Goal: Task Accomplishment & Management: Use online tool/utility

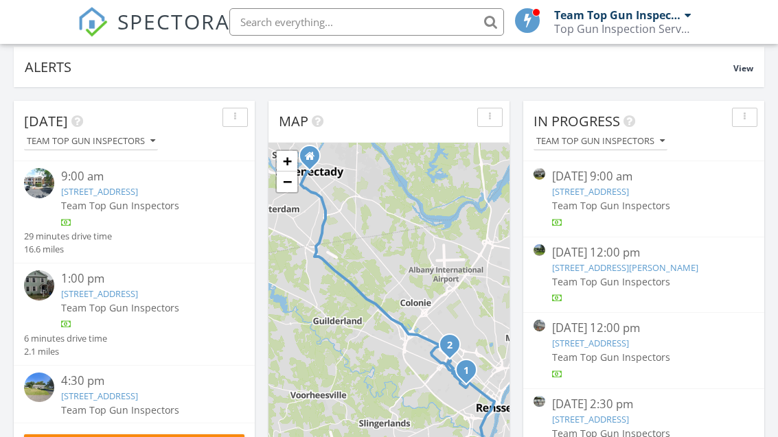
scroll to position [119, 0]
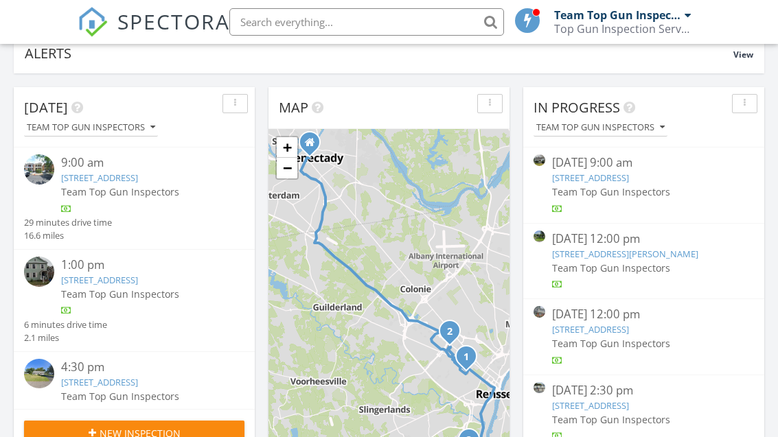
click at [138, 279] on link "105 Clermont St, Albany, NY 12203" at bounding box center [99, 280] width 77 height 12
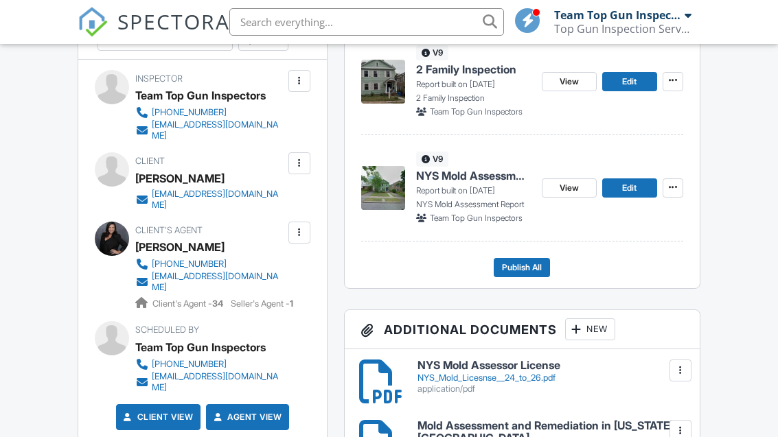
scroll to position [420, 0]
click at [633, 84] on span "Edit" at bounding box center [629, 83] width 14 height 14
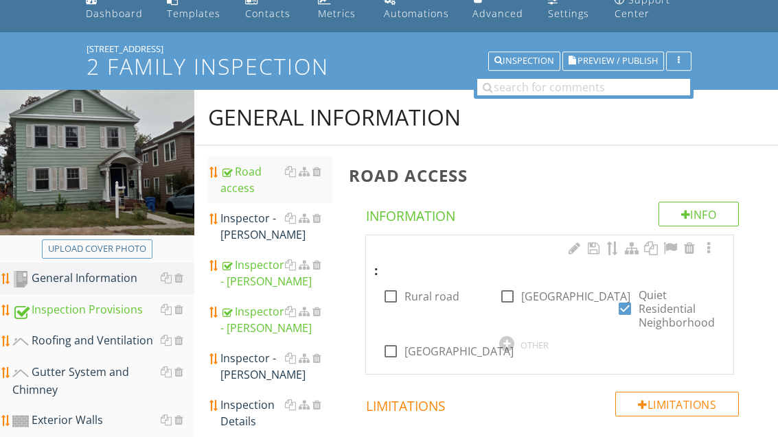
scroll to position [62, 0]
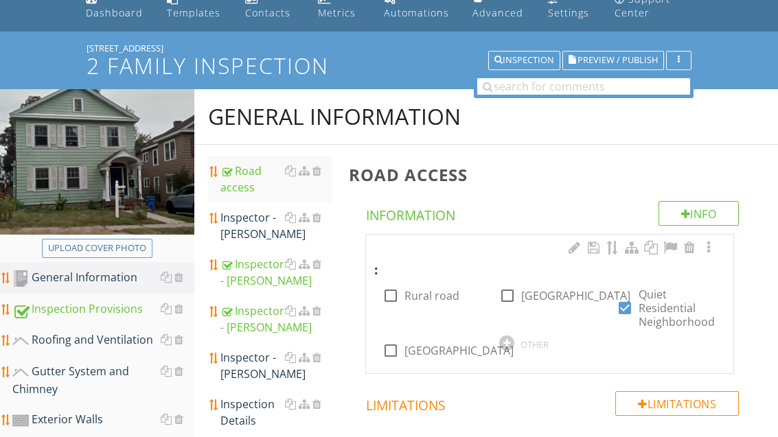
click at [114, 345] on div "Roofing and Ventilation" at bounding box center [103, 341] width 182 height 18
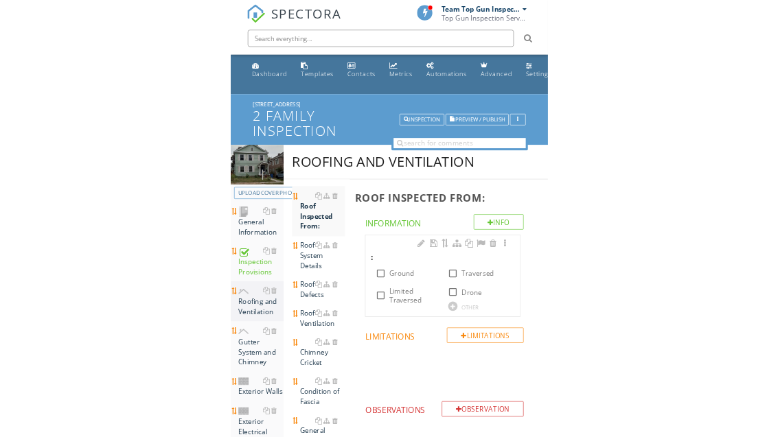
scroll to position [62, 0]
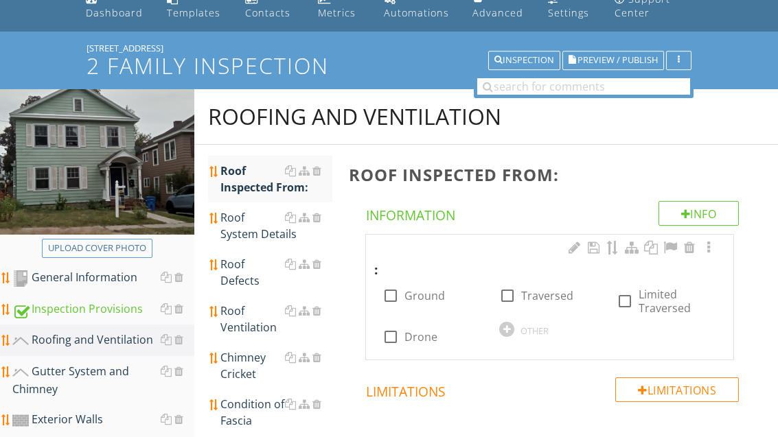
click at [433, 296] on label "Ground" at bounding box center [425, 296] width 41 height 14
checkbox input "true"
click at [260, 229] on div "Roof System Details" at bounding box center [275, 225] width 111 height 33
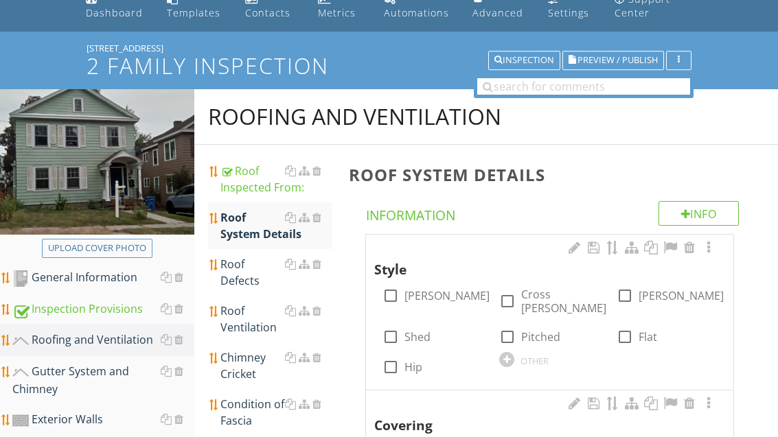
click at [420, 289] on label "Gable" at bounding box center [447, 296] width 85 height 14
checkbox input "true"
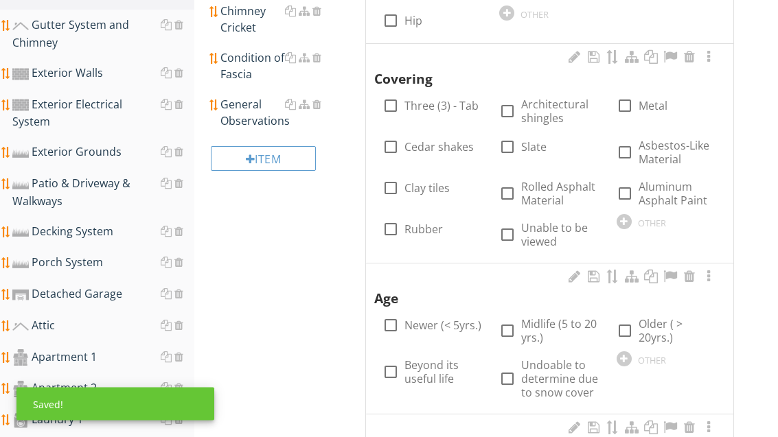
scroll to position [409, 0]
click at [549, 104] on label "Architectural shingles" at bounding box center [560, 111] width 78 height 27
checkbox input "true"
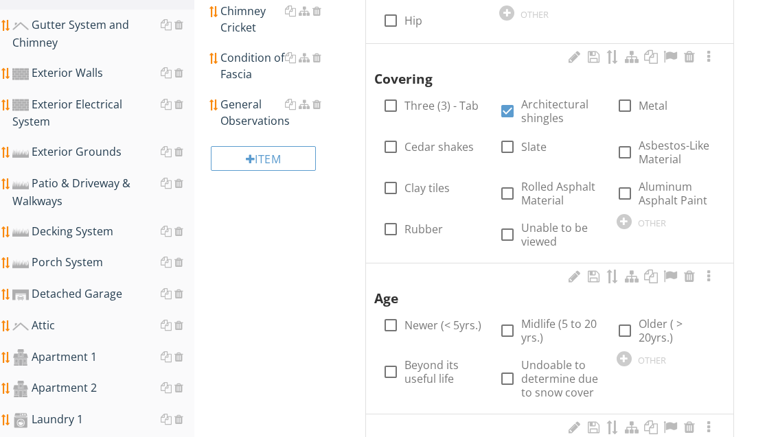
click at [559, 317] on label "Midlife (5 to 20 yrs.)" at bounding box center [560, 330] width 78 height 27
checkbox input "true"
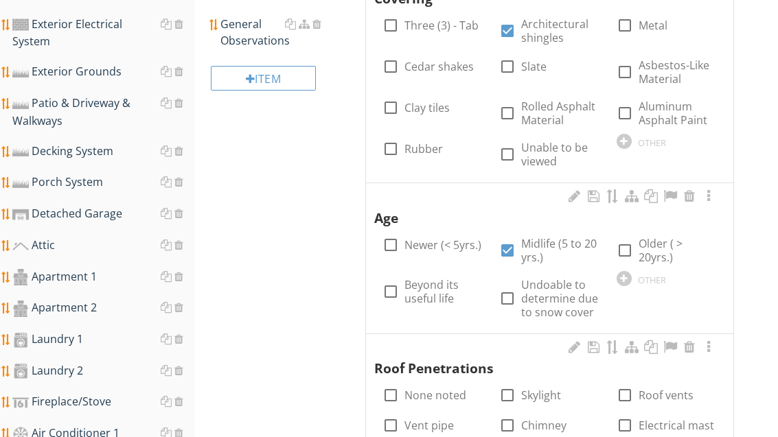
scroll to position [579, 0]
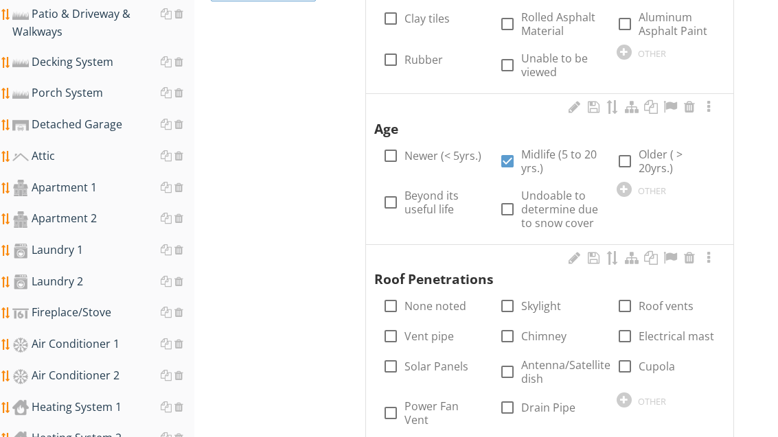
click at [546, 330] on label "Chimney" at bounding box center [543, 337] width 45 height 14
checkbox input "true"
click at [439, 330] on label "Vent pipe" at bounding box center [429, 337] width 49 height 14
checkbox input "true"
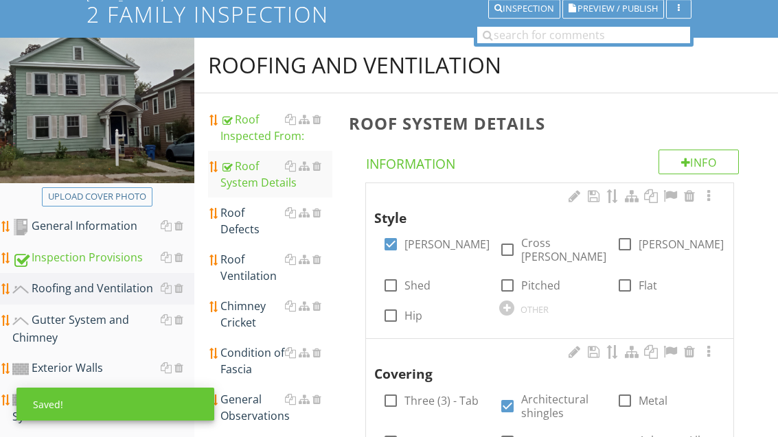
scroll to position [113, 0]
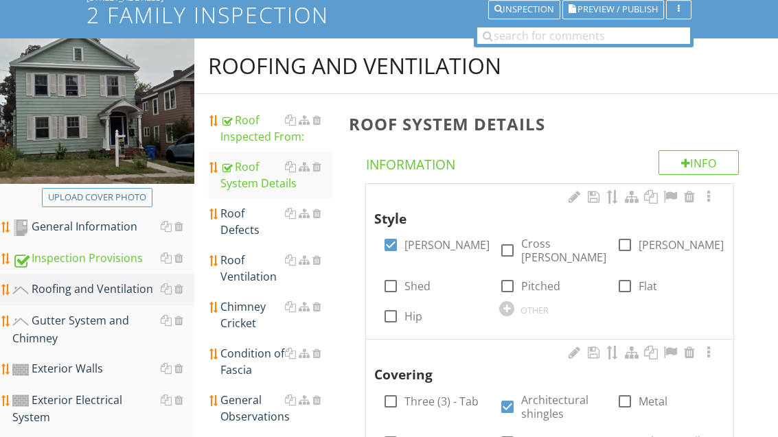
click at [257, 222] on div "Roof Defects" at bounding box center [275, 221] width 111 height 33
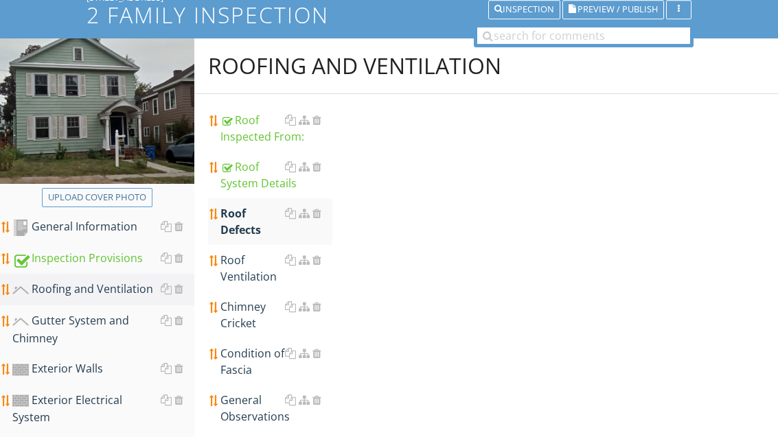
click at [249, 225] on div "Roof Defects" at bounding box center [275, 221] width 111 height 33
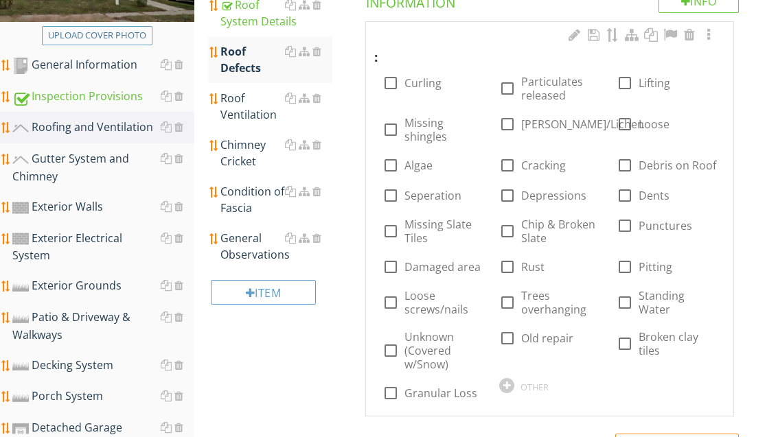
scroll to position [291, 0]
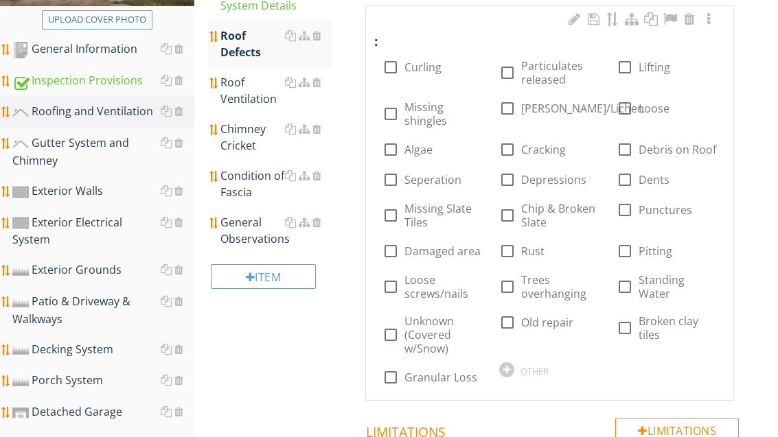
click at [249, 98] on div "Roof Ventilation" at bounding box center [275, 90] width 111 height 33
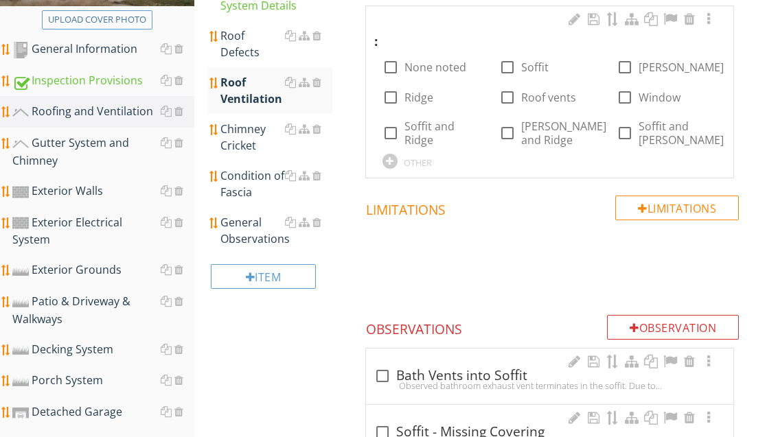
click at [432, 98] on label "Ridge" at bounding box center [419, 98] width 29 height 14
checkbox input "true"
click at [416, 131] on label "Soffit and Ridge" at bounding box center [444, 133] width 78 height 27
checkbox input "true"
click at [413, 96] on label "Ridge" at bounding box center [419, 98] width 29 height 14
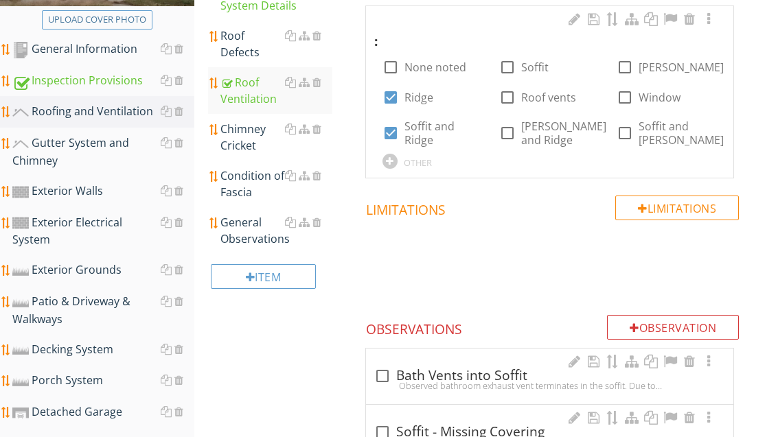
checkbox input "false"
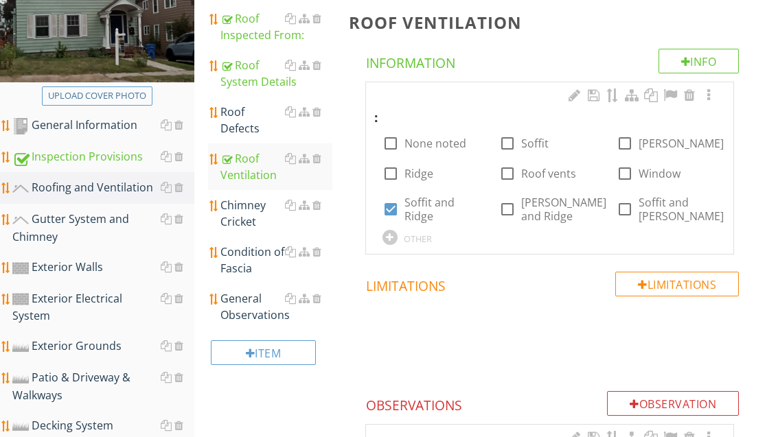
scroll to position [215, 0]
click at [255, 258] on div "Condition of Fascia" at bounding box center [275, 260] width 111 height 33
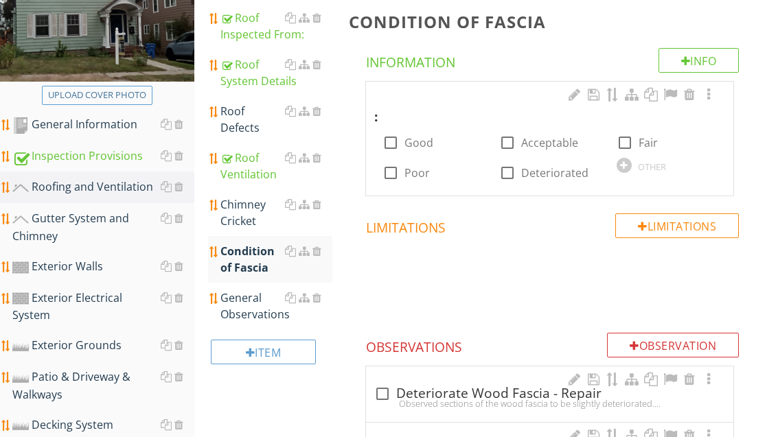
click at [96, 220] on div "Gutter System and Chimney" at bounding box center [103, 227] width 182 height 34
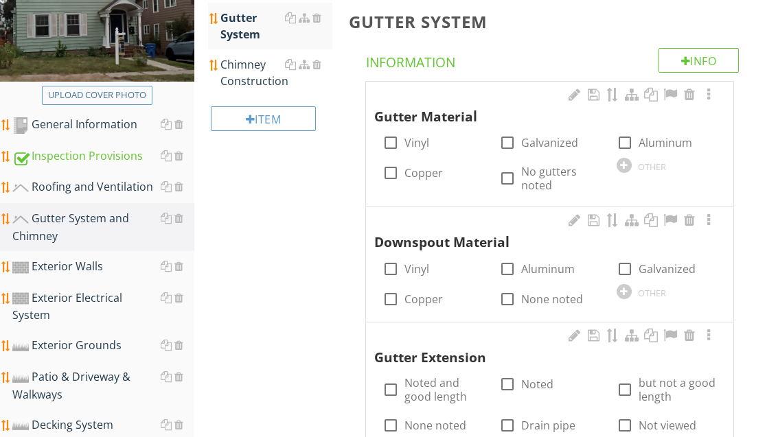
click at [656, 139] on label "Aluminum" at bounding box center [666, 143] width 54 height 14
checkbox input "true"
click at [529, 271] on label "Aluminum" at bounding box center [548, 269] width 54 height 14
checkbox input "true"
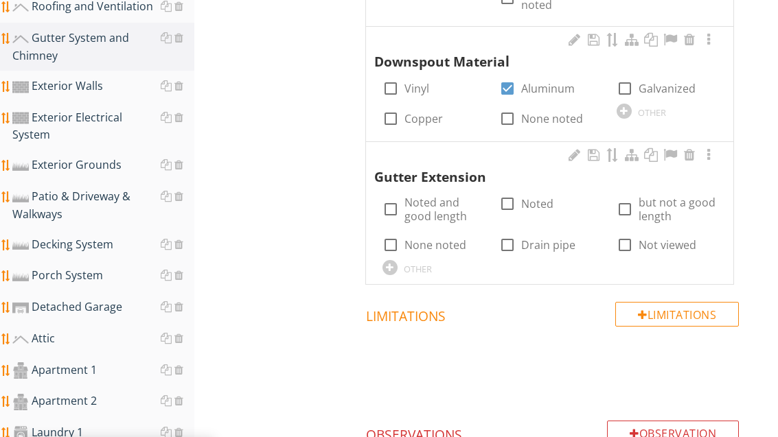
scroll to position [396, 0]
click at [401, 269] on div "OTHER" at bounding box center [433, 267] width 100 height 16
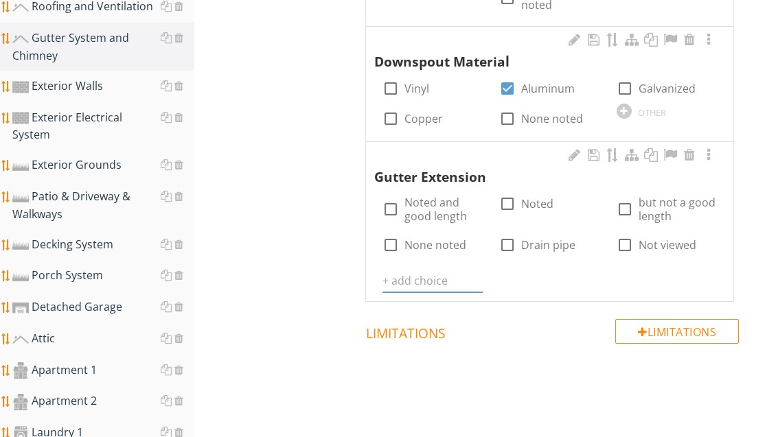
click at [418, 275] on input "text" at bounding box center [433, 281] width 100 height 23
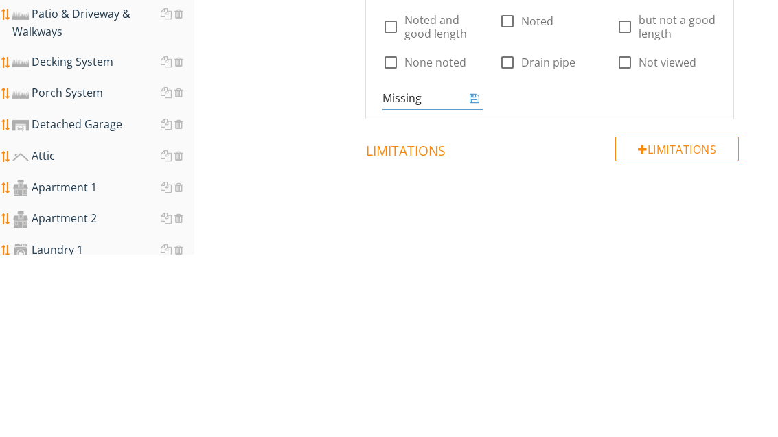
type input "Missing"
click at [475, 276] on icon at bounding box center [475, 281] width 10 height 11
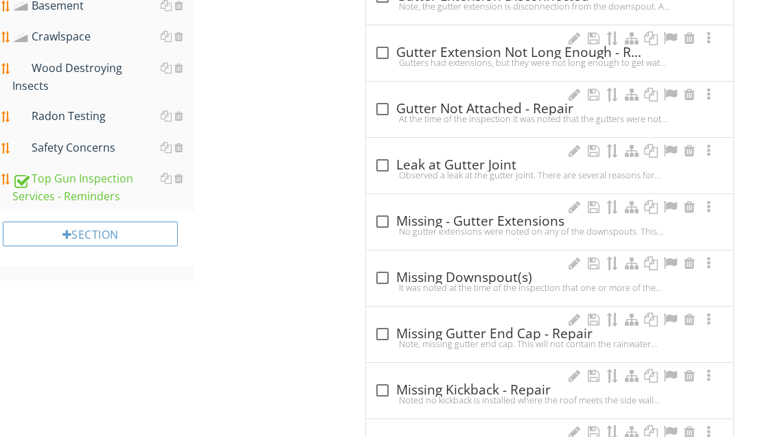
scroll to position [1234, 0]
click at [523, 214] on div "check_box_outline_blank Missing - Gutter Extensions" at bounding box center [549, 222] width 351 height 16
checkbox input "true"
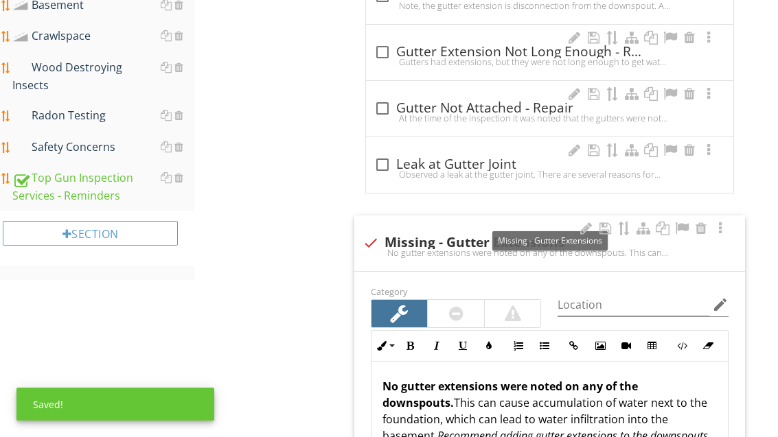
click at [683, 224] on div at bounding box center [682, 229] width 16 height 14
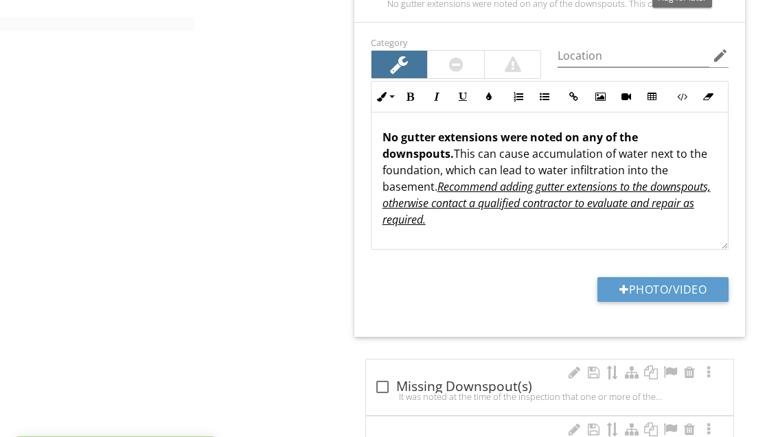
click at [678, 280] on button "Photo/Video" at bounding box center [663, 290] width 131 height 25
type input "C:\fakepath\image.jpg"
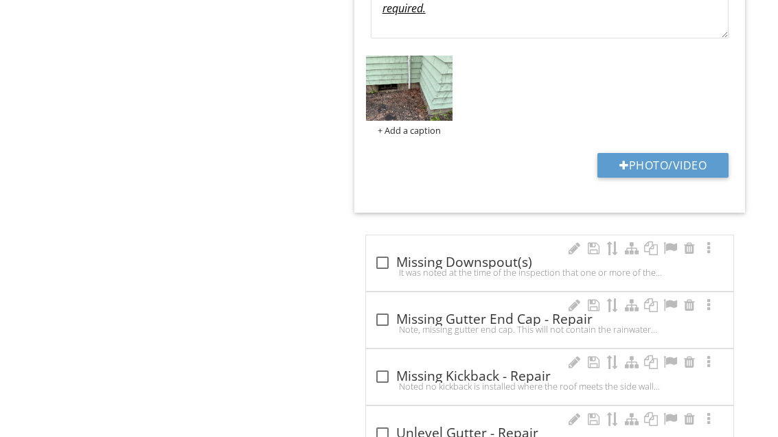
scroll to position [1653, 0]
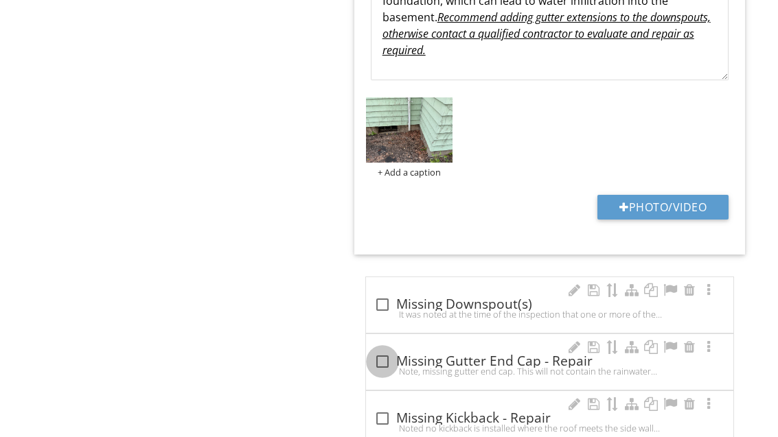
click at [386, 309] on div "It was noted at the time of the inspection that one or more of the downspouts w…" at bounding box center [549, 314] width 351 height 11
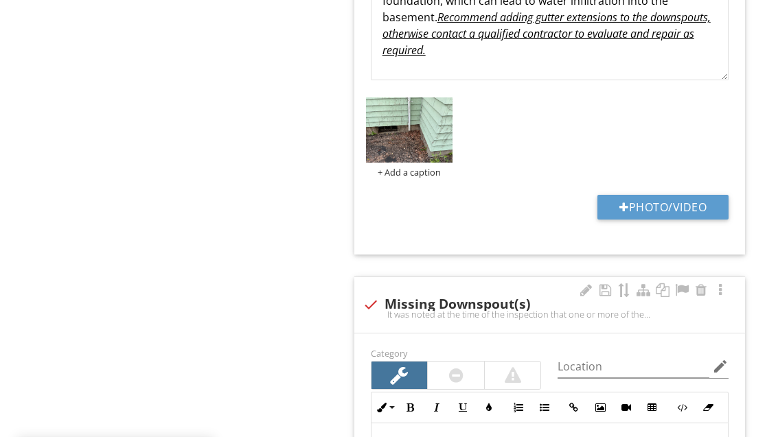
click at [381, 295] on div at bounding box center [370, 304] width 23 height 23
checkbox input "true"
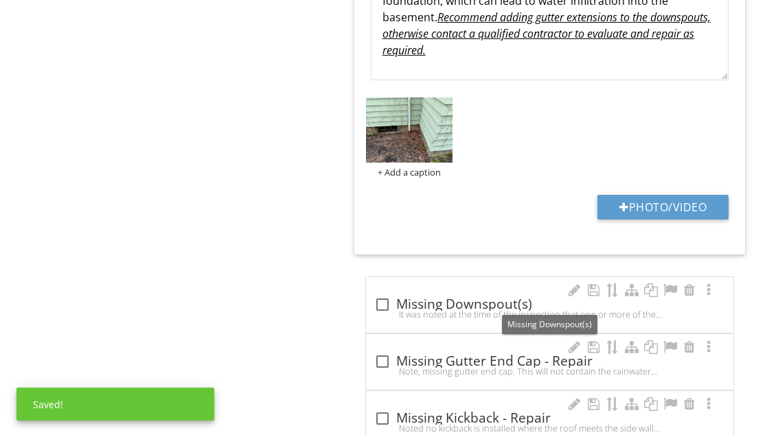
scroll to position [1706, 0]
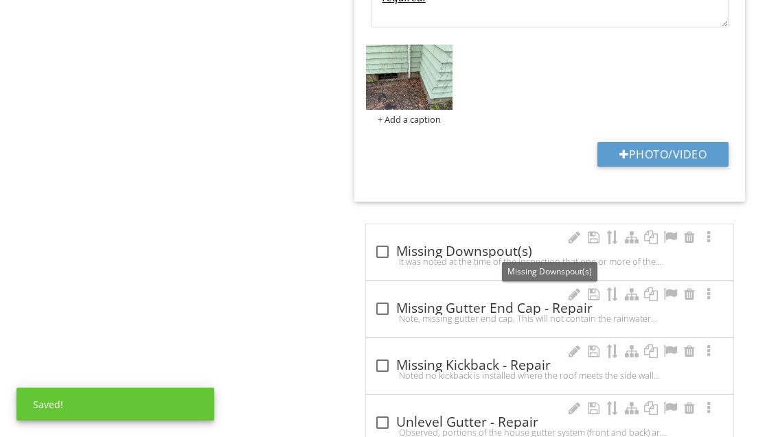
click at [464, 305] on div "check_box_outline_blank Missing Gutter End Cap - Repair" at bounding box center [549, 309] width 351 height 16
checkbox input "true"
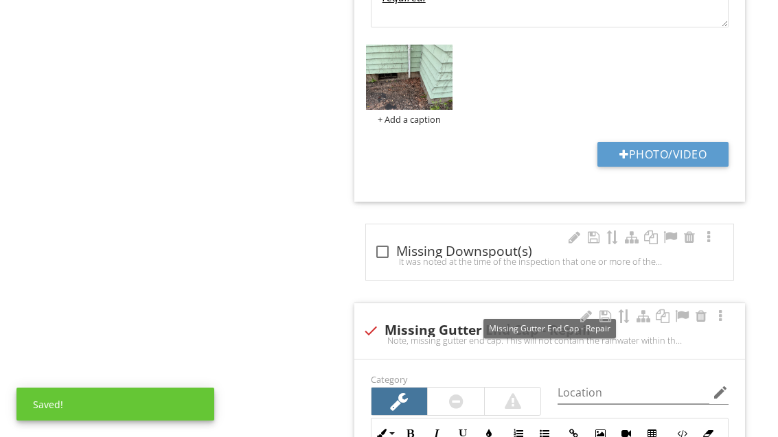
click at [679, 311] on div at bounding box center [682, 317] width 16 height 14
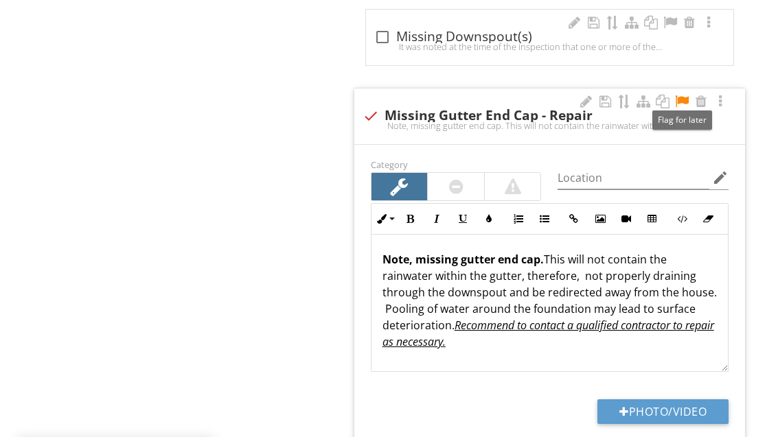
scroll to position [1999, 0]
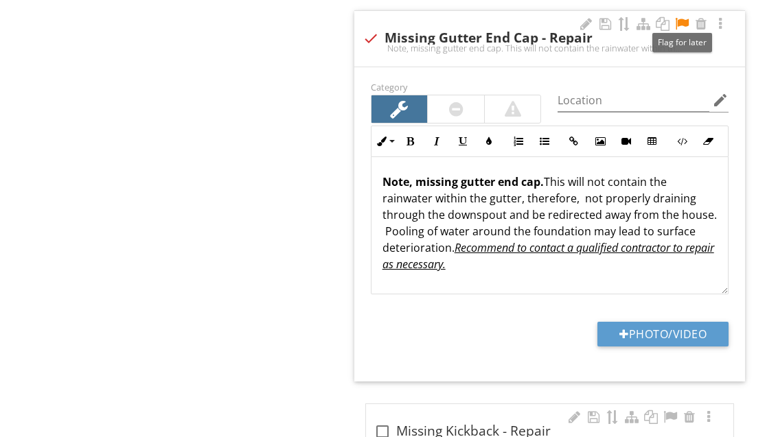
click at [666, 331] on button "Photo/Video" at bounding box center [663, 334] width 131 height 25
type input "C:\fakepath\image.jpg"
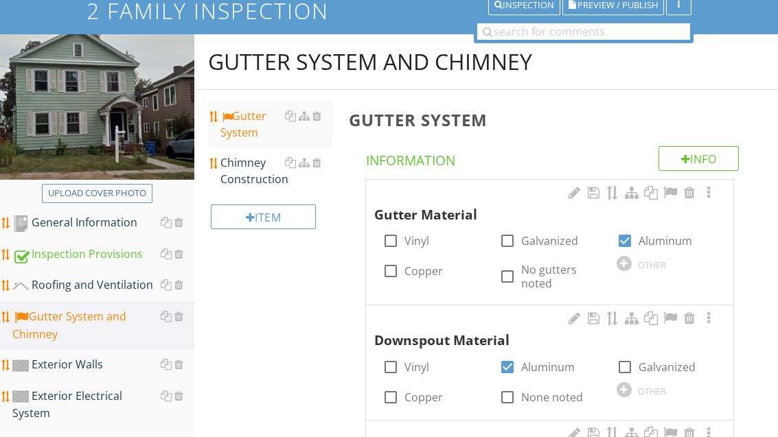
scroll to position [117, 0]
click at [113, 288] on div "Roofing and Ventilation" at bounding box center [103, 286] width 182 height 18
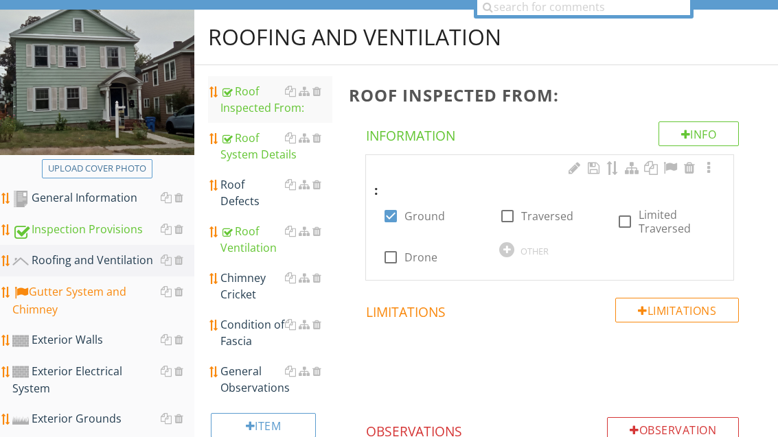
scroll to position [143, 0]
click at [254, 331] on div "Condition of Fascia" at bounding box center [275, 332] width 111 height 33
click at [254, 327] on div "Condition of Fascia" at bounding box center [275, 332] width 111 height 33
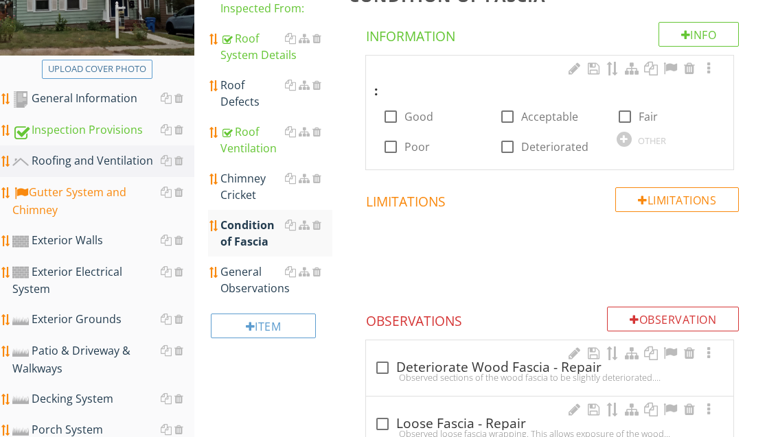
scroll to position [242, 0]
click at [623, 141] on div at bounding box center [624, 139] width 15 height 15
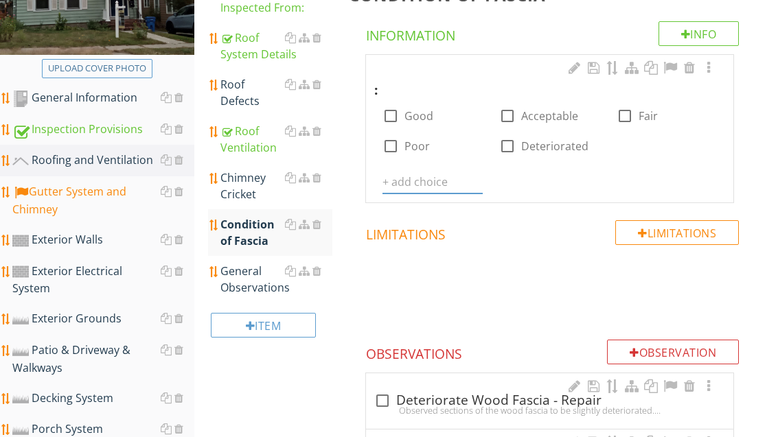
click at [424, 181] on input "text" at bounding box center [433, 182] width 100 height 23
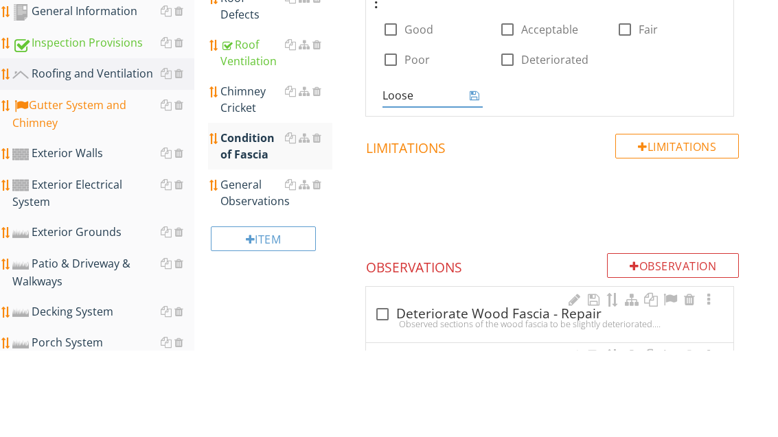
type input "Loose"
click at [462, 172] on input "Loose" at bounding box center [423, 183] width 81 height 23
click at [479, 177] on icon at bounding box center [475, 182] width 10 height 11
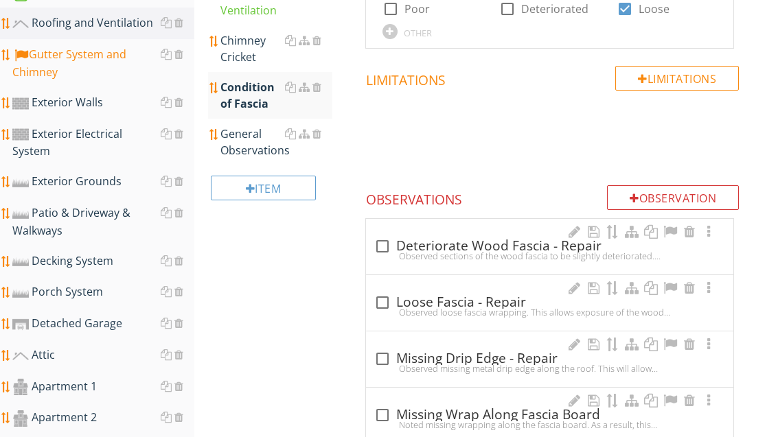
scroll to position [394, 0]
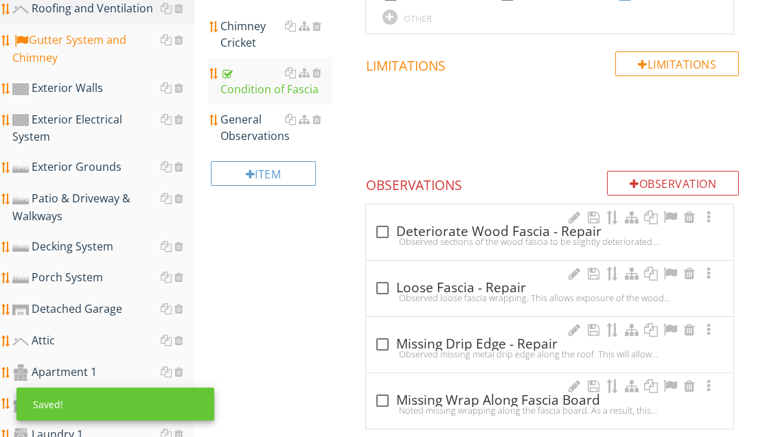
click at [461, 288] on div "check_box_outline_blank Loose Fascia - Repair" at bounding box center [549, 288] width 351 height 16
checkbox input "true"
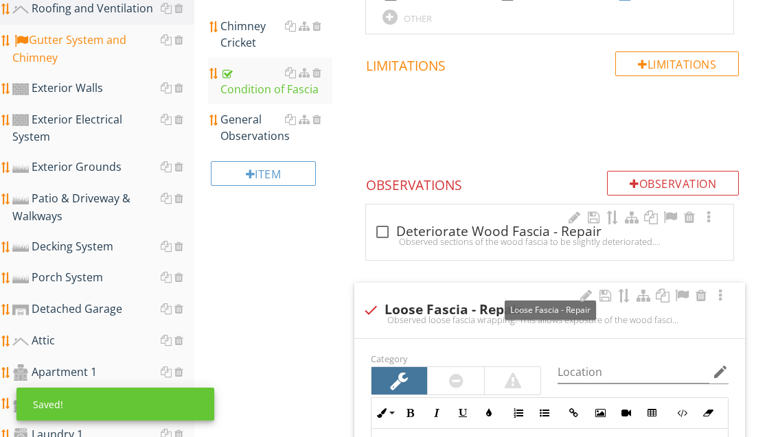
click at [687, 291] on div at bounding box center [682, 296] width 16 height 14
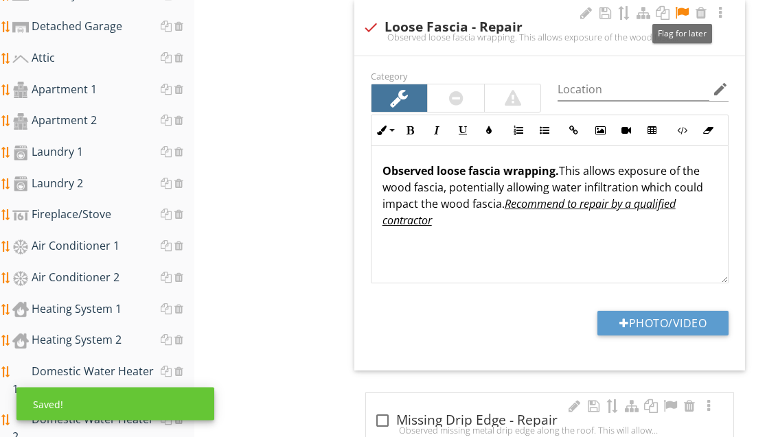
click at [674, 317] on button "Photo/Video" at bounding box center [663, 324] width 131 height 25
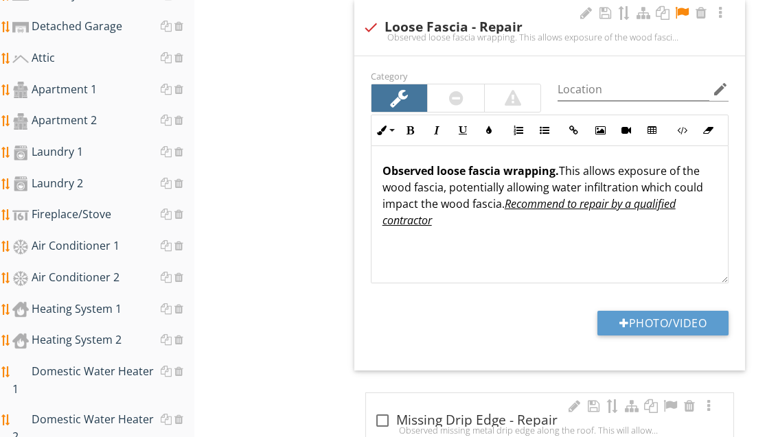
type input "C:\fakepath\image.jpg"
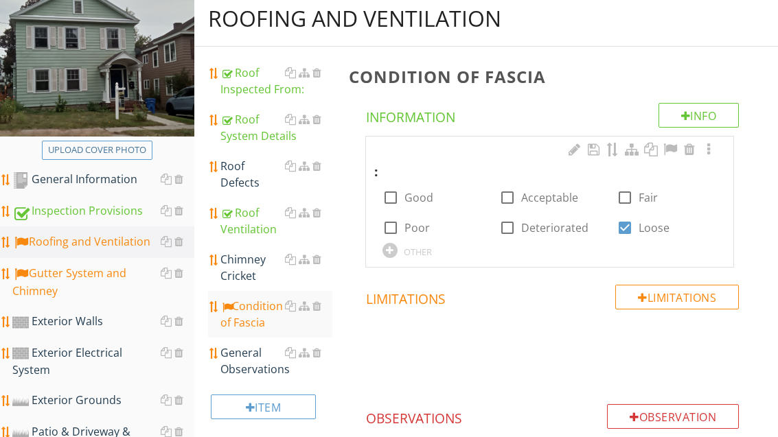
scroll to position [159, 0]
click at [95, 276] on div "Gutter System and Chimney" at bounding box center [103, 283] width 182 height 34
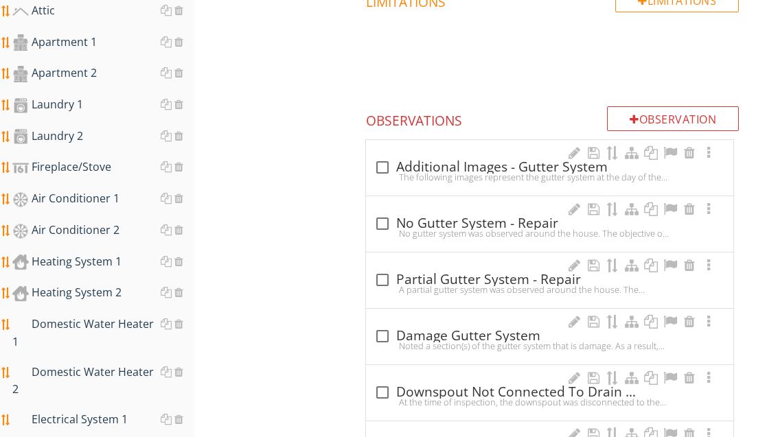
scroll to position [725, 0]
click at [385, 277] on div at bounding box center [382, 280] width 23 height 23
checkbox input "true"
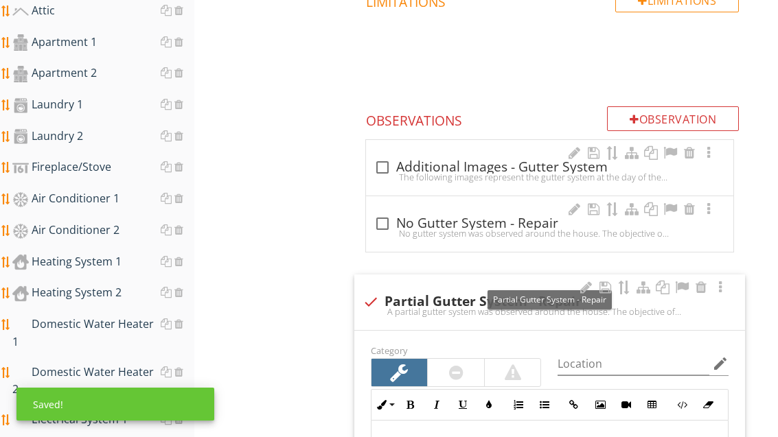
click at [674, 281] on div at bounding box center [682, 288] width 16 height 14
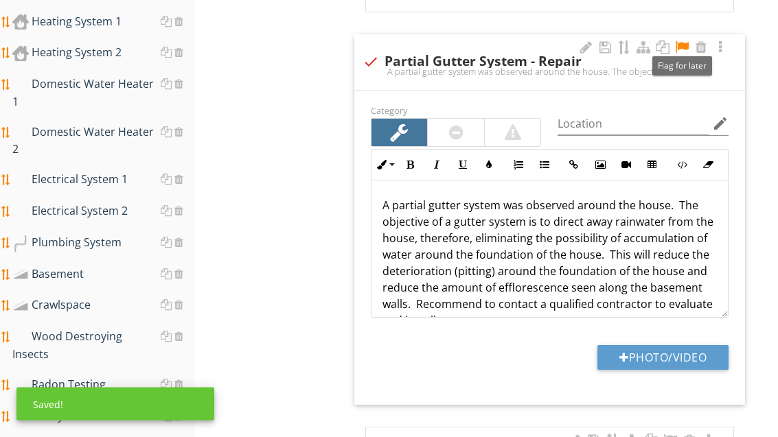
scroll to position [1022, 0]
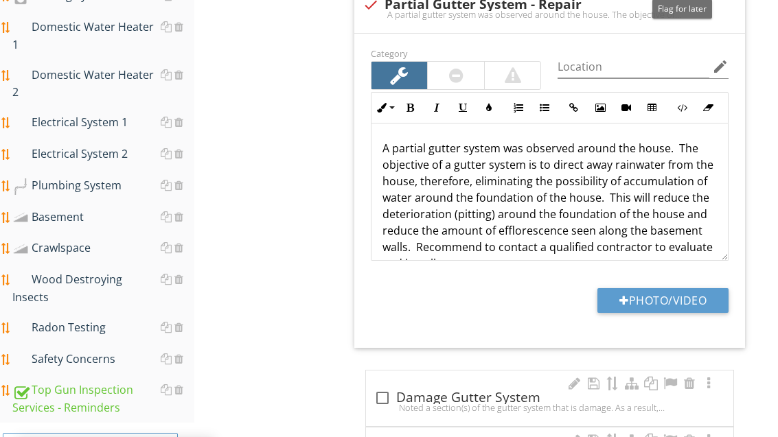
click at [681, 293] on button "Photo/Video" at bounding box center [663, 300] width 131 height 25
type input "C:\fakepath\image.jpg"
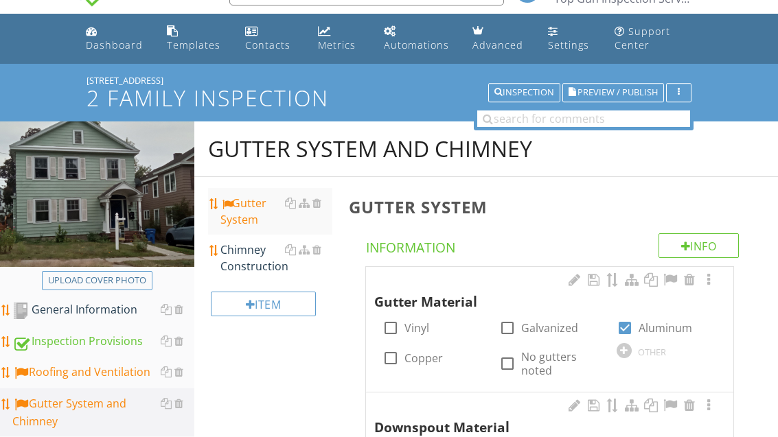
scroll to position [5, 0]
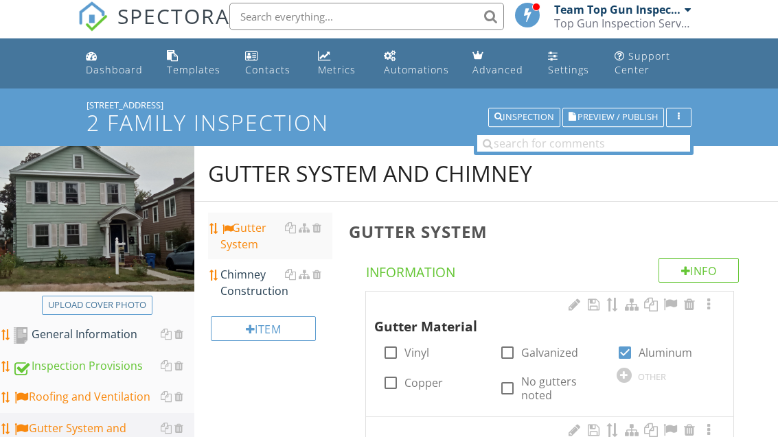
click at [248, 282] on div "Chimney Construction" at bounding box center [275, 283] width 111 height 33
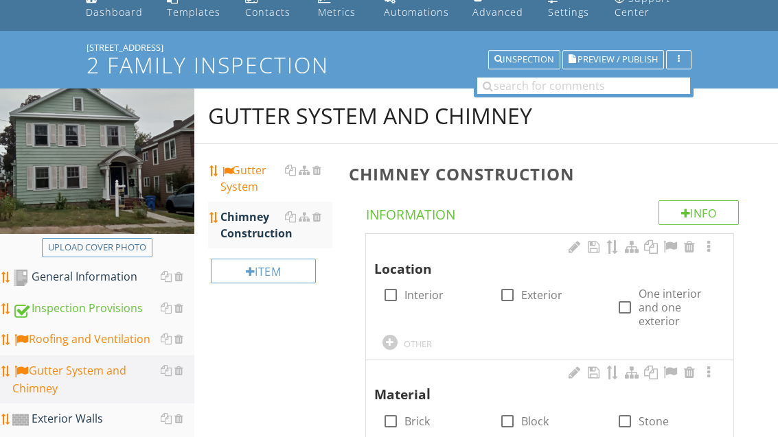
scroll to position [69, 0]
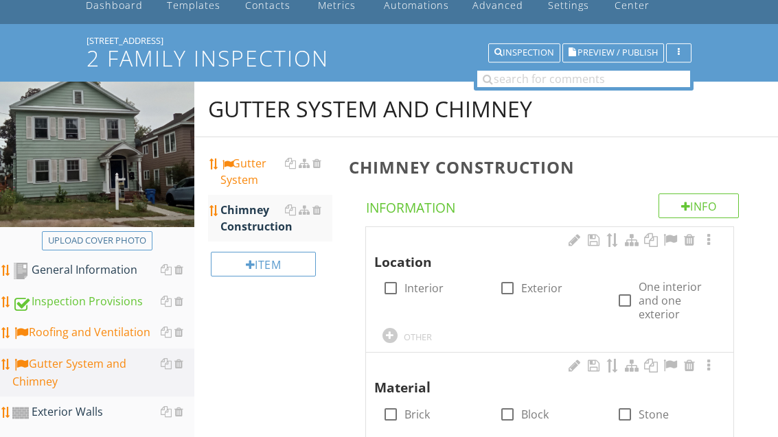
click at [428, 290] on label "Interior" at bounding box center [424, 289] width 39 height 14
checkbox input "true"
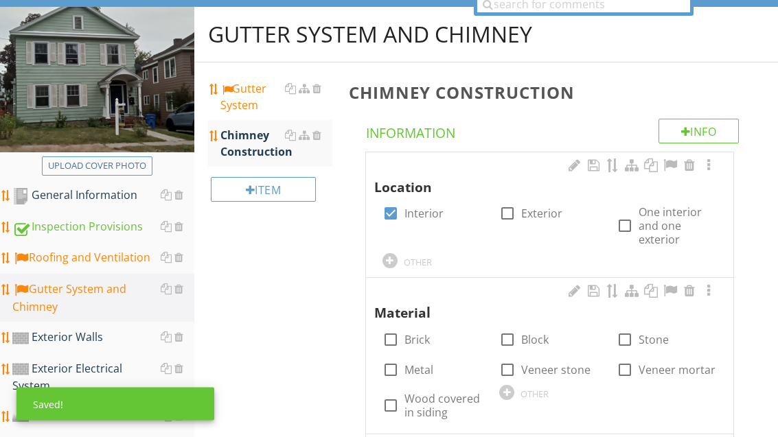
click at [424, 334] on label "Brick" at bounding box center [417, 341] width 25 height 14
checkbox input "true"
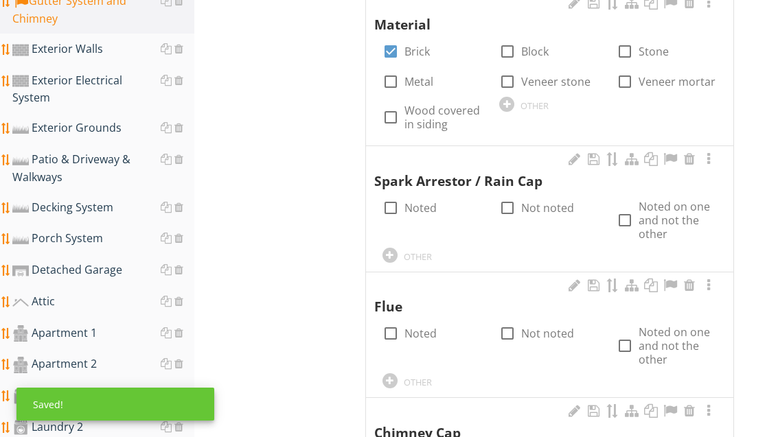
scroll to position [435, 0]
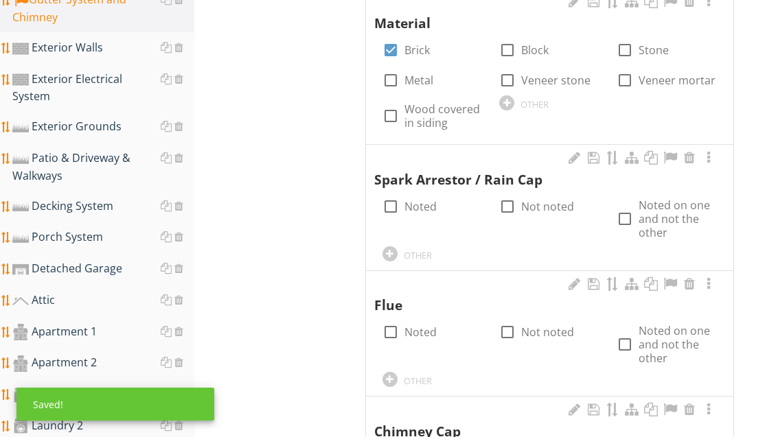
click at [429, 204] on label "Noted" at bounding box center [421, 207] width 32 height 14
checkbox input "true"
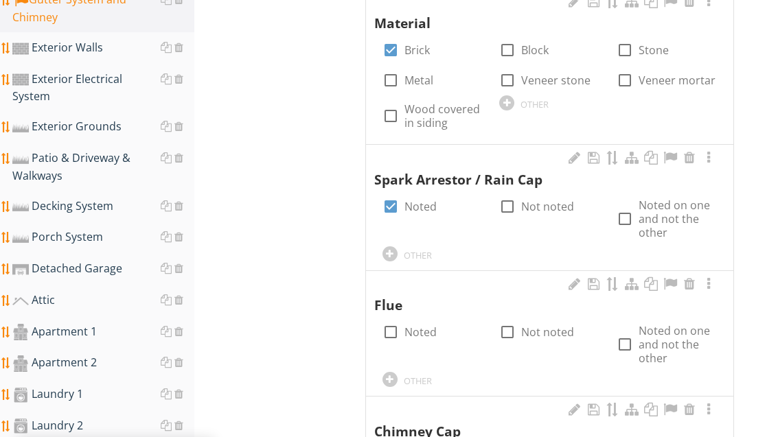
click at [432, 329] on label "Noted" at bounding box center [421, 333] width 32 height 14
checkbox input "true"
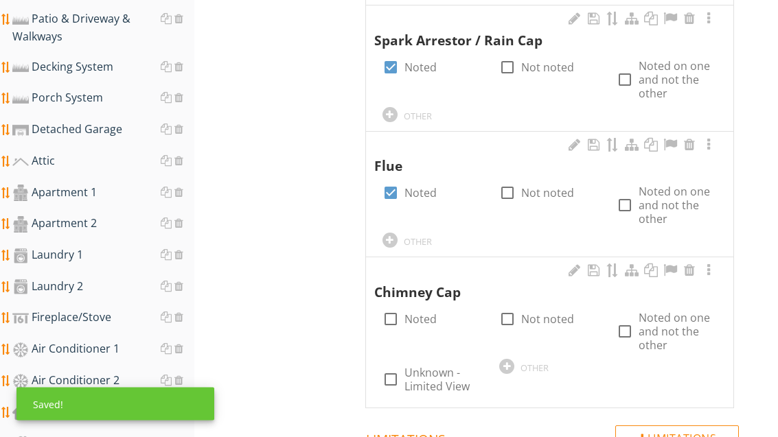
scroll to position [597, 0]
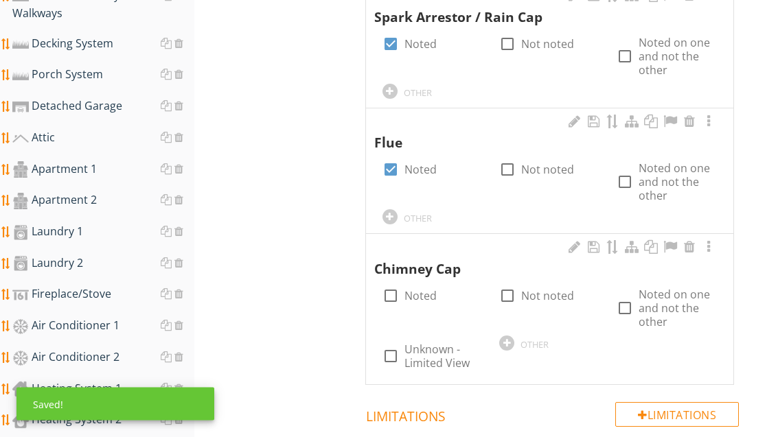
click at [578, 243] on div at bounding box center [574, 248] width 16 height 14
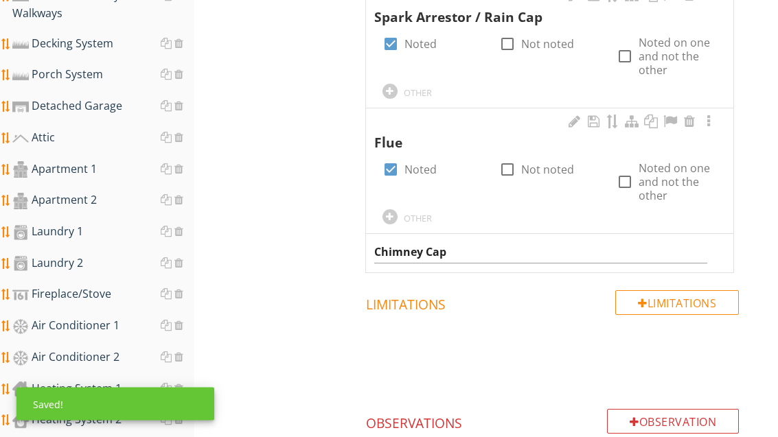
scroll to position [598, 0]
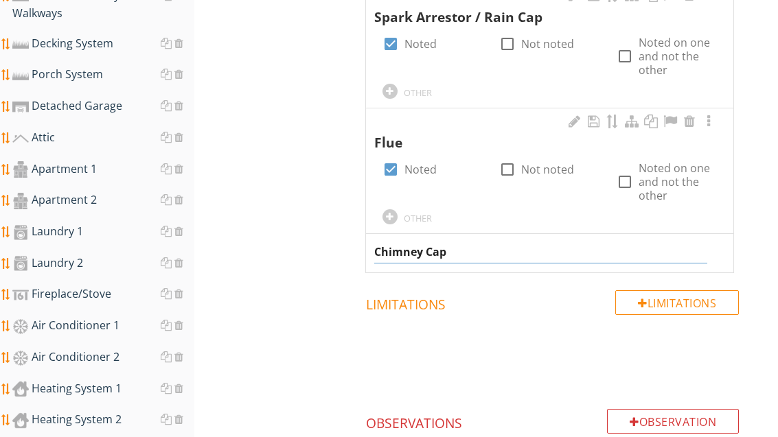
click at [456, 247] on input "Chimney Cap" at bounding box center [541, 252] width 334 height 23
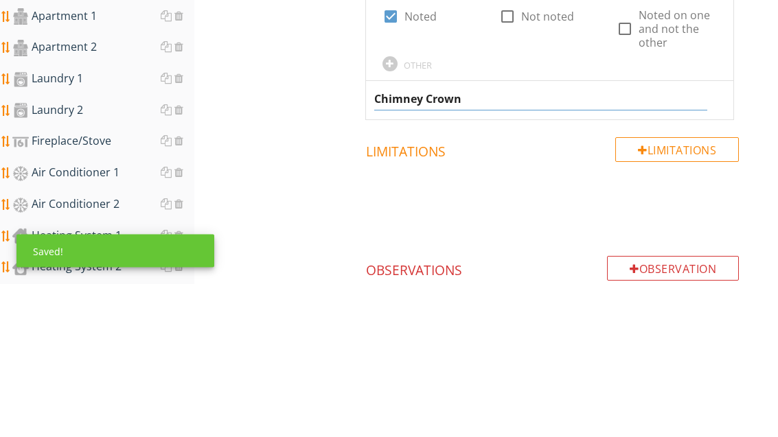
type input "Chimney Crown"
click at [320, 132] on div "Gutter System and Chimney Gutter System Chimney Construction Item Chimney Const…" at bounding box center [486, 326] width 584 height 1543
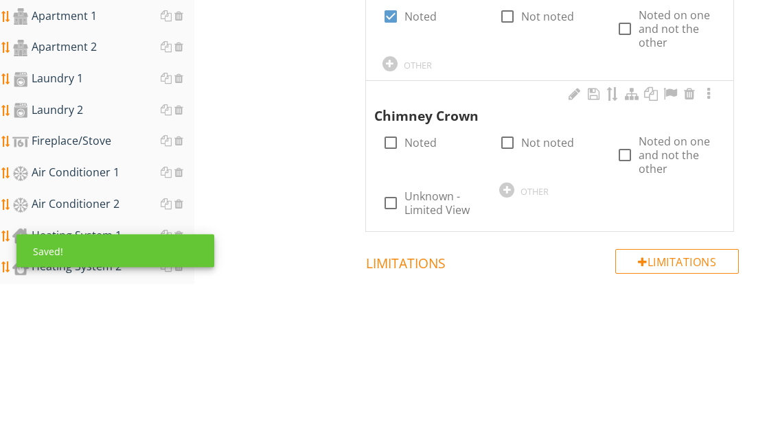
scroll to position [751, 0]
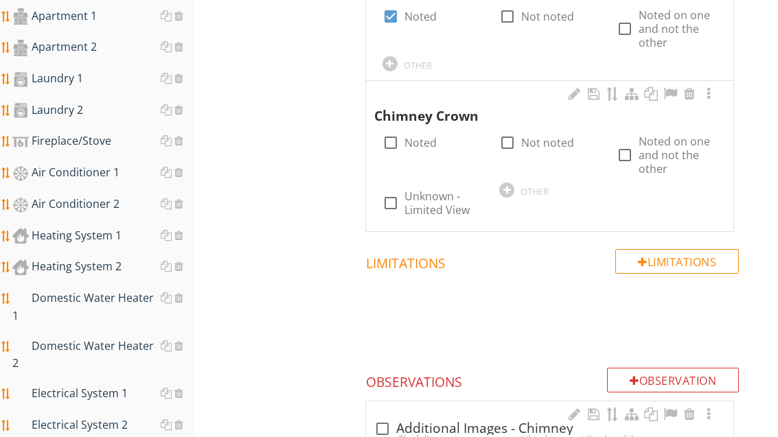
click at [411, 137] on label "Noted" at bounding box center [421, 143] width 32 height 14
checkbox input "true"
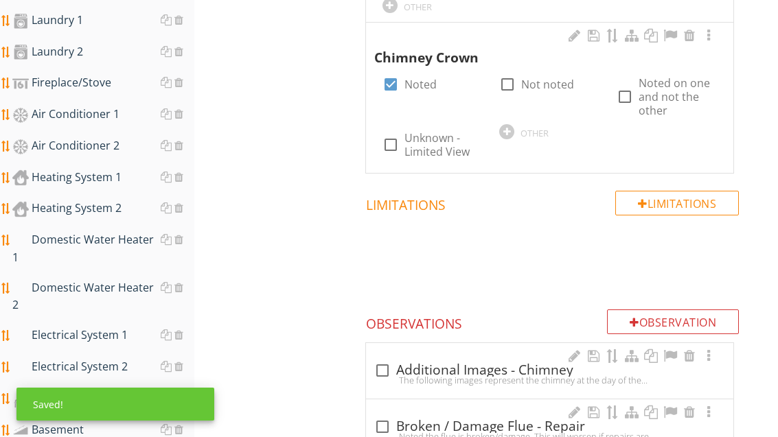
scroll to position [893, 0]
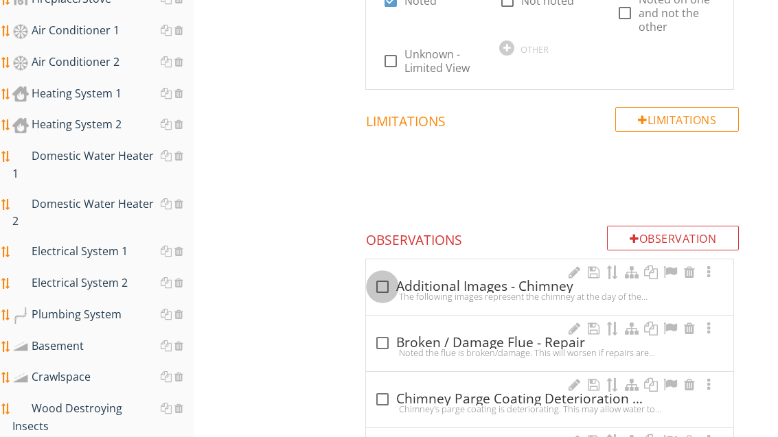
click at [392, 278] on div at bounding box center [382, 286] width 23 height 23
checkbox input "true"
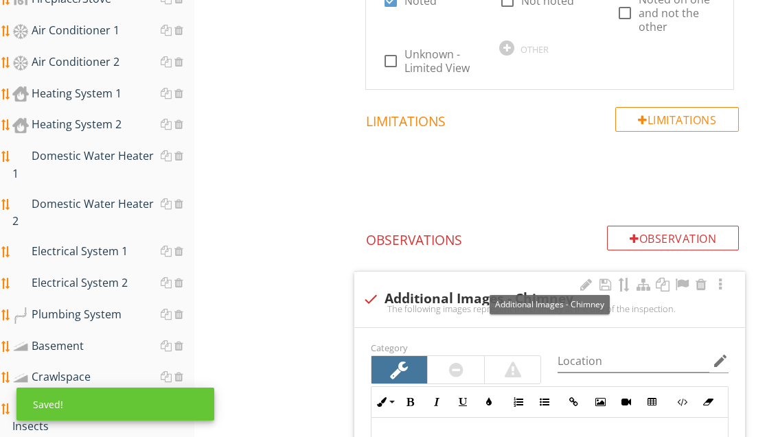
click at [681, 280] on div at bounding box center [682, 285] width 16 height 14
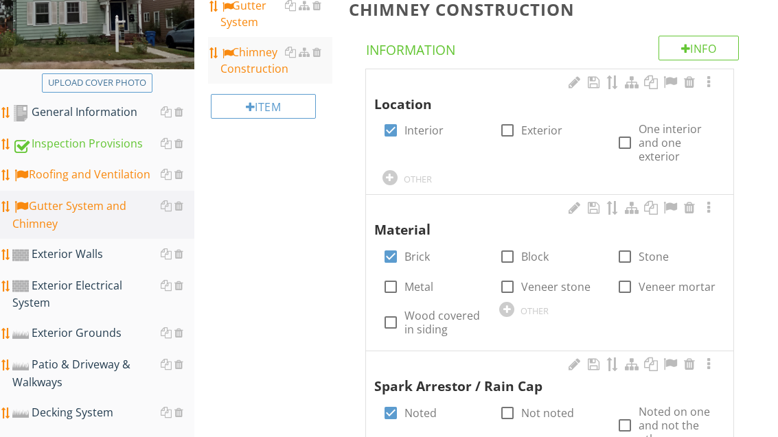
scroll to position [236, 0]
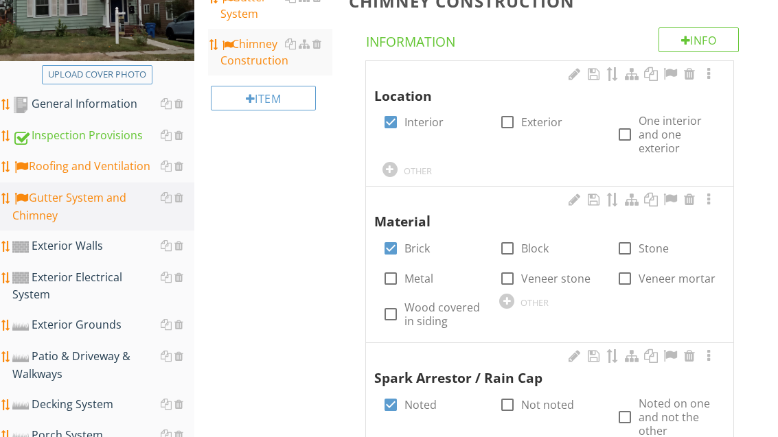
click at [111, 317] on div "Exterior Grounds" at bounding box center [103, 326] width 182 height 18
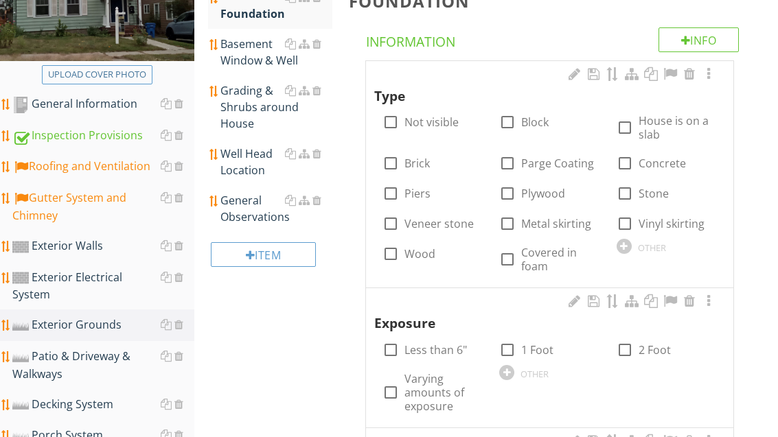
click at [549, 164] on label "Parge Coating" at bounding box center [557, 164] width 73 height 14
checkbox input "true"
click at [506, 377] on div at bounding box center [506, 372] width 15 height 15
click at [423, 430] on input "text" at bounding box center [433, 441] width 100 height 23
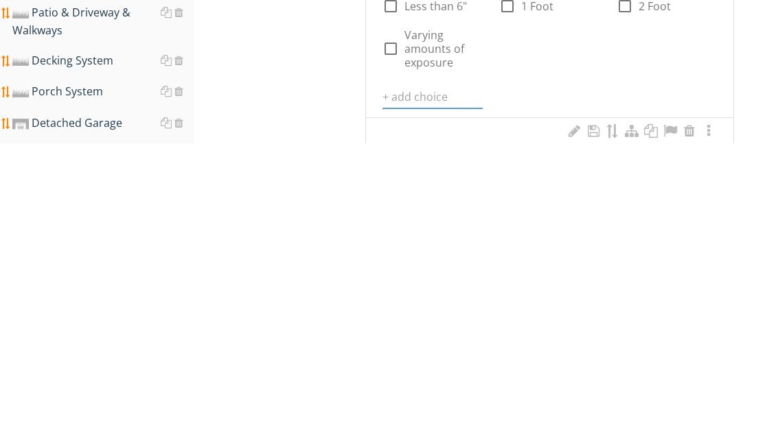
type input "2"
type input "3"
type input "2-4 Foot"
click at [475, 385] on icon at bounding box center [475, 390] width 10 height 11
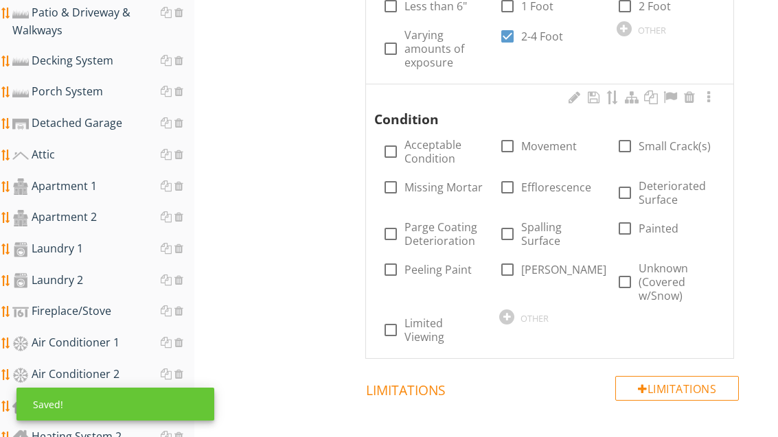
click at [459, 224] on label "Parge Coating Deterioration" at bounding box center [444, 233] width 78 height 27
checkbox input "true"
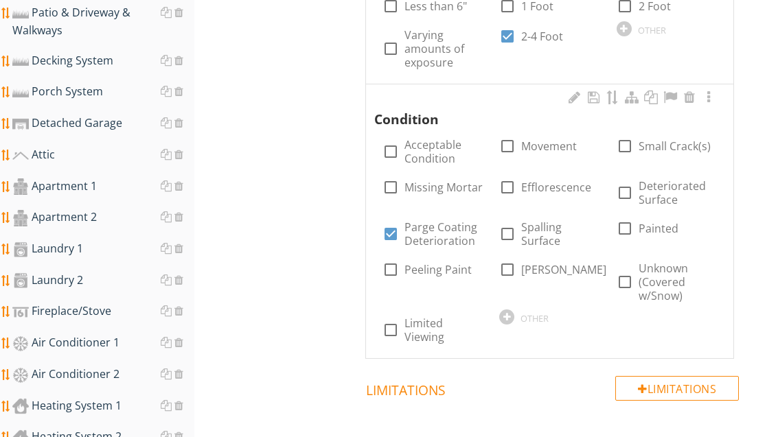
click at [541, 229] on label "Spalling Surface" at bounding box center [560, 233] width 78 height 27
click at [532, 226] on label "Spalling Surface" at bounding box center [560, 233] width 78 height 27
checkbox input "false"
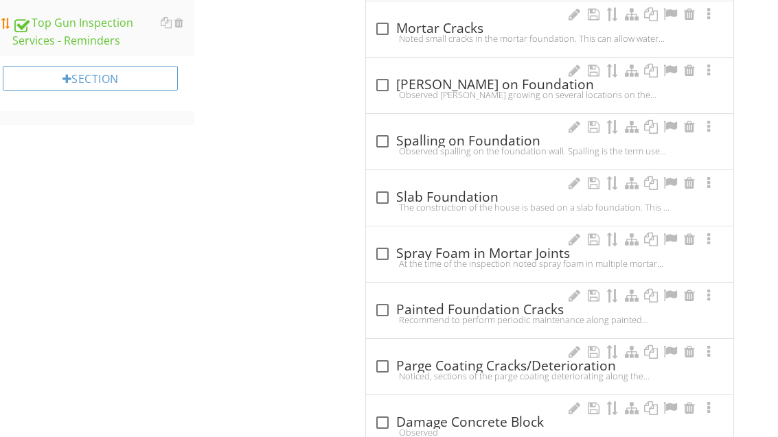
scroll to position [1389, 0]
click at [388, 361] on div at bounding box center [382, 366] width 23 height 23
checkbox input "true"
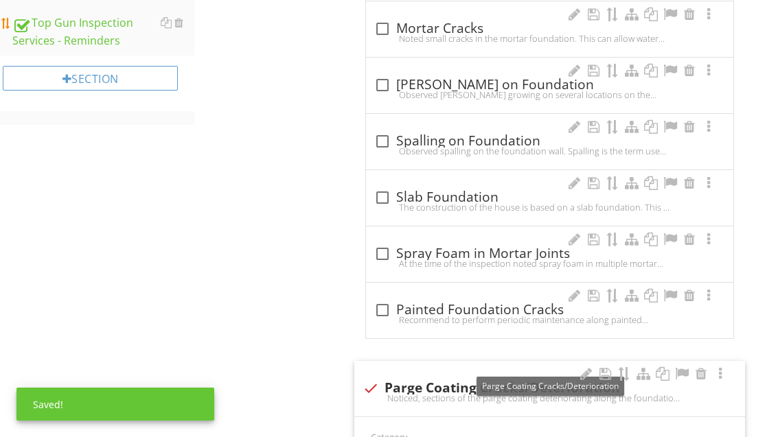
click at [677, 373] on div at bounding box center [682, 374] width 16 height 14
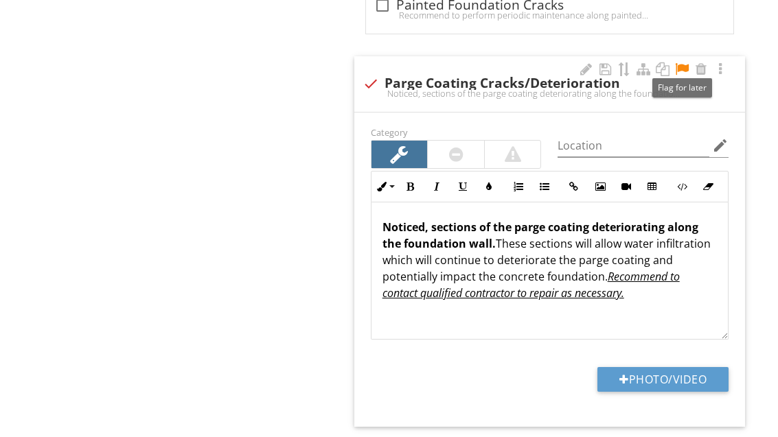
scroll to position [1749, 0]
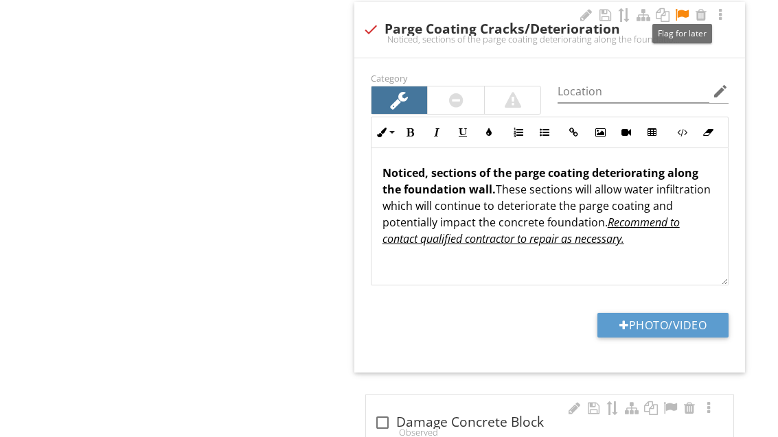
click at [662, 326] on button "Photo/Video" at bounding box center [663, 325] width 131 height 25
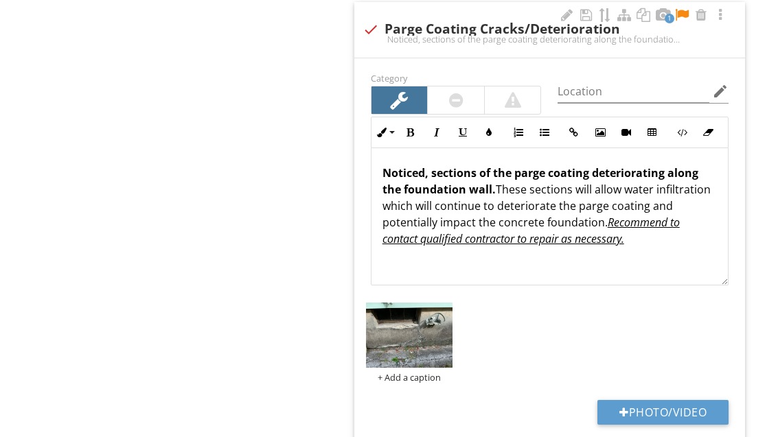
click at [681, 405] on button "Photo/Video" at bounding box center [663, 412] width 131 height 25
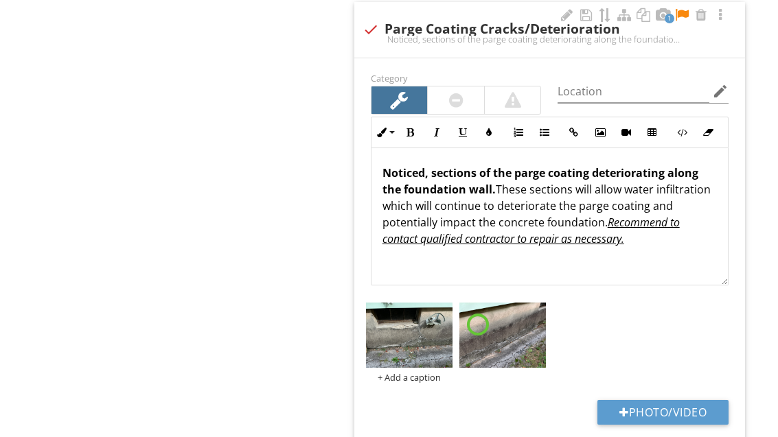
click at [684, 400] on button "Photo/Video" at bounding box center [663, 412] width 131 height 25
click at [670, 400] on button "Photo/Video" at bounding box center [663, 412] width 131 height 25
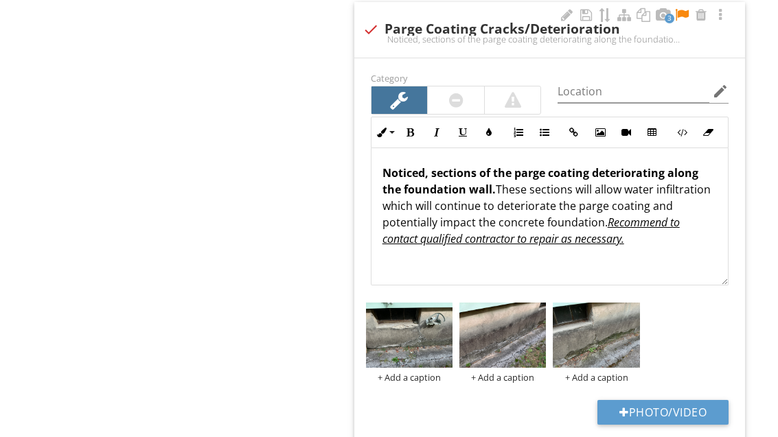
click at [682, 407] on button "Photo/Video" at bounding box center [663, 412] width 131 height 25
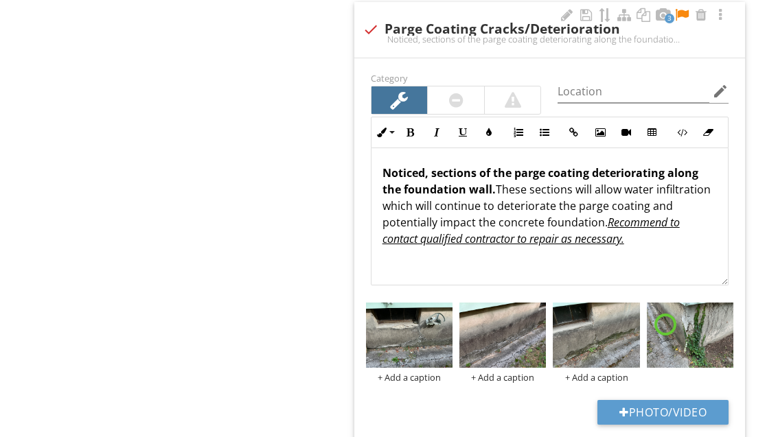
click at [692, 405] on button "Photo/Video" at bounding box center [663, 412] width 131 height 25
type input "C:\fakepath\image.jpg"
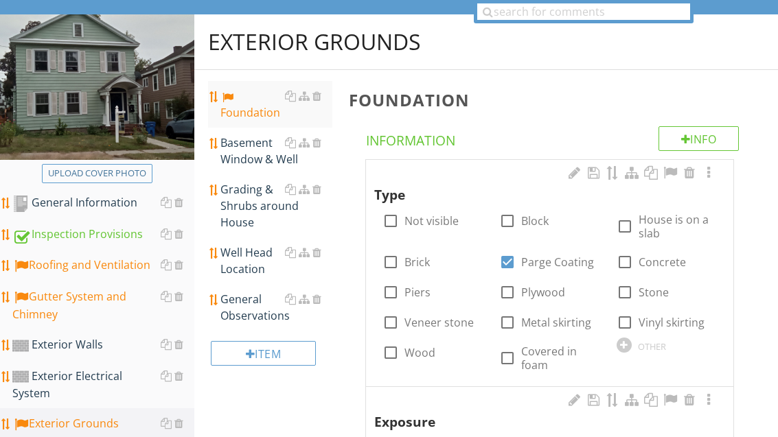
scroll to position [137, 0]
click at [268, 155] on div "Basement Window & Well" at bounding box center [275, 151] width 111 height 33
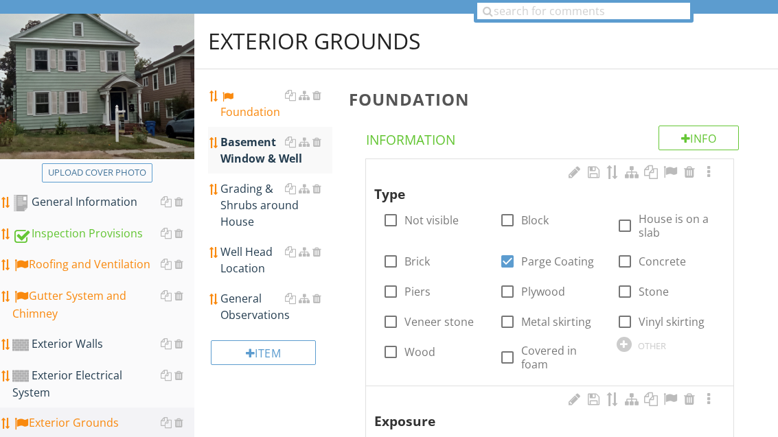
scroll to position [138, 0]
click at [269, 154] on div "Basement Window & Well" at bounding box center [275, 150] width 111 height 33
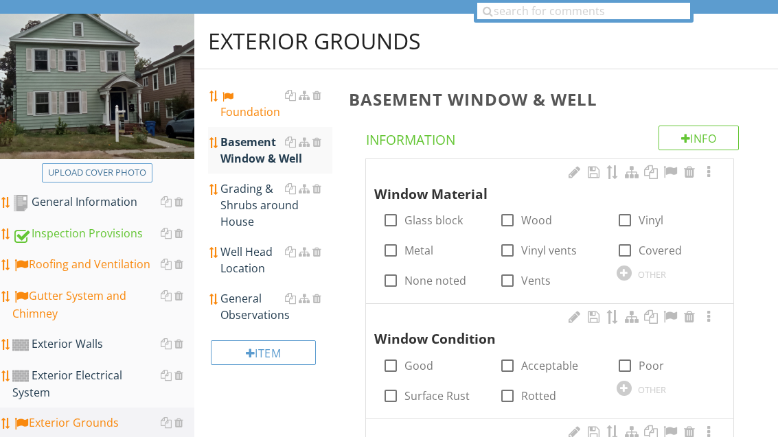
click at [418, 249] on label "Metal" at bounding box center [419, 251] width 29 height 14
checkbox input "true"
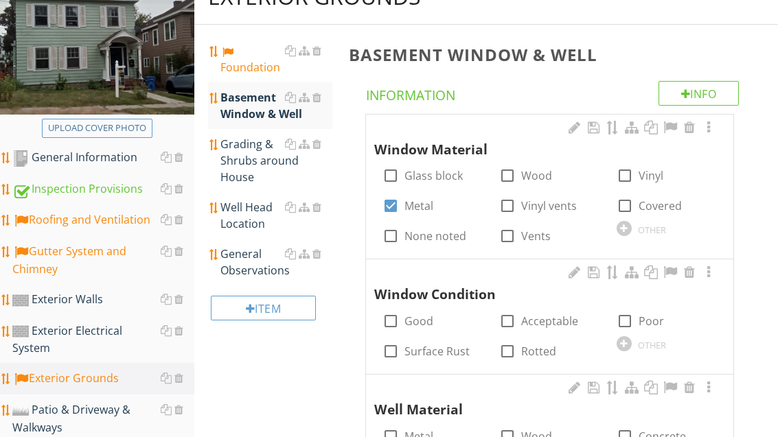
scroll to position [183, 0]
click at [440, 346] on label "Surface Rust" at bounding box center [437, 352] width 65 height 14
checkbox input "true"
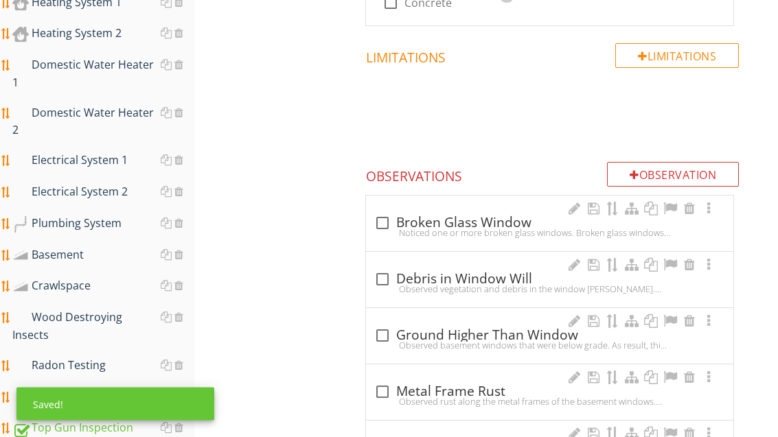
scroll to position [1008, 0]
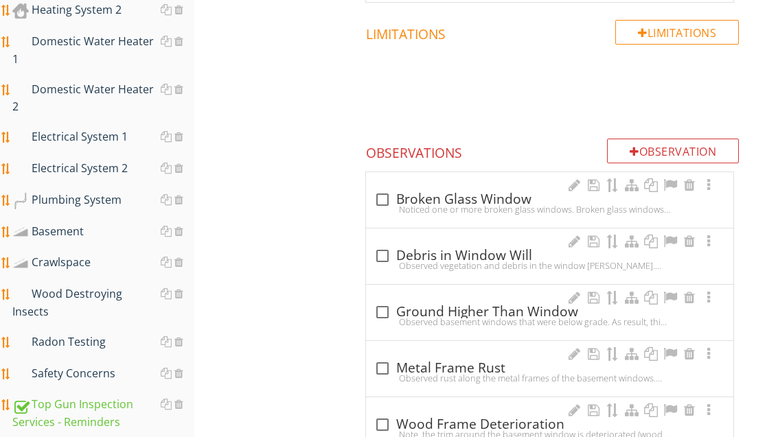
click at [470, 365] on div "check_box_outline_blank Metal Frame Rust" at bounding box center [549, 369] width 351 height 16
checkbox input "true"
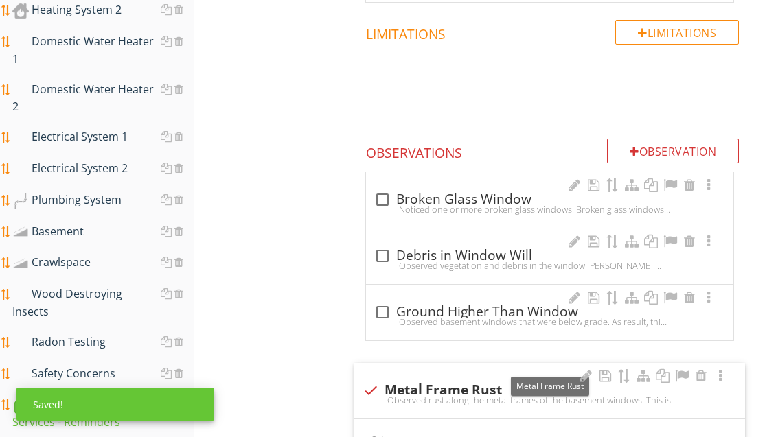
click at [679, 369] on div at bounding box center [682, 376] width 16 height 14
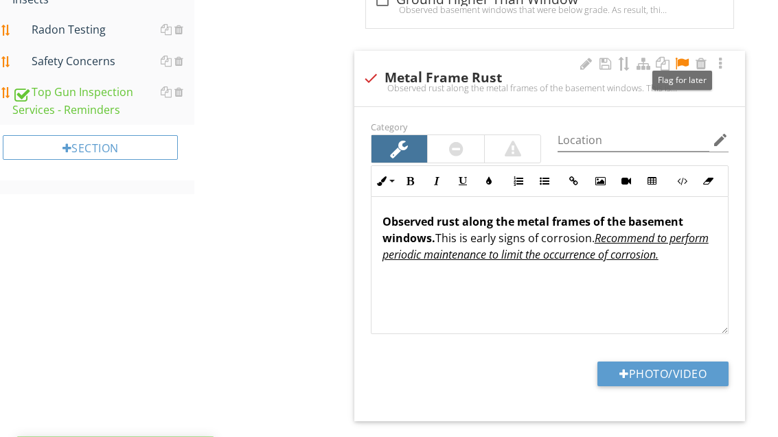
click at [689, 363] on button "Photo/Video" at bounding box center [663, 375] width 131 height 25
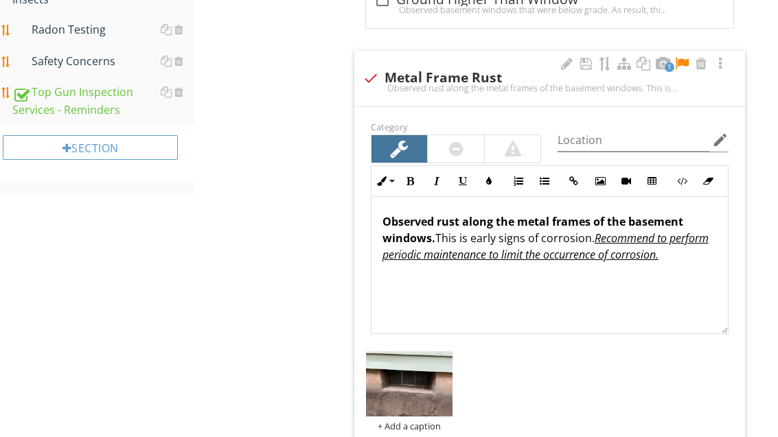
type input "C:\fakepath\image.jpg"
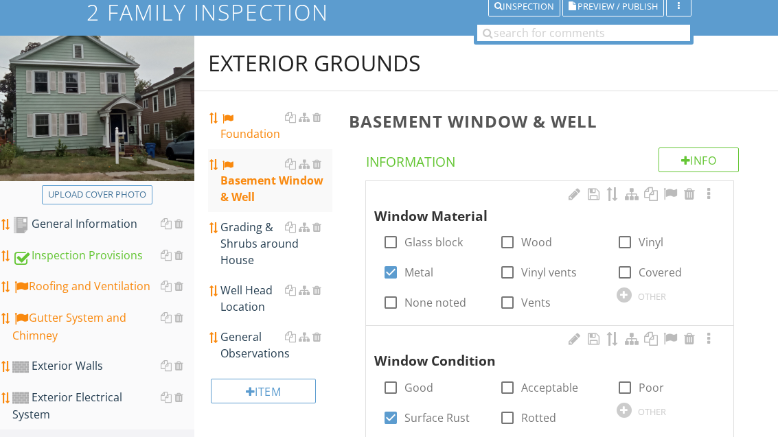
scroll to position [116, 0]
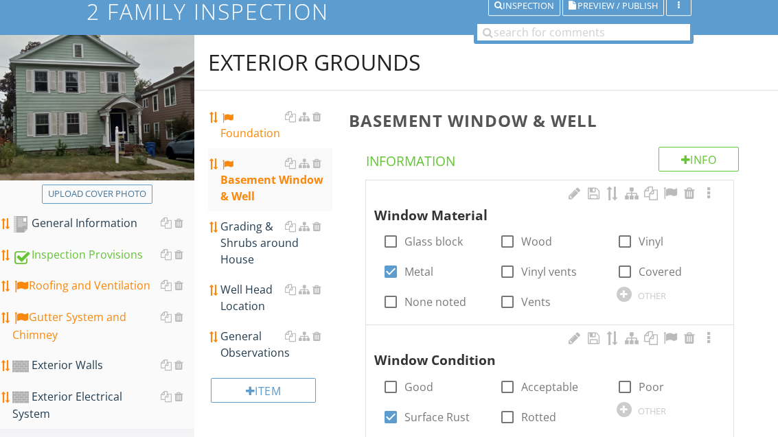
click at [260, 131] on div "Foundation" at bounding box center [275, 125] width 111 height 33
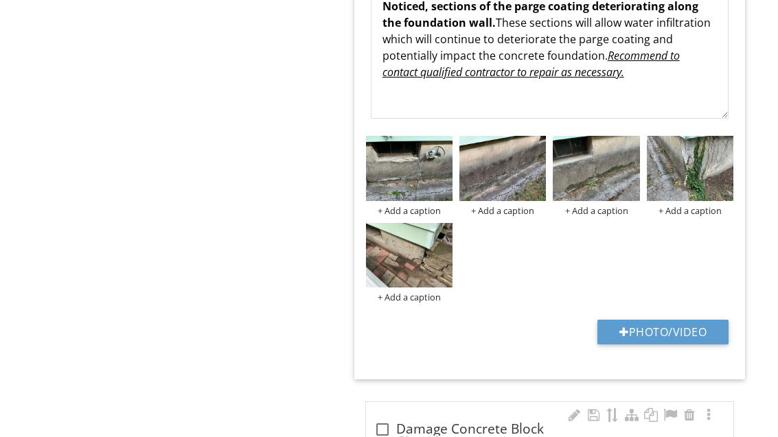
scroll to position [1923, 0]
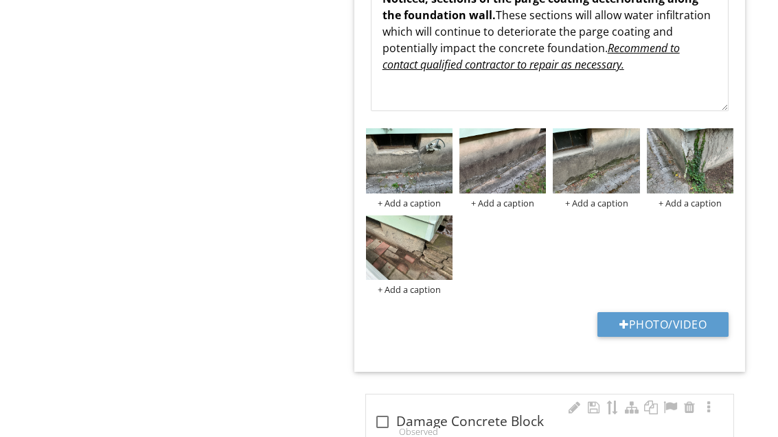
click at [676, 312] on button "Photo/Video" at bounding box center [663, 324] width 131 height 25
type input "C:\fakepath\image.jpg"
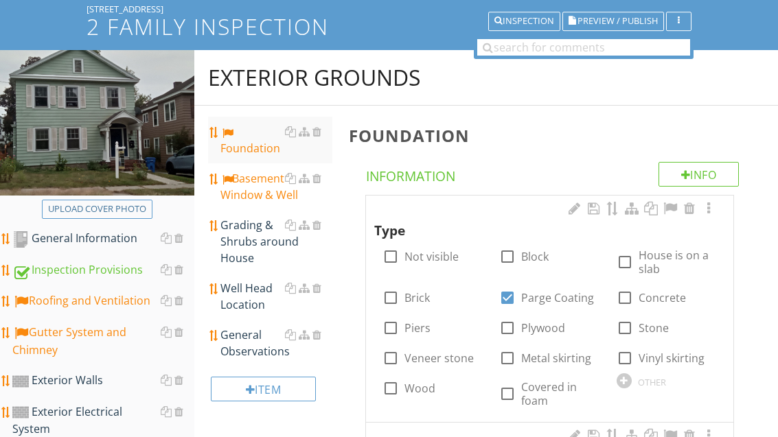
scroll to position [22, 0]
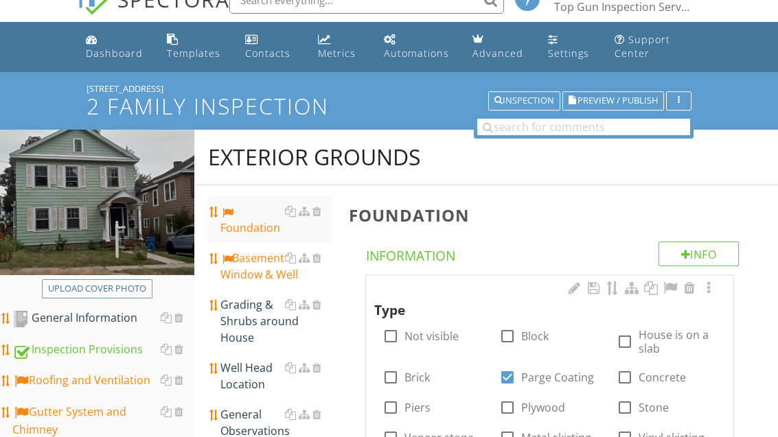
click at [280, 280] on div "Basement Window & Well" at bounding box center [275, 266] width 111 height 33
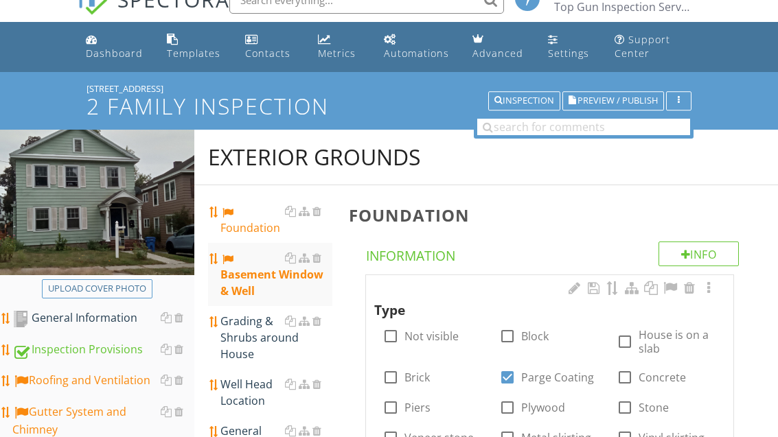
click at [287, 281] on div "Basement Window & Well" at bounding box center [275, 274] width 111 height 49
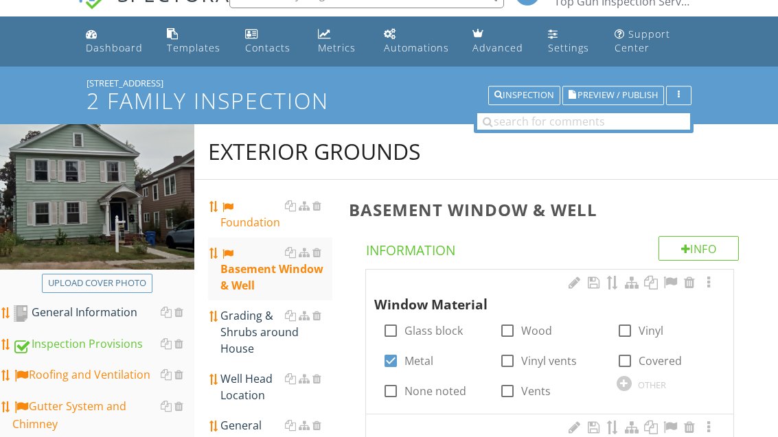
scroll to position [27, 0]
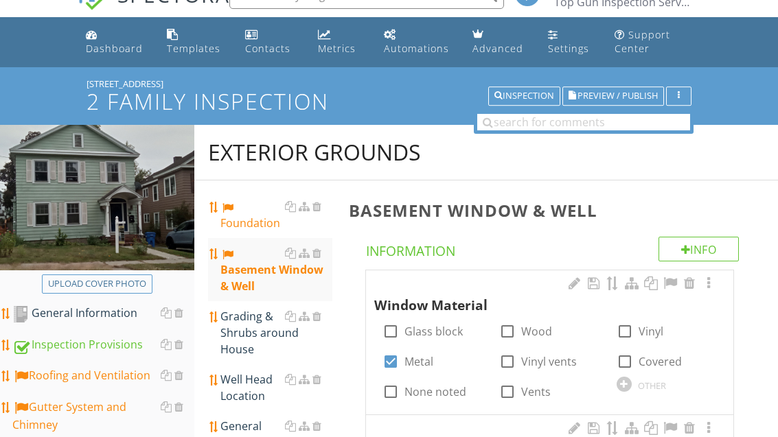
click at [575, 360] on label "Vinyl vents" at bounding box center [549, 362] width 56 height 14
click at [557, 358] on label "Vinyl vents" at bounding box center [549, 362] width 56 height 14
checkbox input "false"
click at [641, 330] on label "Vinyl" at bounding box center [651, 332] width 25 height 14
checkbox input "true"
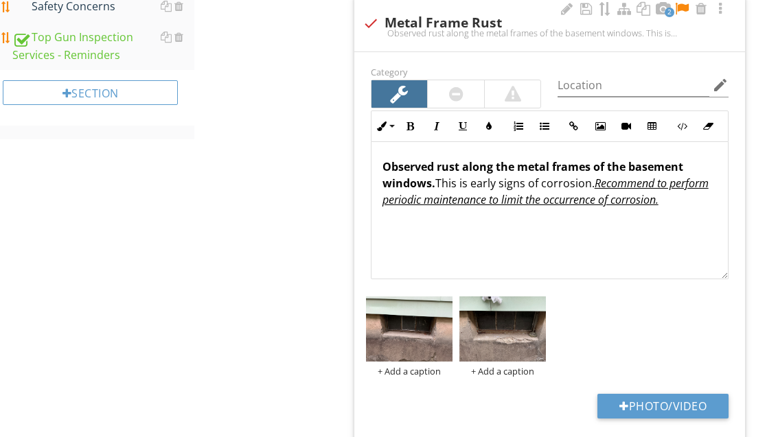
scroll to position [1454, 0]
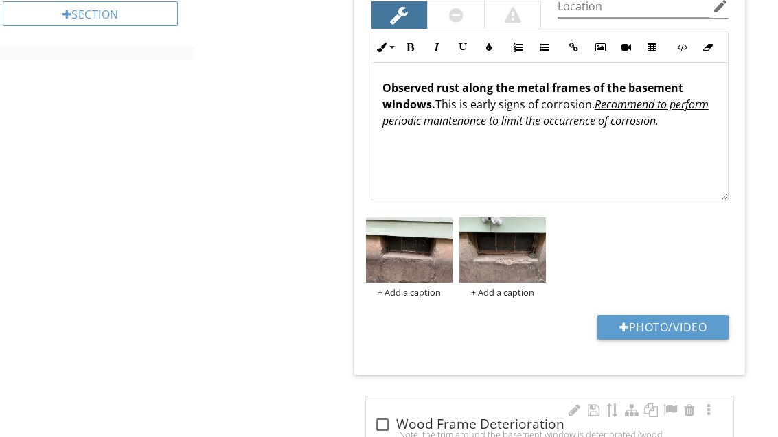
click at [466, 417] on div "check_box_outline_blank Wood Frame Deterioration" at bounding box center [549, 425] width 351 height 16
checkbox input "true"
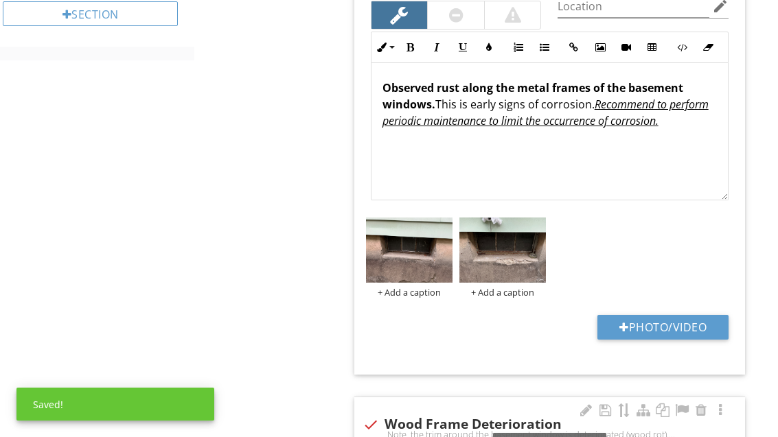
click at [682, 407] on div at bounding box center [682, 411] width 16 height 14
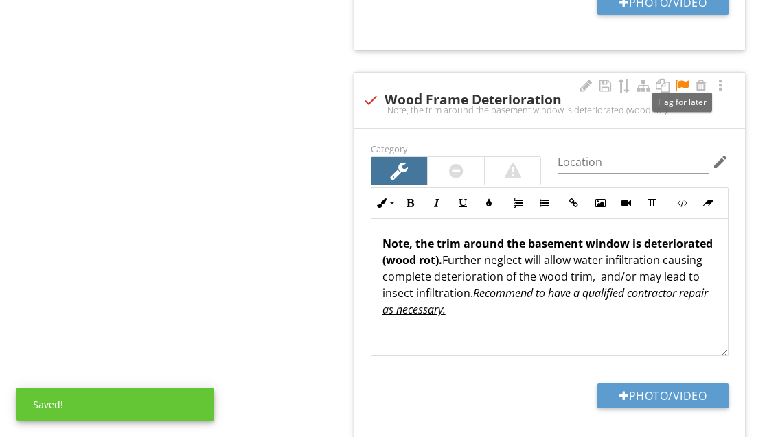
scroll to position [1790, 0]
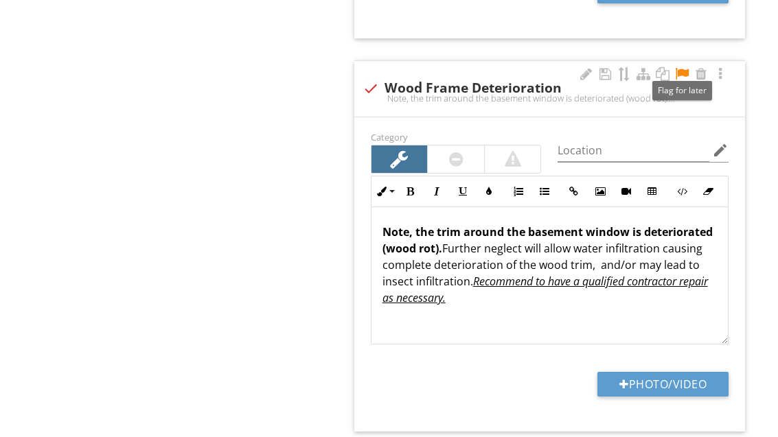
click at [685, 378] on button "Photo/Video" at bounding box center [663, 384] width 131 height 25
type input "C:\fakepath\image.jpg"
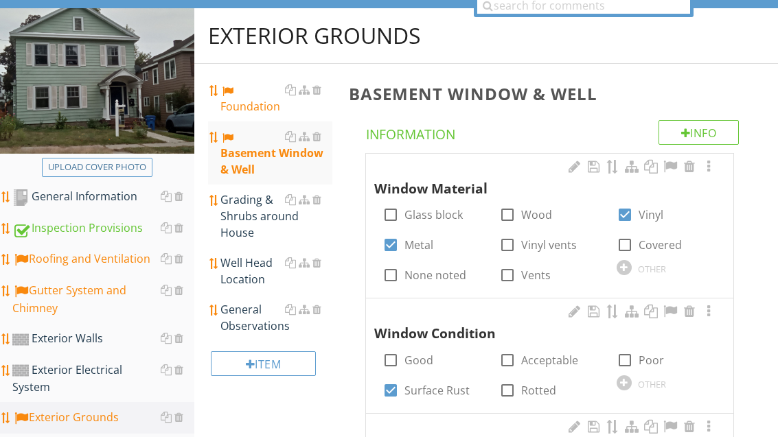
click at [253, 225] on div "Grading & Shrubs around House" at bounding box center [275, 216] width 111 height 49
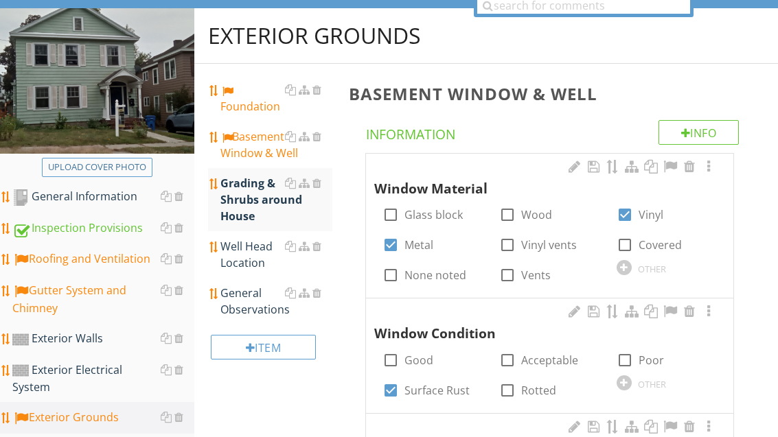
scroll to position [144, 0]
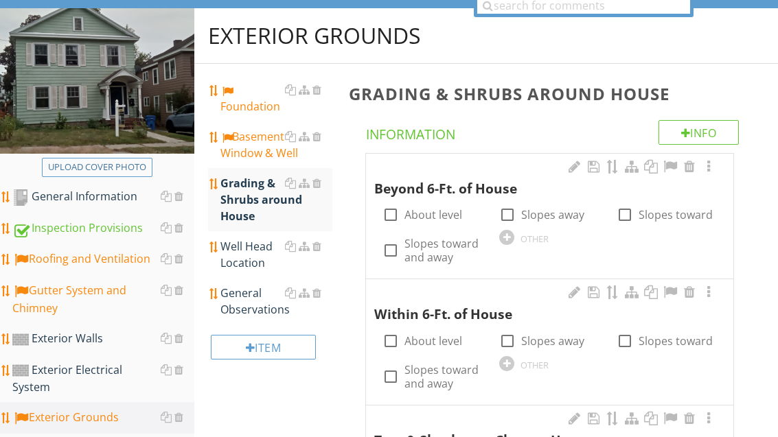
click at [438, 214] on label "About level" at bounding box center [434, 215] width 58 height 14
checkbox input "true"
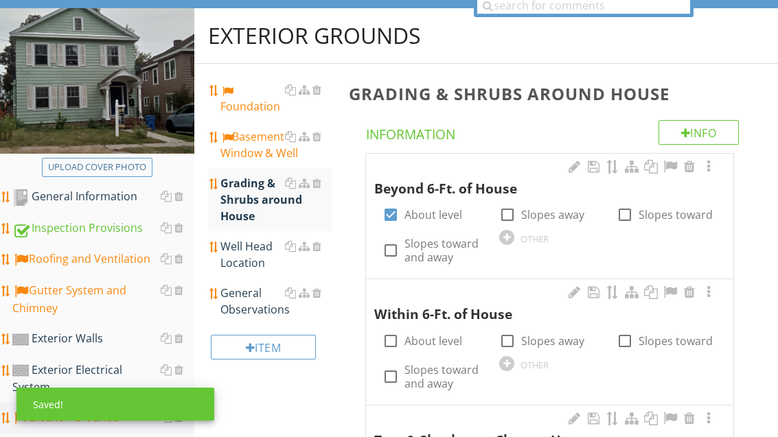
click at [446, 338] on label "About level" at bounding box center [434, 341] width 58 height 14
checkbox input "true"
click at [663, 340] on label "Slopes toward" at bounding box center [676, 341] width 74 height 14
checkbox input "true"
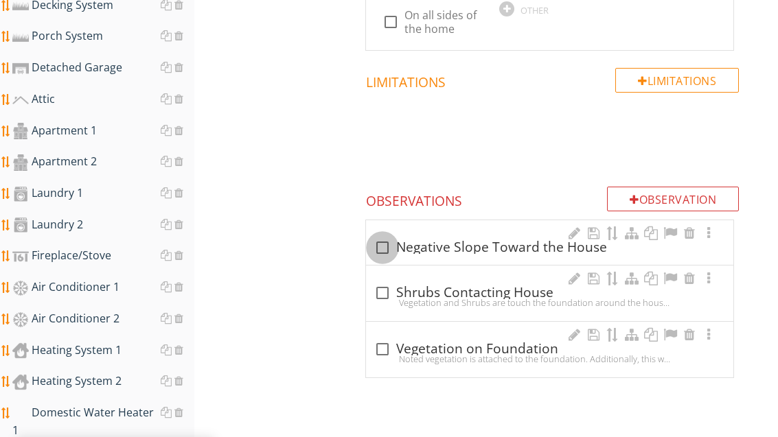
scroll to position [636, 0]
click at [391, 247] on div at bounding box center [382, 247] width 23 height 23
checkbox input "true"
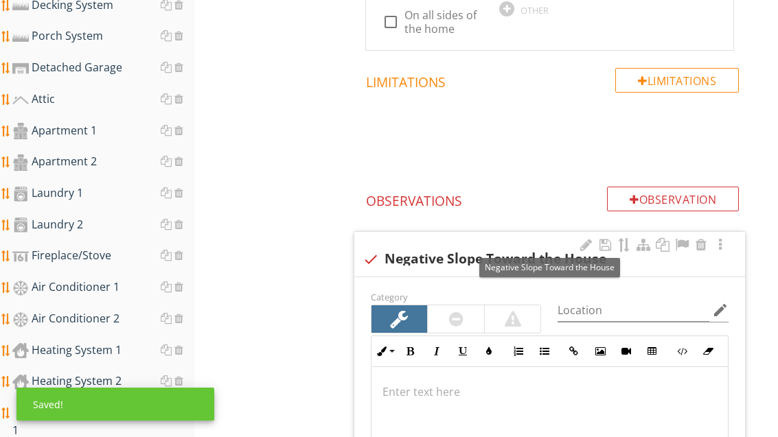
click at [683, 241] on div at bounding box center [682, 245] width 16 height 14
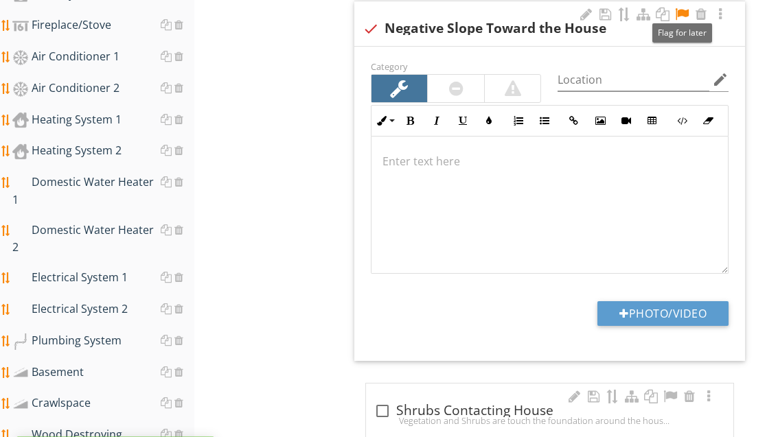
scroll to position [867, 0]
click at [686, 317] on button "Photo/Video" at bounding box center [663, 314] width 131 height 25
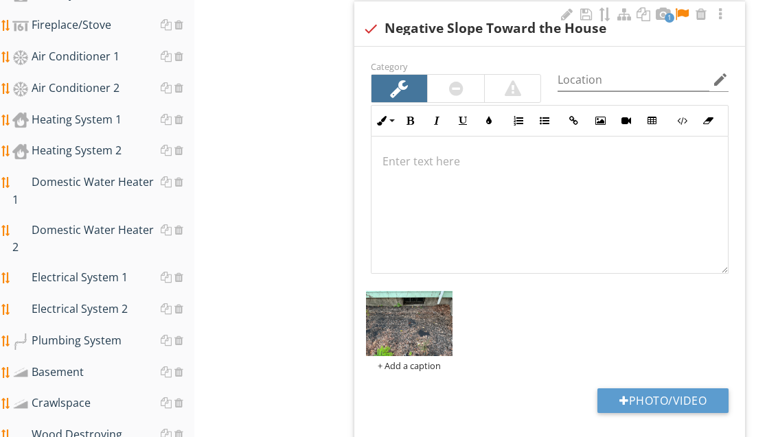
click at [683, 399] on button "Photo/Video" at bounding box center [663, 401] width 131 height 25
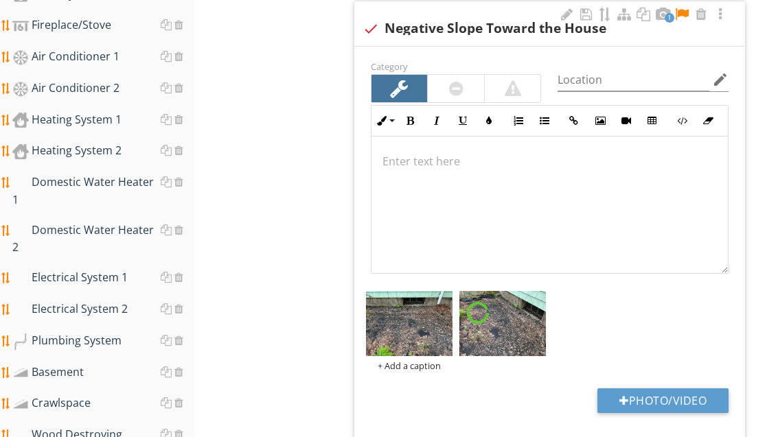
click at [697, 396] on button "Photo/Video" at bounding box center [663, 401] width 131 height 25
type input "C:\fakepath\image.jpg"
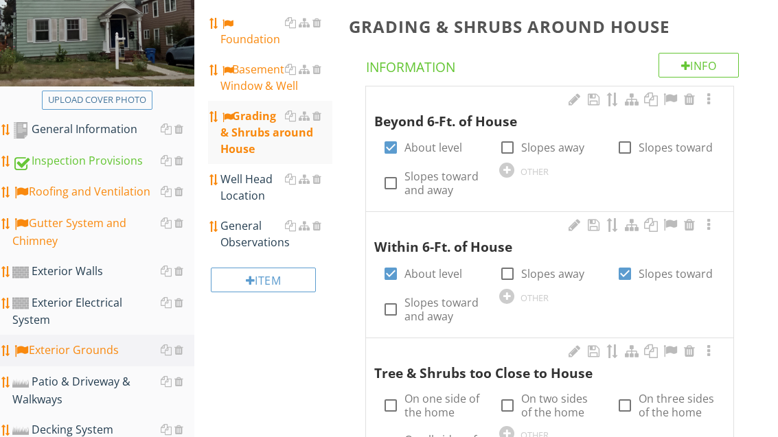
scroll to position [210, 0]
click at [252, 251] on div "General Observations" at bounding box center [275, 234] width 111 height 33
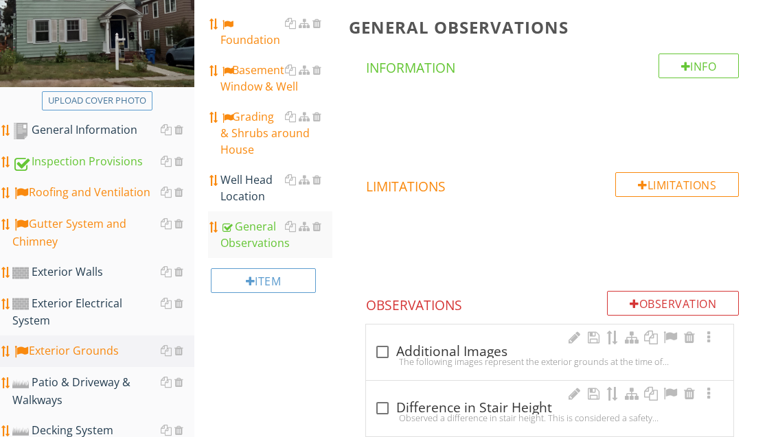
click at [486, 349] on div "check_box_outline_blank Additional Images" at bounding box center [549, 352] width 351 height 16
checkbox input "true"
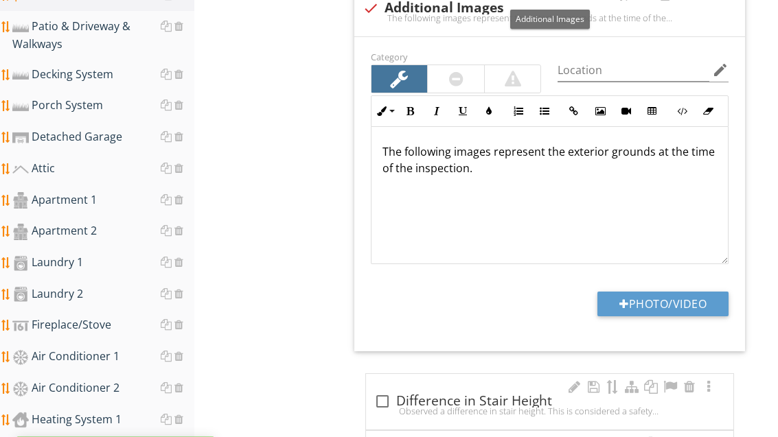
click at [687, 299] on button "Photo/Video" at bounding box center [663, 305] width 131 height 25
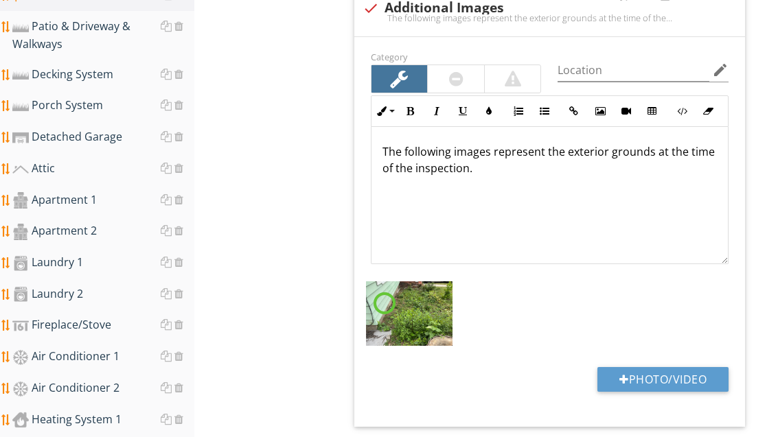
click at [669, 376] on button "Photo/Video" at bounding box center [663, 379] width 131 height 25
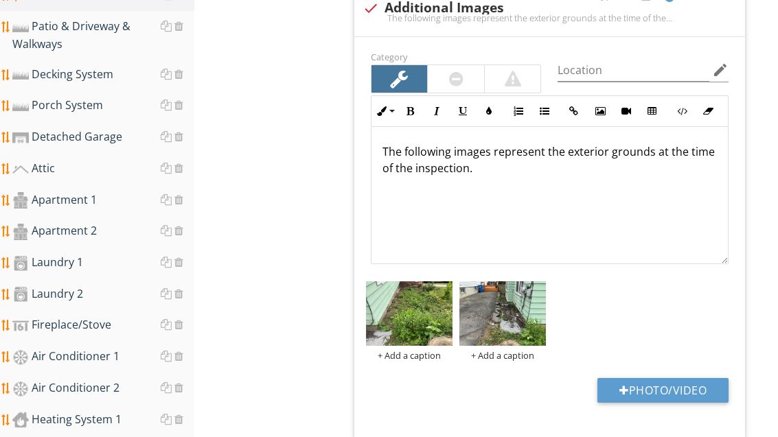
click at [697, 385] on button "Photo/Video" at bounding box center [663, 390] width 131 height 25
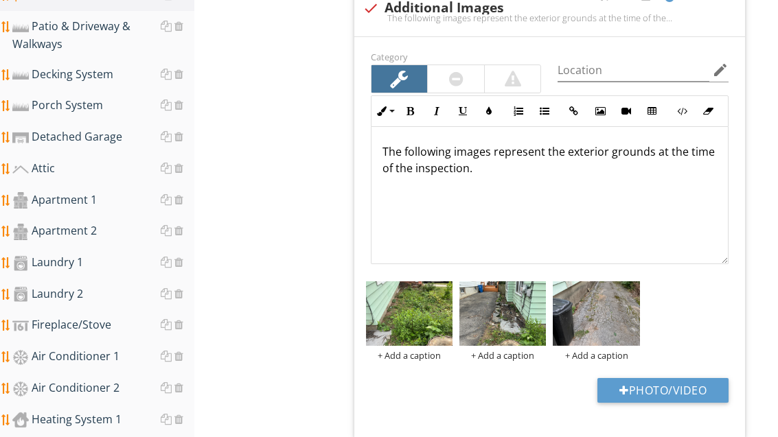
click at [669, 384] on button "Photo/Video" at bounding box center [663, 390] width 131 height 25
type input "C:\fakepath\image.jpg"
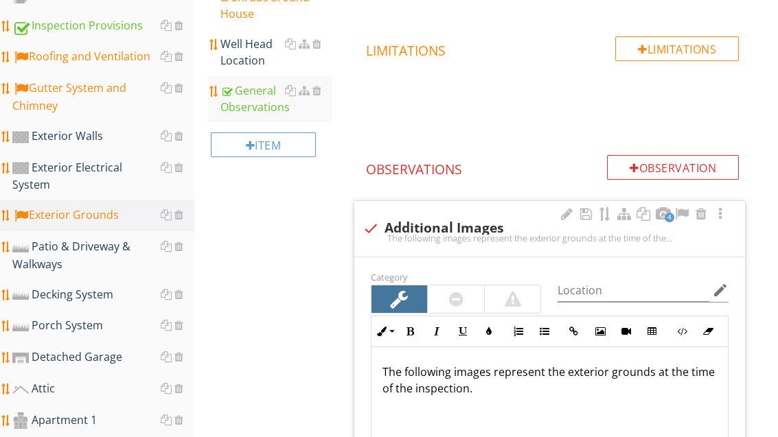
scroll to position [346, 0]
click at [75, 242] on div "Patio & Driveway & Walkways" at bounding box center [103, 255] width 182 height 34
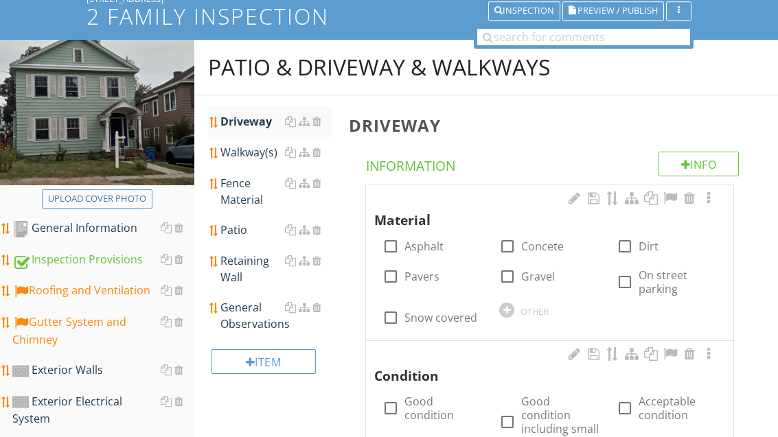
scroll to position [106, 0]
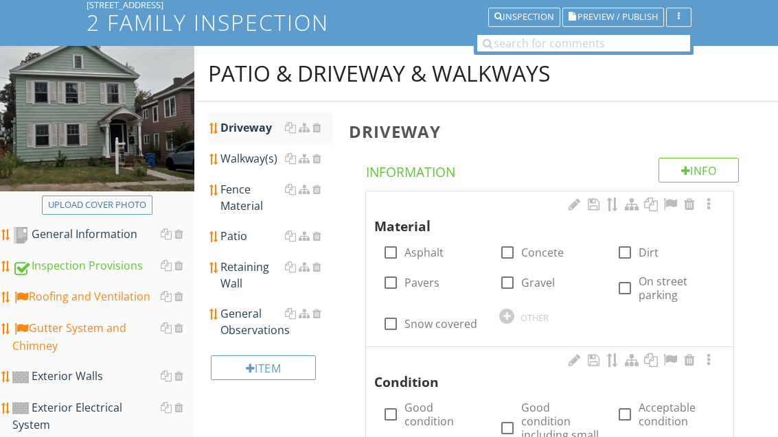
click at [426, 251] on label "Asphalt" at bounding box center [424, 253] width 39 height 14
checkbox input "true"
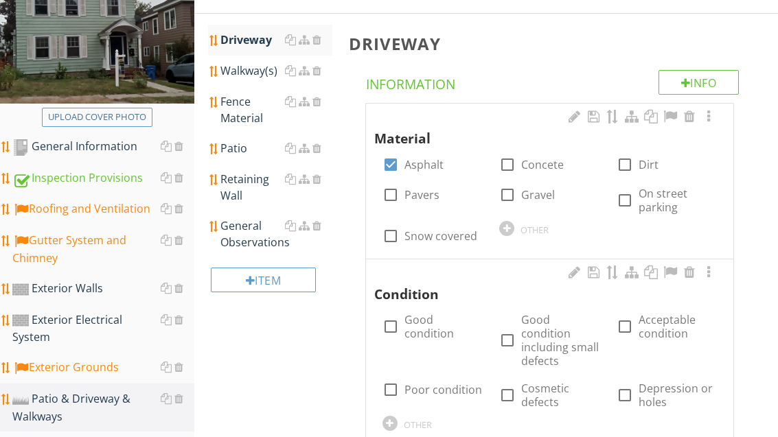
scroll to position [258, 0]
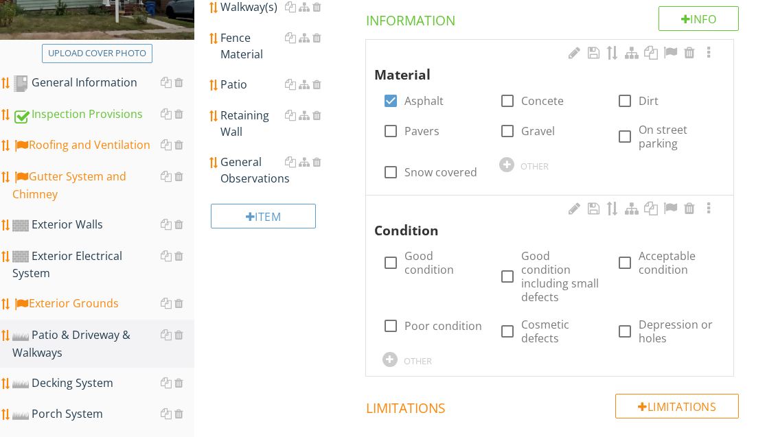
click at [446, 330] on label "Poor condition" at bounding box center [444, 326] width 78 height 14
checkbox input "true"
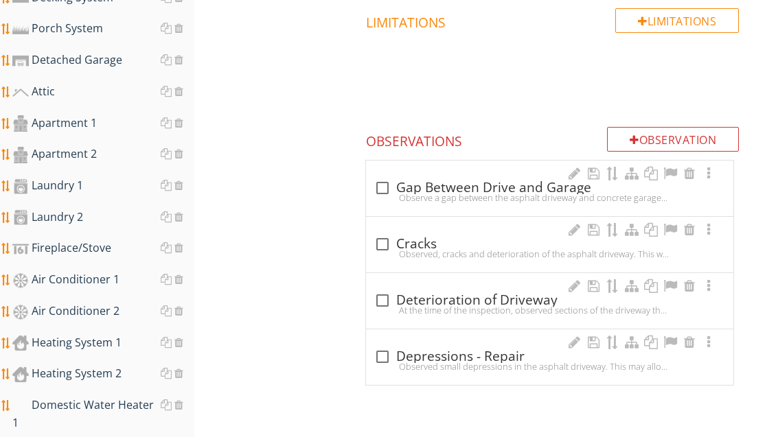
scroll to position [639, 0]
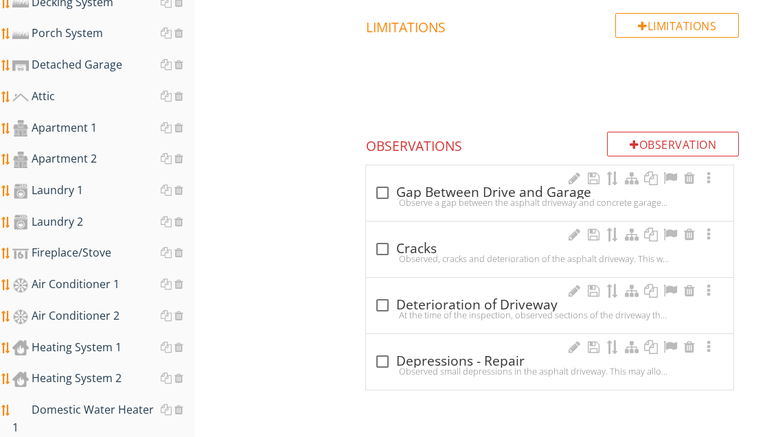
click at [503, 299] on div "check_box_outline_blank Deterioration of Driveway" at bounding box center [549, 305] width 351 height 16
checkbox input "true"
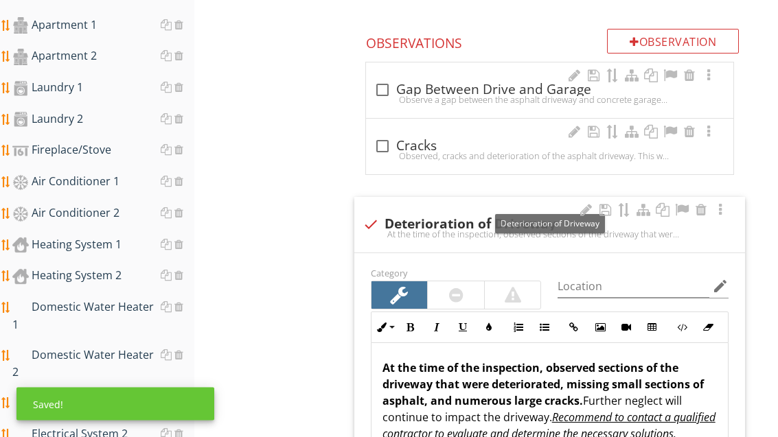
scroll to position [747, 0]
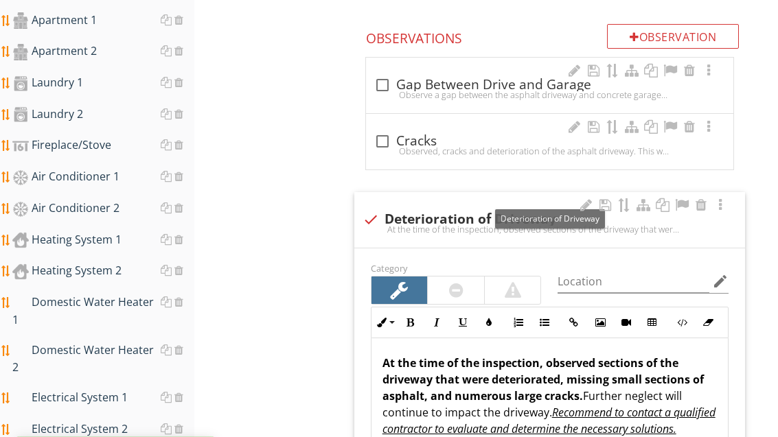
click at [688, 203] on div at bounding box center [682, 205] width 16 height 14
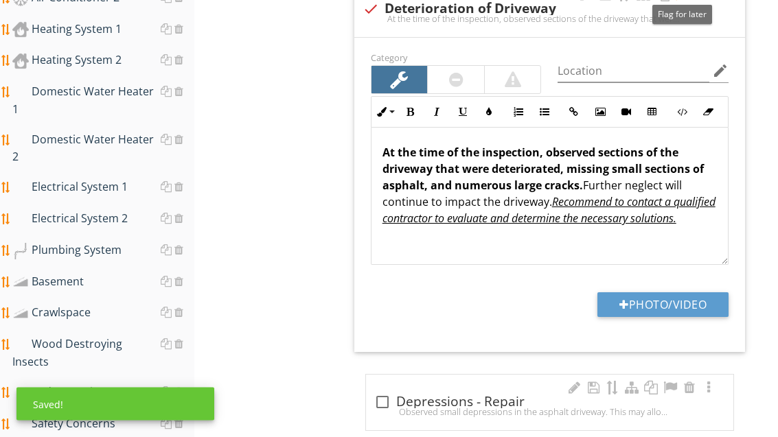
click at [687, 293] on button "Photo/Video" at bounding box center [663, 305] width 131 height 25
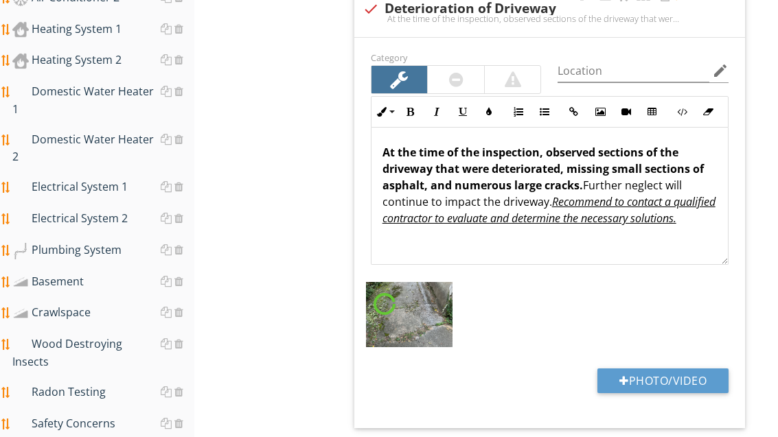
click at [673, 376] on button "Photo/Video" at bounding box center [663, 381] width 131 height 25
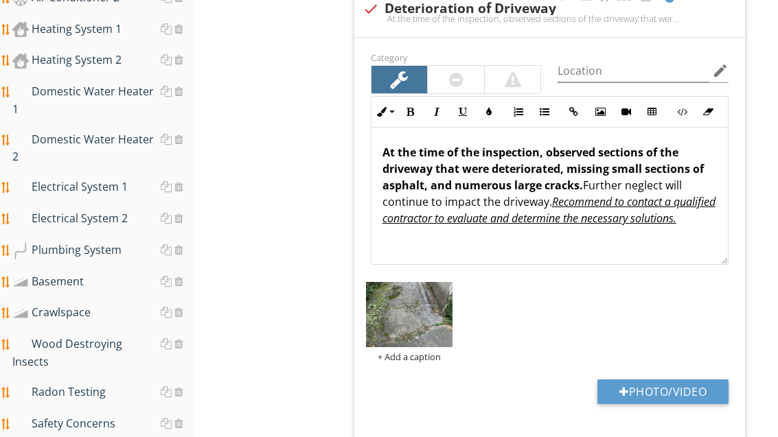
type input "C:\fakepath\image.jpg"
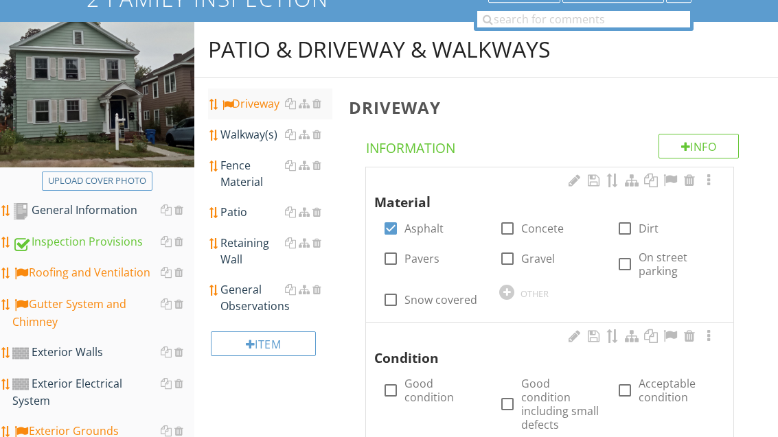
scroll to position [109, 0]
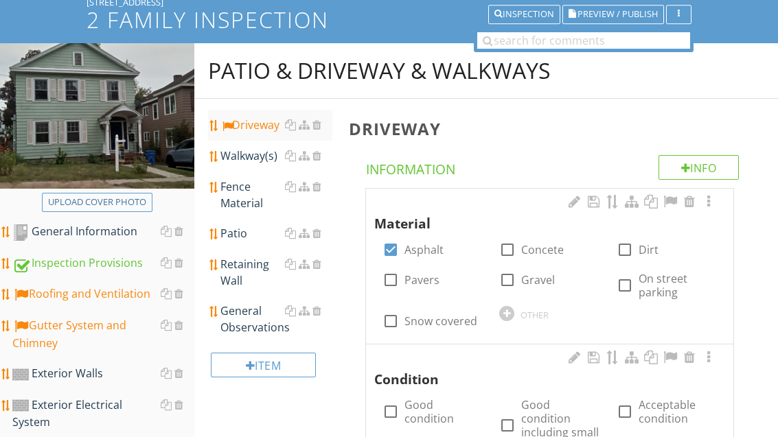
click at [255, 158] on div "Walkway(s)" at bounding box center [275, 156] width 111 height 16
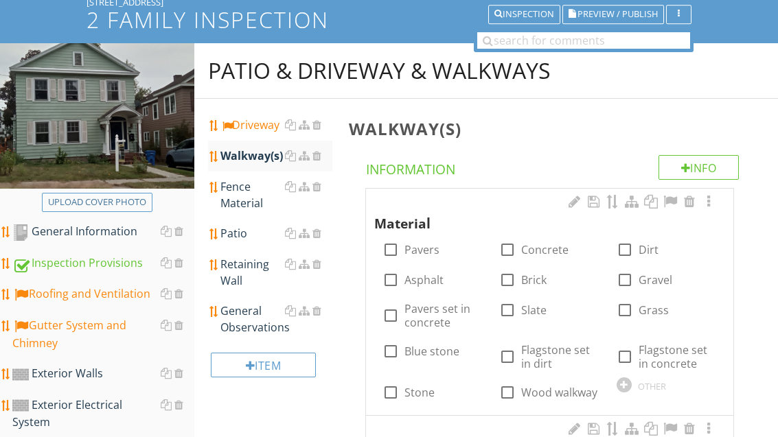
click at [547, 249] on label "Concrete" at bounding box center [544, 250] width 47 height 14
checkbox input "true"
click at [240, 200] on div "Fence Material" at bounding box center [275, 195] width 111 height 33
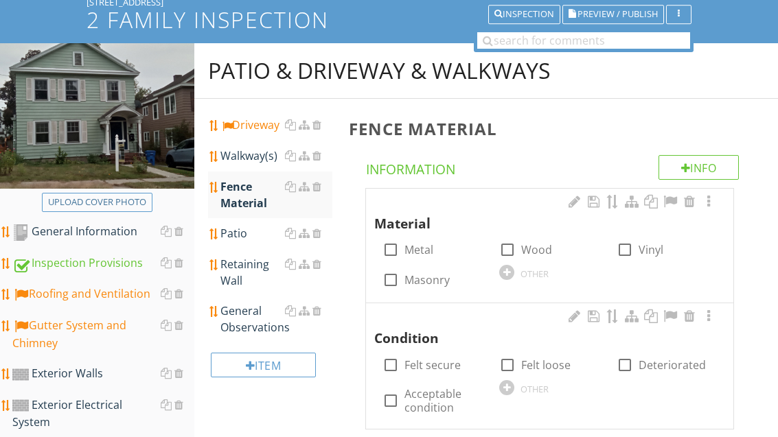
click at [532, 254] on label "Wood" at bounding box center [536, 250] width 31 height 14
checkbox input "true"
click at [415, 251] on label "Metal" at bounding box center [419, 250] width 29 height 14
checkbox input "true"
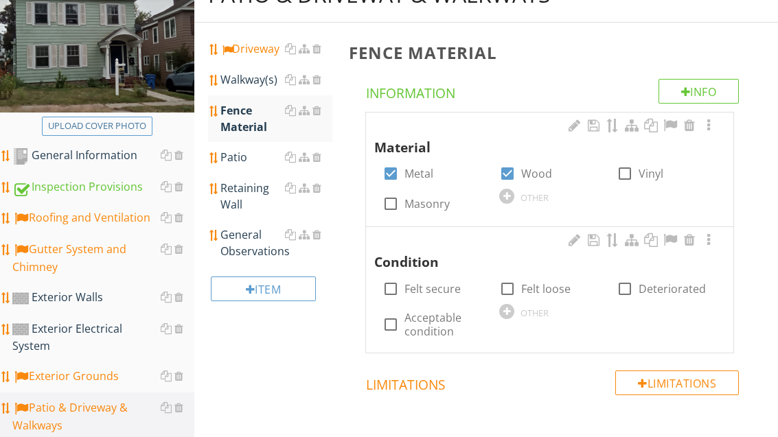
scroll to position [185, 0]
click at [437, 323] on label "Acceptable condition" at bounding box center [444, 324] width 78 height 27
checkbox input "true"
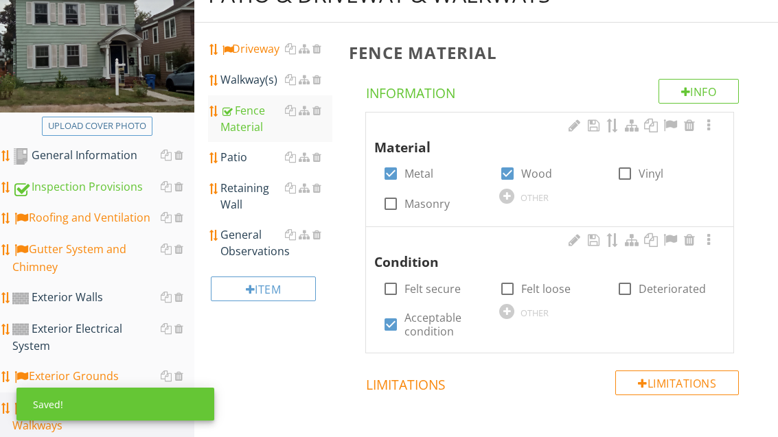
click at [240, 158] on div "Patio" at bounding box center [275, 157] width 111 height 16
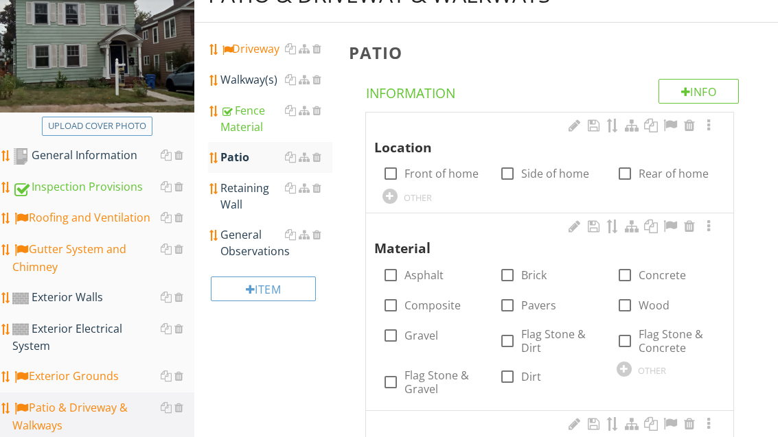
click at [646, 171] on label "Rear of home" at bounding box center [674, 174] width 70 height 14
checkbox input "true"
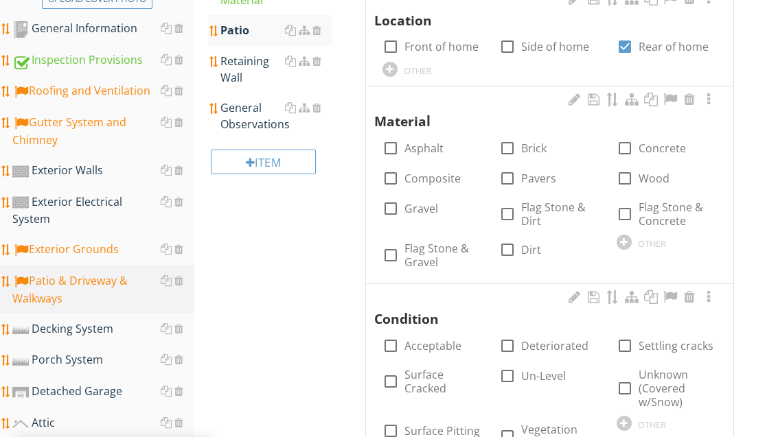
scroll to position [312, 0]
click at [536, 178] on label "Pavers" at bounding box center [538, 179] width 35 height 14
checkbox input "true"
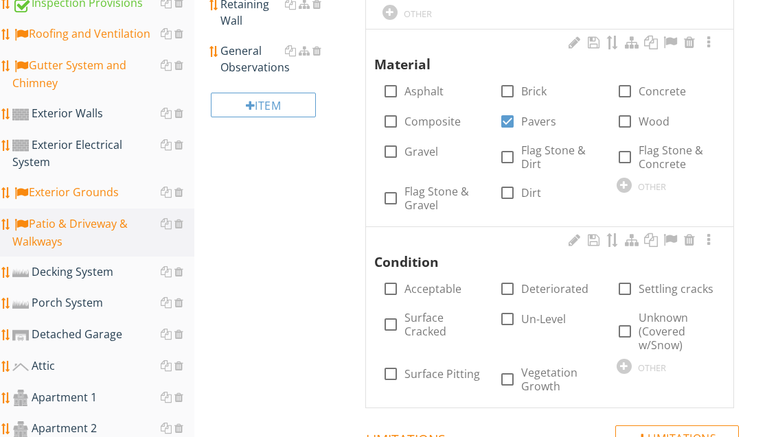
scroll to position [385, 0]
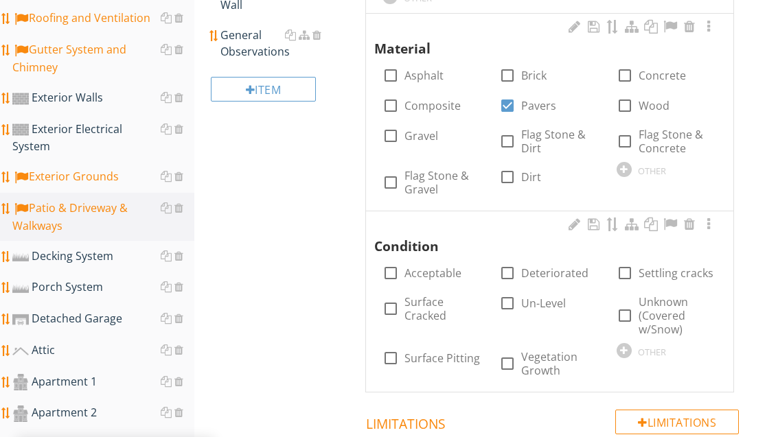
click at [543, 301] on label "Un-Level" at bounding box center [543, 304] width 45 height 14
checkbox input "true"
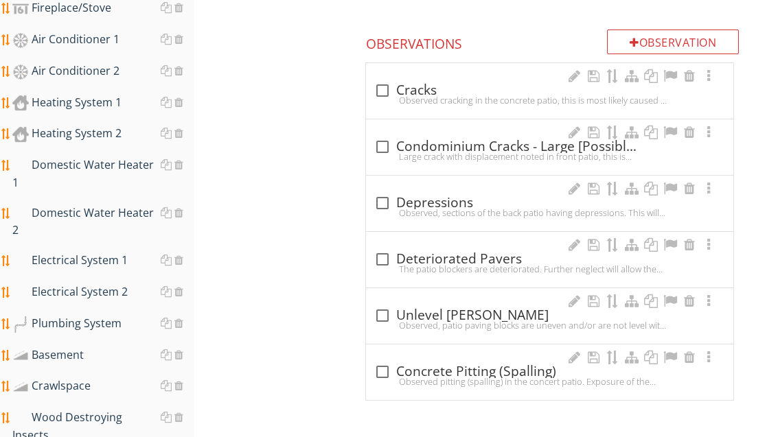
scroll to position [889, 0]
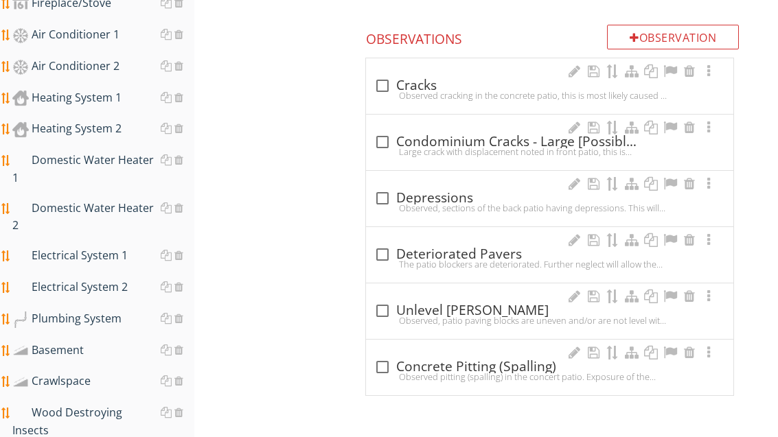
click at [489, 307] on div "check_box_outline_blank Unlevel Patio Pavers" at bounding box center [549, 311] width 351 height 16
checkbox input "true"
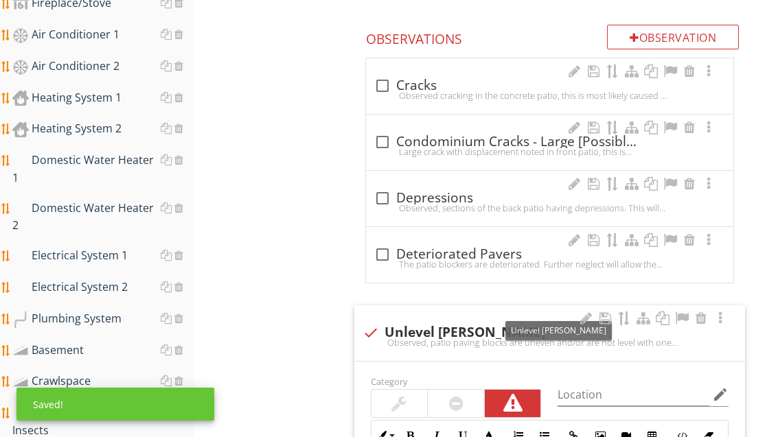
click at [679, 316] on div at bounding box center [682, 319] width 16 height 14
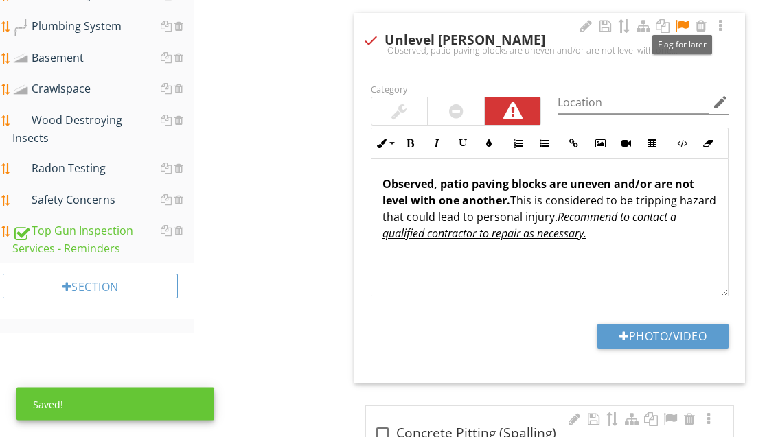
click at [679, 334] on button "Photo/Video" at bounding box center [663, 337] width 131 height 25
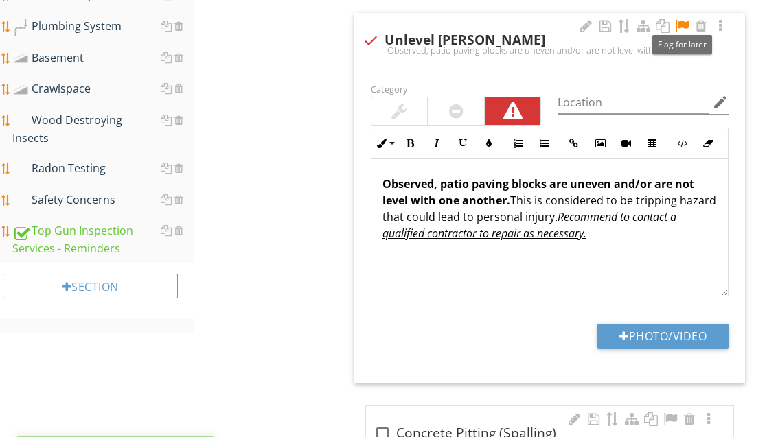
scroll to position [1181, 0]
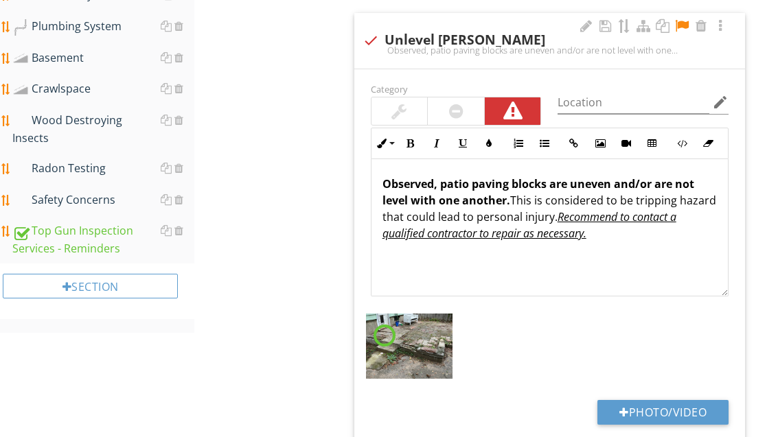
click at [679, 407] on button "Photo/Video" at bounding box center [663, 412] width 131 height 25
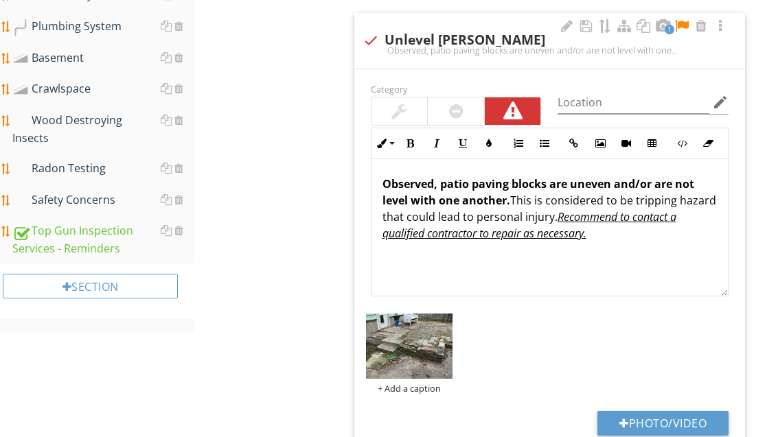
type input "C:\fakepath\image.jpg"
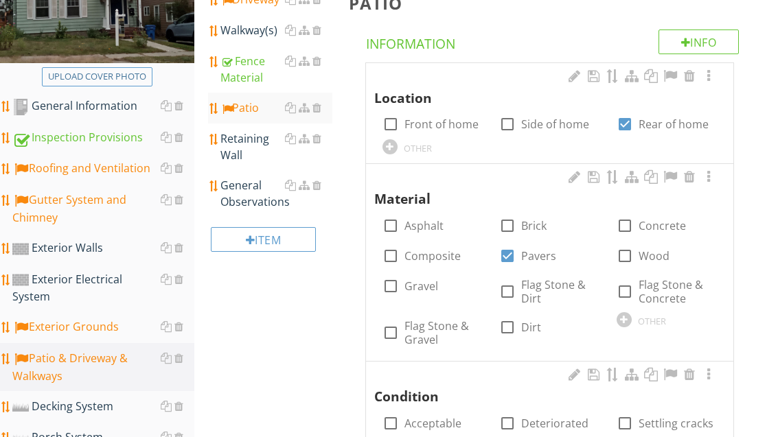
scroll to position [234, 0]
click at [238, 150] on div "Retaining Wall" at bounding box center [275, 146] width 111 height 33
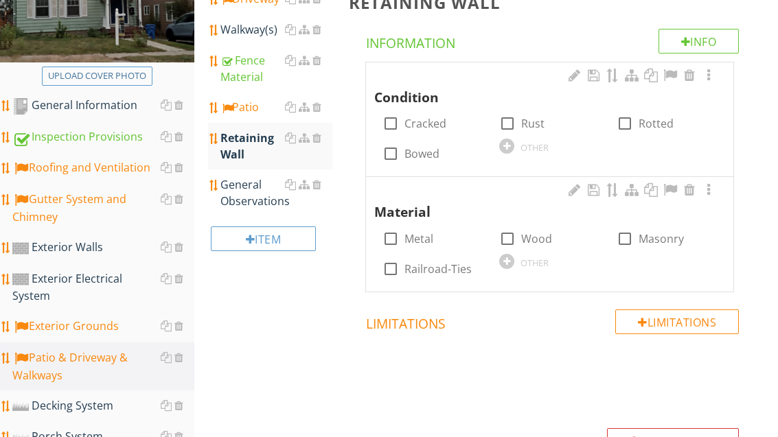
click at [513, 148] on div at bounding box center [506, 146] width 15 height 15
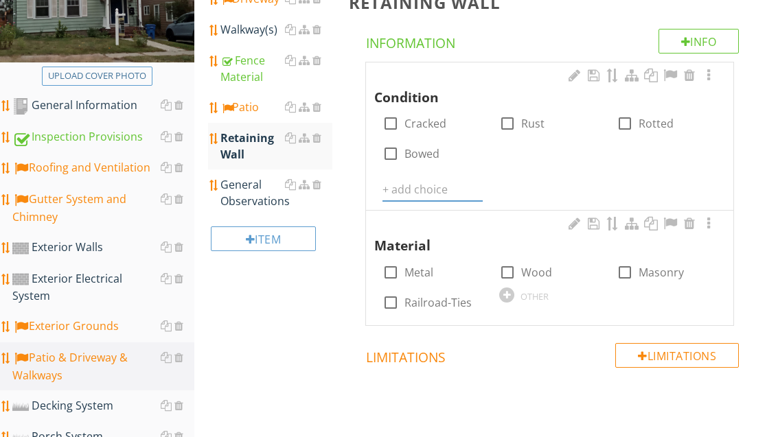
click at [425, 187] on input "text" at bounding box center [433, 190] width 100 height 23
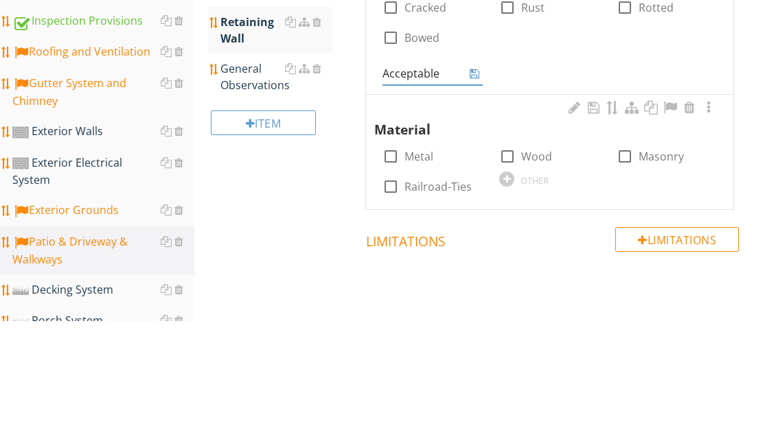
type input "Acceptable"
click at [478, 185] on icon at bounding box center [475, 190] width 10 height 11
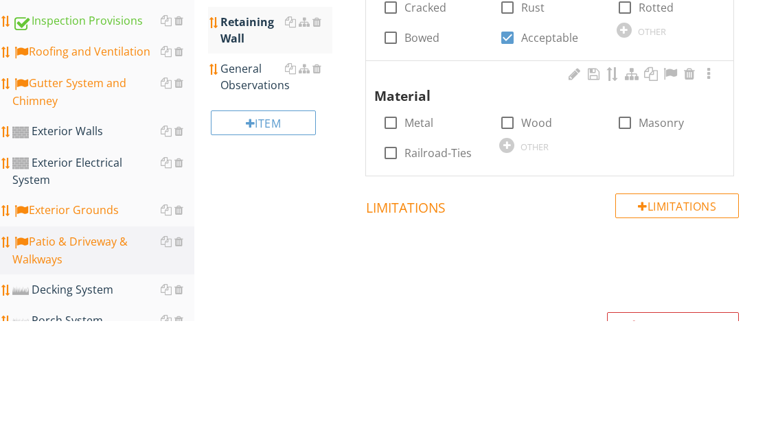
scroll to position [351, 0]
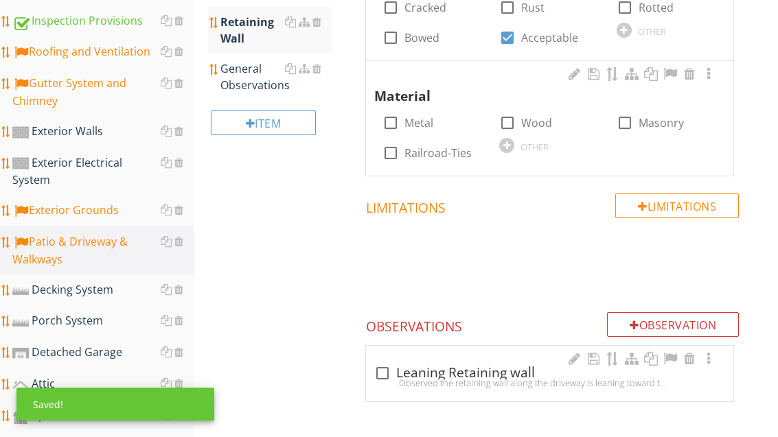
click at [630, 122] on div at bounding box center [624, 122] width 23 height 23
checkbox input "true"
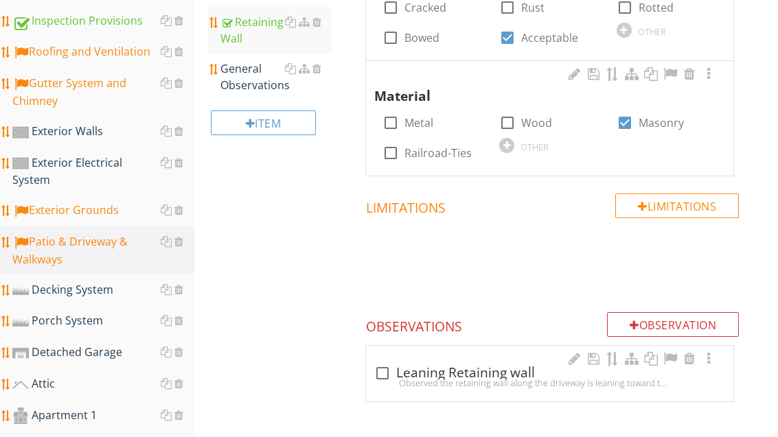
click at [256, 92] on div "General Observations" at bounding box center [275, 76] width 111 height 33
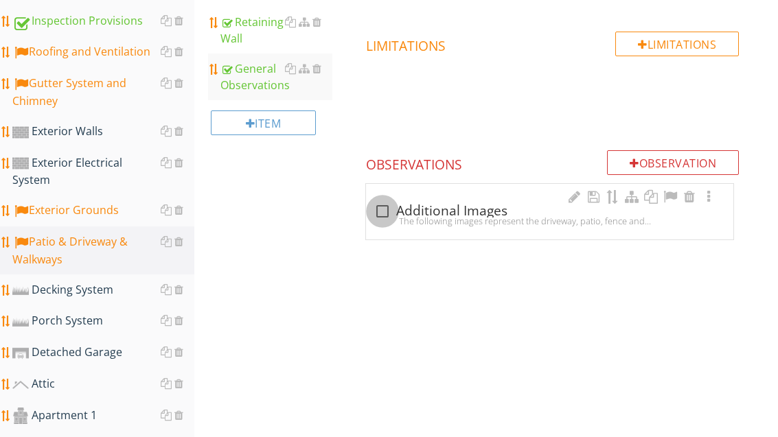
click at [391, 208] on div at bounding box center [382, 211] width 23 height 23
checkbox input "true"
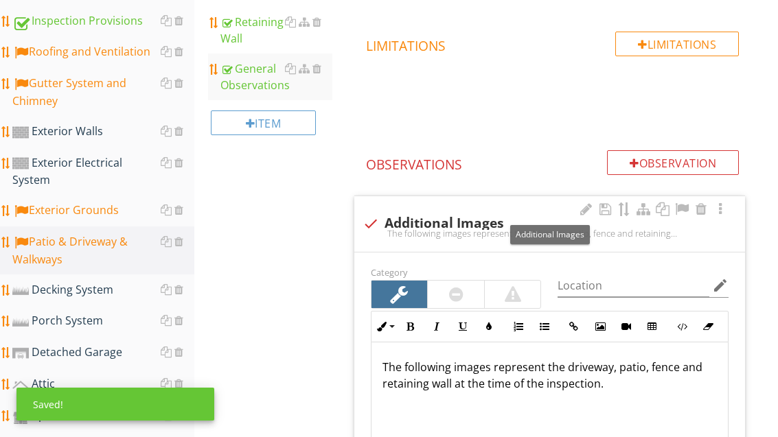
click at [685, 212] on div at bounding box center [682, 210] width 16 height 14
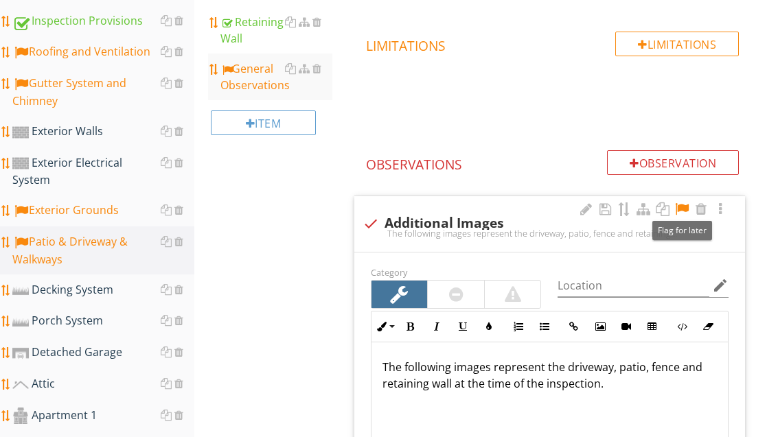
click at [90, 344] on div "Detached Garage" at bounding box center [103, 353] width 182 height 18
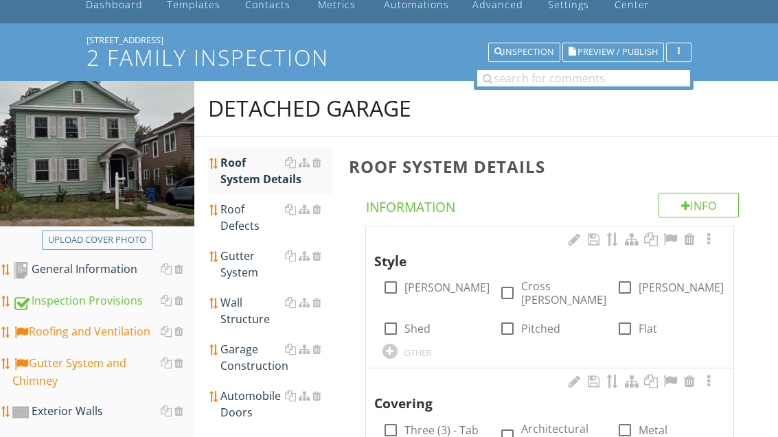
scroll to position [63, 0]
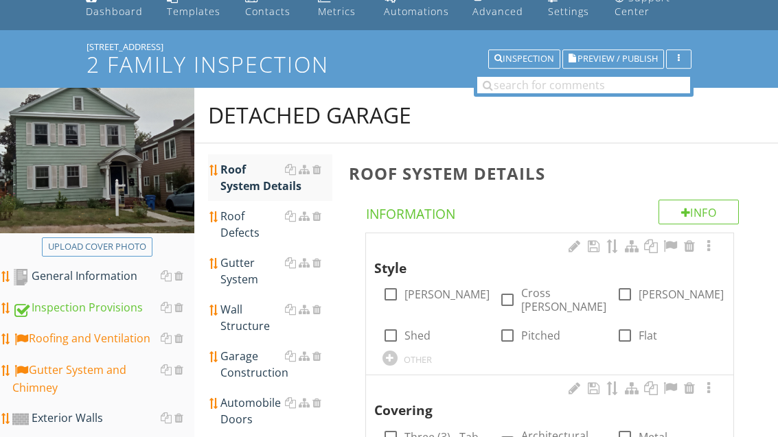
click at [625, 324] on div at bounding box center [624, 335] width 23 height 23
checkbox input "true"
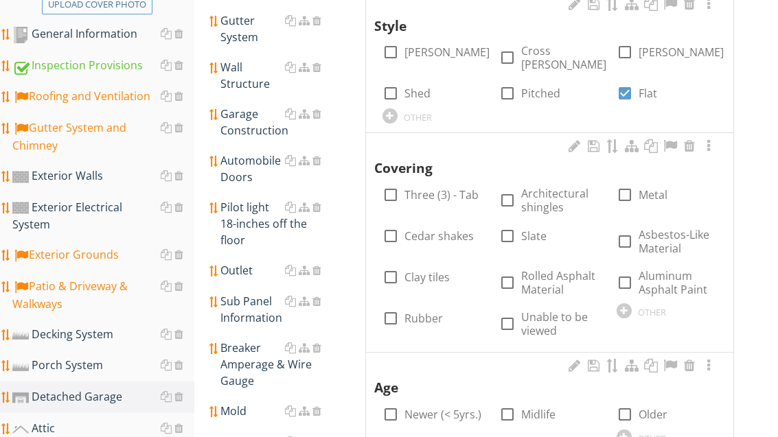
scroll to position [346, 0]
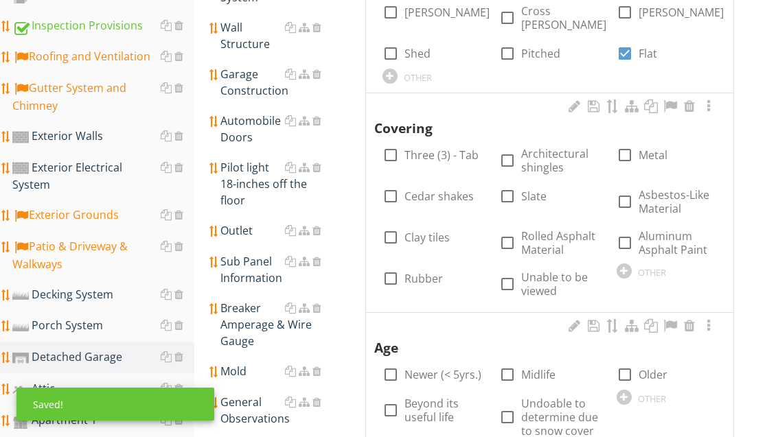
click at [528, 271] on label "Unable to be viewed" at bounding box center [560, 284] width 78 height 27
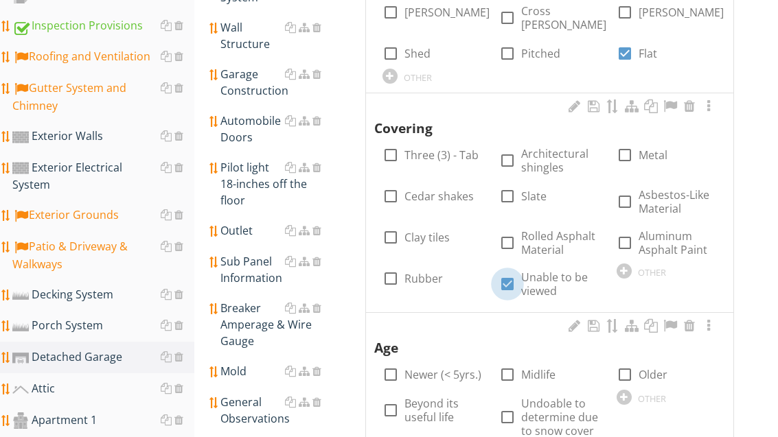
click at [513, 273] on div at bounding box center [507, 284] width 23 height 23
checkbox input "false"
click at [567, 230] on label "Rolled Asphalt Material" at bounding box center [560, 242] width 78 height 27
checkbox input "true"
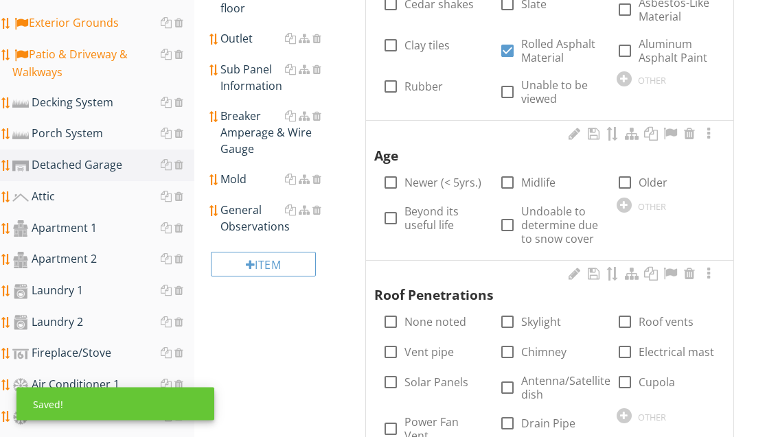
scroll to position [537, 0]
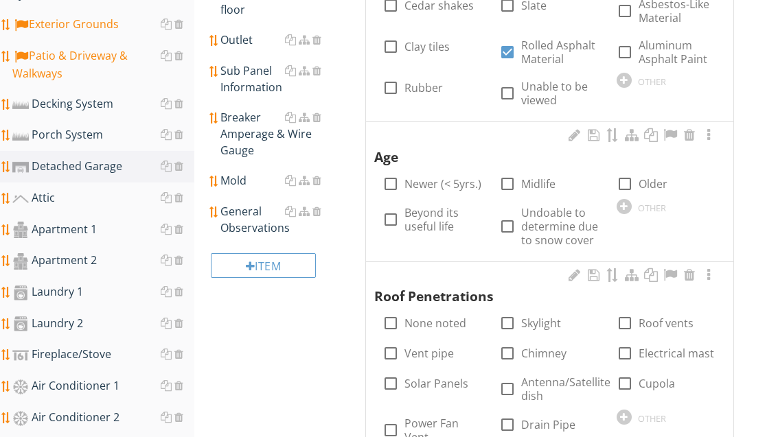
click at [424, 206] on label "Beyond its useful life" at bounding box center [444, 219] width 78 height 27
checkbox input "true"
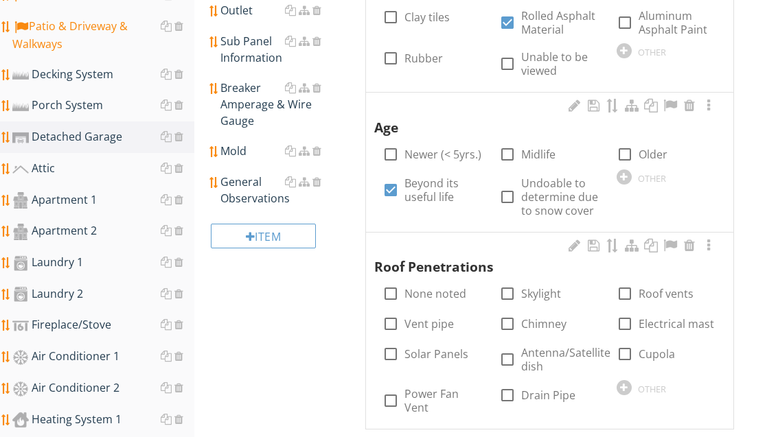
scroll to position [572, 0]
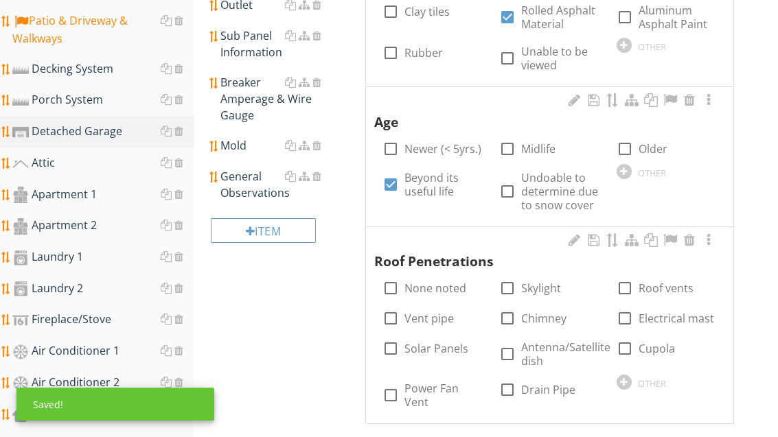
click at [433, 282] on label "None noted" at bounding box center [436, 289] width 62 height 14
checkbox input "true"
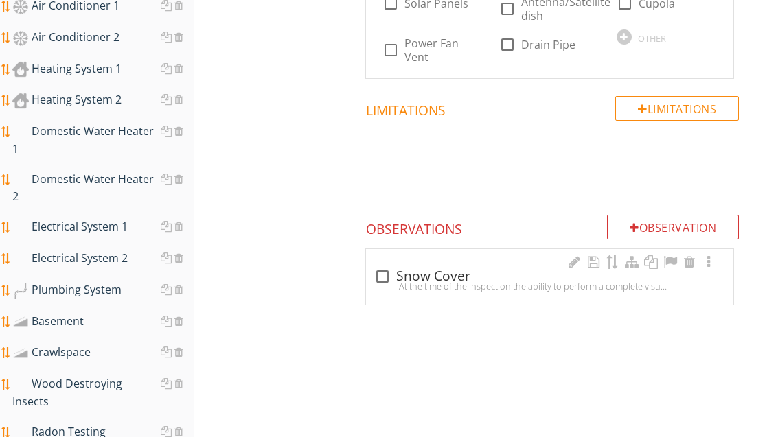
scroll to position [966, 0]
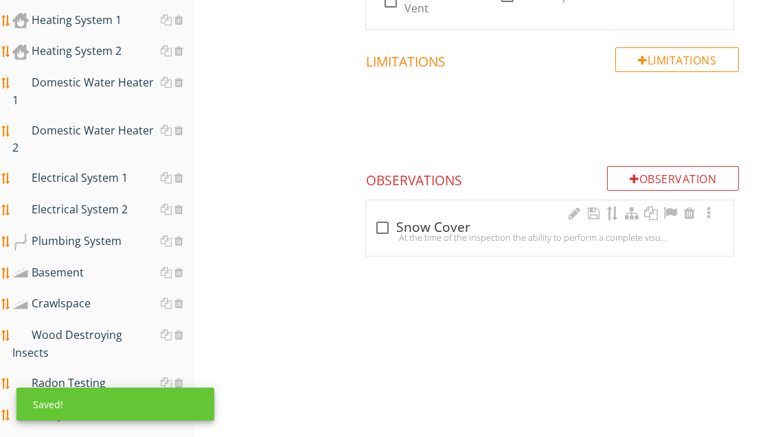
click at [633, 174] on div at bounding box center [635, 179] width 10 height 11
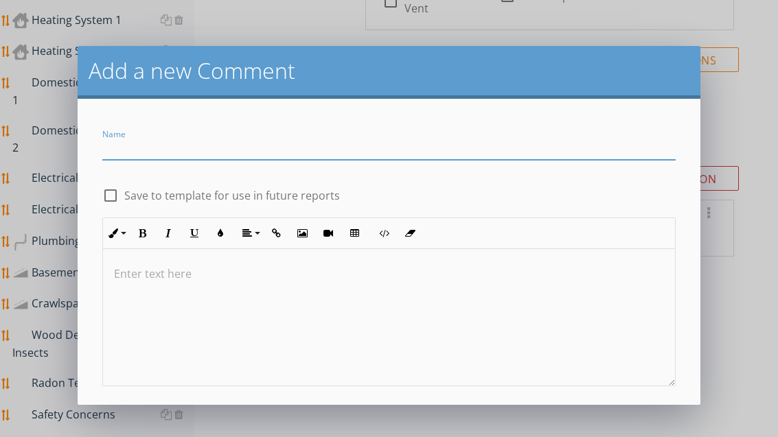
click at [136, 151] on input "Name" at bounding box center [388, 148] width 573 height 23
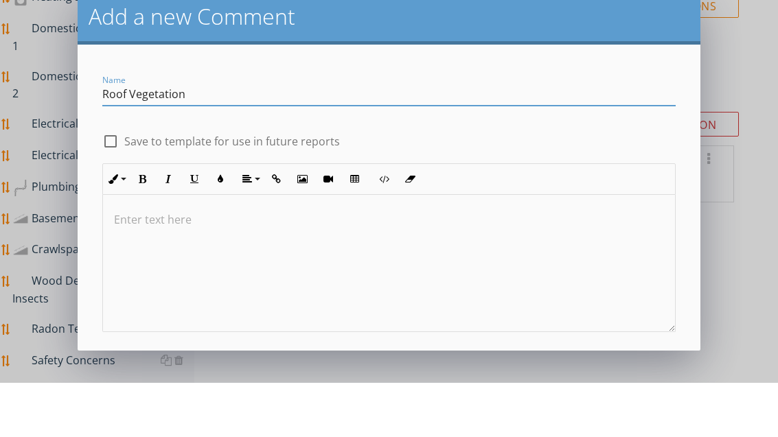
type input "Roof Vegetation"
click at [372, 152] on div "Name Roof Vegetation check_box_outline_blank Save to template for use in future…" at bounding box center [388, 250] width 589 height 271
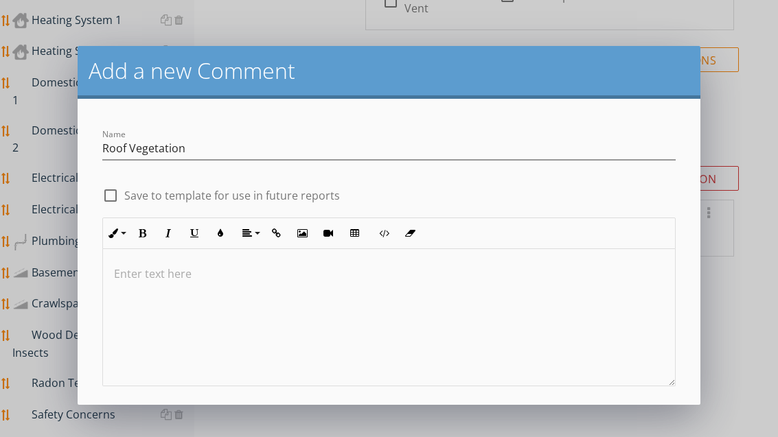
click at [387, 421] on div "Save" at bounding box center [388, 426] width 33 height 16
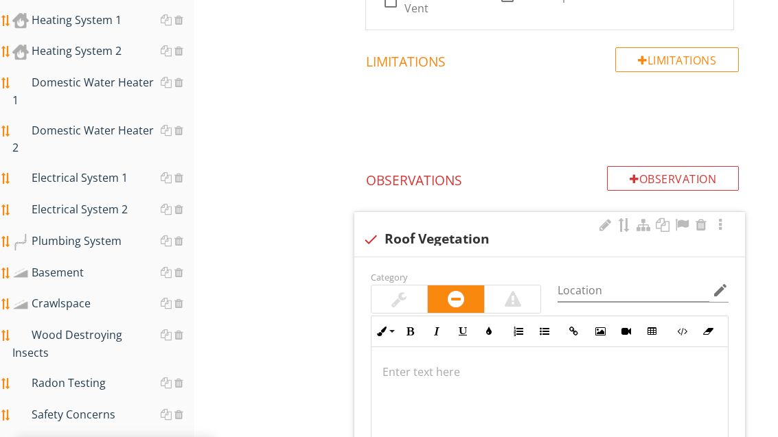
click at [402, 291] on div at bounding box center [398, 299] width 15 height 16
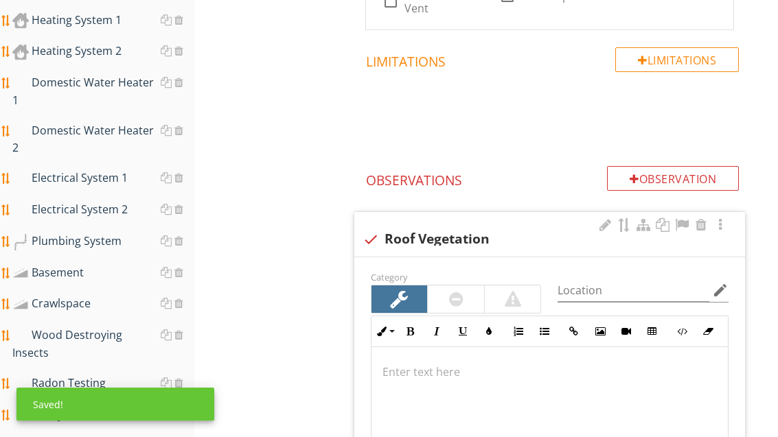
click at [456, 364] on p at bounding box center [550, 372] width 334 height 16
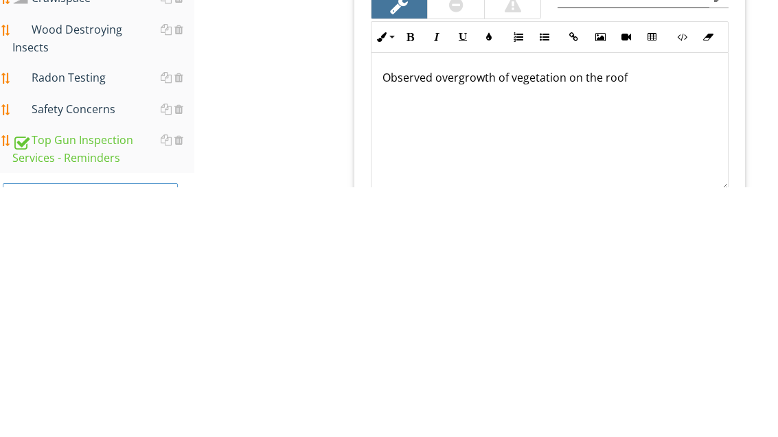
click at [449, 303] on div "Observed overgrowth of vegetation on the roof" at bounding box center [550, 371] width 356 height 137
click at [638, 319] on p "Observed overgrowth of vegetation on the roof" at bounding box center [550, 327] width 334 height 16
click at [711, 319] on p "Observed overgrowth of vegetation on the roof. This will lead to damage" at bounding box center [550, 335] width 334 height 33
click at [553, 319] on p "Observed overgrowth of vegetation on the roof. This will lead to moisture reten…" at bounding box center [550, 335] width 334 height 33
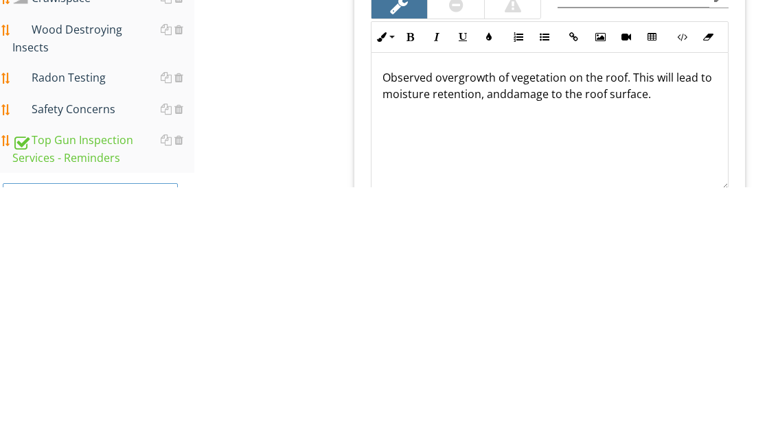
click at [435, 303] on div "Observed overgrowth of vegetation on the roof. This will lead to moisture reten…" at bounding box center [550, 371] width 356 height 137
click at [476, 303] on div "Observed overgrowth of vegetation on the roof. This will lead to moisture reten…" at bounding box center [550, 371] width 356 height 137
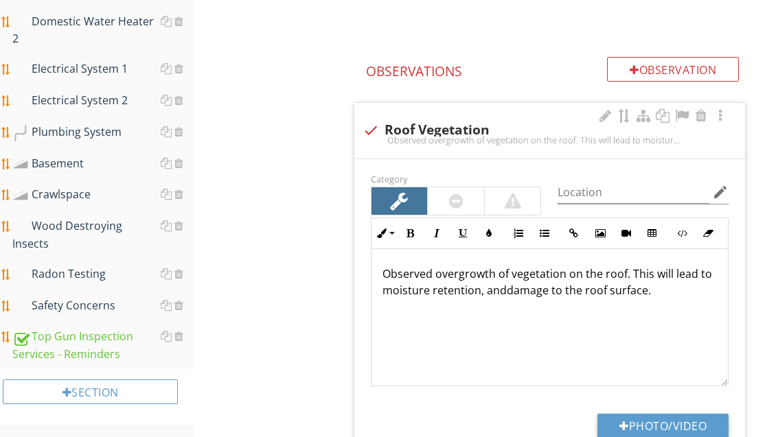
click at [685, 110] on div at bounding box center [682, 117] width 16 height 14
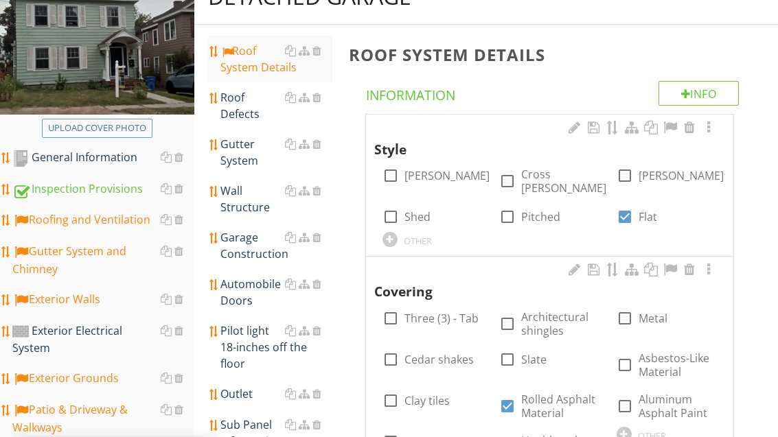
scroll to position [183, 0]
click at [247, 117] on div "Roof Defects" at bounding box center [275, 105] width 111 height 33
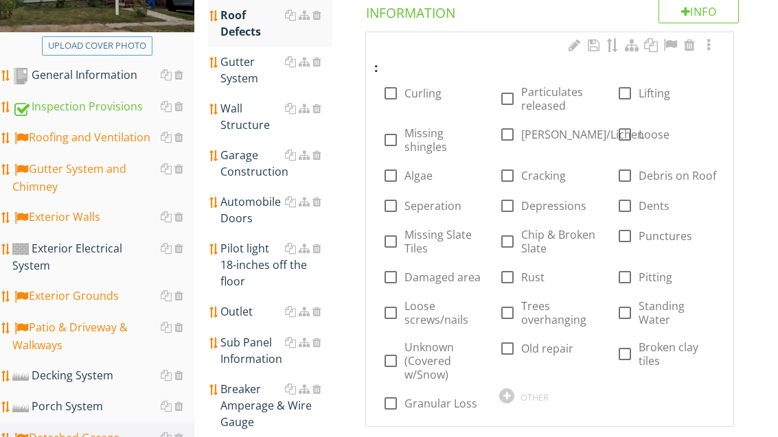
scroll to position [273, 0]
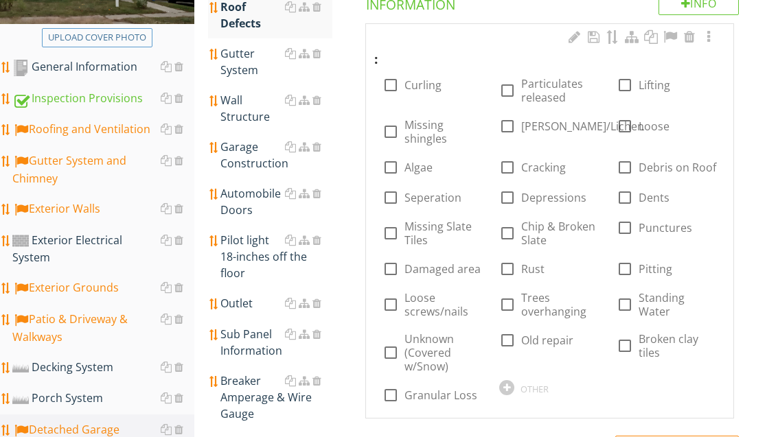
click at [543, 306] on label "Trees overhanging" at bounding box center [560, 304] width 78 height 27
checkbox input "true"
click at [508, 381] on div at bounding box center [506, 387] width 15 height 15
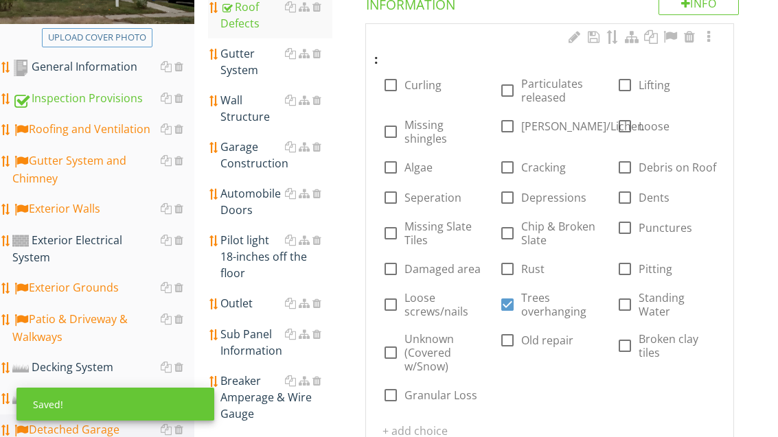
click at [438, 431] on input "text" at bounding box center [433, 431] width 100 height 23
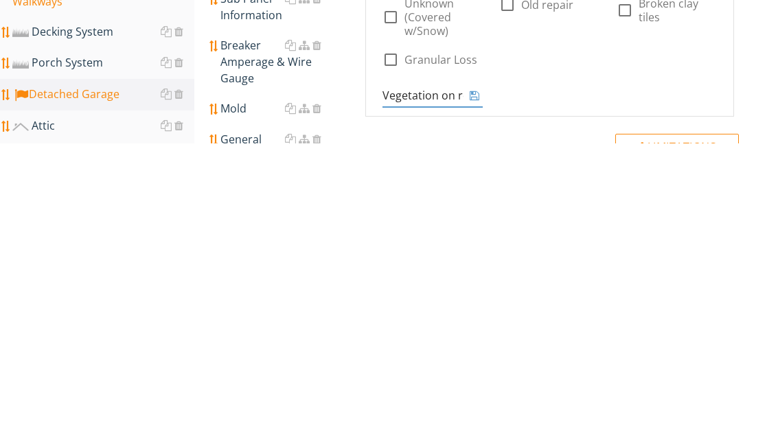
type input "Vegetation on roof"
click at [476, 384] on icon at bounding box center [475, 389] width 10 height 11
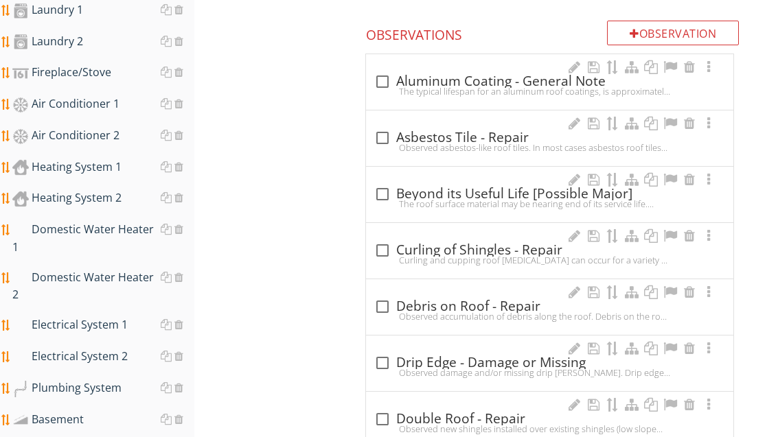
scroll to position [851, 0]
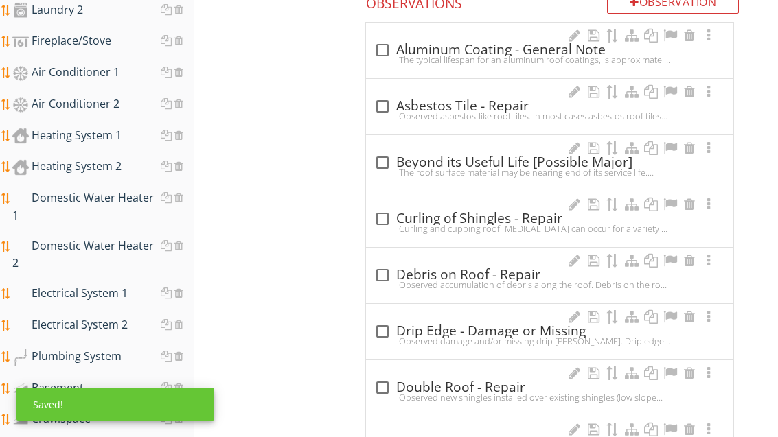
click at [381, 163] on div at bounding box center [382, 162] width 23 height 23
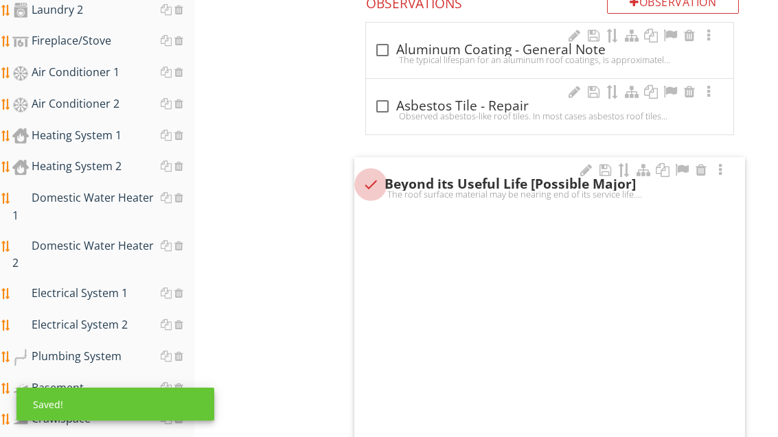
checkbox input "true"
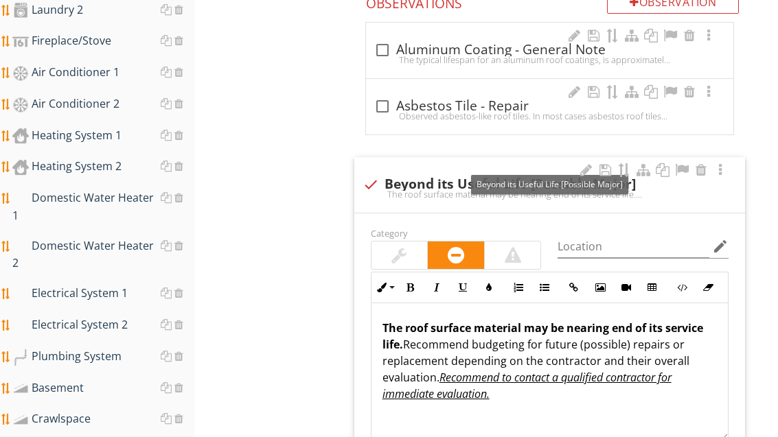
click at [682, 168] on div at bounding box center [682, 170] width 16 height 14
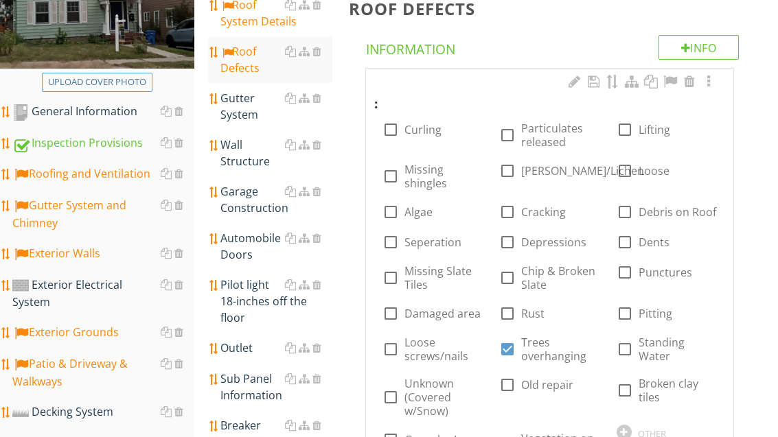
scroll to position [244, 0]
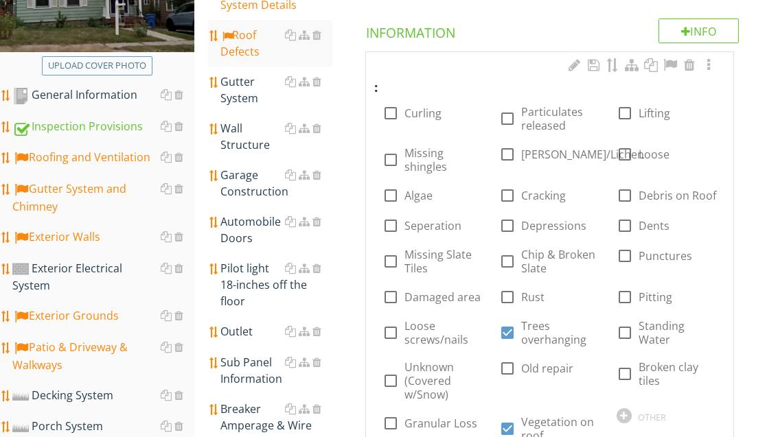
click at [247, 141] on div "Wall Structure" at bounding box center [275, 137] width 111 height 33
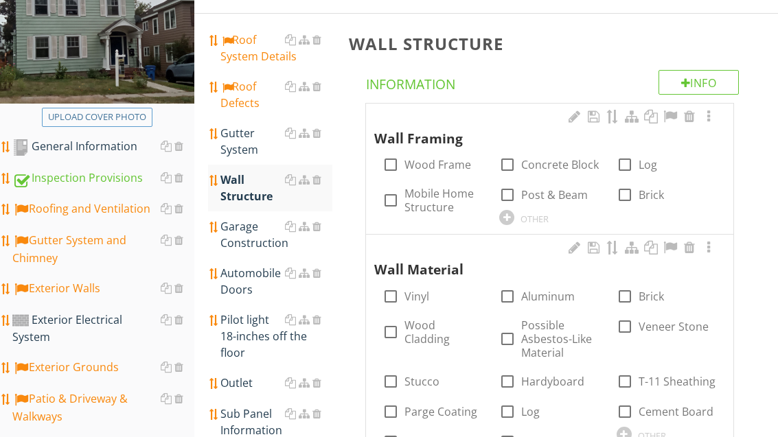
click at [539, 168] on label "Concrete Block" at bounding box center [560, 166] width 78 height 14
checkbox input "true"
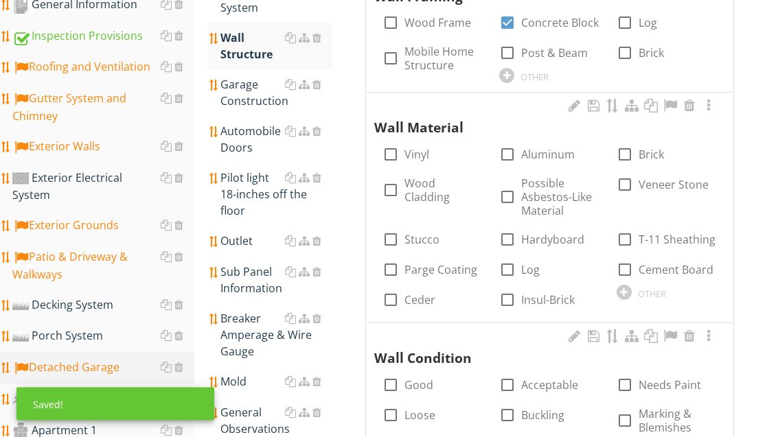
scroll to position [336, 0]
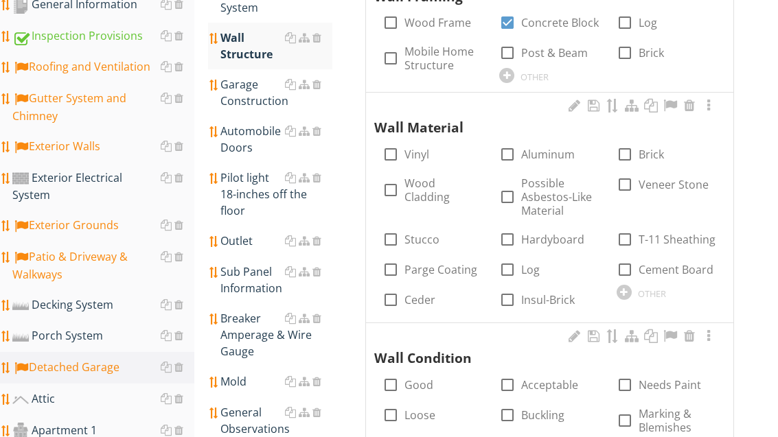
click at [630, 289] on div at bounding box center [624, 292] width 15 height 15
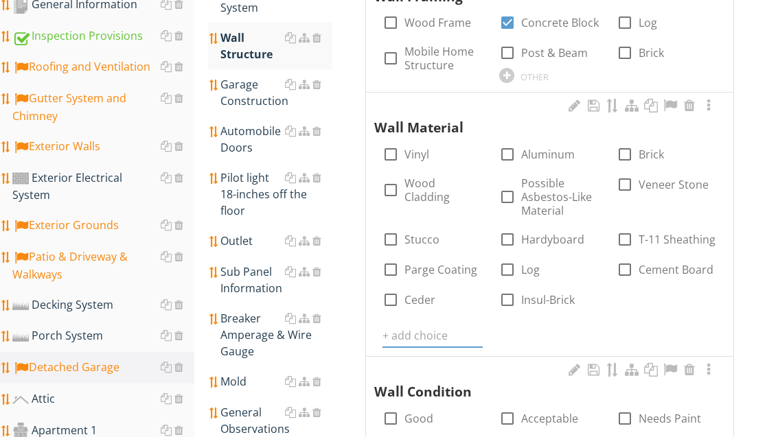
click at [437, 332] on input "text" at bounding box center [433, 336] width 100 height 23
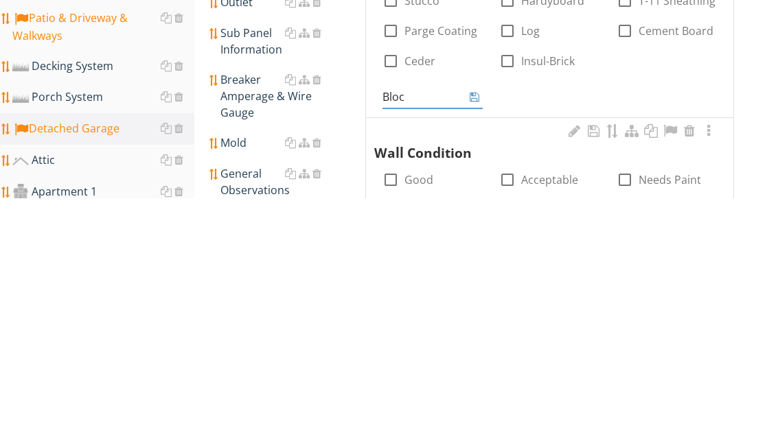
type input "Block"
click at [475, 331] on icon at bounding box center [475, 336] width 10 height 11
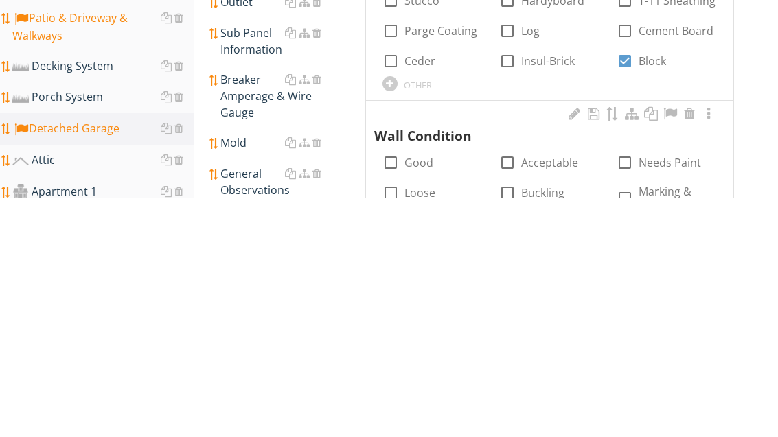
scroll to position [575, 0]
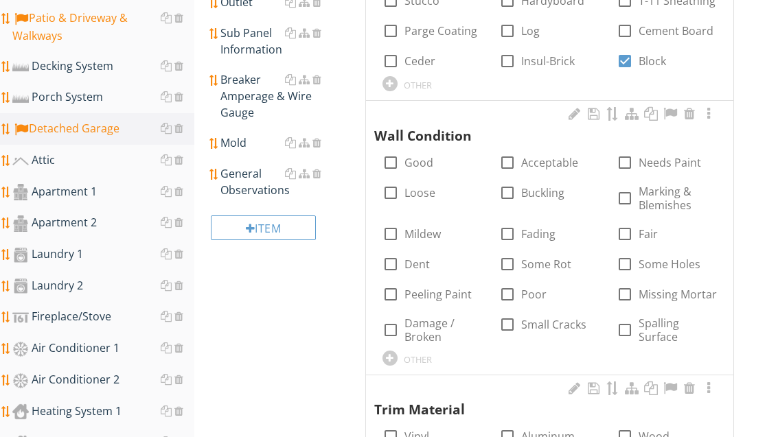
click at [396, 351] on div at bounding box center [390, 358] width 15 height 15
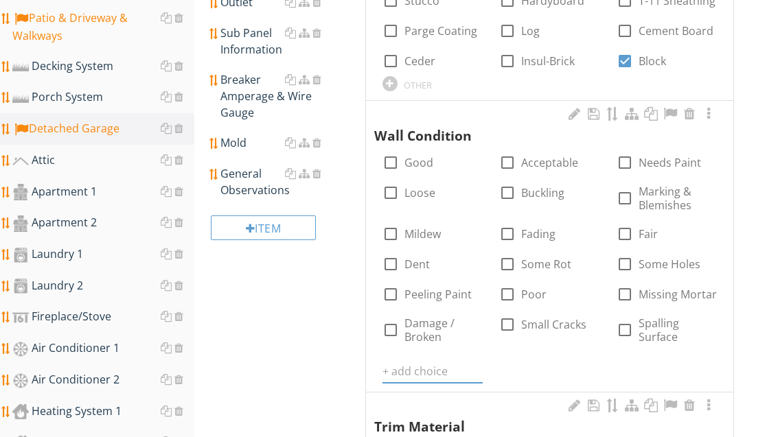
click at [426, 366] on input "text" at bounding box center [433, 372] width 100 height 23
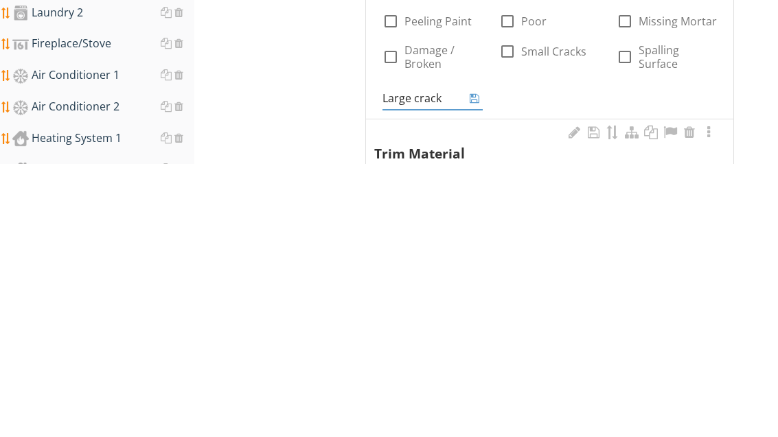
type input "Large cracks"
click at [473, 366] on icon at bounding box center [475, 371] width 10 height 11
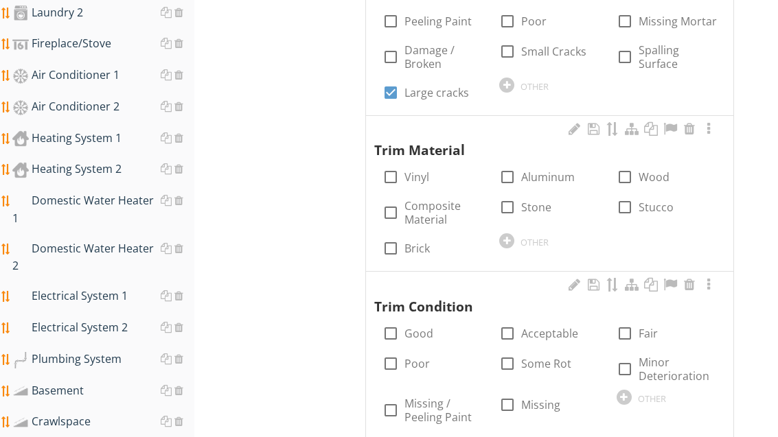
click at [510, 82] on div at bounding box center [506, 85] width 15 height 15
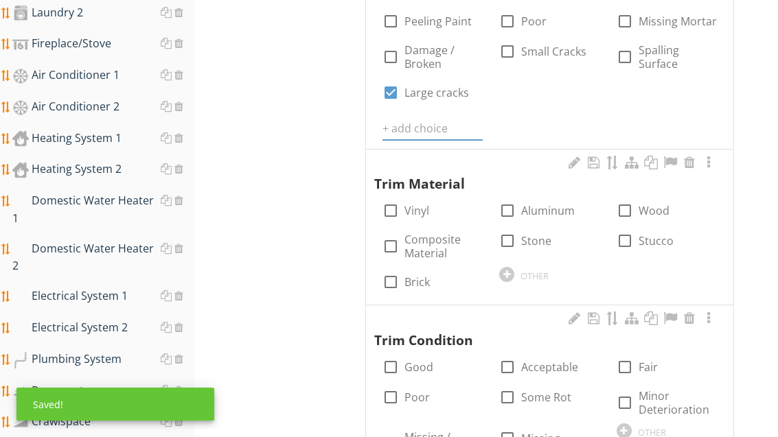
click at [423, 128] on input "text" at bounding box center [433, 128] width 100 height 23
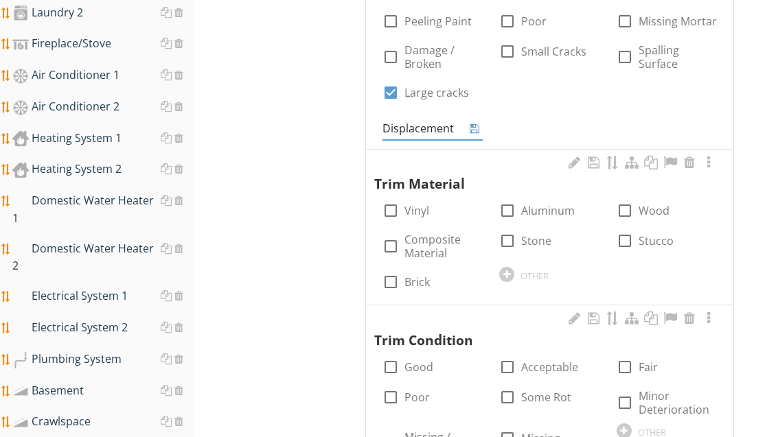
type input "Displacement"
click at [483, 120] on div at bounding box center [474, 128] width 16 height 16
click at [473, 124] on icon at bounding box center [475, 128] width 10 height 11
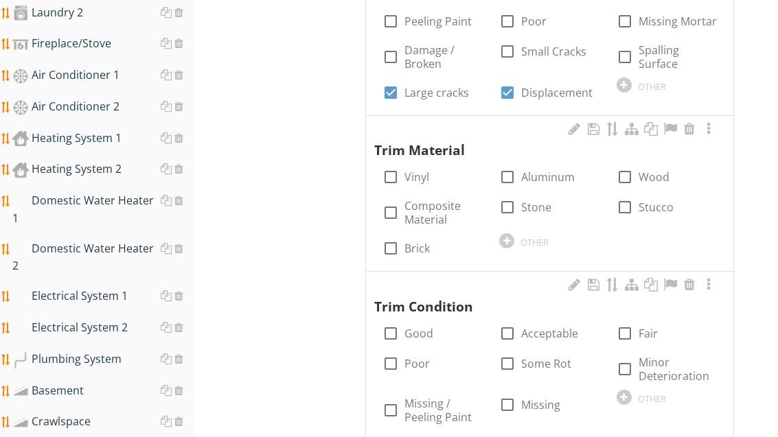
click at [634, 170] on div at bounding box center [624, 177] width 23 height 23
checkbox input "true"
click at [547, 359] on label "Some Rot" at bounding box center [546, 364] width 50 height 14
checkbox input "true"
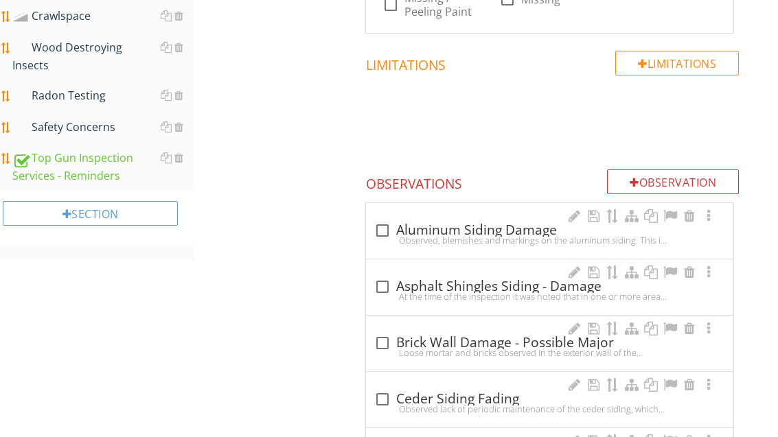
scroll to position [1239, 0]
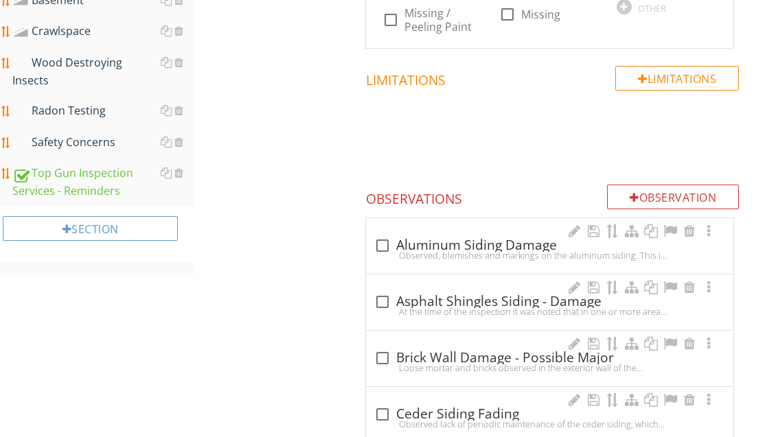
click at [622, 187] on div "Observation" at bounding box center [673, 197] width 132 height 25
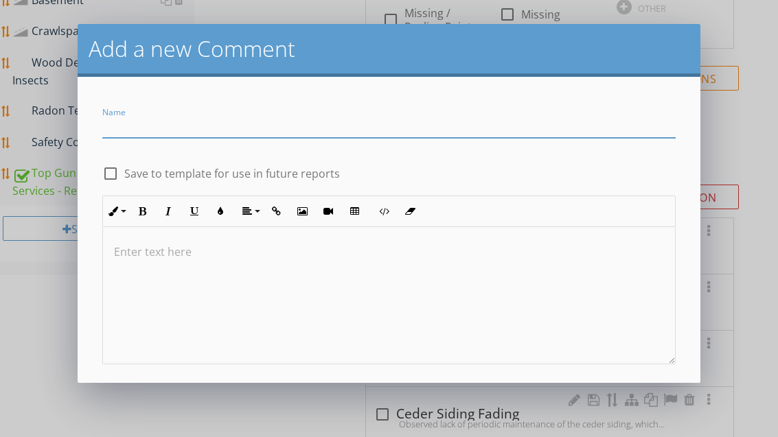
click at [142, 127] on input "Name" at bounding box center [388, 126] width 573 height 23
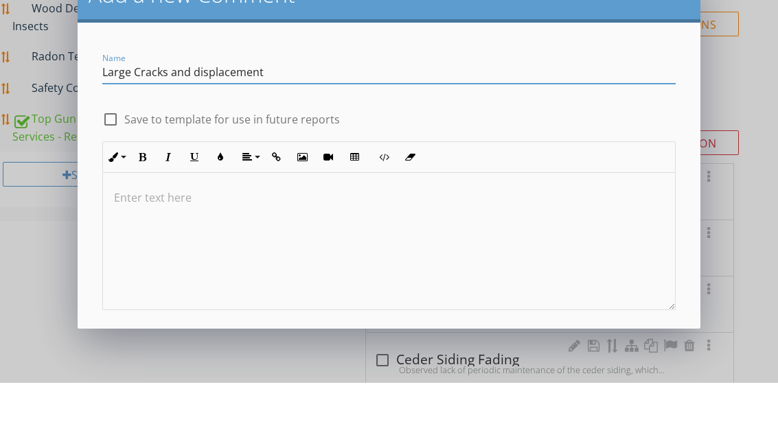
type input "Large Cracks and displacement"
click at [374, 152] on div "check_box_outline_blank Save to template for use in future reports" at bounding box center [388, 167] width 589 height 30
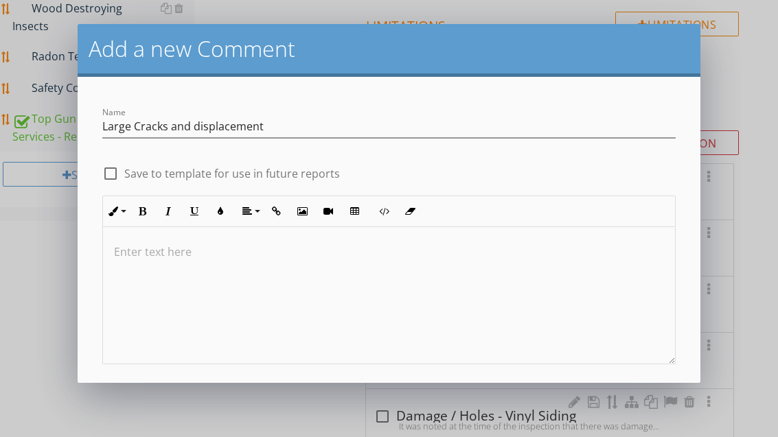
click at [403, 407] on div "Save" at bounding box center [388, 404] width 33 height 16
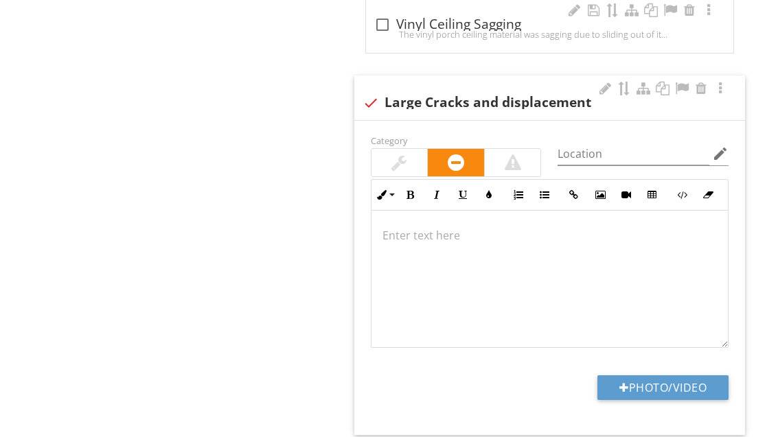
scroll to position [3153, 0]
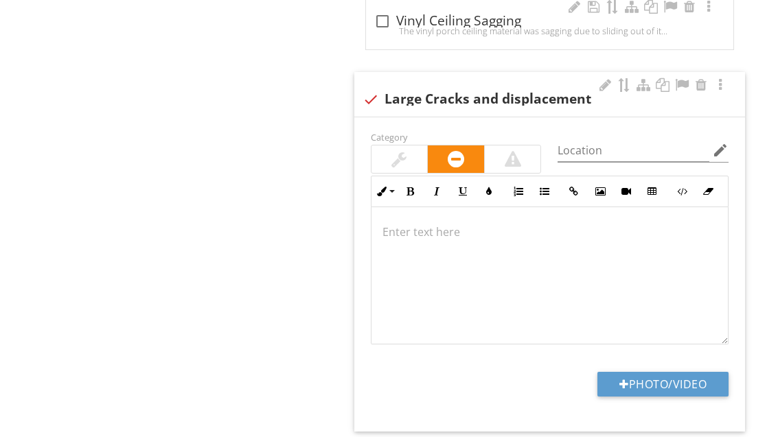
click at [679, 81] on div at bounding box center [682, 85] width 16 height 14
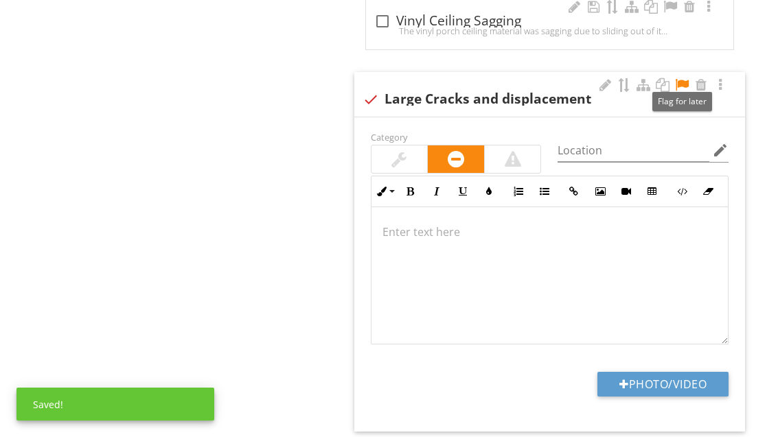
click at [710, 375] on button "Photo/Video" at bounding box center [663, 384] width 131 height 25
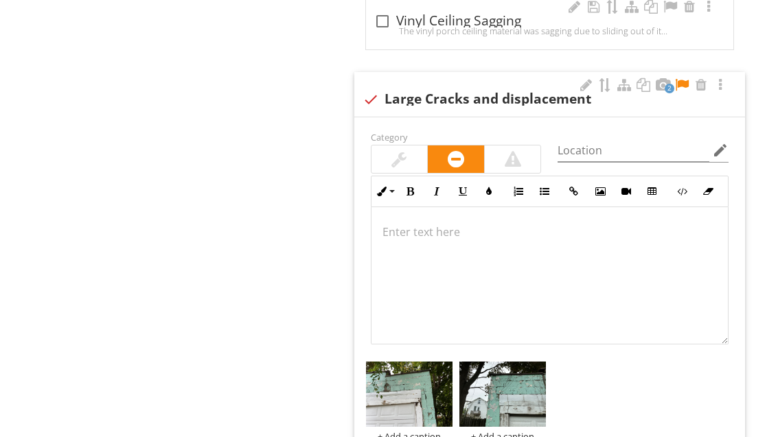
type input "C:\fakepath\image.jpg"
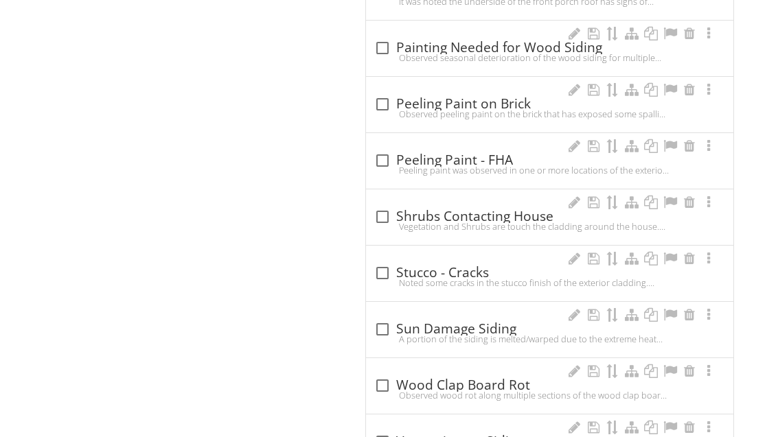
scroll to position [2563, 0]
click at [376, 154] on div at bounding box center [382, 160] width 23 height 23
checkbox input "true"
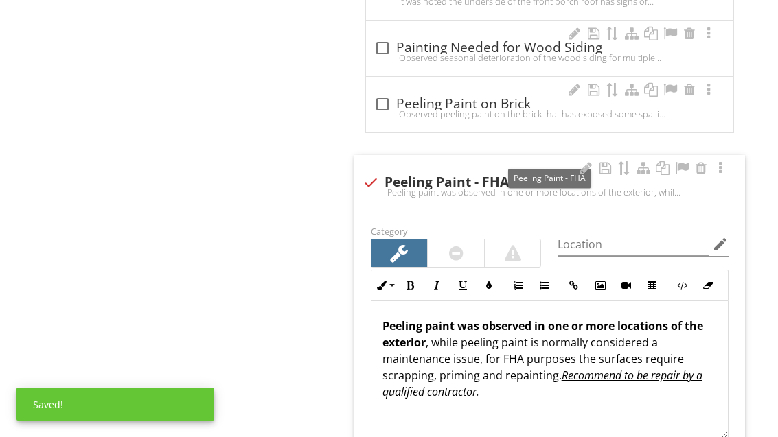
click at [580, 161] on div at bounding box center [586, 168] width 16 height 14
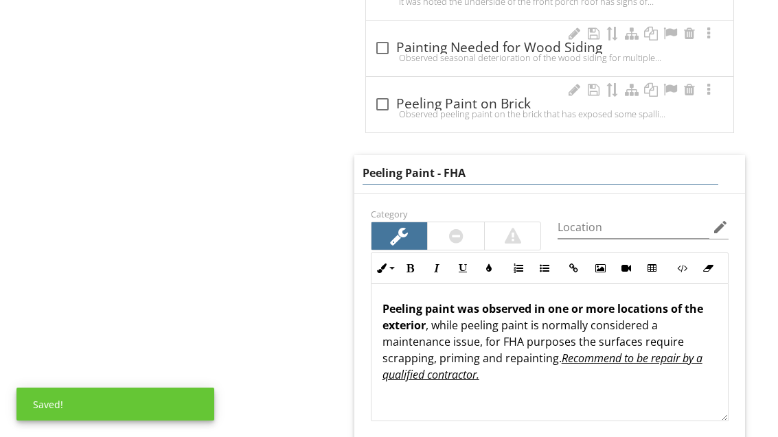
click at [477, 162] on input "Peeling Paint - FHA" at bounding box center [541, 173] width 356 height 23
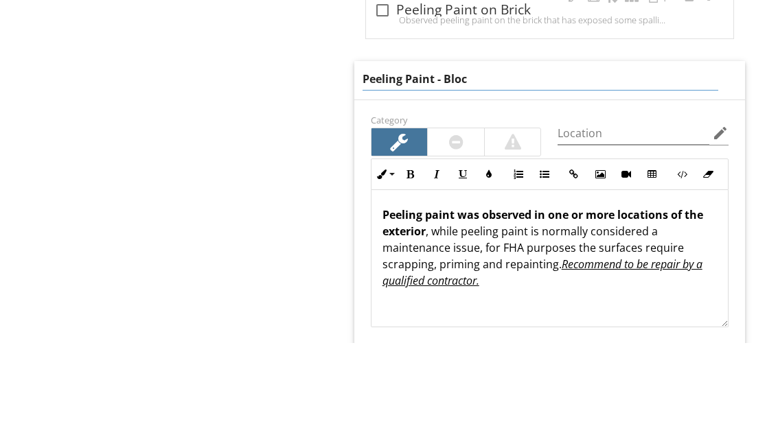
type input "Peeling Paint - Block"
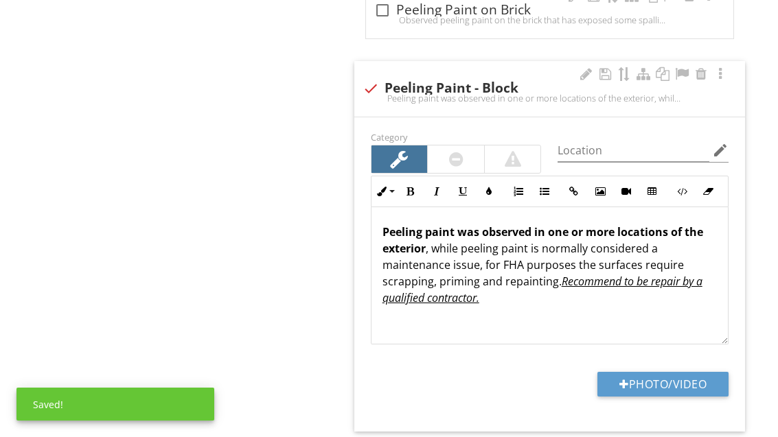
click at [686, 67] on div at bounding box center [682, 74] width 16 height 14
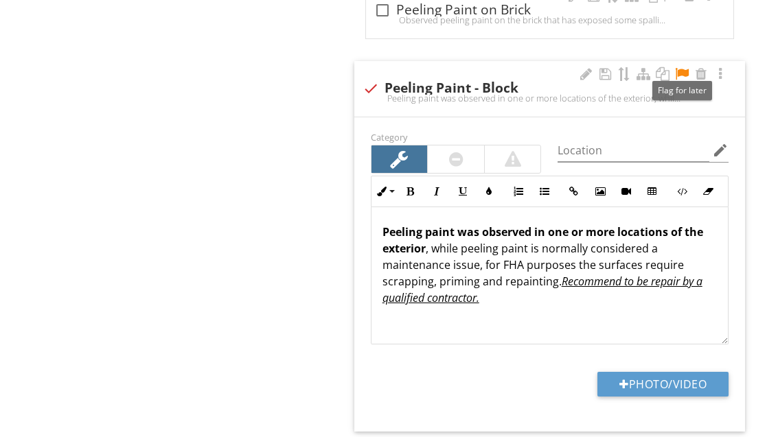
click at [684, 375] on button "Photo/Video" at bounding box center [663, 384] width 131 height 25
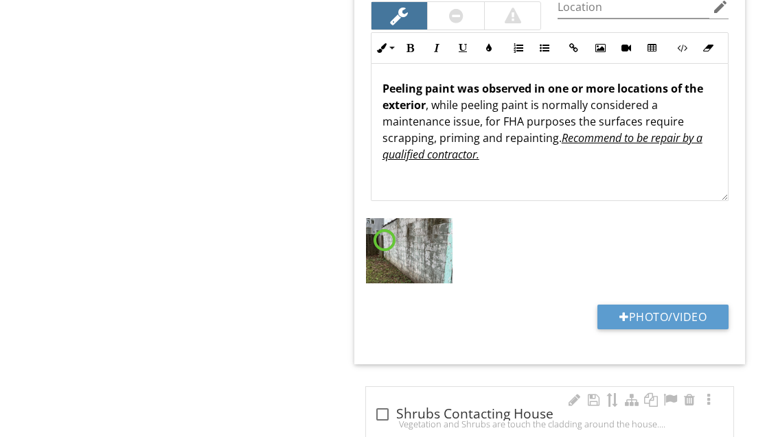
scroll to position [2817, 0]
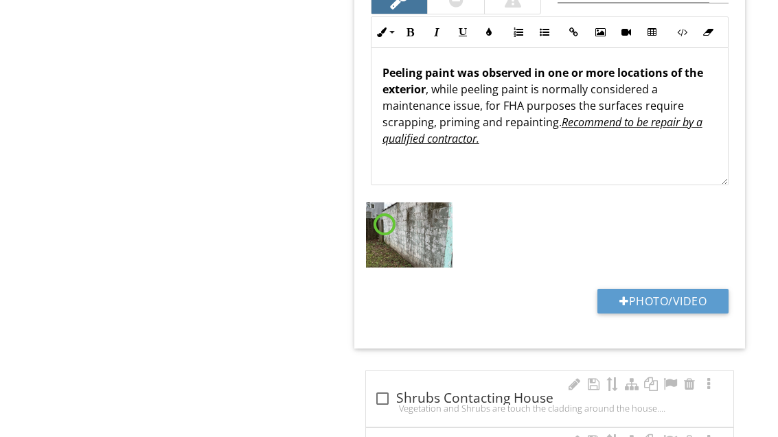
click at [694, 296] on button "Photo/Video" at bounding box center [663, 301] width 131 height 25
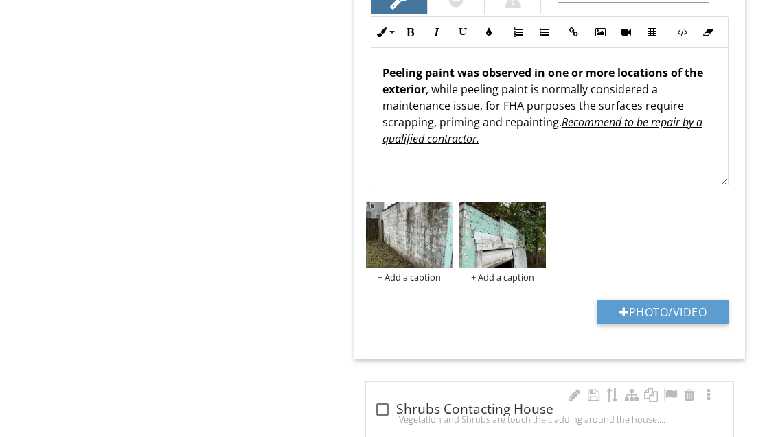
click at [675, 300] on button "Photo/Video" at bounding box center [663, 312] width 131 height 25
type input "C:\fakepath\image.jpg"
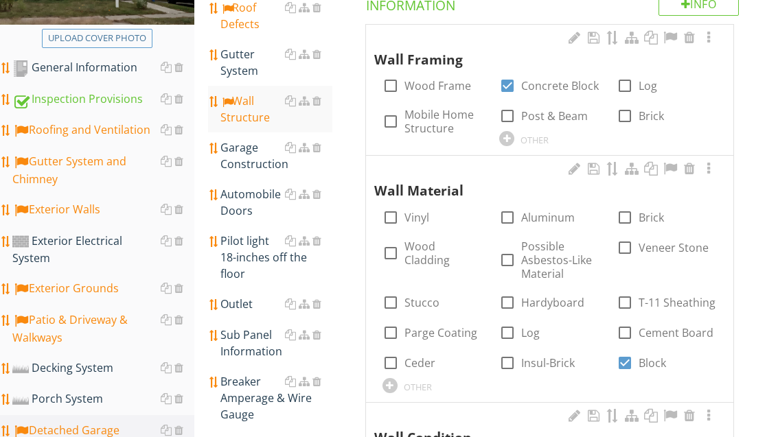
scroll to position [263, 0]
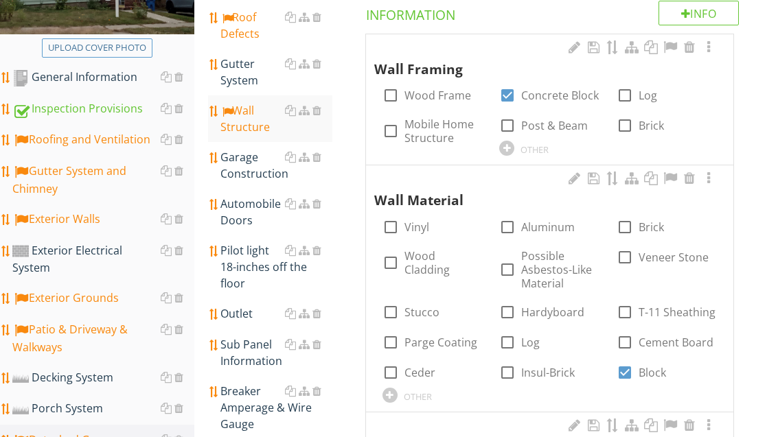
click at [249, 174] on div "Garage Construction" at bounding box center [275, 165] width 111 height 33
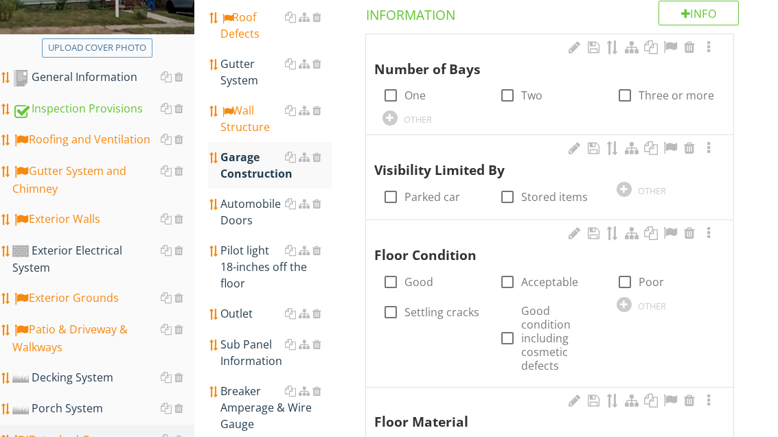
click at [513, 102] on div at bounding box center [507, 95] width 23 height 23
checkbox input "true"
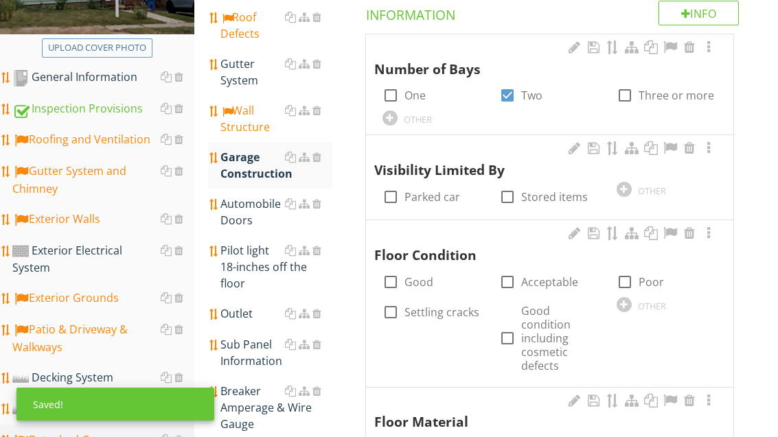
click at [536, 196] on label "Stored items" at bounding box center [554, 197] width 67 height 14
checkbox input "true"
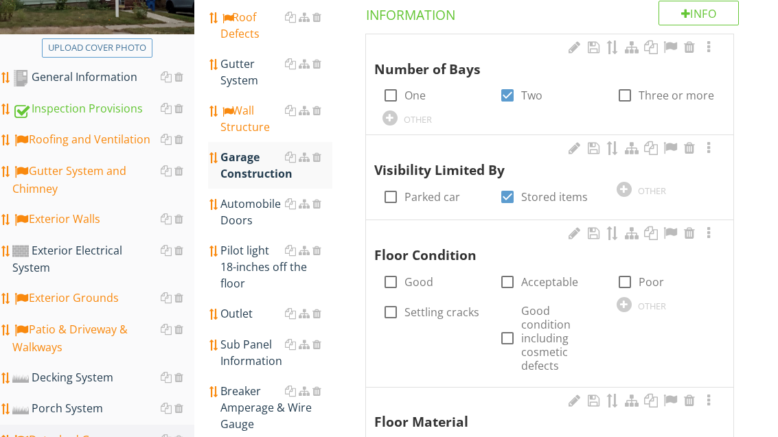
click at [247, 119] on div "Wall Structure" at bounding box center [275, 118] width 111 height 33
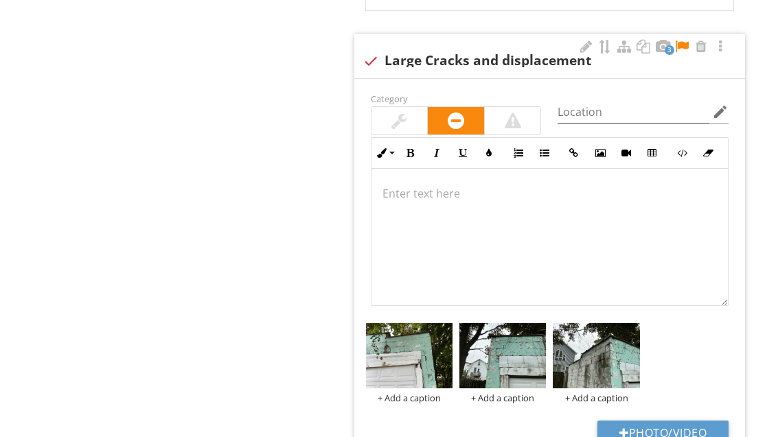
scroll to position [3643, 0]
click at [677, 421] on button "Photo/Video" at bounding box center [663, 433] width 131 height 25
type input "C:\fakepath\image.jpg"
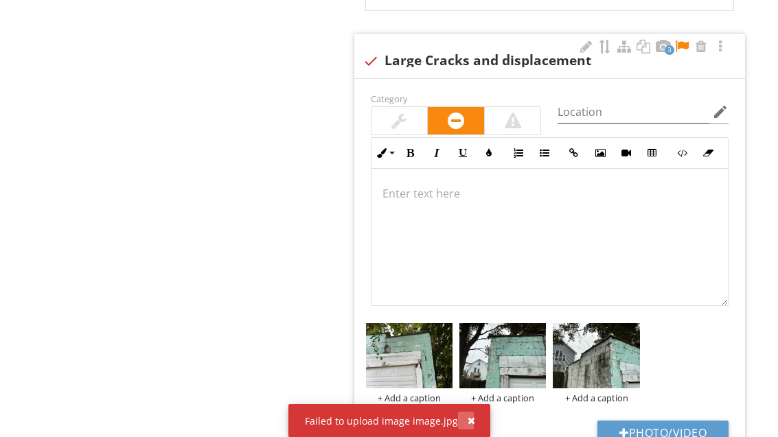
click at [471, 426] on div "button" at bounding box center [472, 421] width 8 height 10
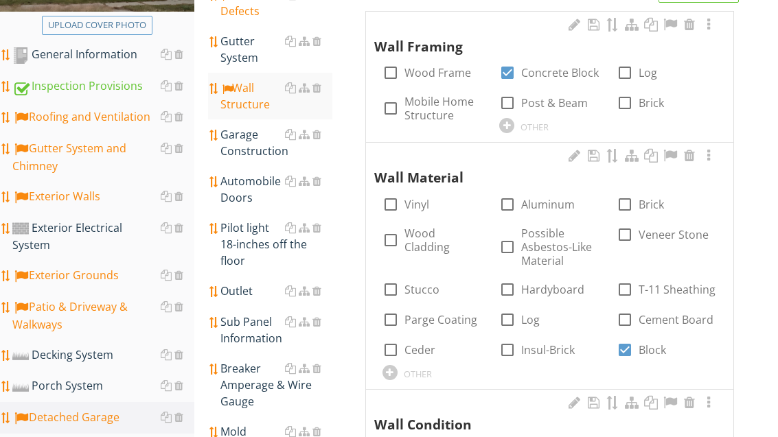
scroll to position [286, 0]
click at [253, 144] on div "Garage Construction" at bounding box center [275, 142] width 111 height 33
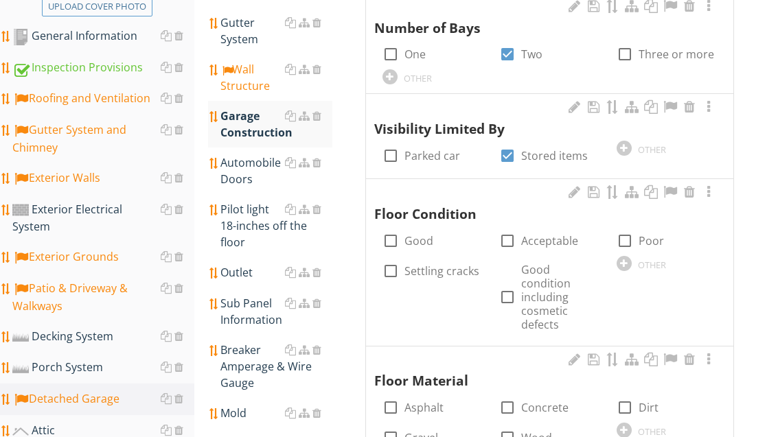
scroll to position [333, 0]
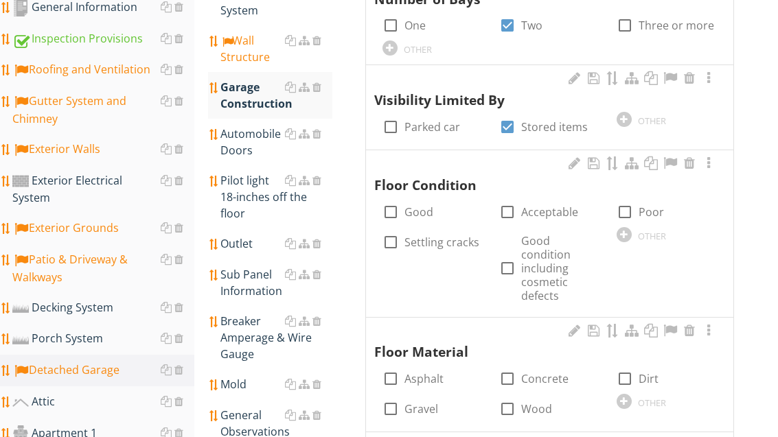
click at [624, 209] on div at bounding box center [624, 212] width 23 height 23
checkbox input "true"
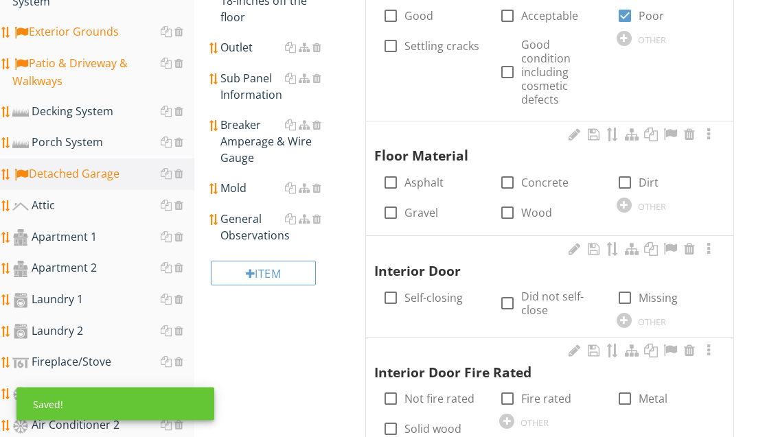
scroll to position [530, 0]
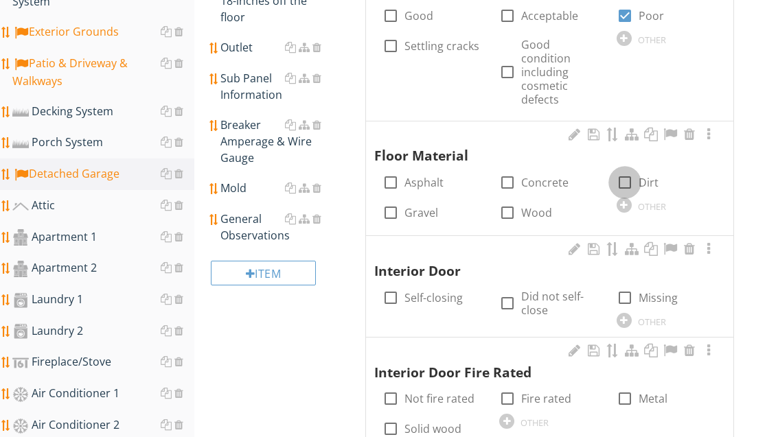
click at [628, 173] on div at bounding box center [624, 182] width 23 height 23
checkbox input "true"
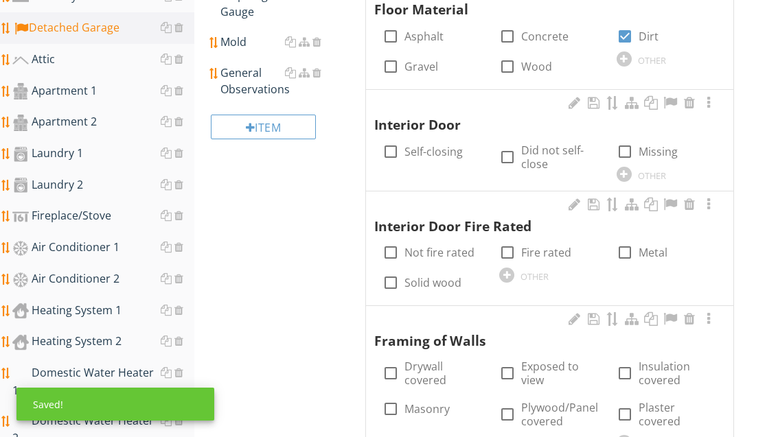
scroll to position [688, 0]
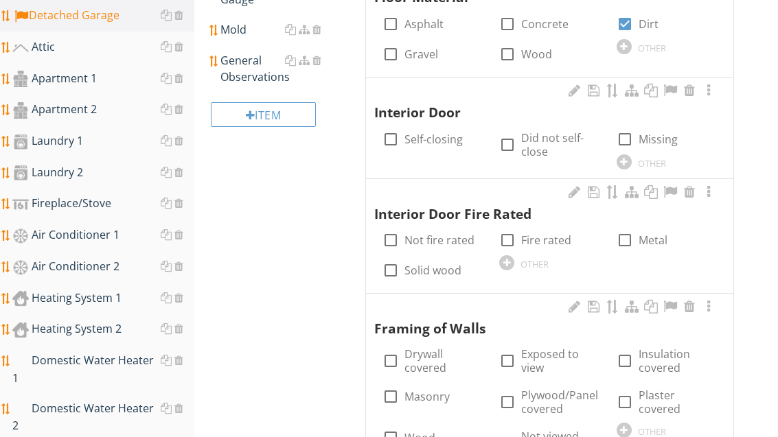
click at [687, 84] on div at bounding box center [689, 91] width 16 height 14
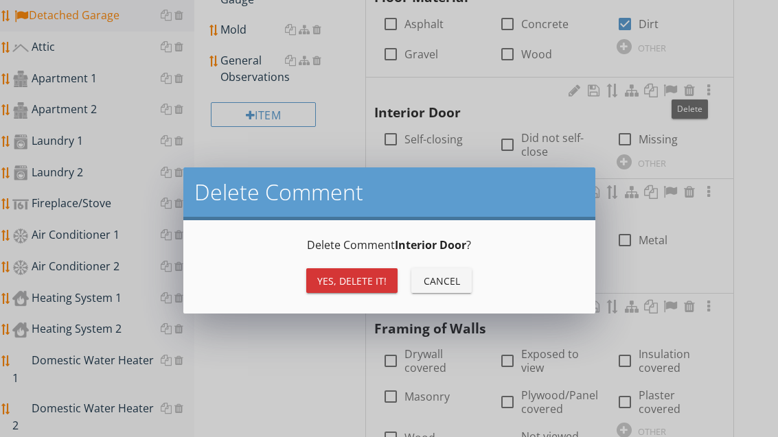
click at [376, 282] on div "Yes, Delete it!" at bounding box center [351, 281] width 69 height 14
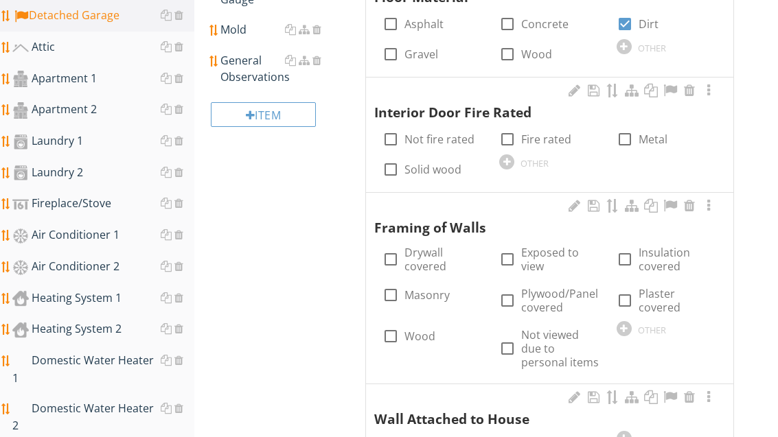
click at [690, 85] on div at bounding box center [689, 91] width 16 height 14
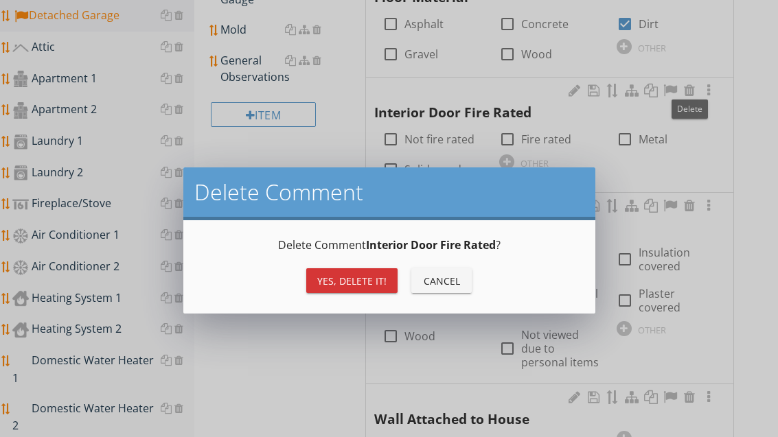
click at [374, 280] on div "Yes, Delete it!" at bounding box center [351, 281] width 69 height 14
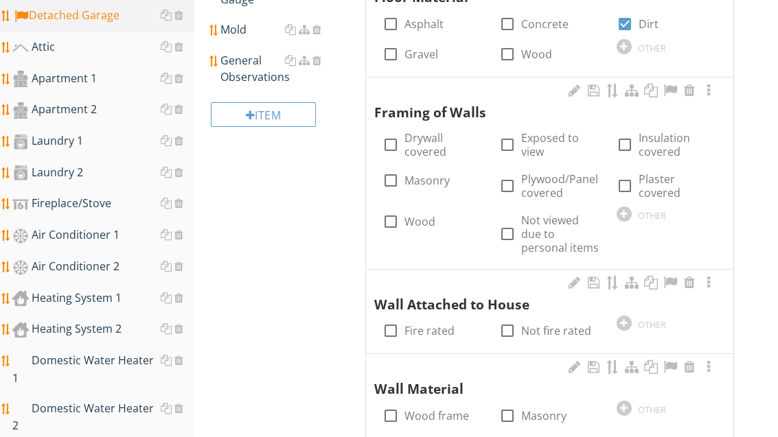
click at [423, 179] on label "Masonry" at bounding box center [427, 181] width 45 height 14
checkbox input "true"
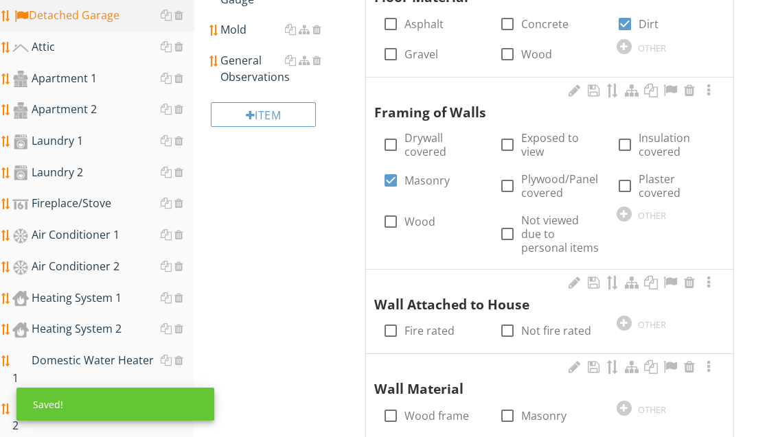
click at [685, 282] on div at bounding box center [689, 283] width 16 height 14
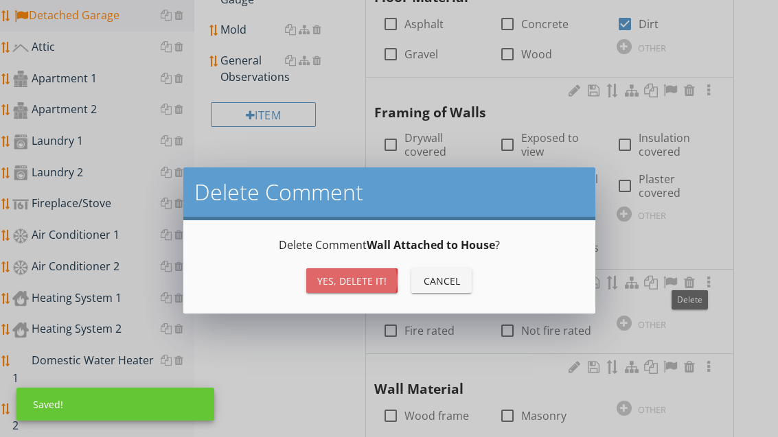
click at [381, 280] on div "Yes, Delete it!" at bounding box center [351, 281] width 69 height 14
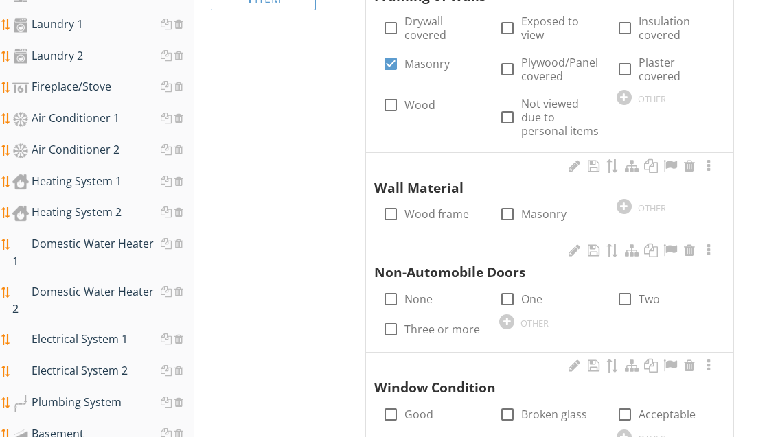
scroll to position [821, 0]
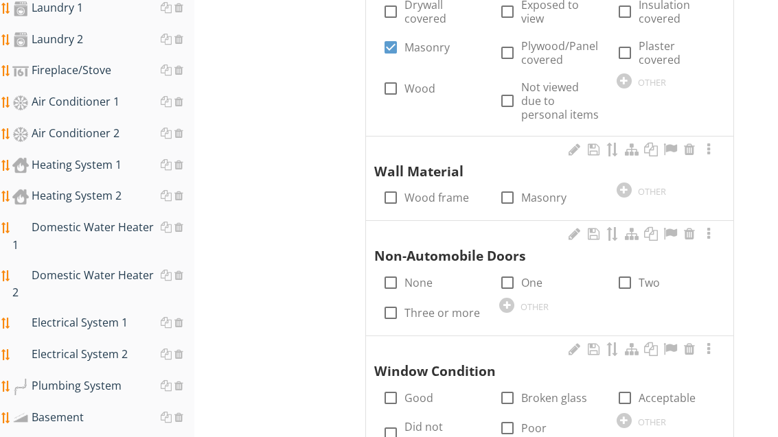
click at [534, 192] on label "Masonry" at bounding box center [543, 198] width 45 height 14
checkbox input "true"
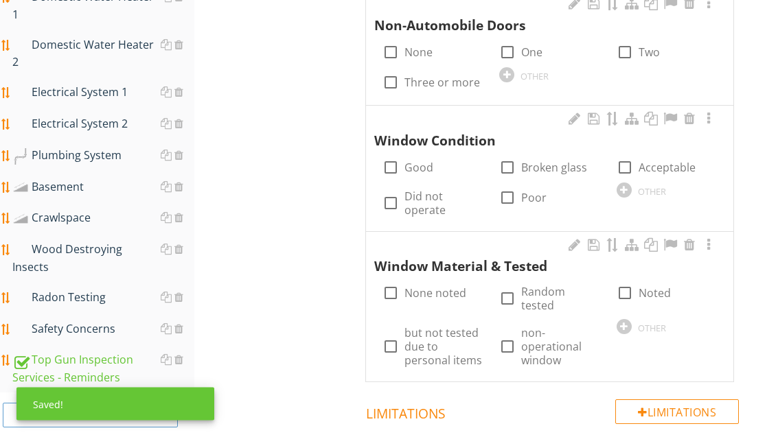
scroll to position [1058, 0]
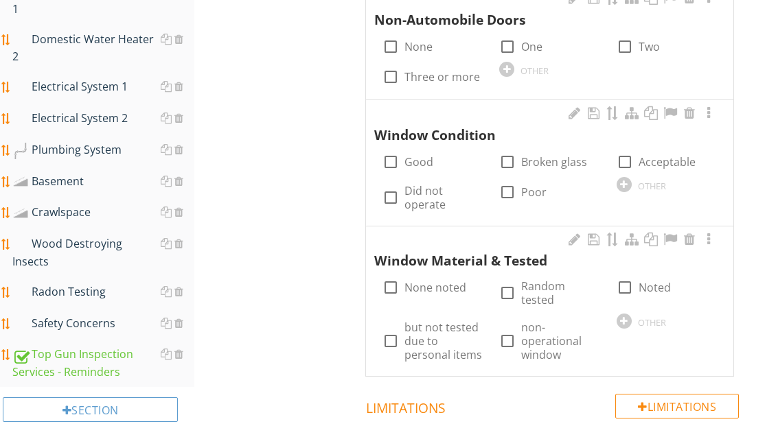
click at [424, 40] on label "None" at bounding box center [419, 47] width 28 height 14
checkbox input "true"
click at [429, 282] on label "None noted" at bounding box center [436, 288] width 62 height 14
checkbox input "true"
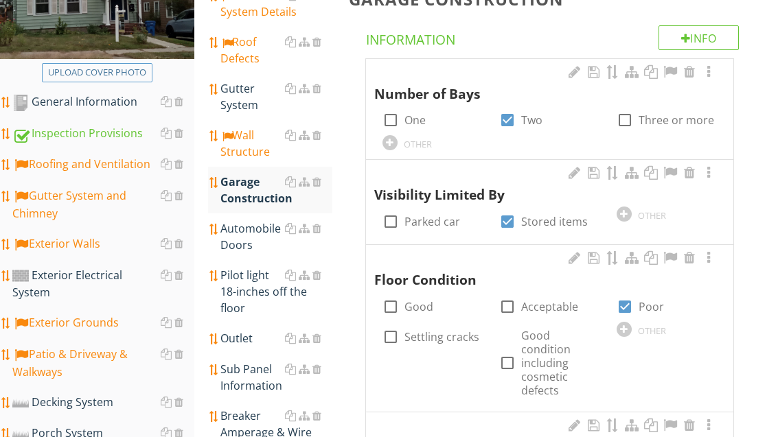
scroll to position [236, 0]
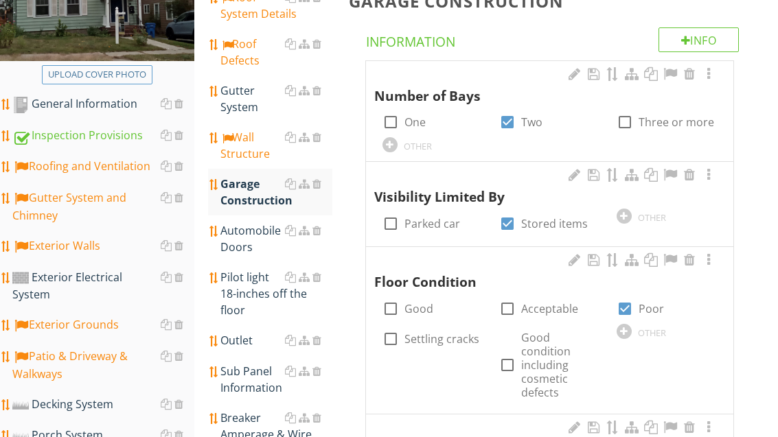
click at [253, 236] on div "Automobile Doors" at bounding box center [275, 239] width 111 height 33
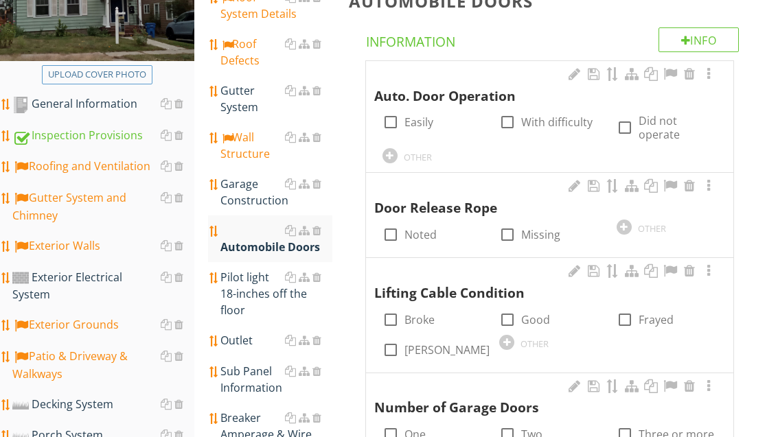
click at [523, 119] on label "With difficulty" at bounding box center [556, 122] width 71 height 14
checkbox input "true"
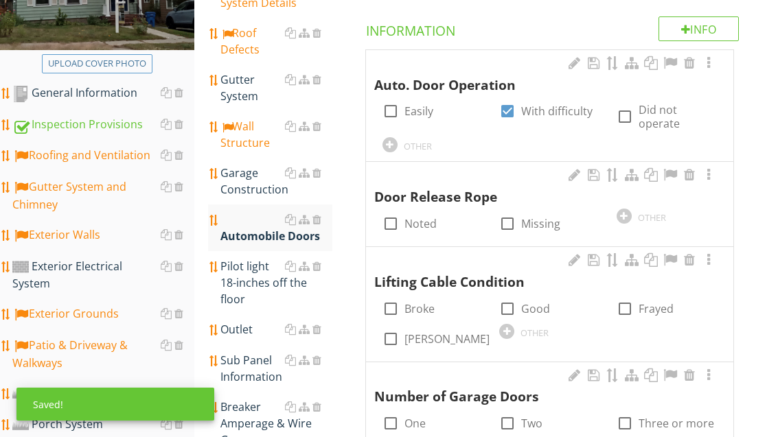
scroll to position [247, 0]
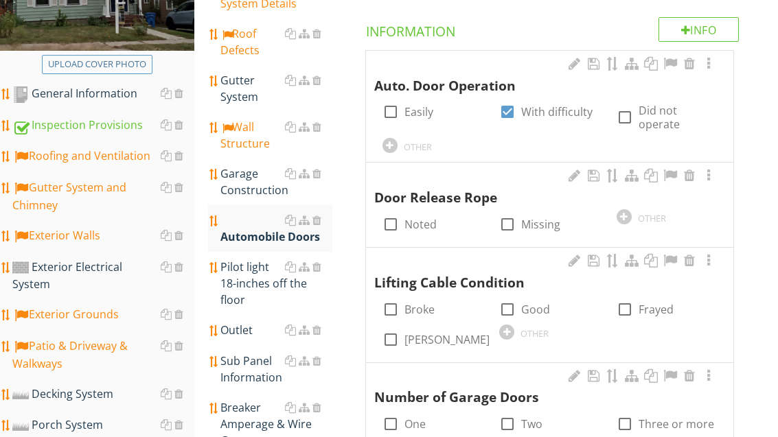
click at [512, 334] on div "OTHER" at bounding box center [549, 331] width 100 height 16
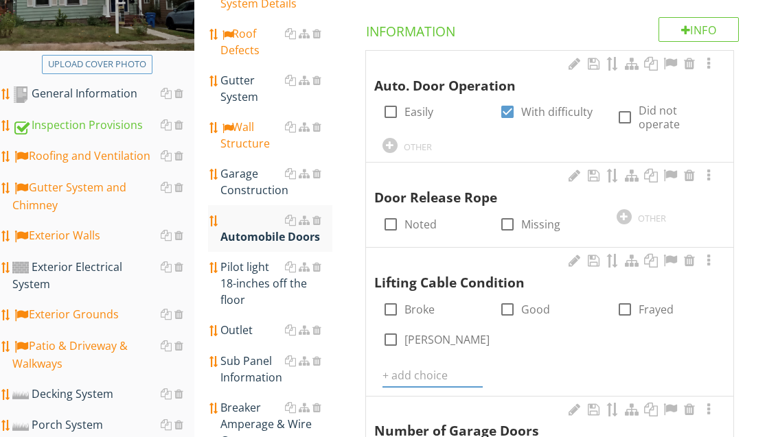
click at [424, 368] on input "text" at bounding box center [433, 376] width 100 height 23
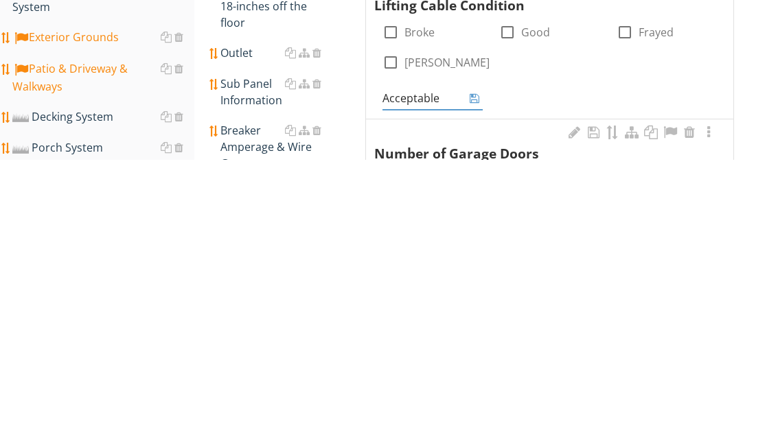
type input "Acceptable"
click at [470, 370] on icon at bounding box center [475, 375] width 10 height 11
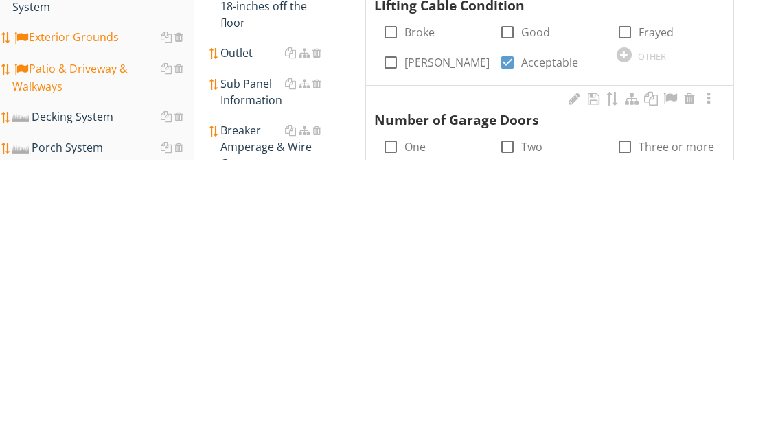
scroll to position [524, 0]
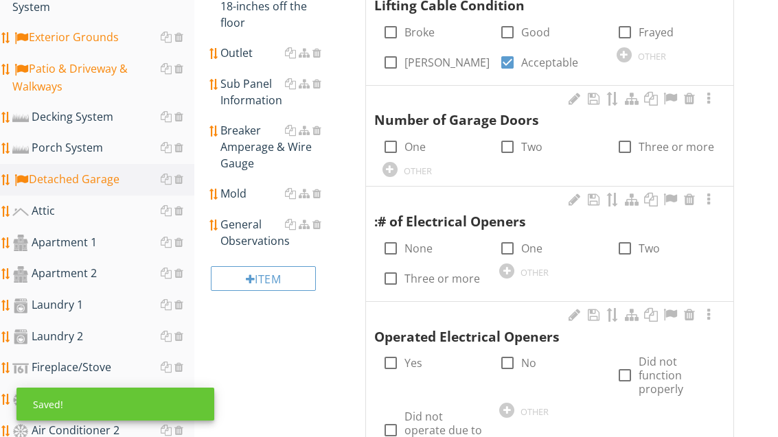
click at [511, 145] on div at bounding box center [507, 146] width 23 height 23
checkbox input "true"
click at [418, 243] on label "None" at bounding box center [419, 249] width 28 height 14
checkbox input "true"
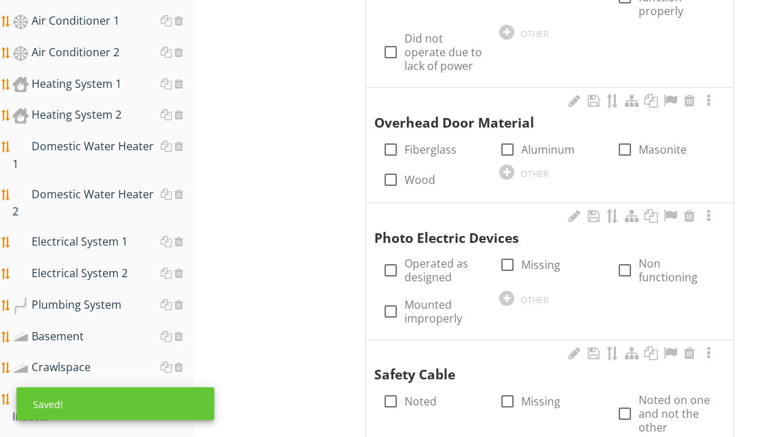
scroll to position [902, 0]
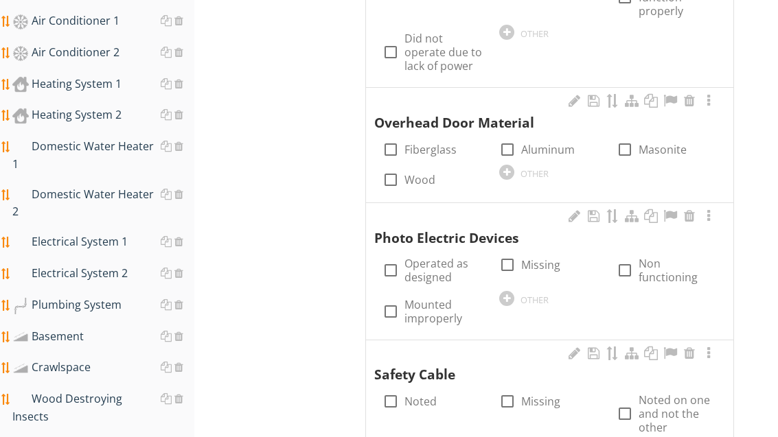
click at [644, 143] on label "Masonite" at bounding box center [663, 150] width 48 height 14
checkbox input "true"
click at [423, 144] on label "Fiberglass" at bounding box center [431, 150] width 52 height 14
checkbox input "true"
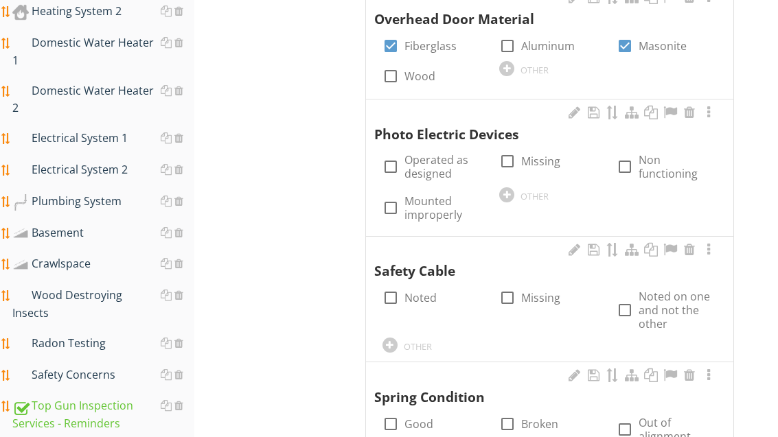
click at [410, 291] on label "Noted" at bounding box center [421, 298] width 32 height 14
checkbox input "true"
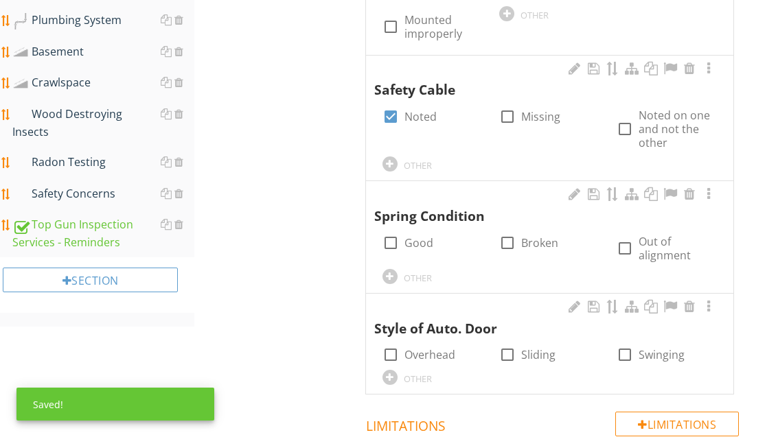
scroll to position [1189, 0]
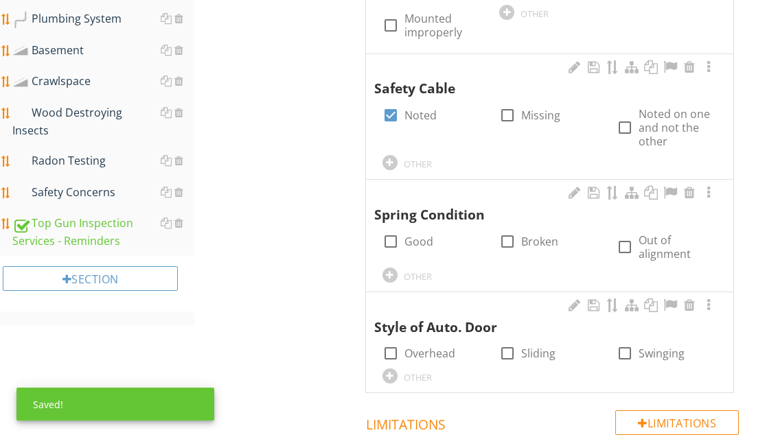
click at [395, 268] on div at bounding box center [390, 275] width 15 height 15
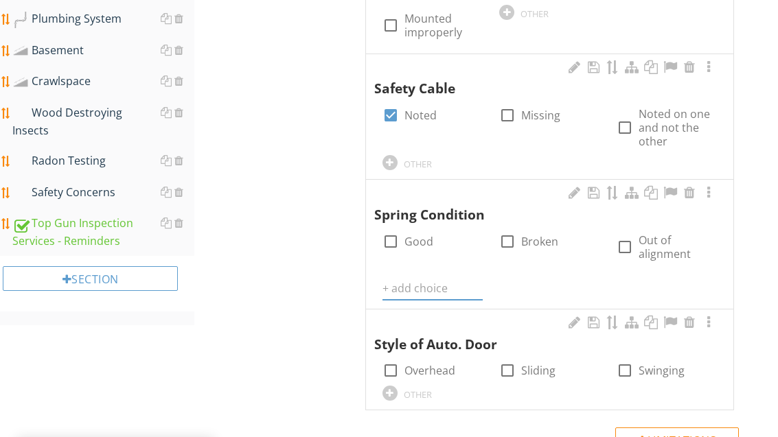
click at [409, 283] on input "text" at bounding box center [433, 288] width 100 height 23
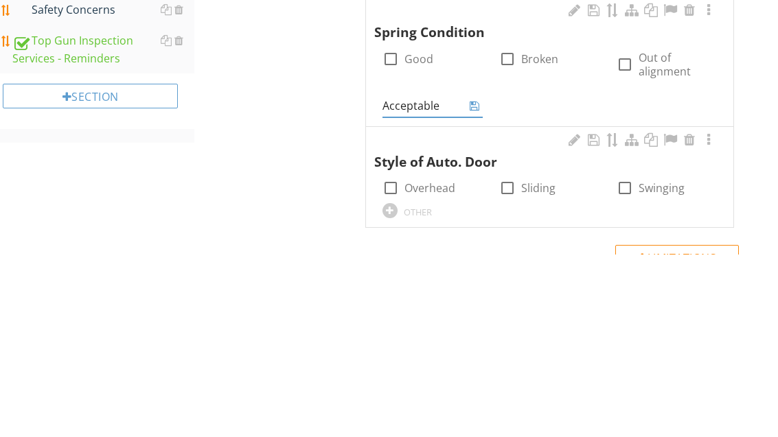
type input "Acceptable"
click at [477, 284] on icon at bounding box center [475, 289] width 10 height 11
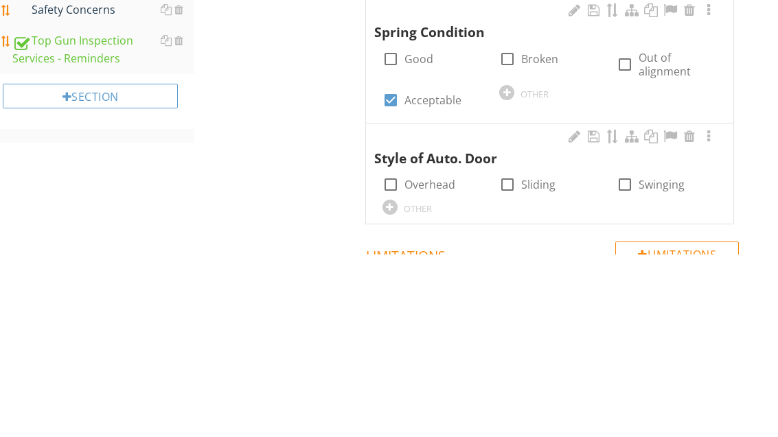
scroll to position [1372, 0]
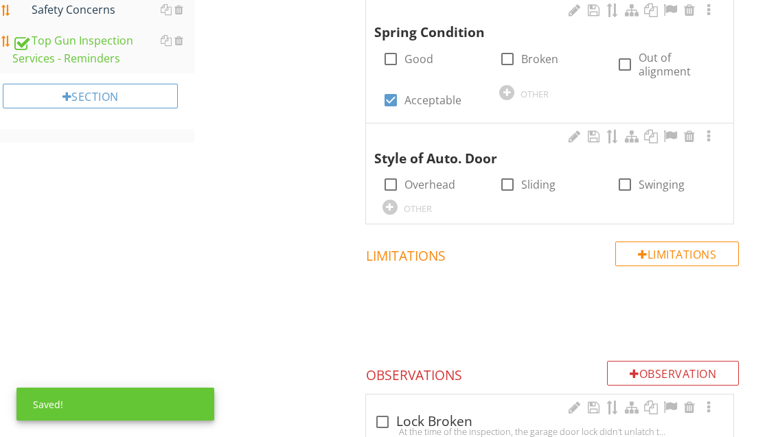
click at [417, 178] on label "Overhead" at bounding box center [430, 185] width 51 height 14
checkbox input "true"
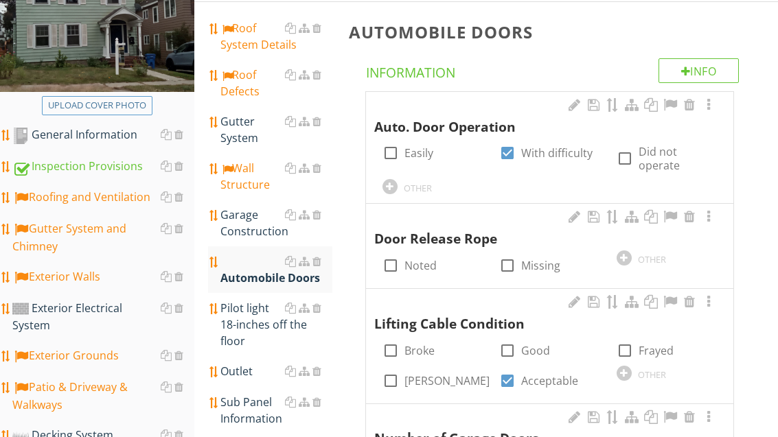
click at [240, 231] on div "Garage Construction" at bounding box center [275, 223] width 111 height 33
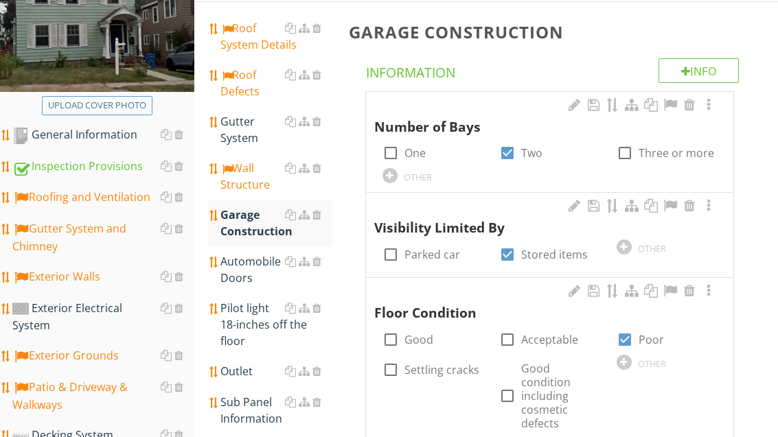
click at [253, 381] on link "Outlet" at bounding box center [275, 371] width 111 height 30
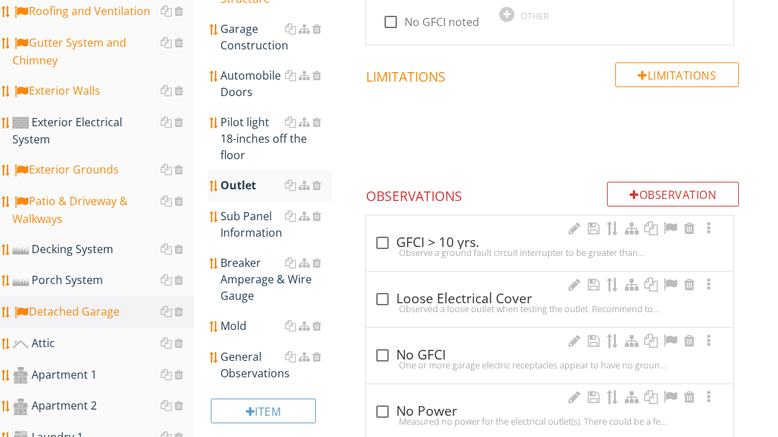
scroll to position [437, 0]
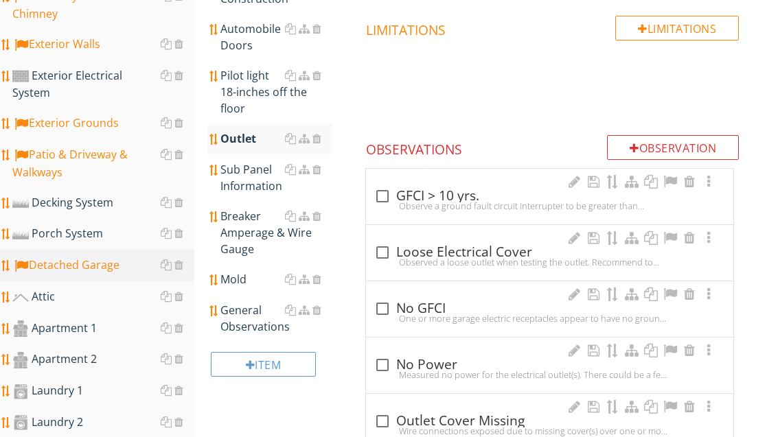
click at [256, 328] on div "General Observations" at bounding box center [275, 319] width 111 height 33
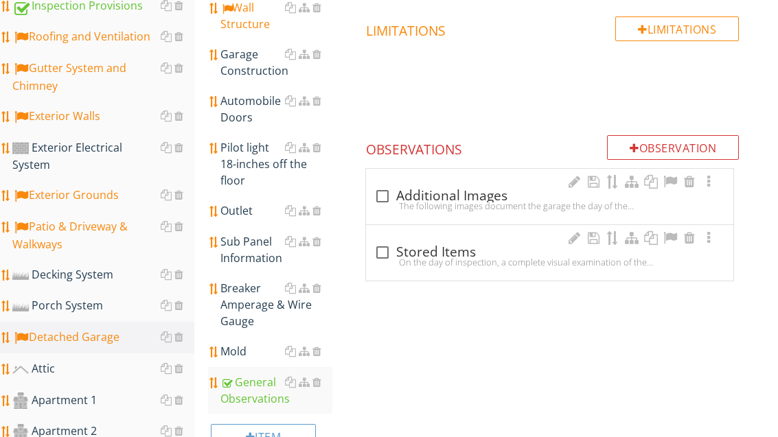
scroll to position [314, 0]
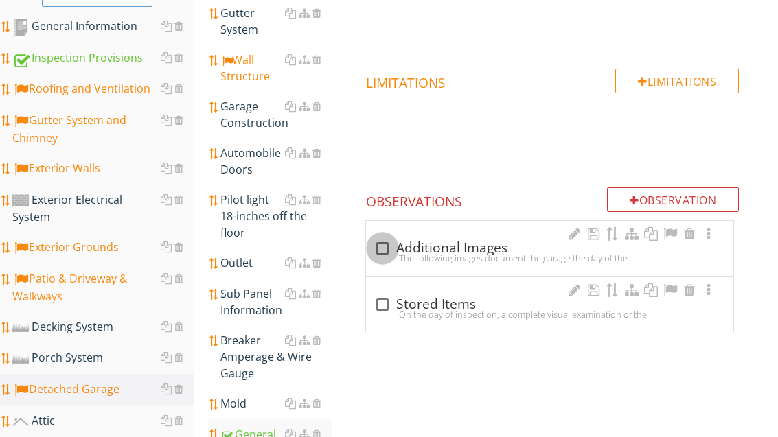
click at [376, 249] on div at bounding box center [382, 248] width 23 height 23
checkbox input "true"
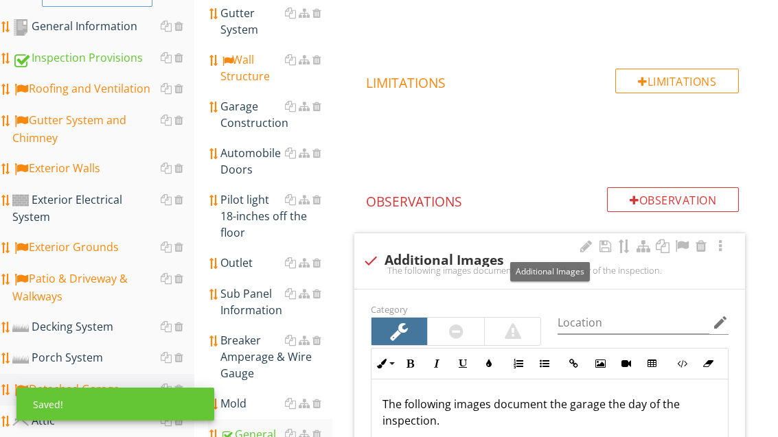
click at [681, 249] on div at bounding box center [682, 247] width 16 height 14
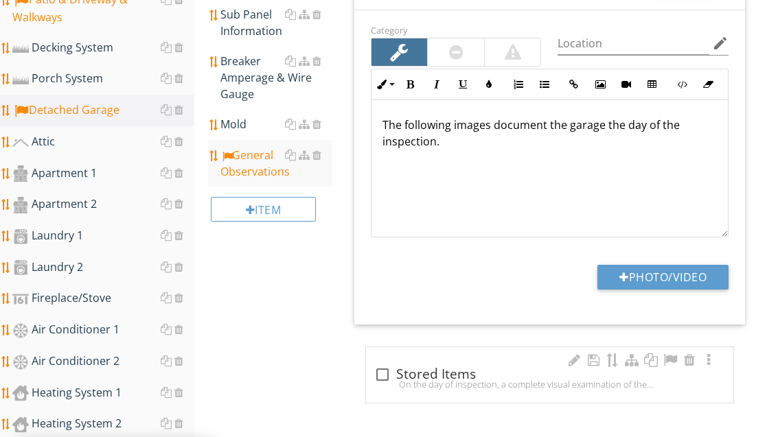
scroll to position [594, 0]
click at [254, 120] on div "Mold" at bounding box center [275, 123] width 111 height 16
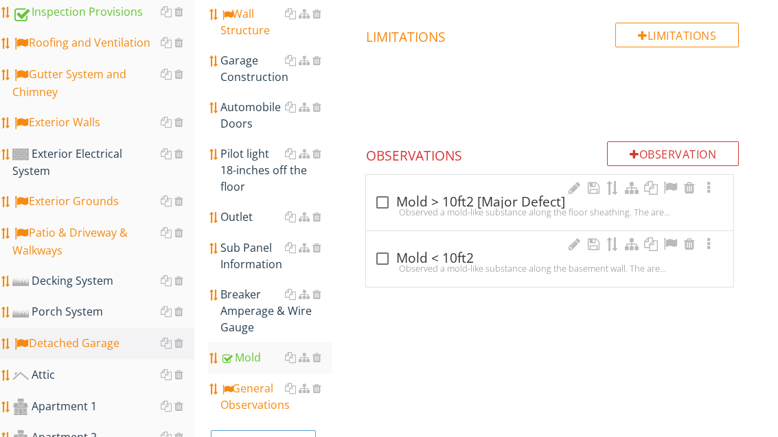
scroll to position [351, 0]
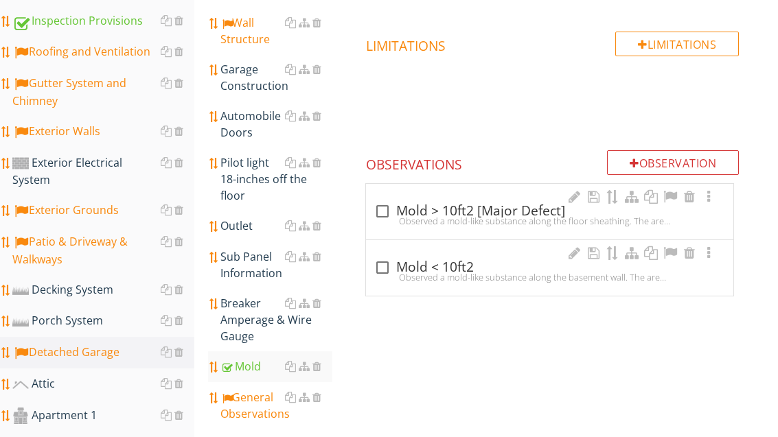
click at [439, 266] on div "check_box_outline_blank Mold < 10ft2" at bounding box center [549, 268] width 351 height 16
checkbox input "true"
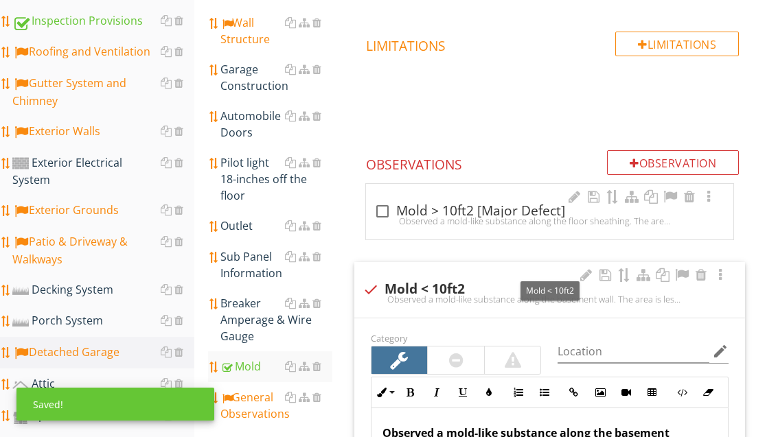
click at [677, 275] on div at bounding box center [682, 276] width 16 height 14
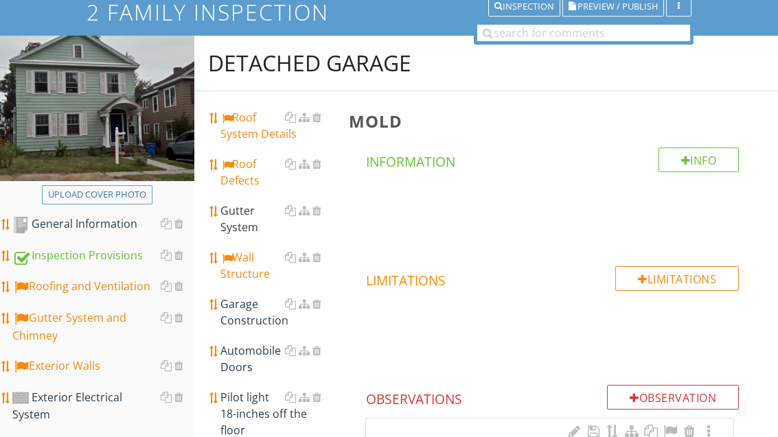
scroll to position [89, 0]
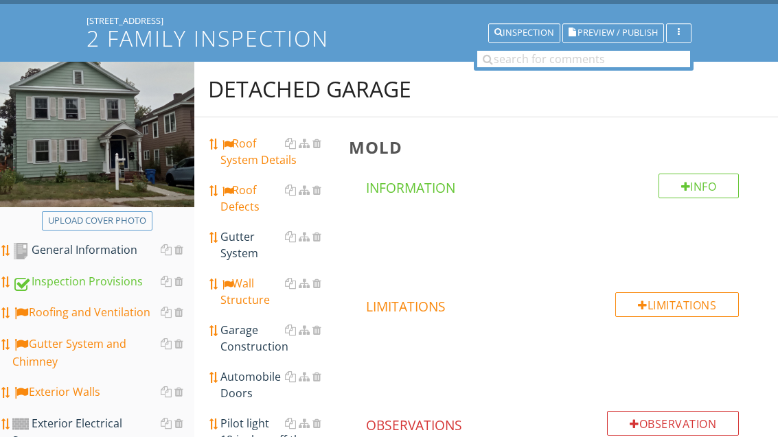
click at [244, 206] on div "Roof Defects" at bounding box center [275, 199] width 111 height 33
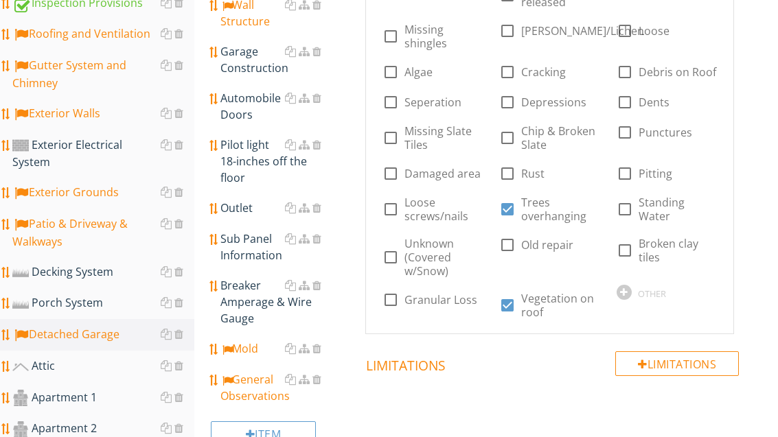
scroll to position [437, 0]
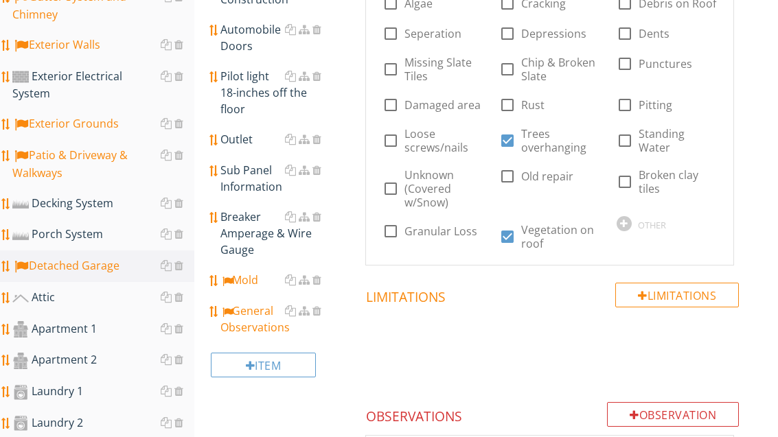
click at [622, 223] on div at bounding box center [624, 223] width 15 height 15
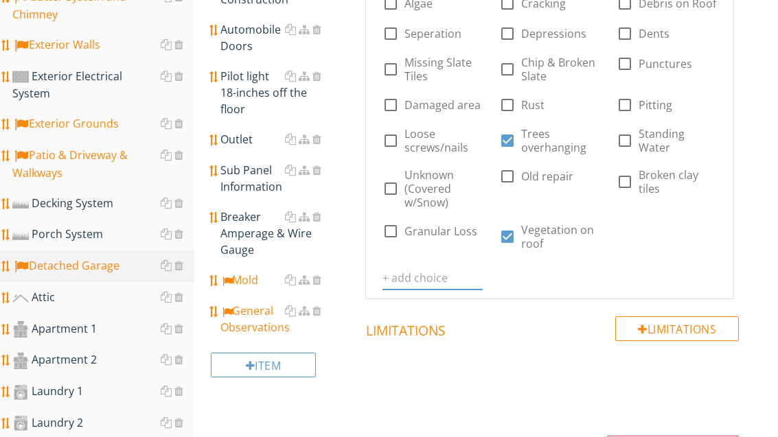
click at [434, 275] on input "text" at bounding box center [433, 278] width 100 height 23
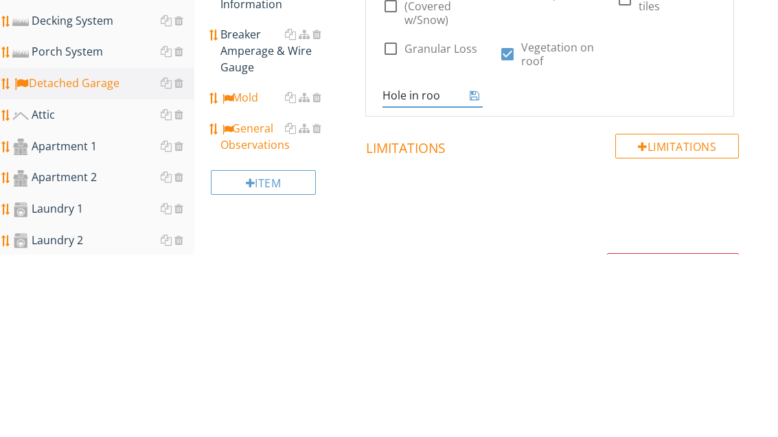
type input "Hole in roof"
click at [477, 273] on icon at bounding box center [475, 278] width 10 height 11
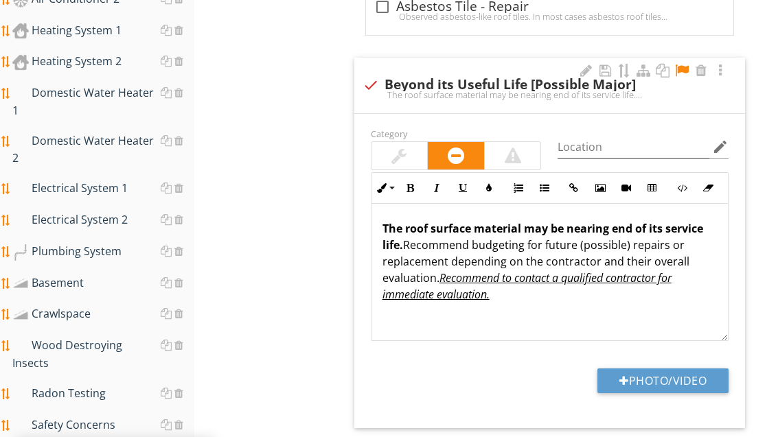
scroll to position [956, 0]
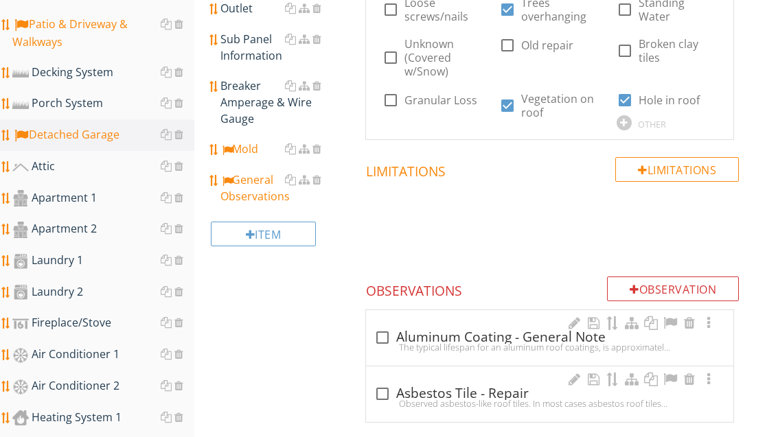
click at [621, 291] on div "Observation" at bounding box center [673, 289] width 132 height 25
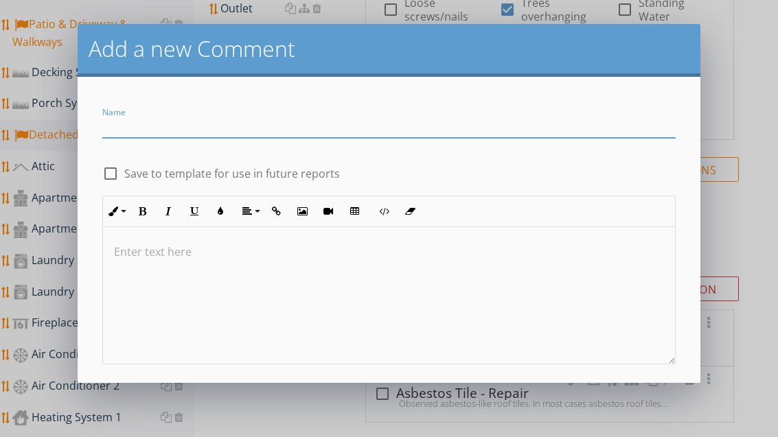
click at [152, 122] on input "Name" at bounding box center [388, 126] width 573 height 23
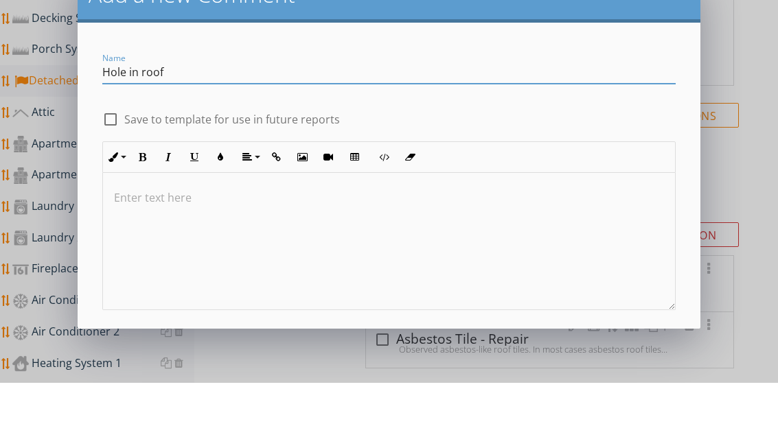
type input "Hole in roof"
click at [389, 163] on div "check_box_outline_blank Save to template for use in future reports" at bounding box center [388, 172] width 573 height 19
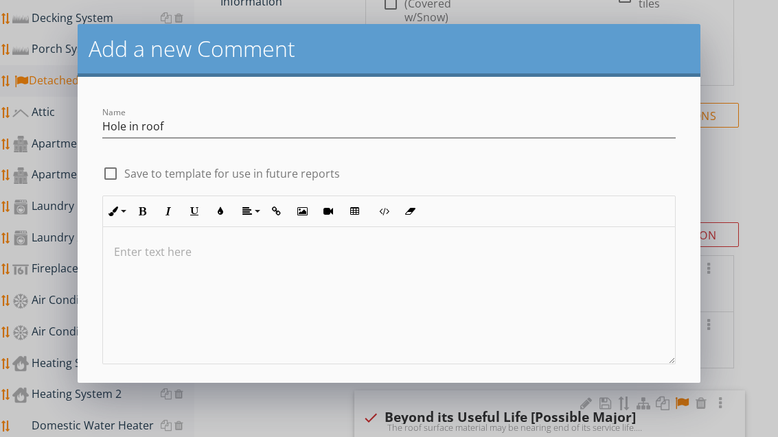
click at [400, 405] on div "Save" at bounding box center [388, 404] width 33 height 16
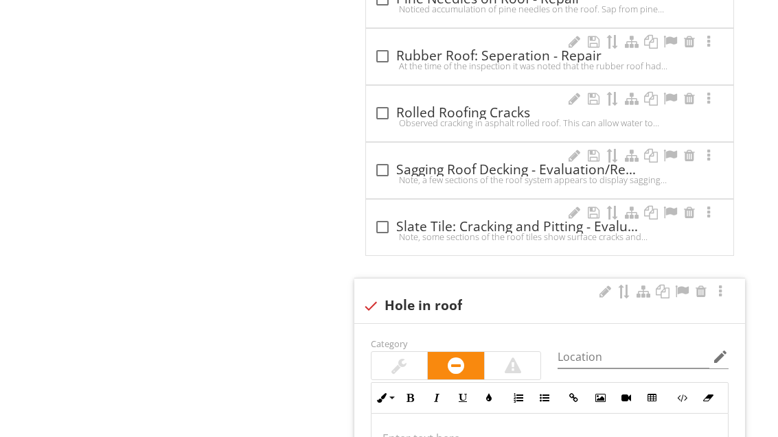
scroll to position [2288, 0]
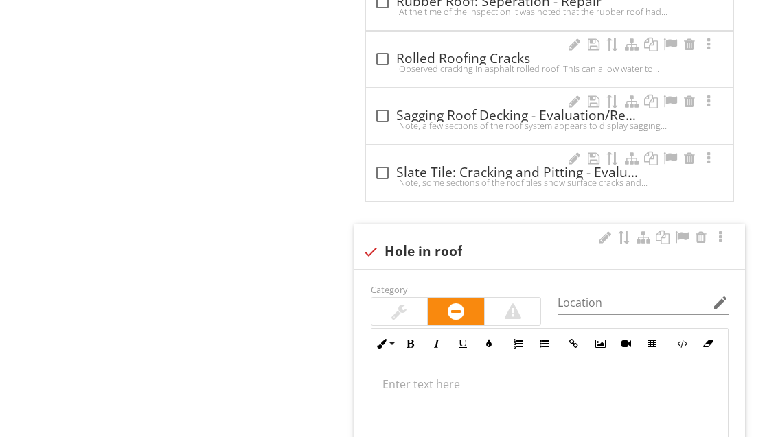
click at [685, 231] on div at bounding box center [682, 238] width 16 height 14
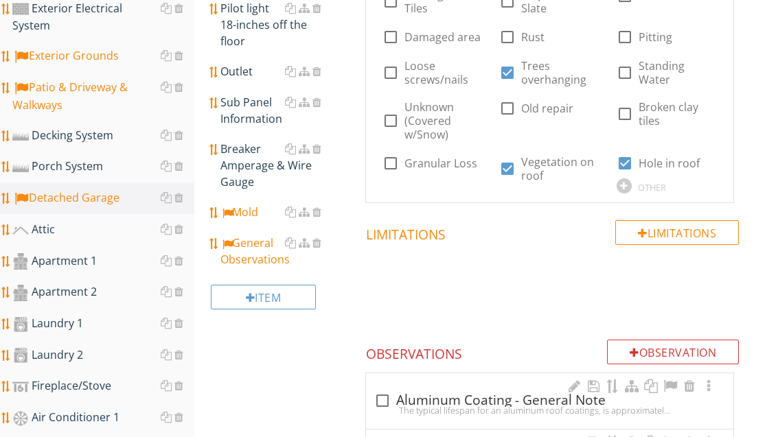
scroll to position [535, 0]
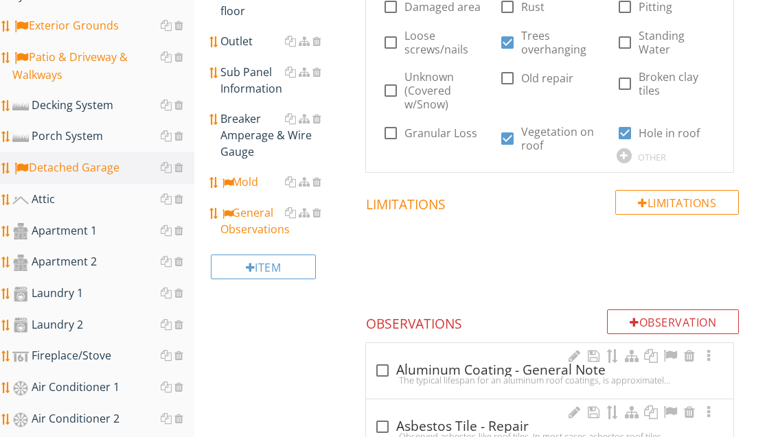
click at [67, 192] on div "Attic" at bounding box center [103, 201] width 182 height 18
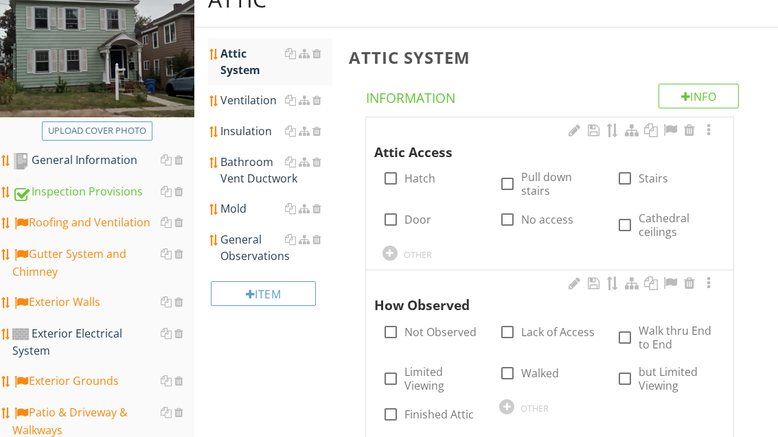
scroll to position [185, 0]
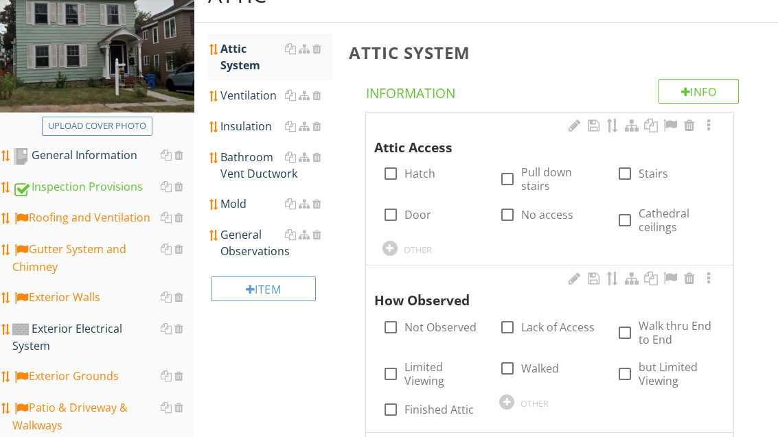
click at [434, 176] on label "Hatch" at bounding box center [420, 174] width 31 height 14
checkbox input "true"
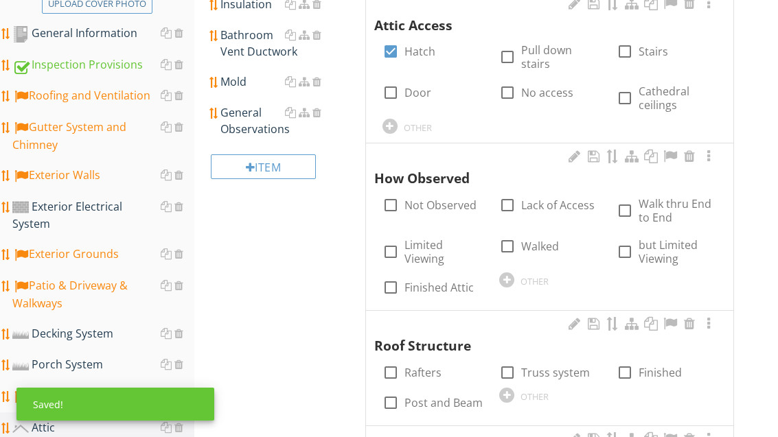
click at [670, 202] on label "Walk thru End to End" at bounding box center [678, 210] width 78 height 27
checkbox input "true"
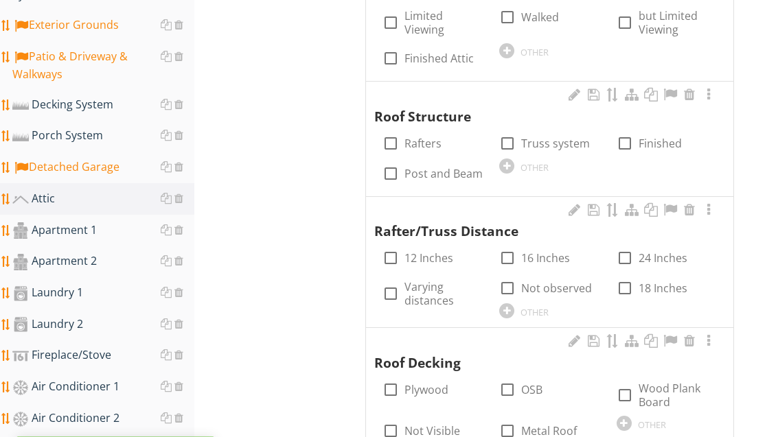
scroll to position [536, 0]
click at [433, 137] on label "Rafters" at bounding box center [423, 144] width 37 height 14
checkbox input "true"
click at [659, 251] on label "24 Inches" at bounding box center [663, 258] width 49 height 14
checkbox input "true"
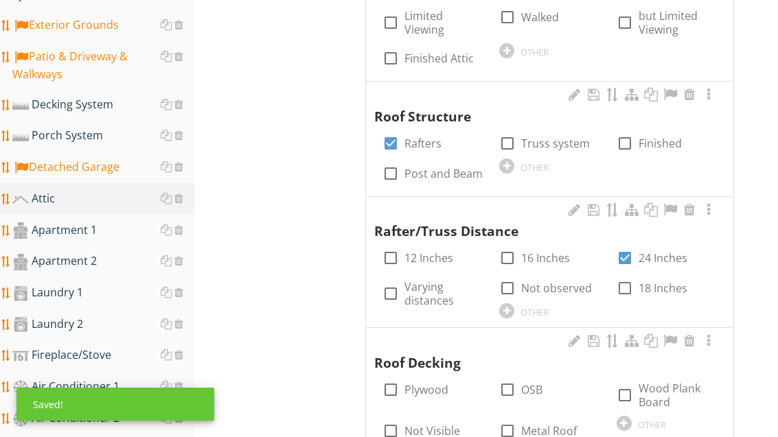
click at [674, 391] on label "Wood Plank Board" at bounding box center [678, 395] width 78 height 27
checkbox input "true"
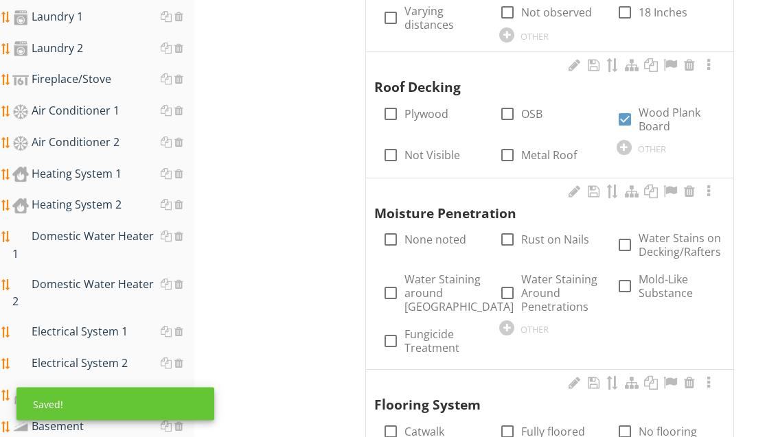
scroll to position [828, 0]
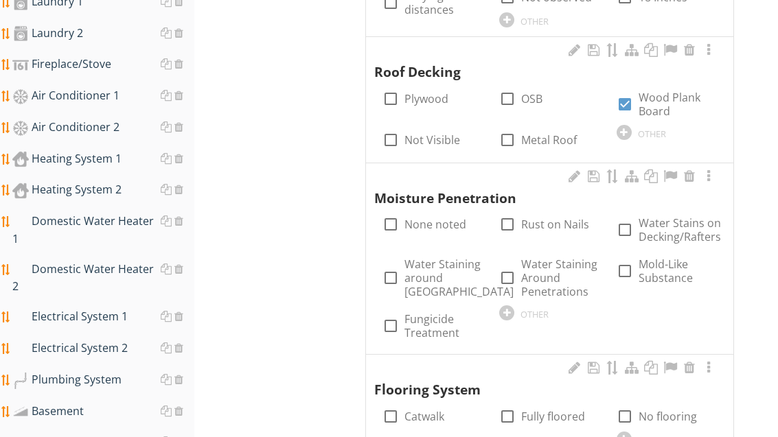
click at [666, 229] on label "Water Stains on Decking/Rafters" at bounding box center [680, 229] width 82 height 27
checkbox input "true"
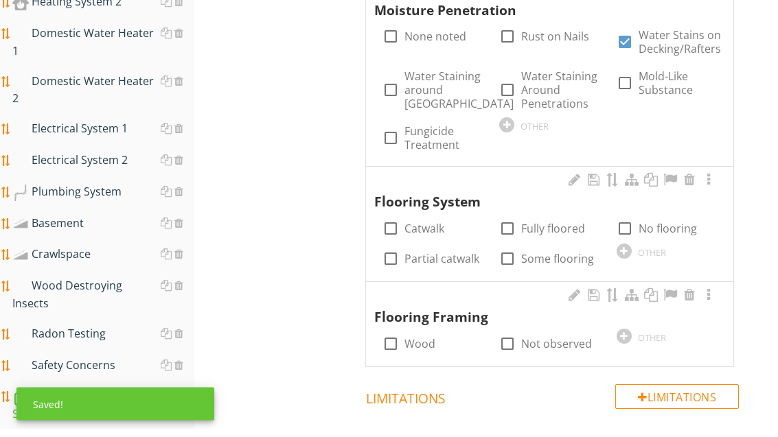
scroll to position [1016, 0]
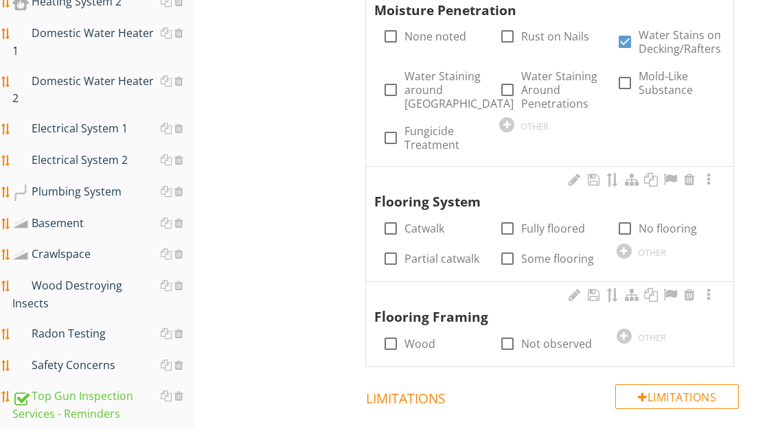
click at [437, 84] on label "Water Staining around Chimney" at bounding box center [459, 89] width 109 height 41
click at [423, 92] on label "Water Staining around Chimney" at bounding box center [459, 89] width 109 height 41
checkbox input "false"
click at [419, 226] on label "Catwalk" at bounding box center [425, 229] width 40 height 14
checkbox input "true"
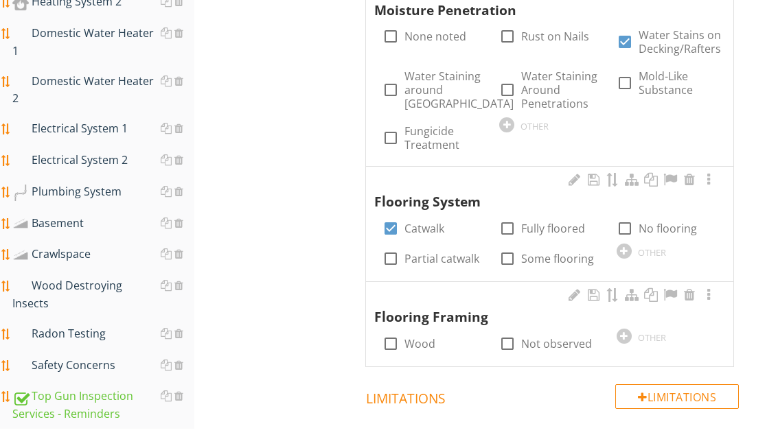
click at [436, 253] on label "Partial catwalk" at bounding box center [442, 259] width 75 height 14
checkbox input "true"
click at [431, 222] on label "Catwalk" at bounding box center [425, 229] width 40 height 14
checkbox input "false"
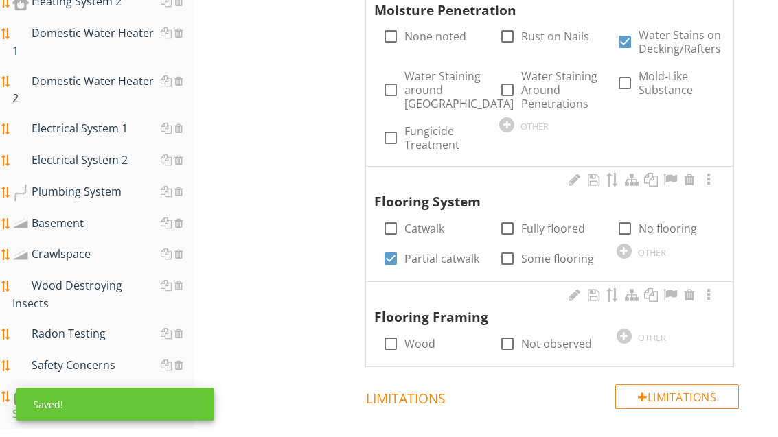
click at [401, 335] on div at bounding box center [390, 343] width 23 height 23
checkbox input "true"
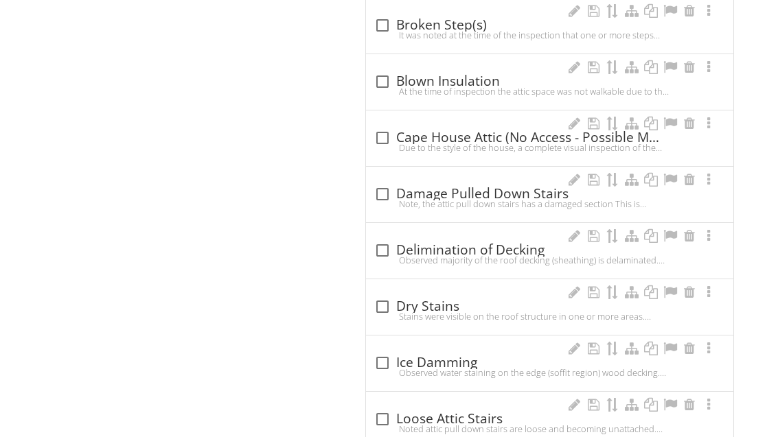
scroll to position [1615, 0]
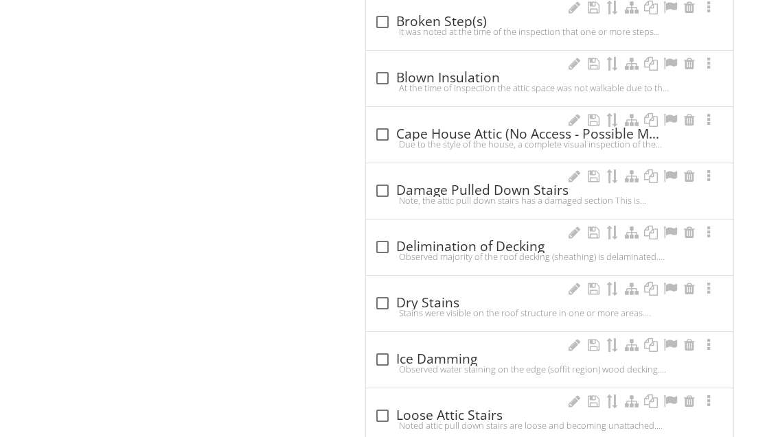
click at [400, 295] on div "check_box_outline_blank Dry Stains" at bounding box center [549, 303] width 351 height 16
checkbox input "true"
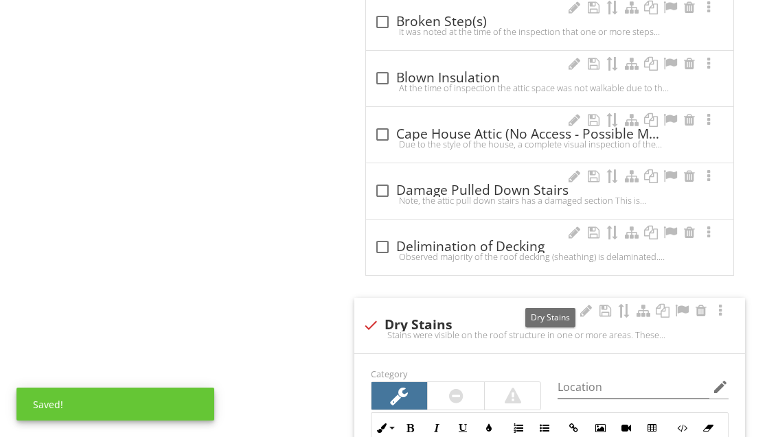
click at [678, 304] on div at bounding box center [682, 311] width 16 height 14
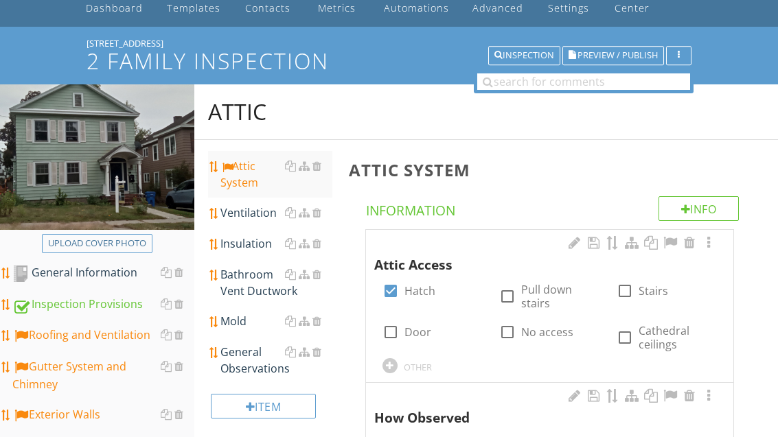
scroll to position [0, 0]
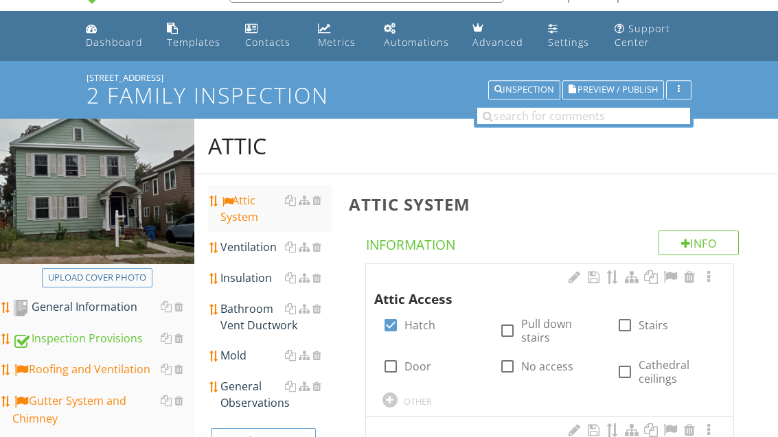
click at [265, 246] on div "Ventilation" at bounding box center [275, 248] width 111 height 16
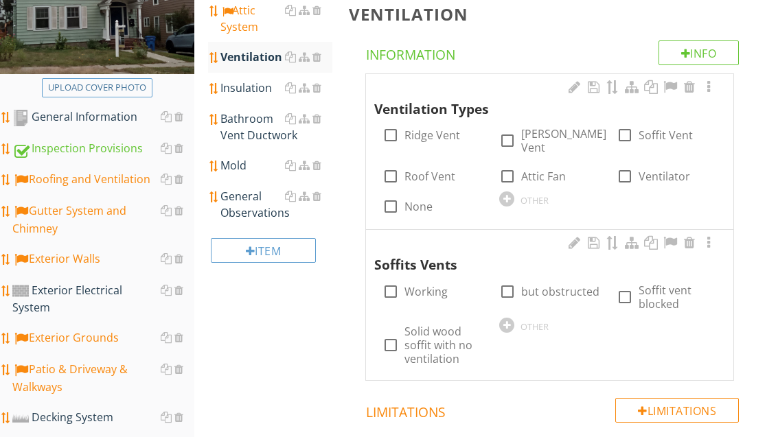
scroll to position [265, 0]
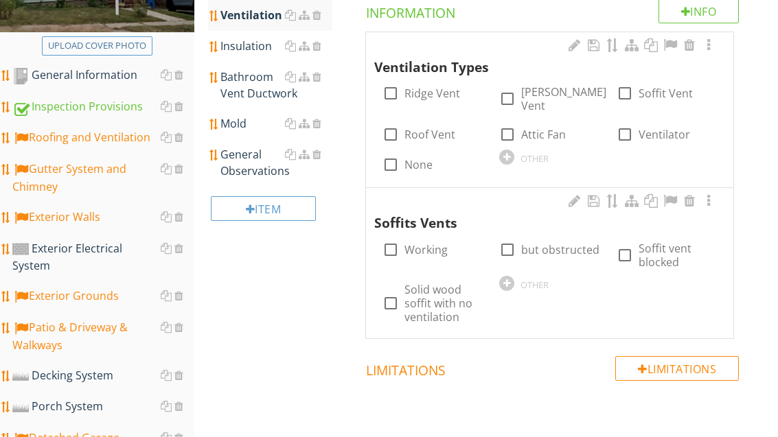
click at [433, 93] on label "Ridge Vent" at bounding box center [433, 94] width 56 height 14
checkbox input "true"
click at [551, 95] on label "Gable Vent" at bounding box center [563, 98] width 85 height 27
checkbox input "true"
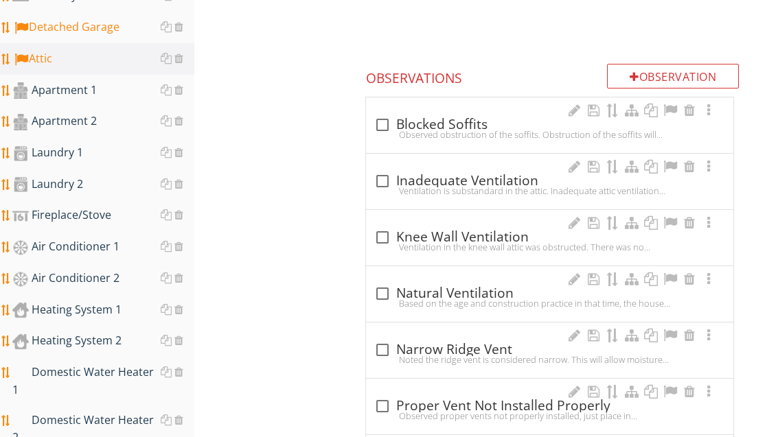
scroll to position [676, 0]
click at [448, 342] on div "check_box_outline_blank Narrow Ridge Vent" at bounding box center [549, 350] width 351 height 16
checkbox input "true"
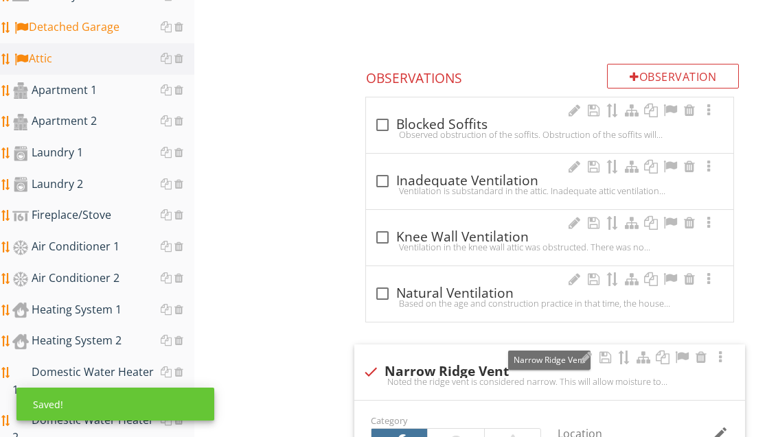
click at [678, 351] on div at bounding box center [682, 358] width 16 height 14
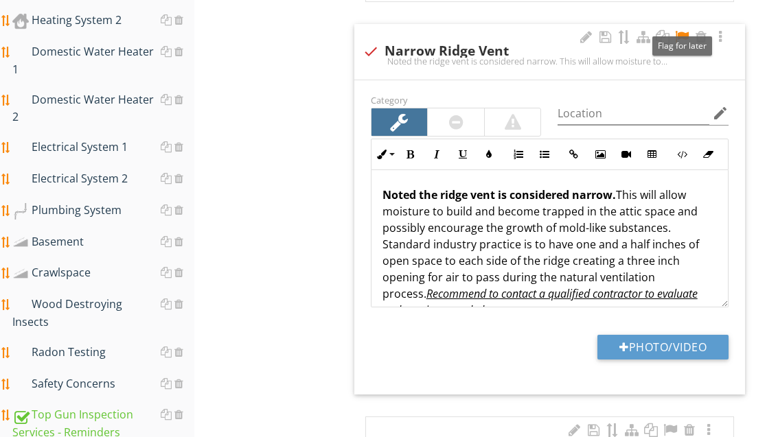
scroll to position [1124, 0]
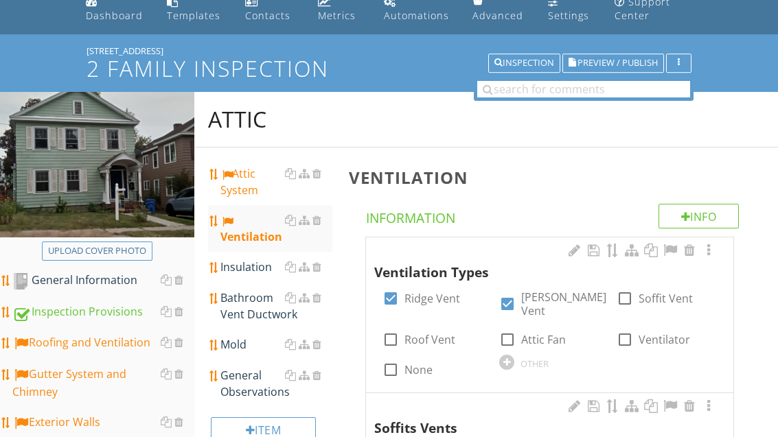
click at [263, 275] on link "Insulation" at bounding box center [275, 268] width 111 height 30
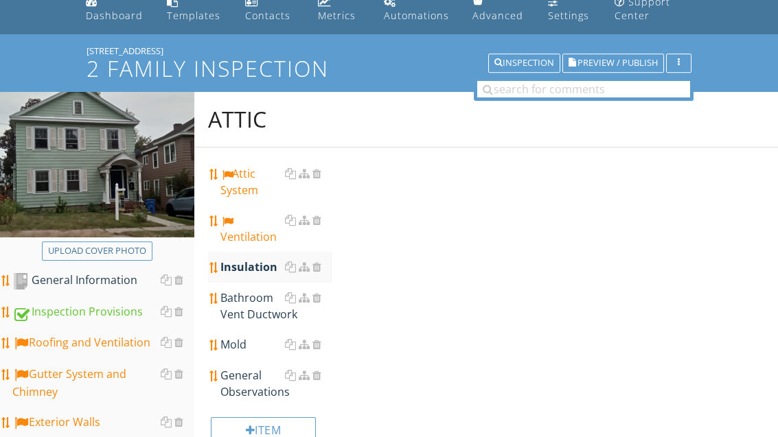
scroll to position [60, 0]
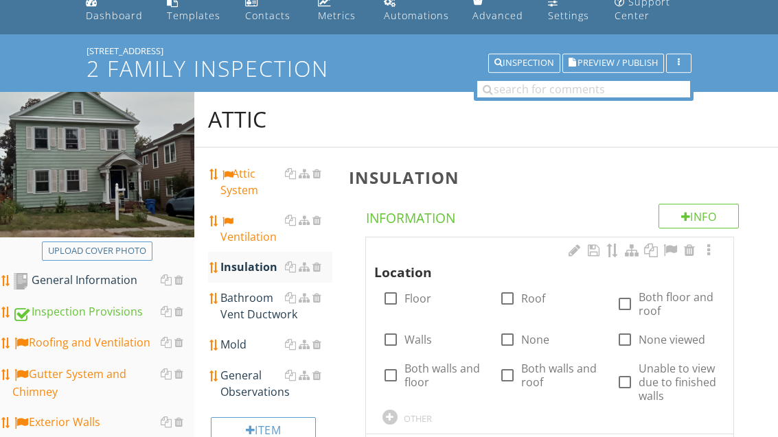
click at [418, 302] on label "Floor" at bounding box center [418, 299] width 27 height 14
checkbox input "true"
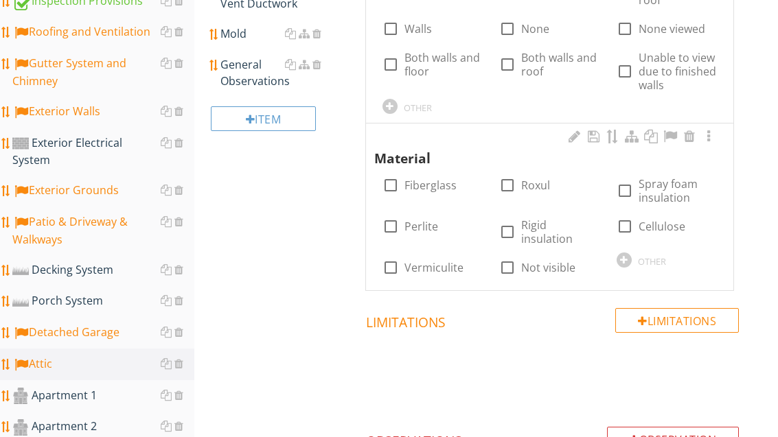
scroll to position [373, 0]
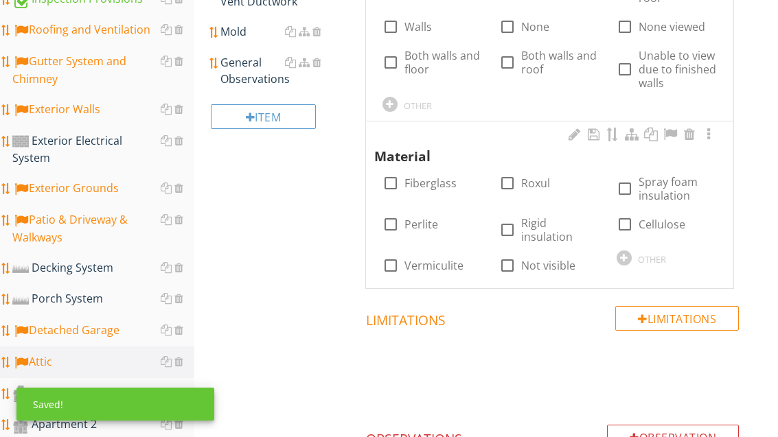
click at [639, 219] on label "Cellulose" at bounding box center [662, 225] width 47 height 14
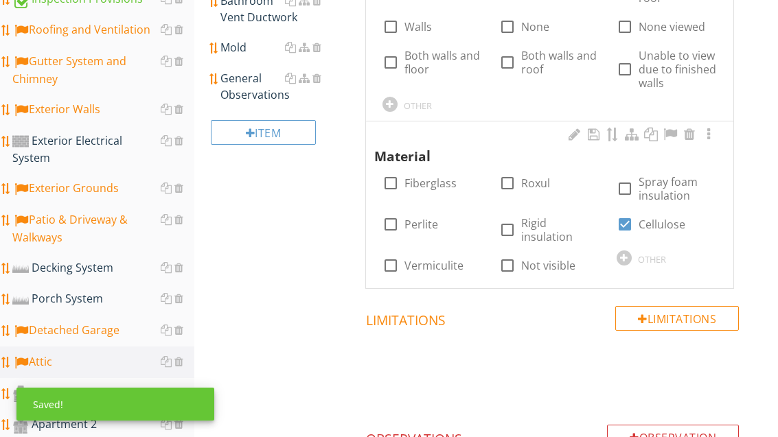
click at [647, 219] on label "Cellulose" at bounding box center [662, 225] width 47 height 14
checkbox input "false"
click at [624, 251] on div at bounding box center [624, 258] width 15 height 15
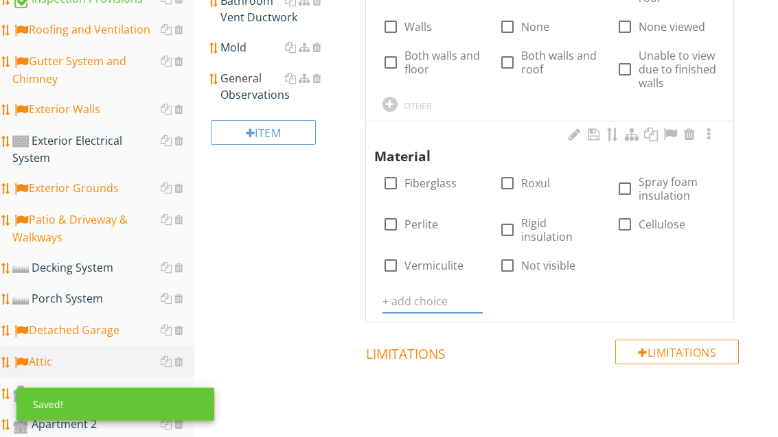
click at [442, 291] on input "text" at bounding box center [433, 302] width 100 height 23
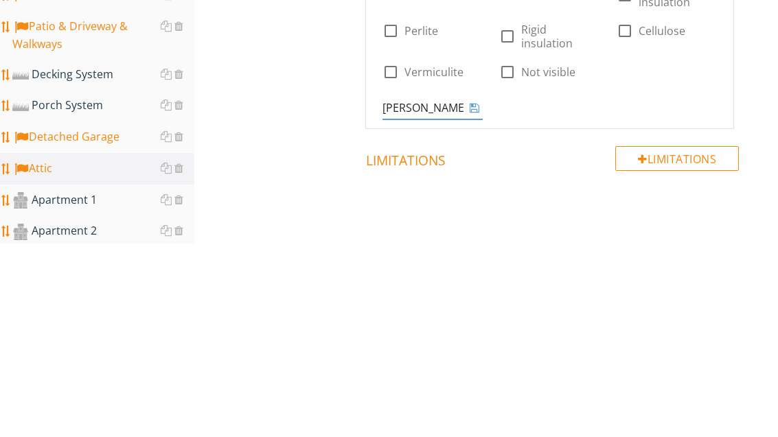
type input "Loose"
click at [475, 296] on icon at bounding box center [475, 301] width 10 height 11
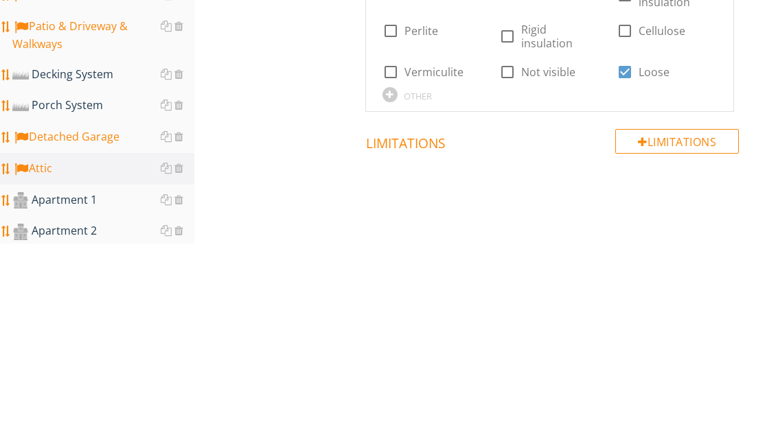
scroll to position [567, 0]
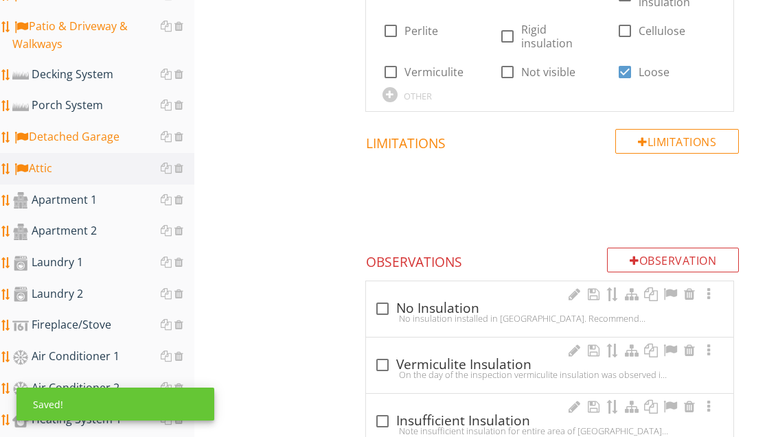
click at [658, 34] on label "Cellulose" at bounding box center [662, 31] width 47 height 14
click at [654, 34] on label "Cellulose" at bounding box center [662, 31] width 47 height 14
click at [656, 25] on label "Cellulose" at bounding box center [662, 31] width 47 height 14
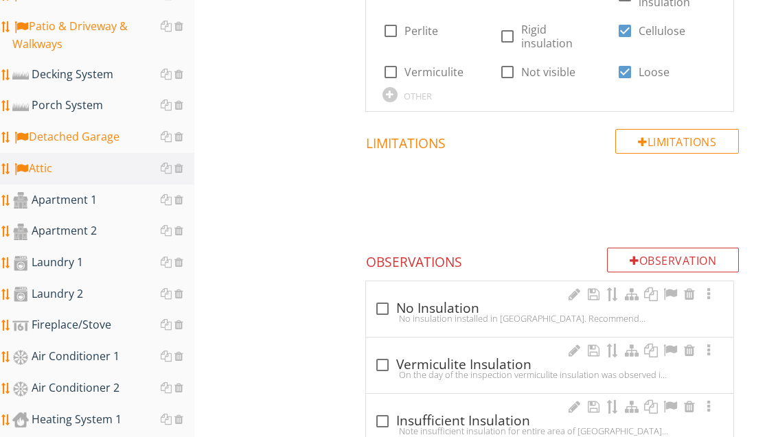
click at [659, 28] on label "Cellulose" at bounding box center [662, 31] width 47 height 14
checkbox input "false"
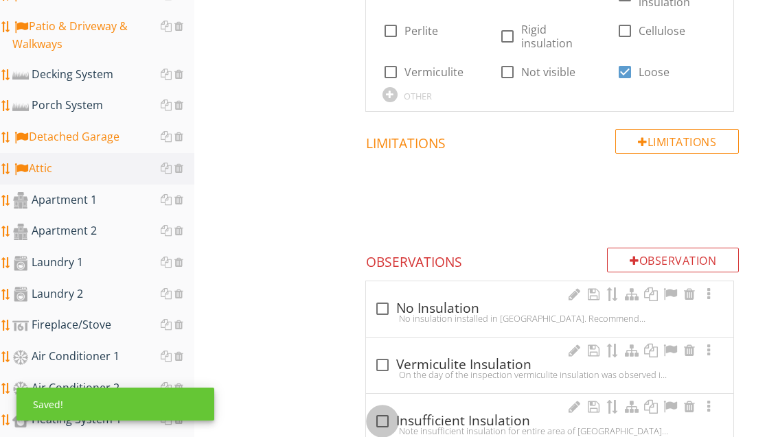
click at [384, 410] on div at bounding box center [382, 421] width 23 height 23
checkbox input "true"
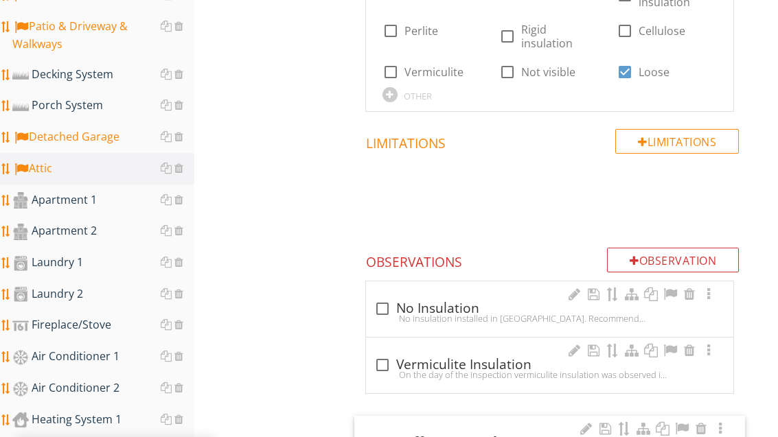
click at [686, 422] on div at bounding box center [682, 429] width 16 height 14
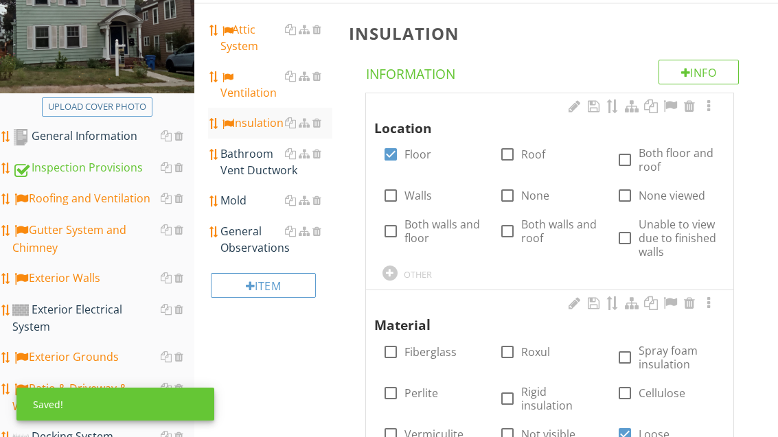
scroll to position [254, 0]
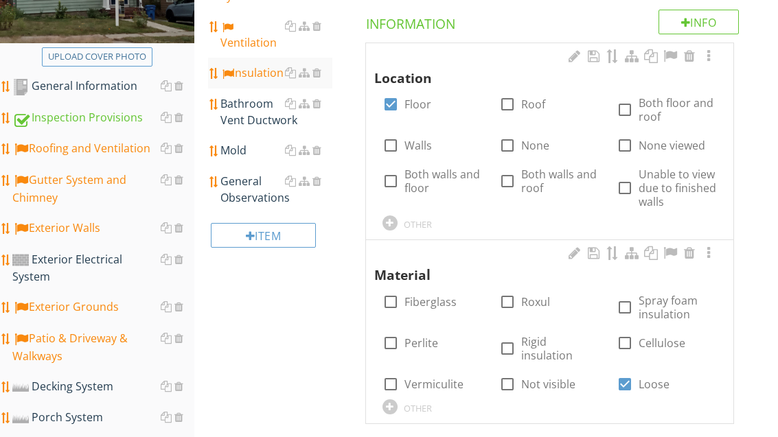
click at [262, 128] on div "Bathroom Vent Ductwork" at bounding box center [275, 111] width 111 height 33
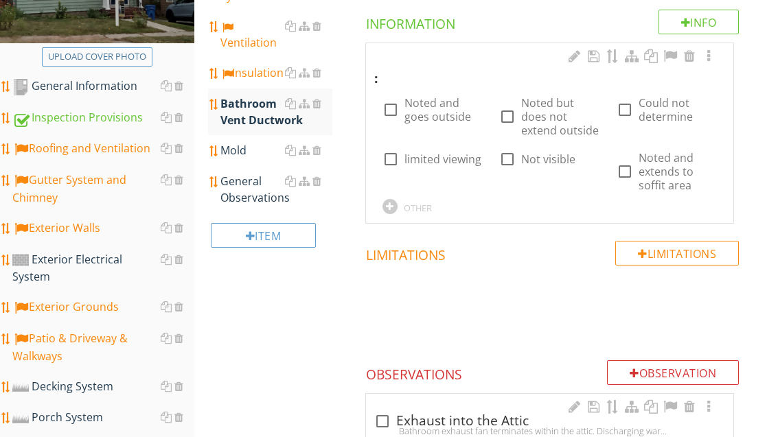
click at [551, 157] on label "Not visible" at bounding box center [548, 159] width 54 height 14
checkbox input "true"
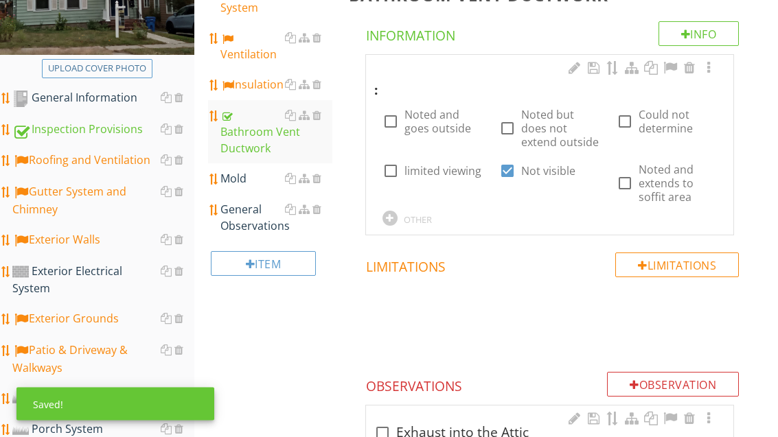
scroll to position [242, 0]
click at [246, 234] on div "General Observations" at bounding box center [275, 217] width 111 height 33
click at [245, 234] on div "General Observations" at bounding box center [275, 217] width 111 height 33
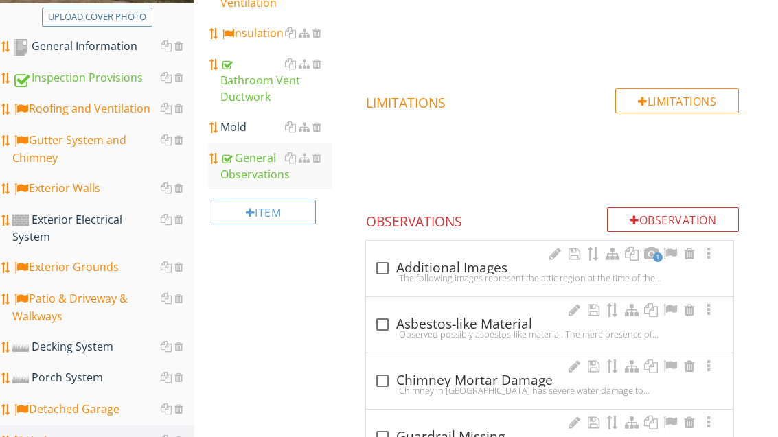
scroll to position [302, 0]
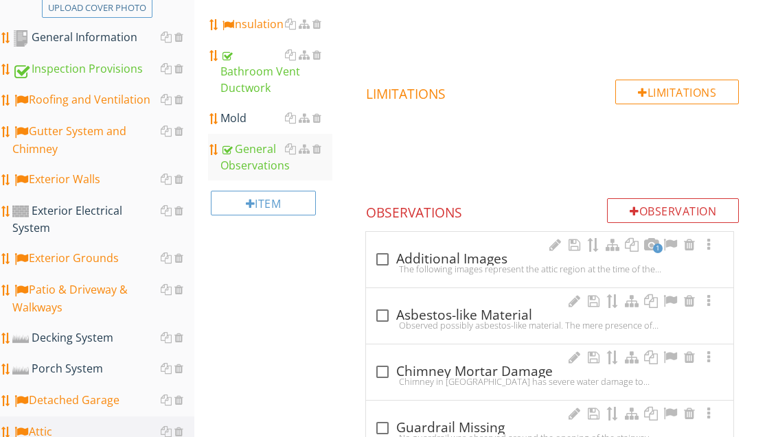
click at [381, 260] on div at bounding box center [382, 260] width 23 height 23
checkbox input "true"
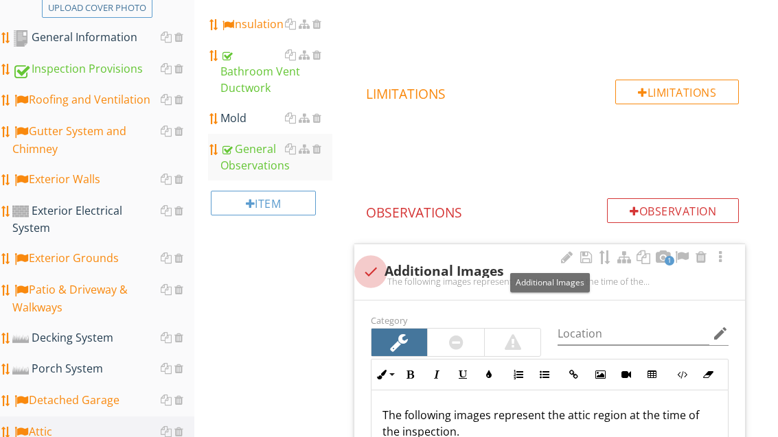
scroll to position [303, 0]
click at [680, 255] on div at bounding box center [682, 258] width 16 height 14
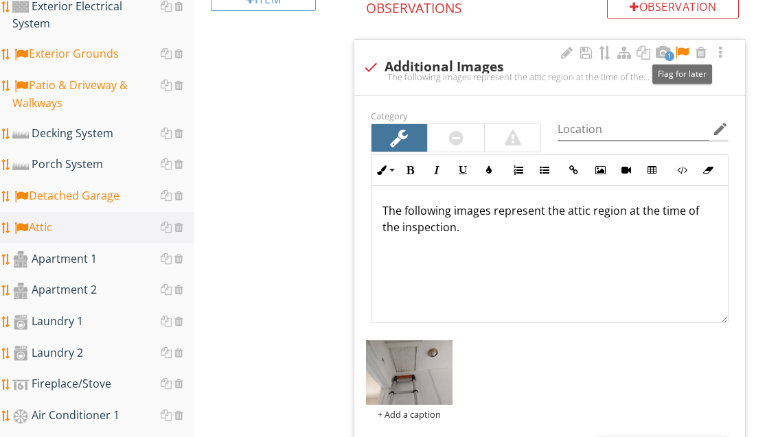
scroll to position [510, 0]
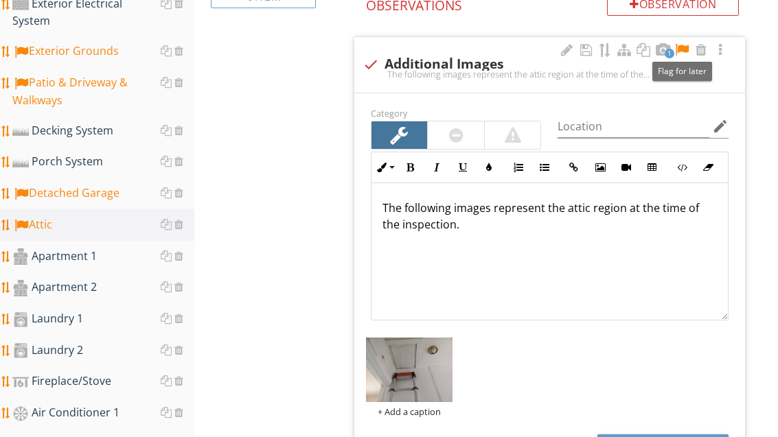
click at [98, 249] on div "Apartment 1" at bounding box center [103, 258] width 182 height 18
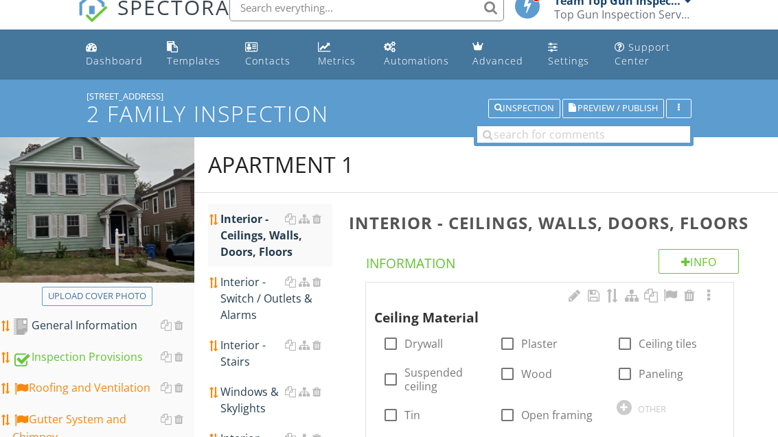
scroll to position [14, 0]
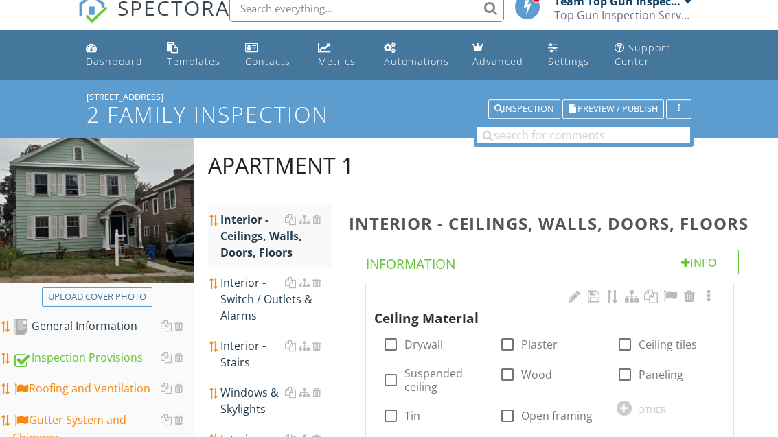
click at [528, 339] on label "Plaster" at bounding box center [539, 345] width 36 height 14
checkbox input "true"
click at [412, 345] on label "Drywall" at bounding box center [424, 345] width 38 height 14
checkbox input "true"
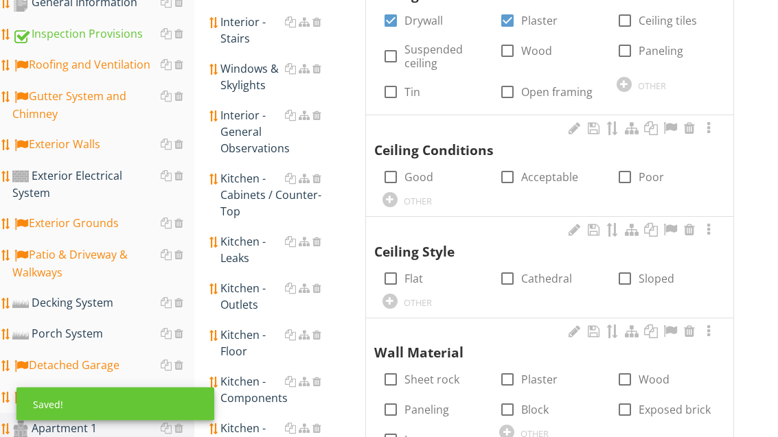
scroll to position [338, 0]
click at [546, 171] on label "Acceptable" at bounding box center [549, 177] width 57 height 14
checkbox input "true"
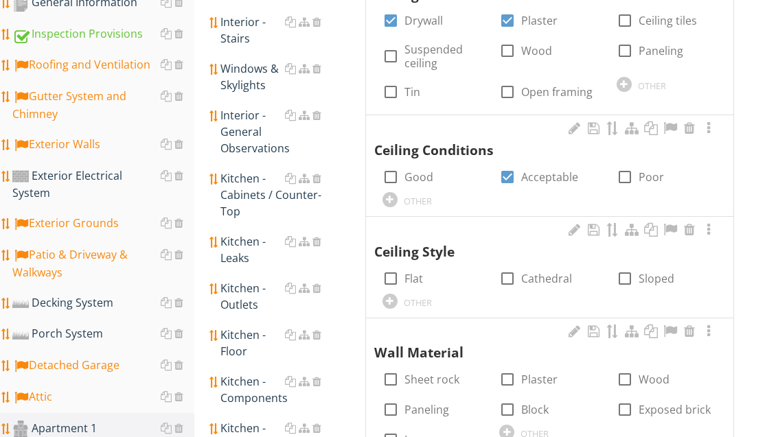
click at [411, 275] on label "Flat" at bounding box center [414, 279] width 19 height 14
checkbox input "true"
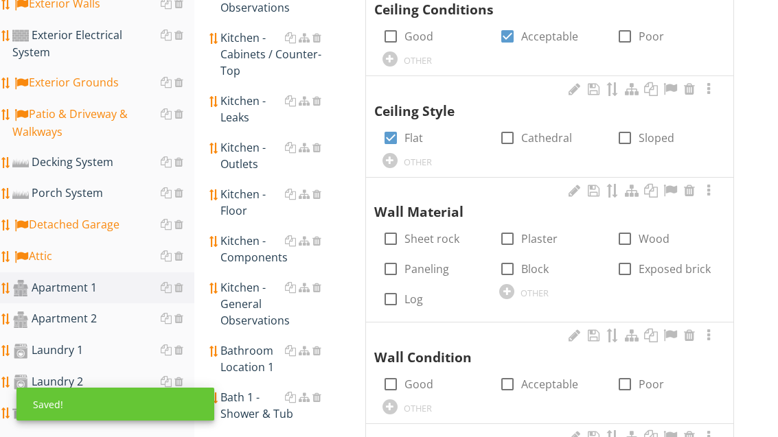
scroll to position [507, 0]
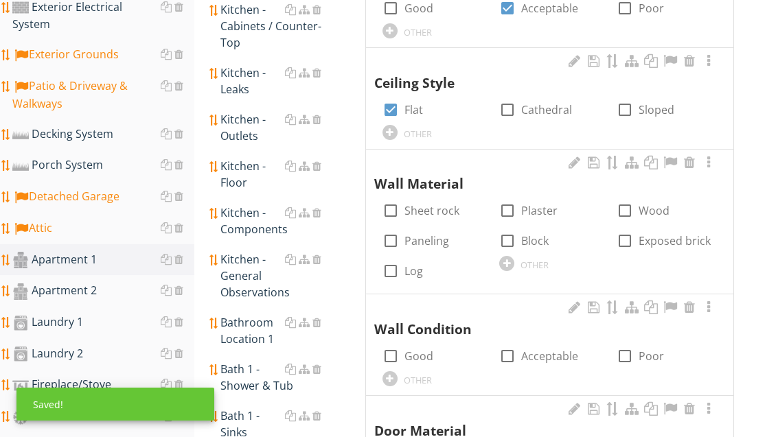
click at [542, 204] on label "Plaster" at bounding box center [539, 211] width 36 height 14
checkbox input "true"
click at [508, 263] on div at bounding box center [506, 263] width 15 height 15
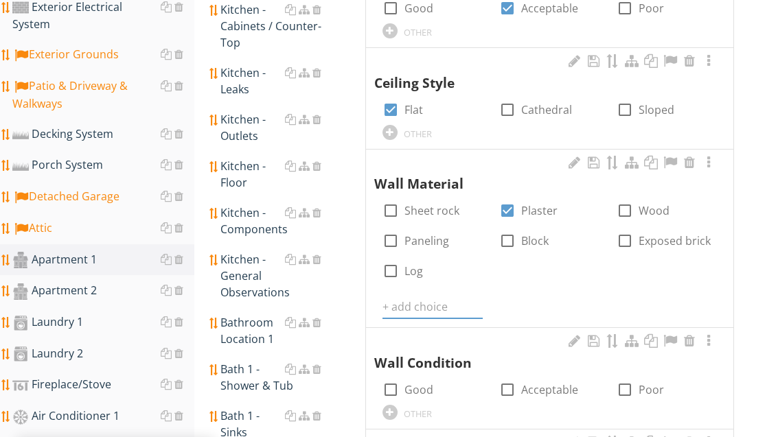
click at [422, 302] on input "text" at bounding box center [433, 307] width 100 height 23
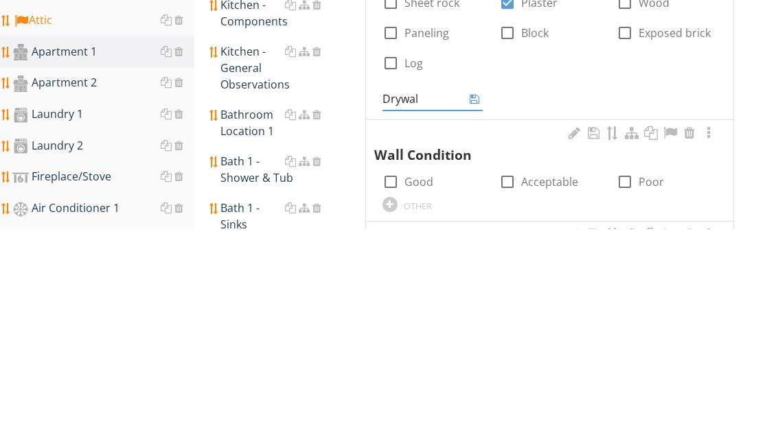
type input "Drywall"
click at [479, 299] on div at bounding box center [474, 307] width 16 height 16
click at [471, 302] on icon at bounding box center [475, 307] width 10 height 11
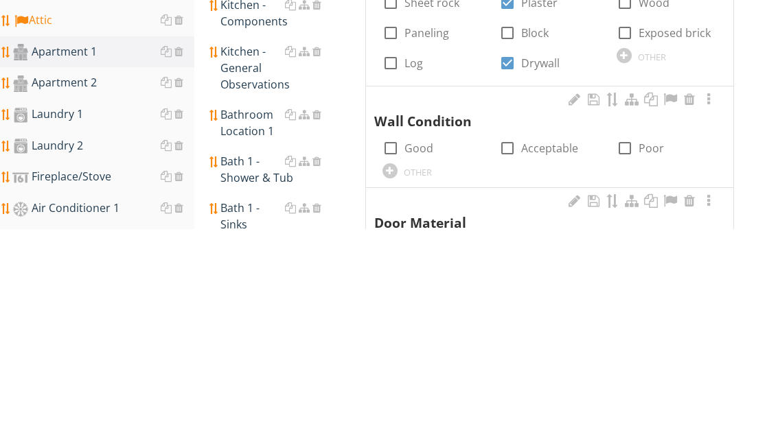
scroll to position [715, 0]
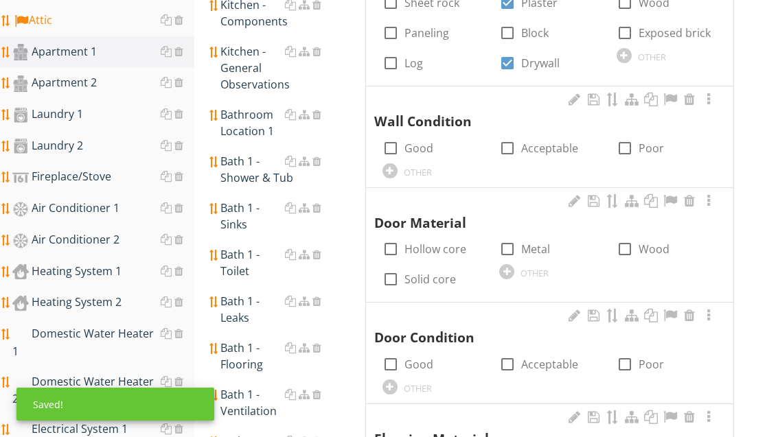
click at [534, 148] on label "Acceptable" at bounding box center [549, 148] width 57 height 14
checkbox input "true"
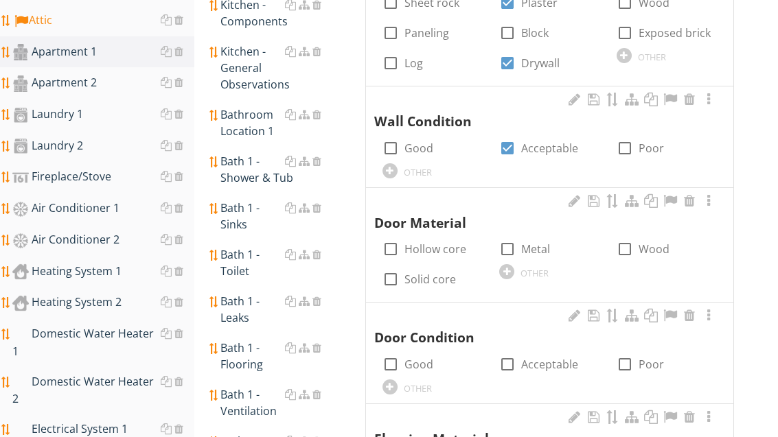
click at [639, 242] on label "Wood" at bounding box center [654, 249] width 31 height 14
checkbox input "true"
click at [431, 244] on label "Hollow core" at bounding box center [436, 249] width 62 height 14
checkbox input "true"
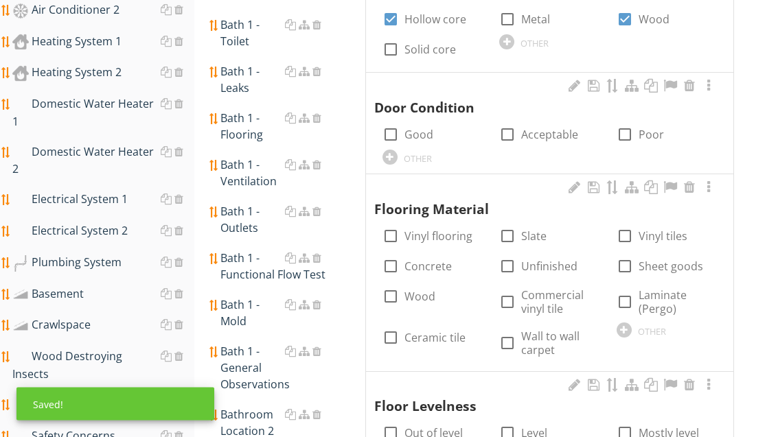
click at [545, 128] on label "Acceptable" at bounding box center [549, 135] width 57 height 14
checkbox input "true"
click at [431, 290] on label "Wood" at bounding box center [420, 297] width 31 height 14
checkbox input "true"
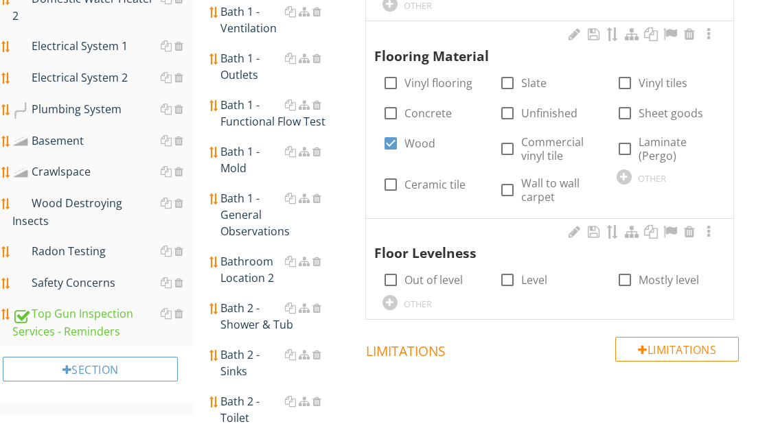
scroll to position [1120, 0]
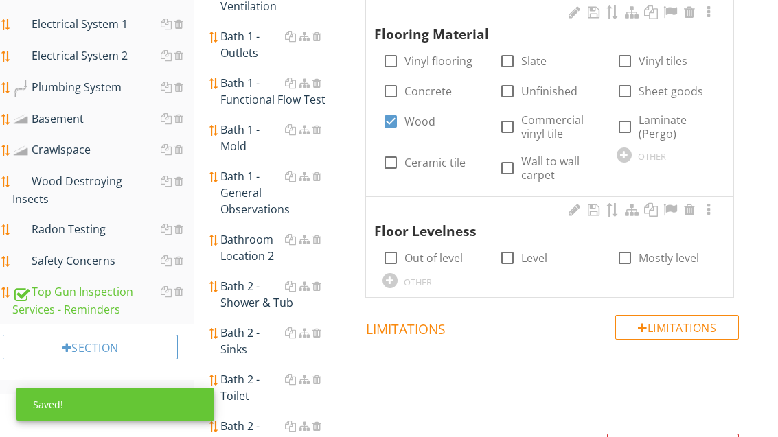
click at [659, 251] on label "Mostly level" at bounding box center [669, 258] width 60 height 14
checkbox input "true"
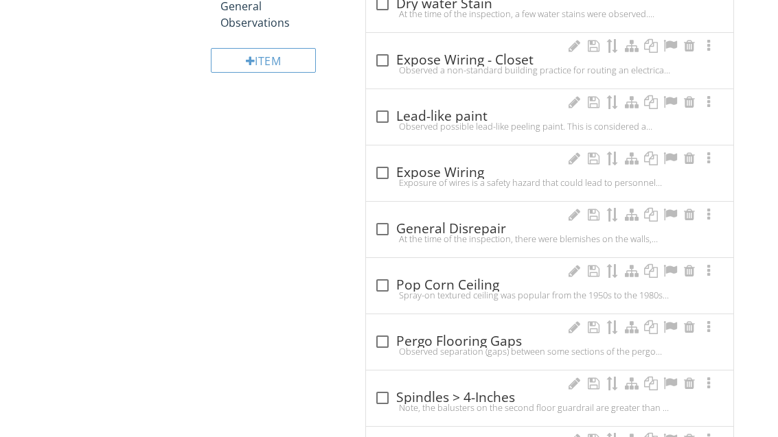
scroll to position [1838, 0]
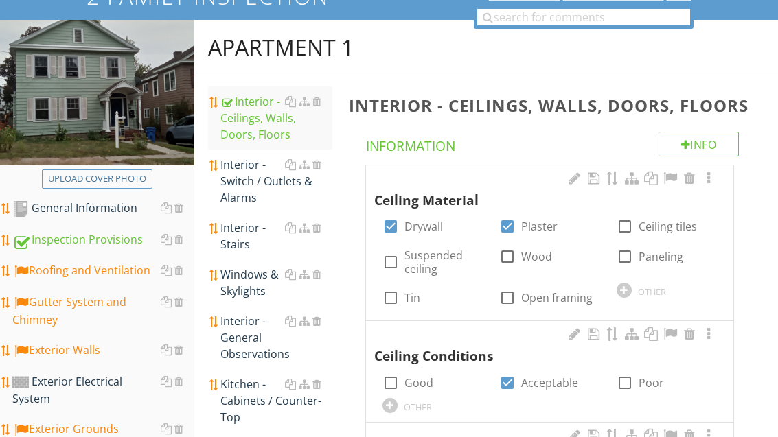
click at [253, 190] on div "Interior - Switch / Outlets & Alarms" at bounding box center [275, 181] width 111 height 49
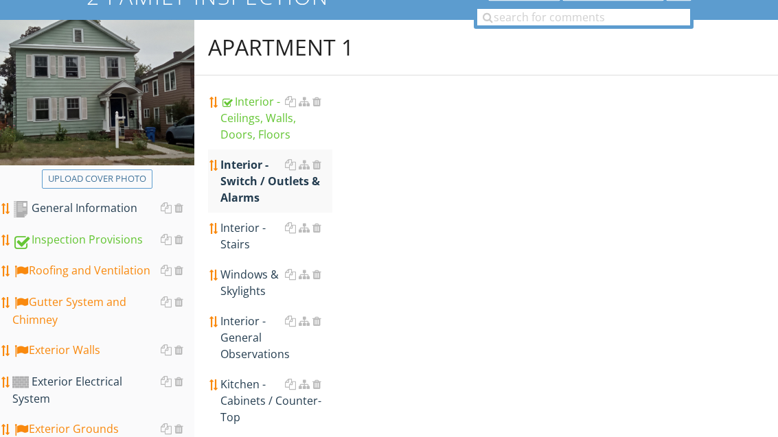
scroll to position [132, 0]
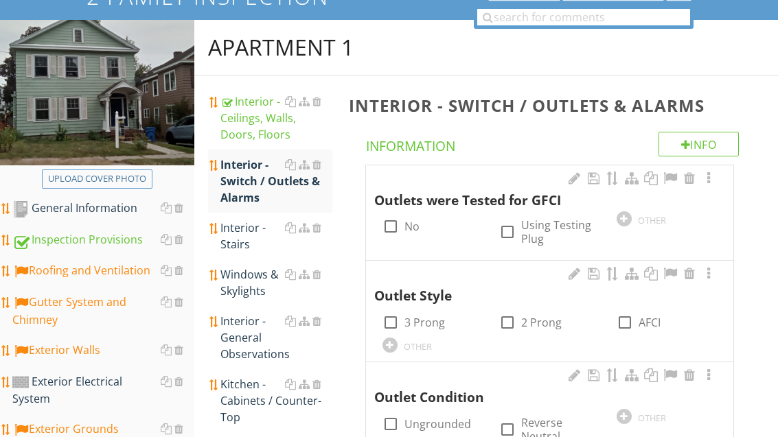
click at [530, 231] on label "Using Testing Plug" at bounding box center [560, 231] width 78 height 27
checkbox input "true"
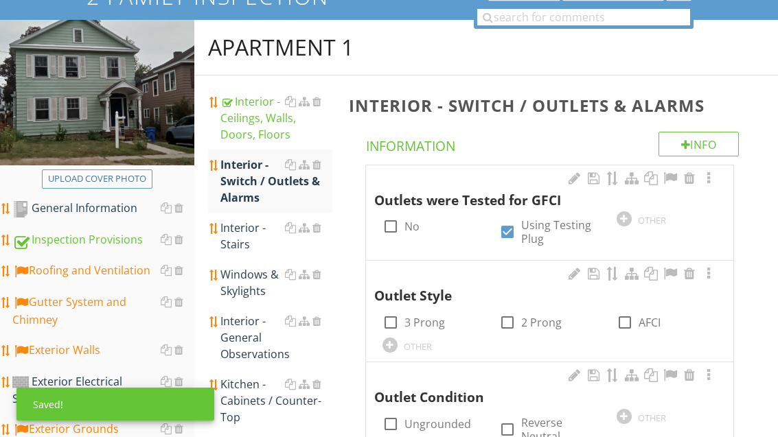
click at [433, 317] on label "3 Prong" at bounding box center [425, 323] width 41 height 14
checkbox input "true"
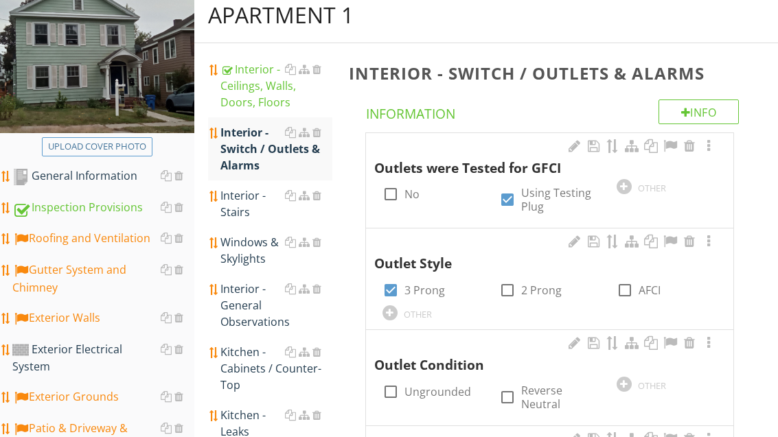
scroll to position [208, 0]
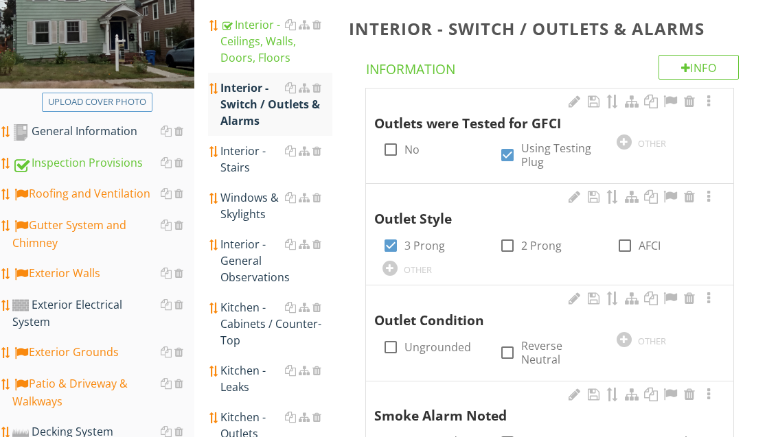
click at [440, 348] on label "Ungrounded" at bounding box center [438, 348] width 67 height 14
checkbox input "true"
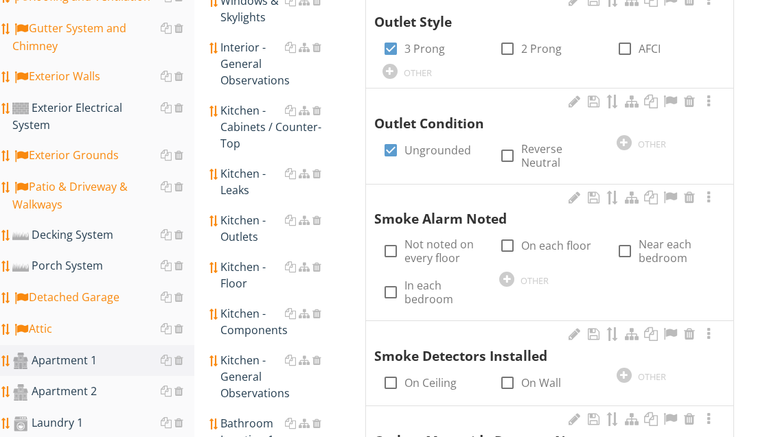
scroll to position [429, 0]
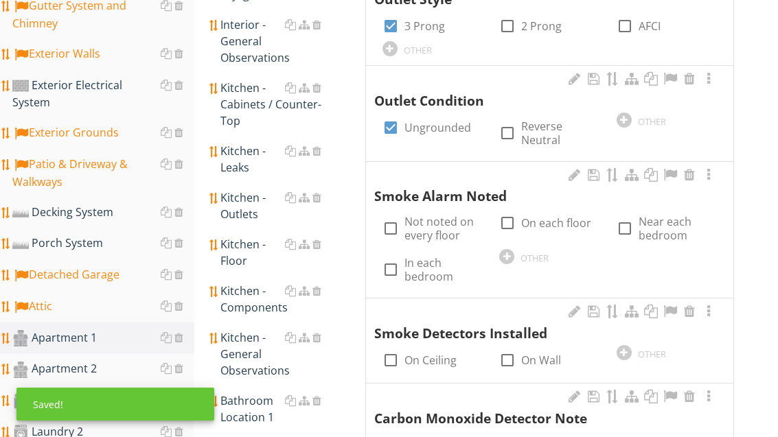
click at [505, 249] on div at bounding box center [506, 256] width 15 height 15
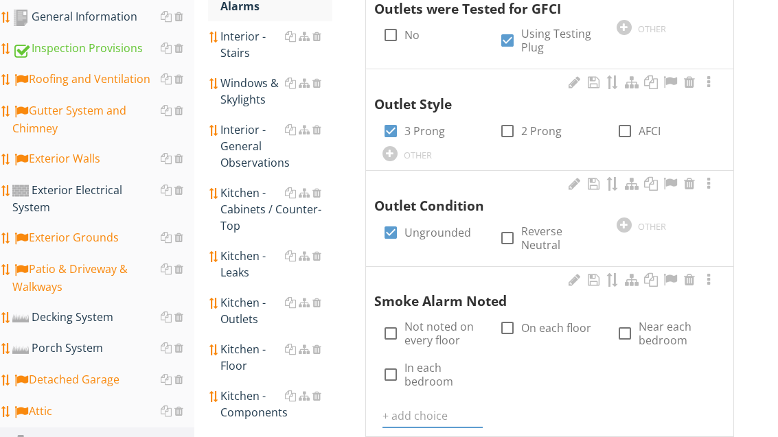
click at [417, 416] on input "text" at bounding box center [433, 416] width 100 height 23
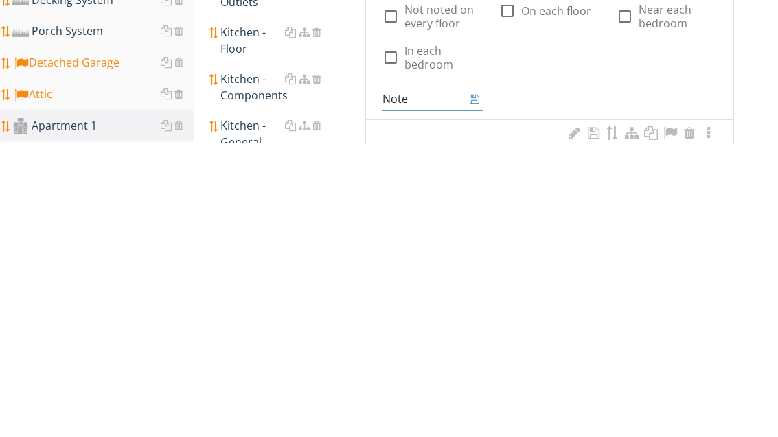
type input "Noted"
click at [477, 387] on icon at bounding box center [475, 392] width 10 height 11
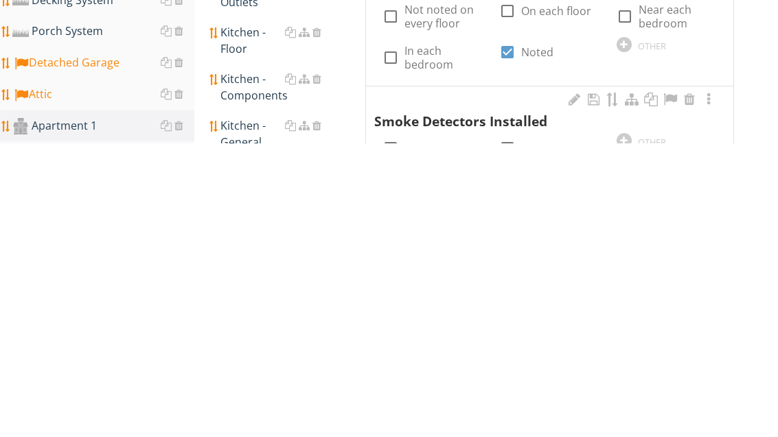
scroll to position [641, 0]
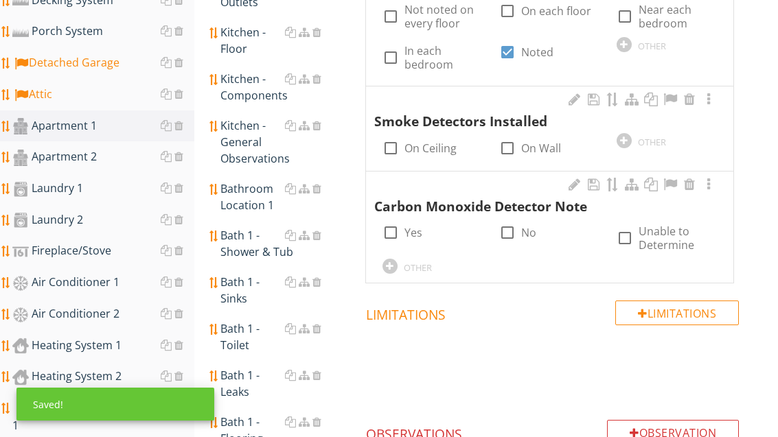
click at [416, 144] on label "On Ceiling" at bounding box center [431, 148] width 52 height 14
checkbox input "true"
click at [531, 149] on label "On Wall" at bounding box center [541, 148] width 40 height 14
checkbox input "true"
click at [413, 226] on label "Yes" at bounding box center [414, 233] width 18 height 14
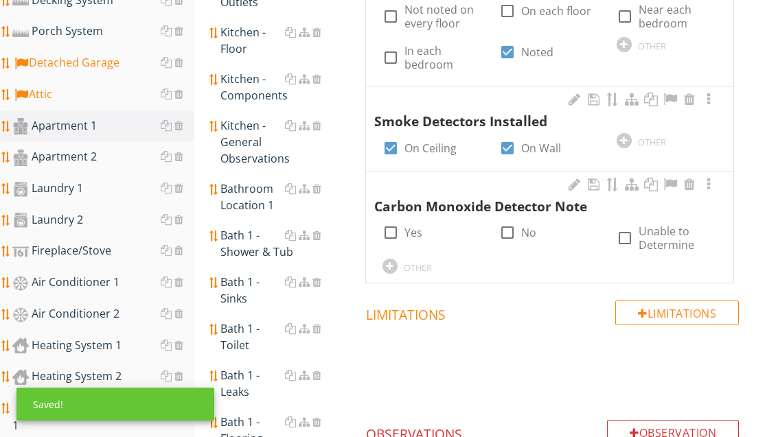
checkbox input "true"
click at [400, 260] on div "OTHER" at bounding box center [433, 266] width 100 height 16
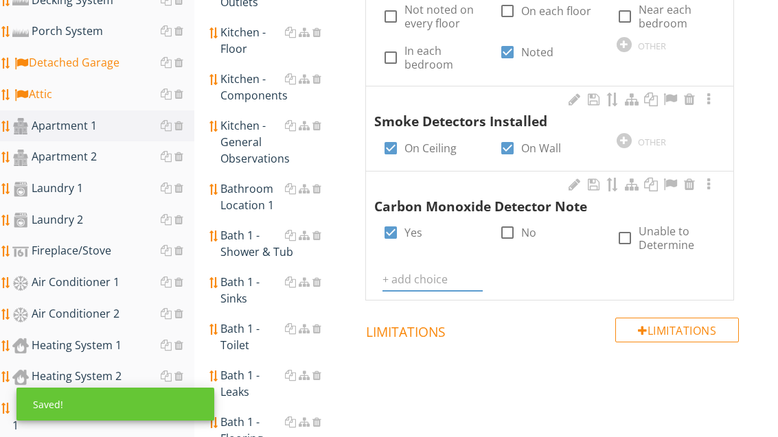
click at [429, 276] on input "text" at bounding box center [433, 280] width 100 height 23
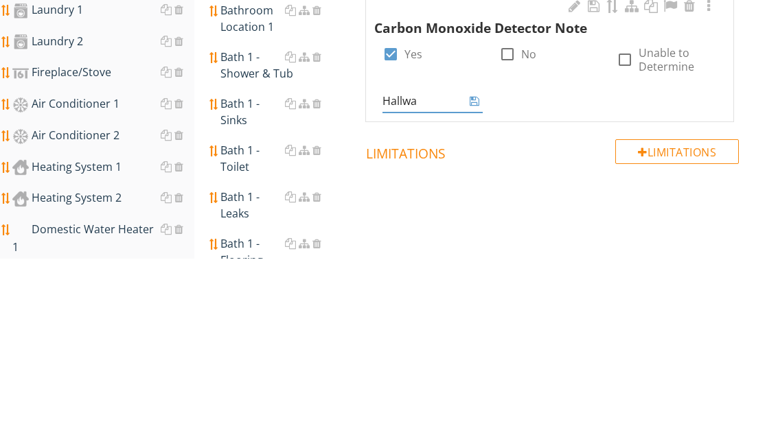
type input "Hallway"
click at [475, 274] on icon at bounding box center [475, 279] width 10 height 11
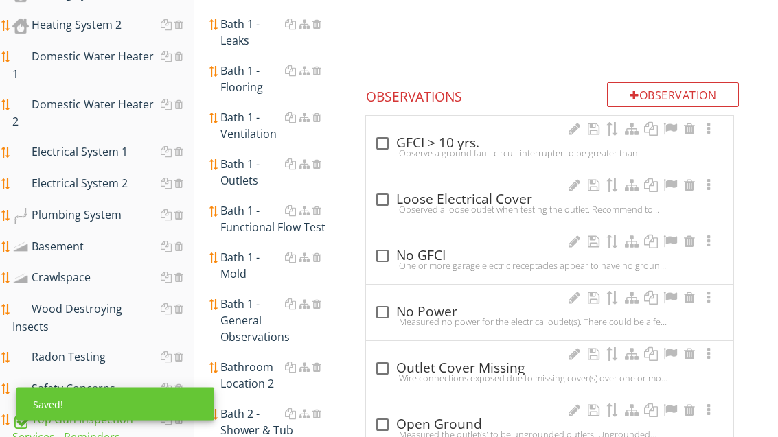
scroll to position [1021, 0]
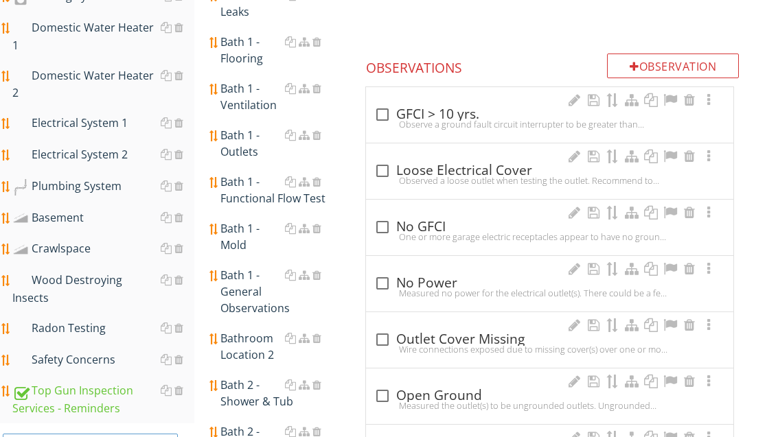
click at [468, 390] on div "check_box_outline_blank Open Ground" at bounding box center [549, 396] width 351 height 16
checkbox input "true"
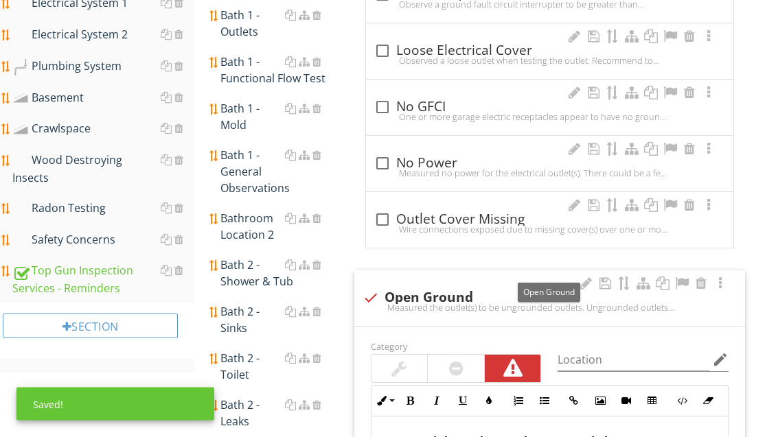
scroll to position [1226, 0]
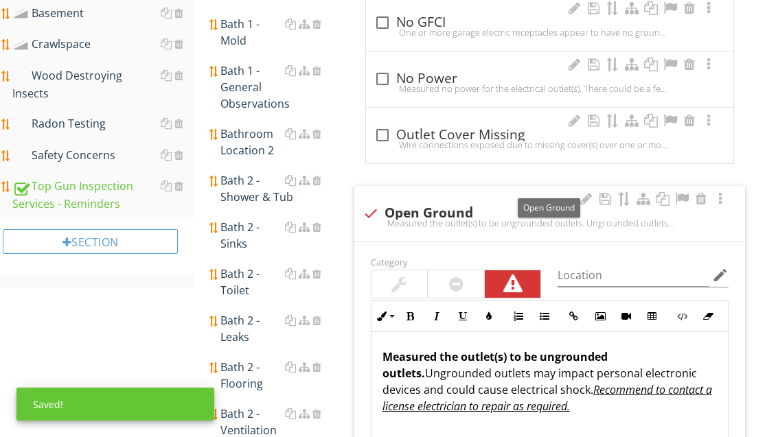
click at [683, 193] on div at bounding box center [682, 199] width 16 height 14
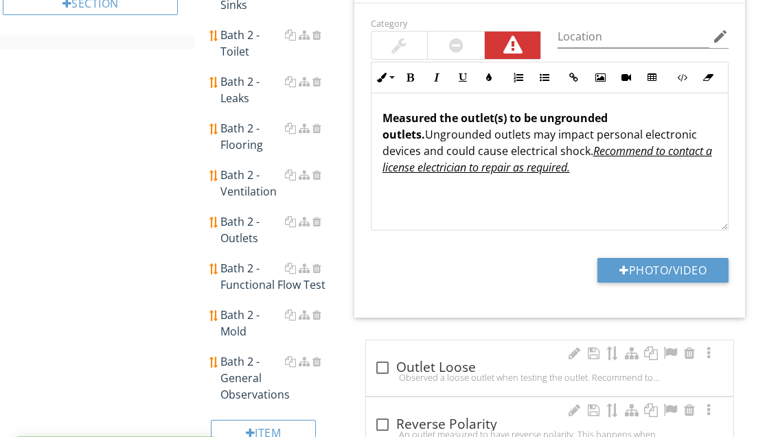
scroll to position [1485, 0]
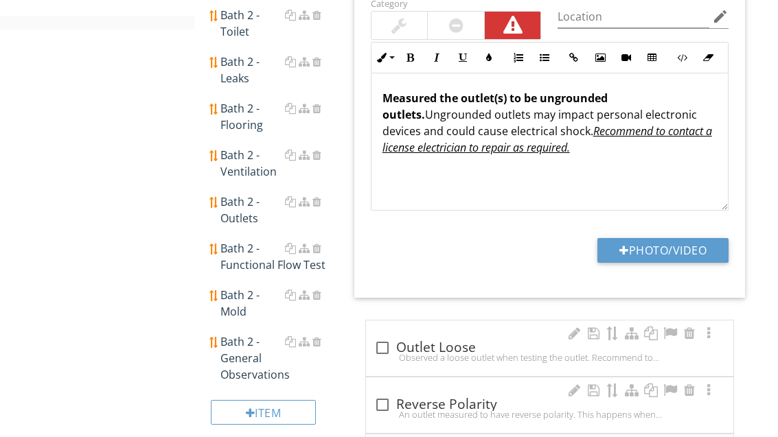
click at [685, 240] on button "Photo/Video" at bounding box center [663, 250] width 131 height 25
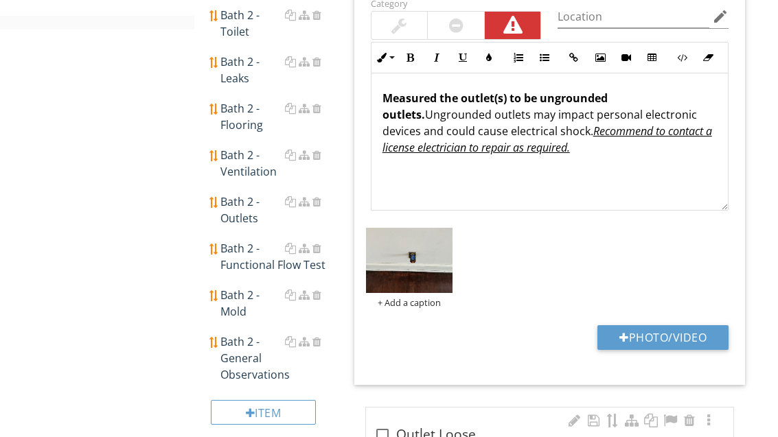
click at [676, 326] on button "Photo/Video" at bounding box center [663, 338] width 131 height 25
type input "C:\fakepath\image.jpg"
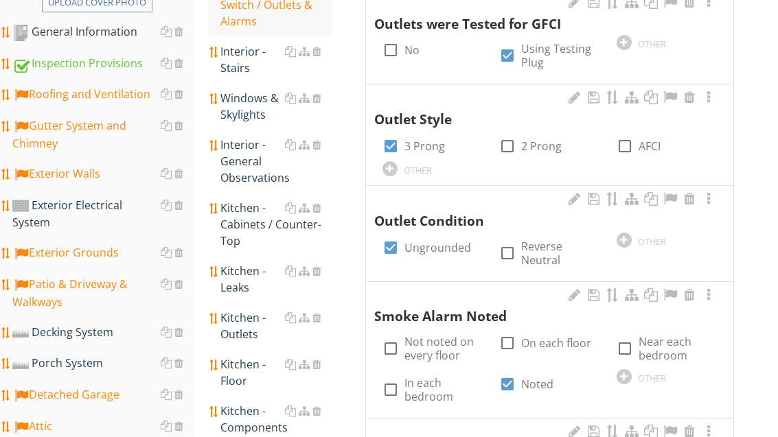
scroll to position [244, 0]
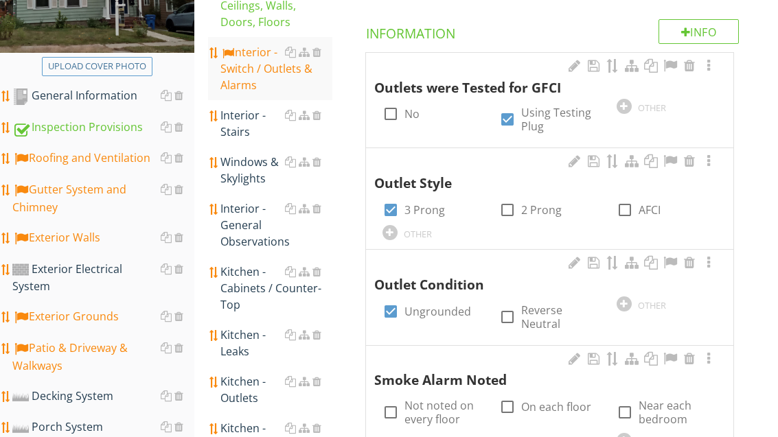
click at [94, 158] on div "Roofing and Ventilation" at bounding box center [103, 159] width 182 height 18
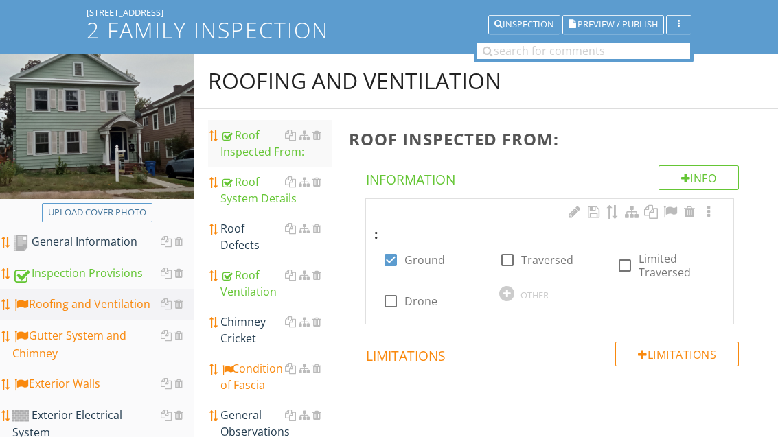
scroll to position [98, 0]
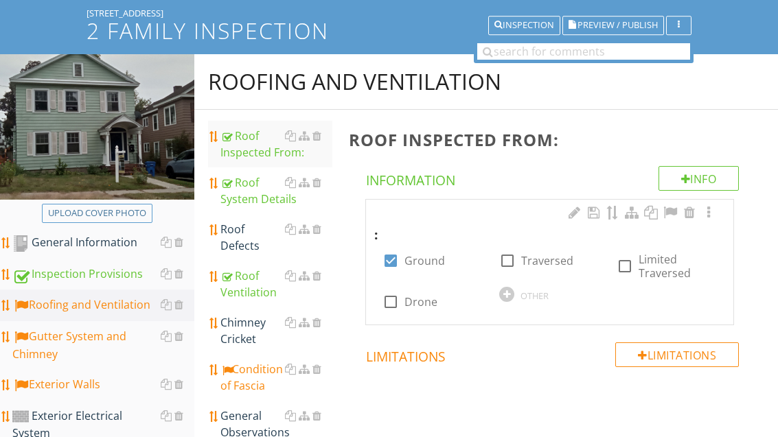
click at [249, 242] on div "Roof Defects" at bounding box center [275, 237] width 111 height 33
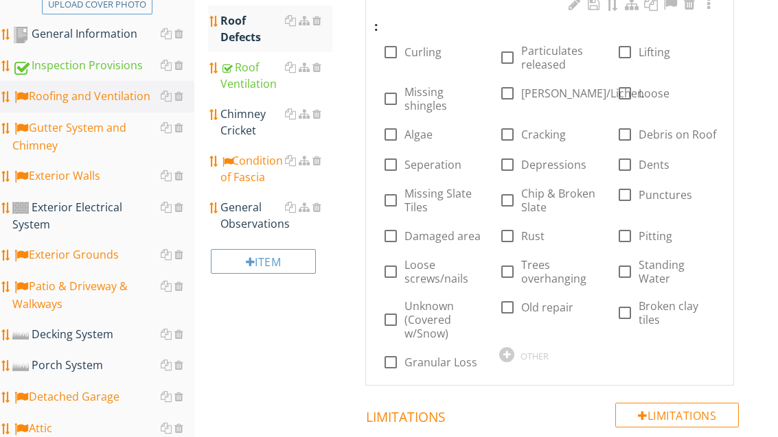
click at [427, 100] on label "Missing shingles" at bounding box center [444, 99] width 78 height 27
checkbox input "true"
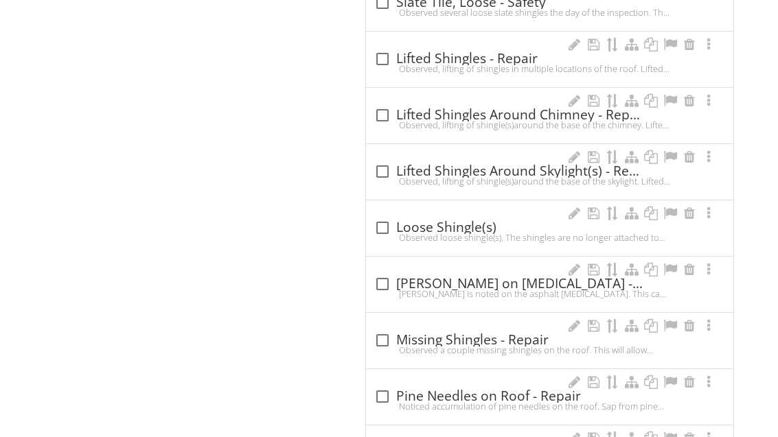
scroll to position [1563, 0]
click at [389, 340] on div at bounding box center [382, 340] width 23 height 23
checkbox input "true"
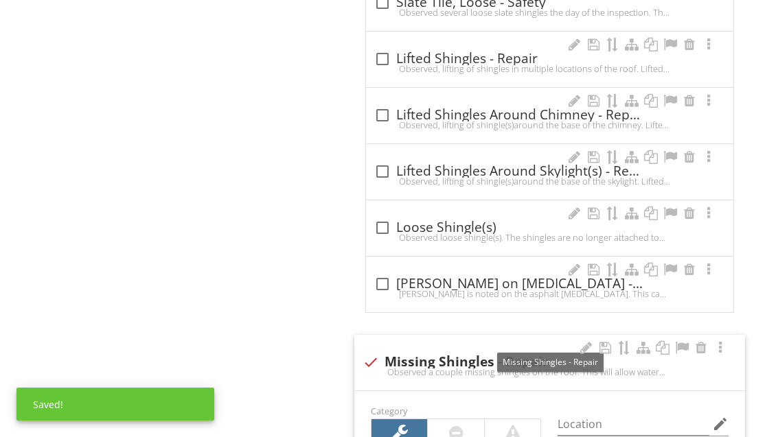
click at [685, 344] on div at bounding box center [682, 348] width 16 height 14
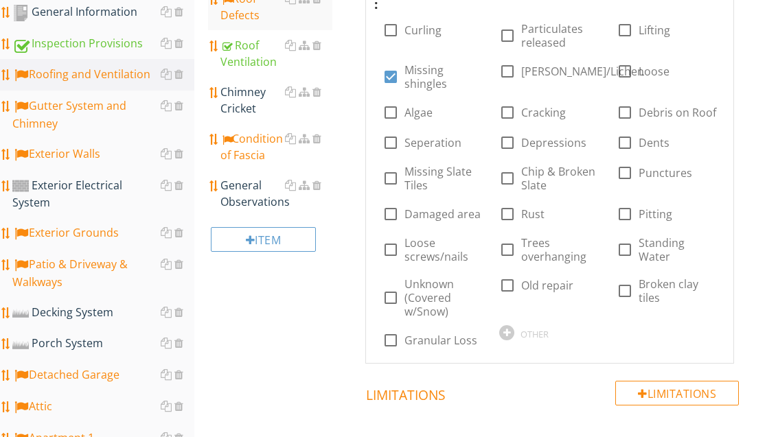
scroll to position [330, 0]
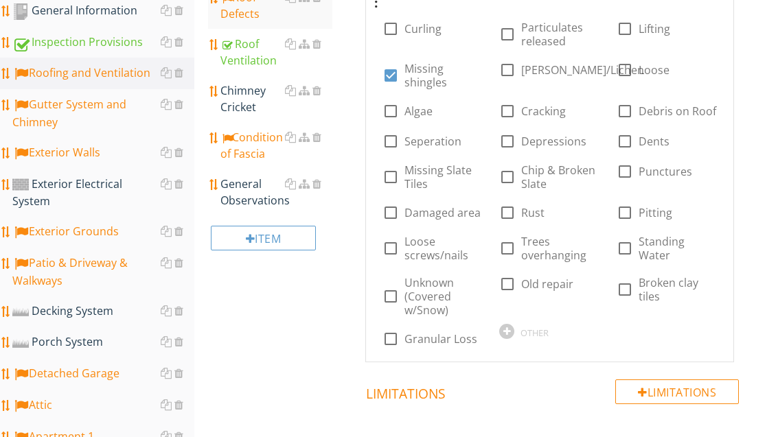
click at [59, 397] on div "Attic" at bounding box center [103, 406] width 182 height 18
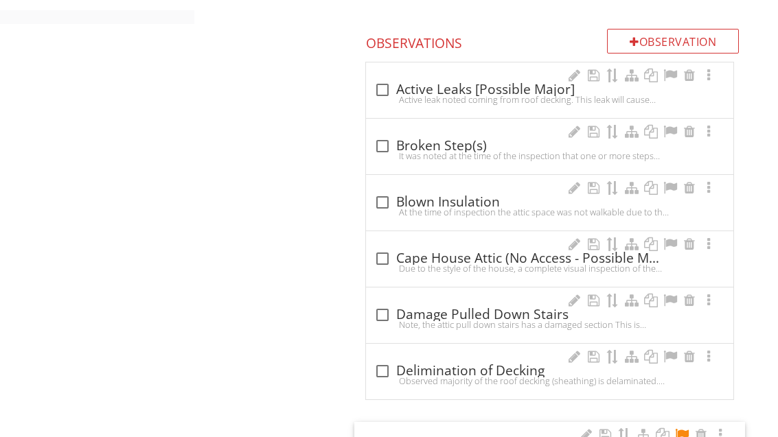
scroll to position [1477, 0]
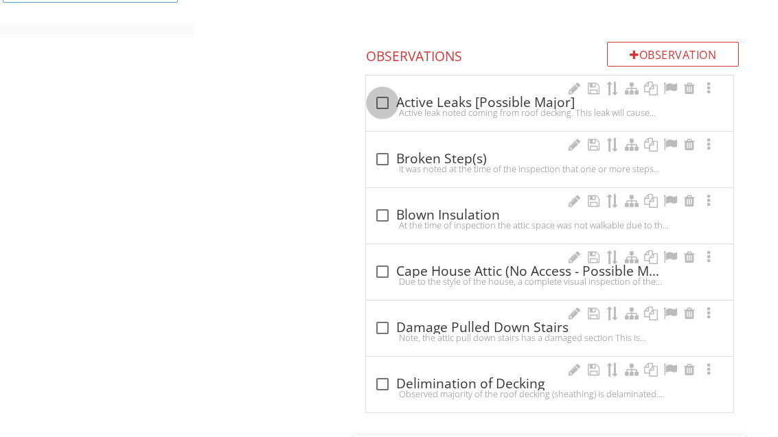
click at [387, 91] on div at bounding box center [382, 102] width 23 height 23
checkbox input "true"
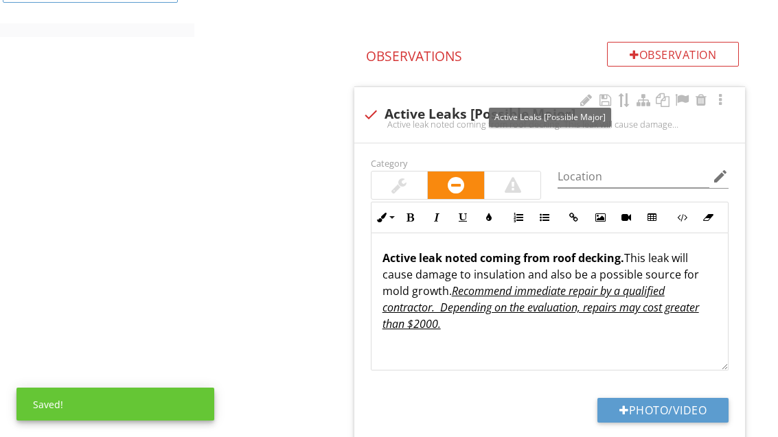
click at [587, 93] on div at bounding box center [586, 100] width 16 height 14
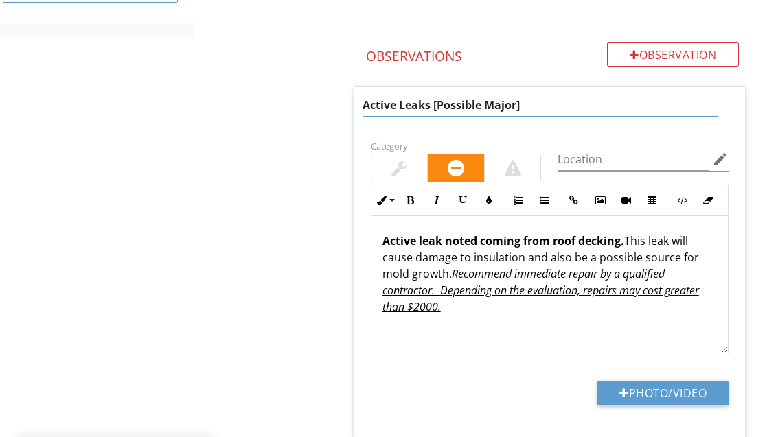
click at [367, 94] on input "Active Leaks [Possible Major]" at bounding box center [541, 105] width 356 height 23
type input "Possible Active Leaks [Possible Major]"
click at [304, 99] on div "Attic Attic System Ventilation Insulation Bathroom Vent Ductwork Mold General O…" at bounding box center [486, 78] width 584 height 2809
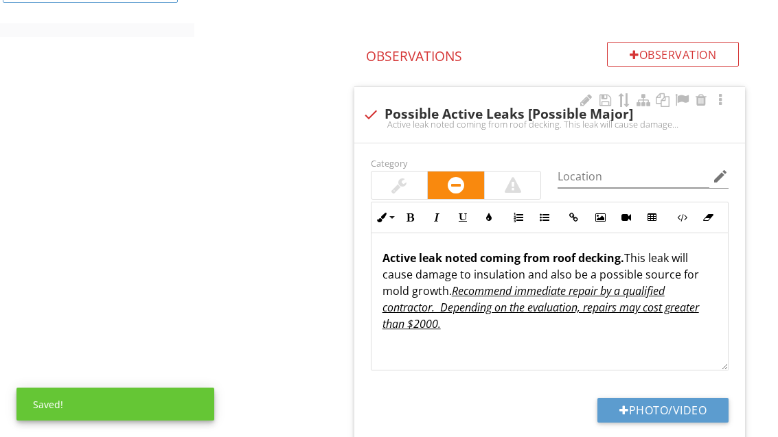
click at [680, 93] on div at bounding box center [682, 100] width 16 height 14
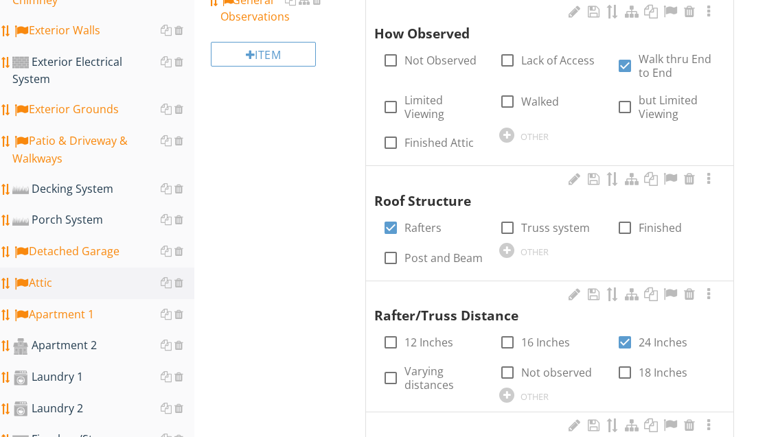
scroll to position [508, 0]
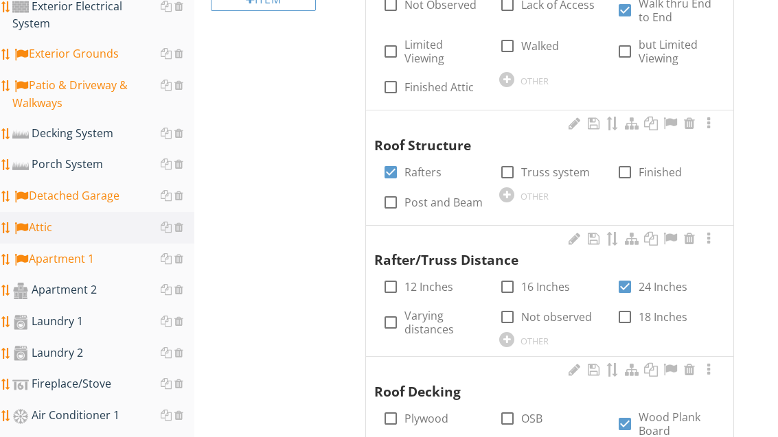
click at [101, 251] on div "Apartment 1" at bounding box center [103, 260] width 182 height 18
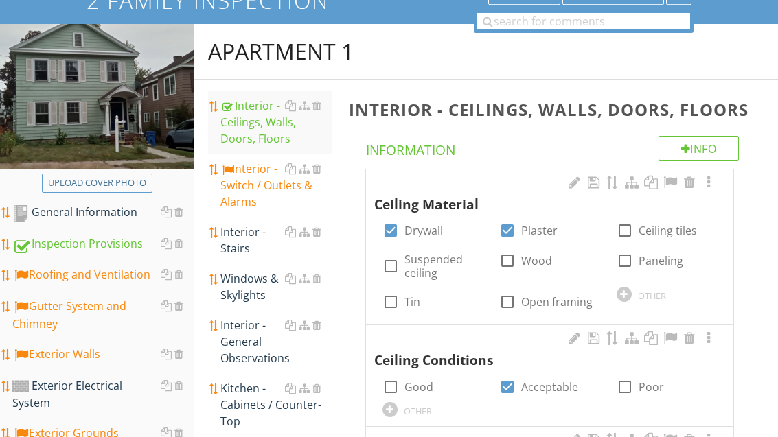
scroll to position [89, 0]
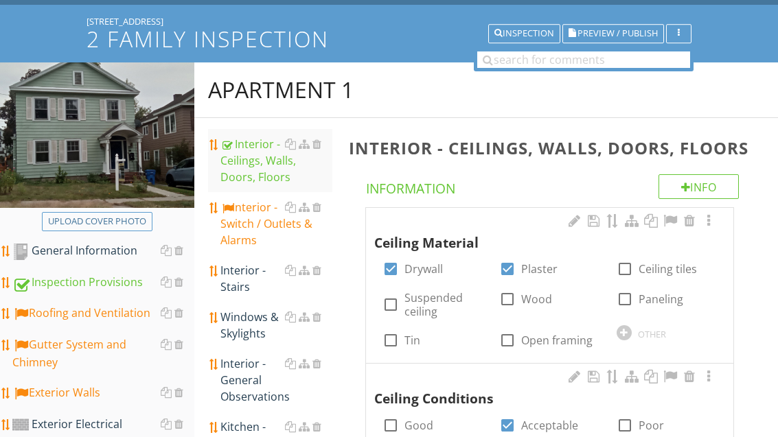
click at [242, 224] on div "Interior - Switch / Outlets & Alarms" at bounding box center [275, 223] width 111 height 49
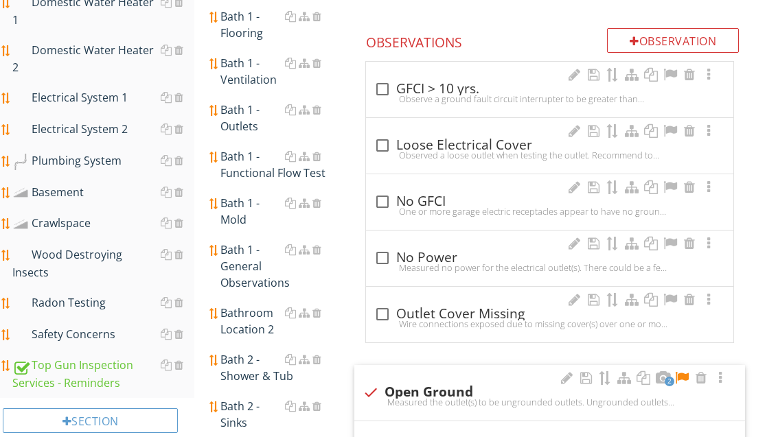
scroll to position [1016, 0]
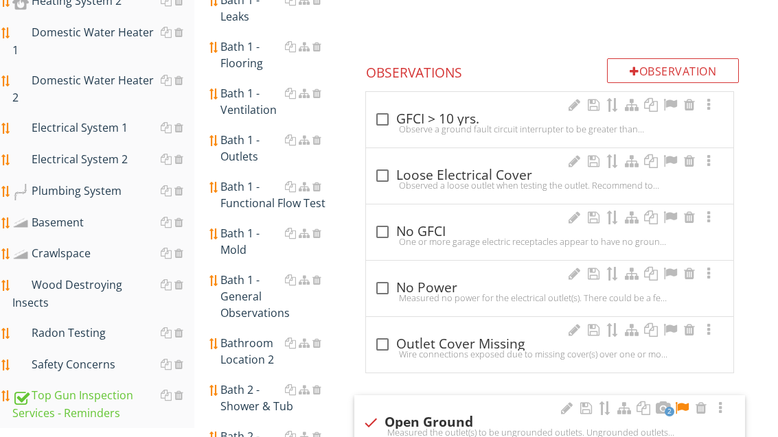
click at [476, 339] on div "check_box_outline_blank Outlet Cover Missing" at bounding box center [549, 345] width 351 height 16
checkbox input "true"
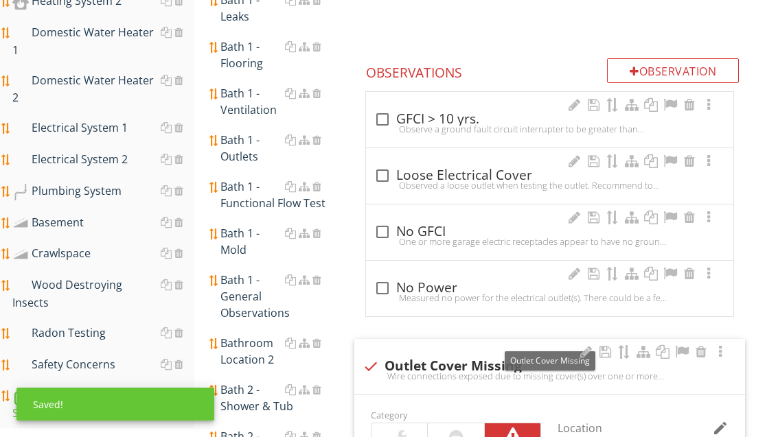
click at [683, 345] on div at bounding box center [682, 352] width 16 height 14
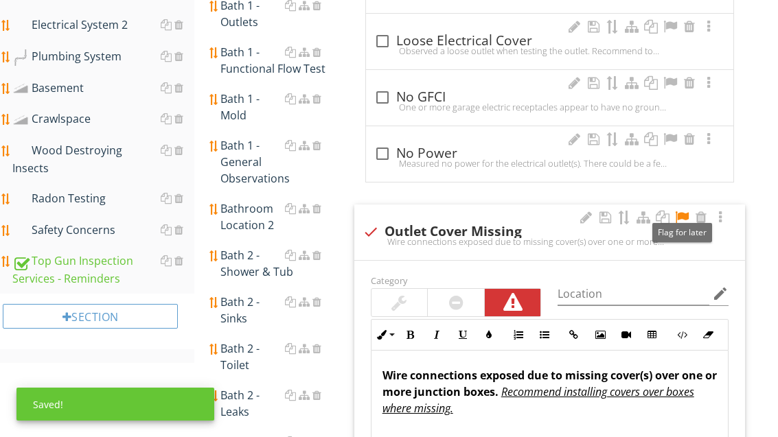
scroll to position [1219, 0]
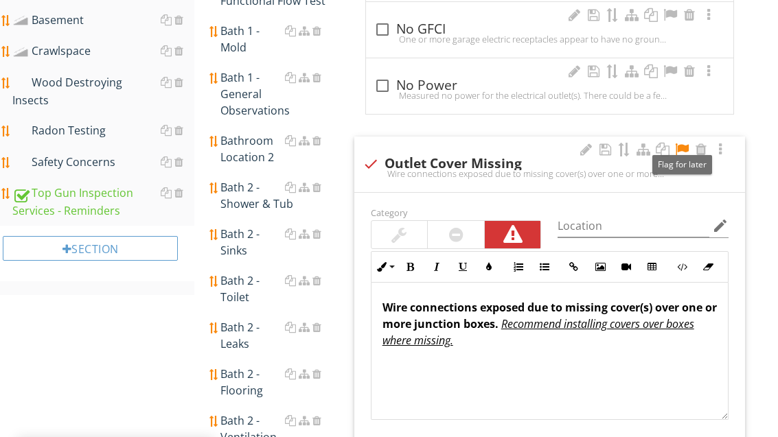
type input "C:\fakepath\image.jpg"
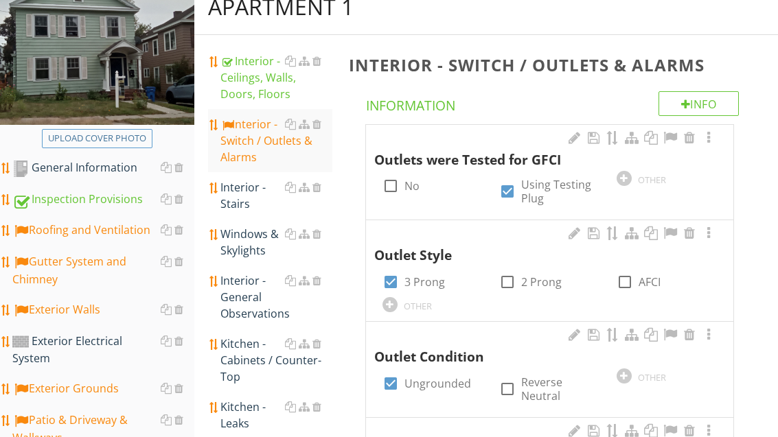
scroll to position [174, 0]
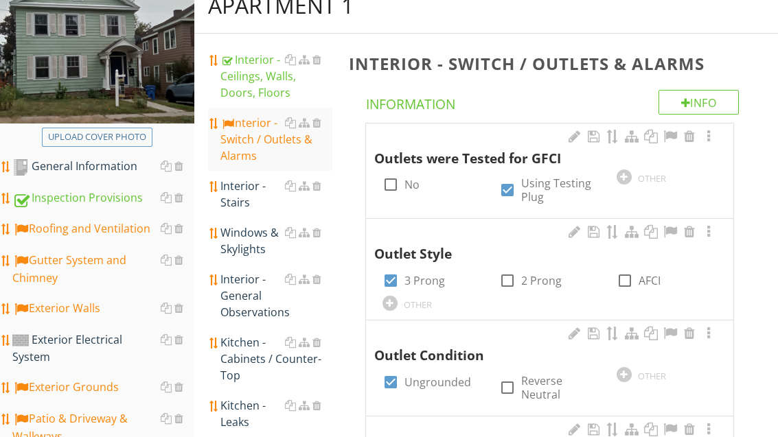
click at [249, 197] on div "Interior - Stairs" at bounding box center [275, 194] width 111 height 33
click at [244, 200] on div "Interior - Stairs" at bounding box center [275, 194] width 111 height 33
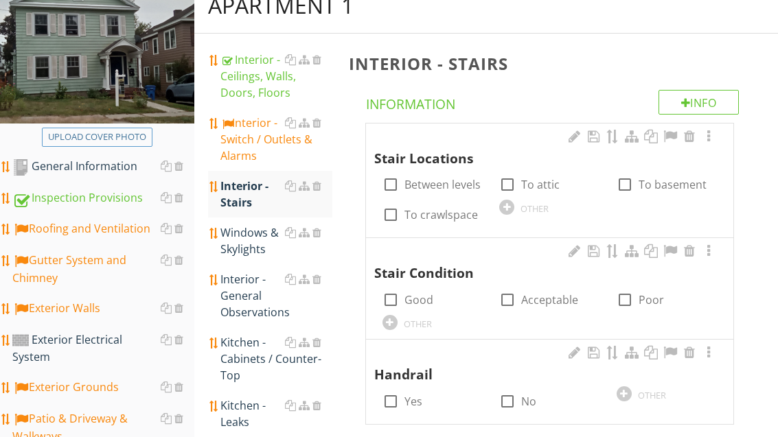
click at [462, 178] on label "Between levels" at bounding box center [443, 185] width 76 height 14
checkbox input "true"
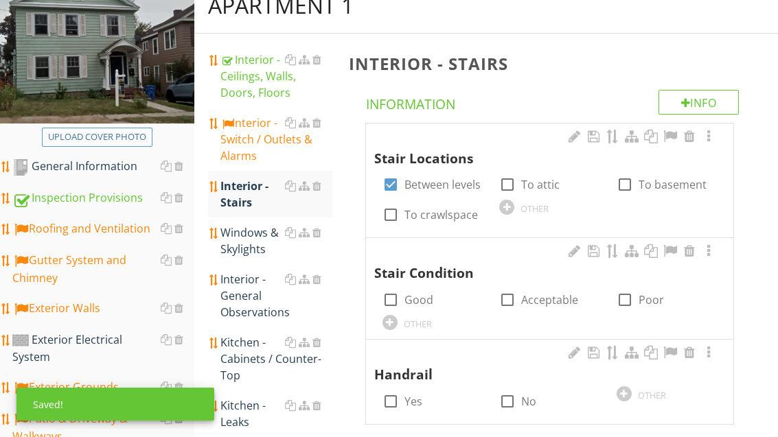
click at [532, 304] on label "Acceptable" at bounding box center [549, 300] width 57 height 14
checkbox input "true"
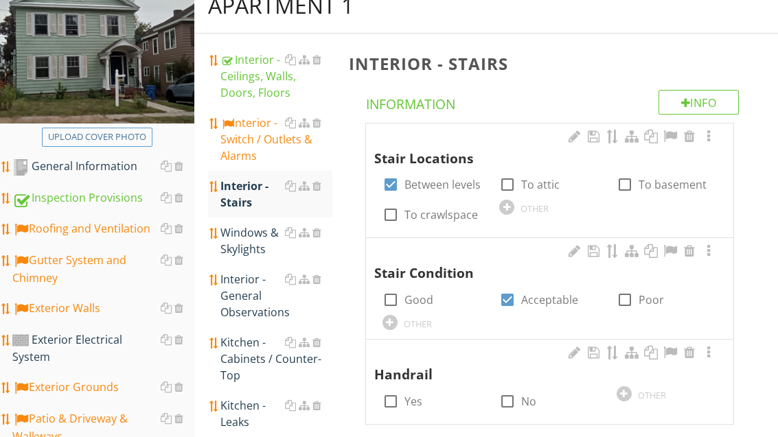
click at [418, 398] on label "Yes" at bounding box center [414, 402] width 18 height 14
checkbox input "true"
click at [250, 246] on div "Windows & Skylights" at bounding box center [275, 241] width 111 height 33
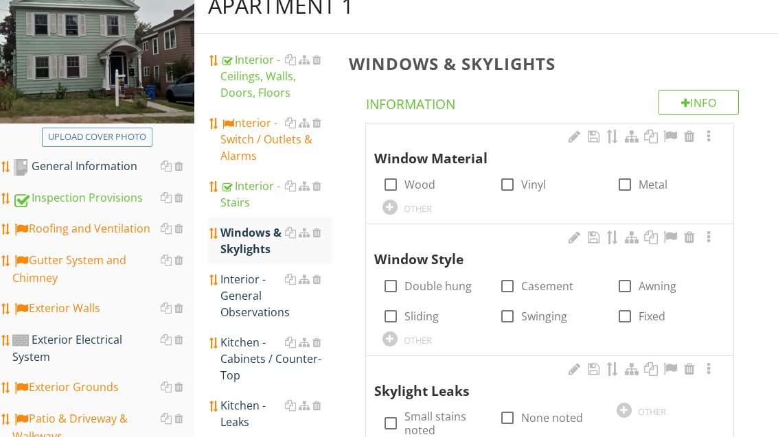
click at [428, 183] on label "Wood" at bounding box center [420, 185] width 31 height 14
checkbox input "true"
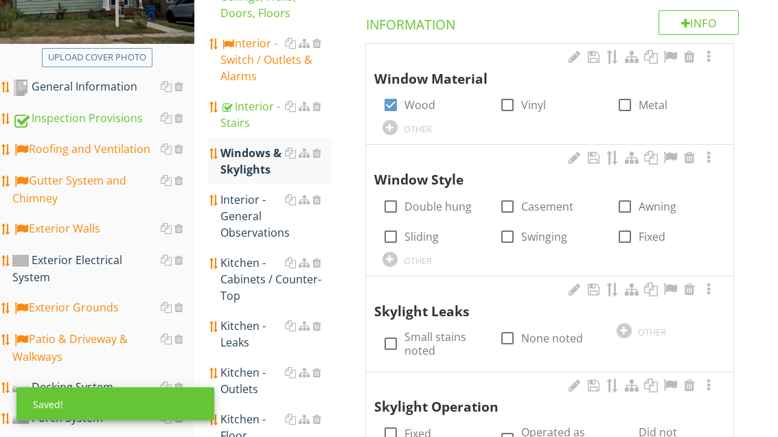
click at [430, 210] on label "Double hung" at bounding box center [438, 208] width 67 height 14
checkbox input "true"
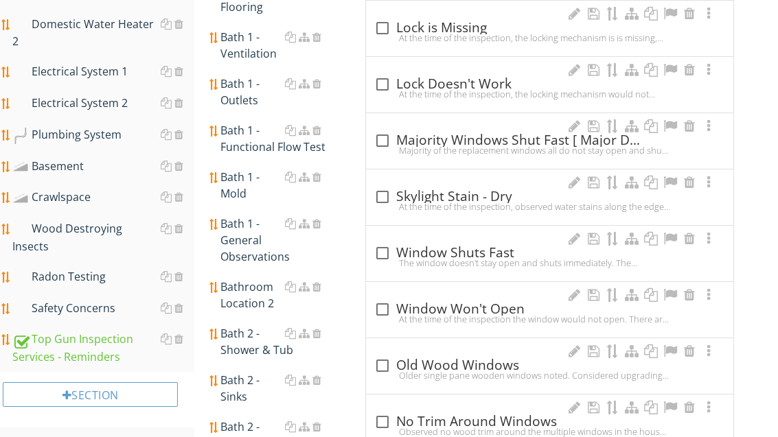
scroll to position [1102, 0]
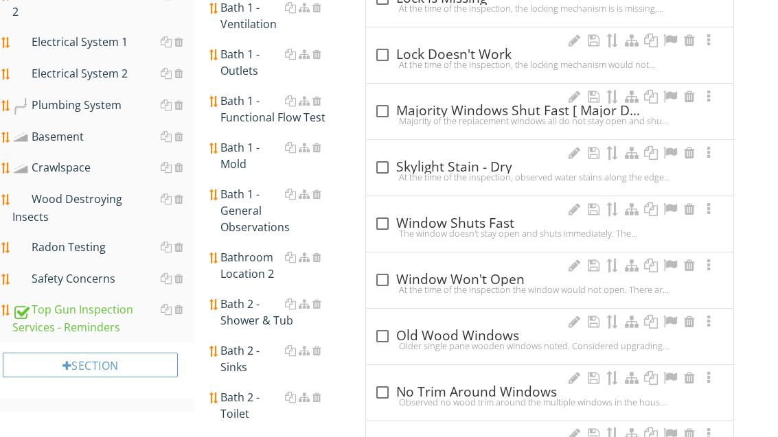
click at [483, 332] on div "check_box_outline_blank Old Wood Windows" at bounding box center [549, 336] width 351 height 16
checkbox input "true"
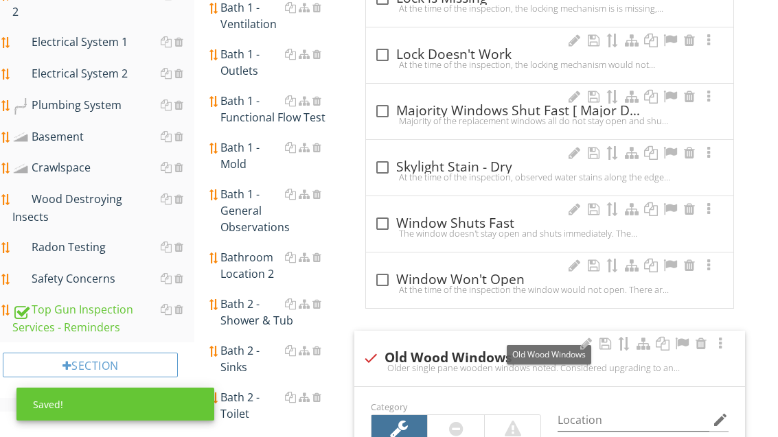
click at [685, 341] on div at bounding box center [682, 344] width 16 height 14
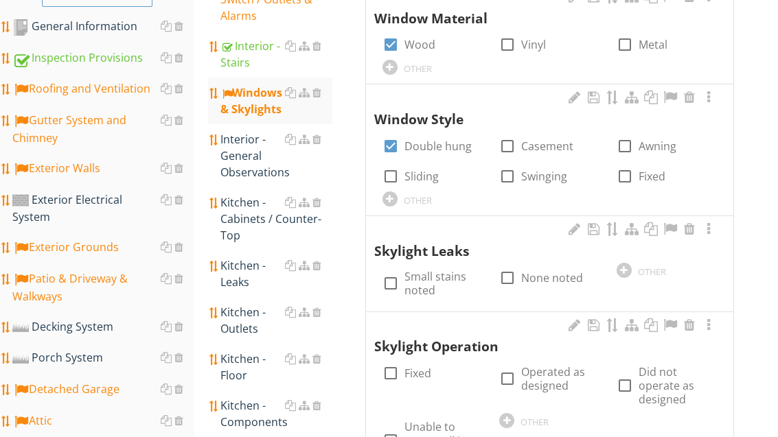
scroll to position [314, 0]
click at [248, 173] on div "Interior - General Observations" at bounding box center [275, 155] width 111 height 49
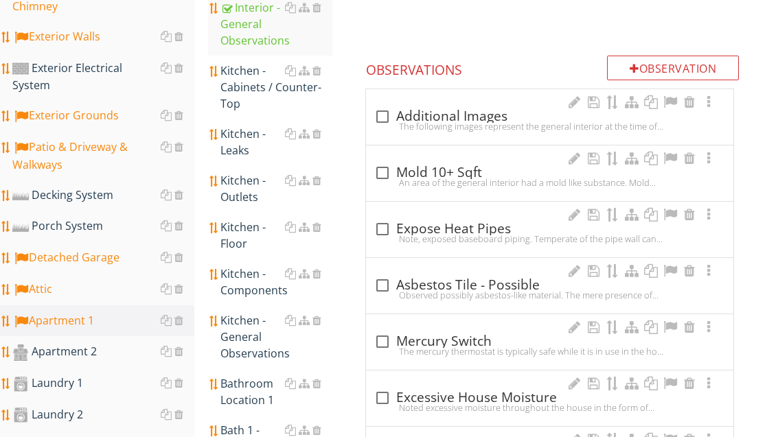
scroll to position [446, 0]
click at [388, 115] on div at bounding box center [382, 116] width 23 height 23
checkbox input "true"
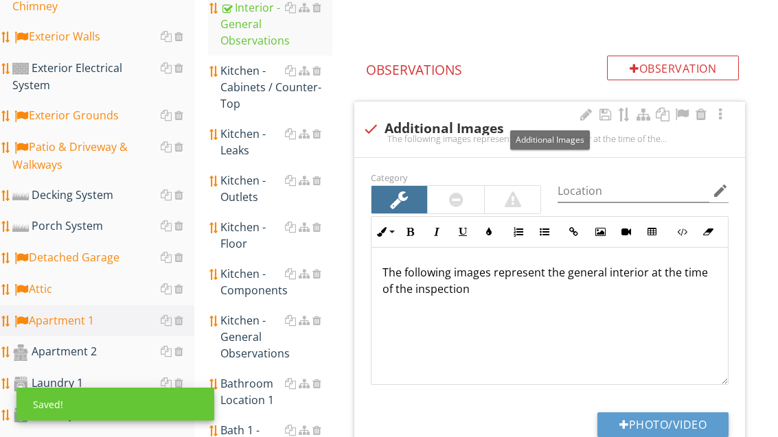
click at [685, 113] on div at bounding box center [682, 115] width 16 height 14
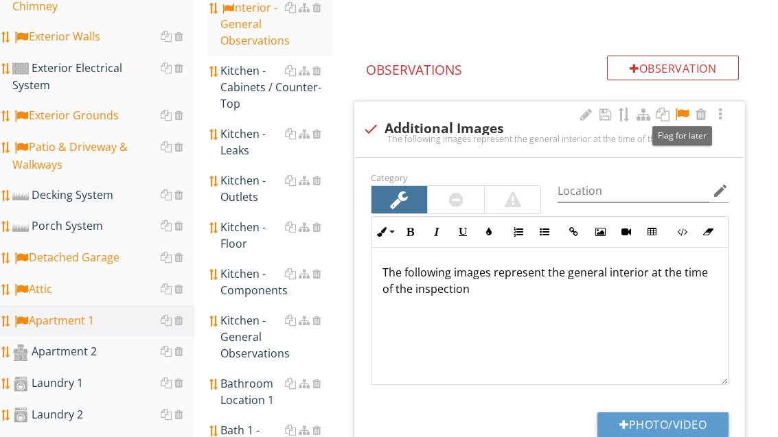
click at [692, 426] on button "Photo/Video" at bounding box center [663, 425] width 131 height 25
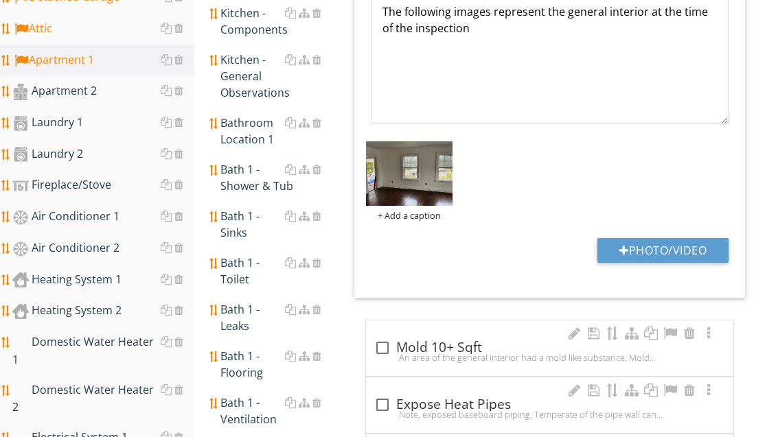
scroll to position [707, 0]
click at [679, 252] on button "Photo/Video" at bounding box center [663, 250] width 131 height 25
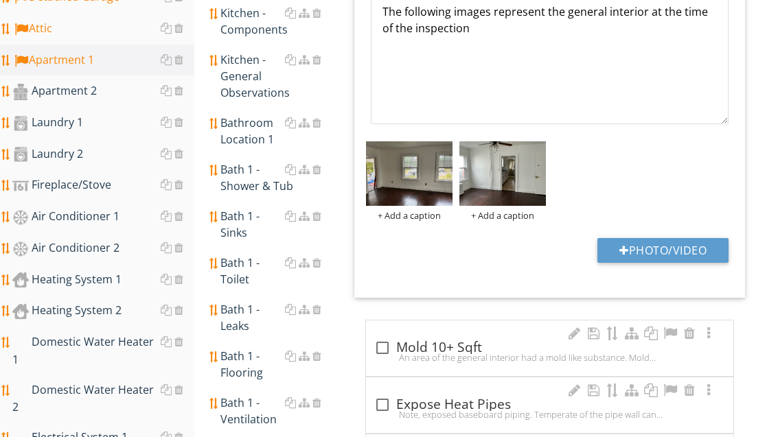
click at [683, 245] on button "Photo/Video" at bounding box center [663, 250] width 131 height 25
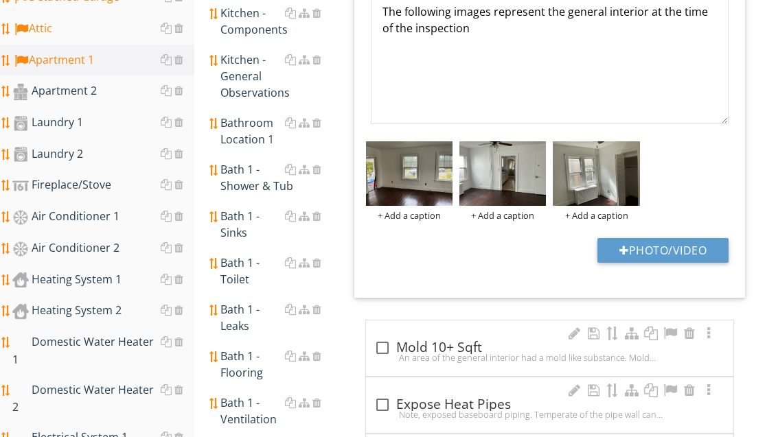
click at [685, 240] on button "Photo/Video" at bounding box center [663, 250] width 131 height 25
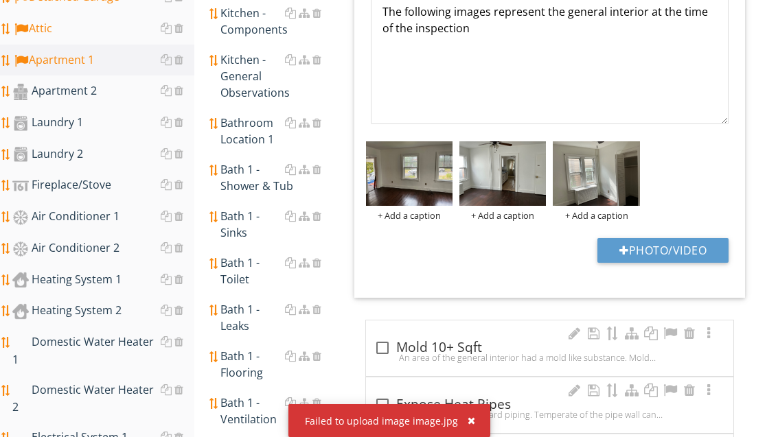
click at [468, 426] on div "button" at bounding box center [472, 421] width 8 height 10
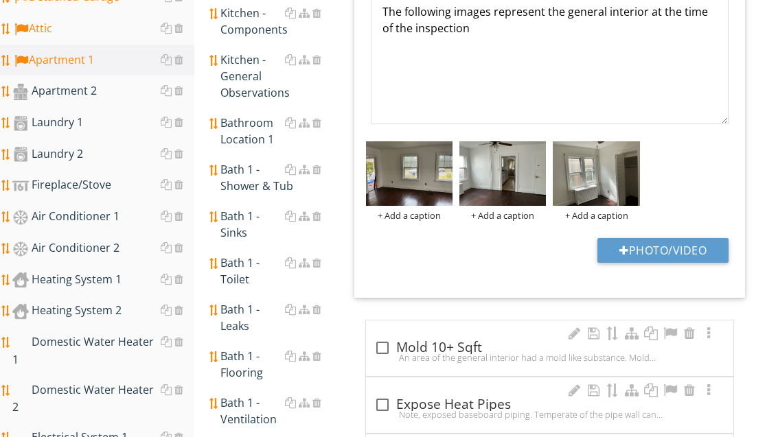
click at [679, 244] on button "Photo/Video" at bounding box center [663, 250] width 131 height 25
type input "C:\fakepath\image.jpg"
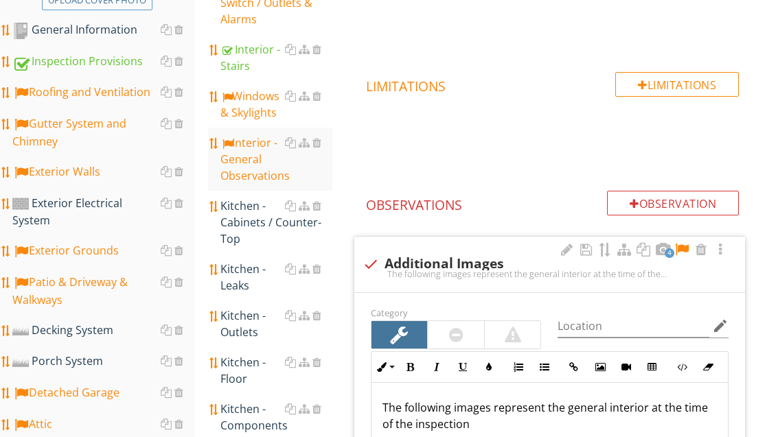
scroll to position [304, 0]
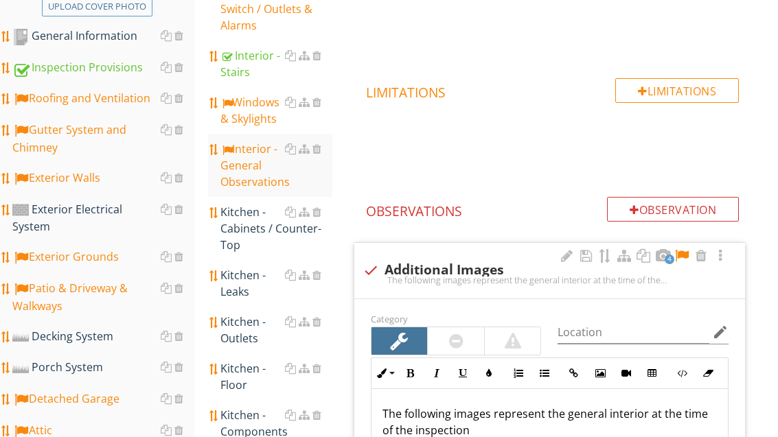
click at [247, 216] on div "Kitchen - Cabinets / Counter-Top" at bounding box center [275, 228] width 111 height 49
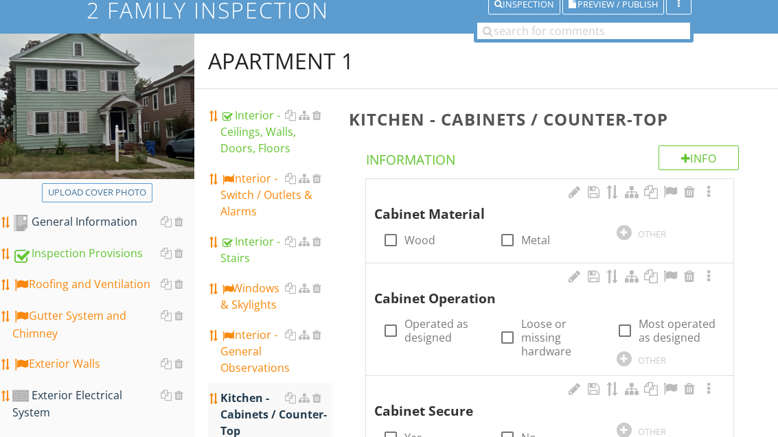
scroll to position [118, 0]
click at [424, 245] on label "Wood" at bounding box center [420, 241] width 31 height 14
checkbox input "true"
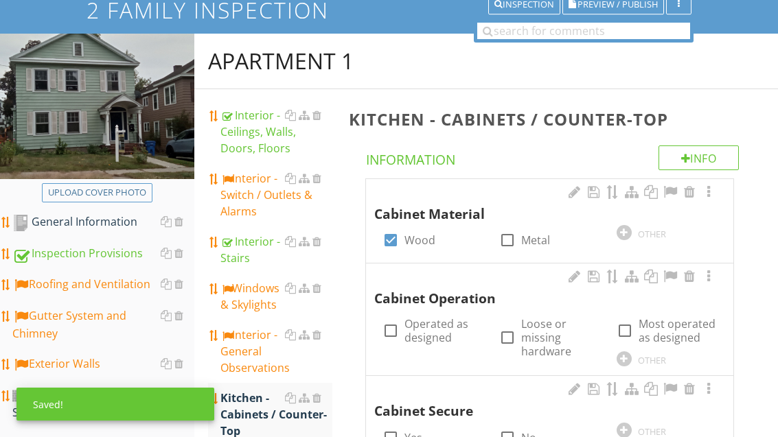
click at [436, 331] on label "Operated as designed" at bounding box center [444, 330] width 78 height 27
checkbox input "true"
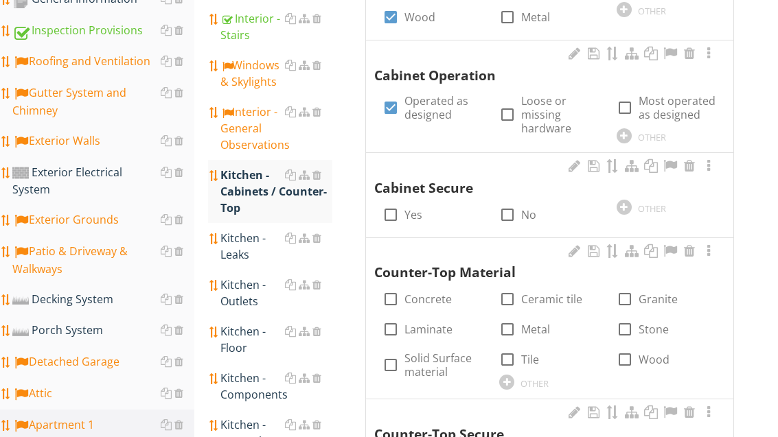
scroll to position [341, 0]
click at [407, 208] on label "Yes" at bounding box center [414, 215] width 18 height 14
checkbox input "true"
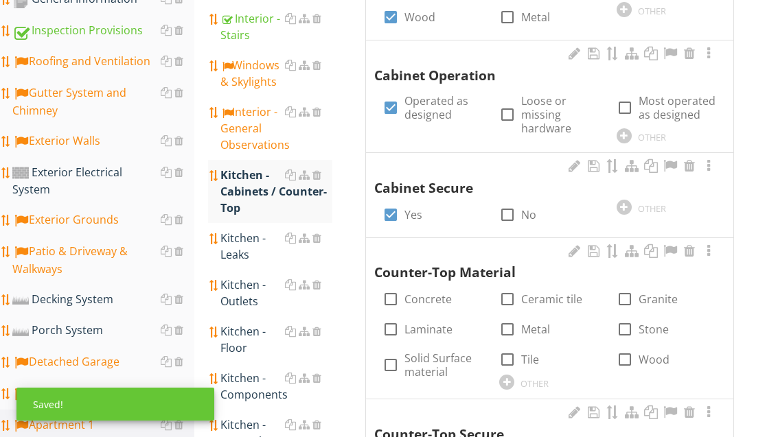
click at [436, 329] on label "Laminate" at bounding box center [429, 330] width 48 height 14
checkbox input "true"
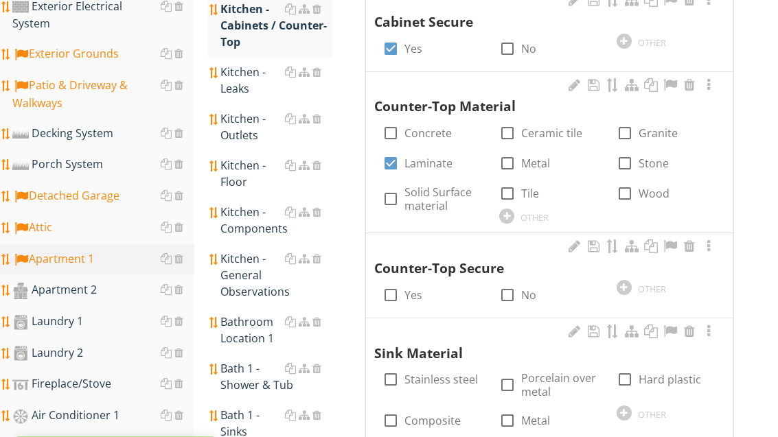
scroll to position [576, 0]
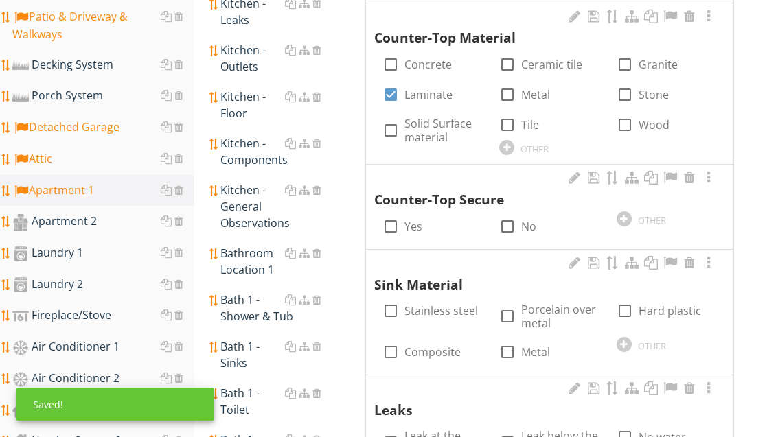
click at [416, 223] on label "Yes" at bounding box center [414, 227] width 18 height 14
checkbox input "true"
click at [447, 304] on label "Stainless steel" at bounding box center [441, 311] width 73 height 14
checkbox input "true"
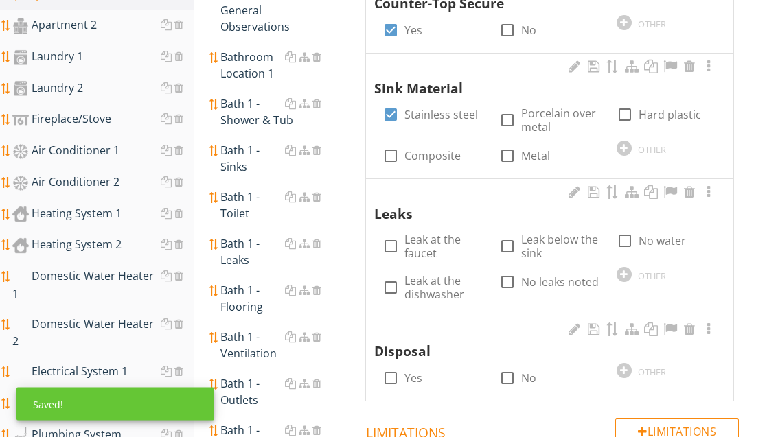
scroll to position [773, 0]
click at [523, 275] on label "No leaks noted" at bounding box center [560, 282] width 78 height 14
checkbox input "true"
click at [516, 370] on div at bounding box center [507, 378] width 23 height 23
checkbox input "true"
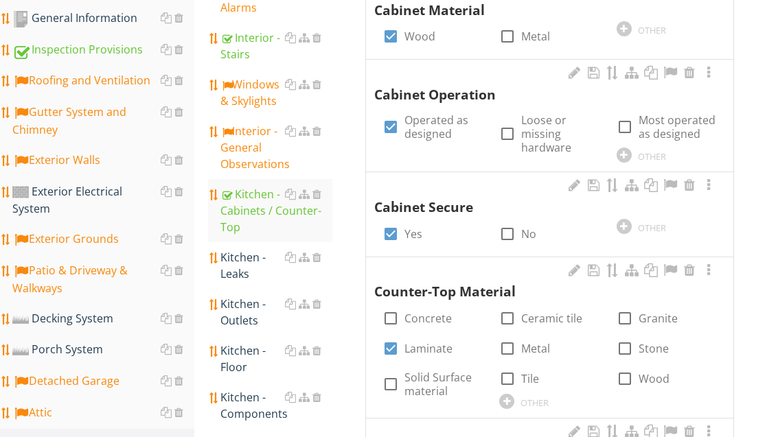
click at [251, 266] on link "Kitchen - Leaks" at bounding box center [275, 266] width 111 height 47
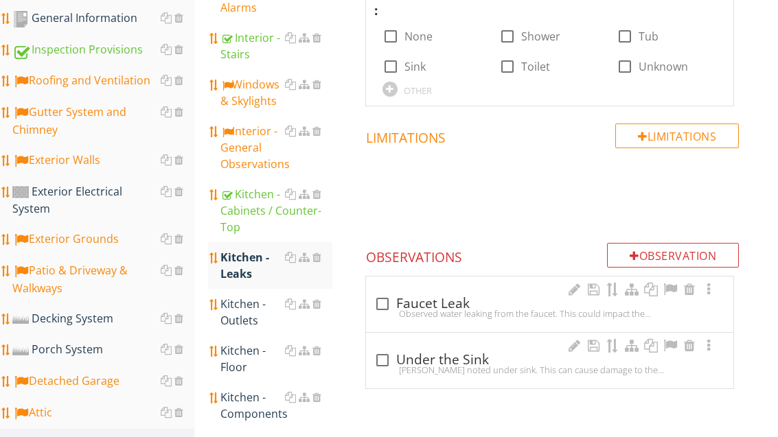
click at [424, 38] on label "None" at bounding box center [419, 37] width 28 height 14
checkbox input "true"
click at [250, 297] on div "Kitchen - Outlets" at bounding box center [275, 312] width 111 height 33
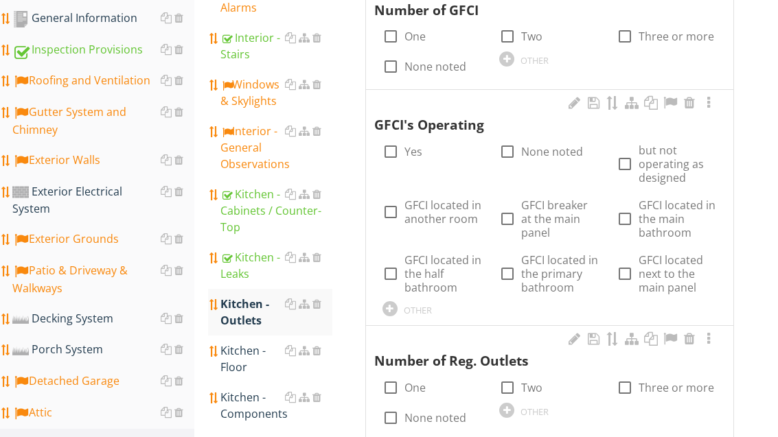
click at [444, 68] on label "None noted" at bounding box center [436, 67] width 62 height 14
checkbox input "true"
click at [527, 382] on label "Two" at bounding box center [531, 388] width 21 height 14
checkbox input "true"
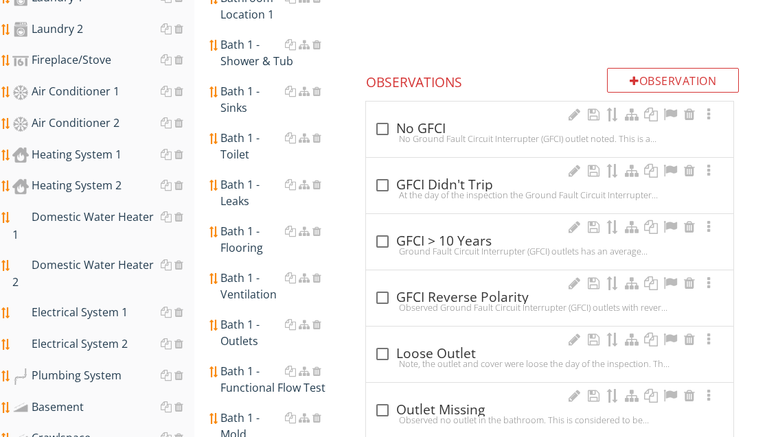
scroll to position [836, 0]
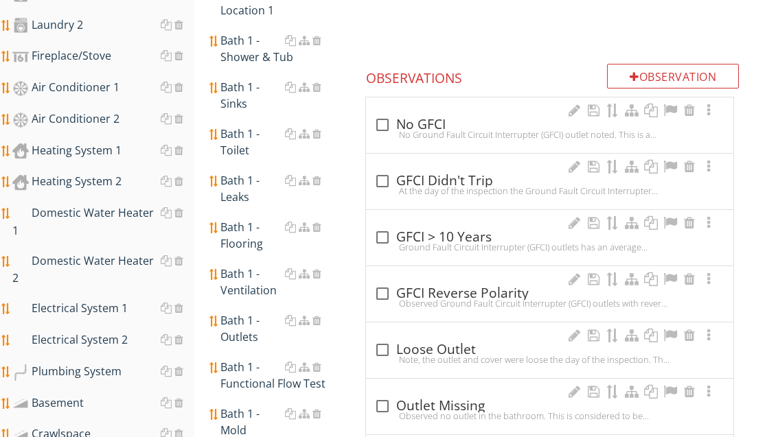
click at [432, 117] on div "check_box_outline_blank No GFCI" at bounding box center [549, 125] width 351 height 16
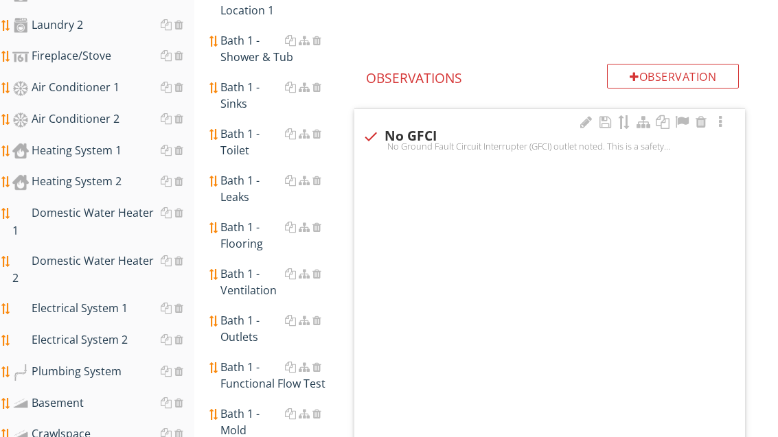
checkbox input "true"
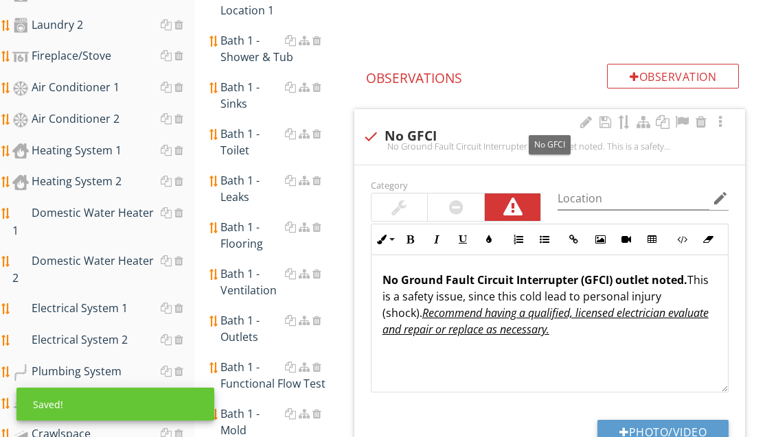
click at [677, 117] on div at bounding box center [682, 122] width 16 height 14
click at [678, 431] on button "Photo/Video" at bounding box center [663, 432] width 131 height 25
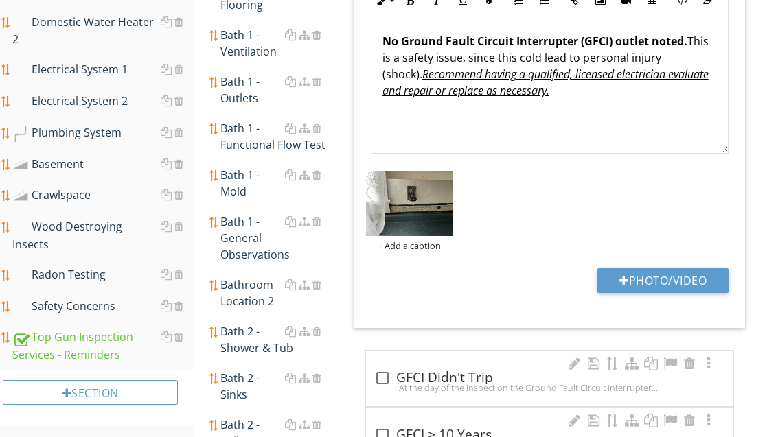
scroll to position [1075, 0]
click at [682, 275] on button "Photo/Video" at bounding box center [663, 281] width 131 height 25
type input "C:\fakepath\image.jpg"
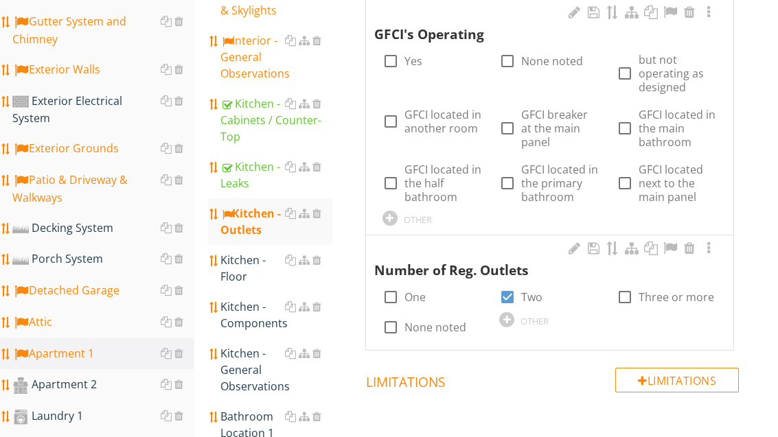
scroll to position [411, 0]
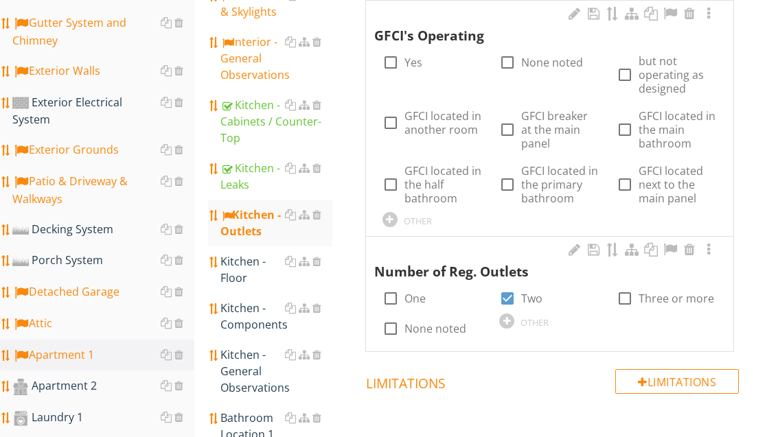
click at [244, 262] on div "Kitchen - Floor" at bounding box center [275, 270] width 111 height 33
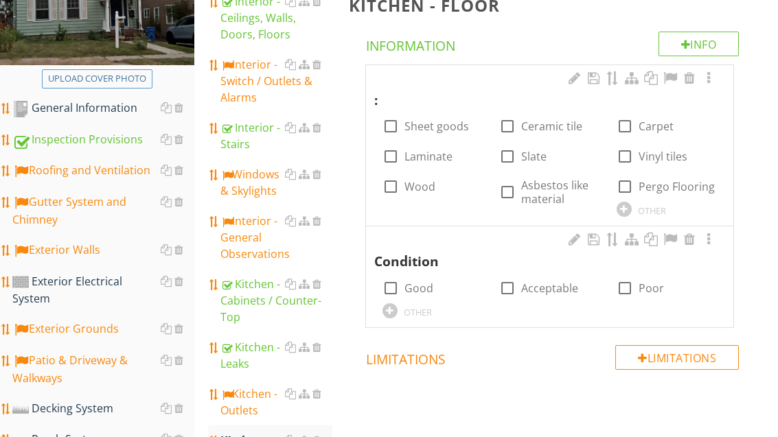
scroll to position [232, 0]
click at [392, 222] on div ": check_box_outline_blank Sheet goods check_box_outline_blank Ceramic tile chec…" at bounding box center [549, 145] width 367 height 161
click at [617, 214] on div "OTHER" at bounding box center [667, 209] width 100 height 16
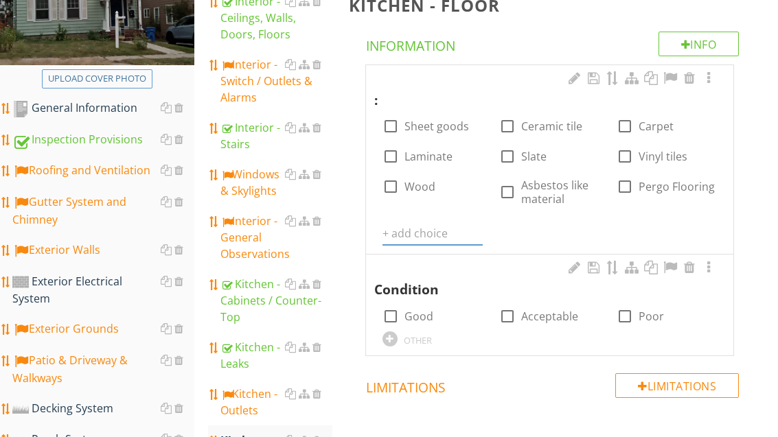
click at [416, 229] on input "text" at bounding box center [433, 234] width 100 height 23
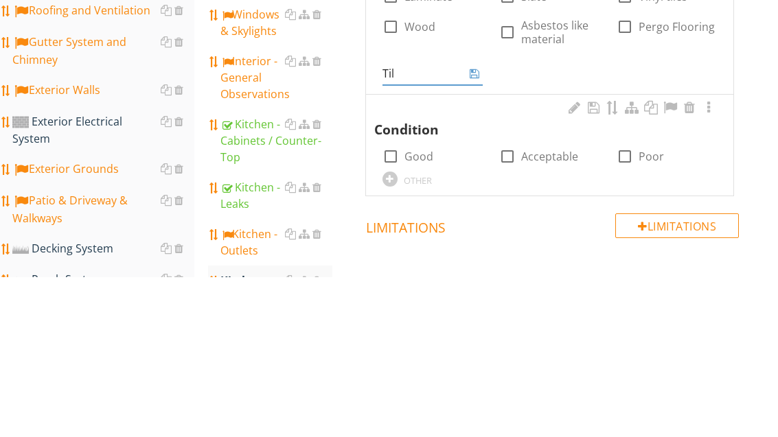
type input "Tile"
click at [471, 229] on icon at bounding box center [475, 234] width 10 height 11
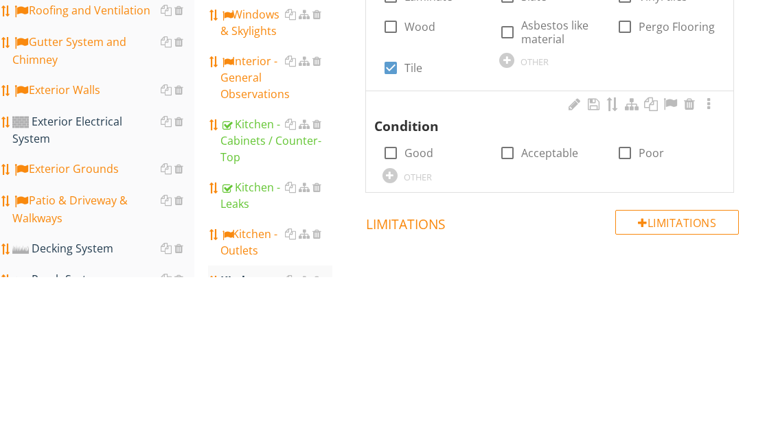
scroll to position [392, 0]
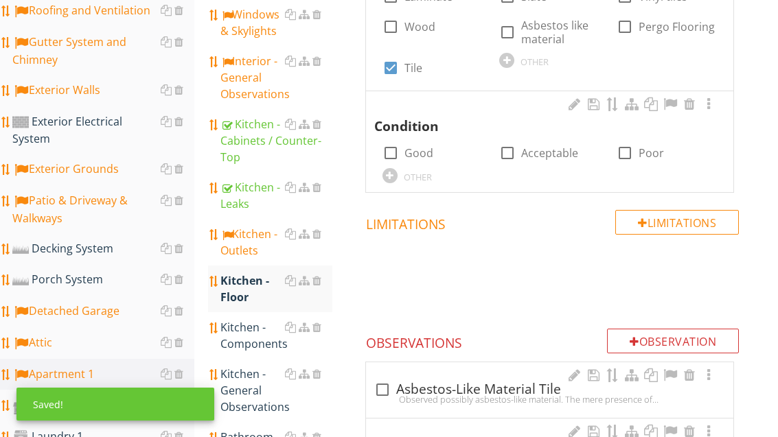
click at [541, 146] on label "Acceptable" at bounding box center [549, 153] width 57 height 14
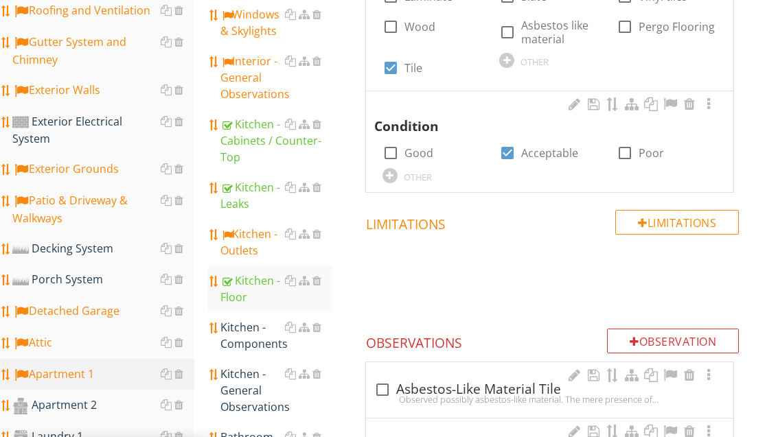
click at [0, 0] on div at bounding box center [0, 0] width 0 height 0
checkbox input "false"
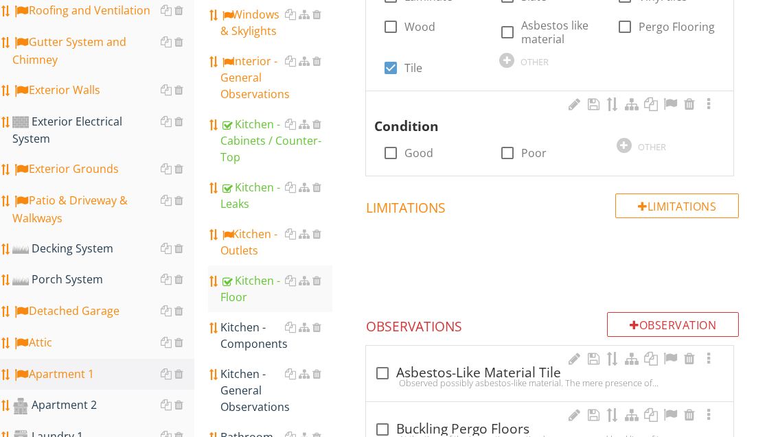
click at [619, 144] on div at bounding box center [624, 145] width 15 height 15
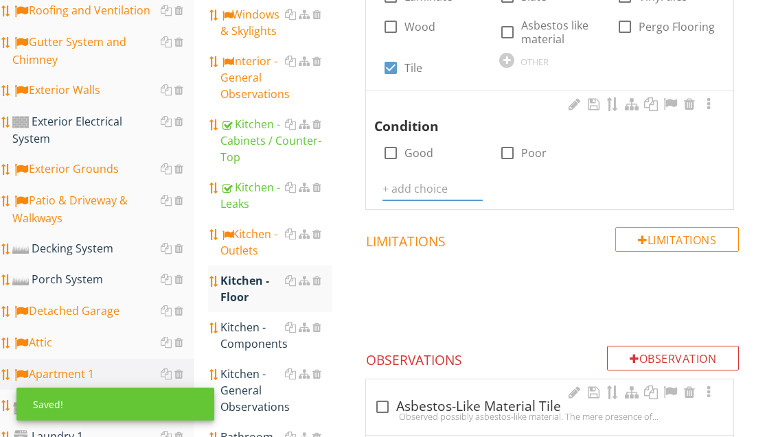
click at [408, 187] on input "text" at bounding box center [433, 189] width 100 height 23
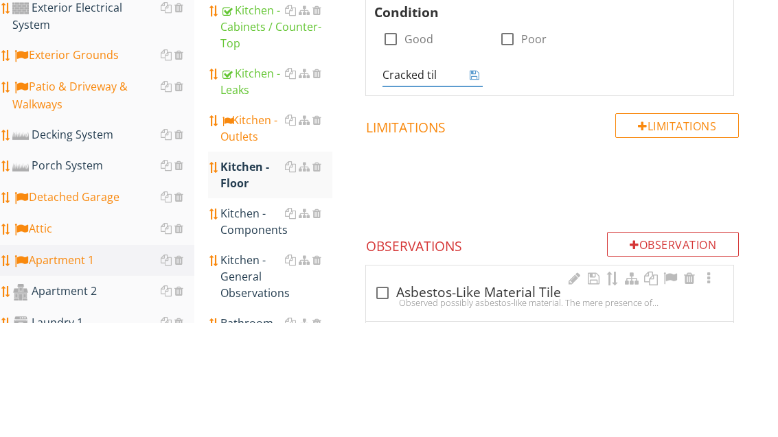
type input "Cracked tile"
click at [475, 183] on icon at bounding box center [475, 188] width 10 height 11
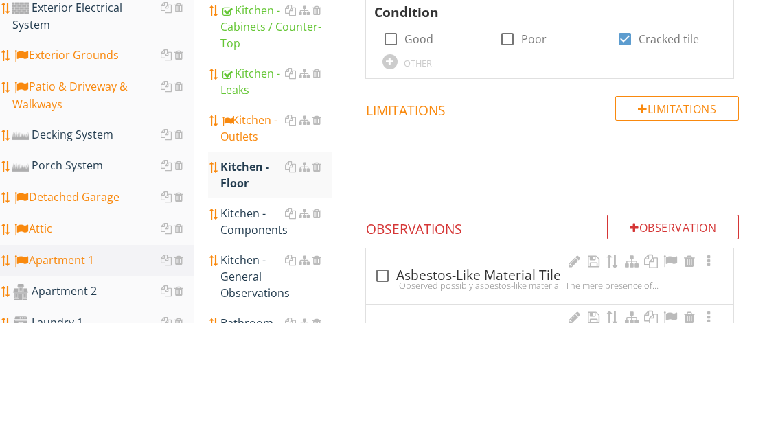
scroll to position [506, 0]
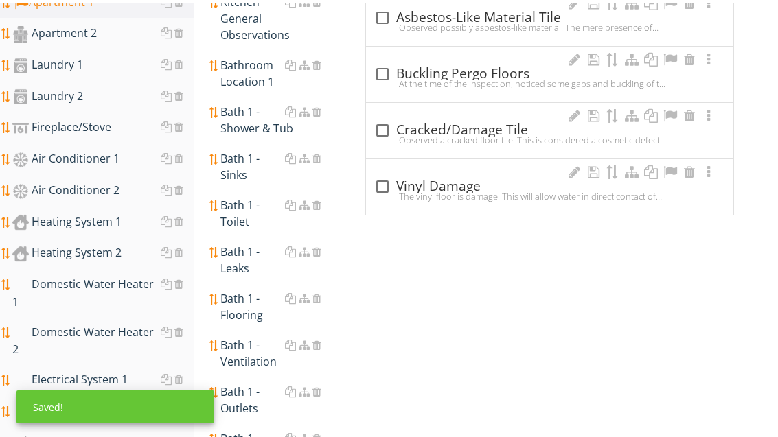
click at [498, 130] on div "check_box_outline_blank Cracked/Damage Tile" at bounding box center [549, 128] width 351 height 16
checkbox input "true"
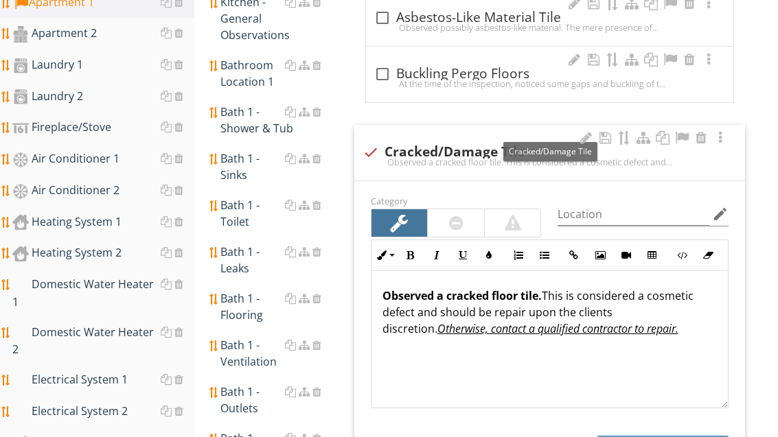
click at [686, 134] on div at bounding box center [682, 138] width 16 height 14
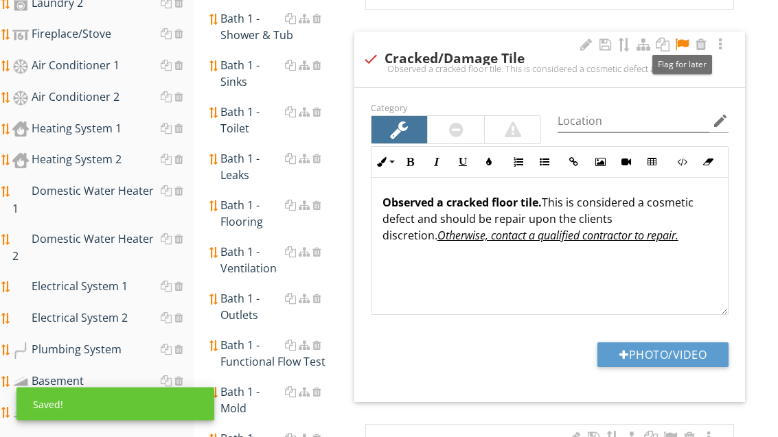
scroll to position [858, 0]
click at [690, 353] on button "Photo/Video" at bounding box center [663, 355] width 131 height 25
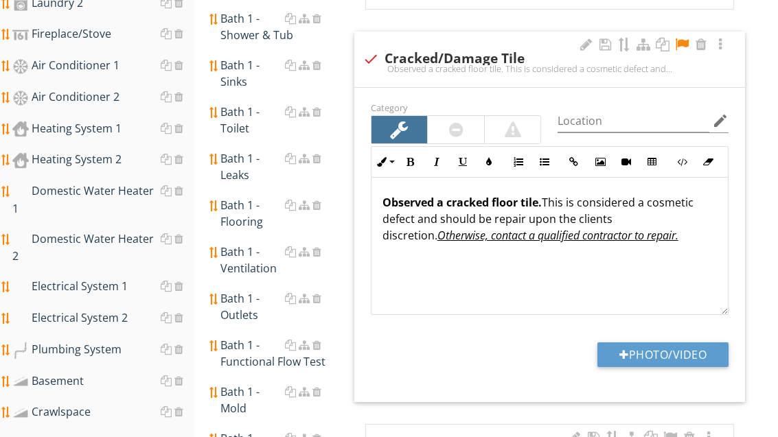
type input "C:\fakepath\image.jpg"
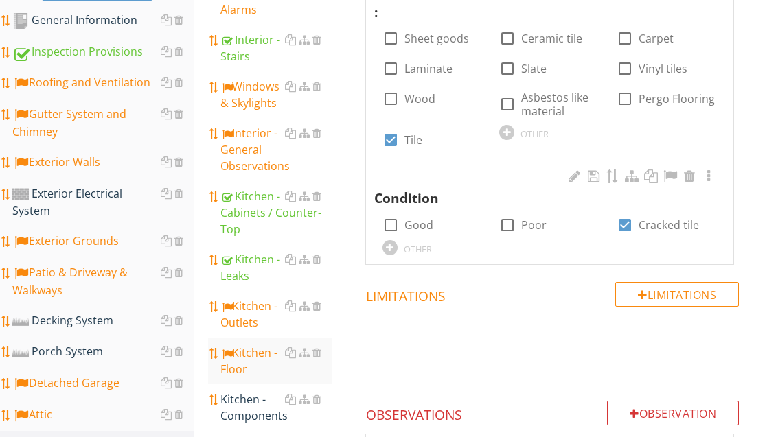
click at [260, 307] on div "Kitchen - Outlets" at bounding box center [275, 315] width 111 height 33
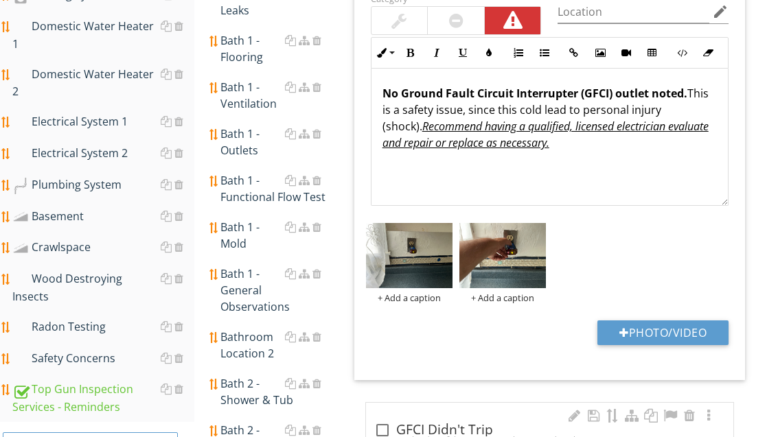
scroll to position [1073, 0]
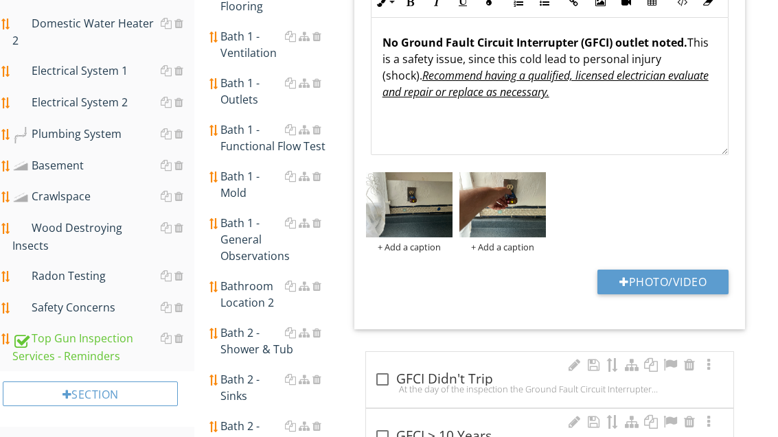
click at [666, 277] on button "Photo/Video" at bounding box center [663, 282] width 131 height 25
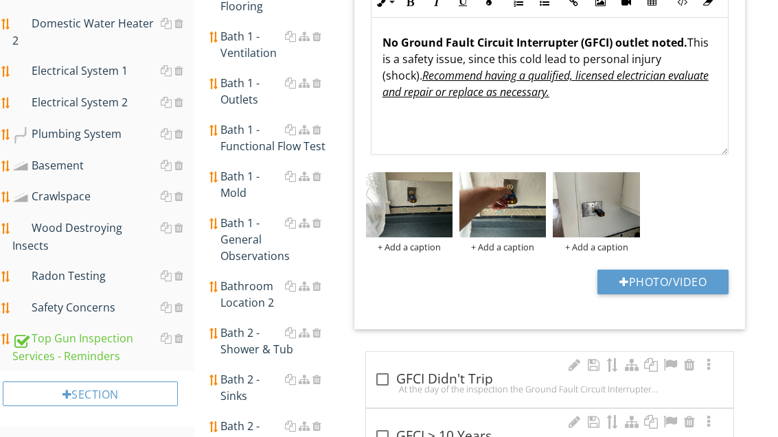
click at [685, 273] on button "Photo/Video" at bounding box center [663, 282] width 131 height 25
type input "C:\fakepath\image.jpg"
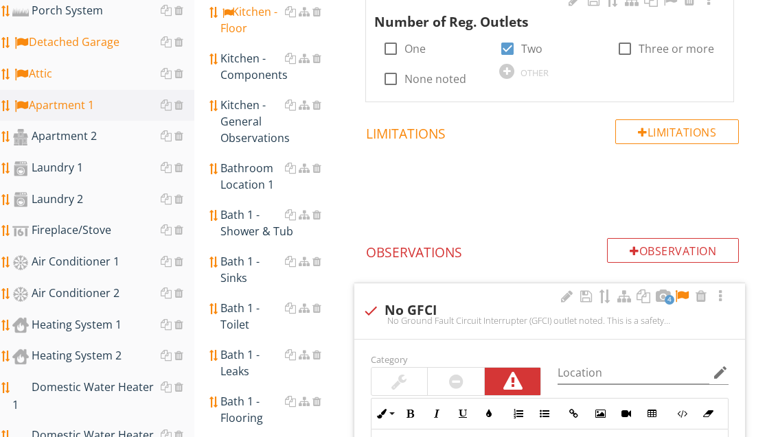
scroll to position [486, 0]
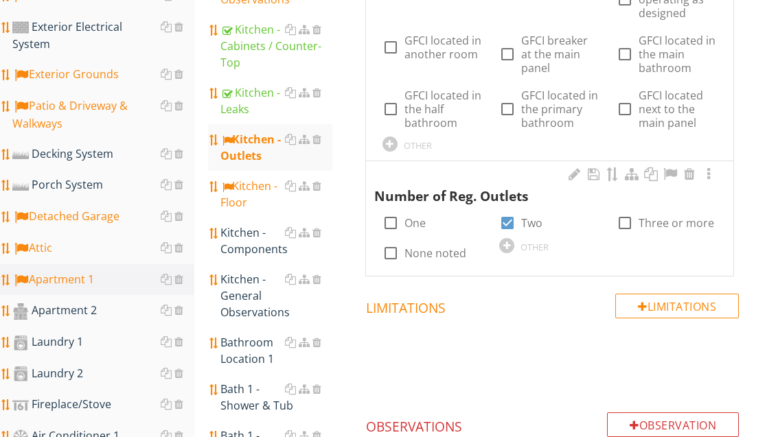
click at [251, 232] on div "Kitchen - Components" at bounding box center [275, 241] width 111 height 33
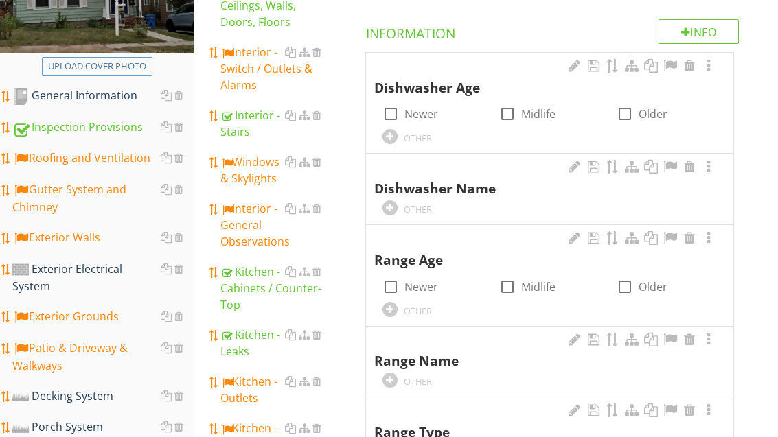
scroll to position [186, 0]
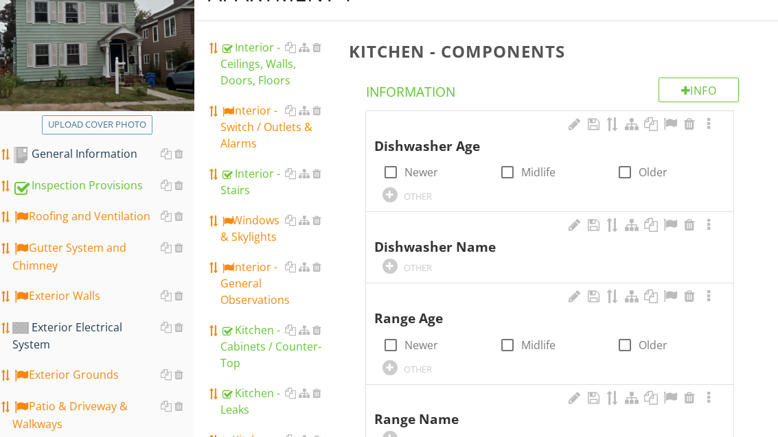
click at [623, 341] on div at bounding box center [624, 345] width 23 height 23
checkbox input "true"
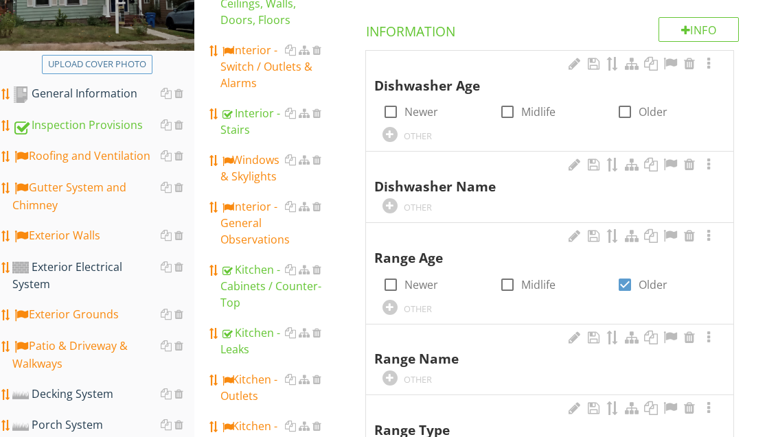
scroll to position [323, 0]
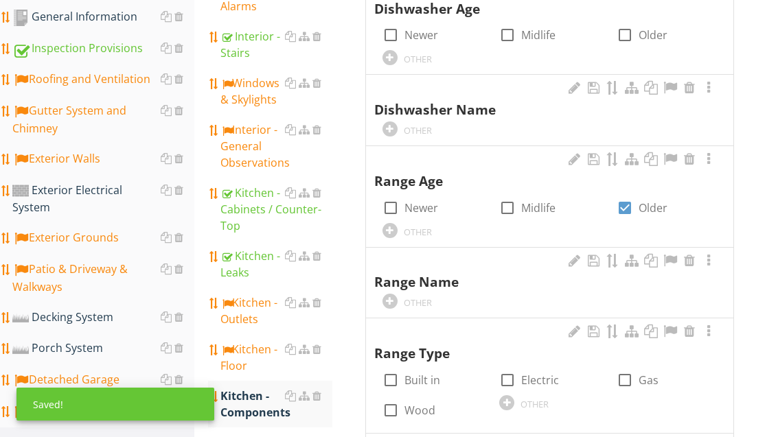
click at [400, 295] on div "OTHER" at bounding box center [433, 301] width 100 height 16
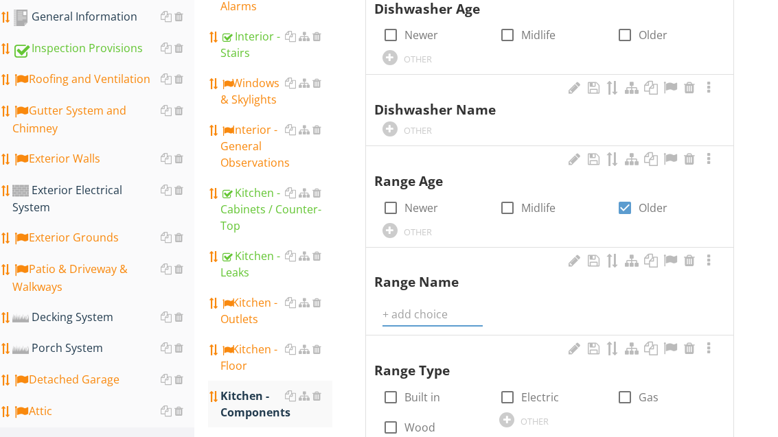
click at [424, 309] on input "text" at bounding box center [433, 315] width 100 height 23
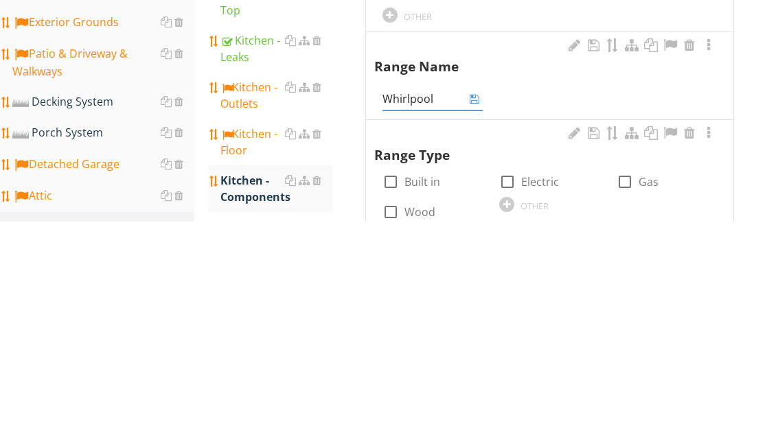
type input "Whirlpool"
click at [477, 309] on icon at bounding box center [475, 314] width 10 height 11
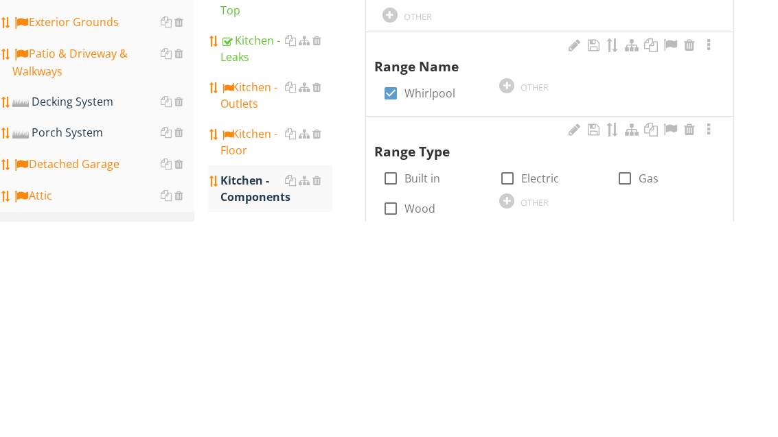
scroll to position [539, 0]
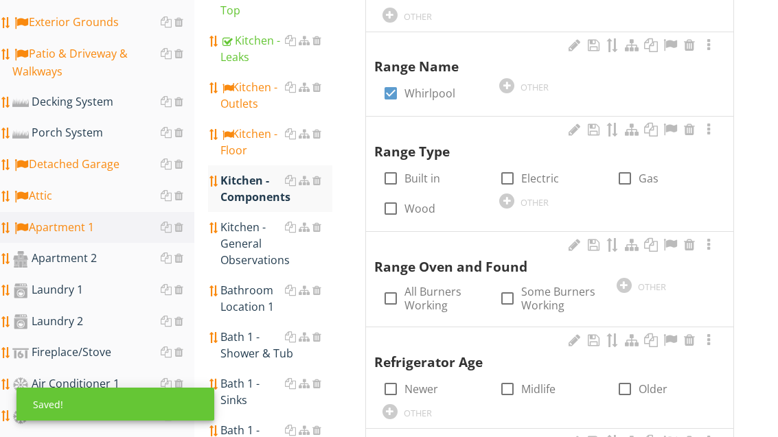
click at [540, 172] on label "Electric" at bounding box center [540, 179] width 38 height 14
checkbox input "true"
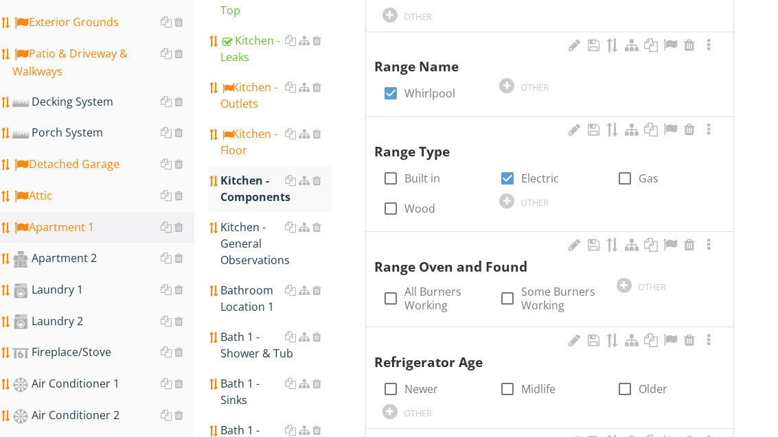
click at [438, 292] on label "All Burners Working" at bounding box center [444, 298] width 78 height 27
checkbox input "true"
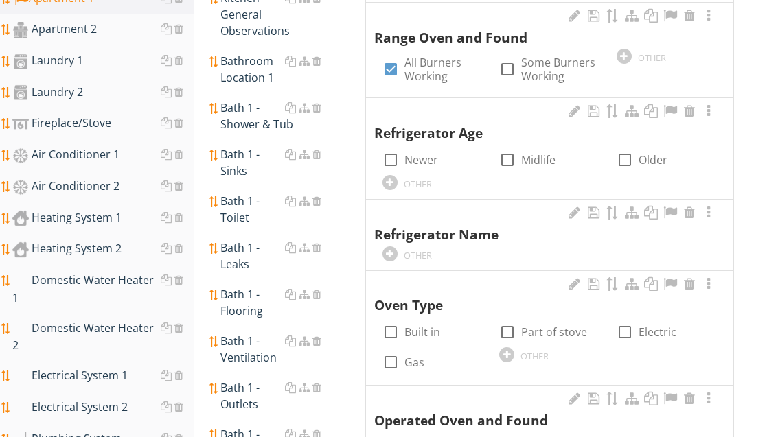
scroll to position [769, 0]
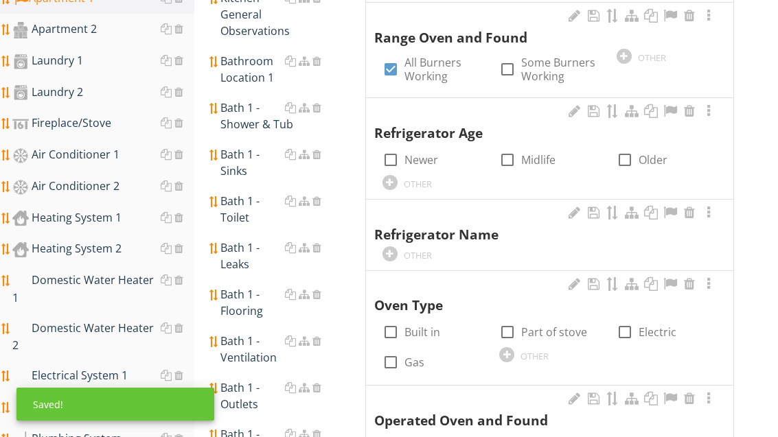
click at [633, 148] on div at bounding box center [624, 159] width 23 height 23
checkbox input "true"
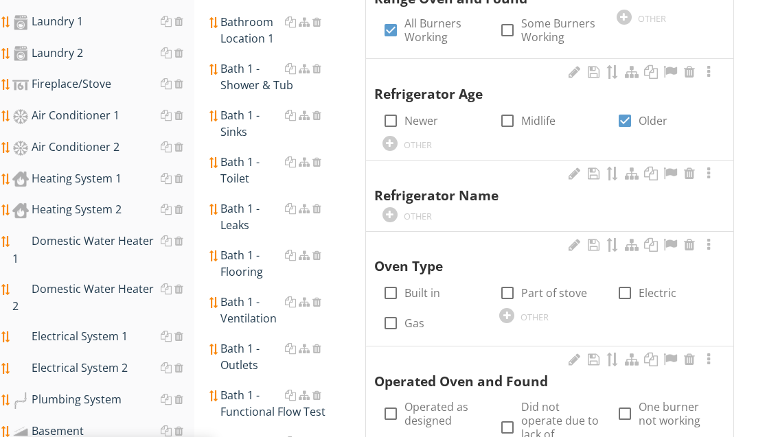
scroll to position [806, 0]
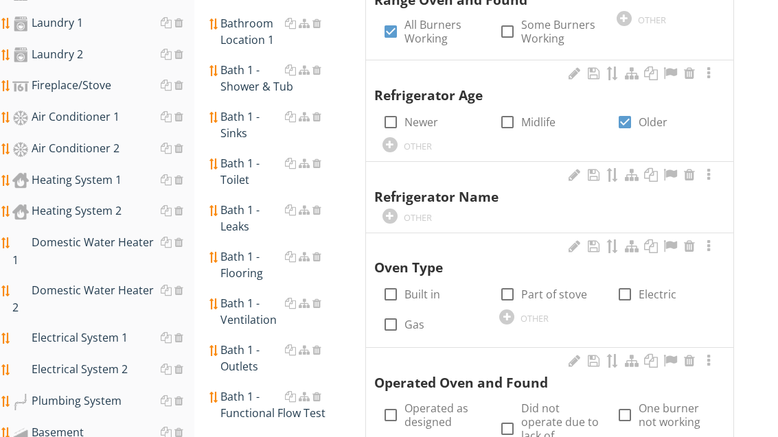
click at [611, 168] on div at bounding box center [613, 176] width 14 height 16
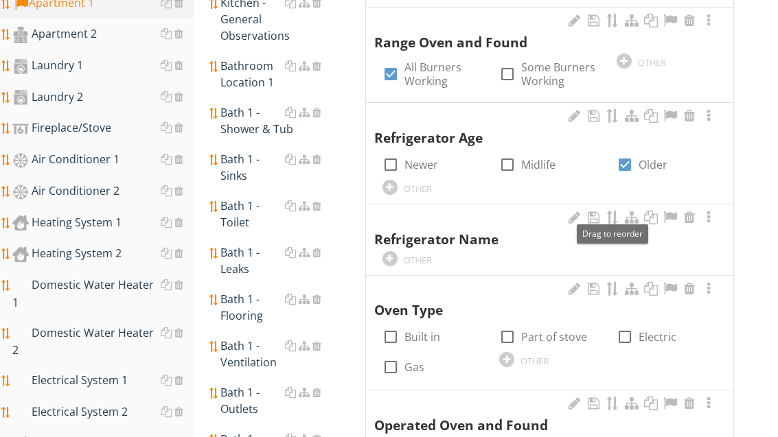
scroll to position [764, 0]
click at [558, 330] on label "Part of stove" at bounding box center [554, 337] width 66 height 14
checkbox input "true"
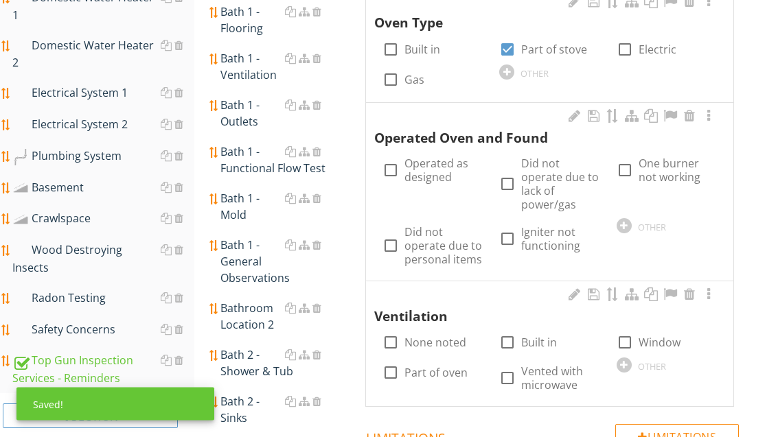
scroll to position [1051, 0]
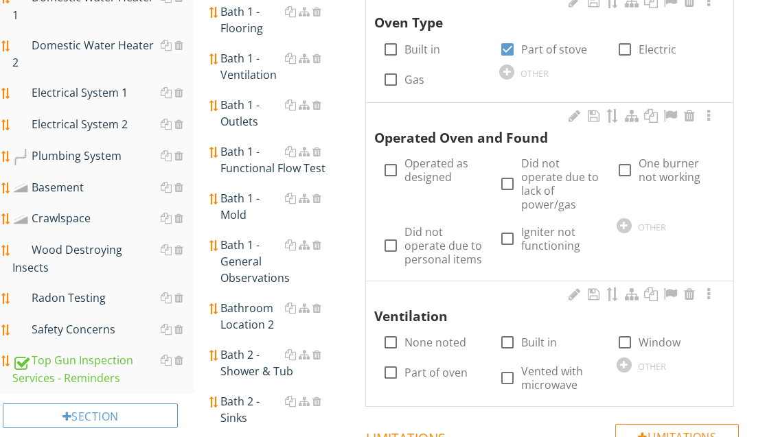
click at [622, 218] on div at bounding box center [624, 225] width 15 height 15
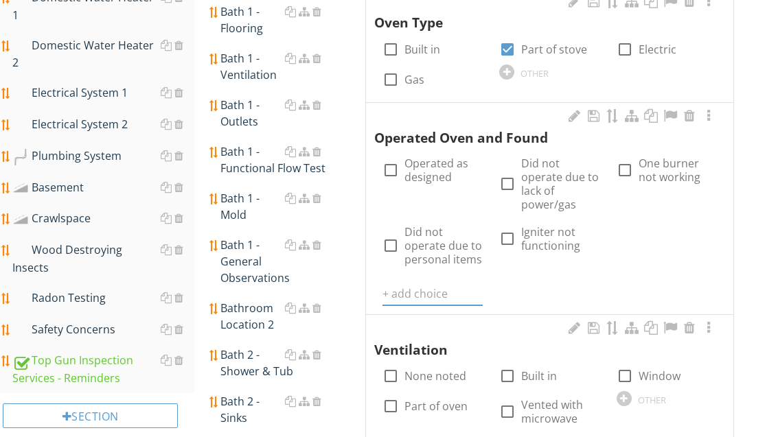
click at [422, 283] on input "text" at bounding box center [433, 294] width 100 height 23
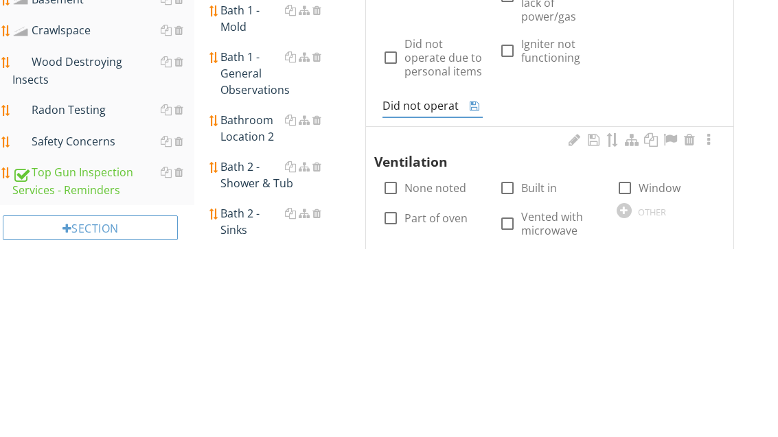
type input "Did not operate"
click at [478, 289] on icon at bounding box center [475, 294] width 10 height 11
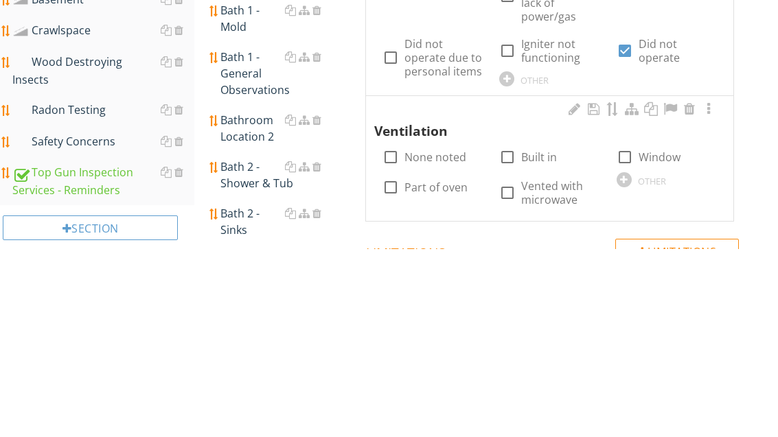
scroll to position [1240, 0]
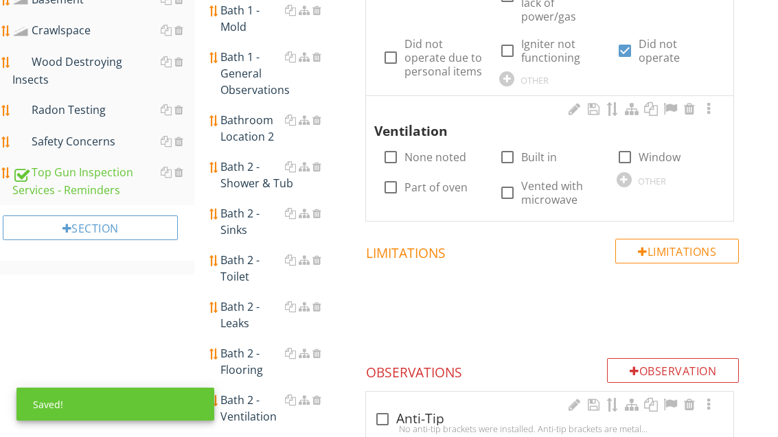
click at [643, 150] on label "Window" at bounding box center [660, 157] width 42 height 14
checkbox input "true"
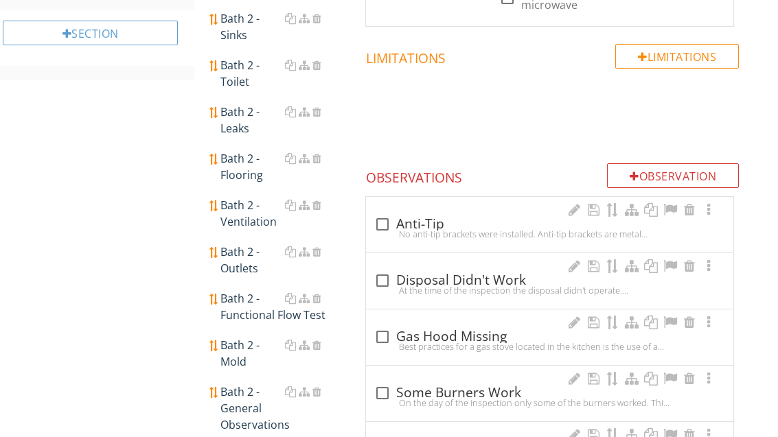
scroll to position [1439, 0]
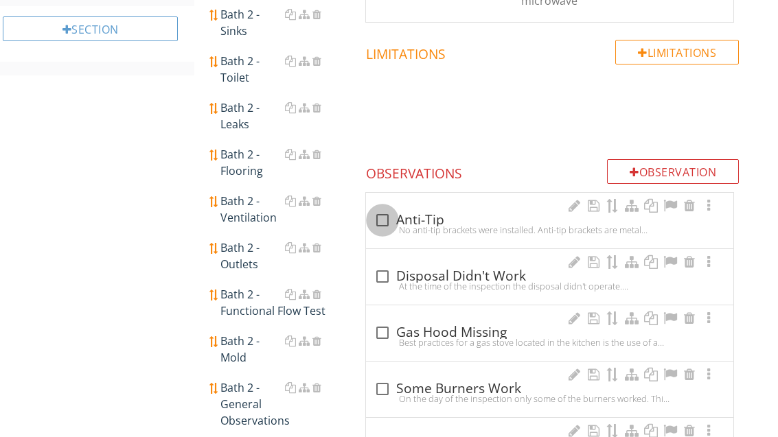
click at [383, 209] on div at bounding box center [382, 220] width 23 height 23
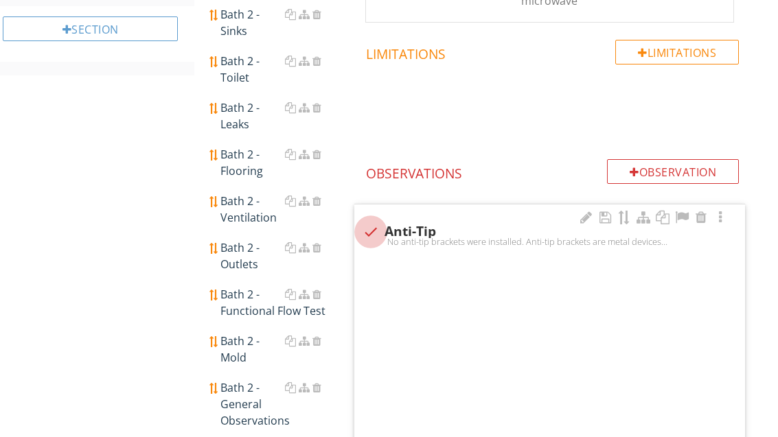
checkbox input "true"
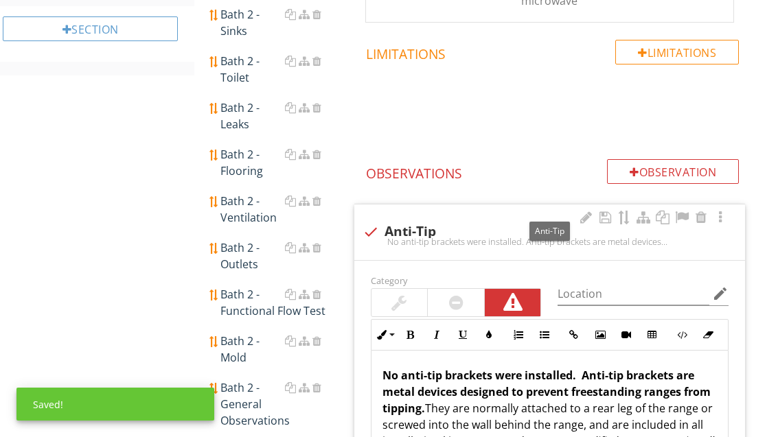
click at [685, 211] on div at bounding box center [682, 218] width 16 height 14
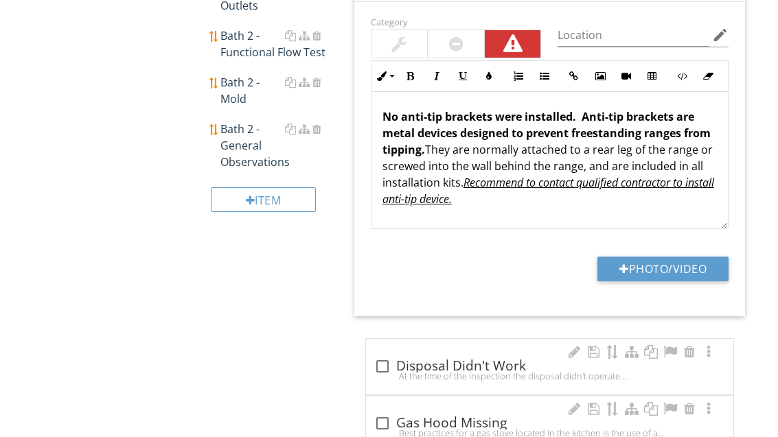
scroll to position [1698, 0]
click at [679, 257] on button "Photo/Video" at bounding box center [663, 269] width 131 height 25
type input "C:\fakepath\image.jpg"
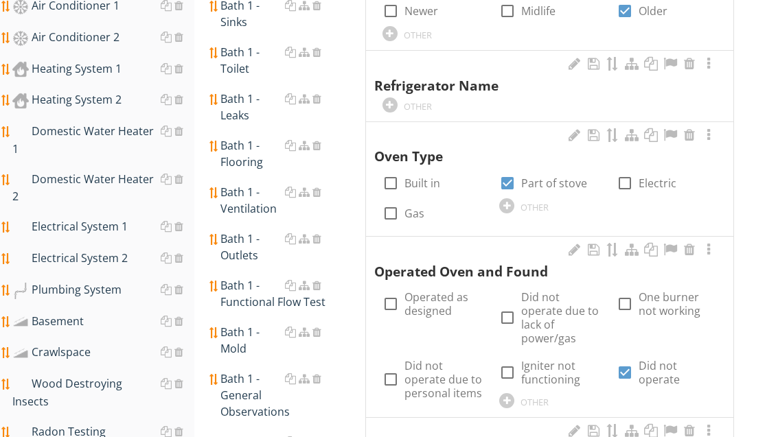
scroll to position [915, 0]
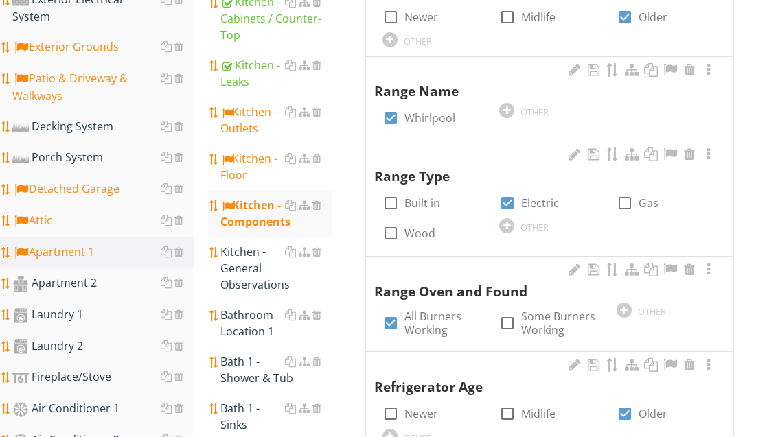
click at [248, 248] on div "Kitchen - General Observations" at bounding box center [275, 268] width 111 height 49
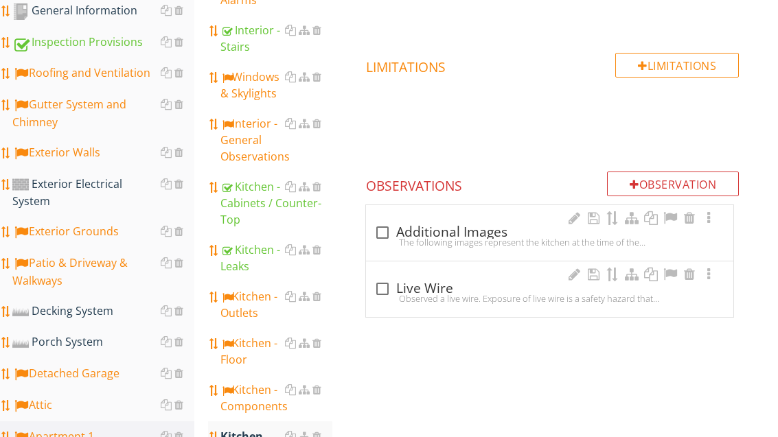
scroll to position [331, 0]
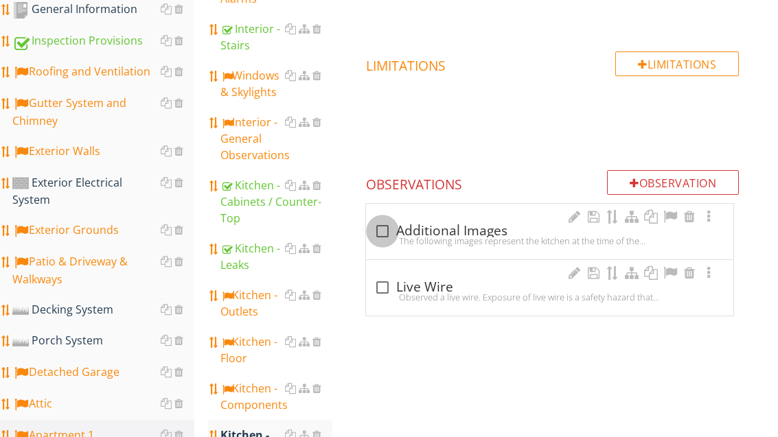
click at [384, 233] on div at bounding box center [382, 231] width 23 height 23
checkbox input "true"
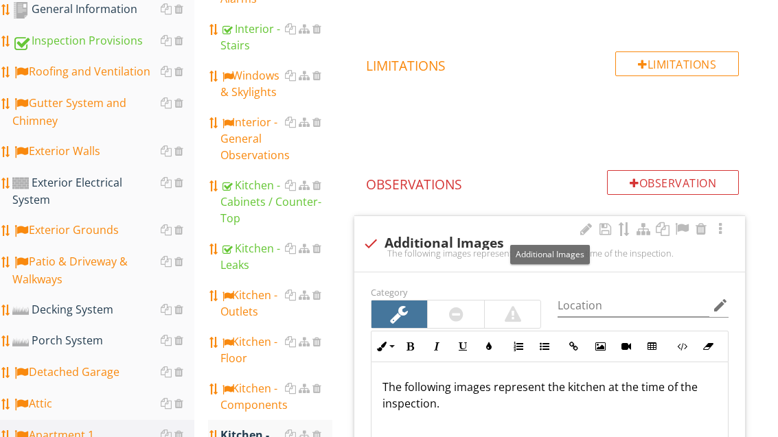
click at [681, 228] on div at bounding box center [682, 230] width 16 height 14
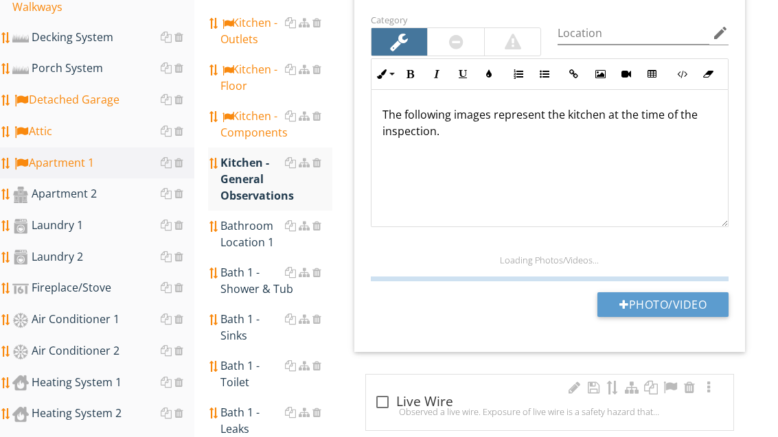
scroll to position [602, 0]
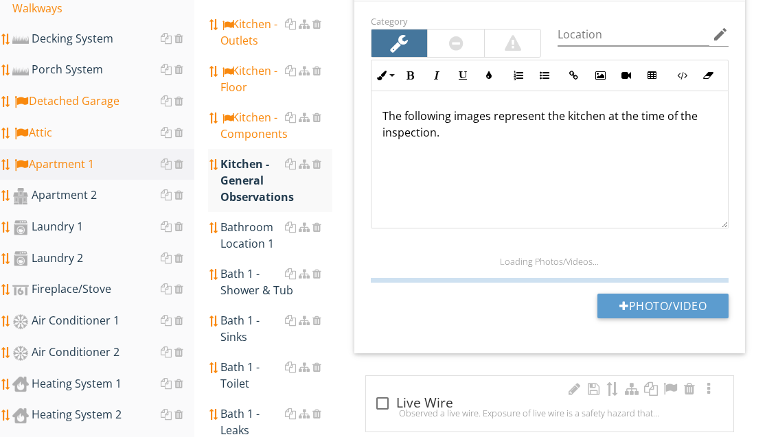
click at [691, 298] on button "Photo/Video" at bounding box center [663, 306] width 131 height 25
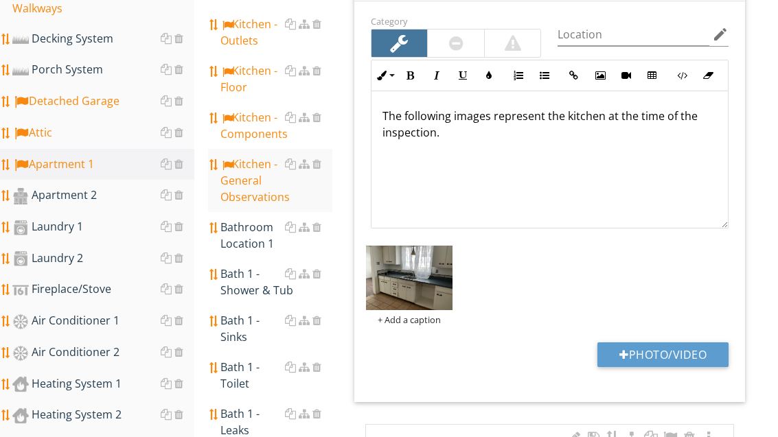
click at [670, 344] on button "Photo/Video" at bounding box center [663, 355] width 131 height 25
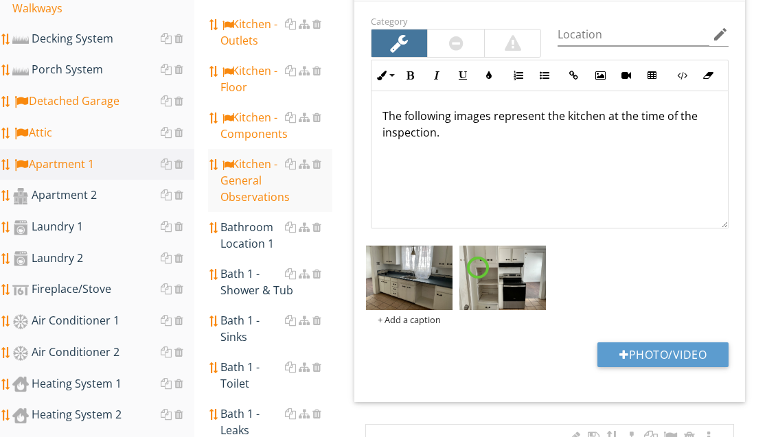
click at [659, 343] on button "Photo/Video" at bounding box center [663, 355] width 131 height 25
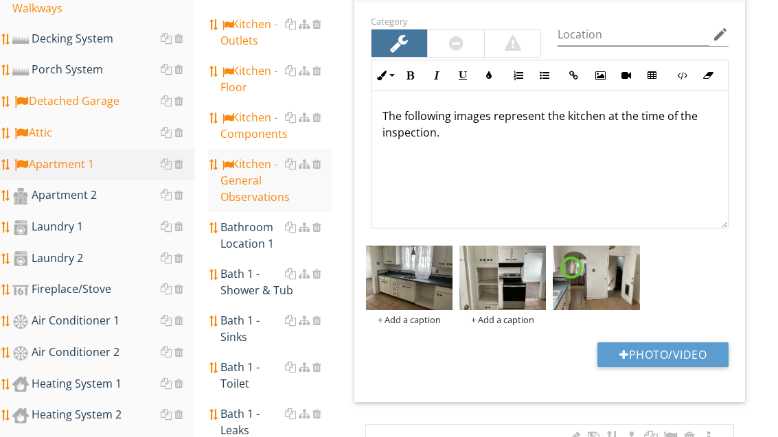
click at [690, 354] on button "Photo/Video" at bounding box center [663, 355] width 131 height 25
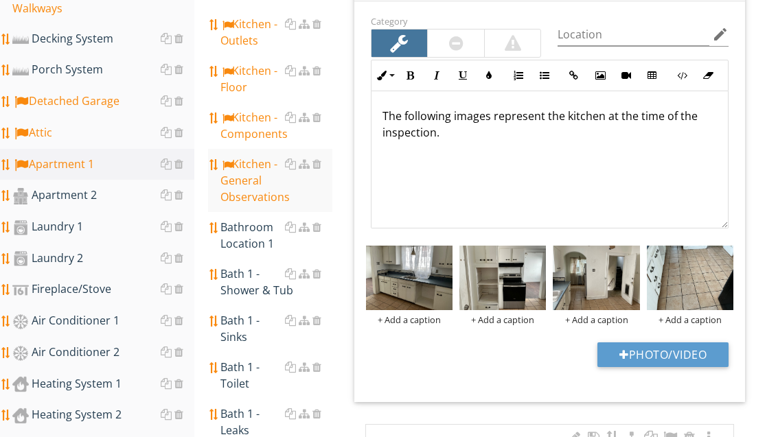
click at [679, 357] on button "Photo/Video" at bounding box center [663, 355] width 131 height 25
type input "C:\fakepath\image.jpg"
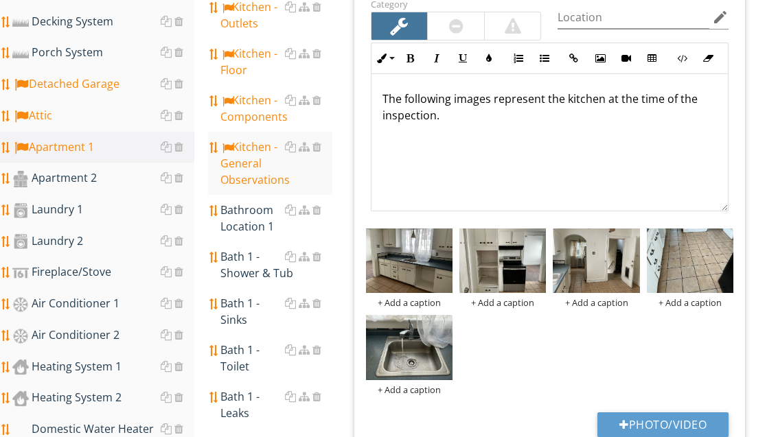
scroll to position [629, 0]
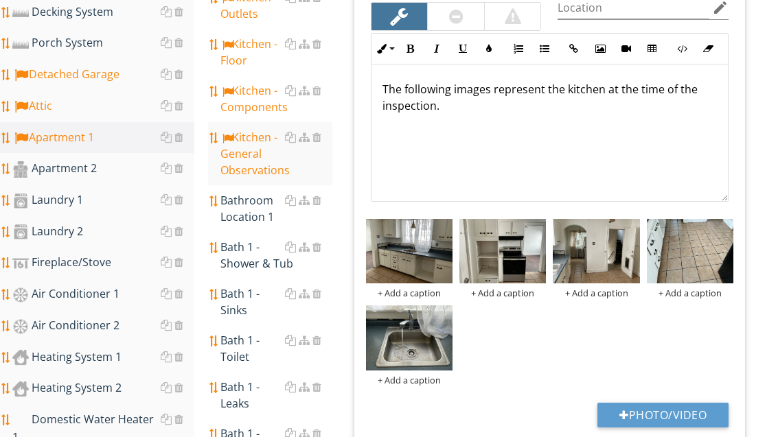
click at [254, 192] on div "Bathroom Location 1" at bounding box center [275, 208] width 111 height 33
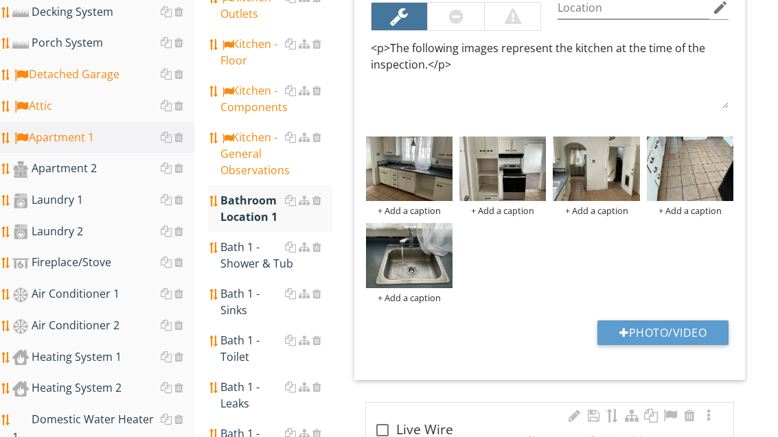
click at [260, 192] on div "Bathroom Location 1" at bounding box center [275, 208] width 111 height 33
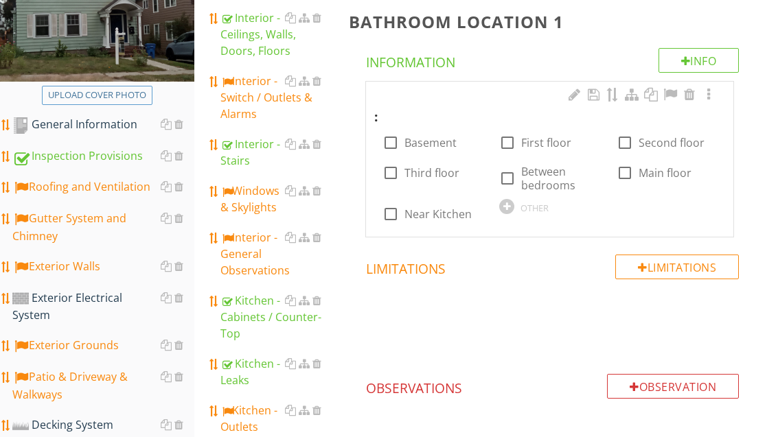
scroll to position [219, 0]
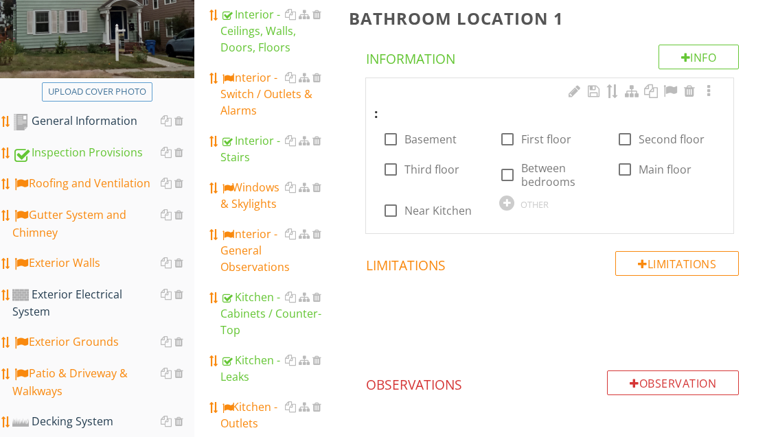
click at [652, 168] on label "Main floor" at bounding box center [665, 170] width 53 height 14
checkbox input "true"
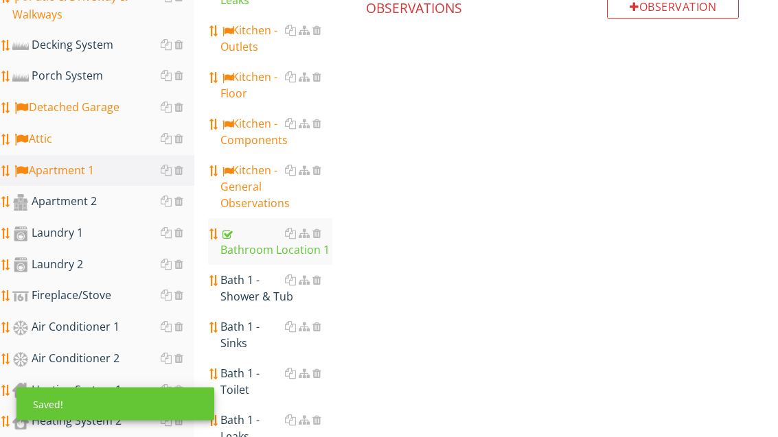
click at [247, 273] on div "Bath 1 - Shower & Tub" at bounding box center [275, 289] width 111 height 33
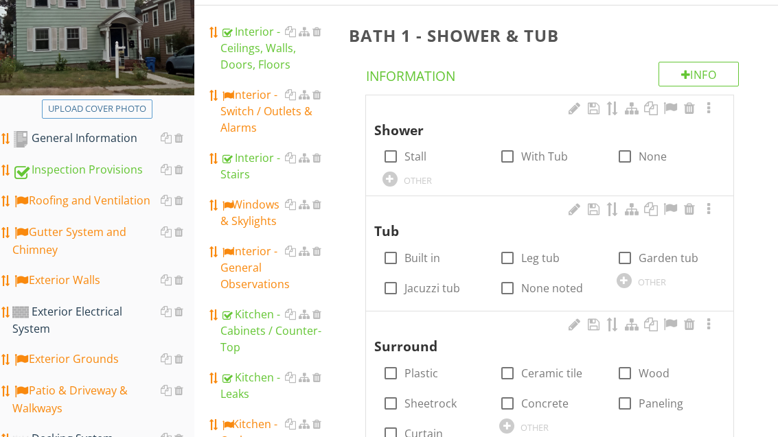
click at [524, 161] on label "With Tub" at bounding box center [544, 157] width 47 height 14
checkbox input "true"
click at [428, 259] on label "Built in" at bounding box center [423, 258] width 36 height 14
checkbox input "true"
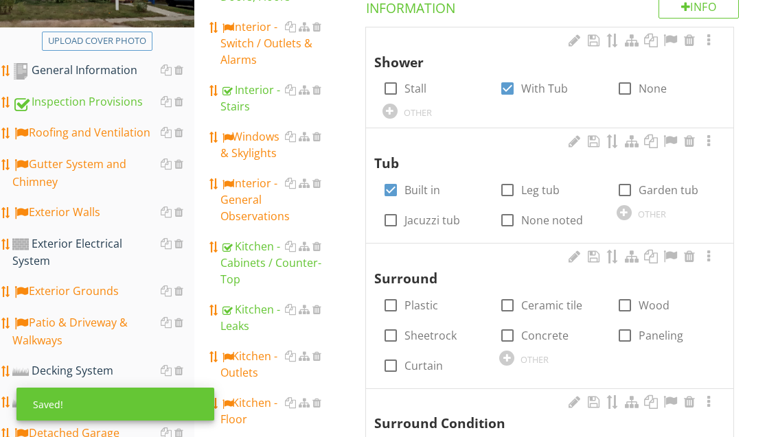
scroll to position [317, 0]
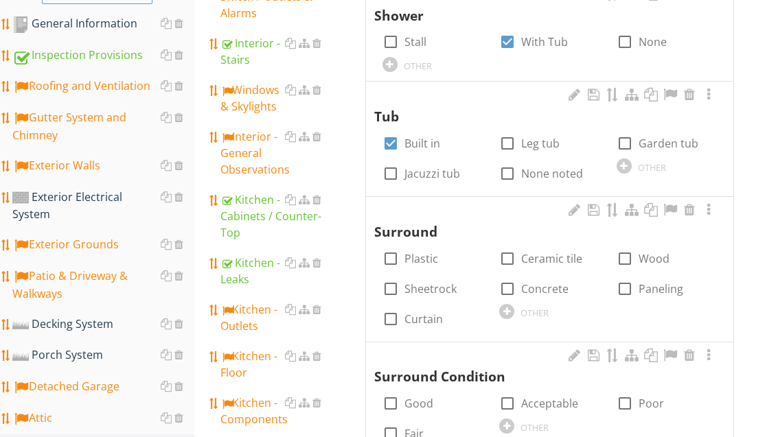
click at [513, 312] on div at bounding box center [506, 311] width 15 height 15
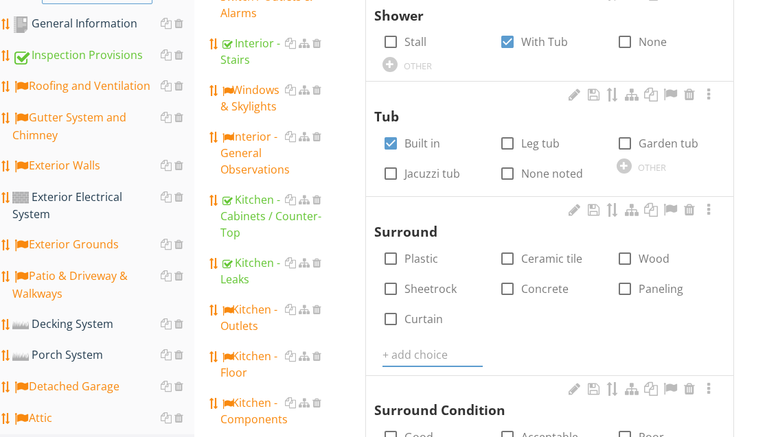
click at [418, 346] on input "text" at bounding box center [433, 355] width 100 height 23
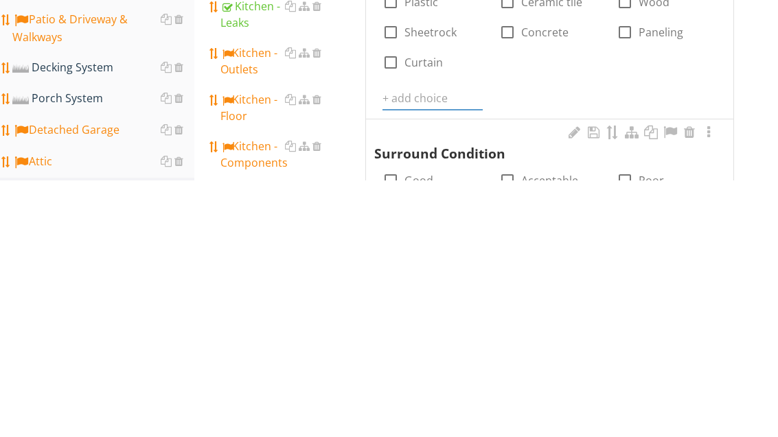
type input "Y"
type input "Tile"
click at [477, 350] on icon at bounding box center [475, 355] width 10 height 11
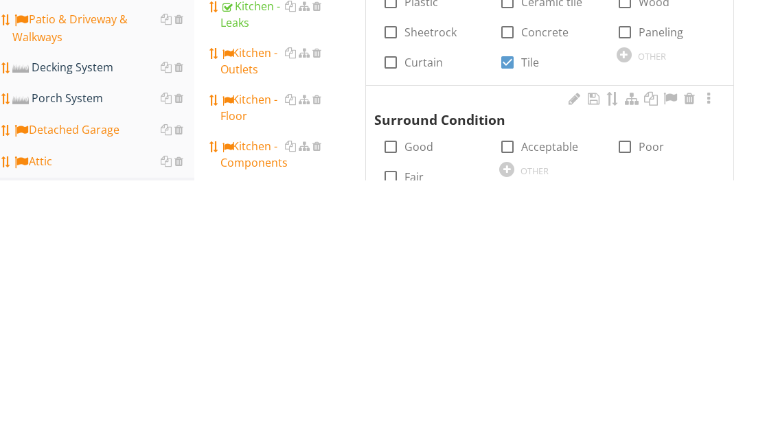
scroll to position [573, 0]
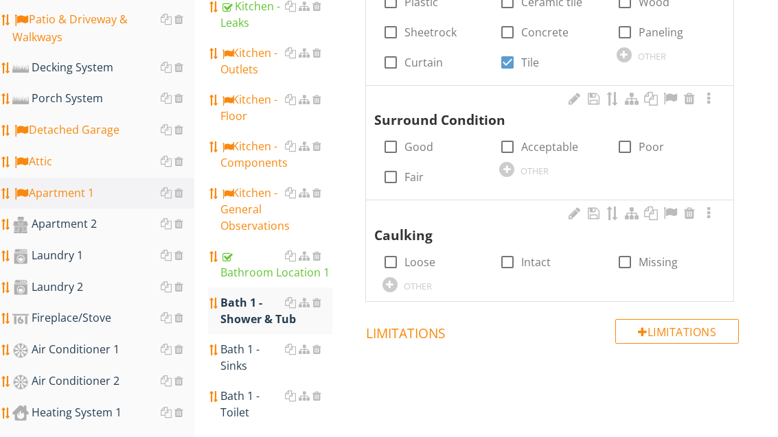
click at [552, 140] on label "Acceptable" at bounding box center [549, 147] width 57 height 14
checkbox input "true"
click at [390, 277] on div at bounding box center [390, 284] width 15 height 15
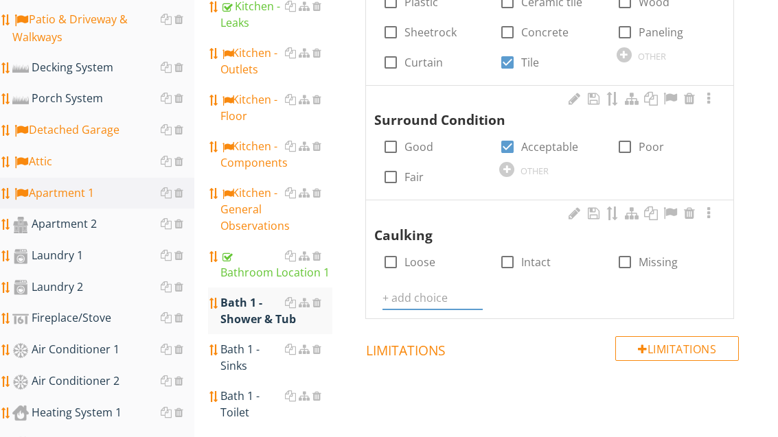
click at [415, 295] on input "text" at bounding box center [433, 298] width 100 height 23
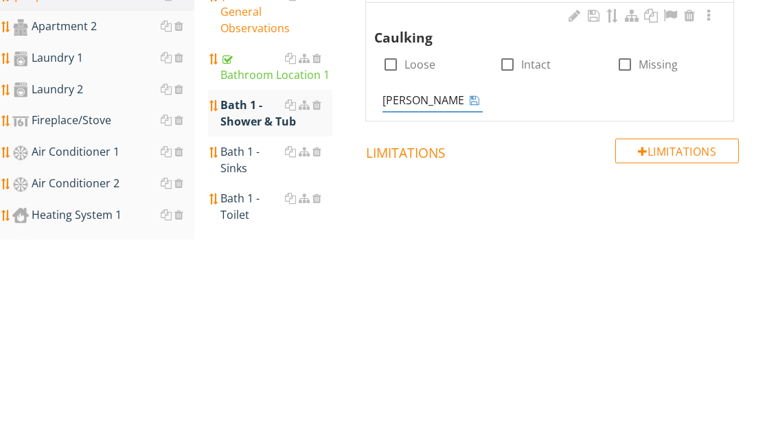
type input "Mildew"
click at [475, 293] on icon at bounding box center [475, 298] width 10 height 11
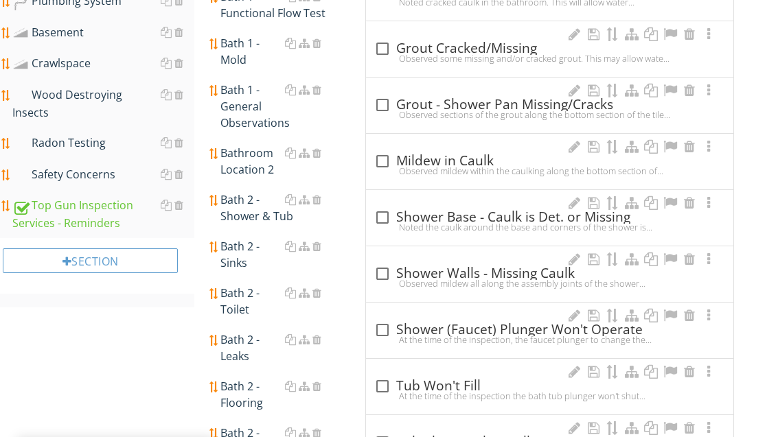
scroll to position [1207, 0]
click at [455, 156] on div "check_box_outline_blank Mildew in Caulk" at bounding box center [549, 161] width 351 height 16
checkbox input "true"
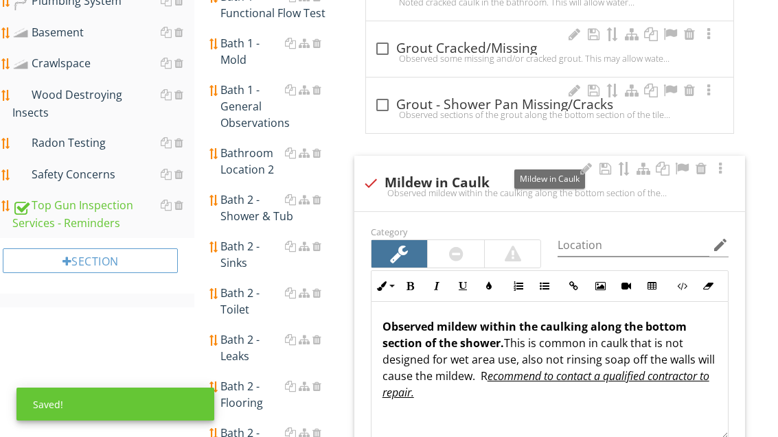
click at [678, 164] on div at bounding box center [682, 169] width 16 height 14
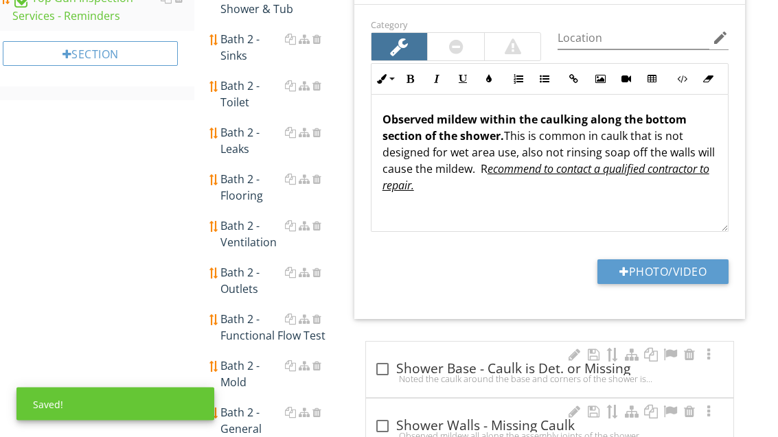
click at [687, 266] on button "Photo/Video" at bounding box center [663, 272] width 131 height 25
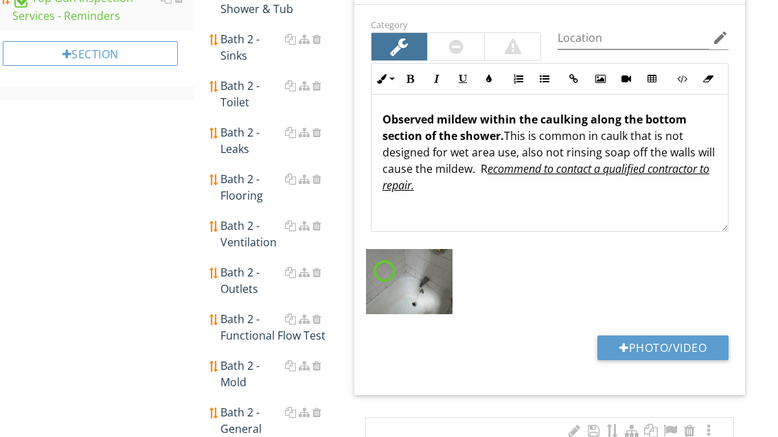
click at [692, 343] on button "Photo/Video" at bounding box center [663, 348] width 131 height 25
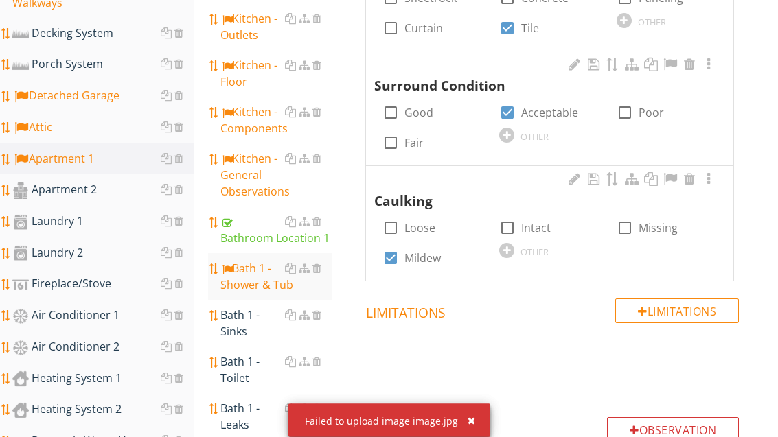
scroll to position [611, 0]
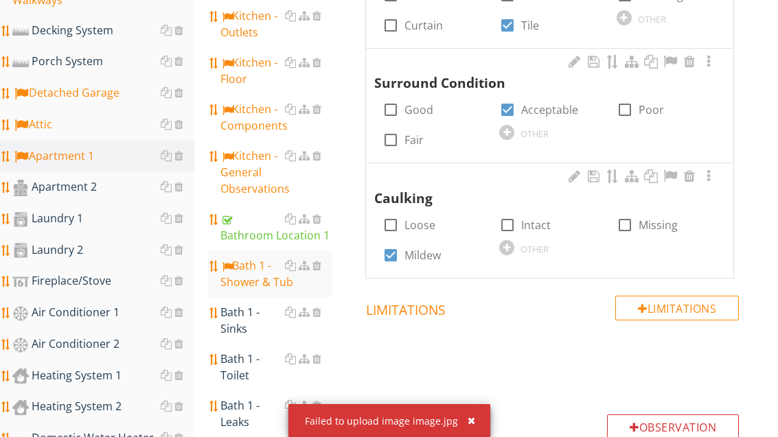
click at [471, 430] on button "button" at bounding box center [466, 421] width 16 height 18
click at [472, 426] on div "button" at bounding box center [472, 421] width 8 height 10
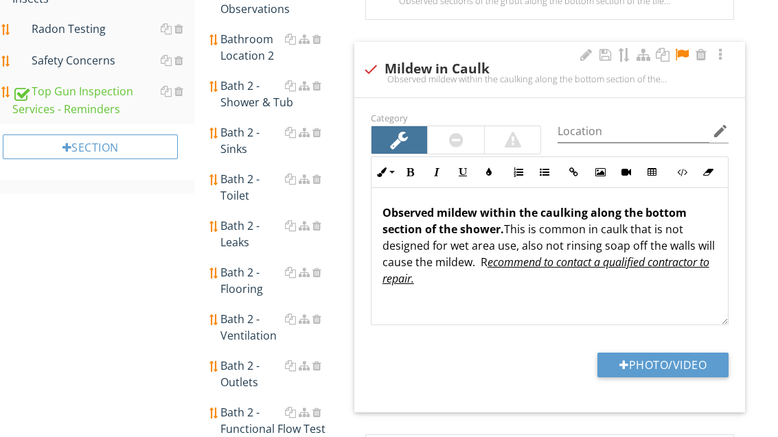
scroll to position [1321, 0]
click at [687, 341] on div "Category Location edit Inline Style XLarge Large Normal Small Light Small/Light…" at bounding box center [549, 255] width 391 height 315
click at [683, 355] on button "Photo/Video" at bounding box center [663, 365] width 131 height 25
type input "C:\fakepath\image.jpg"
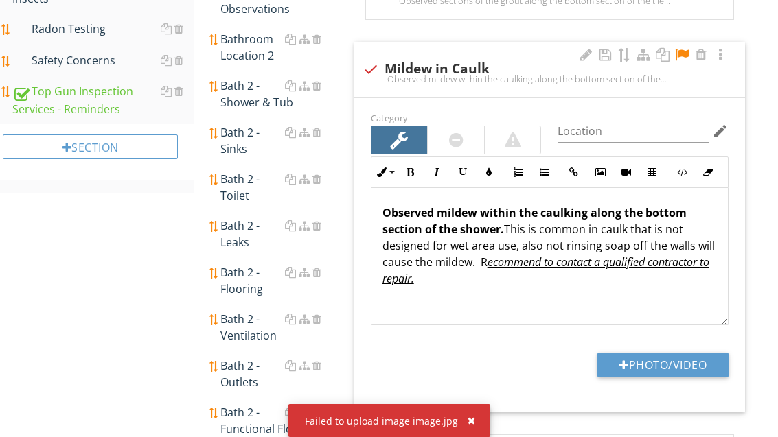
click at [475, 437] on div "Failed to upload image image.jpg" at bounding box center [389, 421] width 202 height 33
click at [468, 430] on button "button" at bounding box center [466, 421] width 16 height 18
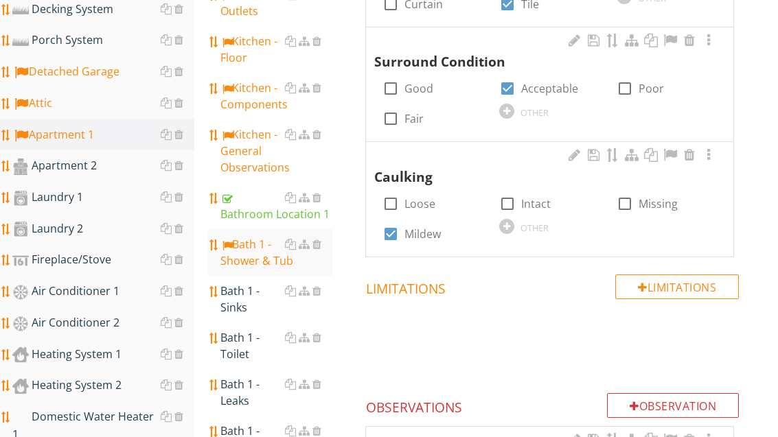
click at [243, 284] on div "Bath 1 - Sinks" at bounding box center [275, 300] width 111 height 33
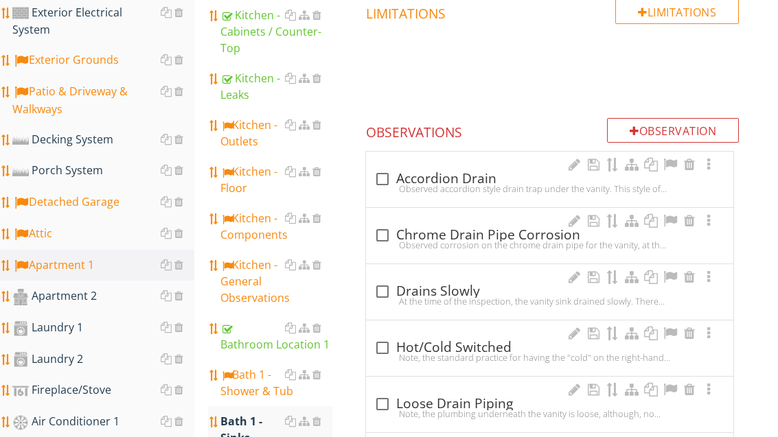
scroll to position [501, 0]
click at [414, 289] on div "check_box_outline_blank Drains Slowly" at bounding box center [549, 292] width 351 height 16
checkbox input "true"
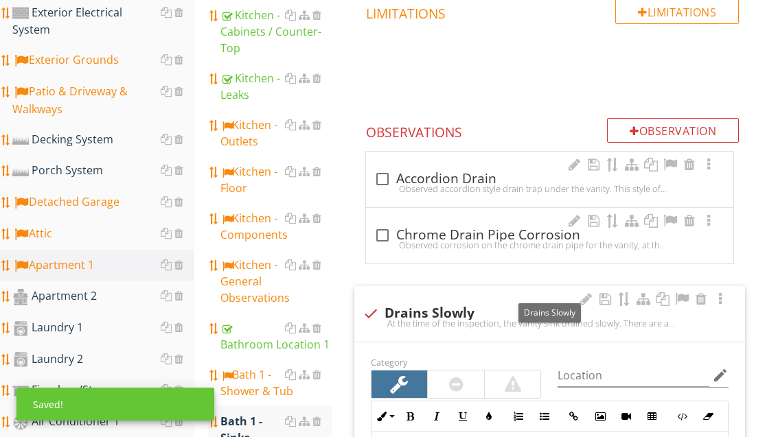
click at [679, 293] on div at bounding box center [682, 300] width 16 height 14
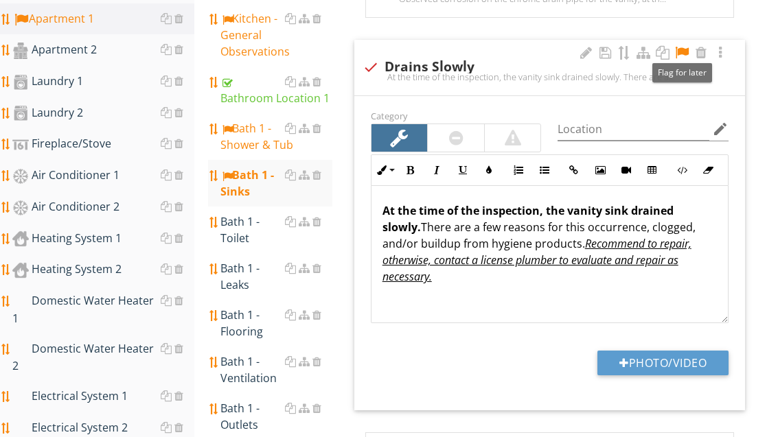
scroll to position [740, 0]
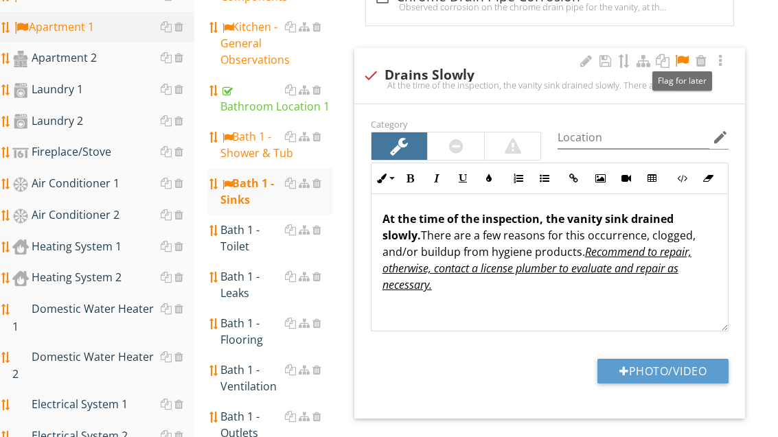
click at [242, 222] on div "Bath 1 - Toilet" at bounding box center [275, 238] width 111 height 33
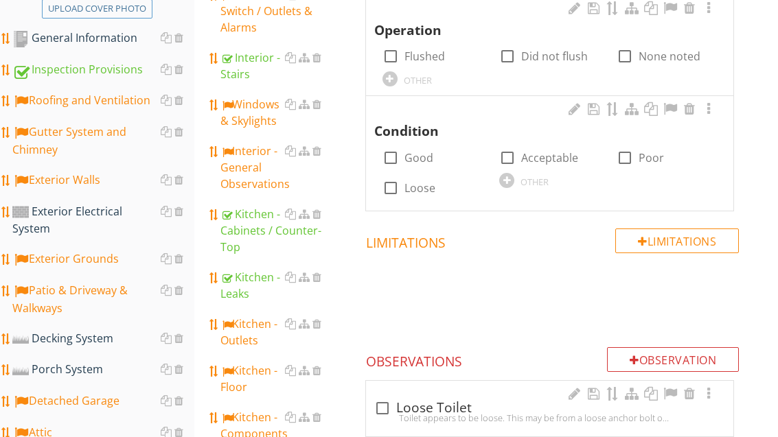
scroll to position [299, 0]
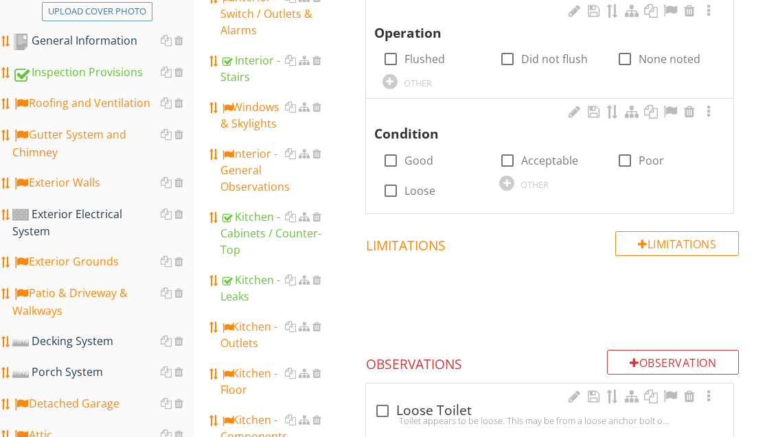
click at [424, 59] on label "Flushed" at bounding box center [425, 59] width 41 height 14
checkbox input "true"
click at [538, 165] on label "Acceptable" at bounding box center [549, 161] width 57 height 14
checkbox input "true"
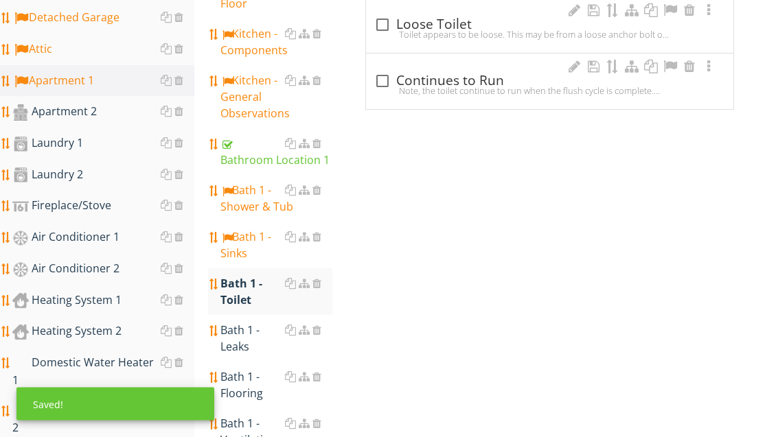
scroll to position [686, 0]
click at [245, 322] on div "Bath 1 - Leaks" at bounding box center [275, 338] width 111 height 33
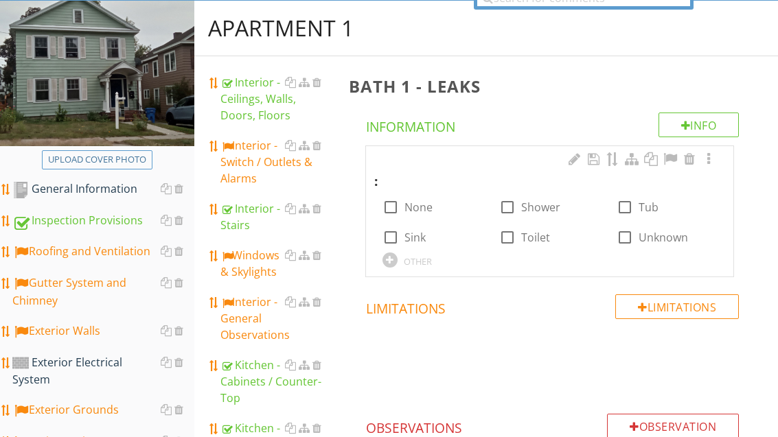
click at [409, 204] on label "None" at bounding box center [419, 208] width 28 height 14
checkbox input "true"
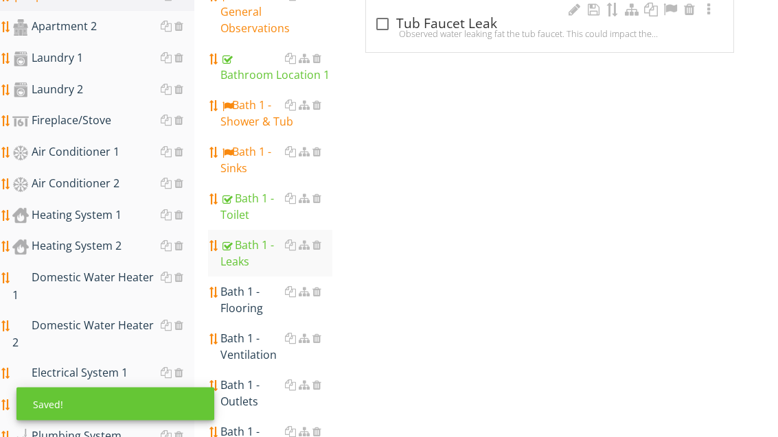
scroll to position [788, 0]
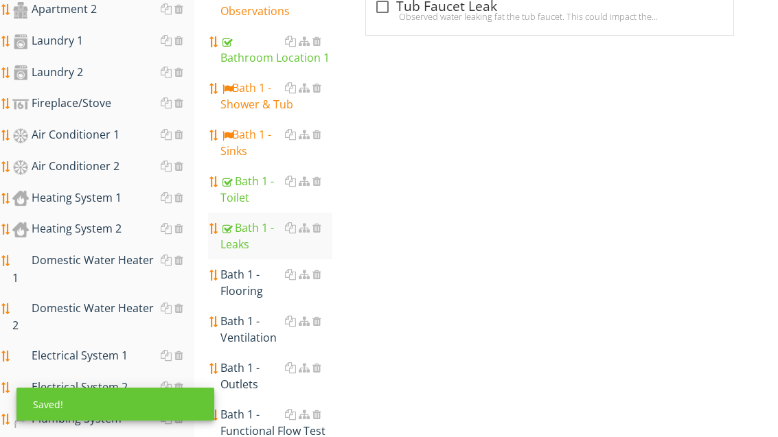
click at [245, 266] on div "Bath 1 - Flooring" at bounding box center [275, 282] width 111 height 33
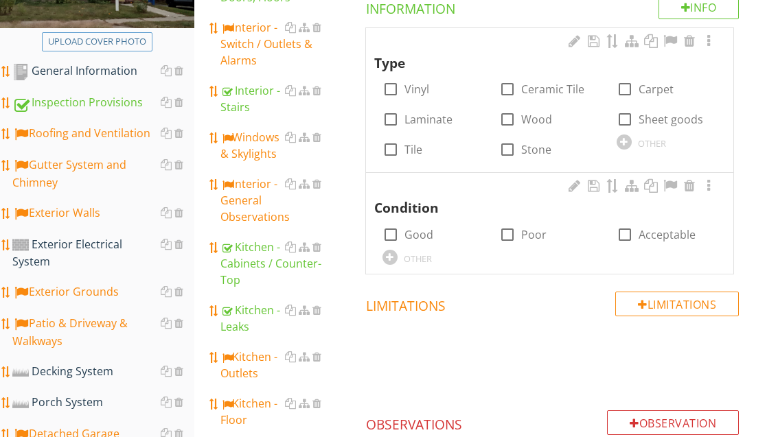
scroll to position [269, 0]
click at [414, 87] on label "Vinyl" at bounding box center [417, 89] width 25 height 14
checkbox input "true"
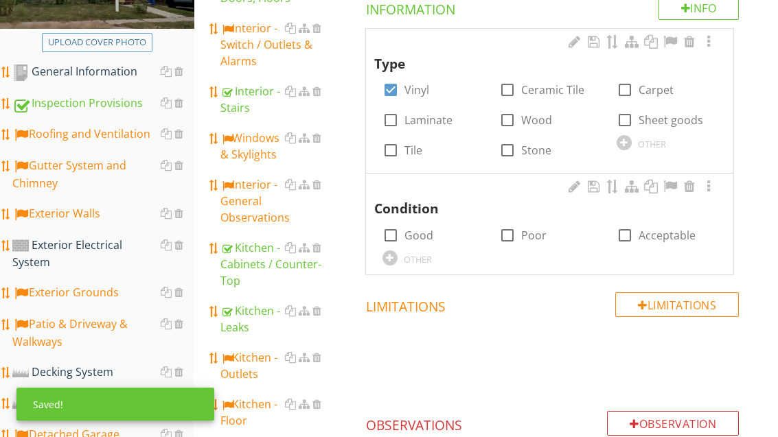
click at [411, 156] on label "Tile" at bounding box center [414, 151] width 18 height 14
checkbox input "true"
click at [514, 236] on div at bounding box center [507, 235] width 23 height 23
click at [531, 236] on label "Poor" at bounding box center [533, 236] width 25 height 14
checkbox input "false"
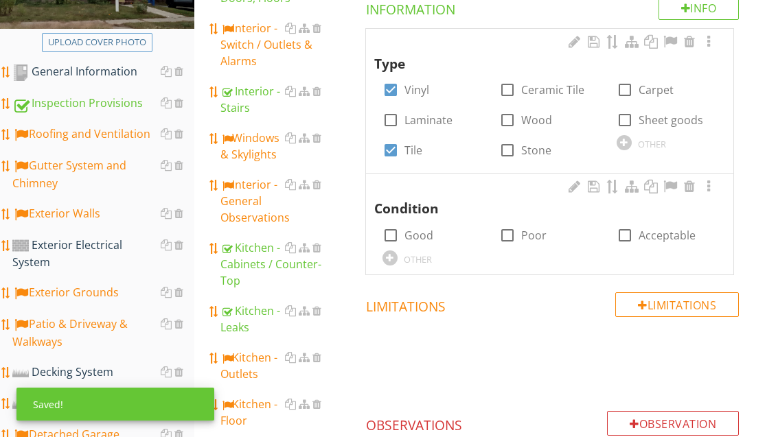
click at [639, 239] on label "Acceptable" at bounding box center [667, 236] width 57 height 14
checkbox input "true"
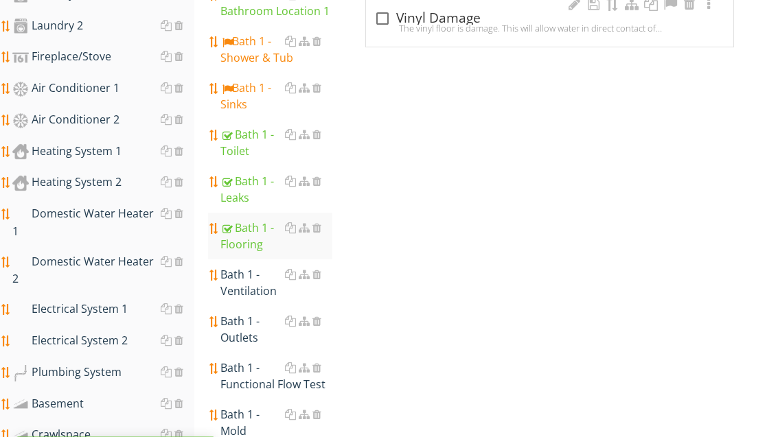
scroll to position [847, 0]
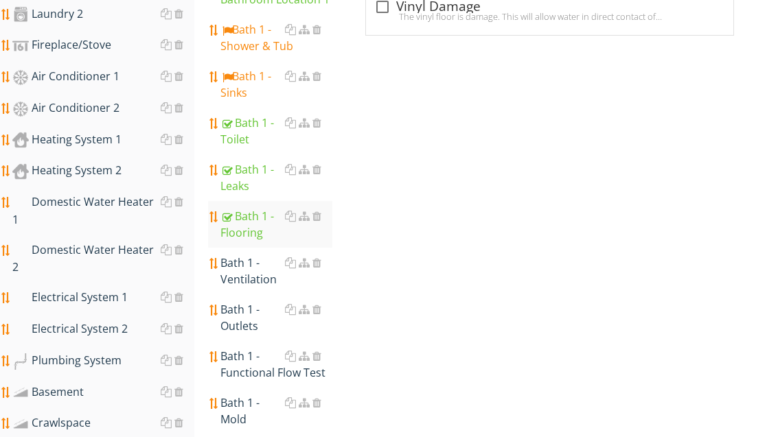
click at [258, 255] on div "Bath 1 - Ventilation" at bounding box center [275, 271] width 111 height 33
click at [257, 255] on div "Bath 1 - Ventilation" at bounding box center [275, 271] width 111 height 33
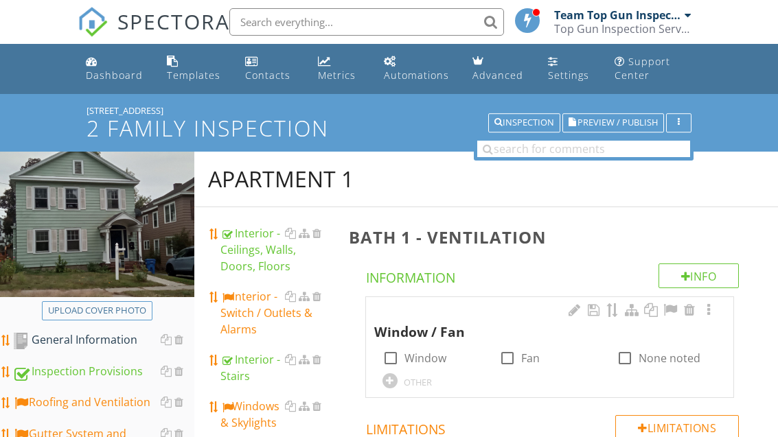
scroll to position [10, 0]
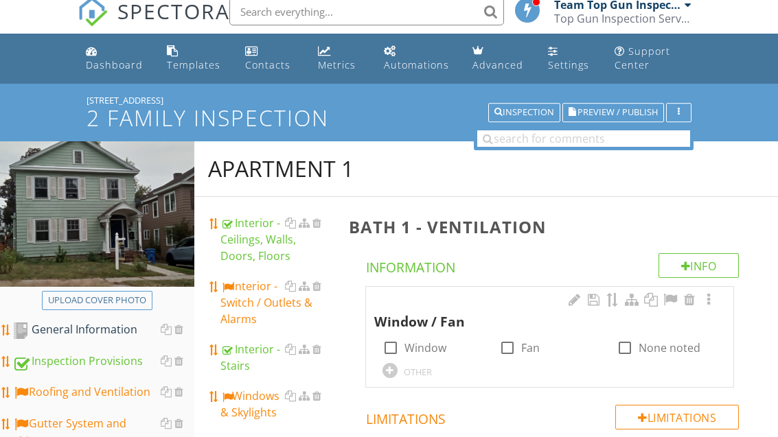
click at [628, 350] on div at bounding box center [624, 348] width 23 height 23
checkbox input "true"
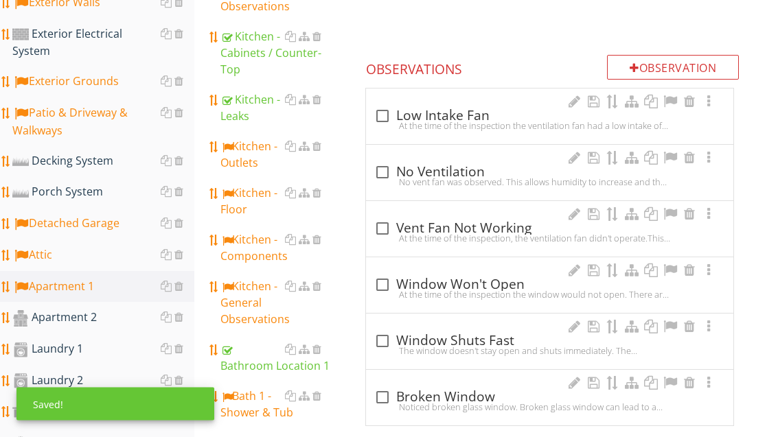
scroll to position [480, 0]
click at [436, 172] on div "check_box_outline_blank No Ventilation" at bounding box center [549, 172] width 351 height 16
checkbox input "true"
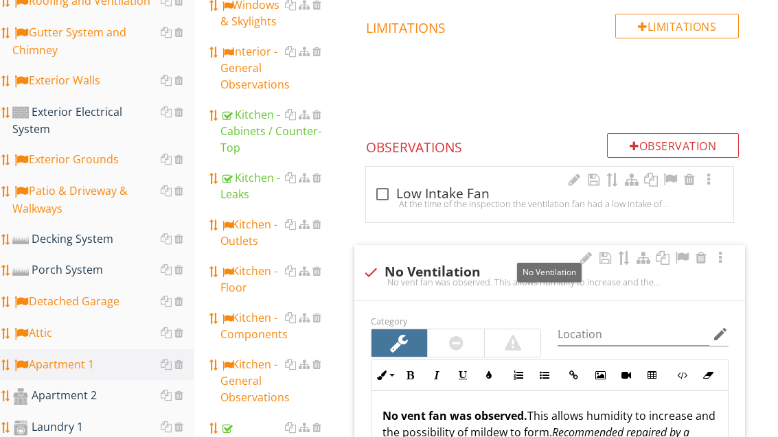
scroll to position [402, 0]
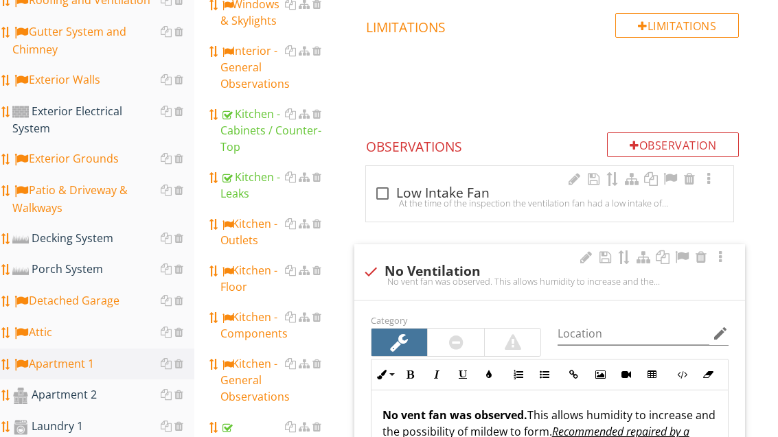
click at [681, 256] on div at bounding box center [682, 258] width 16 height 14
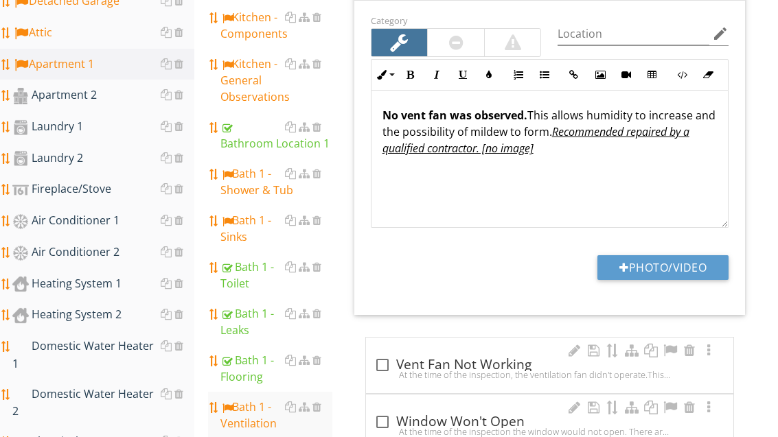
scroll to position [693, 0]
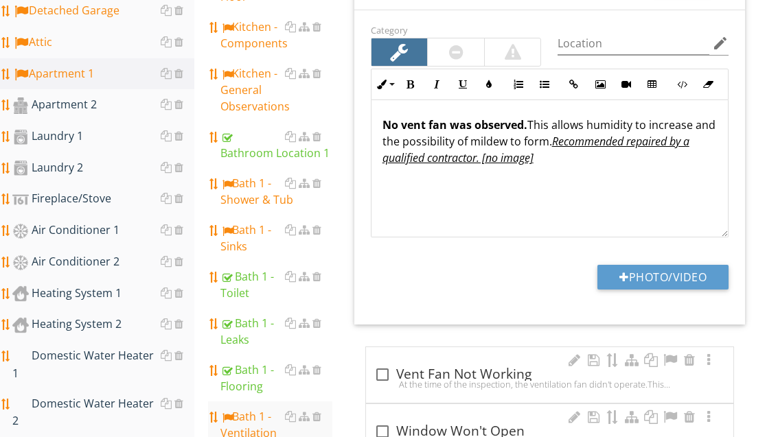
click at [258, 175] on div "Bath 1 - Shower & Tub" at bounding box center [275, 191] width 111 height 33
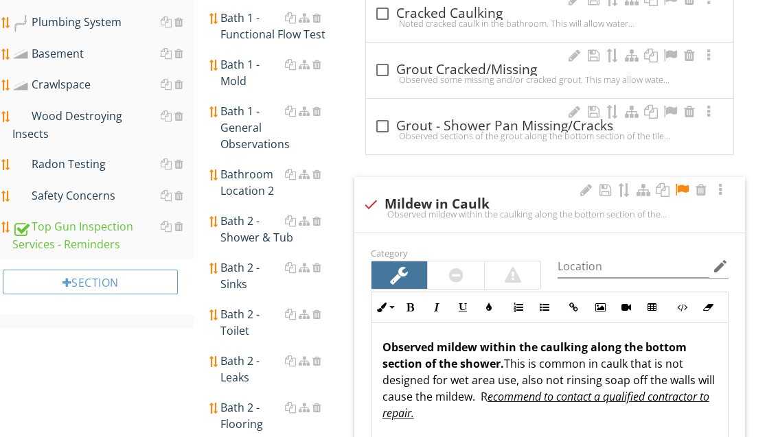
scroll to position [1, 0]
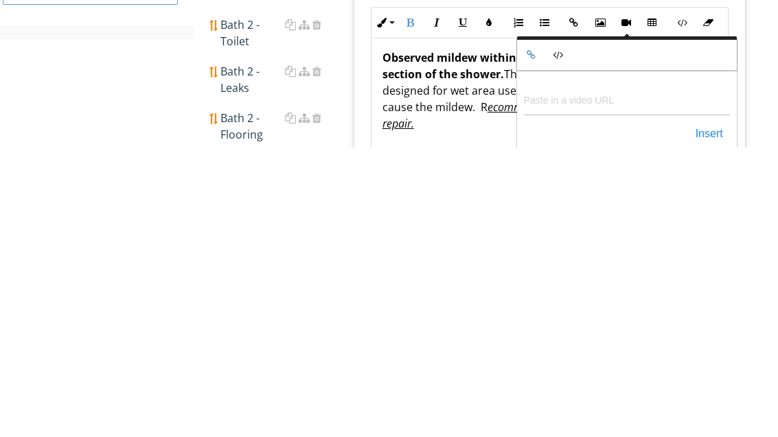
click at [759, 159] on div "Bath 1 - Shower & Tub Info Information Shower check_box_outline_blank Stall che…" at bounding box center [559, 24] width 437 height 2005
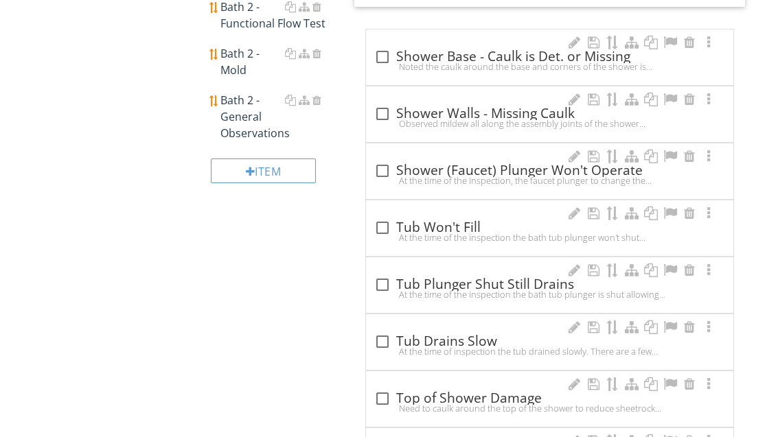
scroll to position [1758, 0]
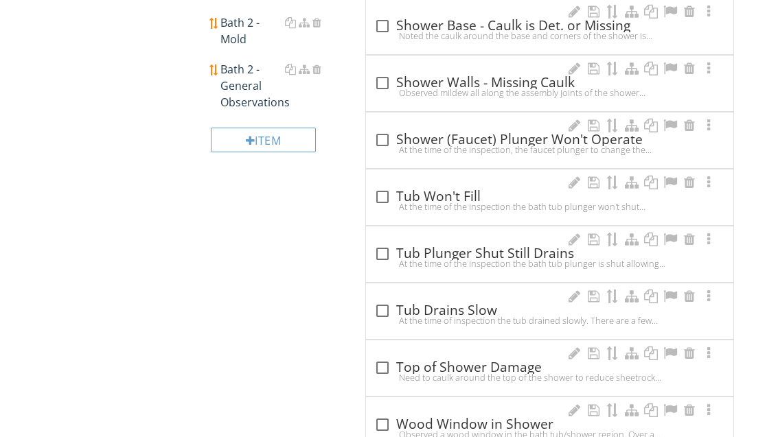
click at [468, 306] on div "check_box_outline_blank Tub Drains Slow" at bounding box center [549, 311] width 351 height 16
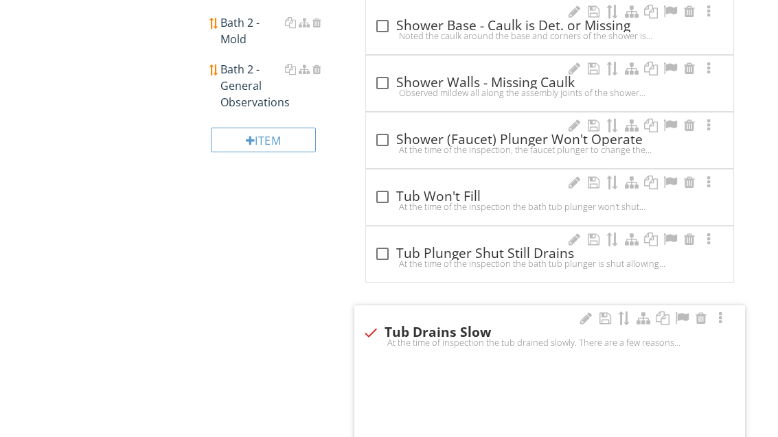
checkbox input "true"
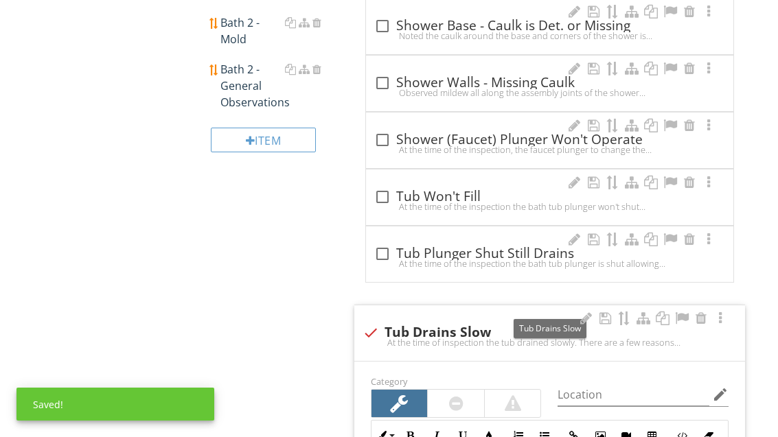
click at [681, 316] on div at bounding box center [682, 319] width 16 height 14
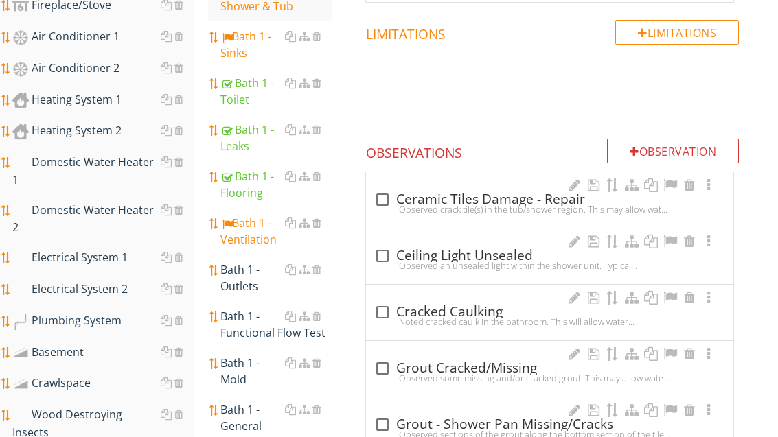
scroll to position [893, 0]
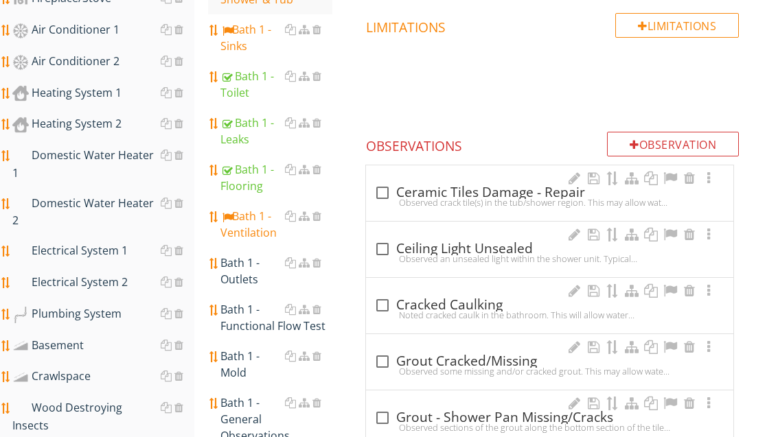
click at [240, 255] on div "Bath 1 - Outlets" at bounding box center [275, 271] width 111 height 33
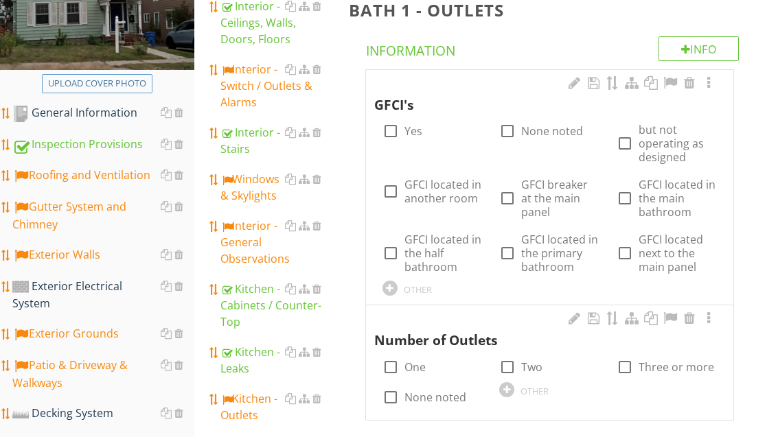
scroll to position [227, 0]
click at [438, 396] on label "None noted" at bounding box center [436, 398] width 62 height 14
checkbox input "true"
click at [545, 128] on label "None noted" at bounding box center [552, 131] width 62 height 14
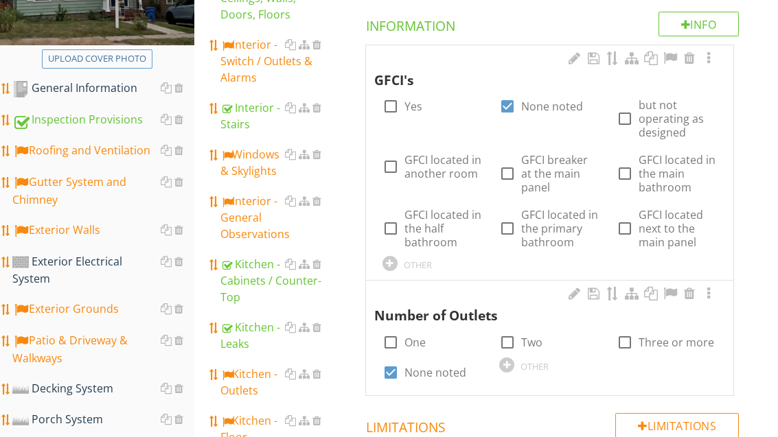
scroll to position [231, 0]
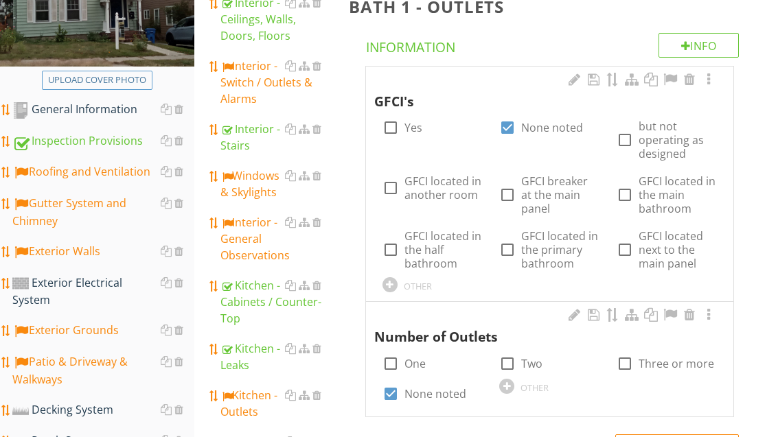
click at [543, 131] on label "None noted" at bounding box center [552, 128] width 62 height 14
checkbox input "false"
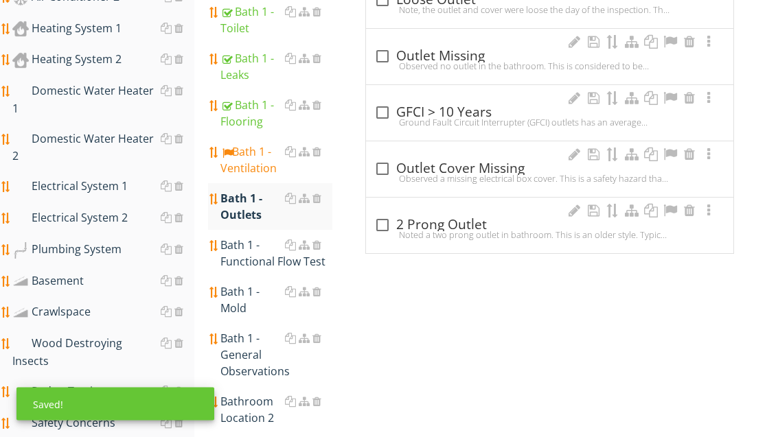
scroll to position [958, 0]
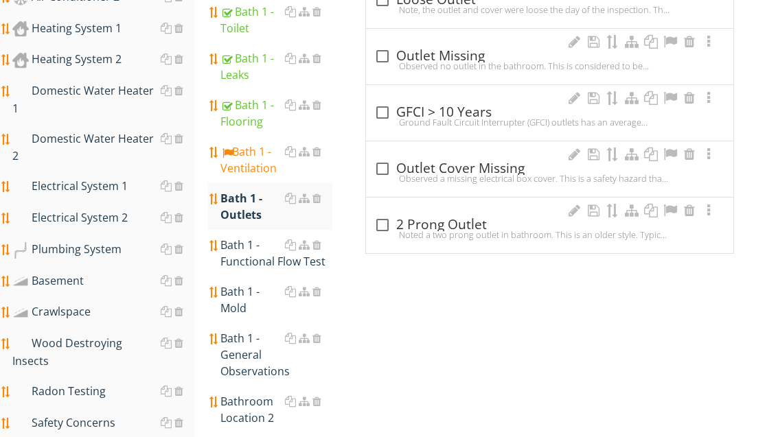
click at [279, 237] on div "Bath 1 - Functional Flow Test" at bounding box center [275, 253] width 111 height 33
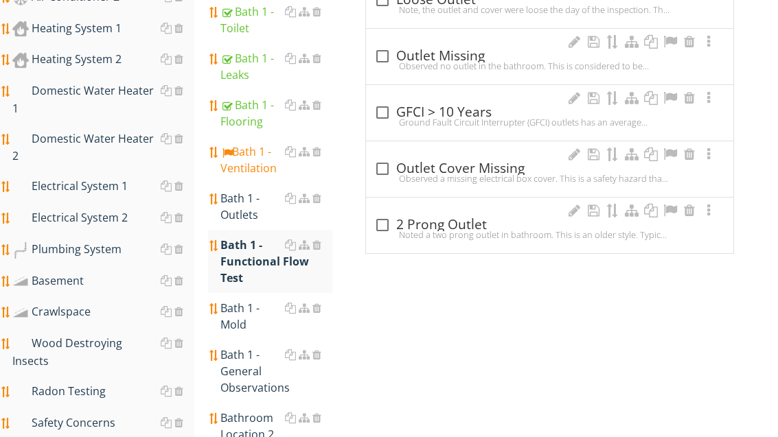
click at [275, 237] on div "Bath 1 - Functional Flow Test" at bounding box center [275, 261] width 111 height 49
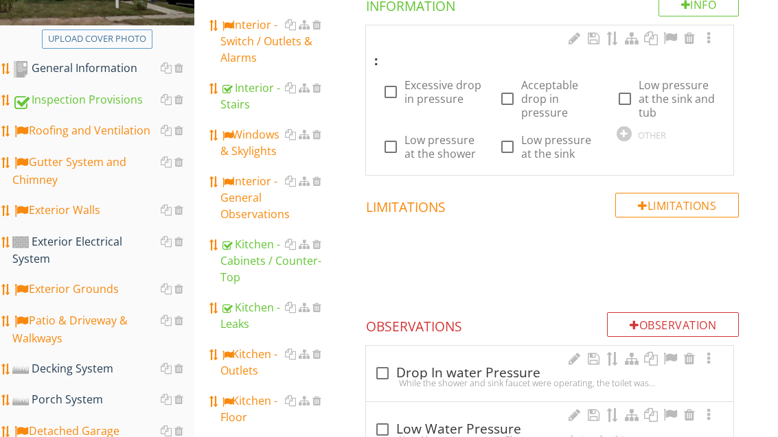
scroll to position [270, 0]
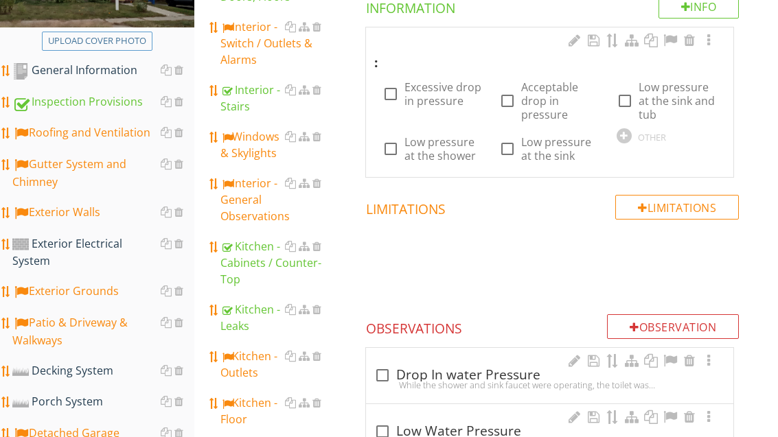
click at [543, 106] on label "Acceptable drop in pressure" at bounding box center [560, 100] width 78 height 41
checkbox input "true"
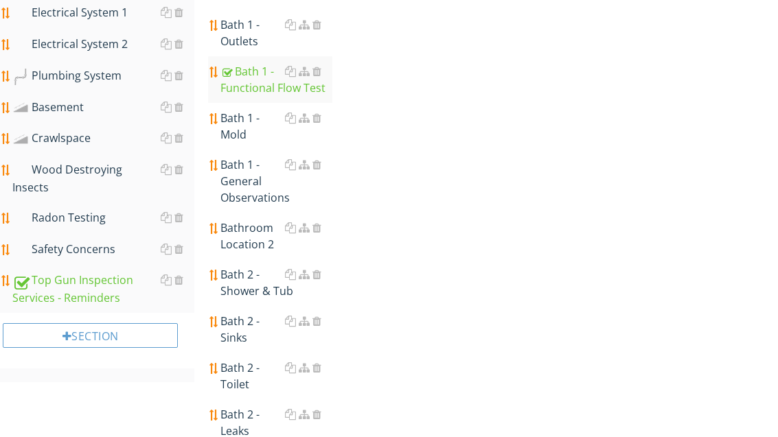
click at [273, 159] on link "Bath 1 - General Observations" at bounding box center [275, 181] width 111 height 63
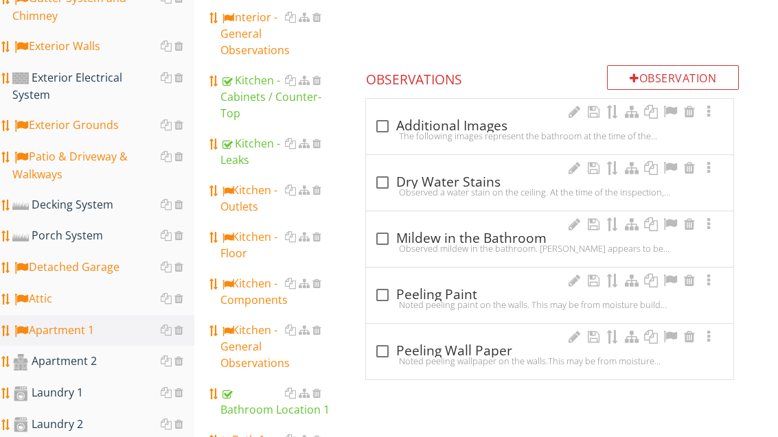
scroll to position [406, 0]
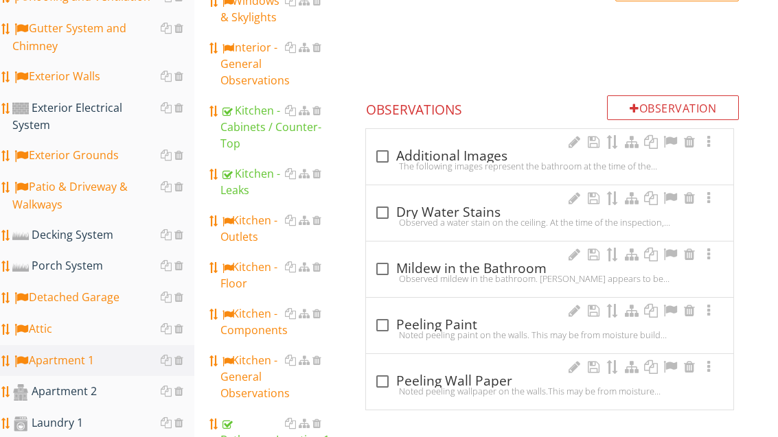
click at [458, 150] on div "check_box_outline_blank Additional Images" at bounding box center [549, 156] width 351 height 16
checkbox input "true"
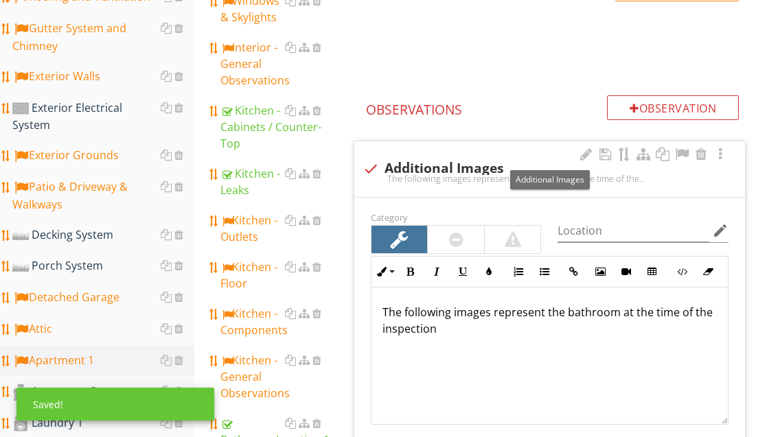
click at [686, 155] on div at bounding box center [682, 155] width 16 height 14
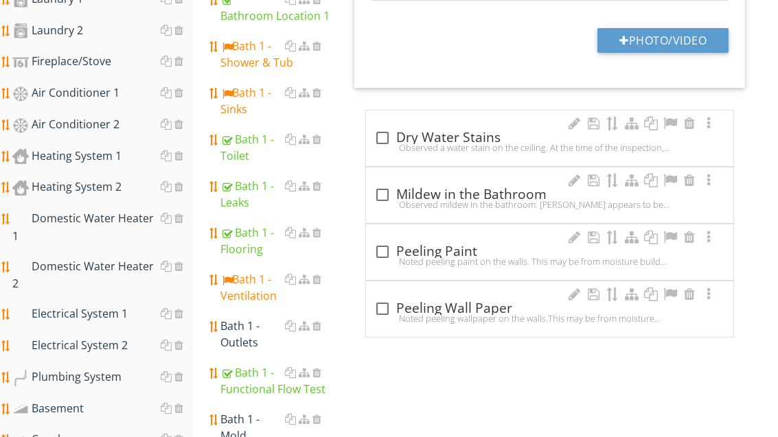
scroll to position [830, 0]
click at [113, 148] on div "Heating System 1" at bounding box center [103, 157] width 182 height 18
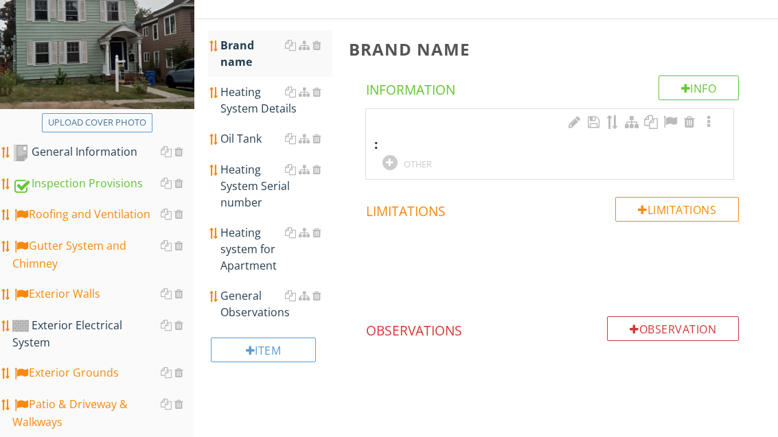
scroll to position [188, 0]
click at [391, 162] on div at bounding box center [390, 162] width 15 height 15
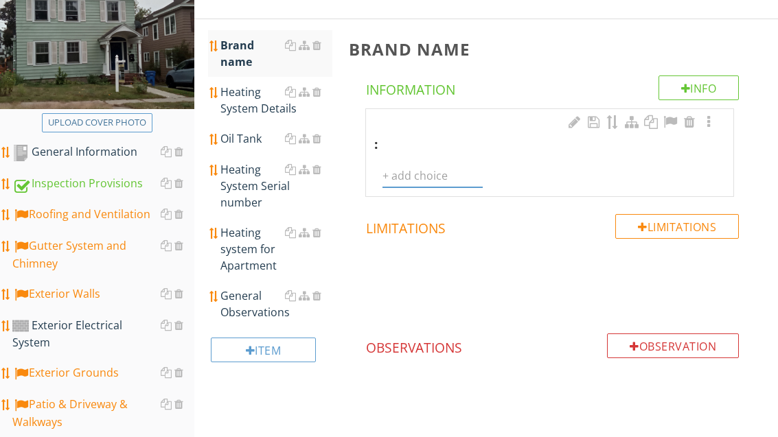
click at [423, 172] on input "text" at bounding box center [433, 176] width 100 height 23
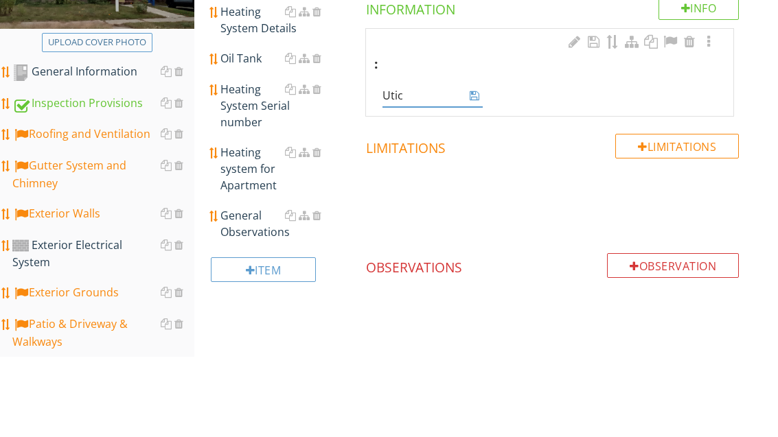
type input "Utica"
click at [479, 170] on icon at bounding box center [475, 175] width 10 height 11
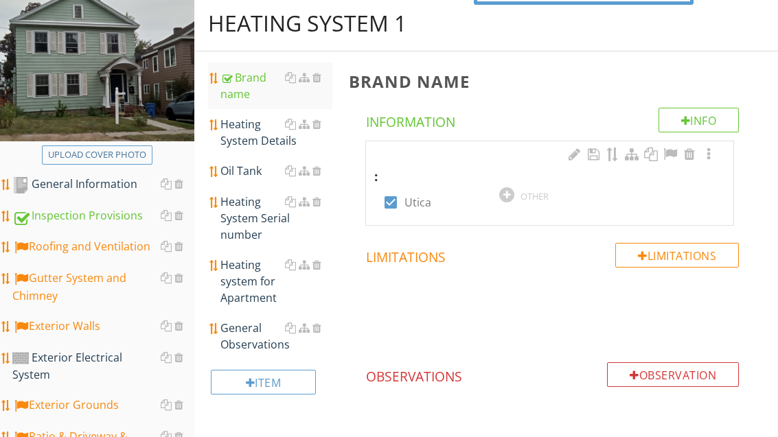
scroll to position [162, 0]
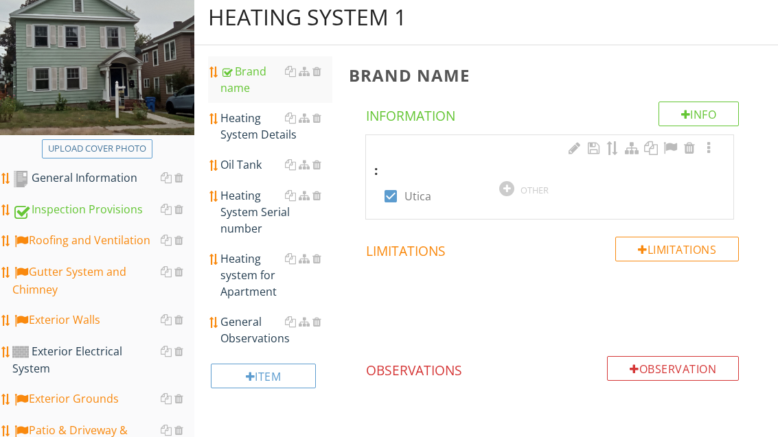
click at [252, 135] on div "Heating System Details" at bounding box center [275, 126] width 111 height 33
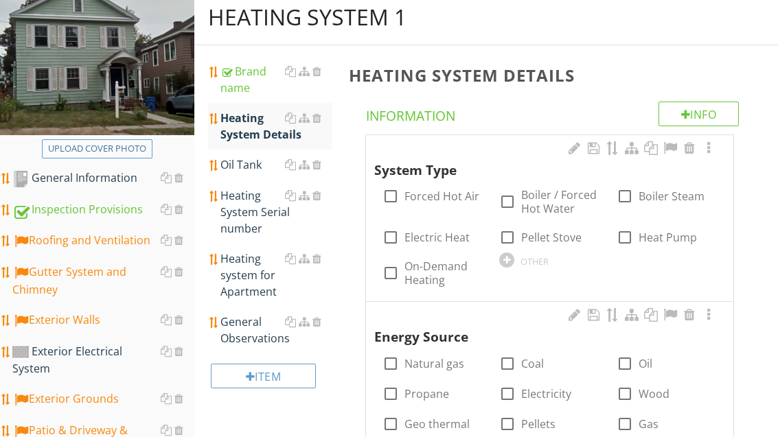
click at [551, 201] on label "Boiler / Forced Hot Water" at bounding box center [560, 201] width 78 height 27
checkbox input "true"
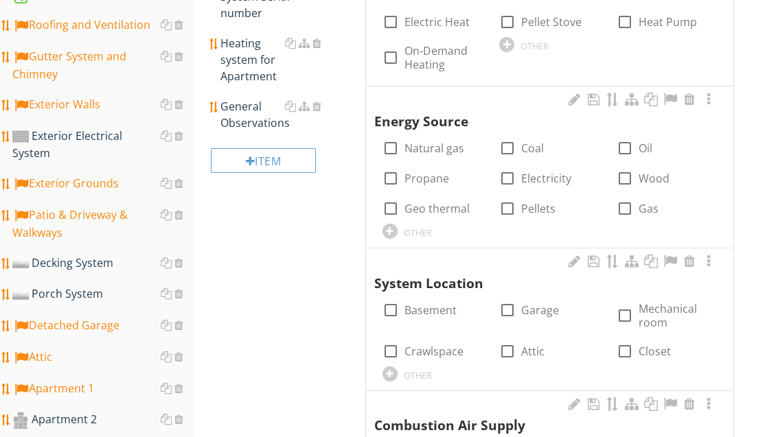
scroll to position [379, 0]
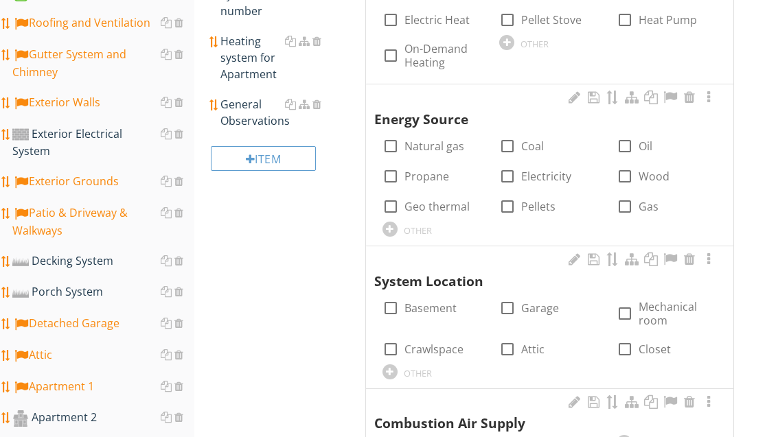
click at [434, 150] on label "Natural gas" at bounding box center [435, 147] width 60 height 14
checkbox input "true"
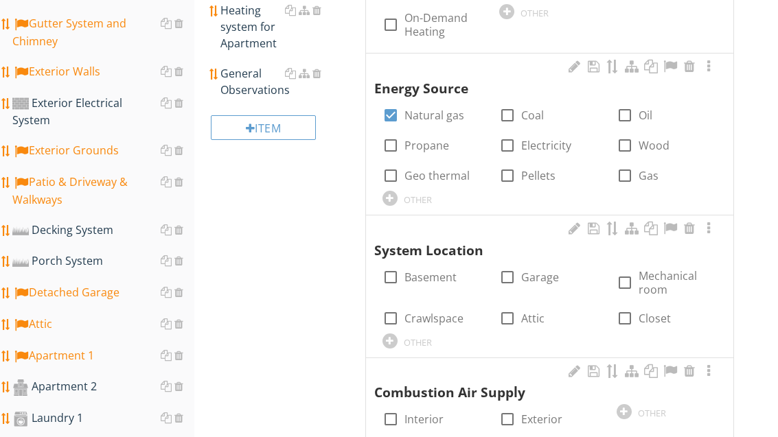
scroll to position [417, 0]
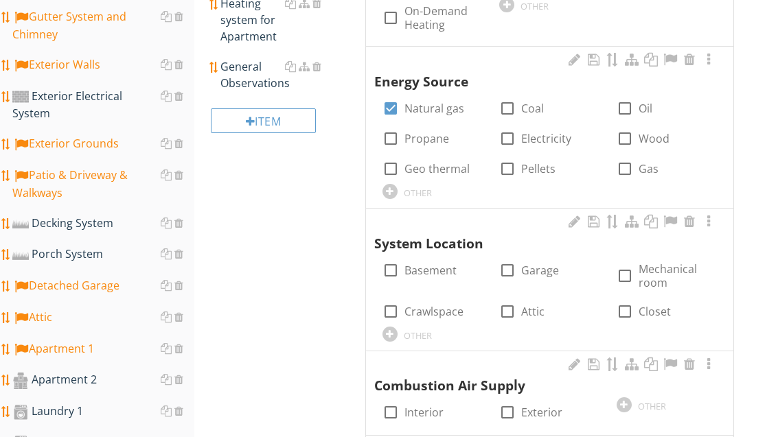
click at [432, 268] on label "Basement" at bounding box center [431, 271] width 52 height 14
checkbox input "true"
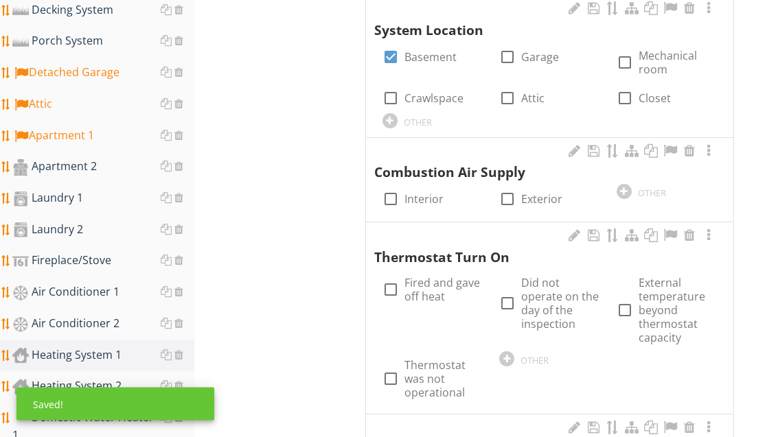
scroll to position [631, 0]
click at [428, 196] on label "Interior" at bounding box center [424, 199] width 39 height 14
checkbox input "true"
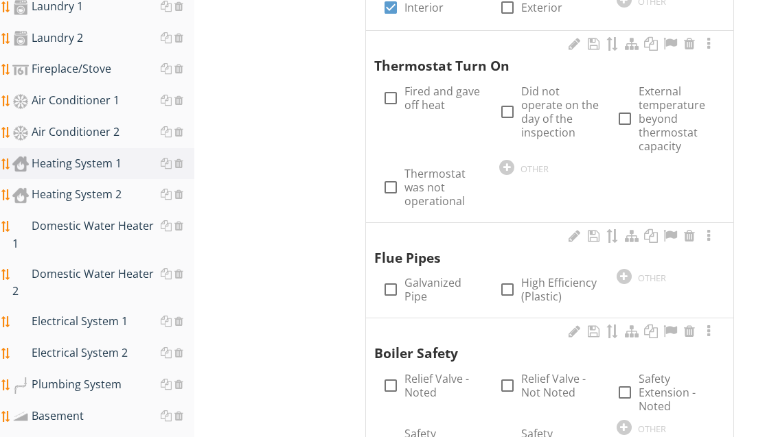
scroll to position [821, 0]
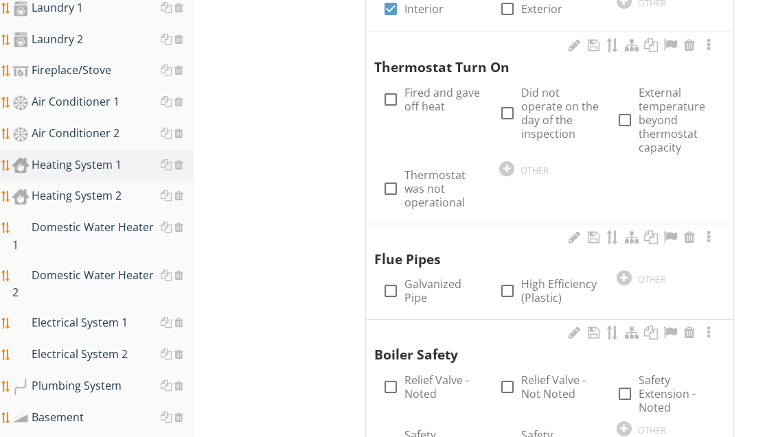
click at [455, 102] on label "Fired and gave off heat" at bounding box center [444, 99] width 78 height 27
checkbox input "true"
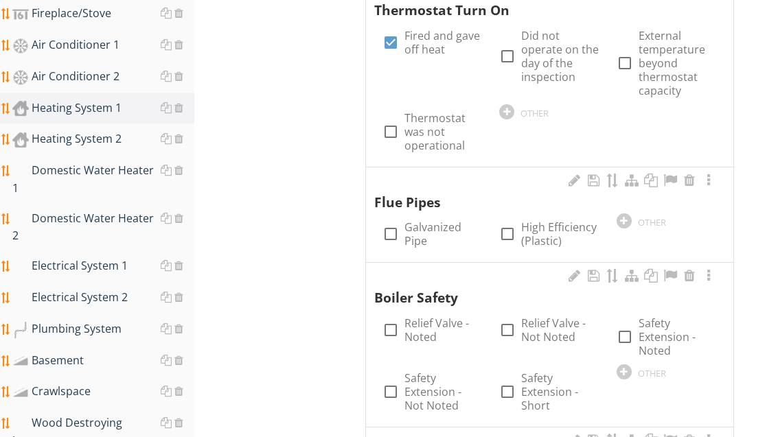
scroll to position [877, 0]
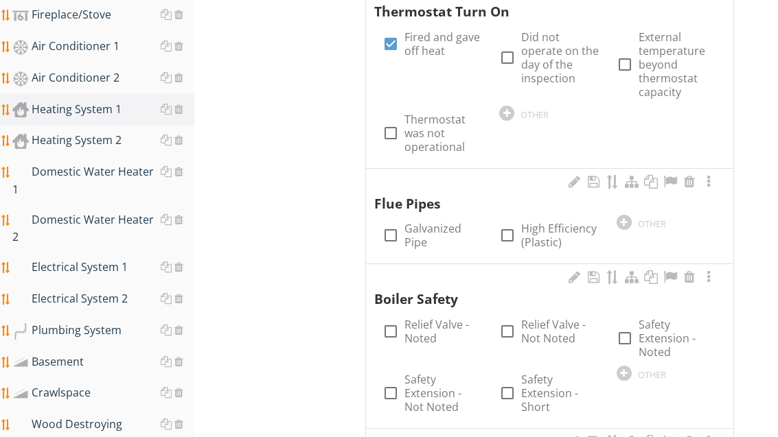
click at [422, 227] on label "Galvanized Pipe" at bounding box center [444, 235] width 78 height 27
checkbox input "true"
click at [440, 326] on label "Relief Valve - Noted" at bounding box center [444, 331] width 78 height 27
checkbox input "true"
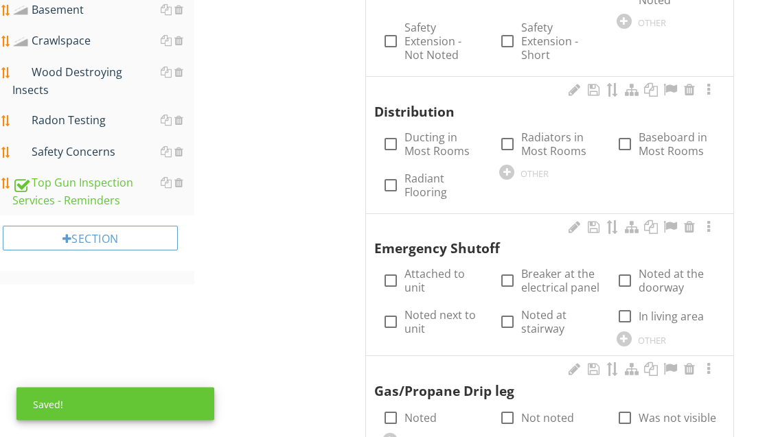
scroll to position [1229, 0]
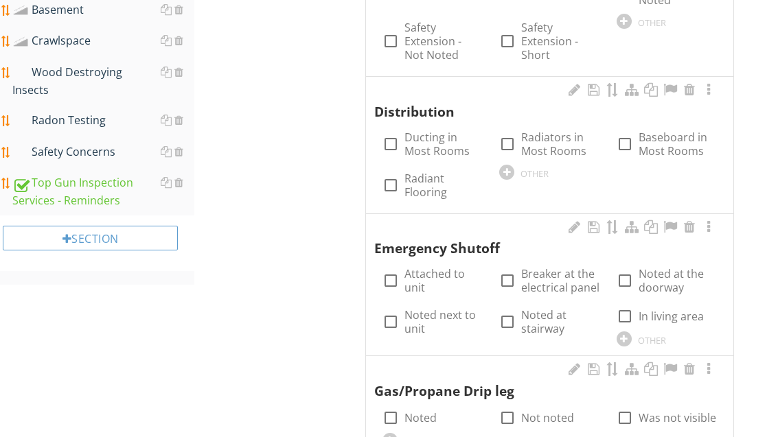
click at [551, 141] on label "Radiators in Most Rooms" at bounding box center [560, 143] width 78 height 27
checkbox input "true"
click at [627, 332] on div at bounding box center [624, 339] width 15 height 15
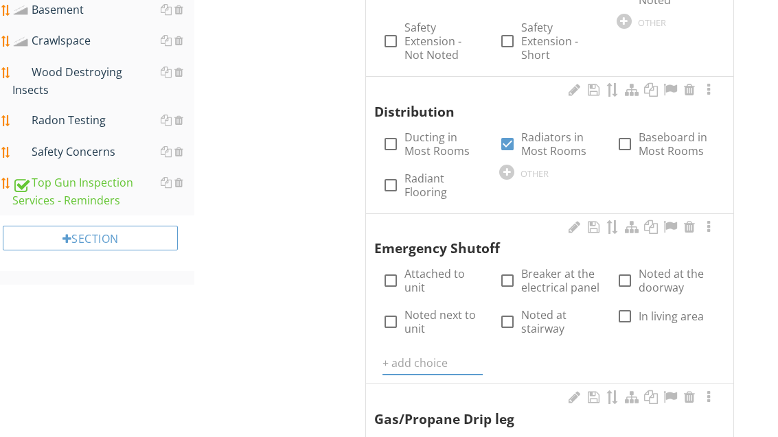
click at [428, 352] on input "text" at bounding box center [433, 363] width 100 height 23
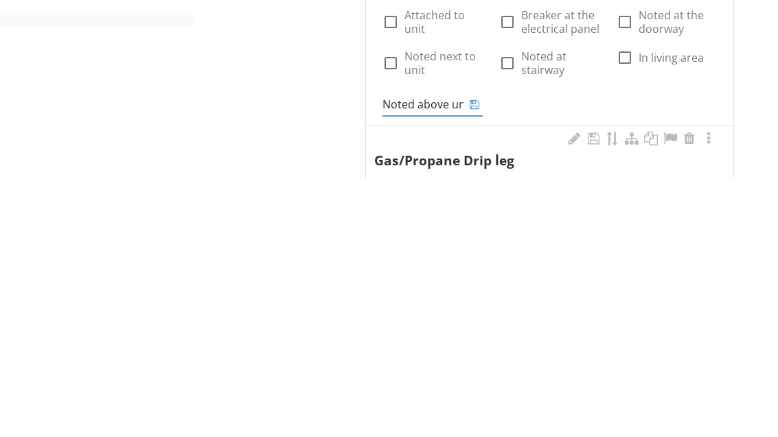
type input "Noted above unit"
click at [473, 358] on icon at bounding box center [475, 363] width 10 height 11
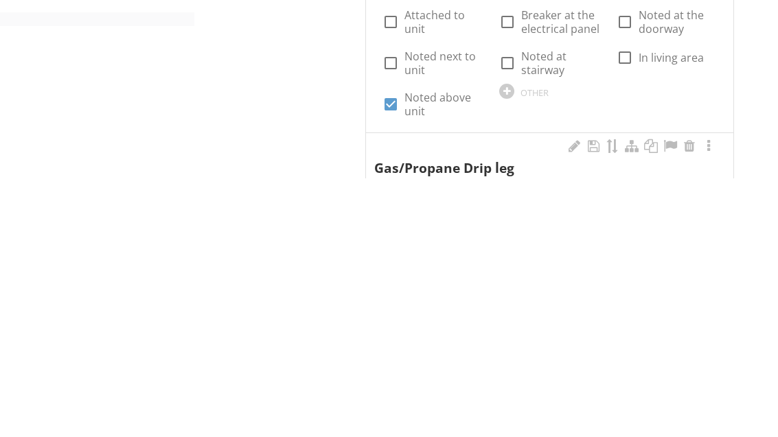
scroll to position [1488, 0]
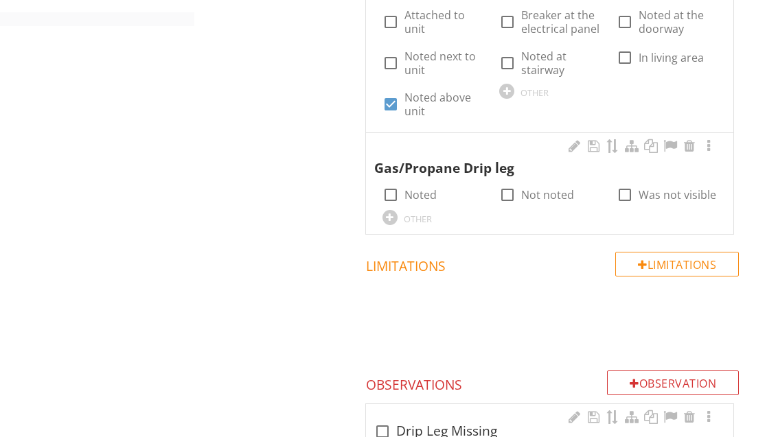
click at [390, 187] on div at bounding box center [390, 194] width 23 height 23
checkbox input "true"
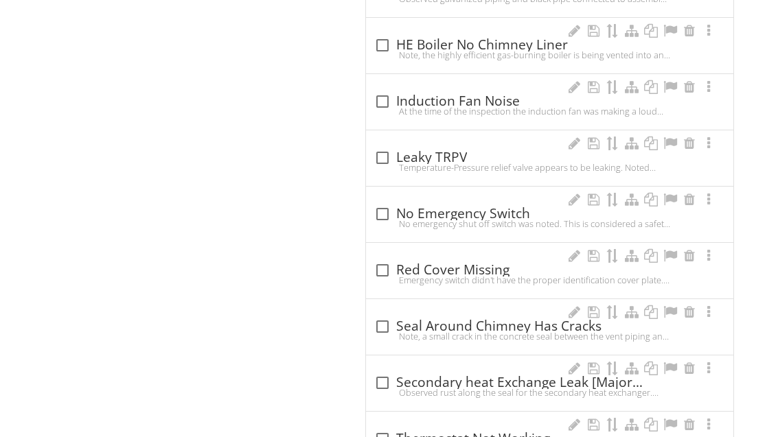
scroll to position [2447, 0]
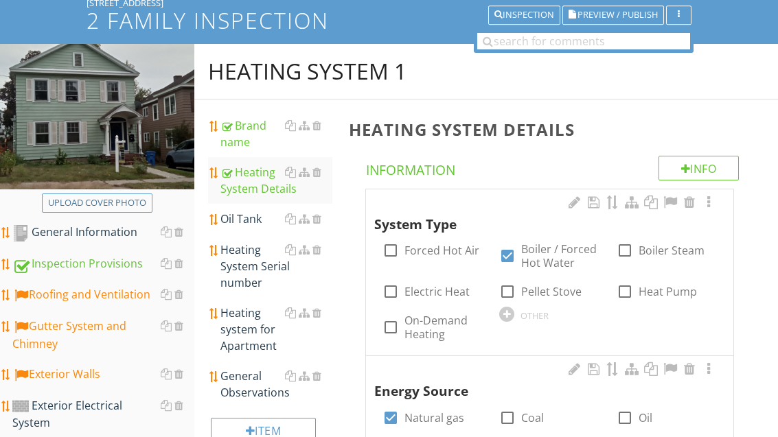
click at [254, 218] on div "Oil Tank" at bounding box center [275, 220] width 111 height 16
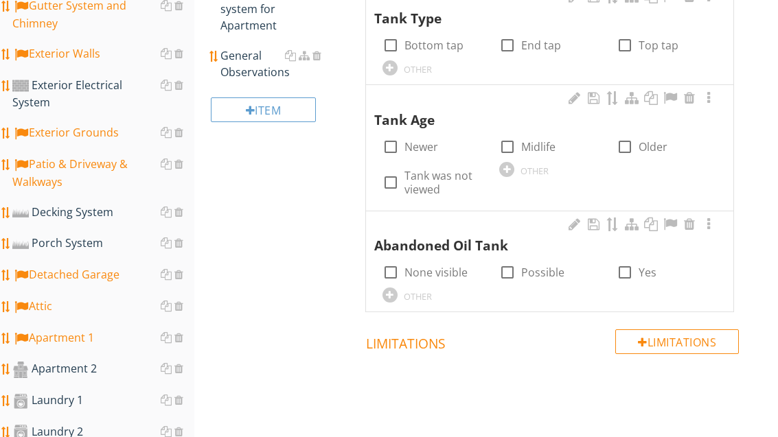
click at [457, 266] on label "None visible" at bounding box center [436, 273] width 63 height 14
checkbox input "true"
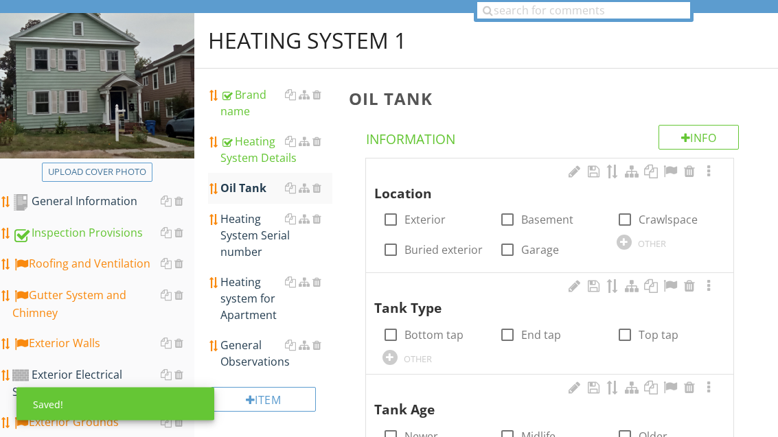
scroll to position [152, 0]
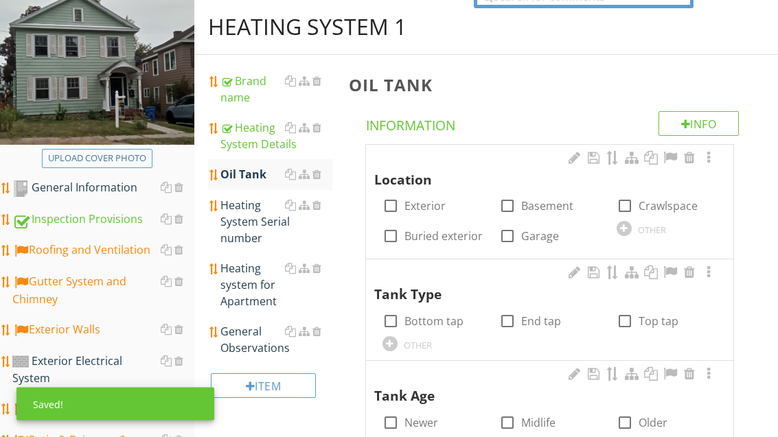
click at [252, 224] on div "Heating System Serial number" at bounding box center [275, 222] width 111 height 49
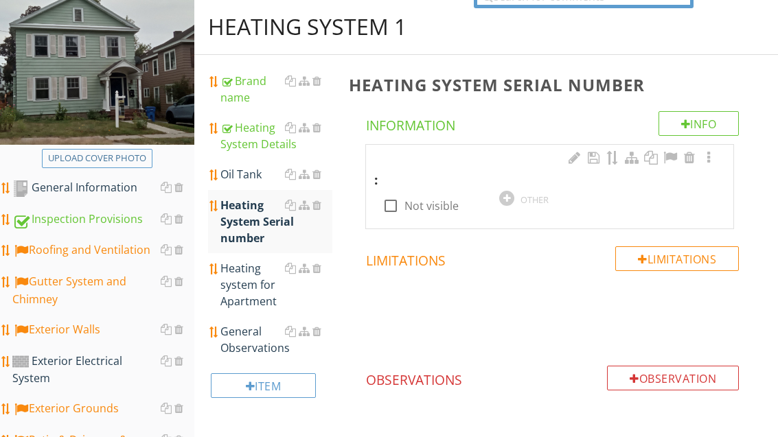
click at [505, 204] on div at bounding box center [506, 198] width 15 height 15
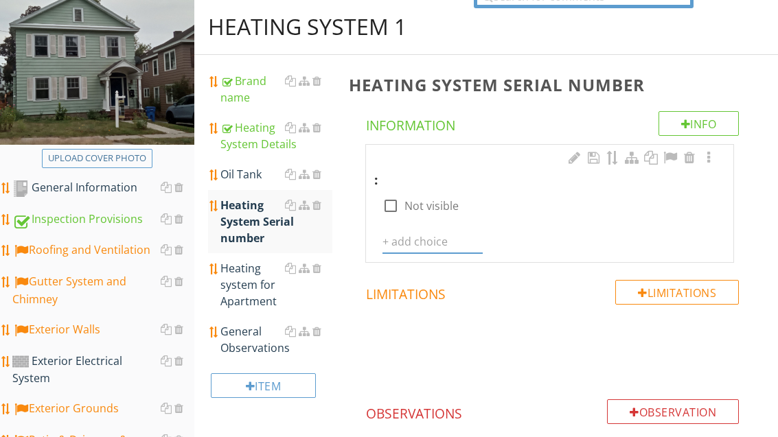
click at [415, 245] on input "text" at bounding box center [433, 242] width 100 height 23
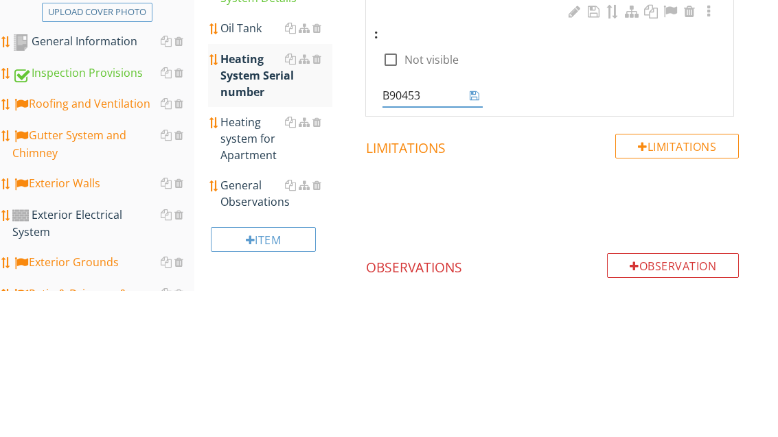
type input "B904535"
click at [463, 231] on input "B904535" at bounding box center [423, 242] width 81 height 23
click at [473, 237] on icon at bounding box center [475, 242] width 10 height 11
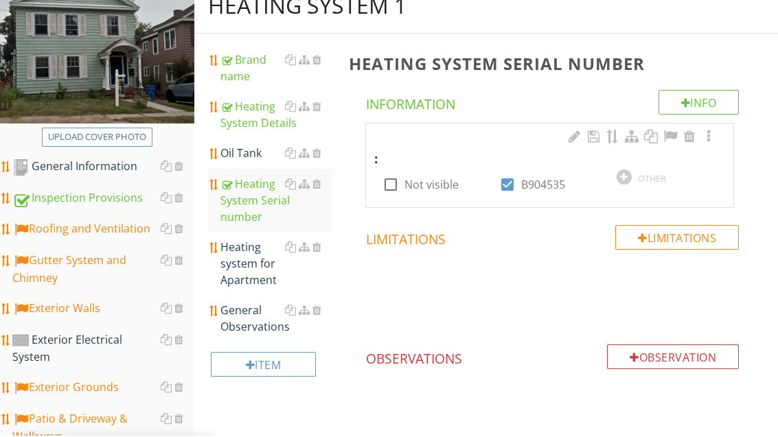
scroll to position [174, 0]
click at [249, 327] on div "General Observations" at bounding box center [275, 318] width 111 height 33
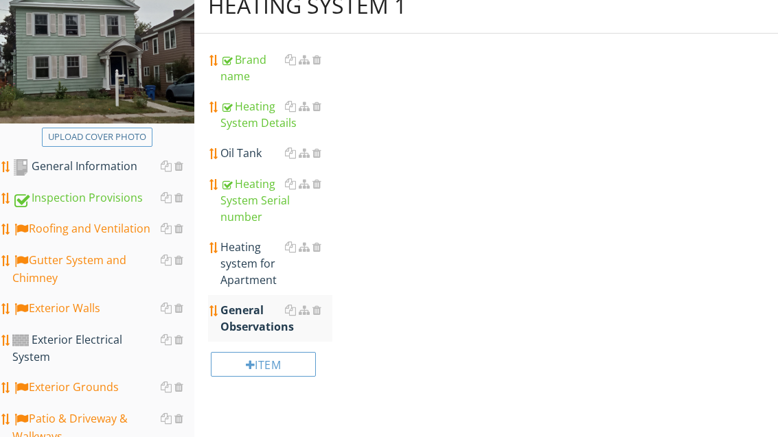
click at [255, 322] on div "General Observations" at bounding box center [275, 318] width 111 height 33
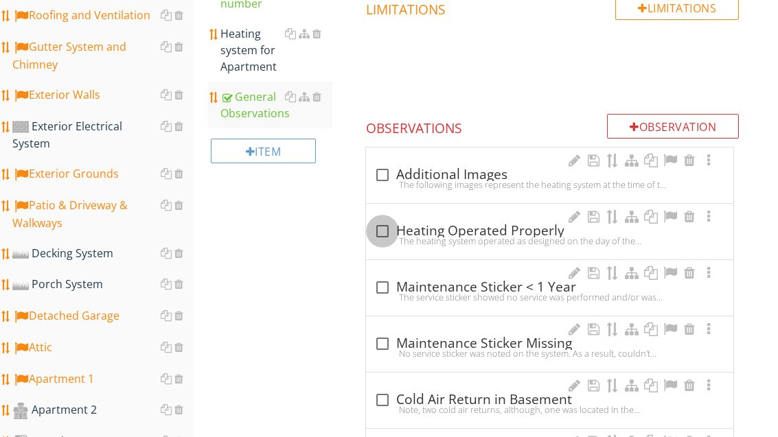
scroll to position [387, 0]
click at [381, 233] on div at bounding box center [382, 231] width 23 height 23
checkbox input "true"
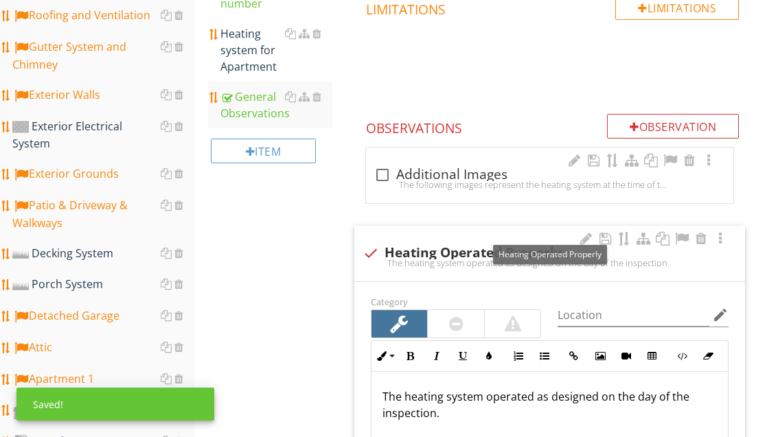
click at [679, 236] on div at bounding box center [682, 239] width 16 height 14
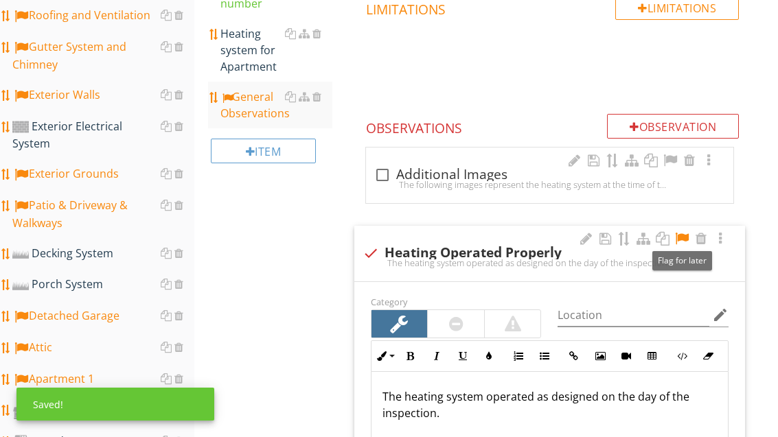
click at [377, 175] on div at bounding box center [382, 174] width 23 height 23
checkbox input "true"
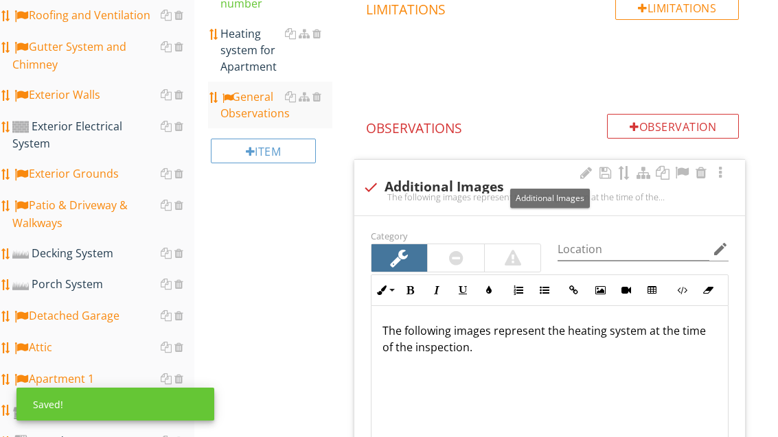
click at [686, 168] on div at bounding box center [682, 173] width 16 height 14
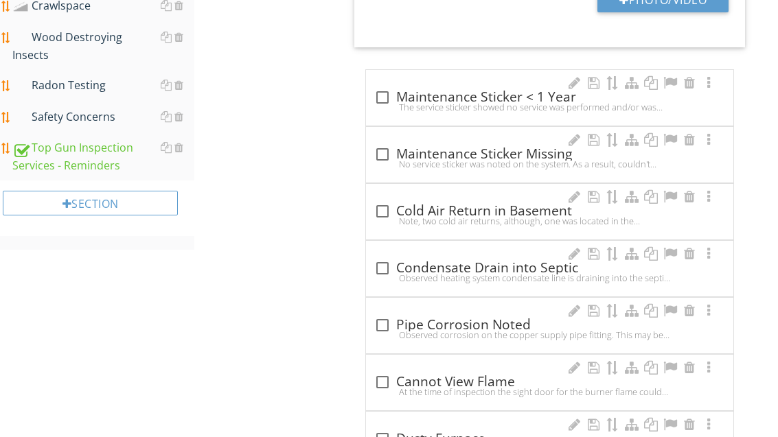
scroll to position [1264, 0]
click at [380, 155] on div at bounding box center [382, 154] width 23 height 23
checkbox input "true"
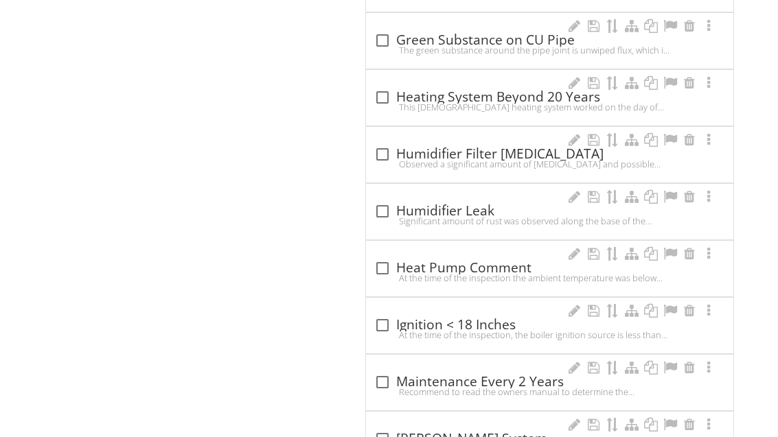
scroll to position [2397, 0]
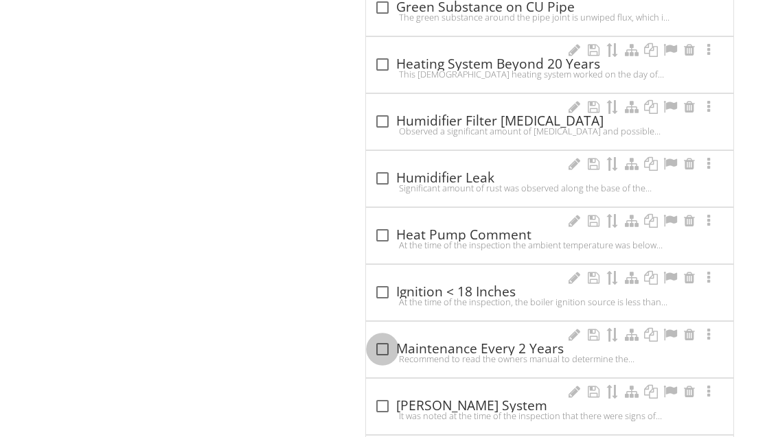
click at [385, 343] on div at bounding box center [382, 349] width 23 height 23
checkbox input "true"
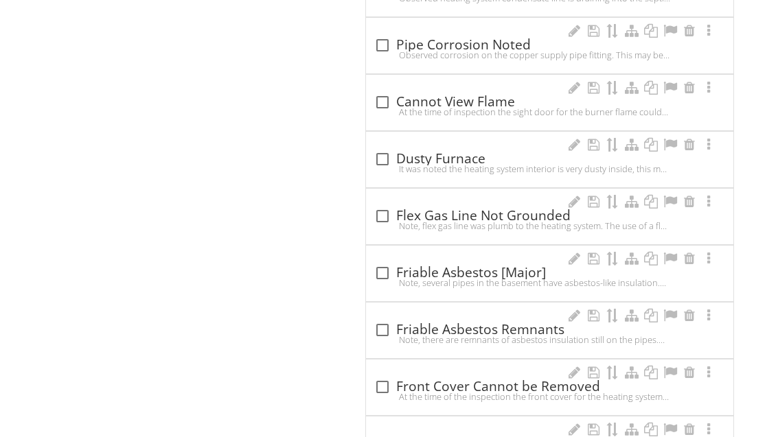
scroll to position [1981, 0]
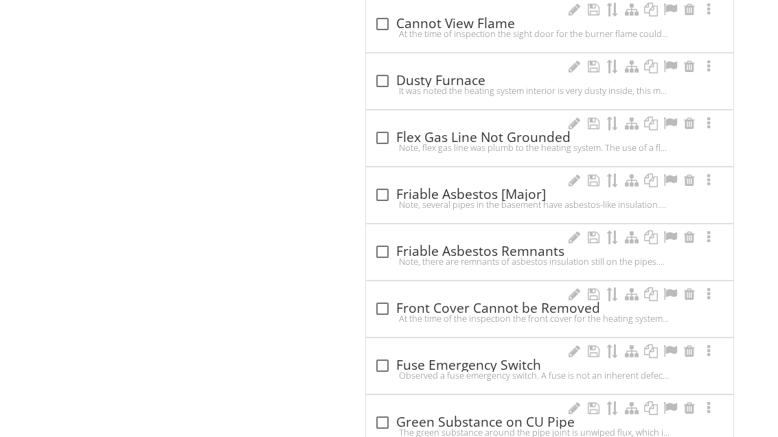
click at [479, 196] on div "check_box_outline_blank Friable Asbestos [Major]" at bounding box center [549, 195] width 351 height 16
checkbox input "true"
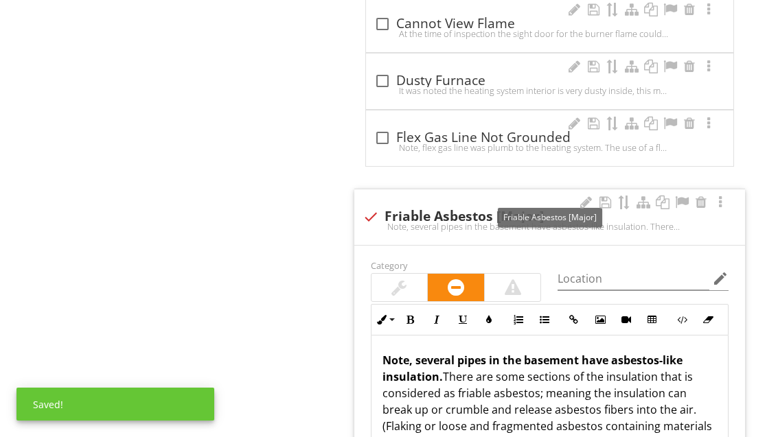
click at [678, 202] on div at bounding box center [682, 203] width 16 height 14
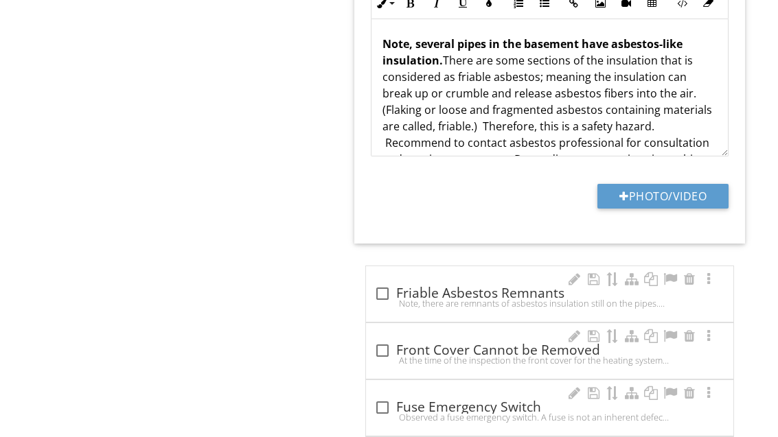
scroll to position [2286, 0]
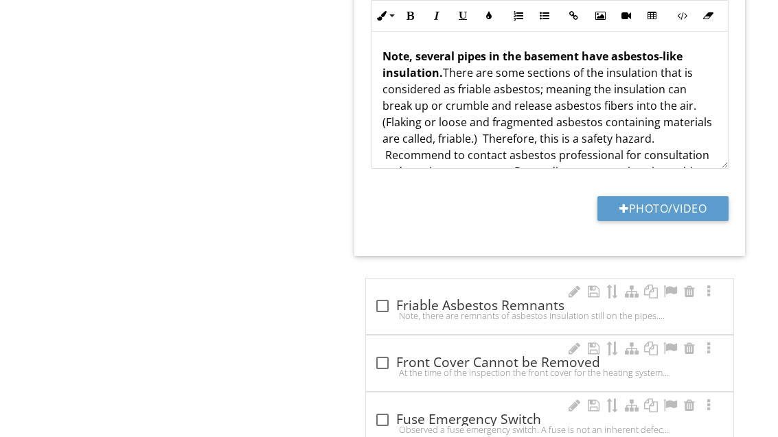
click at [673, 205] on button "Photo/Video" at bounding box center [663, 208] width 131 height 25
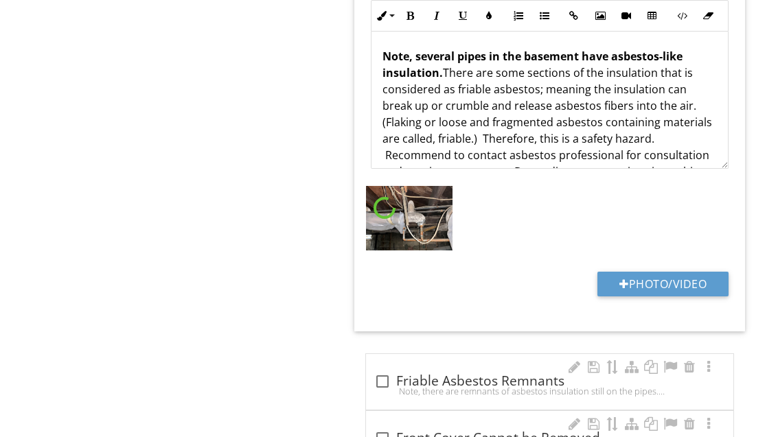
click at [695, 280] on button "Photo/Video" at bounding box center [663, 284] width 131 height 25
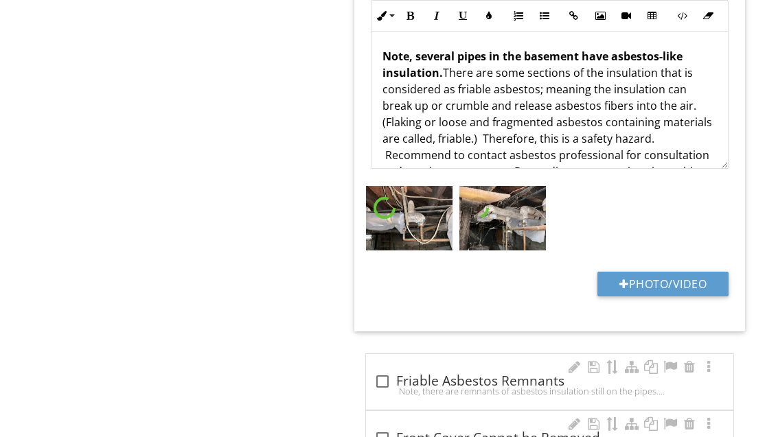
click at [690, 273] on button "Photo/Video" at bounding box center [663, 284] width 131 height 25
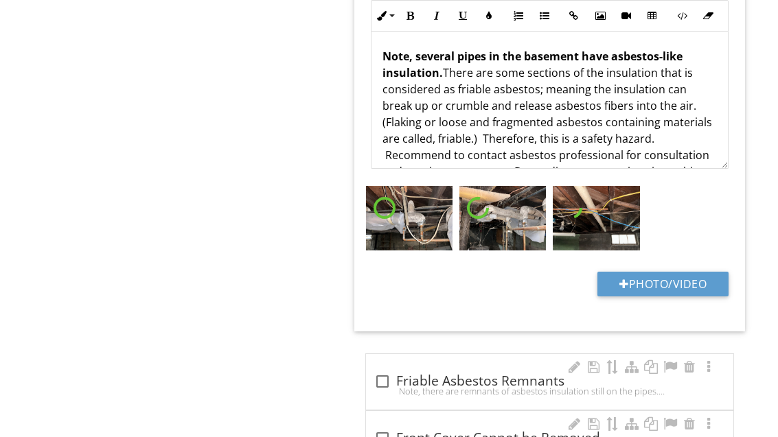
click at [697, 273] on button "Photo/Video" at bounding box center [663, 284] width 131 height 25
type input "C:\fakepath\image.jpg"
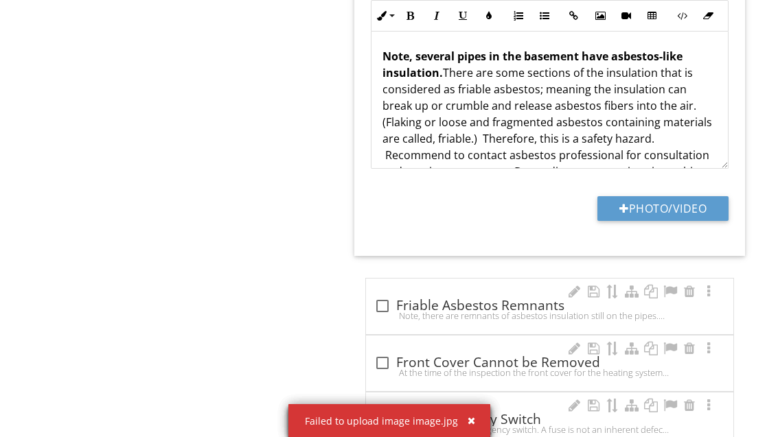
click at [471, 421] on div "button" at bounding box center [472, 421] width 8 height 10
click at [470, 420] on div "button" at bounding box center [472, 421] width 8 height 10
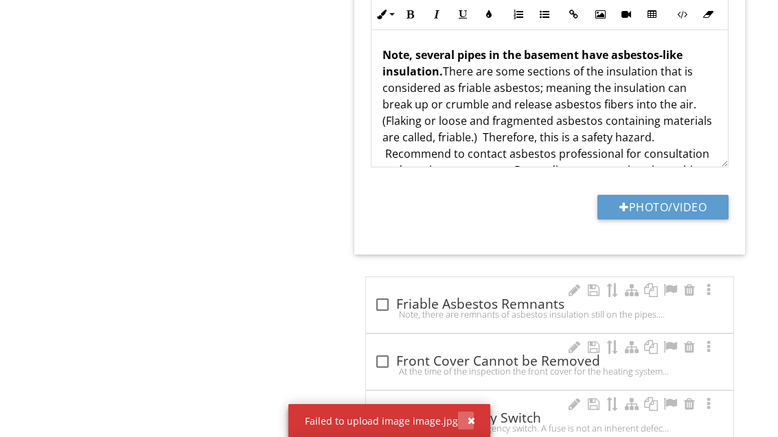
click at [470, 426] on button "button" at bounding box center [466, 421] width 16 height 18
click at [471, 420] on div "button" at bounding box center [472, 421] width 8 height 10
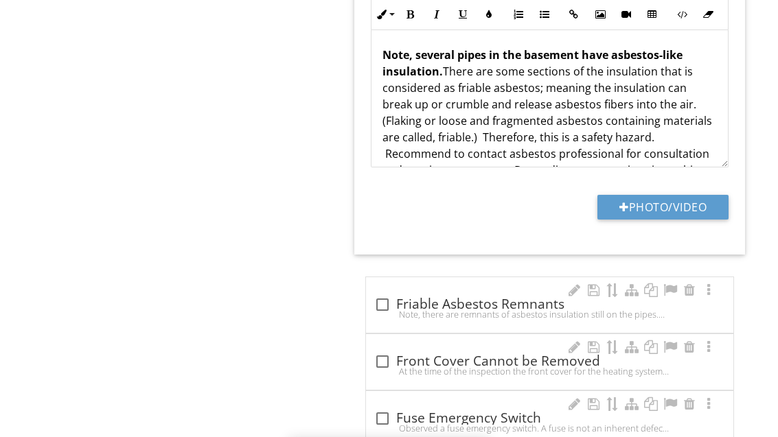
click at [475, 420] on div "check_box_outline_blank Fuse Emergency Switch" at bounding box center [549, 419] width 351 height 16
checkbox input "true"
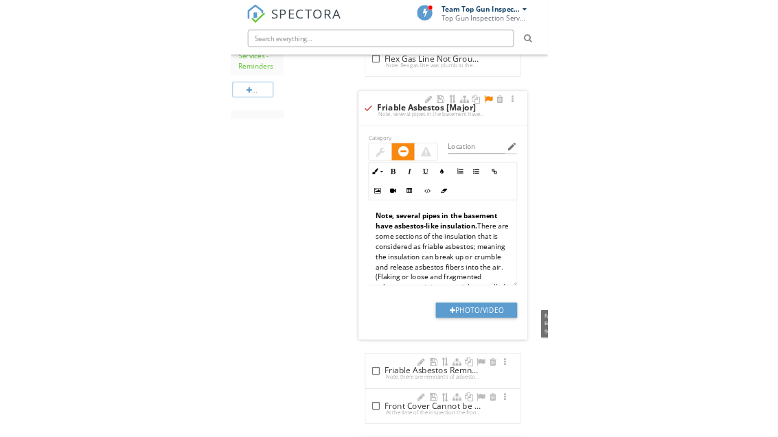
scroll to position [2128, 0]
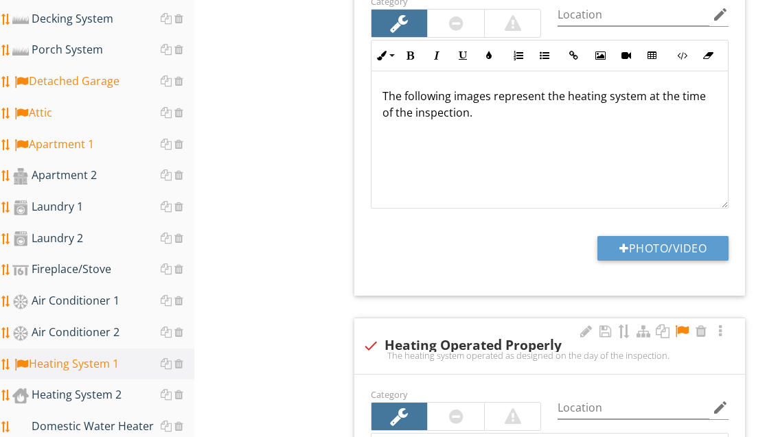
scroll to position [626, 0]
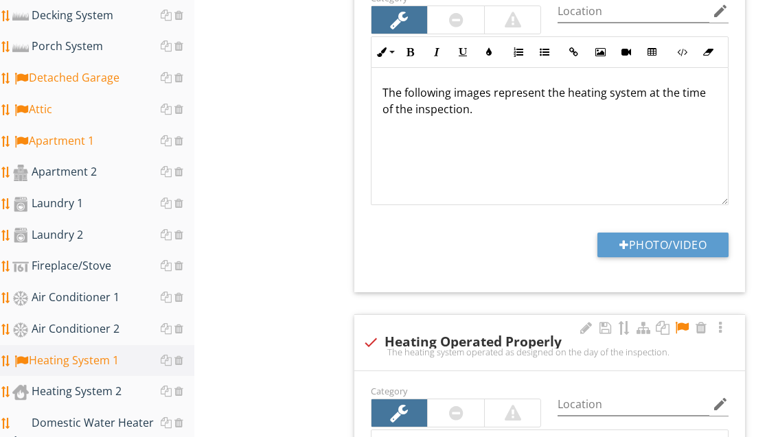
click at [128, 415] on div "Domestic Water Heater 1" at bounding box center [103, 432] width 182 height 34
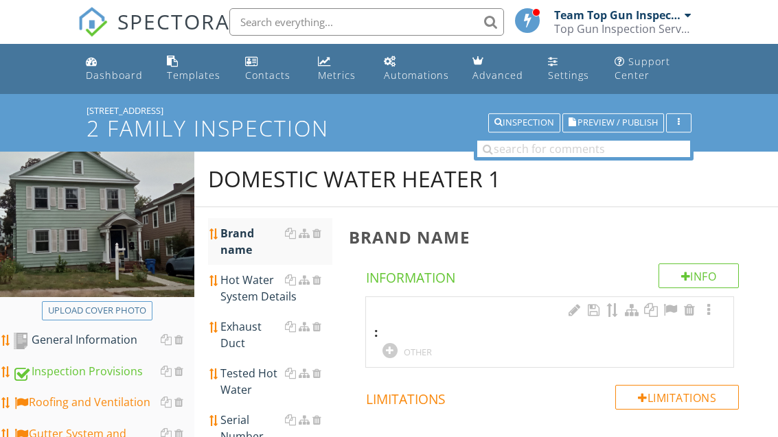
click at [392, 351] on div at bounding box center [390, 350] width 15 height 15
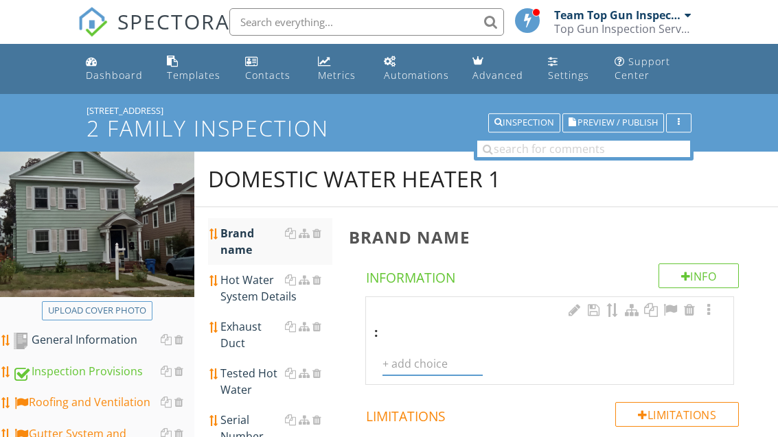
click at [423, 353] on input "text" at bounding box center [433, 364] width 100 height 23
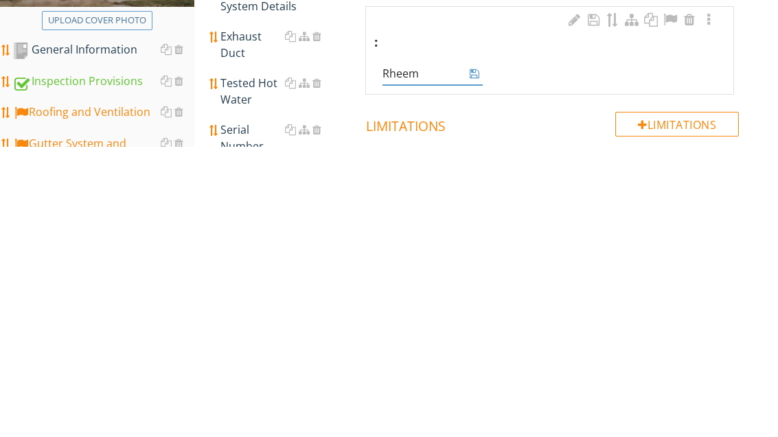
type input "Rheem"
click at [475, 359] on icon at bounding box center [475, 364] width 10 height 11
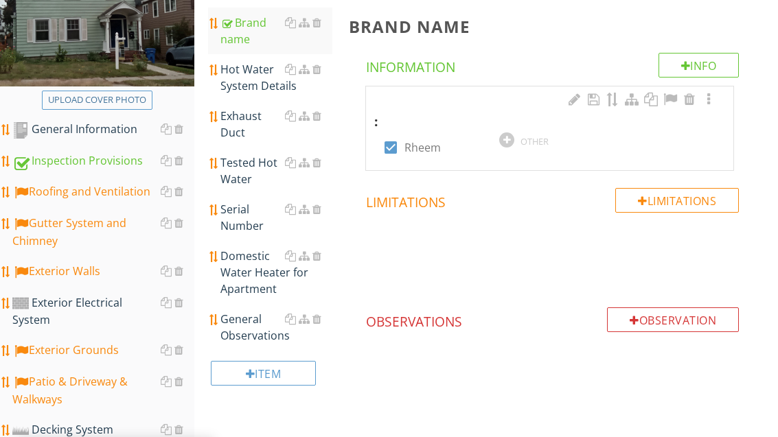
scroll to position [177, 0]
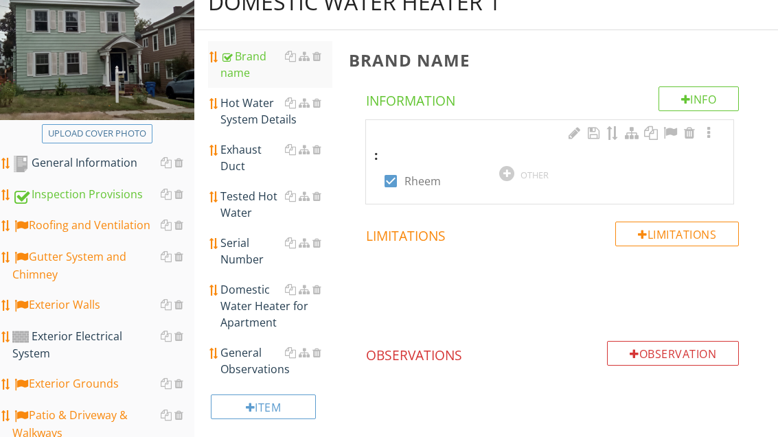
click at [255, 111] on div "Hot Water System Details" at bounding box center [275, 111] width 111 height 33
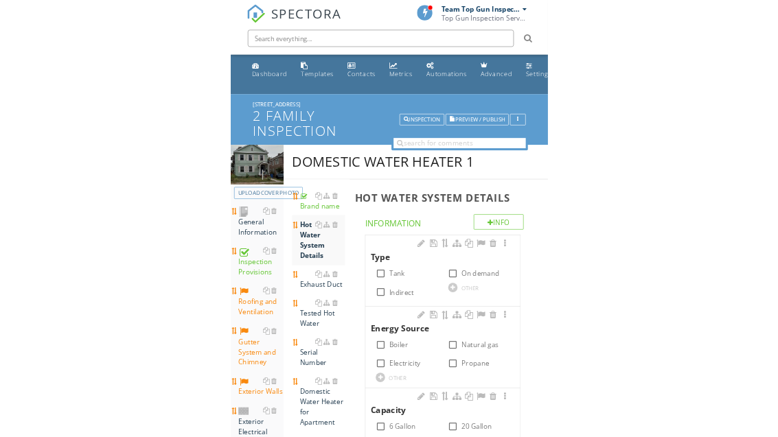
scroll to position [177, 0]
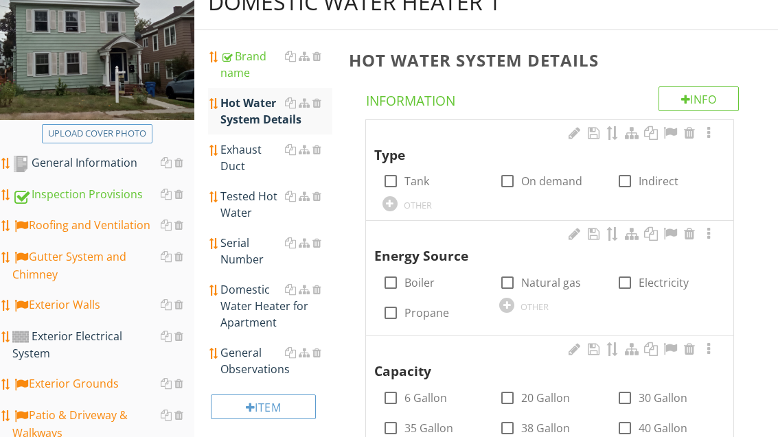
click at [420, 185] on label "Tank" at bounding box center [417, 181] width 25 height 14
checkbox input "true"
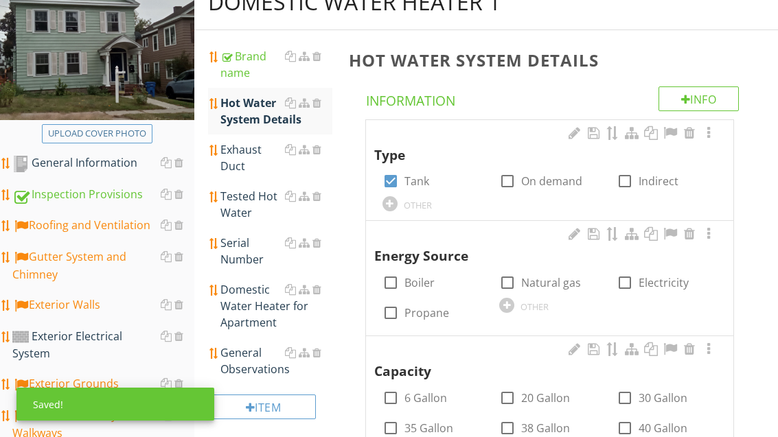
click at [549, 281] on label "Natural gas" at bounding box center [551, 283] width 60 height 14
checkbox input "true"
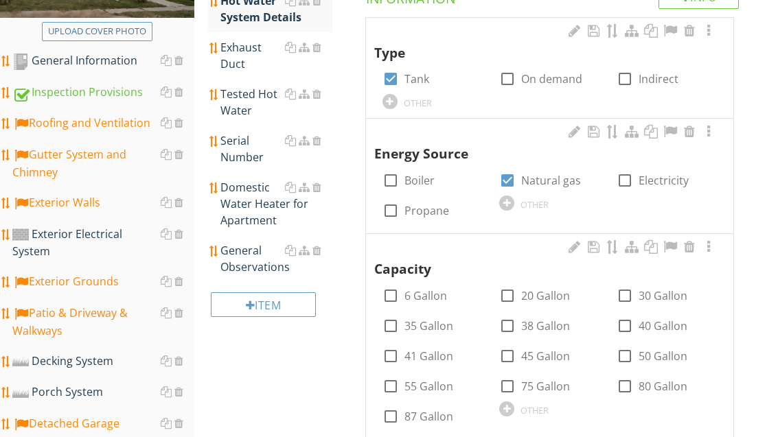
scroll to position [293, 0]
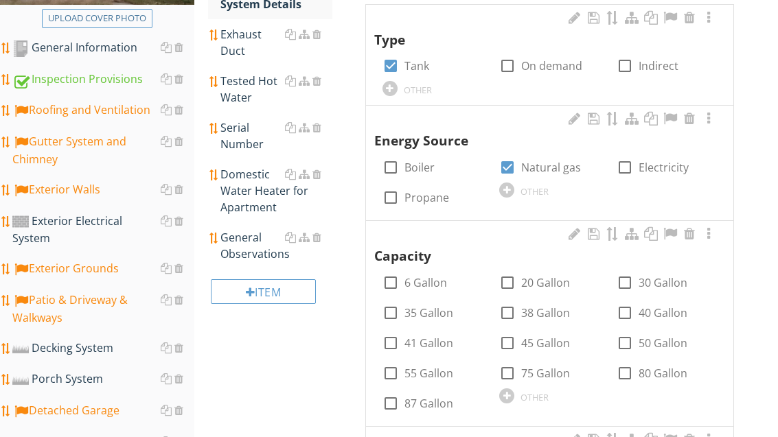
click at [644, 306] on label "40 Gallon" at bounding box center [663, 313] width 49 height 14
checkbox input "true"
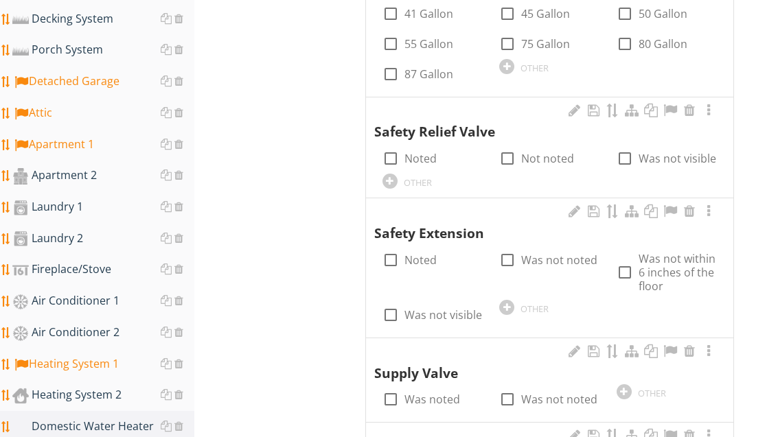
scroll to position [646, 0]
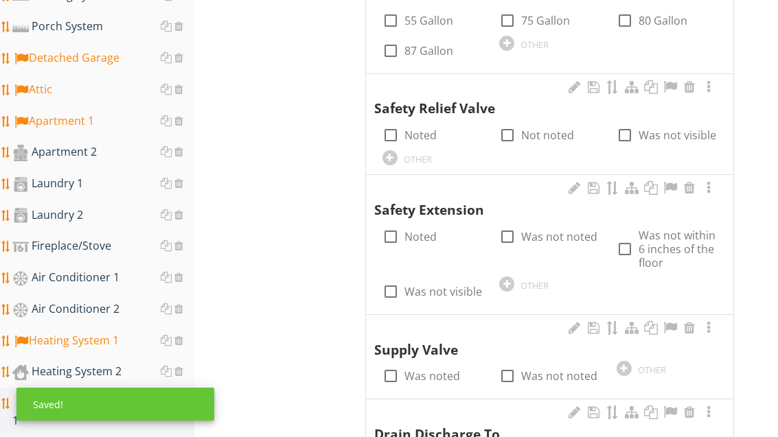
click at [417, 137] on label "Noted" at bounding box center [421, 135] width 32 height 14
checkbox input "true"
click at [422, 232] on label "Noted" at bounding box center [421, 237] width 32 height 14
checkbox input "true"
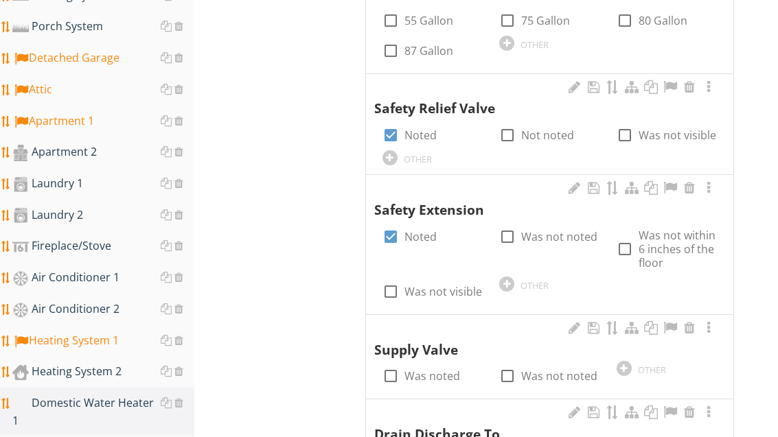
click at [439, 369] on label "Was noted" at bounding box center [433, 376] width 56 height 14
checkbox input "true"
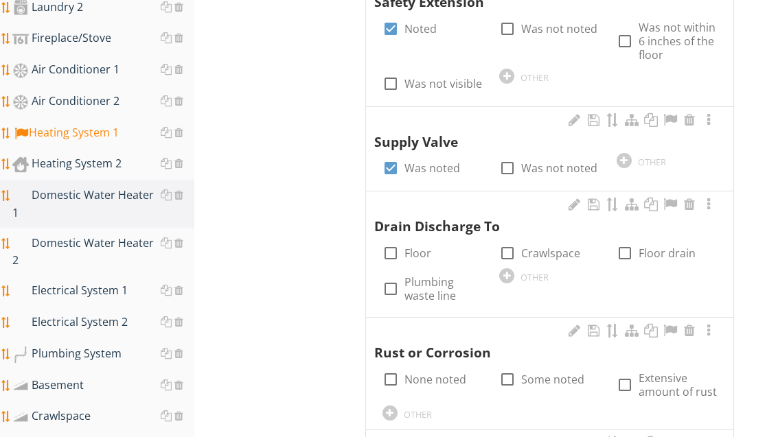
click at [415, 247] on label "Floor" at bounding box center [418, 254] width 27 height 14
checkbox input "true"
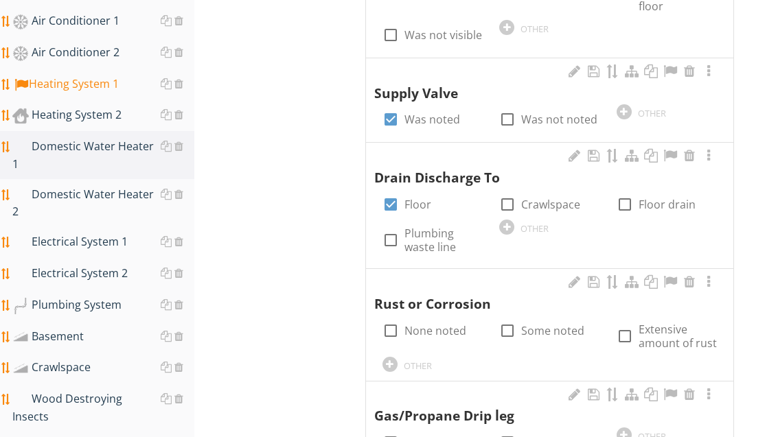
scroll to position [902, 0]
click at [551, 324] on label "Some noted" at bounding box center [552, 331] width 63 height 14
checkbox input "true"
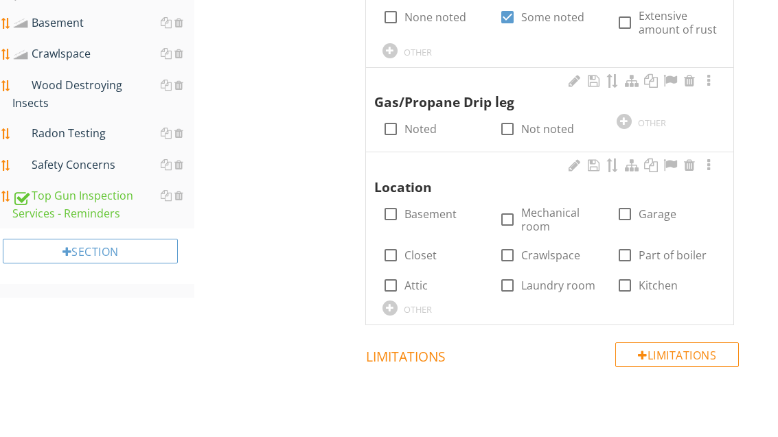
scroll to position [1224, 0]
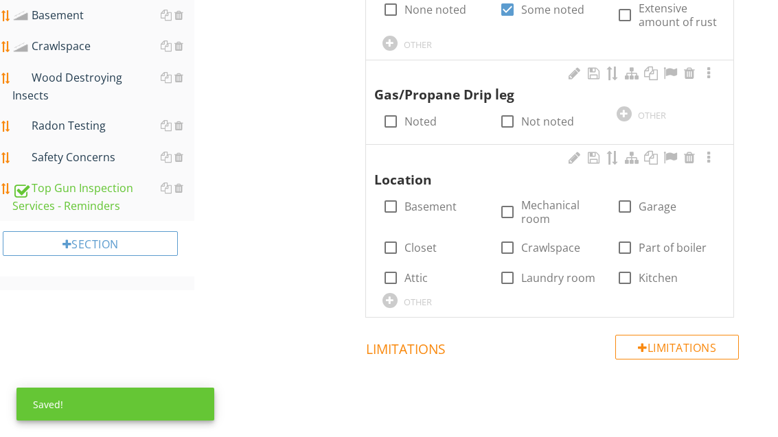
click at [417, 115] on label "Noted" at bounding box center [421, 122] width 32 height 14
checkbox input "true"
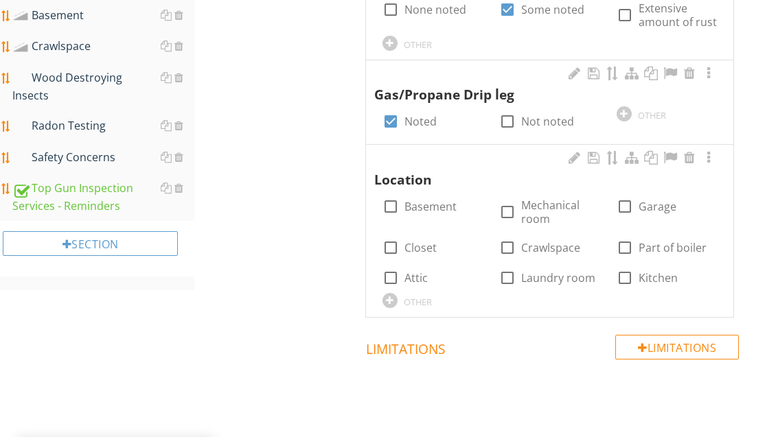
click at [536, 115] on label "Not noted" at bounding box center [547, 122] width 53 height 14
checkbox input "true"
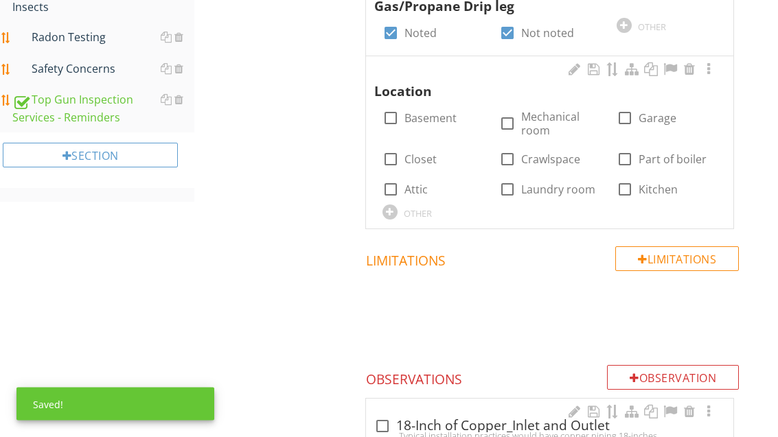
scroll to position [1312, 0]
click at [436, 112] on label "Basement" at bounding box center [431, 118] width 52 height 14
checkbox input "true"
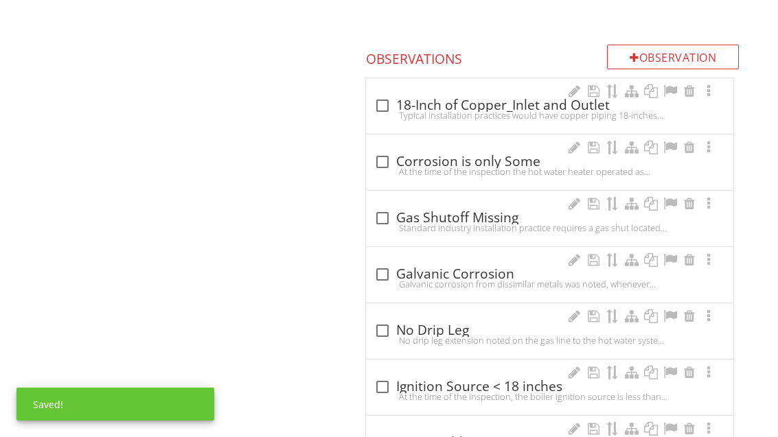
scroll to position [1660, 0]
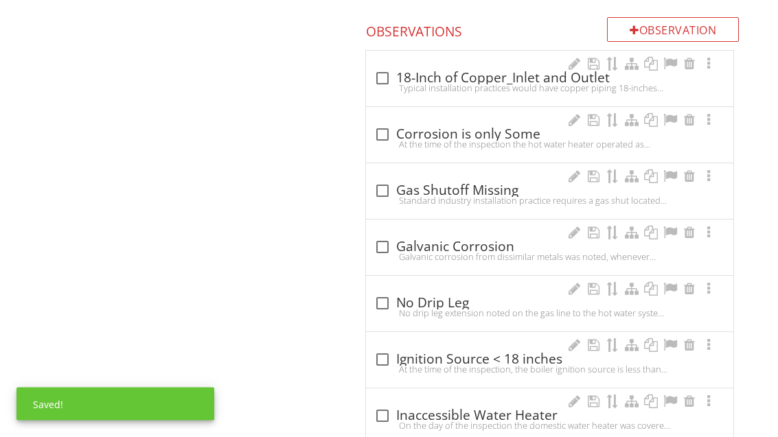
click at [461, 127] on div "check_box_outline_blank Corrosion is only Some" at bounding box center [549, 135] width 351 height 16
checkbox input "true"
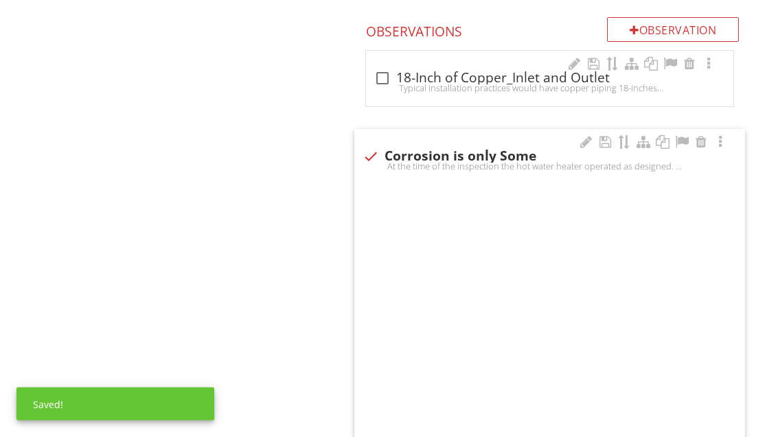
scroll to position [1661, 0]
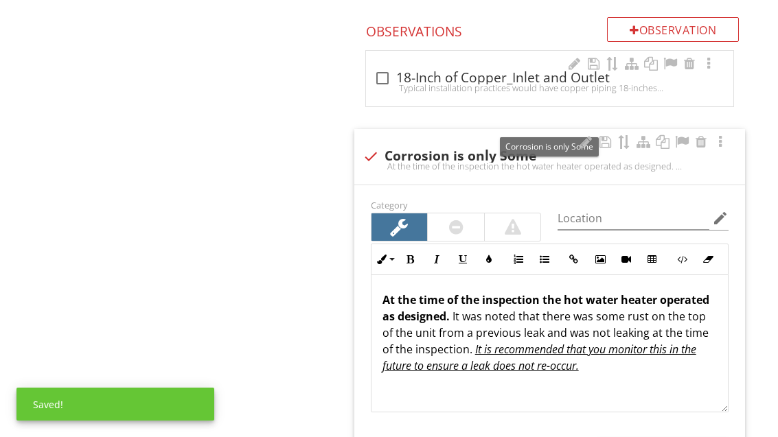
click at [681, 135] on div at bounding box center [682, 142] width 16 height 14
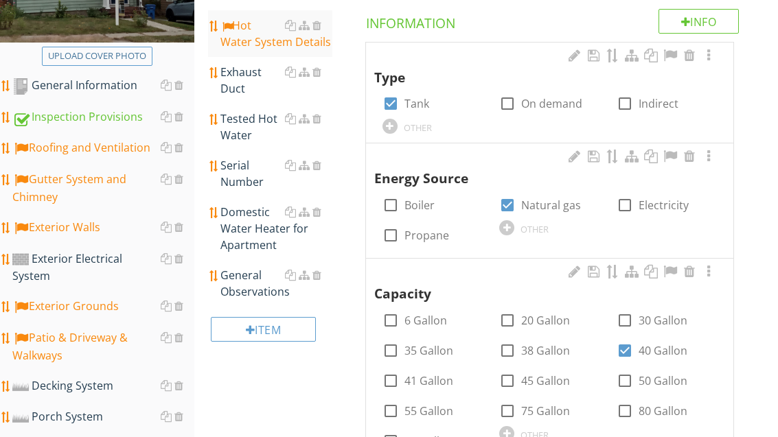
scroll to position [228, 0]
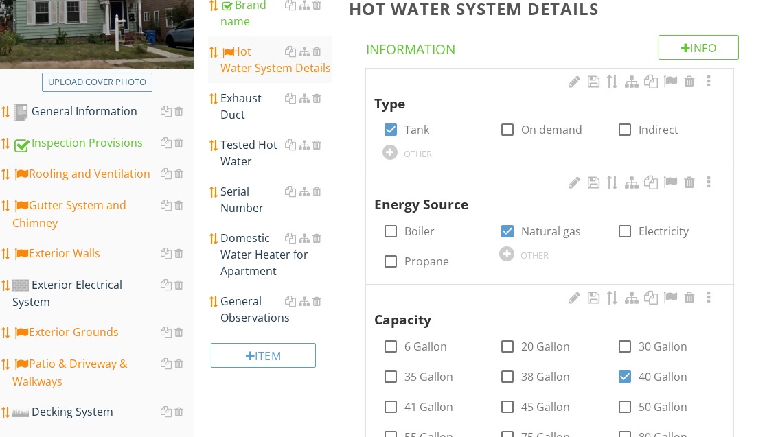
click at [248, 158] on div "Tested Hot Water" at bounding box center [275, 153] width 111 height 33
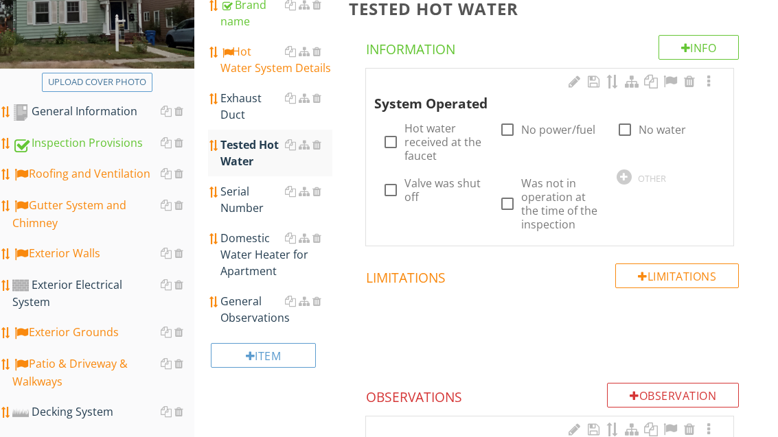
click at [437, 141] on label "Hot water received at the faucet" at bounding box center [444, 142] width 78 height 41
checkbox input "true"
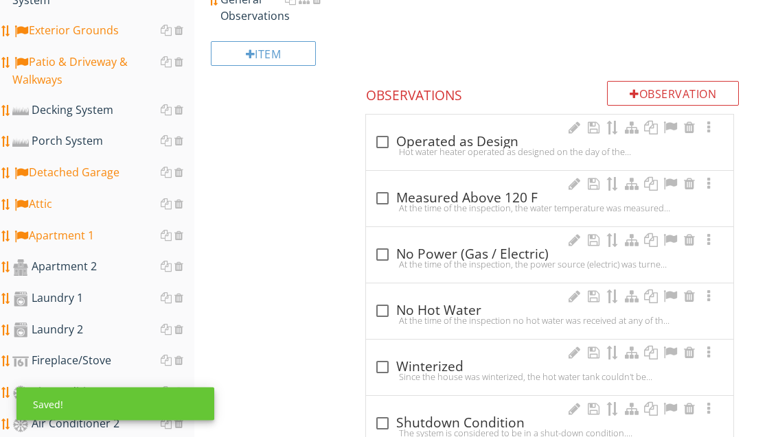
scroll to position [626, 0]
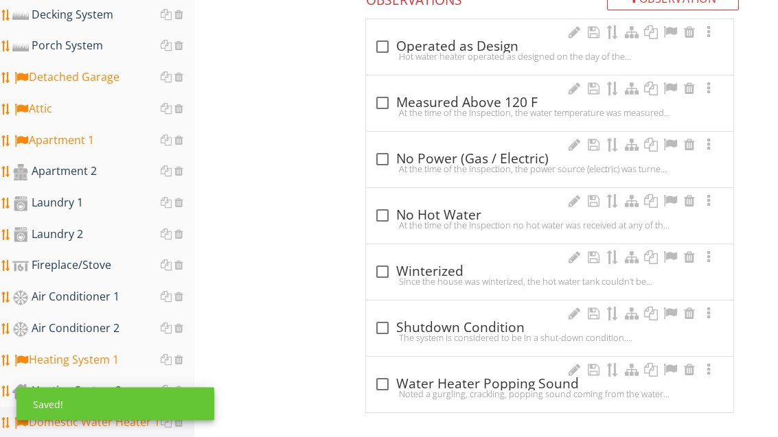
click at [385, 102] on div at bounding box center [382, 103] width 23 height 23
checkbox input "true"
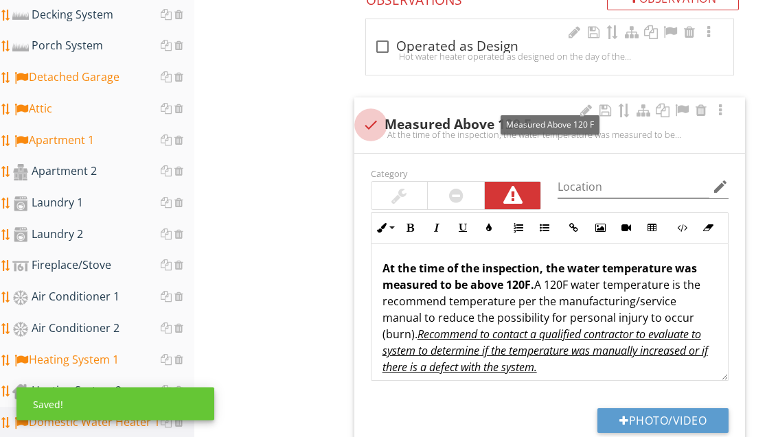
scroll to position [626, 0]
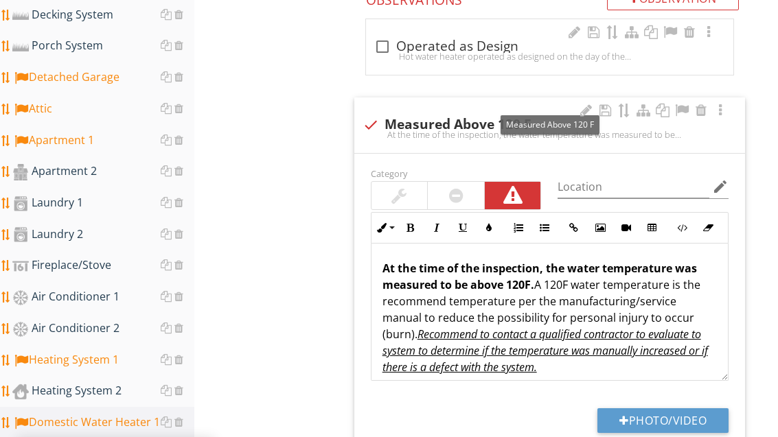
click at [675, 104] on div at bounding box center [682, 111] width 16 height 14
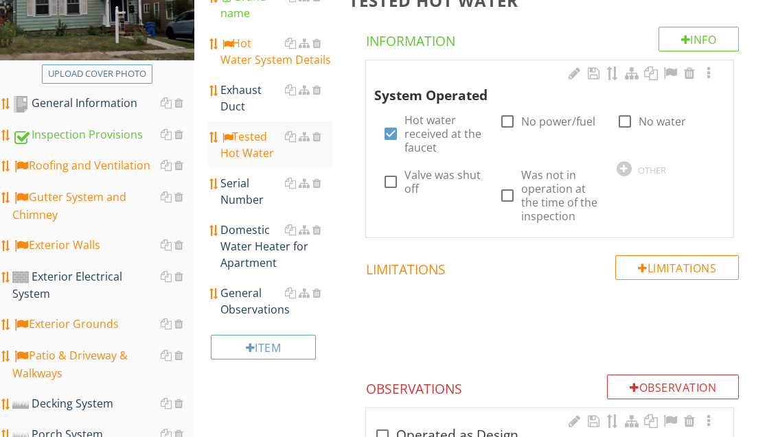
scroll to position [236, 0]
click at [251, 205] on div "Serial Number" at bounding box center [275, 192] width 111 height 33
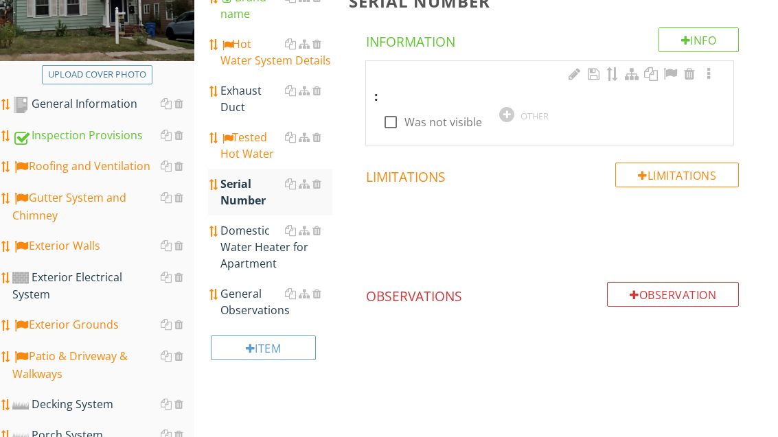
click at [501, 109] on div at bounding box center [506, 114] width 15 height 15
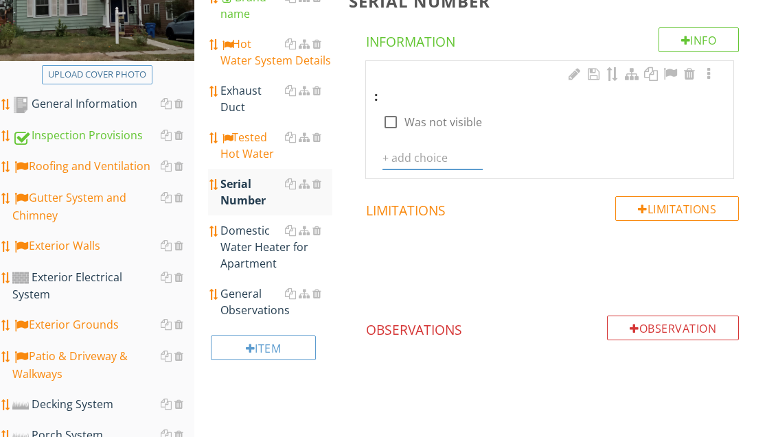
click at [420, 155] on input "text" at bounding box center [433, 158] width 100 height 23
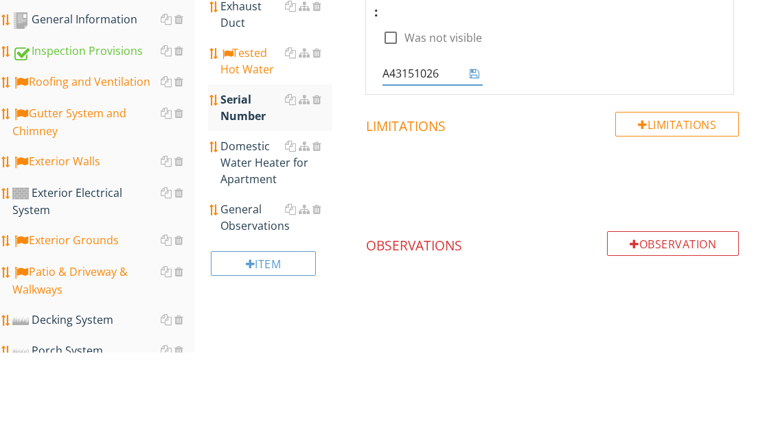
type input "A431510269"
click at [474, 152] on icon at bounding box center [475, 157] width 10 height 11
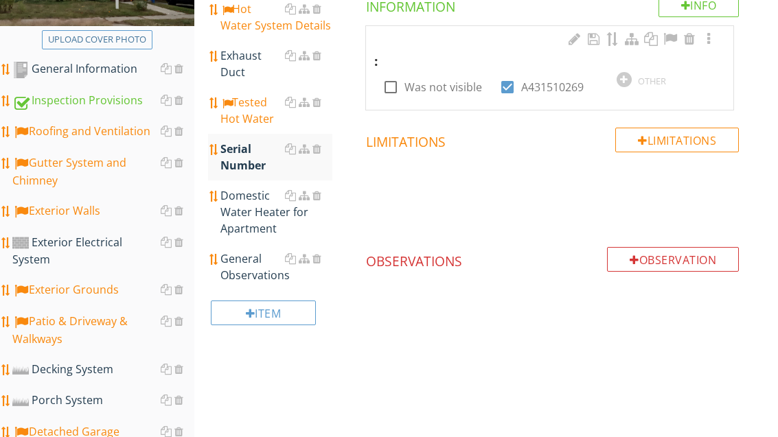
scroll to position [253, 0]
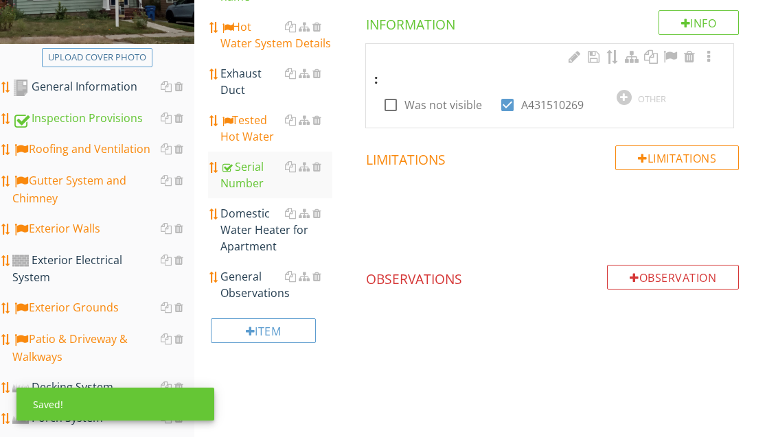
click at [256, 282] on div "General Observations" at bounding box center [275, 285] width 111 height 33
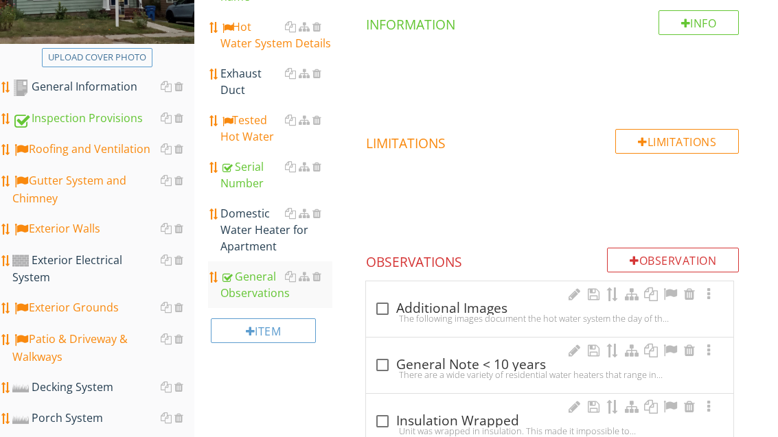
click at [433, 302] on div "check_box_outline_blank Additional Images" at bounding box center [549, 309] width 351 height 16
checkbox input "true"
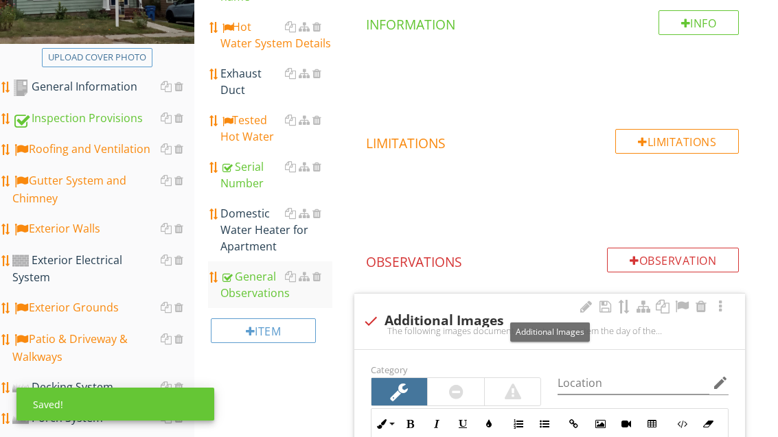
click at [681, 303] on div at bounding box center [682, 307] width 16 height 14
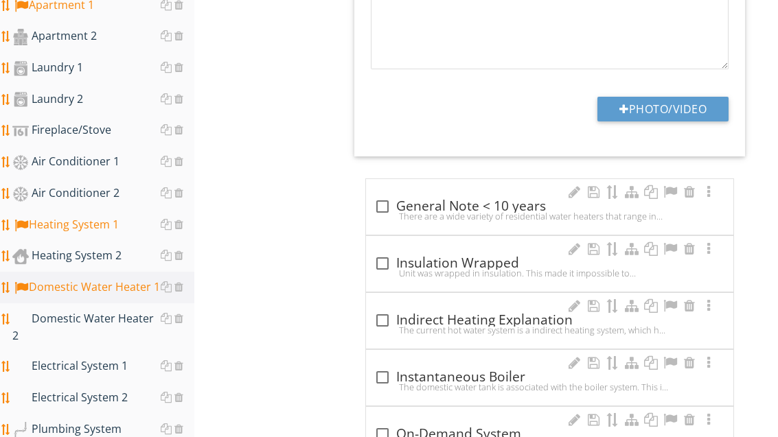
scroll to position [762, 0]
click at [445, 201] on div "check_box_outline_blank General Note < 10 years" at bounding box center [549, 206] width 351 height 16
checkbox input "true"
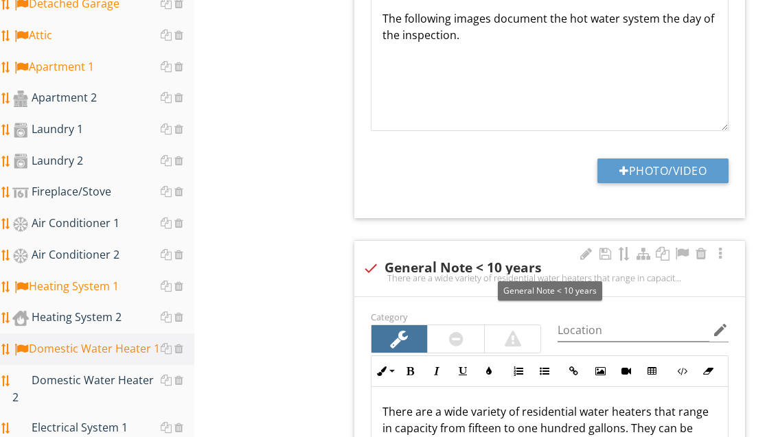
scroll to position [716, 0]
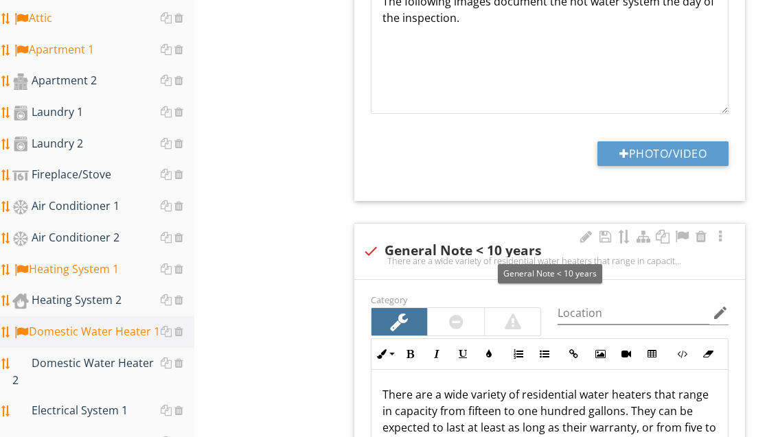
click at [79, 104] on div "Laundry 1" at bounding box center [103, 113] width 182 height 18
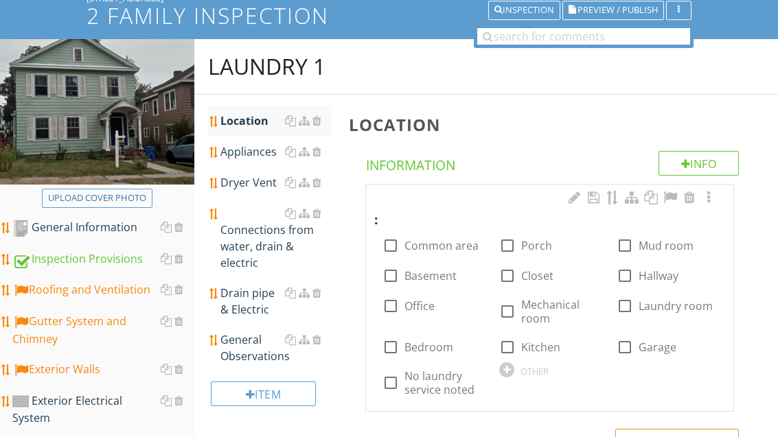
scroll to position [113, 0]
click at [455, 273] on label "Basement" at bounding box center [431, 276] width 52 height 14
checkbox input "true"
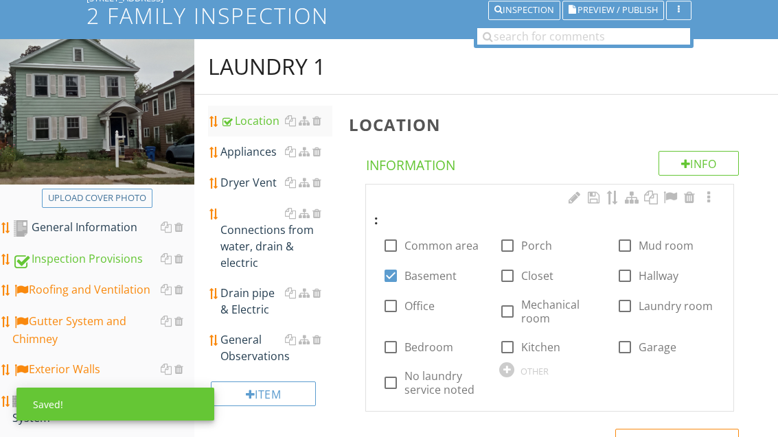
click at [260, 183] on div "Dryer Vent" at bounding box center [275, 182] width 111 height 16
click at [254, 186] on div "Dryer Vent" at bounding box center [275, 182] width 111 height 16
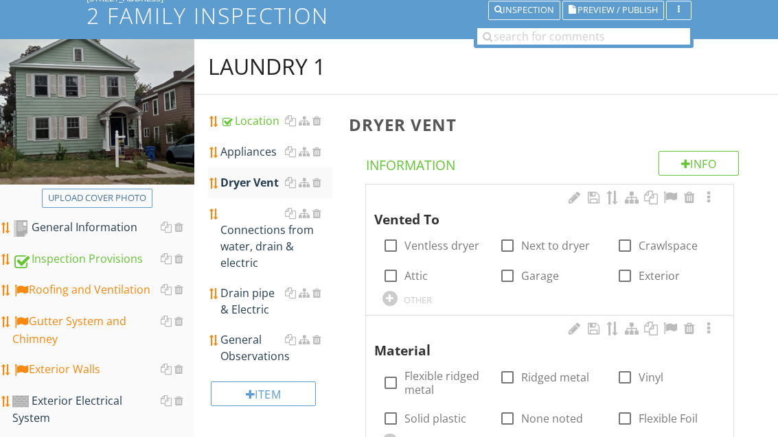
click at [657, 280] on label "Exterior" at bounding box center [659, 276] width 41 height 14
checkbox input "true"
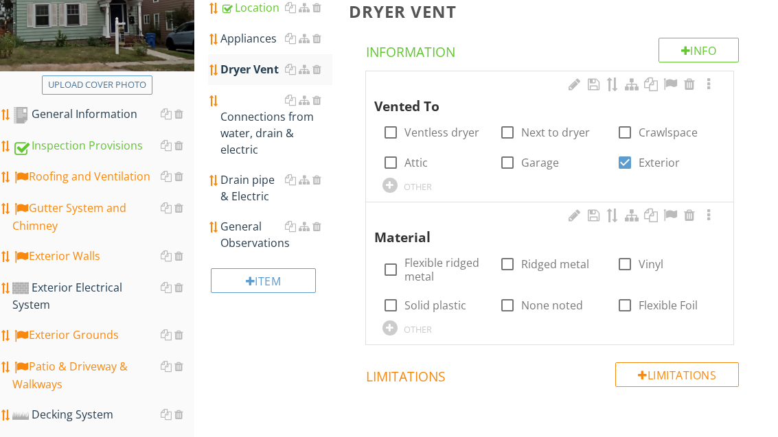
scroll to position [268, 0]
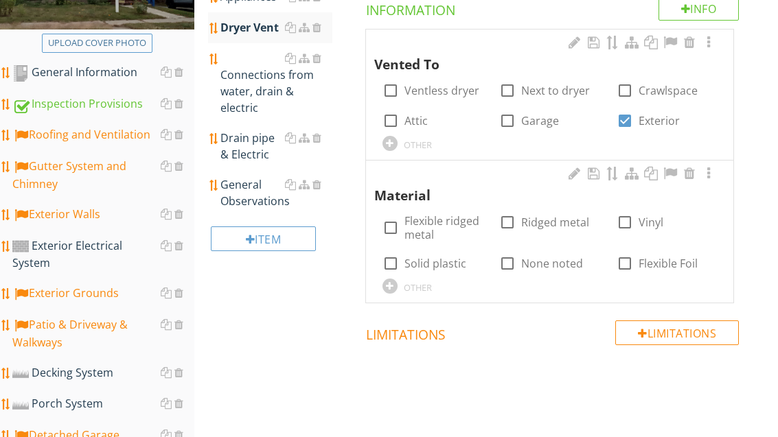
click at [642, 220] on label "Vinyl" at bounding box center [651, 223] width 25 height 14
checkbox input "true"
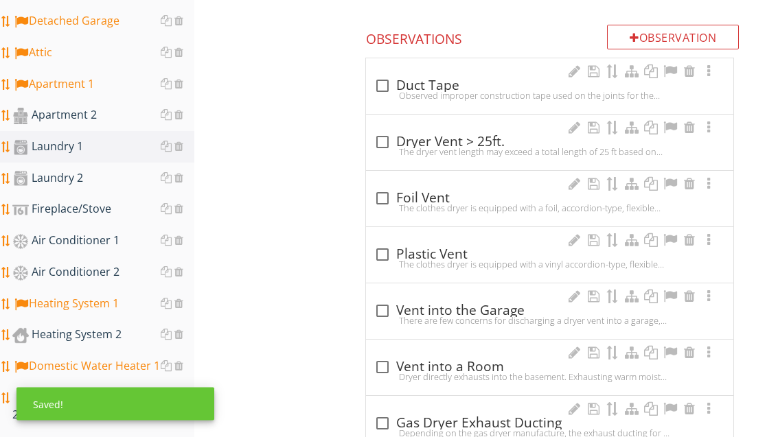
scroll to position [683, 0]
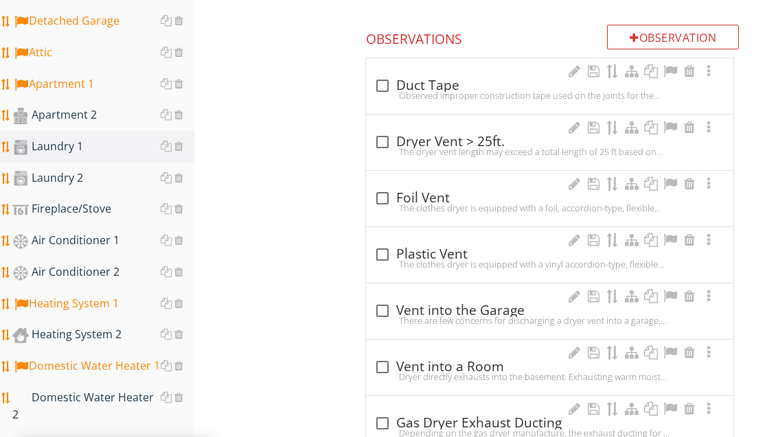
click at [458, 254] on div "check_box_outline_blank Plastic Vent" at bounding box center [549, 255] width 351 height 16
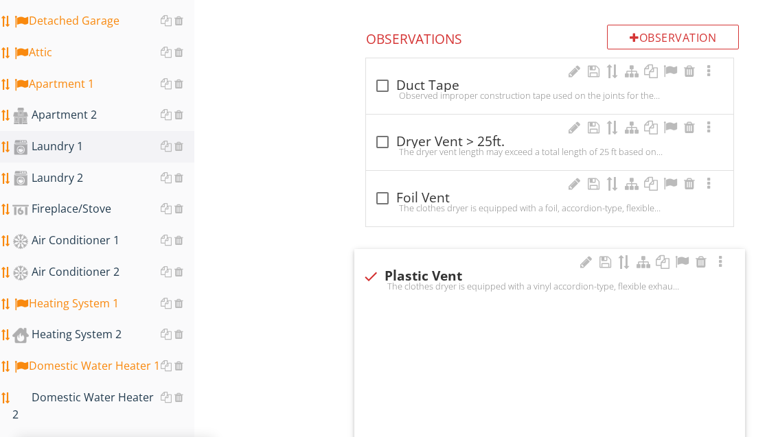
checkbox input "true"
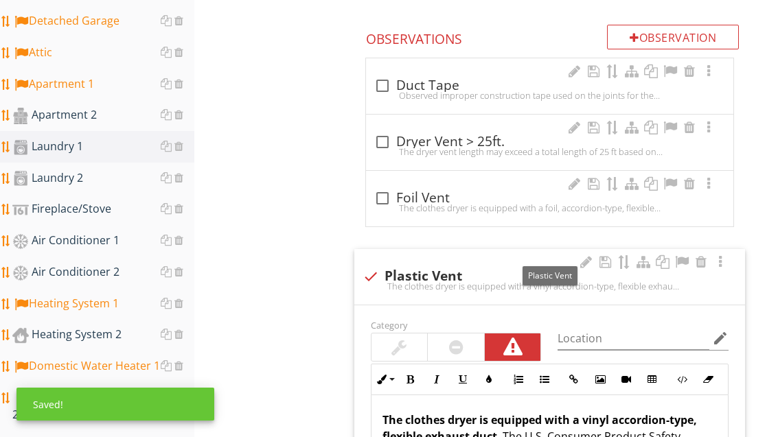
click at [682, 260] on div at bounding box center [682, 262] width 16 height 14
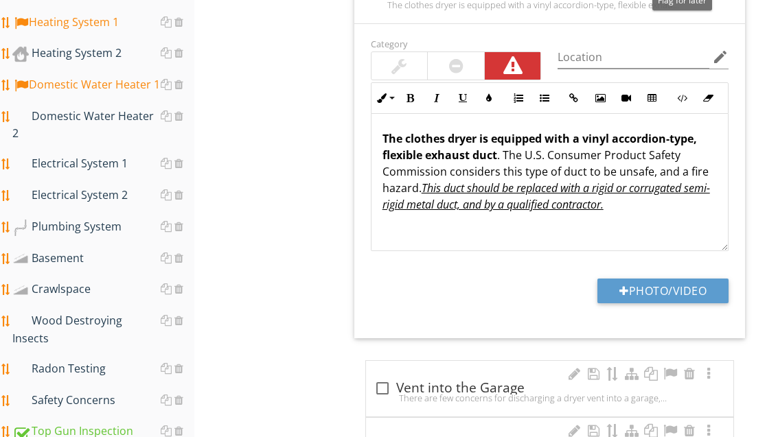
scroll to position [964, 0]
click at [701, 289] on button "Photo/Video" at bounding box center [663, 291] width 131 height 25
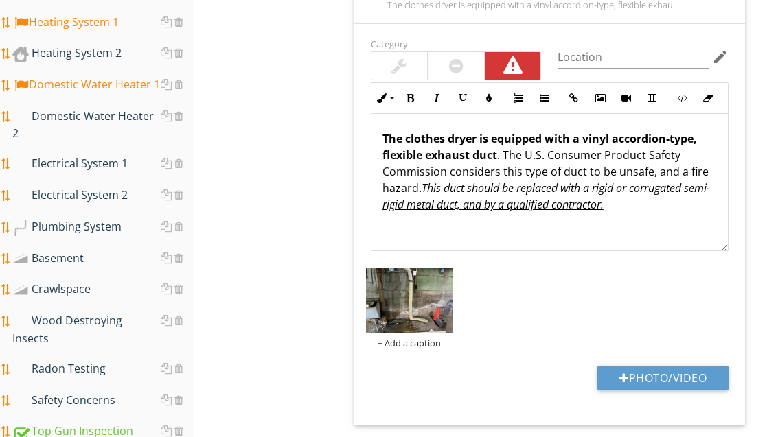
click at [684, 377] on button "Photo/Video" at bounding box center [663, 378] width 131 height 25
type input "C:\fakepath\image.jpg"
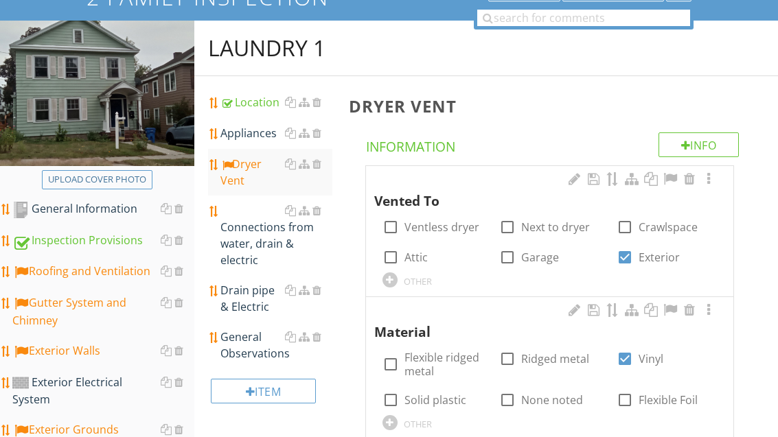
scroll to position [122, 0]
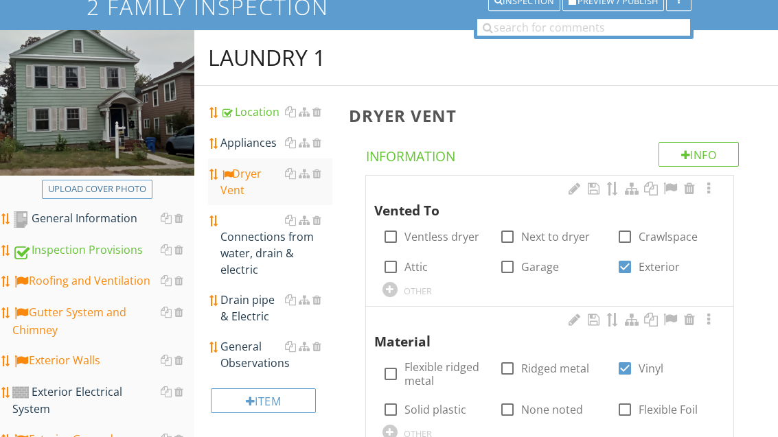
click at [254, 242] on div "Connections from water, drain & electric" at bounding box center [275, 245] width 111 height 66
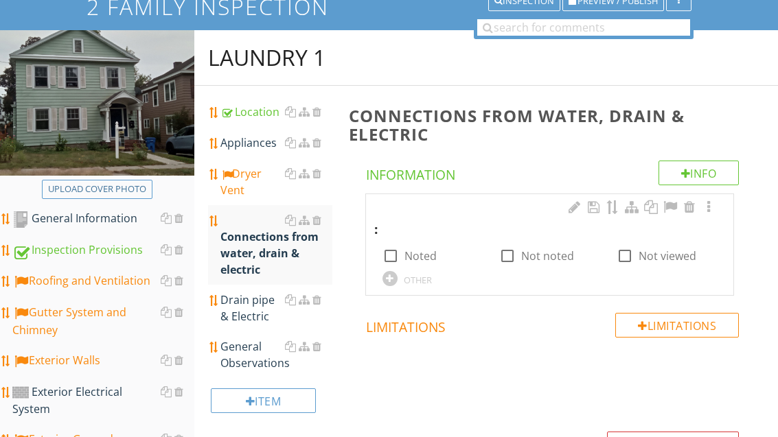
click at [431, 249] on label "Noted" at bounding box center [421, 256] width 32 height 14
checkbox input "true"
click at [249, 310] on div "Drain pipe & Electric" at bounding box center [275, 308] width 111 height 33
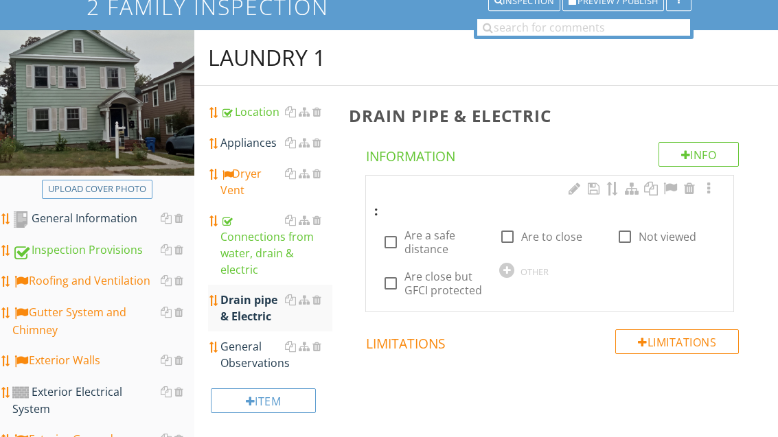
click at [440, 251] on label "Are a safe distance" at bounding box center [444, 242] width 78 height 27
checkbox input "true"
click at [258, 361] on div "General Observations" at bounding box center [275, 355] width 111 height 33
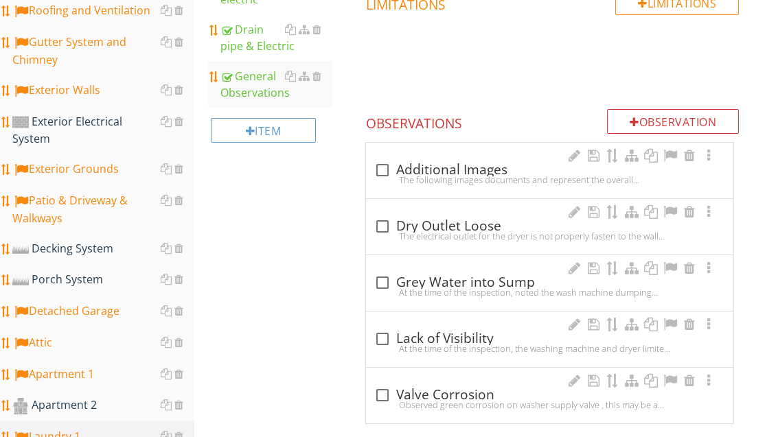
scroll to position [392, 0]
click at [380, 171] on div at bounding box center [382, 170] width 23 height 23
checkbox input "true"
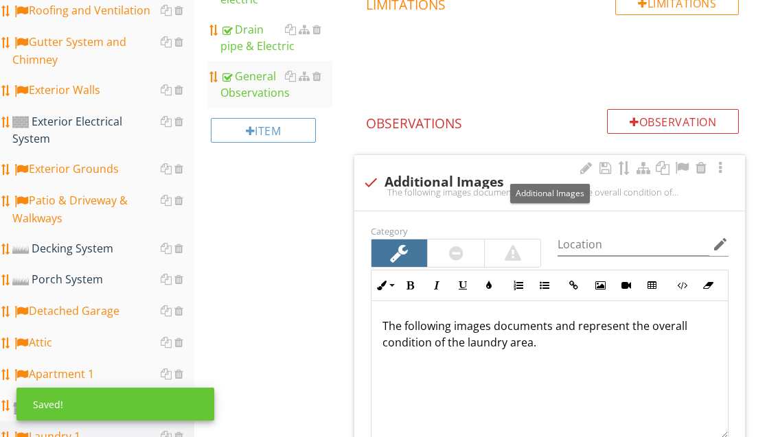
click at [684, 167] on div at bounding box center [682, 168] width 16 height 14
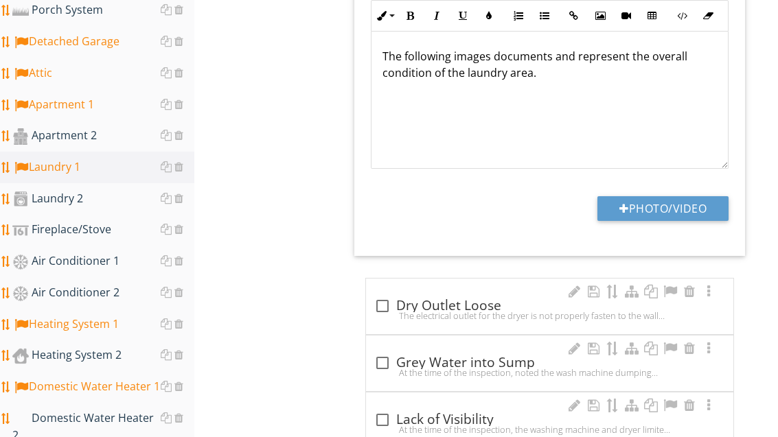
scroll to position [664, 0]
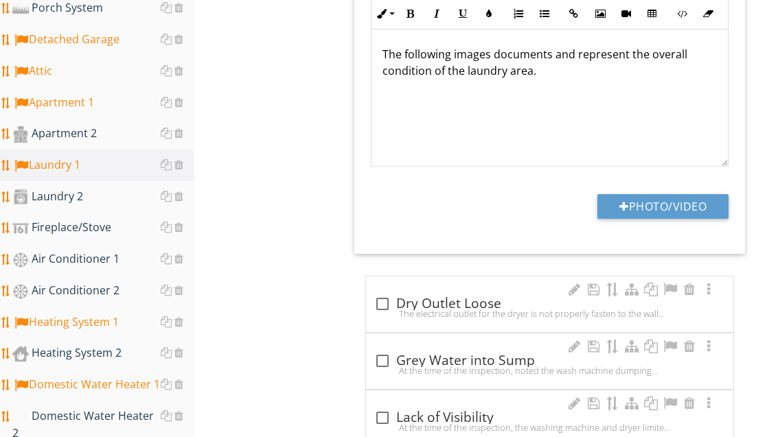
click at [96, 314] on div "Heating System 1" at bounding box center [103, 323] width 182 height 18
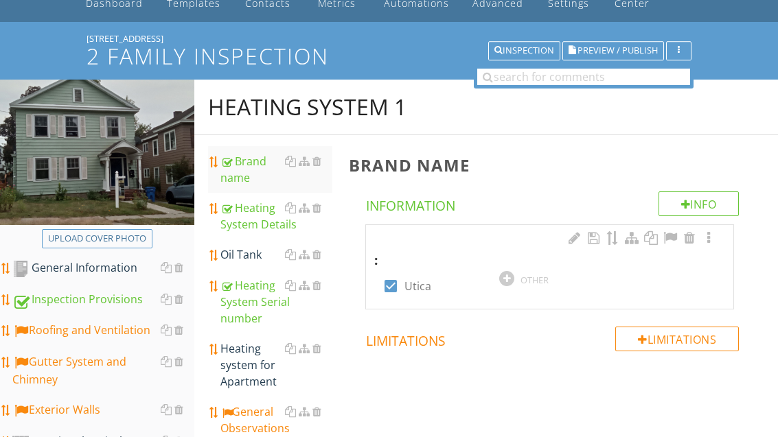
scroll to position [70, 0]
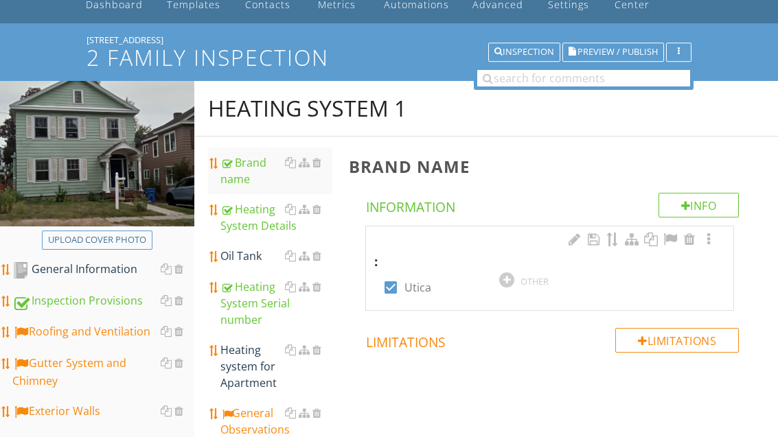
click at [261, 225] on div "Heating System Details" at bounding box center [275, 218] width 111 height 33
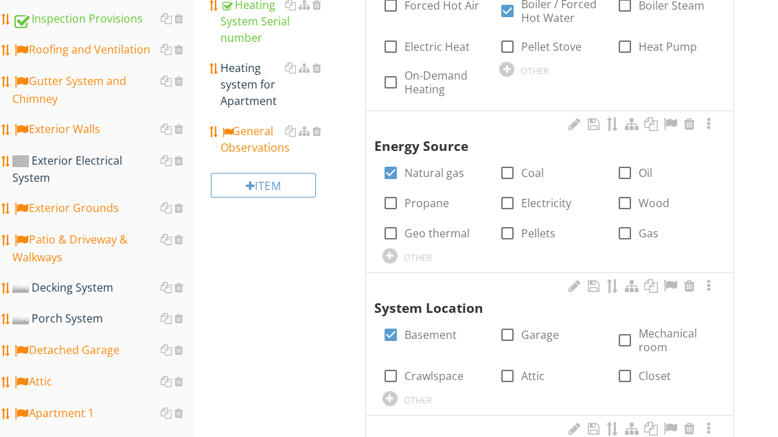
click at [262, 150] on div "General Observations" at bounding box center [275, 140] width 111 height 33
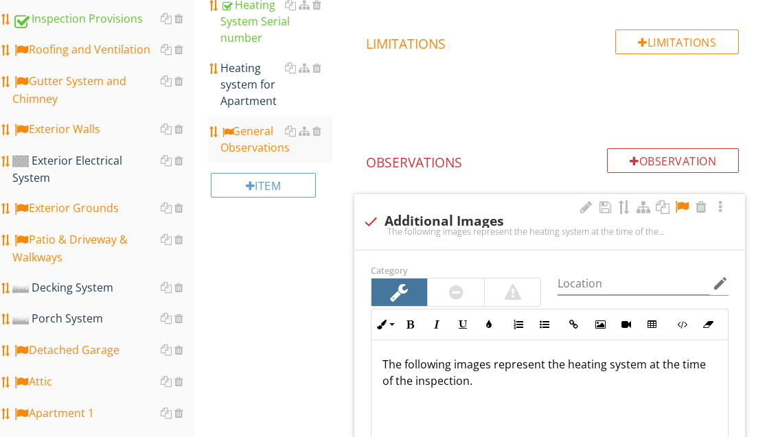
scroll to position [371, 0]
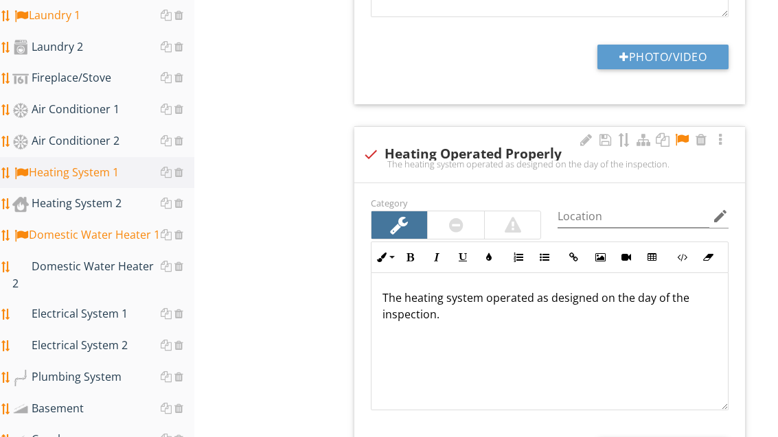
scroll to position [829, 0]
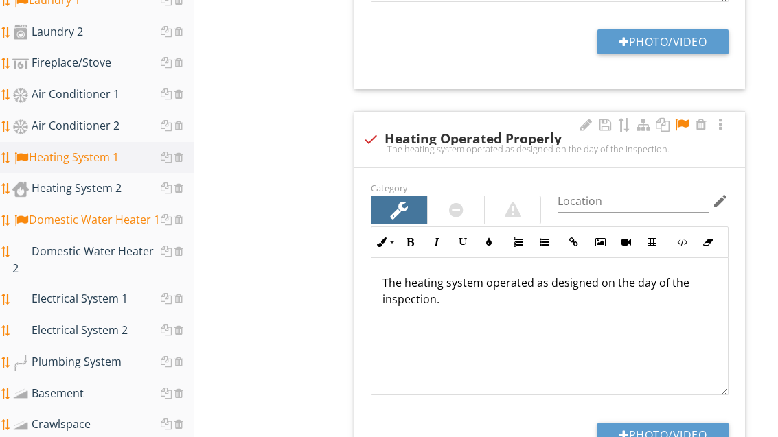
click at [114, 291] on div "Electrical System 1" at bounding box center [103, 300] width 182 height 18
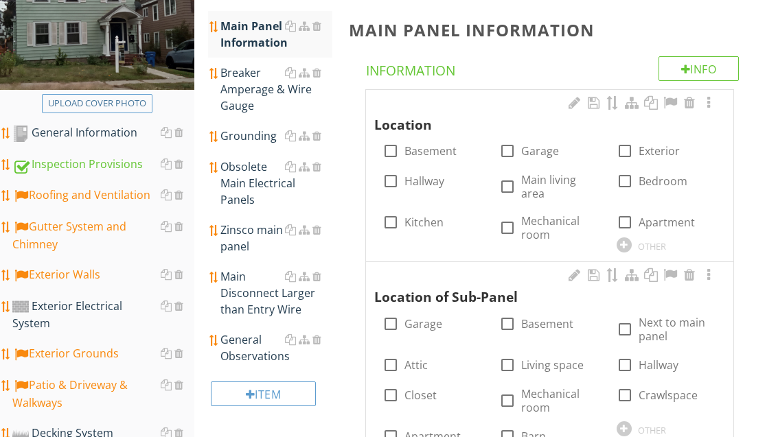
scroll to position [204, 0]
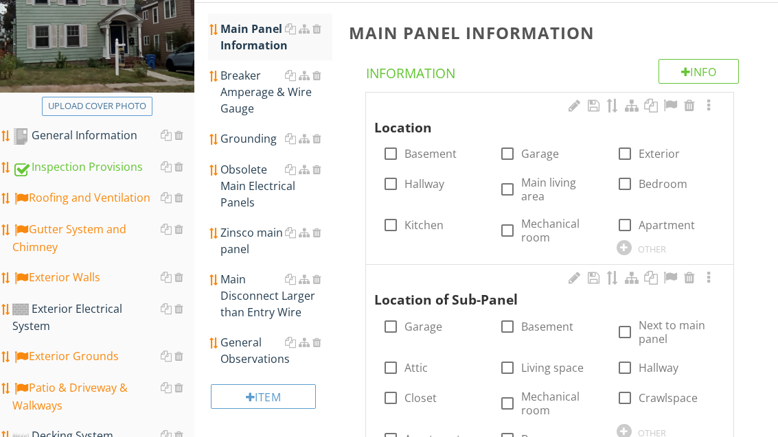
click at [435, 154] on label "Basement" at bounding box center [431, 155] width 52 height 14
checkbox input "true"
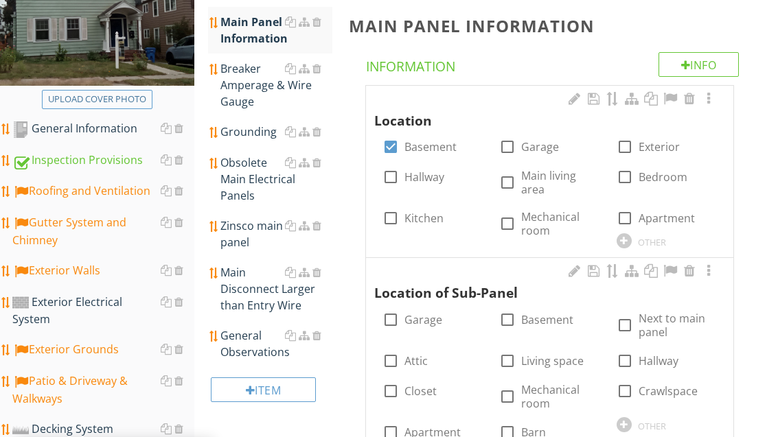
scroll to position [217, 0]
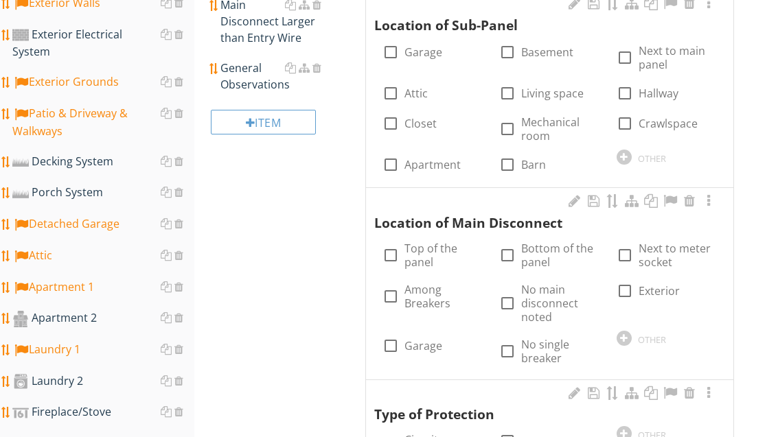
click at [436, 251] on label "Top of the panel" at bounding box center [444, 255] width 78 height 27
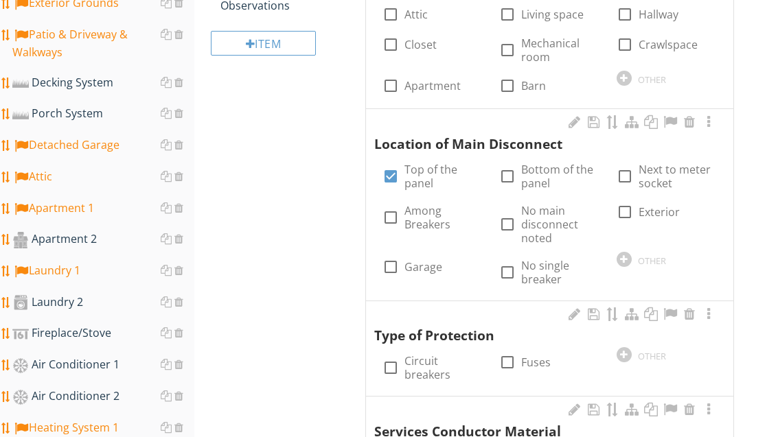
scroll to position [582, 0]
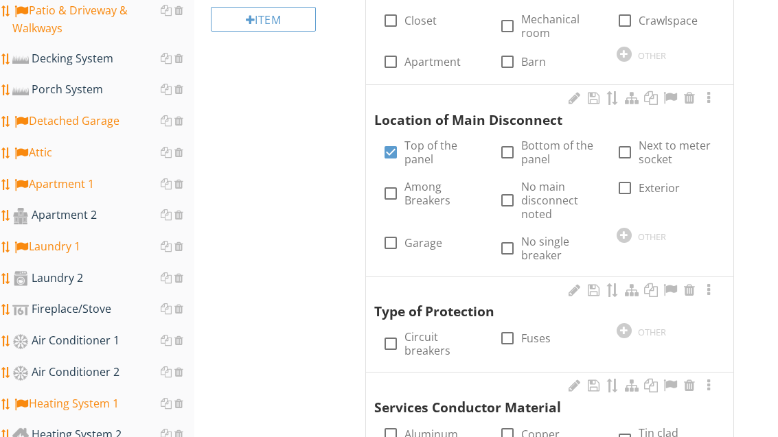
click at [434, 152] on label "Top of the panel" at bounding box center [444, 152] width 78 height 27
checkbox input "false"
click at [440, 191] on label "Among Breakers" at bounding box center [444, 193] width 78 height 27
checkbox input "true"
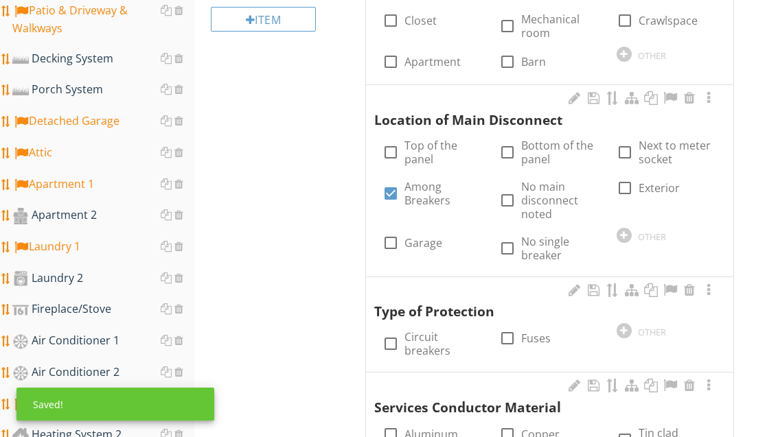
click at [433, 345] on label "Circuit breakers" at bounding box center [444, 343] width 78 height 27
checkbox input "true"
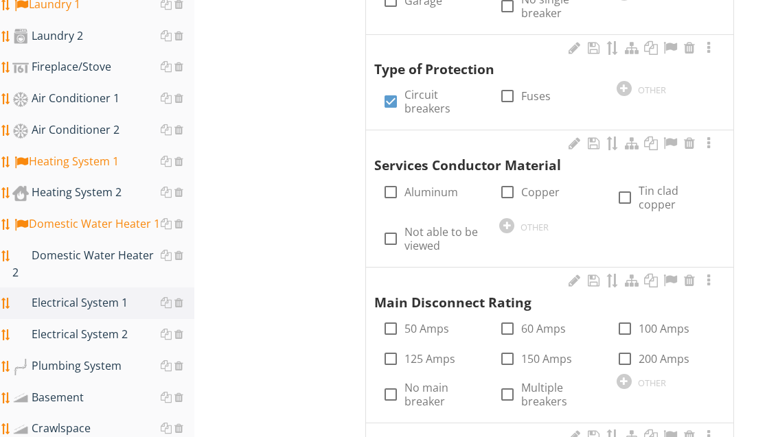
scroll to position [825, 0]
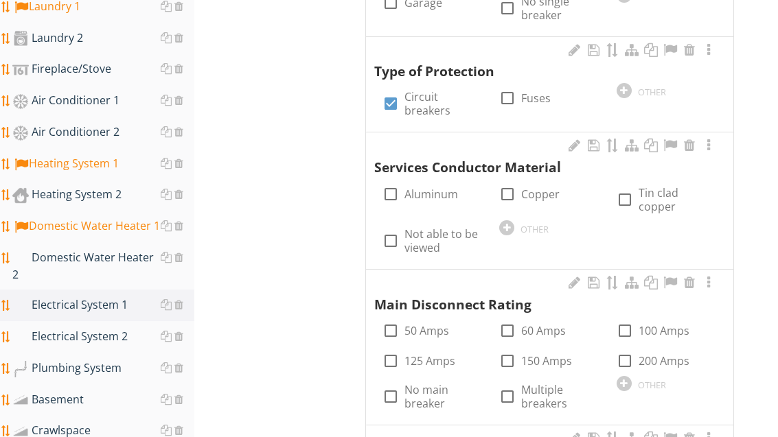
click at [433, 192] on label "Aluminum" at bounding box center [432, 195] width 54 height 14
checkbox input "true"
click at [540, 324] on label "60 Amps" at bounding box center [543, 331] width 45 height 14
checkbox input "true"
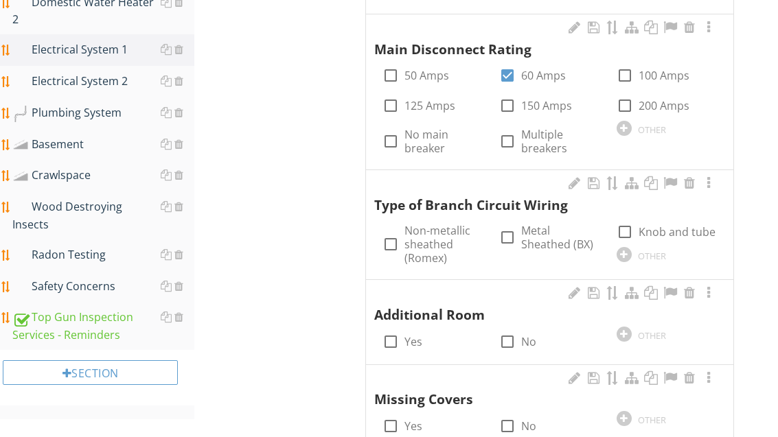
scroll to position [1098, 0]
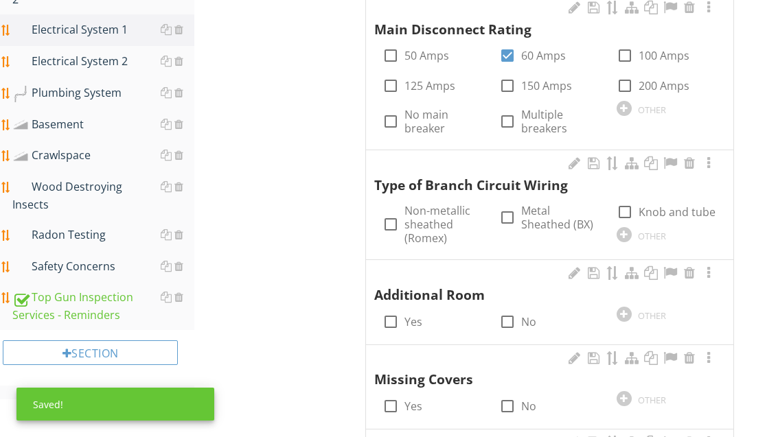
click at [436, 212] on label "Non-metallic sheathed (Romex)" at bounding box center [444, 224] width 78 height 41
checkbox input "true"
click at [566, 204] on label "Metal Sheathed (BX)" at bounding box center [560, 217] width 78 height 27
checkbox input "true"
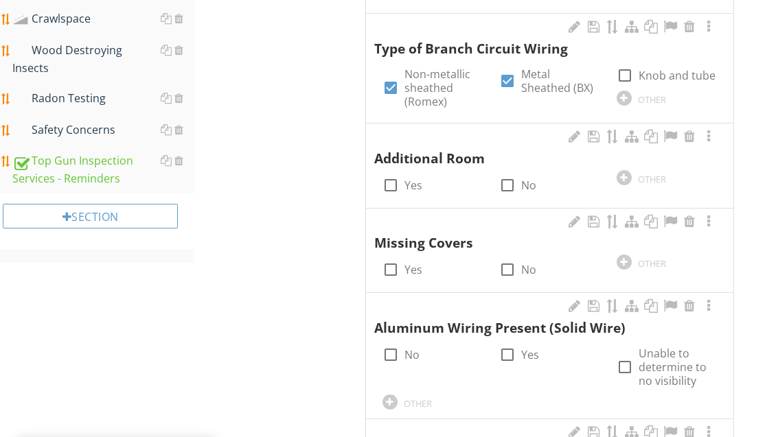
scroll to position [1311, 0]
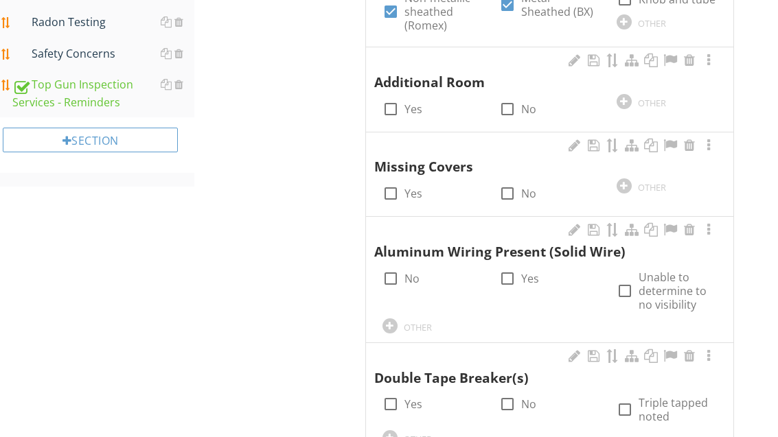
click at [508, 182] on div at bounding box center [507, 193] width 23 height 23
checkbox input "true"
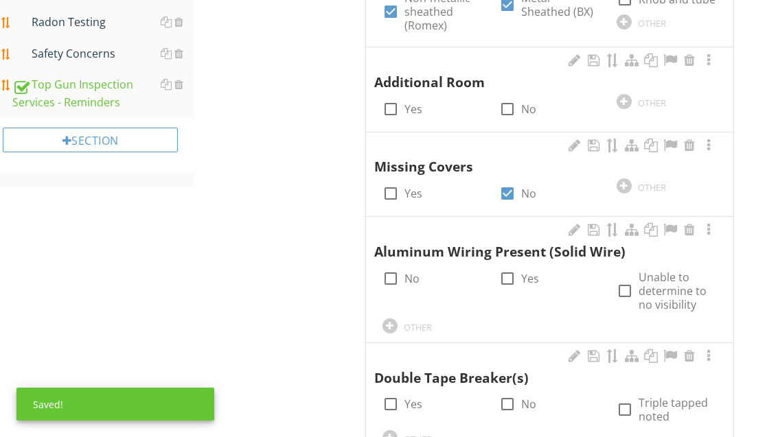
click at [394, 267] on div at bounding box center [390, 278] width 23 height 23
checkbox input "true"
click at [504, 393] on div at bounding box center [507, 404] width 23 height 23
checkbox input "true"
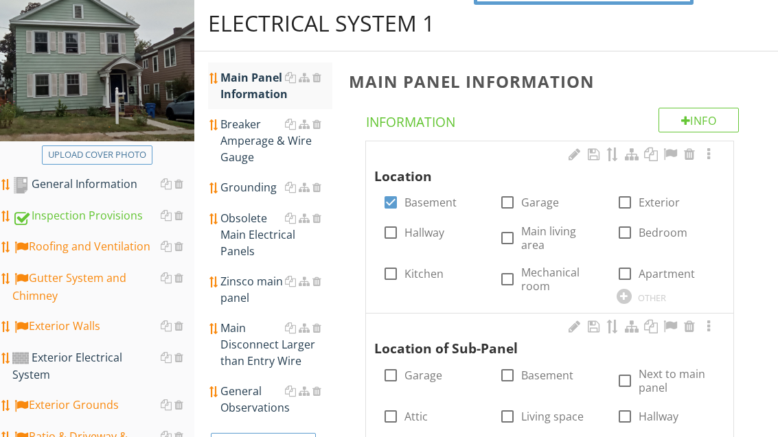
scroll to position [154, 0]
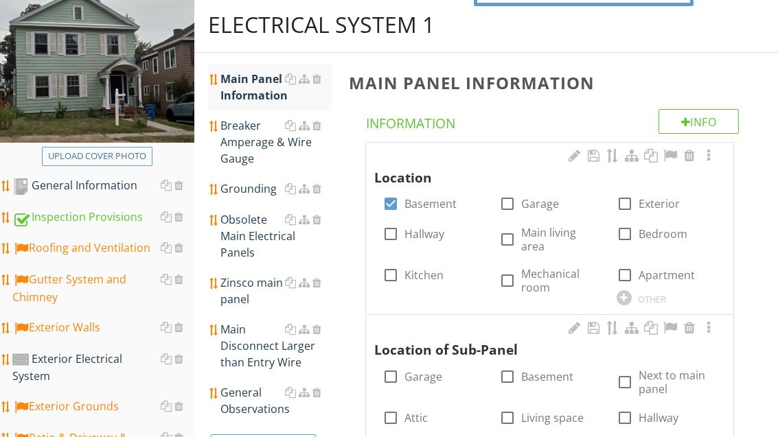
click at [244, 157] on div "Breaker Amperage & Wire Gauge" at bounding box center [275, 142] width 111 height 49
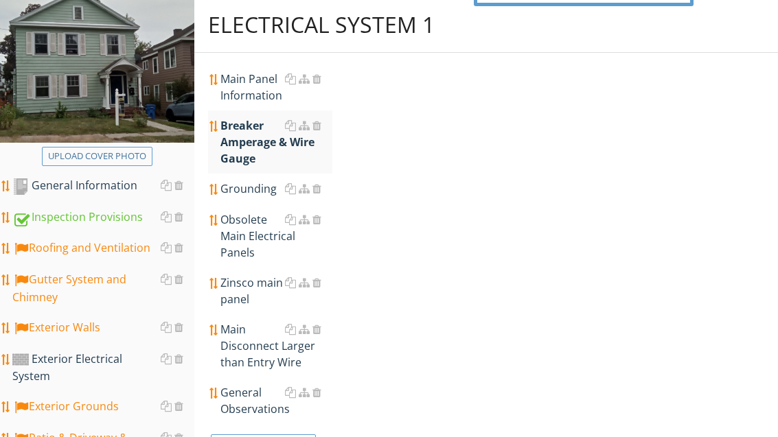
scroll to position [155, 0]
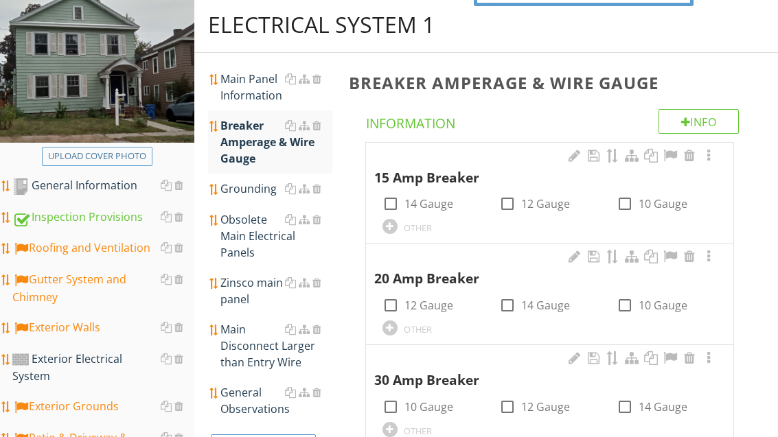
click at [418, 206] on label "14 Gauge" at bounding box center [429, 204] width 49 height 14
checkbox input "true"
click at [437, 304] on label "12 Gauge" at bounding box center [429, 306] width 49 height 14
checkbox input "true"
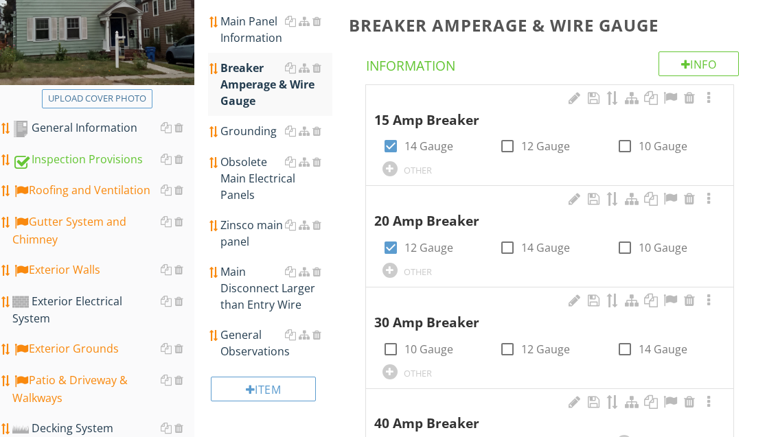
scroll to position [212, 0]
click at [393, 343] on div at bounding box center [390, 349] width 23 height 23
checkbox input "true"
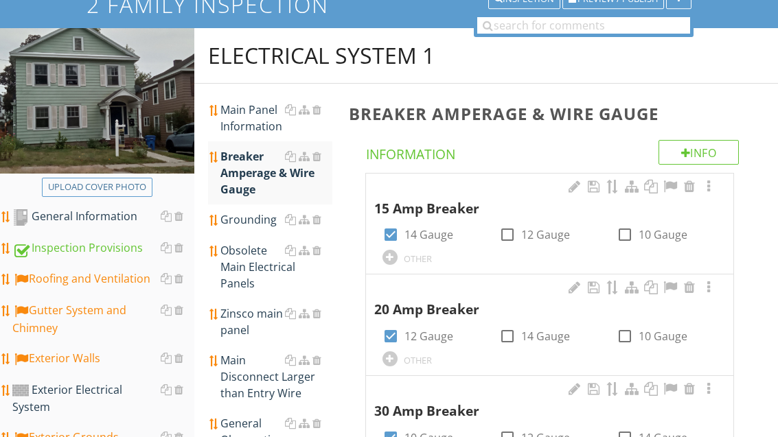
scroll to position [122, 0]
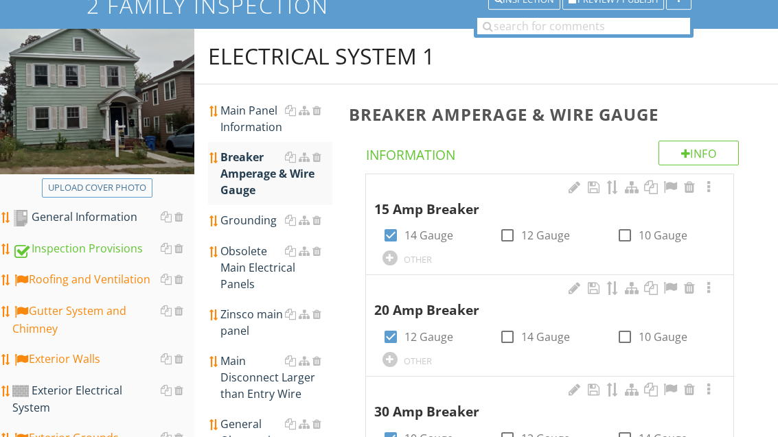
click at [254, 229] on link "Grounding" at bounding box center [275, 221] width 111 height 30
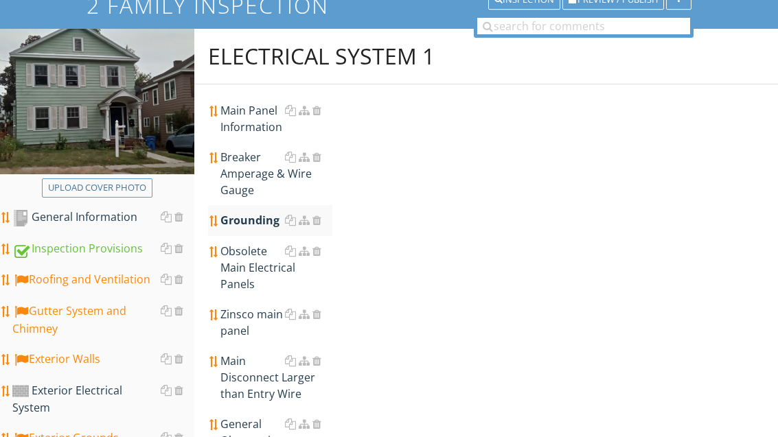
scroll to position [123, 0]
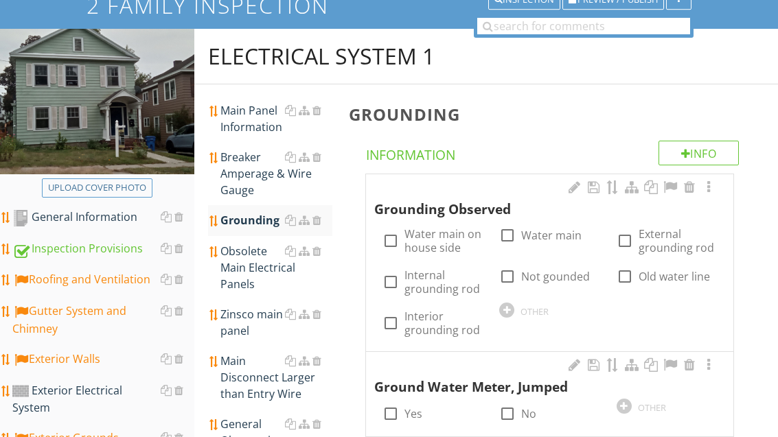
click at [555, 234] on label "Water main" at bounding box center [551, 236] width 60 height 14
checkbox input "true"
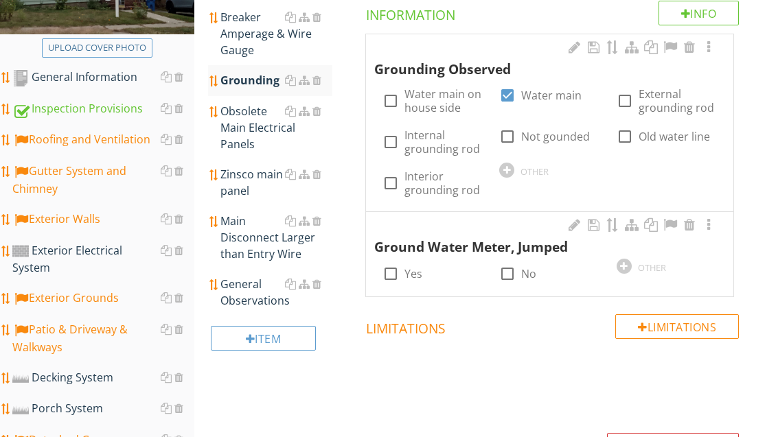
scroll to position [263, 0]
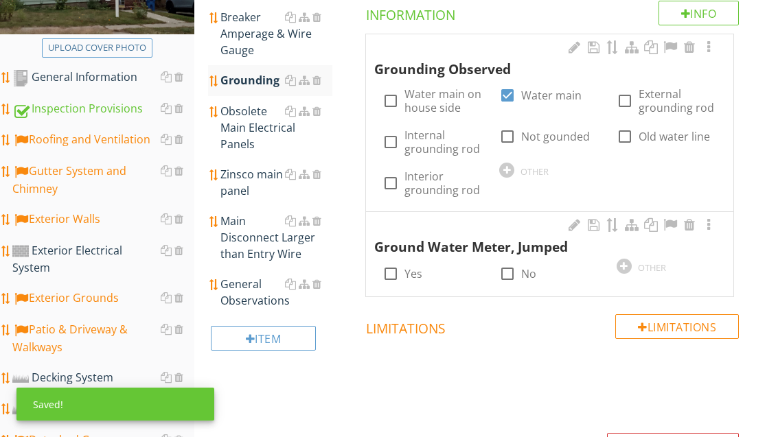
click at [416, 274] on label "Yes" at bounding box center [414, 274] width 18 height 14
checkbox input "true"
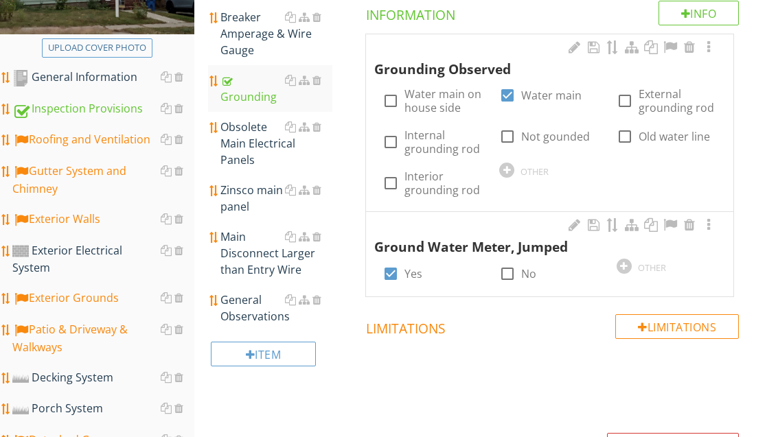
click at [258, 300] on div "General Observations" at bounding box center [275, 308] width 111 height 33
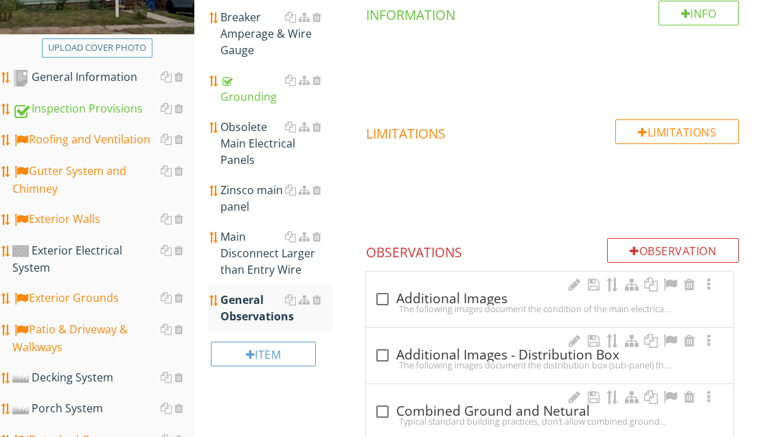
click at [429, 300] on div "check_box_outline_blank Additional Images" at bounding box center [549, 299] width 351 height 16
checkbox input "true"
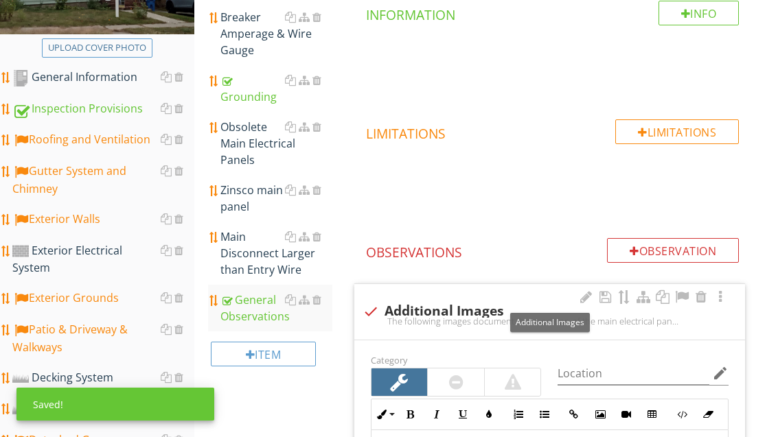
click at [690, 291] on div at bounding box center [682, 298] width 16 height 14
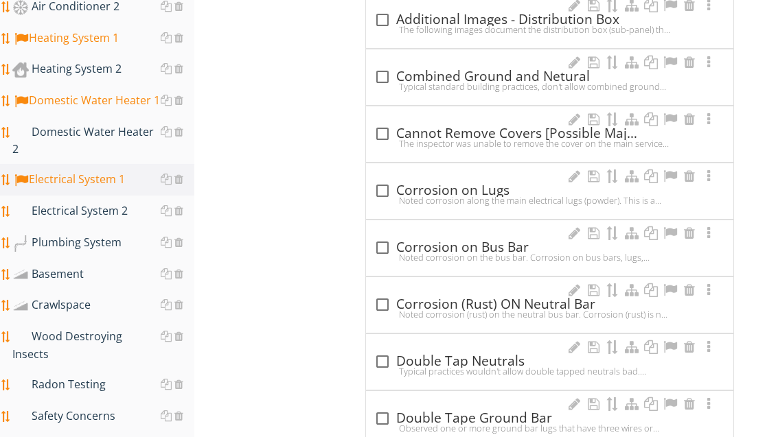
scroll to position [948, 0]
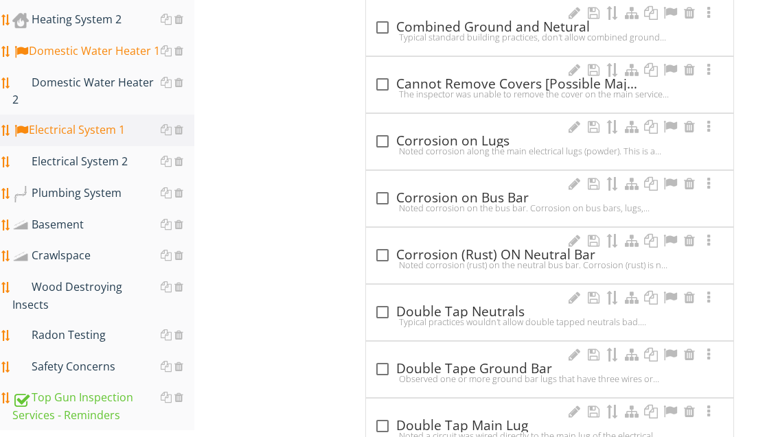
click at [110, 217] on div "Basement" at bounding box center [103, 226] width 182 height 18
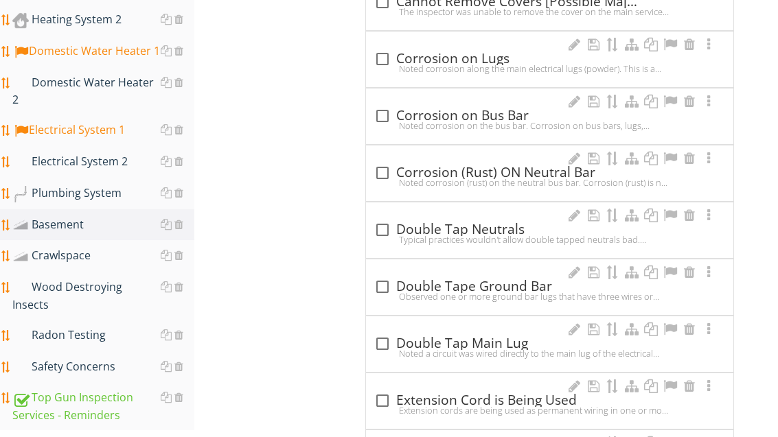
click at [115, 216] on div "Basement" at bounding box center [103, 225] width 182 height 18
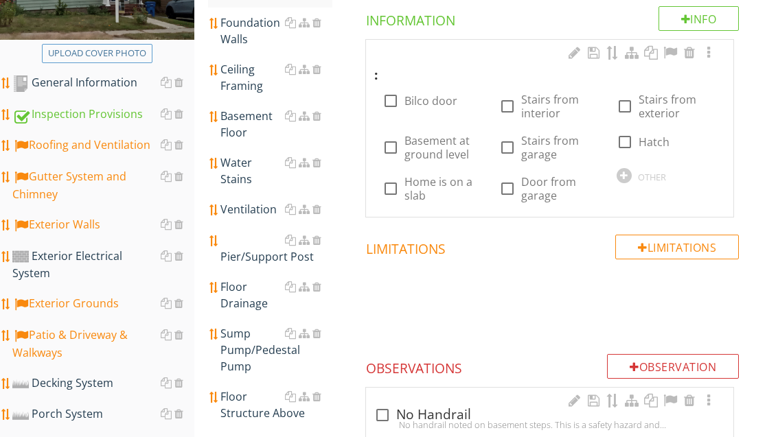
scroll to position [256, 0]
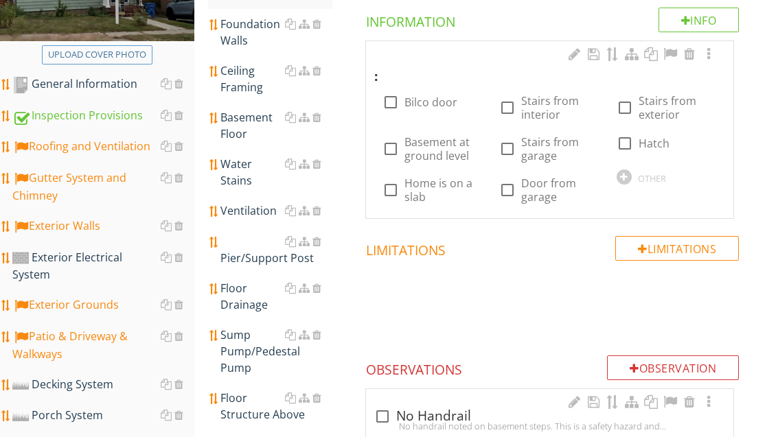
click at [543, 101] on label "Stairs from interior" at bounding box center [560, 107] width 78 height 27
checkbox input "true"
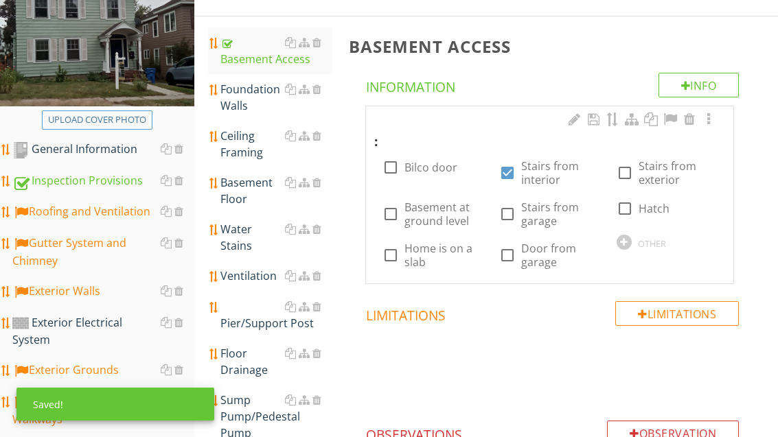
scroll to position [192, 0]
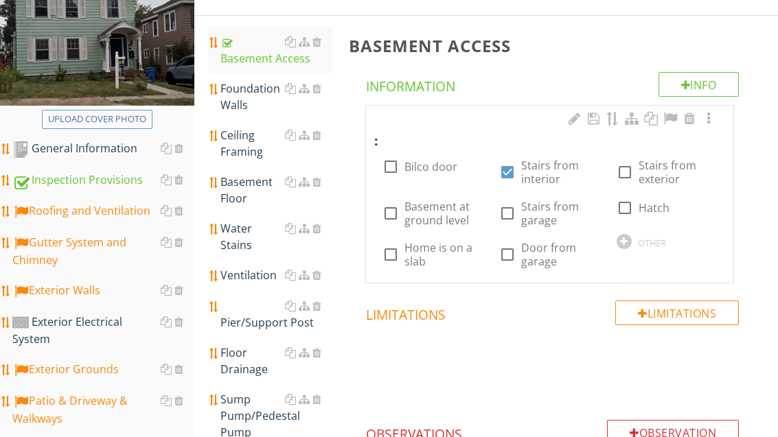
click at [244, 85] on div "Foundation Walls" at bounding box center [275, 96] width 111 height 33
click at [246, 88] on div "Foundation Walls" at bounding box center [275, 96] width 111 height 33
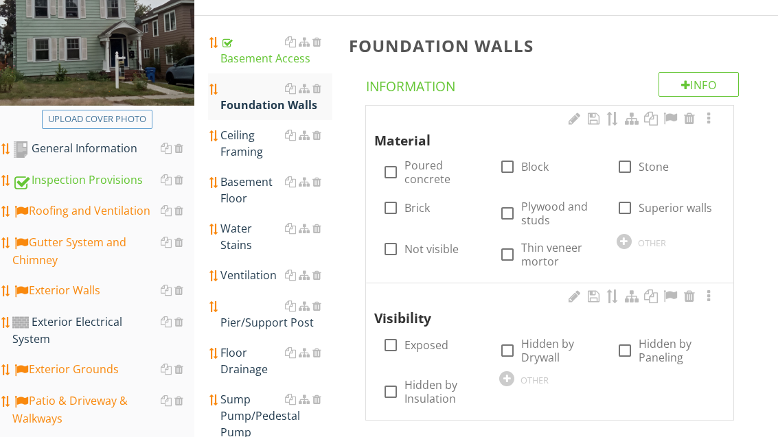
click at [434, 166] on label "Poured concrete" at bounding box center [444, 172] width 78 height 27
checkbox input "true"
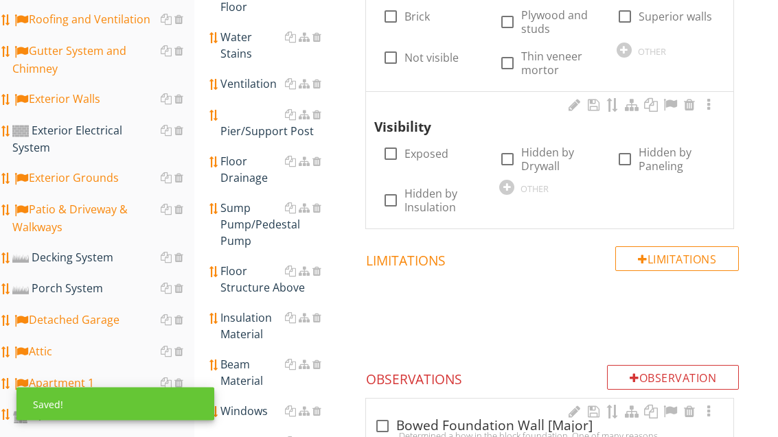
scroll to position [383, 0]
click at [433, 150] on label "Exposed" at bounding box center [427, 154] width 44 height 14
checkbox input "true"
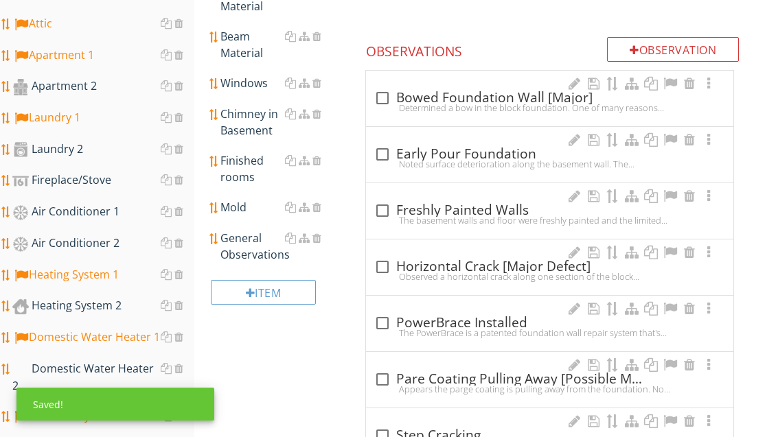
scroll to position [728, 0]
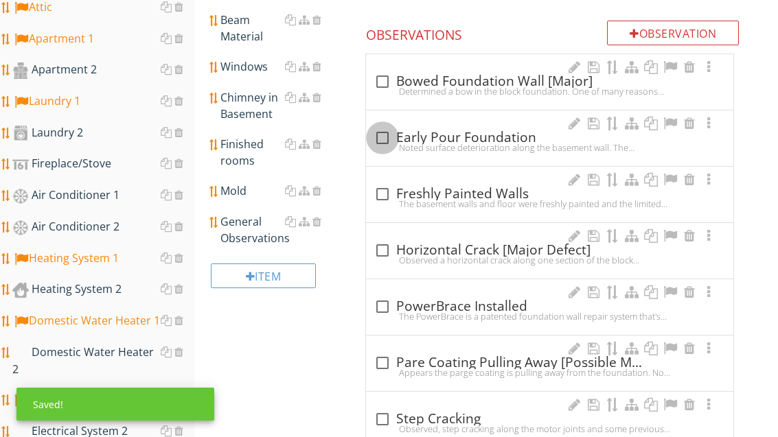
click at [385, 133] on div at bounding box center [382, 137] width 23 height 23
checkbox input "true"
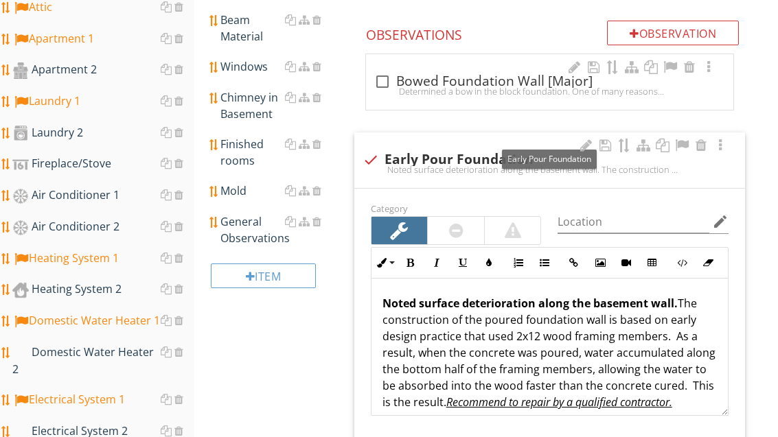
click at [678, 142] on div at bounding box center [682, 146] width 16 height 14
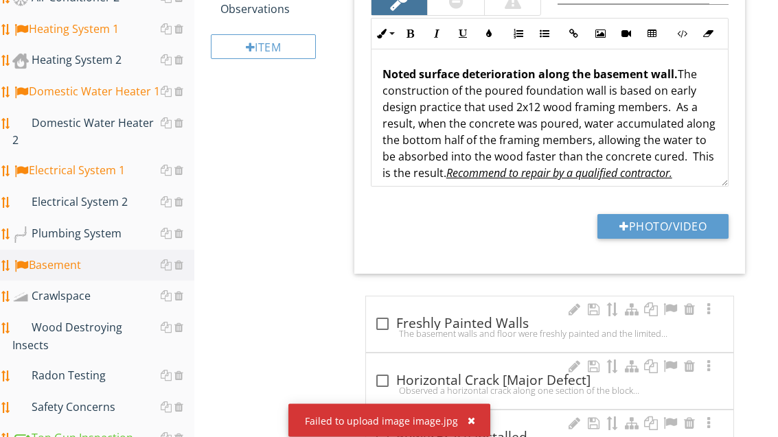
scroll to position [959, 0]
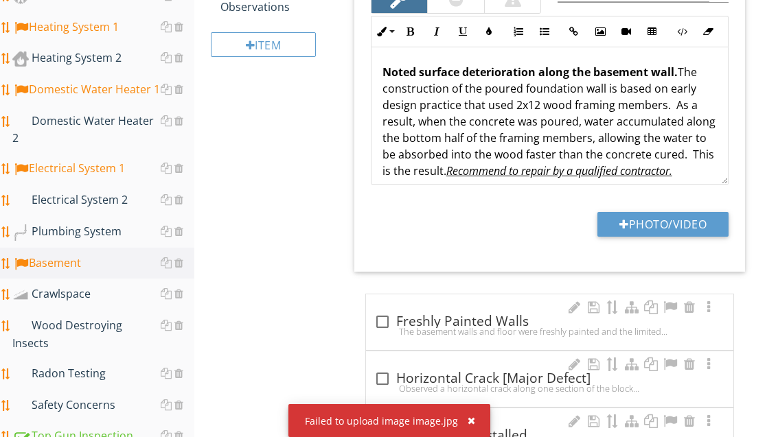
click at [472, 426] on div "button" at bounding box center [472, 421] width 8 height 10
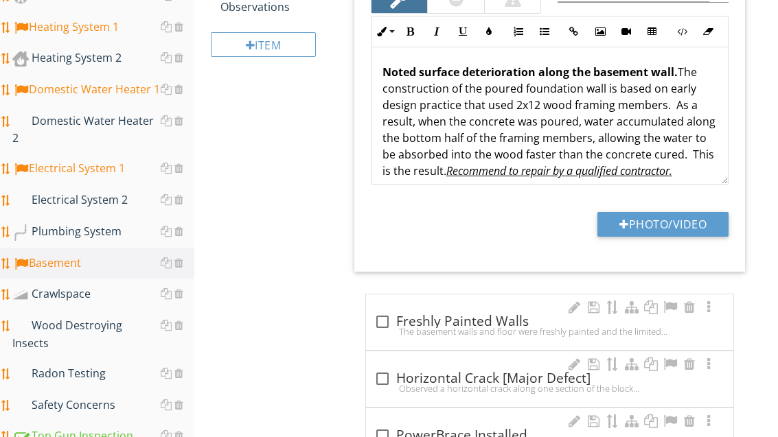
click at [690, 212] on button "Photo/Video" at bounding box center [663, 224] width 131 height 25
type input "C:\fakepath\image.jpg"
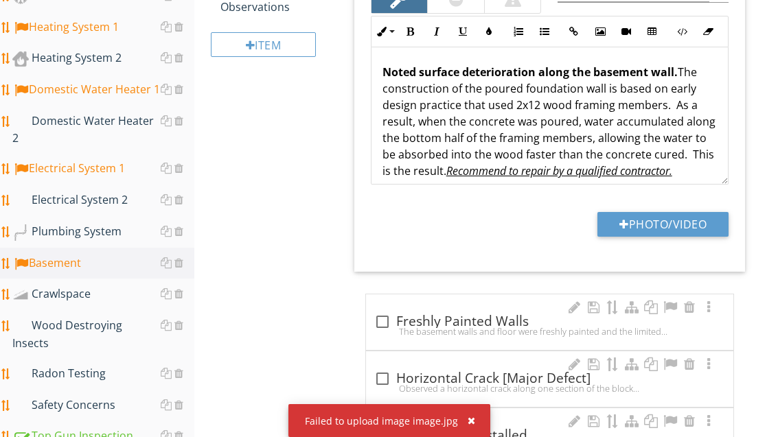
click at [464, 430] on button "button" at bounding box center [466, 421] width 16 height 18
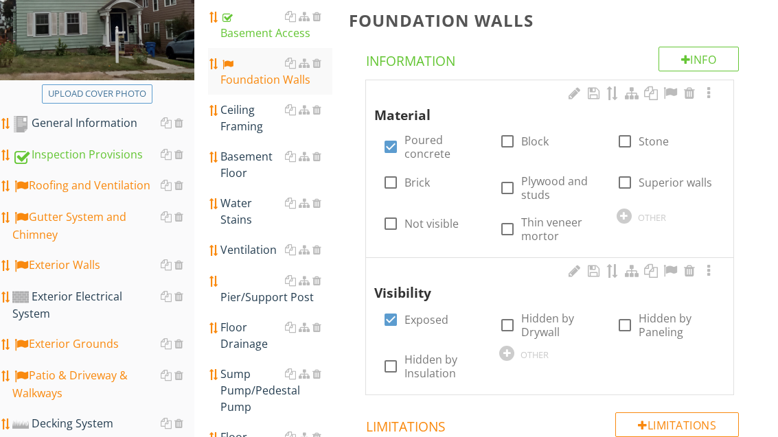
scroll to position [167, 0]
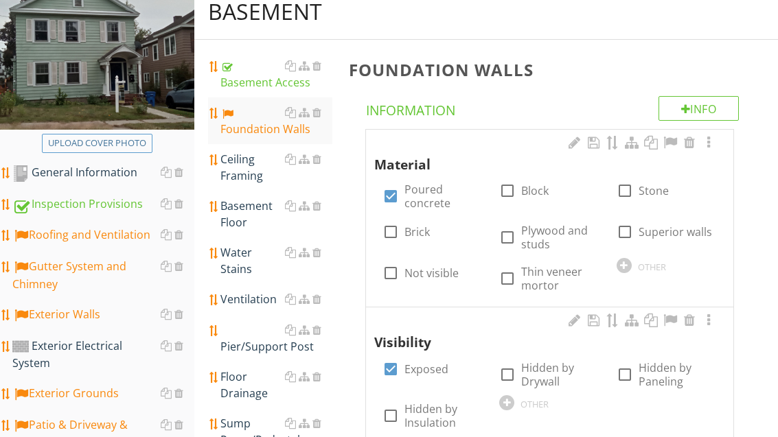
click at [244, 168] on div "Ceiling Framing" at bounding box center [275, 168] width 111 height 33
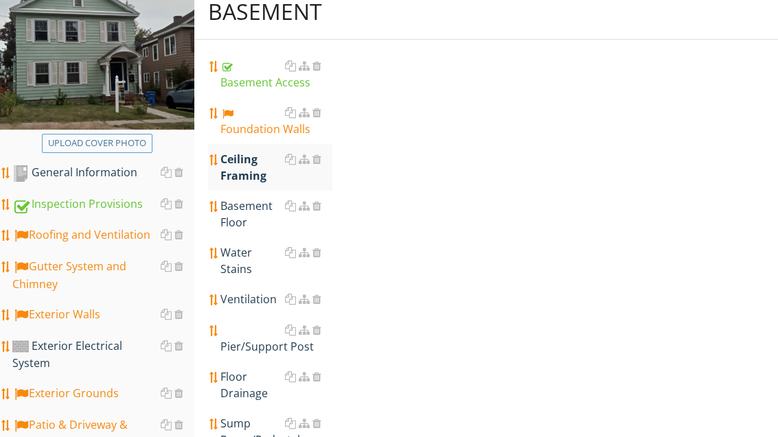
click at [247, 168] on div "Ceiling Framing" at bounding box center [275, 167] width 111 height 33
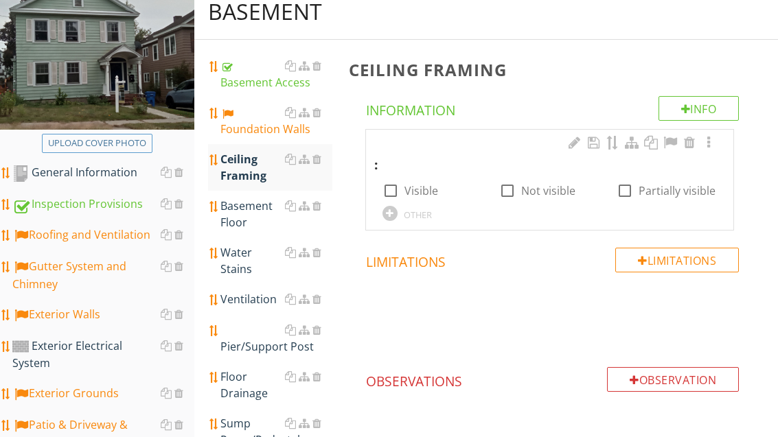
click at [424, 190] on label "Visible" at bounding box center [422, 191] width 34 height 14
checkbox input "true"
click at [252, 218] on div "Basement Floor" at bounding box center [275, 214] width 111 height 33
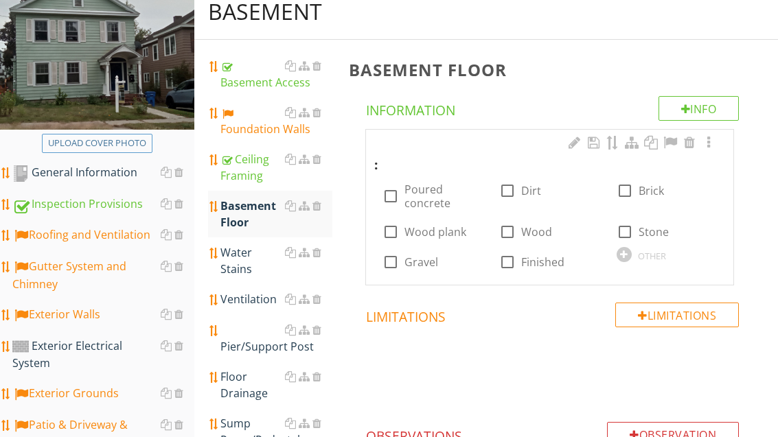
click at [437, 200] on label "Poured concrete" at bounding box center [444, 196] width 78 height 27
checkbox input "true"
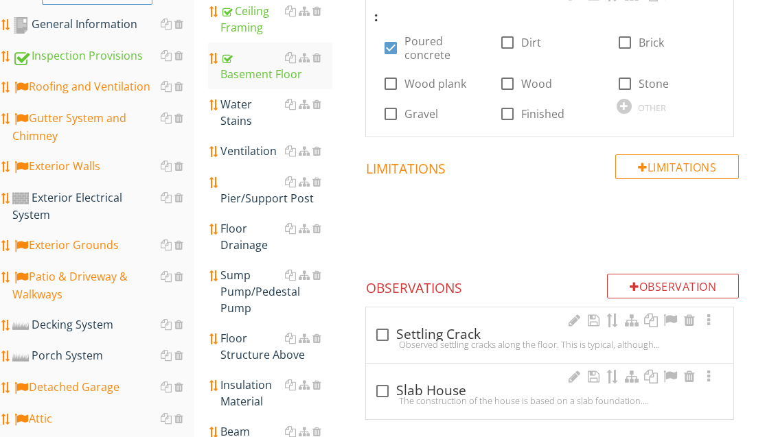
scroll to position [275, 0]
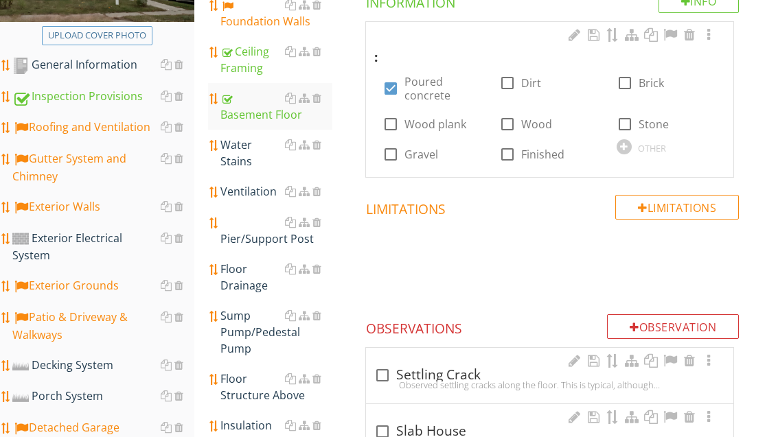
click at [243, 150] on div "Water Stains" at bounding box center [275, 153] width 111 height 33
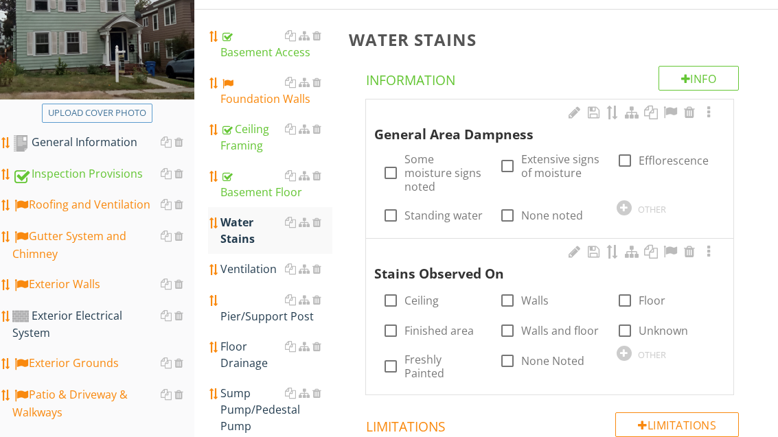
scroll to position [178, 0]
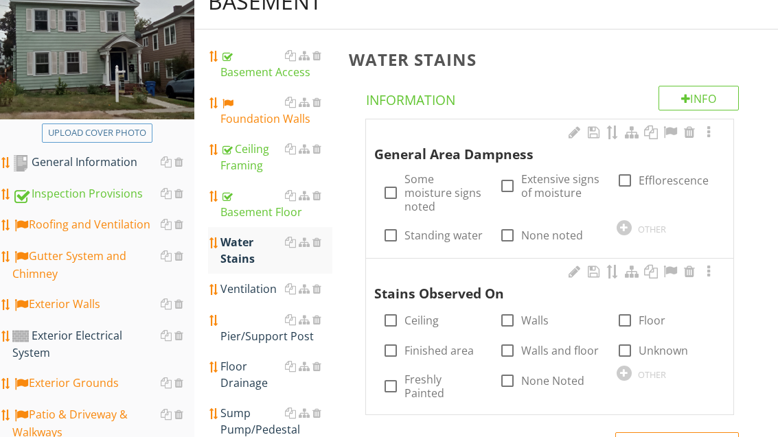
click at [436, 191] on label "Some moisture signs noted" at bounding box center [444, 192] width 78 height 41
checkbox input "true"
click at [650, 181] on label "Efflorescence" at bounding box center [674, 181] width 70 height 14
checkbox input "true"
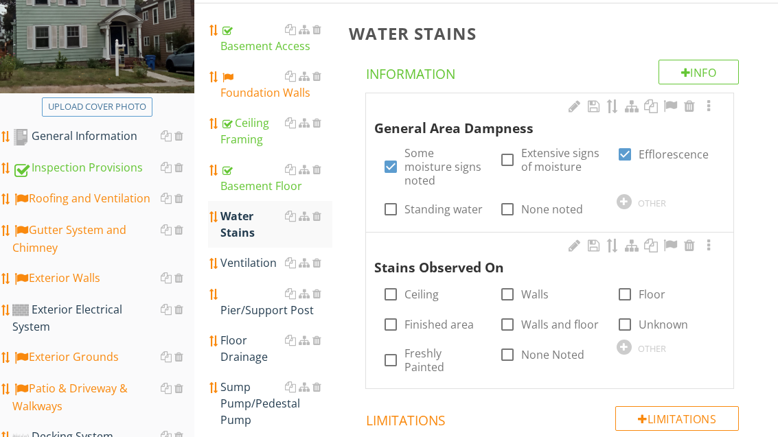
scroll to position [204, 0]
click at [547, 318] on label "Walls and floor" at bounding box center [560, 325] width 78 height 14
checkbox input "true"
click at [433, 288] on label "Ceiling" at bounding box center [422, 295] width 34 height 14
checkbox input "true"
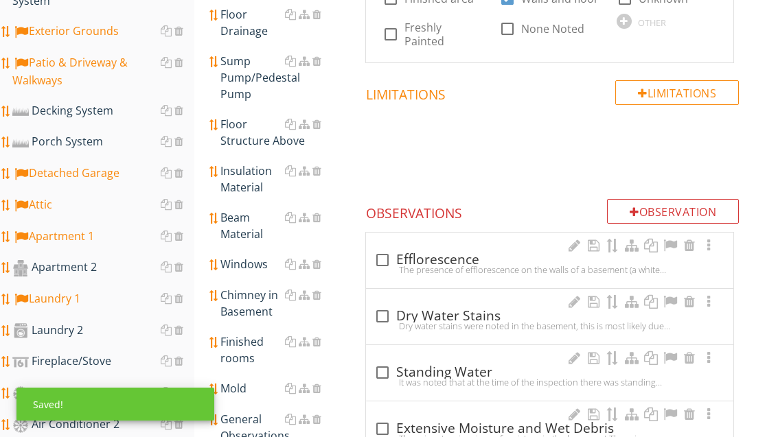
scroll to position [538, 0]
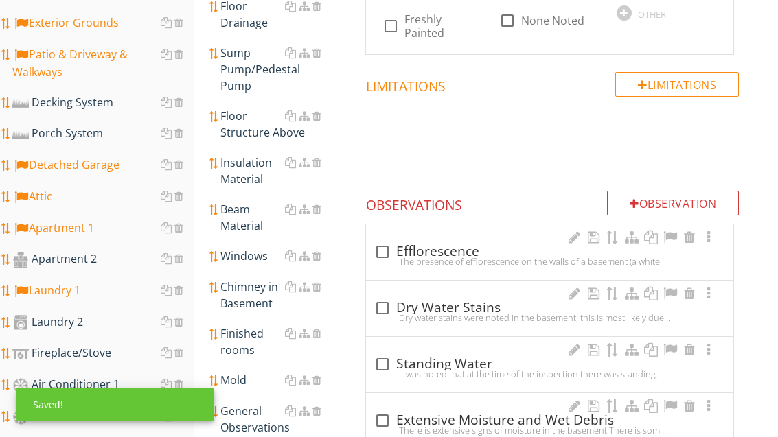
click at [388, 240] on div at bounding box center [382, 251] width 23 height 23
checkbox input "true"
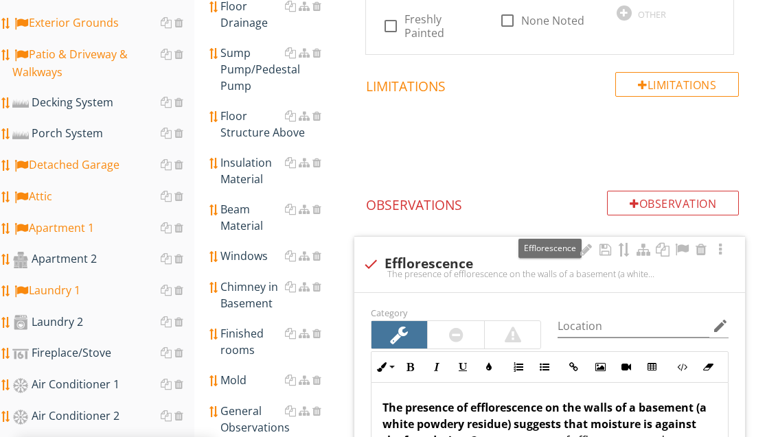
click at [674, 243] on div at bounding box center [682, 250] width 16 height 14
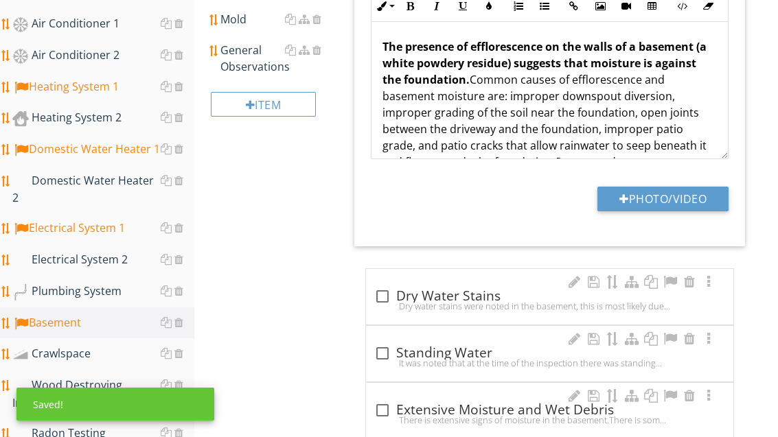
scroll to position [906, 0]
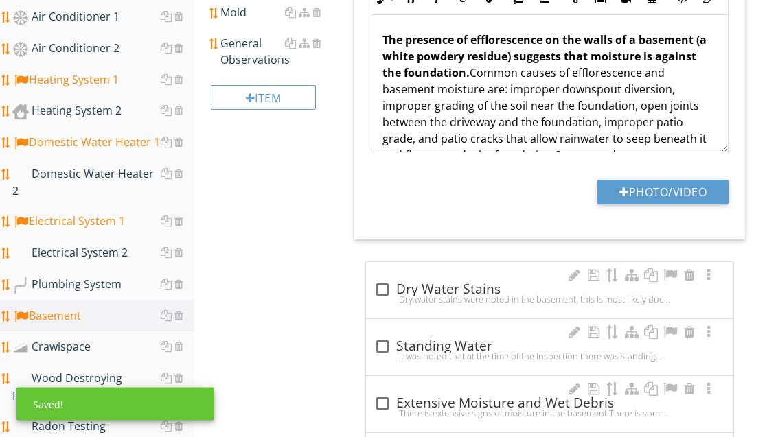
click at [385, 279] on div at bounding box center [382, 290] width 23 height 23
checkbox input "true"
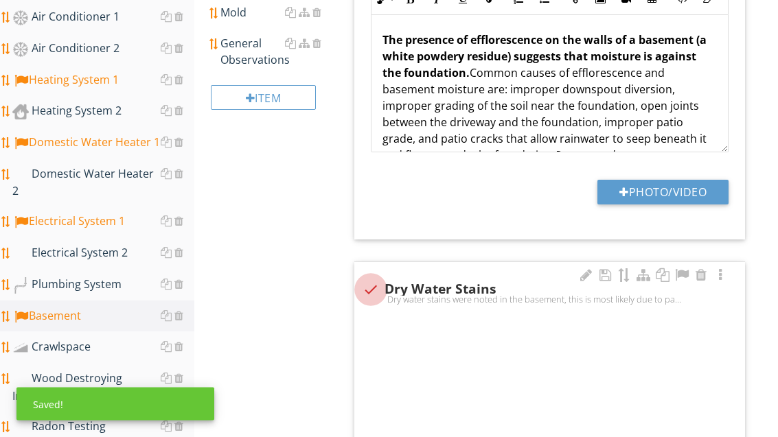
scroll to position [907, 0]
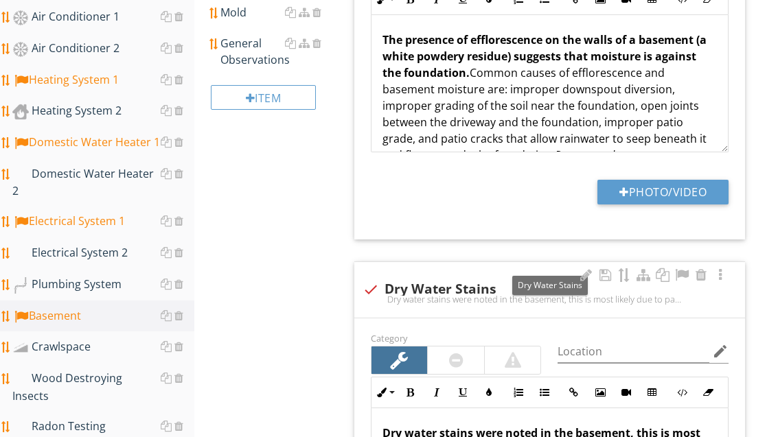
click at [681, 269] on div at bounding box center [682, 276] width 16 height 14
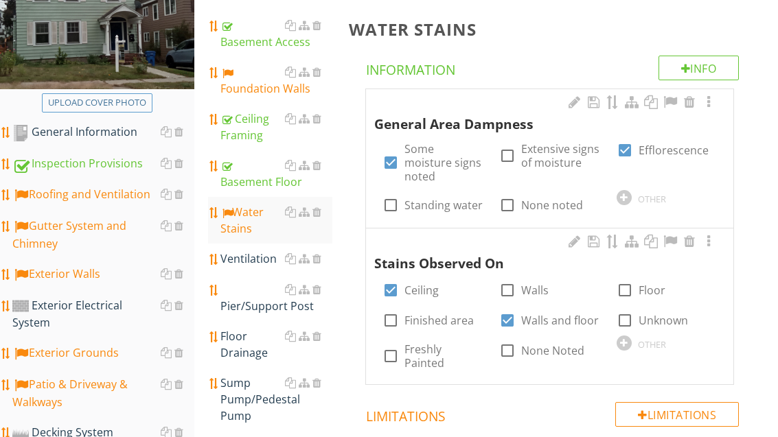
scroll to position [208, 0]
click at [251, 266] on link "Ventilation" at bounding box center [275, 259] width 111 height 30
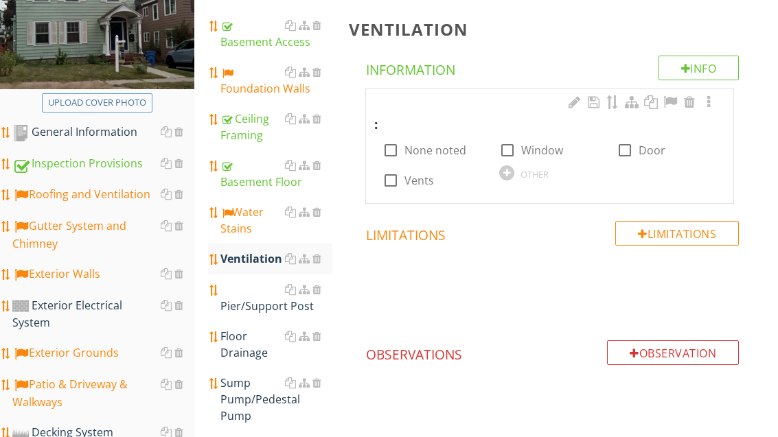
click at [440, 150] on label "None noted" at bounding box center [436, 151] width 62 height 14
checkbox input "true"
click at [547, 153] on label "Window" at bounding box center [542, 151] width 42 height 14
checkbox input "true"
click at [437, 156] on label "None noted" at bounding box center [436, 151] width 62 height 14
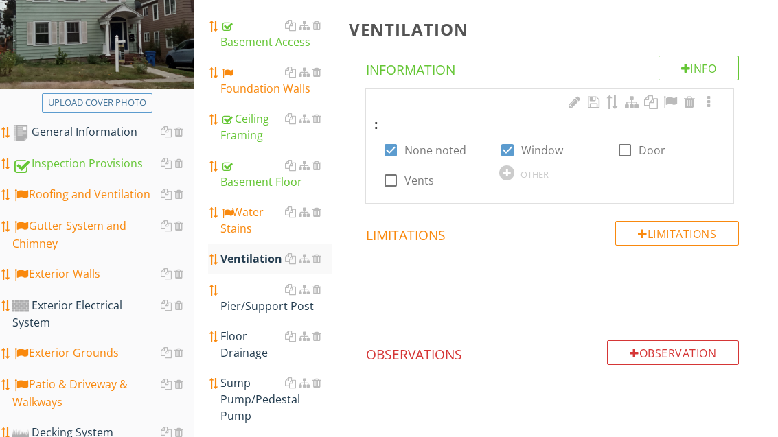
checkbox input "false"
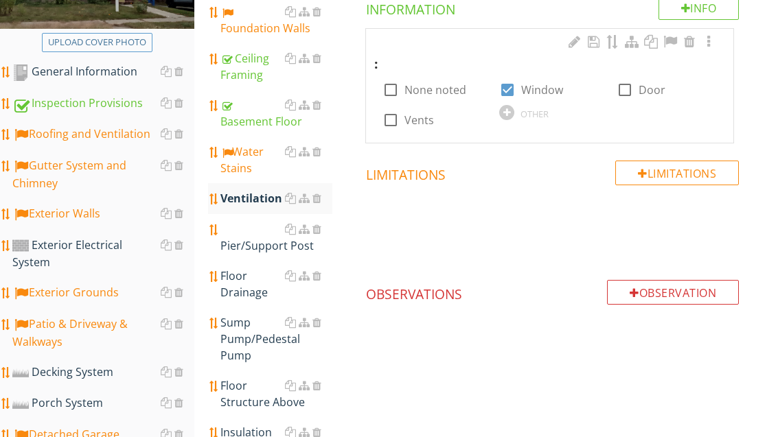
scroll to position [269, 0]
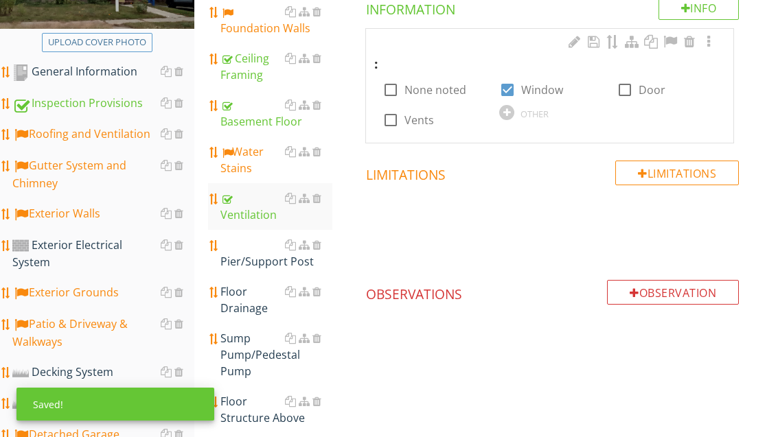
click at [271, 269] on div "Pier/Support Post" at bounding box center [275, 253] width 111 height 33
click at [272, 264] on div "Pier/Support Post" at bounding box center [275, 253] width 111 height 33
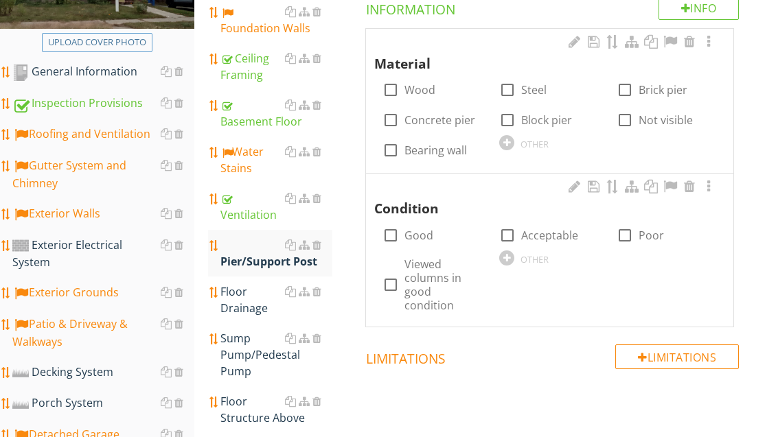
click at [525, 90] on label "Steel" at bounding box center [533, 90] width 25 height 14
checkbox input "true"
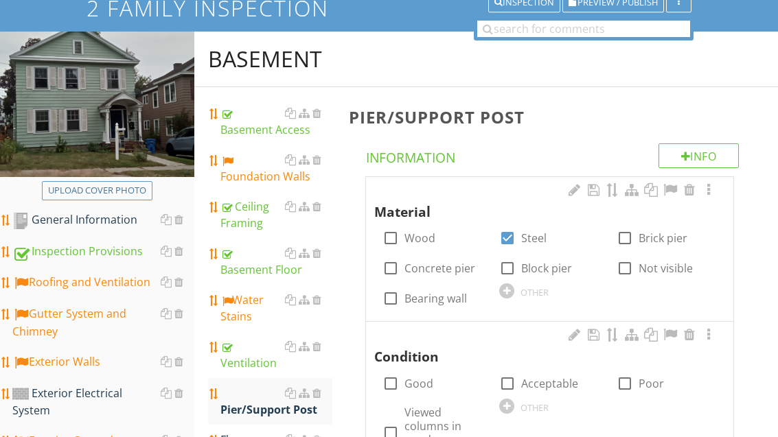
scroll to position [120, 0]
click at [413, 387] on label "Good" at bounding box center [419, 384] width 29 height 14
click at [431, 385] on label "Good" at bounding box center [419, 384] width 29 height 14
checkbox input "false"
click at [549, 387] on label "Acceptable" at bounding box center [549, 384] width 57 height 14
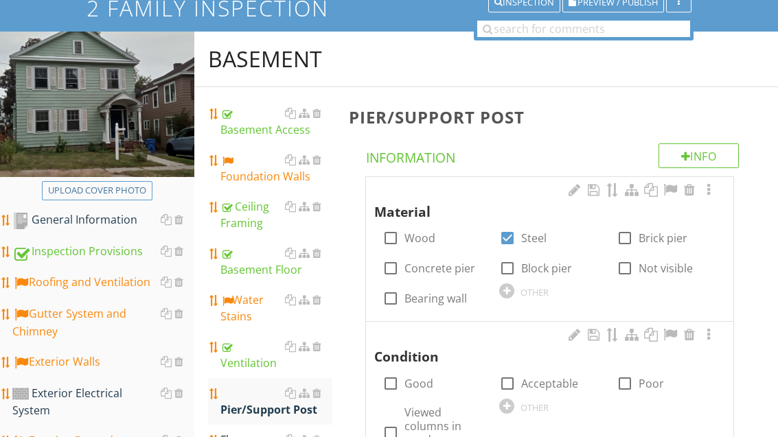
checkbox input "true"
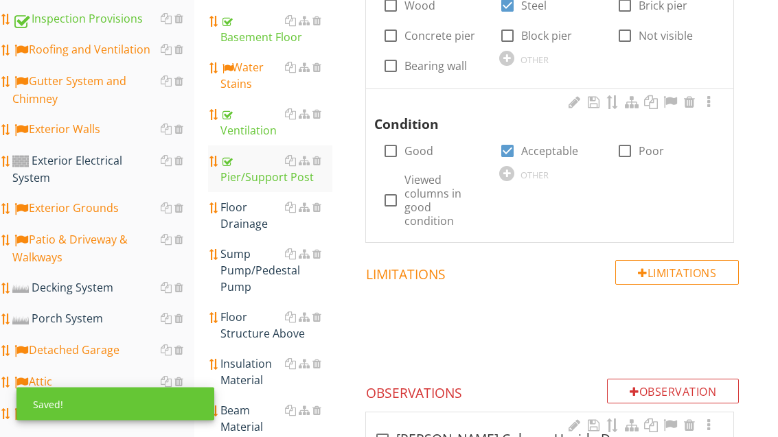
scroll to position [354, 0]
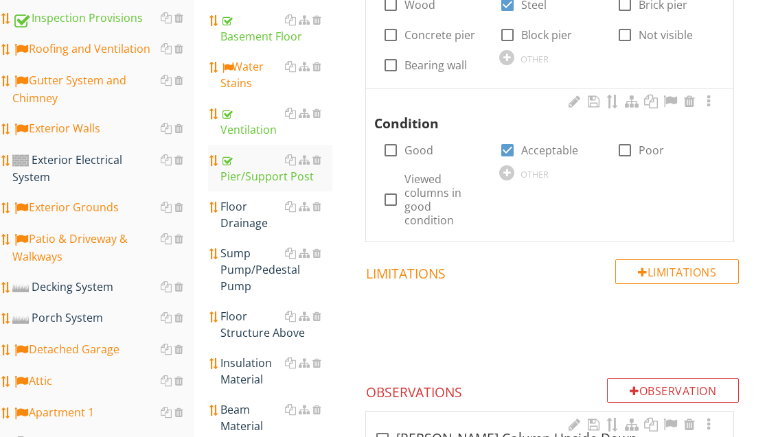
click at [247, 223] on div "Floor Drainage" at bounding box center [275, 214] width 111 height 33
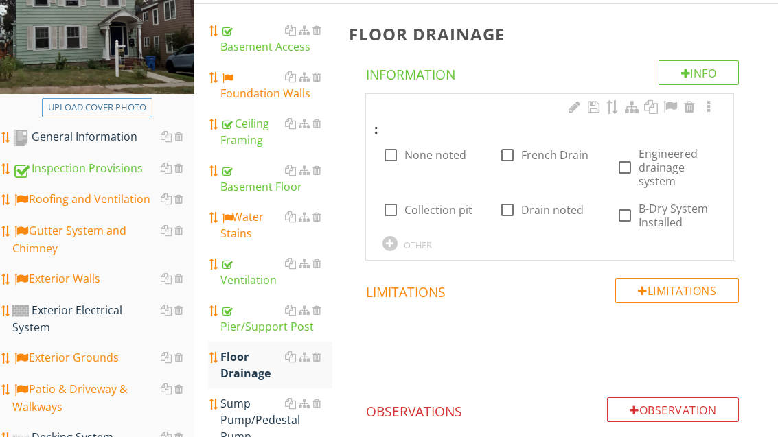
scroll to position [198, 0]
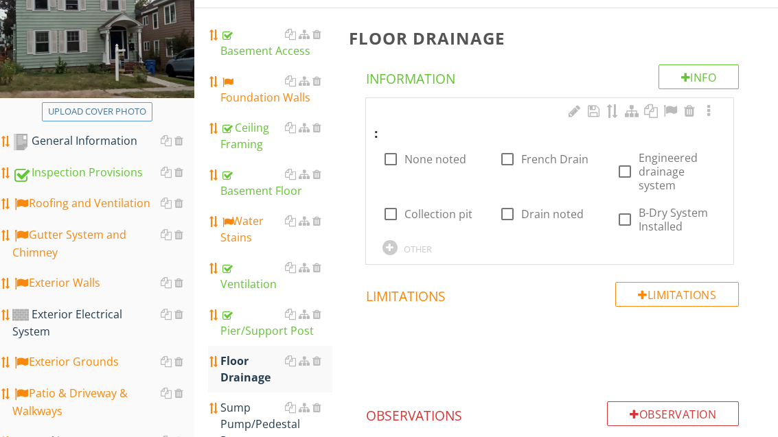
click at [442, 163] on label "None noted" at bounding box center [436, 160] width 62 height 14
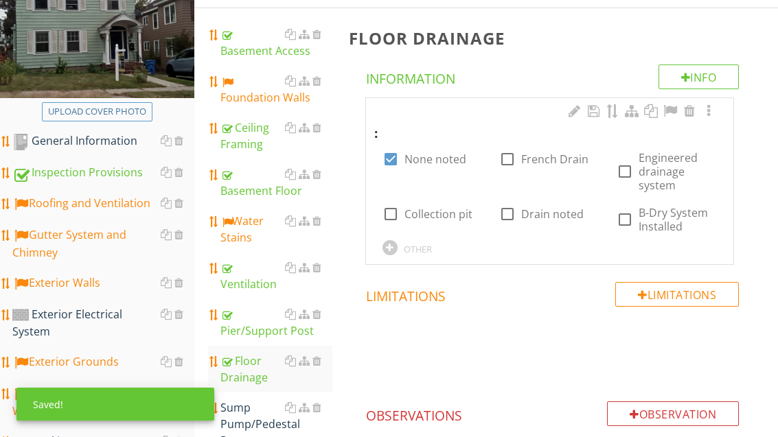
click at [440, 163] on label "None noted" at bounding box center [436, 159] width 62 height 14
checkbox input "false"
click at [436, 221] on label "Collection pit" at bounding box center [439, 214] width 68 height 14
checkbox input "true"
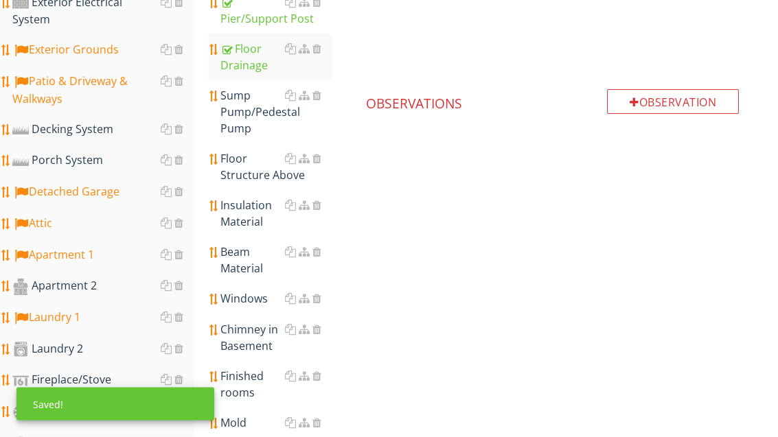
scroll to position [512, 0]
click at [253, 109] on div "Sump Pump/Pedestal Pump" at bounding box center [275, 111] width 111 height 49
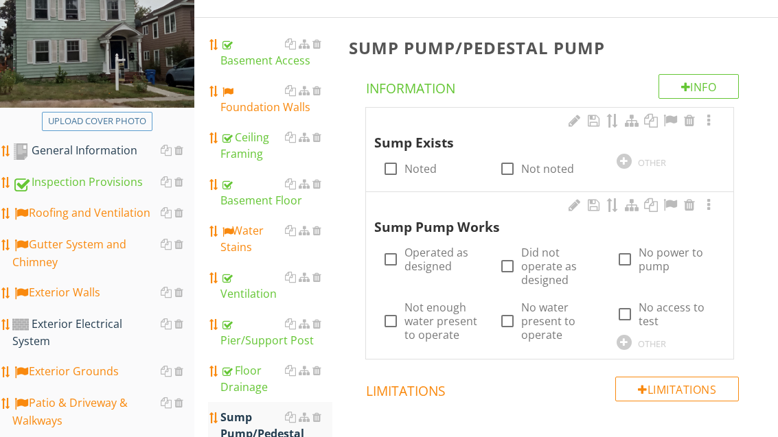
scroll to position [177, 0]
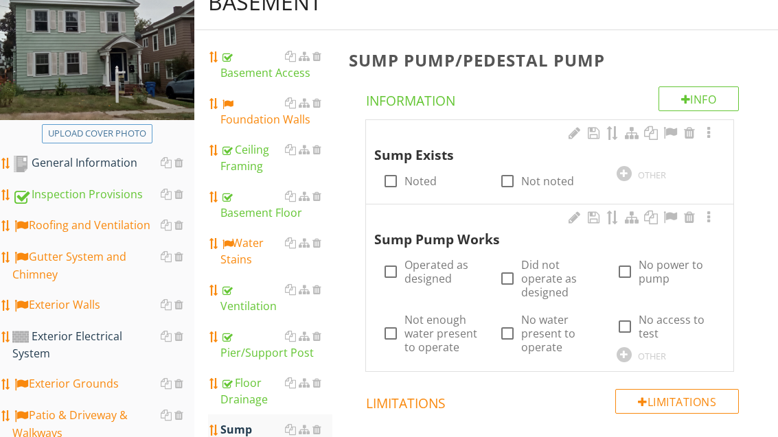
click at [525, 182] on label "Not noted" at bounding box center [547, 181] width 53 height 14
checkbox input "true"
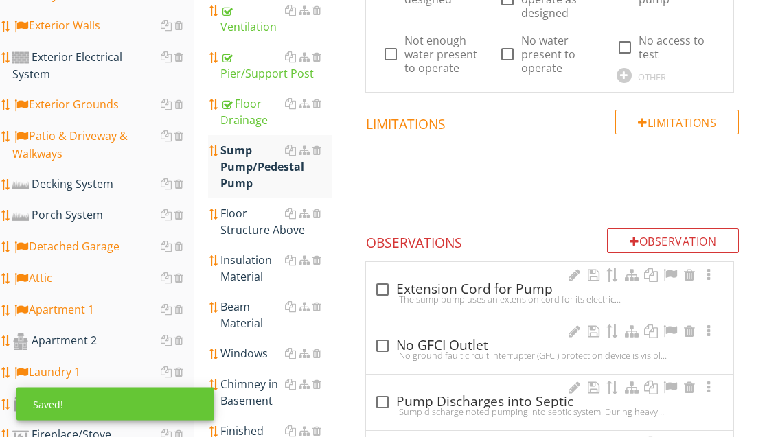
scroll to position [459, 0]
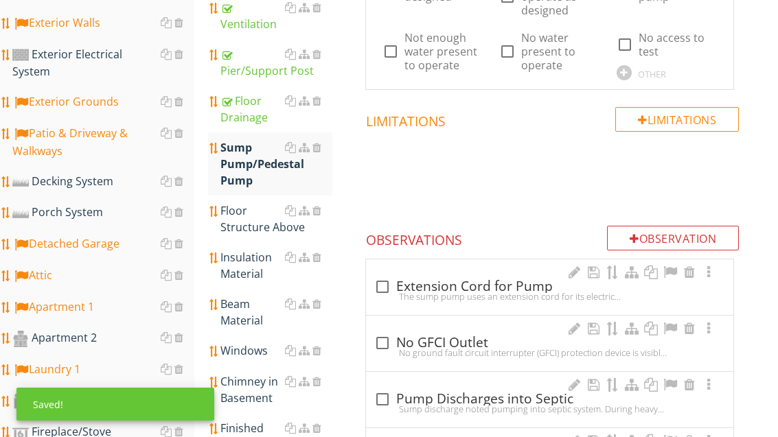
click at [250, 223] on div "Floor Structure Above" at bounding box center [275, 219] width 111 height 33
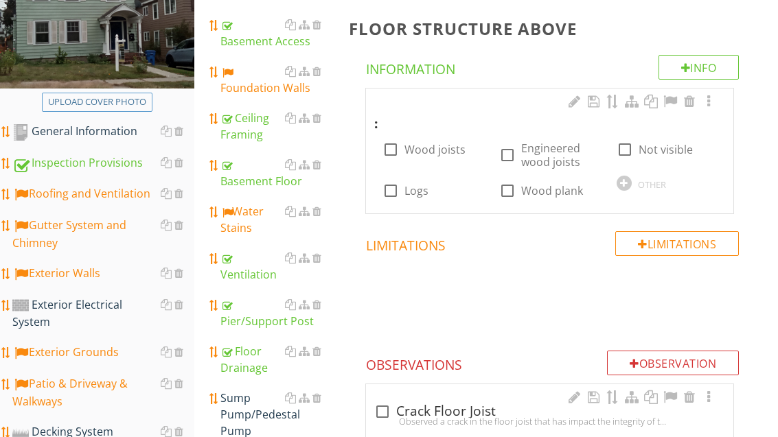
scroll to position [209, 0]
click at [435, 142] on label "Wood joists" at bounding box center [435, 149] width 61 height 14
checkbox input "true"
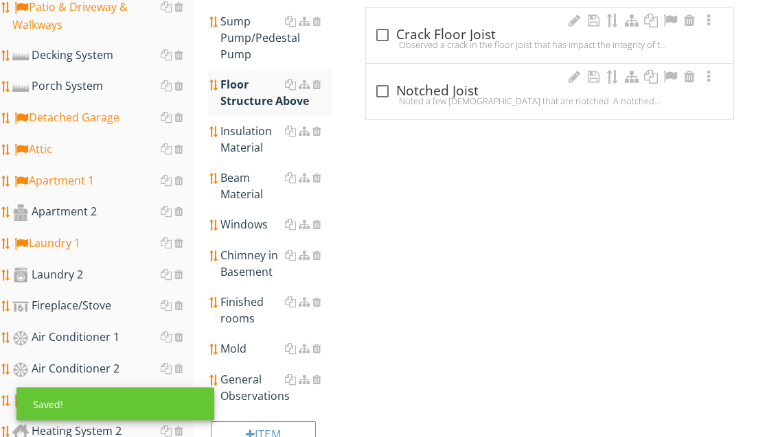
scroll to position [586, 0]
click at [247, 134] on div "Insulation Material" at bounding box center [275, 139] width 111 height 33
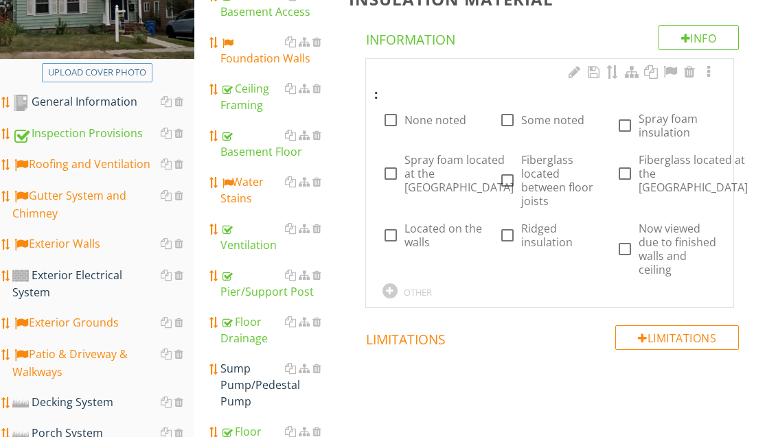
scroll to position [236, 0]
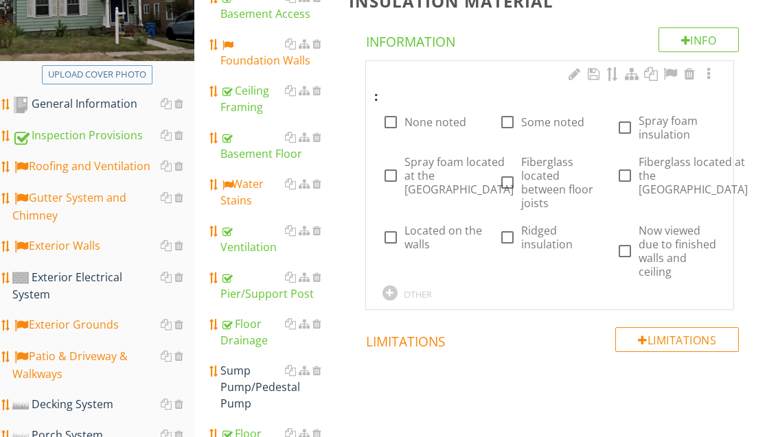
click at [432, 121] on label "None noted" at bounding box center [436, 123] width 62 height 14
checkbox input "true"
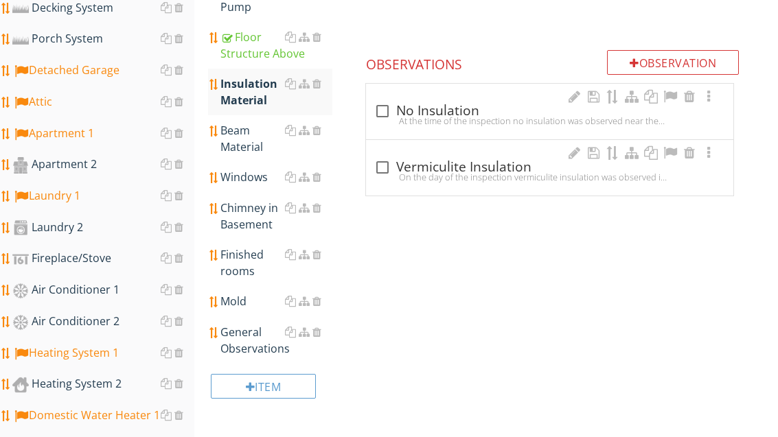
scroll to position [659, 0]
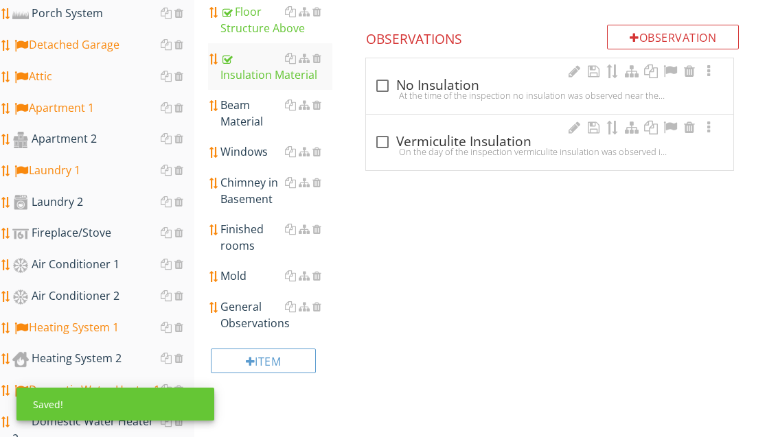
click at [254, 103] on div "Beam Material" at bounding box center [275, 113] width 111 height 33
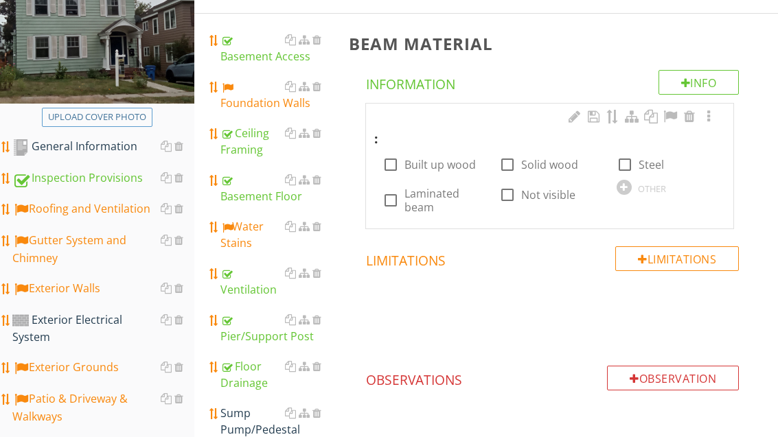
scroll to position [195, 0]
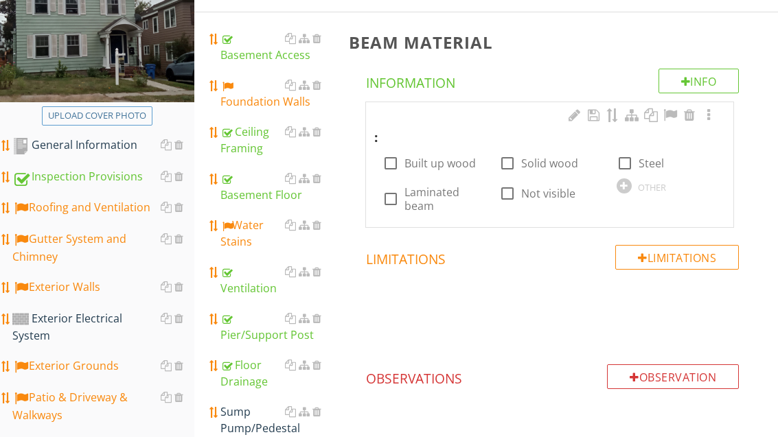
click at [437, 165] on label "Built up wood" at bounding box center [440, 164] width 71 height 14
checkbox input "true"
click at [544, 159] on label "Solid wood" at bounding box center [549, 164] width 57 height 14
checkbox input "true"
click at [437, 164] on label "Built up wood" at bounding box center [440, 164] width 71 height 14
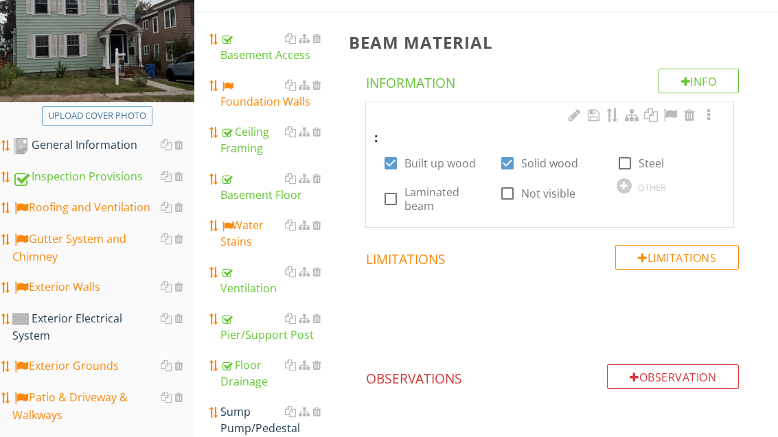
checkbox input "false"
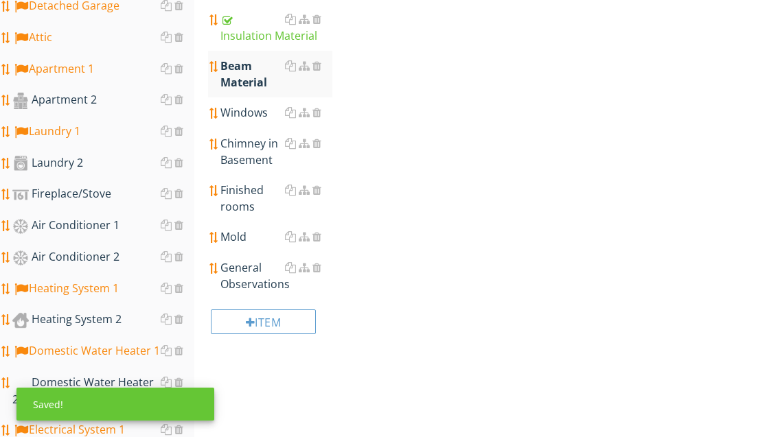
scroll to position [694, 0]
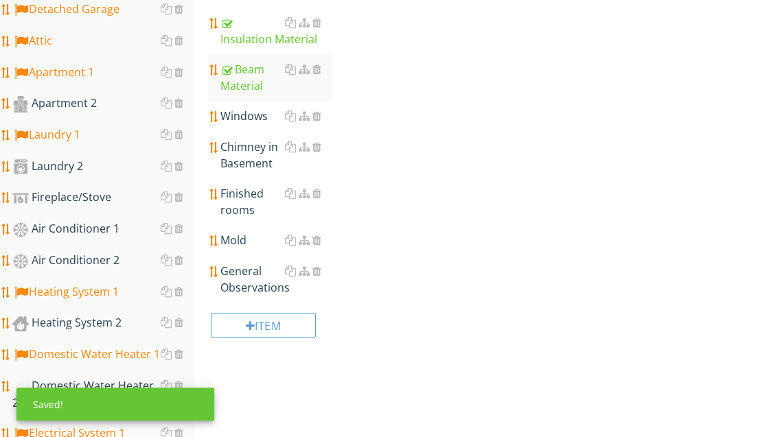
click at [254, 109] on link "Windows" at bounding box center [275, 116] width 111 height 30
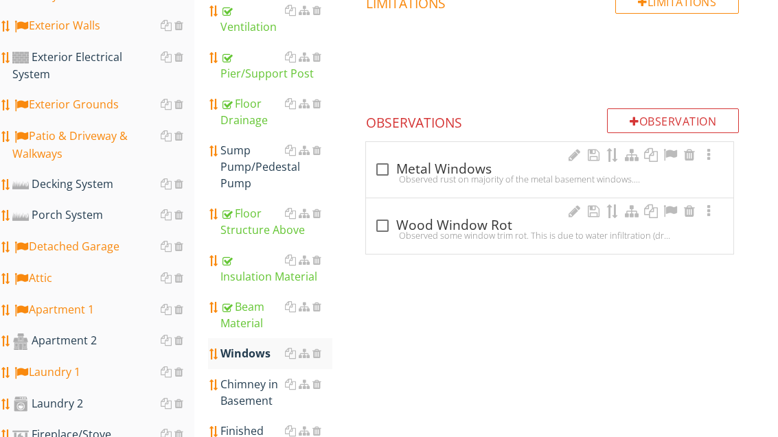
scroll to position [456, 0]
click at [413, 168] on div "check_box_outline_blank Metal Windows" at bounding box center [549, 170] width 351 height 16
checkbox input "true"
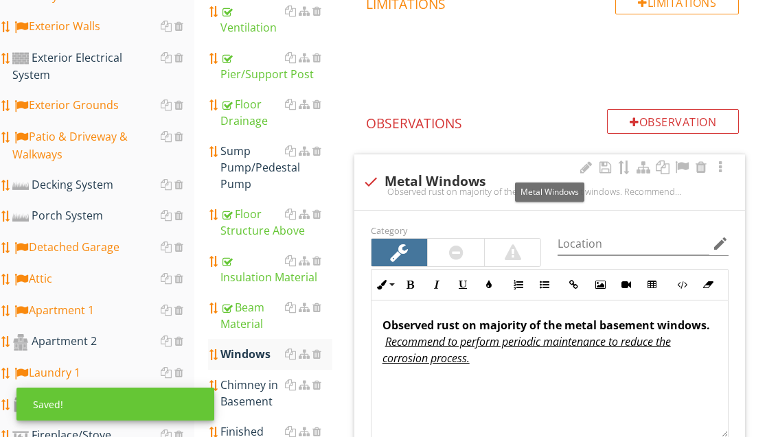
click at [687, 167] on div at bounding box center [682, 168] width 16 height 14
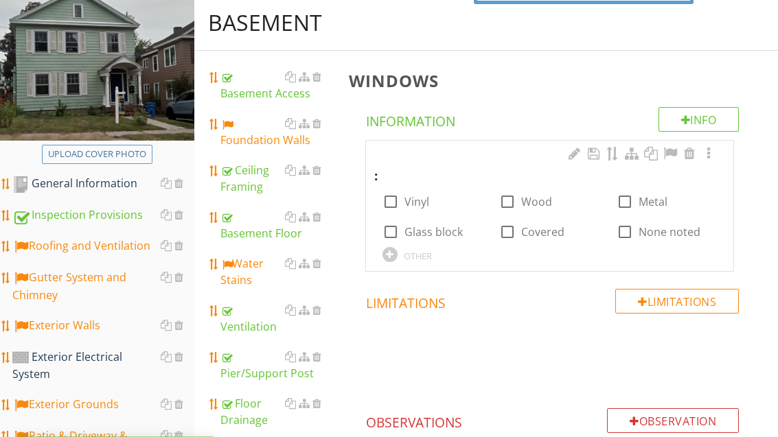
scroll to position [157, 0]
click at [407, 201] on label "Vinyl" at bounding box center [417, 202] width 25 height 14
checkbox input "true"
click at [515, 204] on div at bounding box center [507, 201] width 23 height 23
click at [524, 197] on label "Wood" at bounding box center [536, 202] width 31 height 14
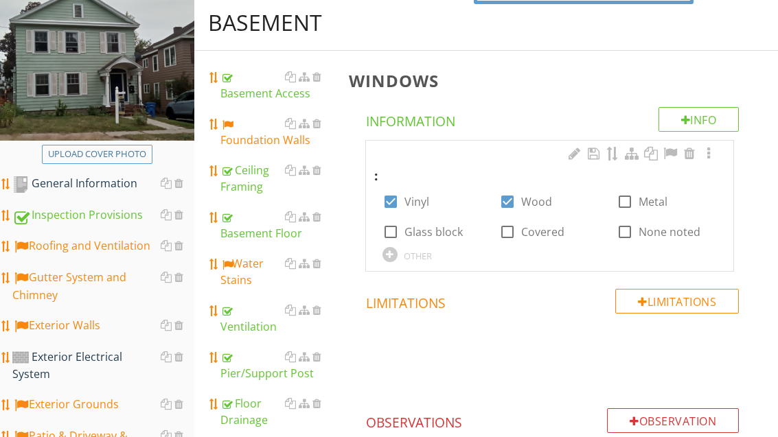
checkbox input "false"
click at [645, 205] on label "Metal" at bounding box center [653, 202] width 29 height 14
checkbox input "true"
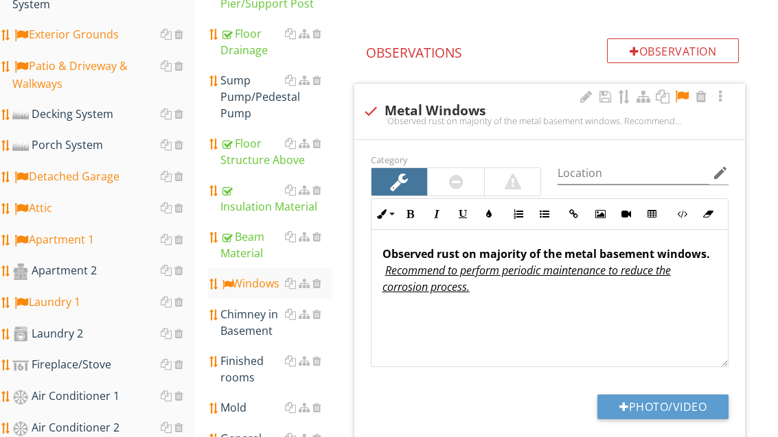
scroll to position [1, 0]
click at [705, 407] on button "Photo/Video" at bounding box center [663, 407] width 131 height 25
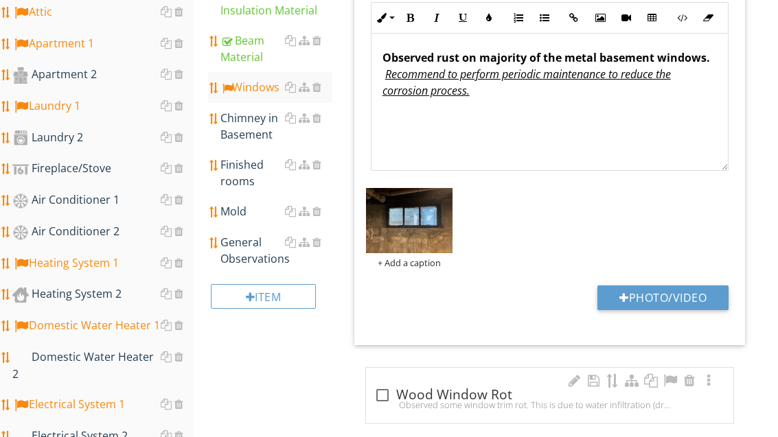
click at [683, 295] on button "Photo/Video" at bounding box center [663, 298] width 131 height 25
type input "C:\fakepath\image.jpg"
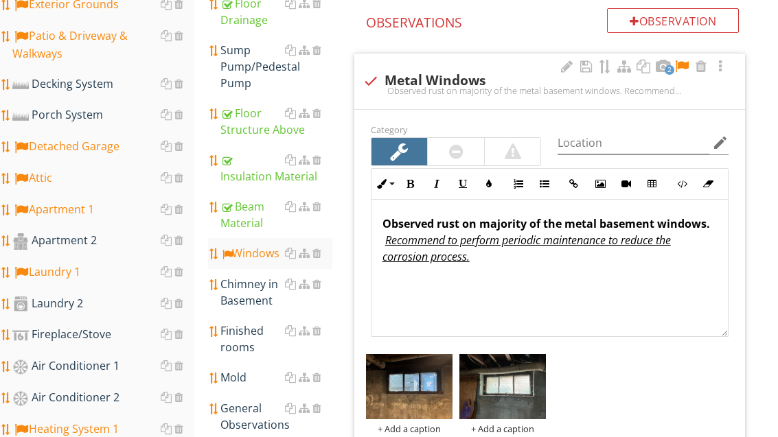
scroll to position [554, 0]
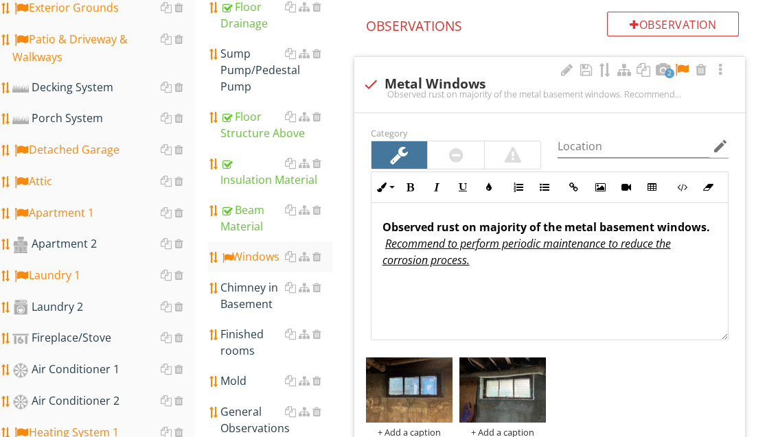
click at [237, 280] on div "Chimney in Basement" at bounding box center [275, 296] width 111 height 33
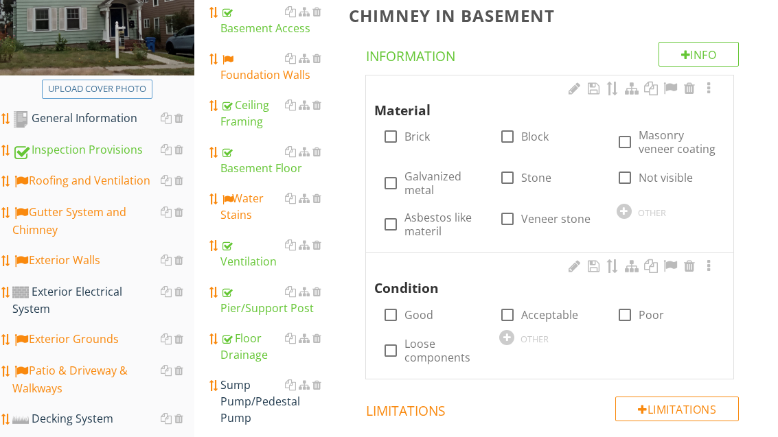
click at [422, 138] on label "Brick" at bounding box center [417, 137] width 25 height 14
checkbox input "true"
click at [543, 308] on label "Acceptable" at bounding box center [549, 315] width 57 height 14
checkbox input "true"
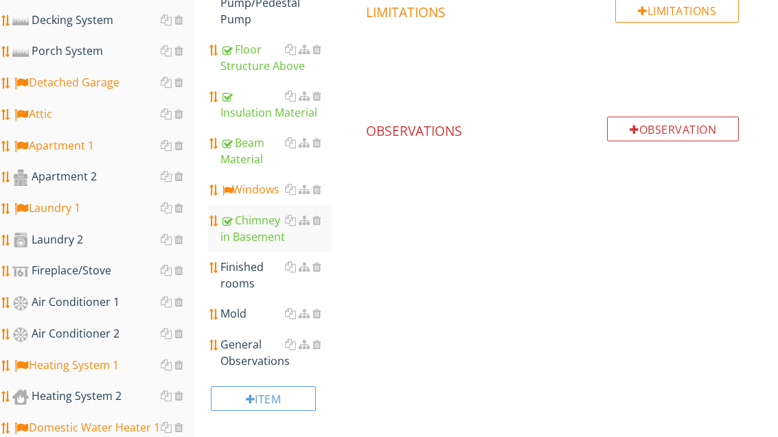
scroll to position [660, 0]
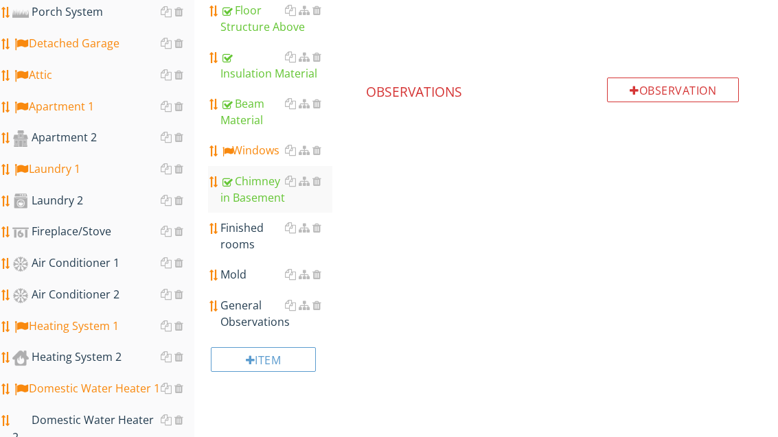
click at [248, 266] on div "Mold" at bounding box center [275, 274] width 111 height 16
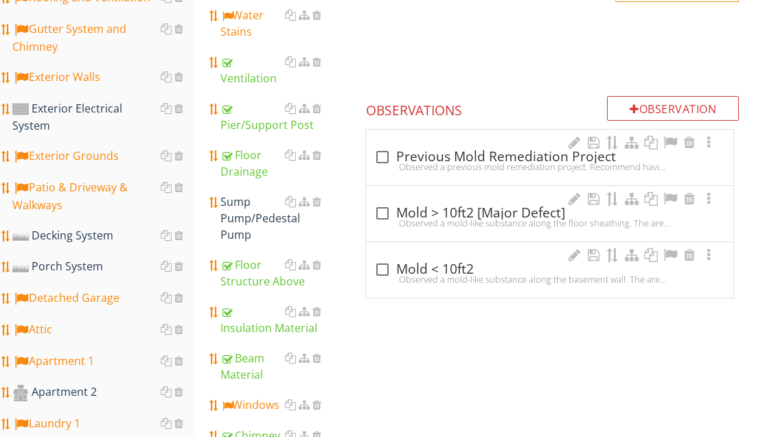
scroll to position [391, 0]
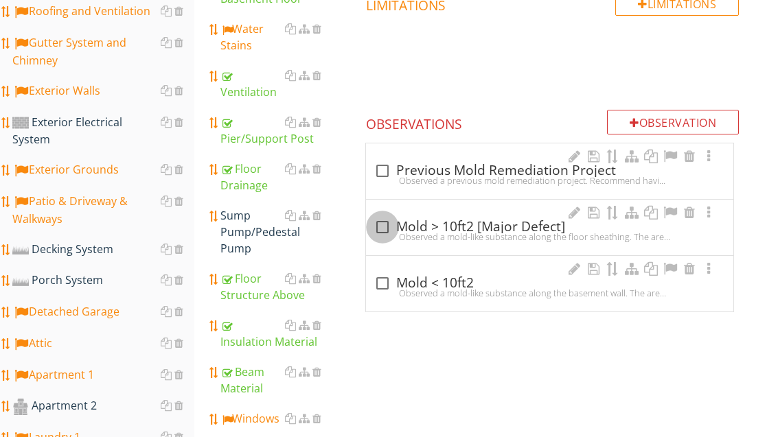
click at [380, 228] on div at bounding box center [382, 227] width 23 height 23
checkbox input "true"
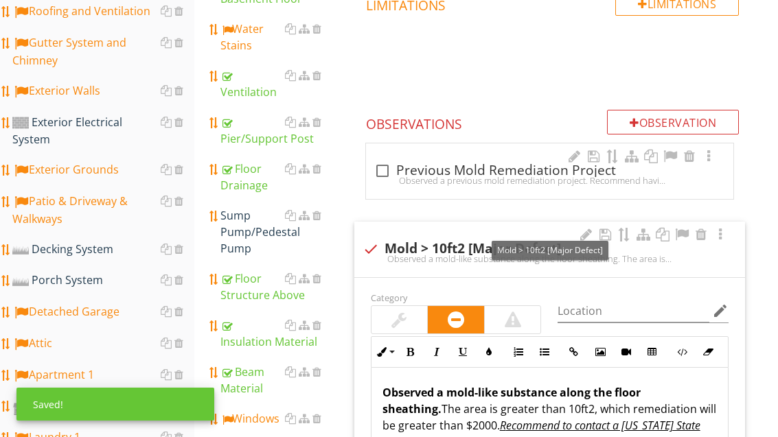
click at [681, 234] on div at bounding box center [682, 235] width 16 height 14
